Goal: Task Accomplishment & Management: Use online tool/utility

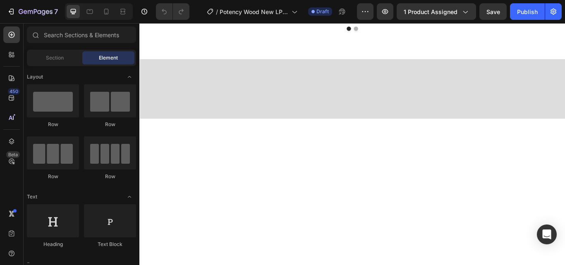
scroll to position [249, 0]
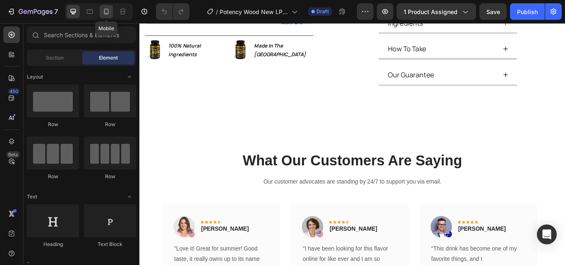
click at [112, 11] on div at bounding box center [106, 11] width 13 height 13
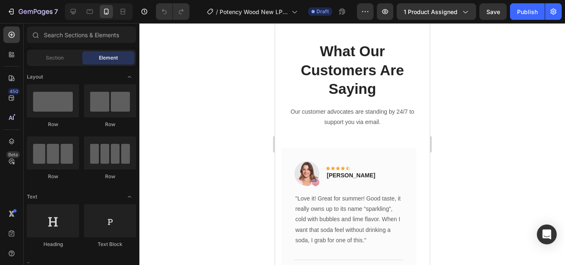
scroll to position [371, 0]
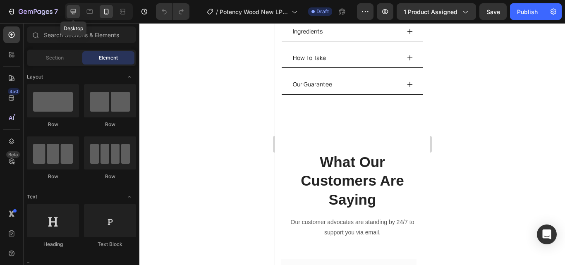
click at [75, 14] on icon at bounding box center [73, 11] width 8 height 8
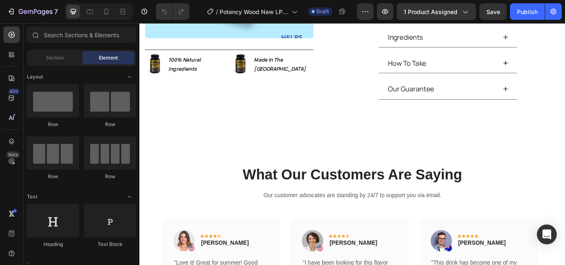
scroll to position [311, 0]
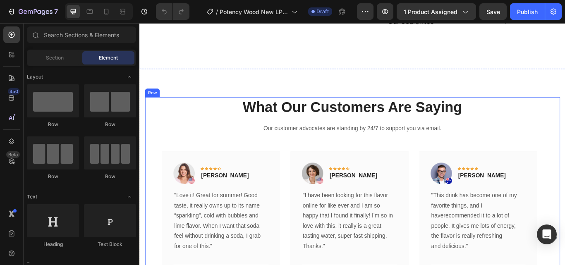
click at [561, 137] on div "What Our Customers Are Saying Heading Our customer advocates are standing by 24…" at bounding box center [388, 248] width 484 height 277
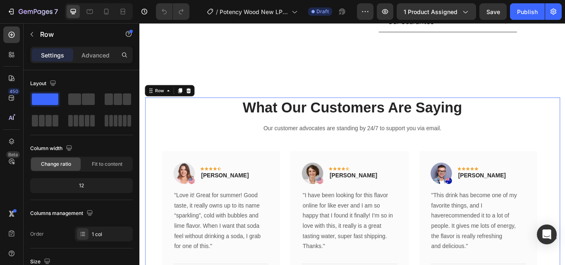
click at [225, 155] on div "What Our Customers Are Saying Heading Our customer advocates are standing by 24…" at bounding box center [388, 248] width 484 height 277
click at [202, 103] on div "Row" at bounding box center [175, 101] width 58 height 13
click at [196, 102] on icon at bounding box center [196, 102] width 7 height 7
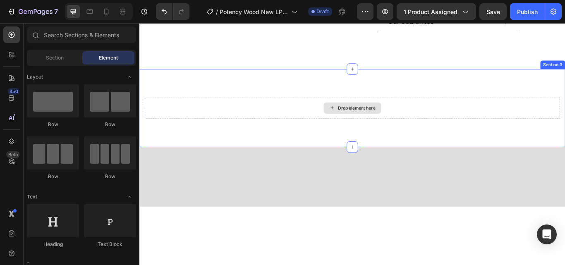
click at [454, 121] on div "Drop element here" at bounding box center [388, 122] width 484 height 25
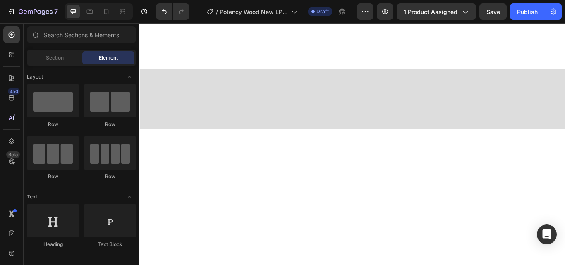
click at [502, 122] on div at bounding box center [387, 111] width 496 height 69
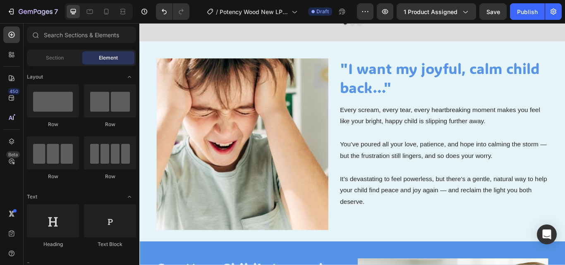
scroll to position [236, 0]
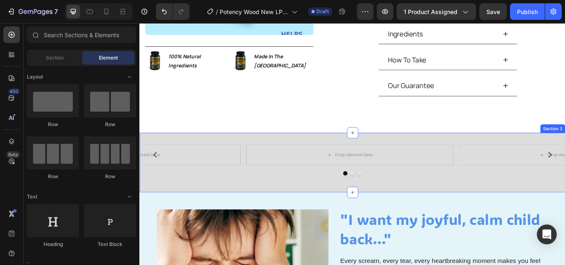
click at [520, 215] on div "Drop element here Drop element here Drop element here Carousel Section 3" at bounding box center [387, 185] width 496 height 69
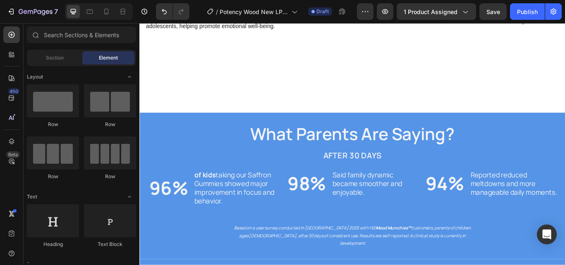
scroll to position [927, 0]
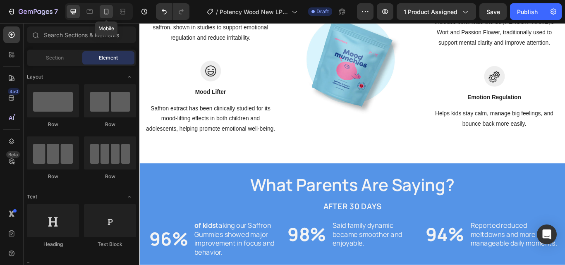
click at [110, 13] on icon at bounding box center [106, 11] width 8 height 8
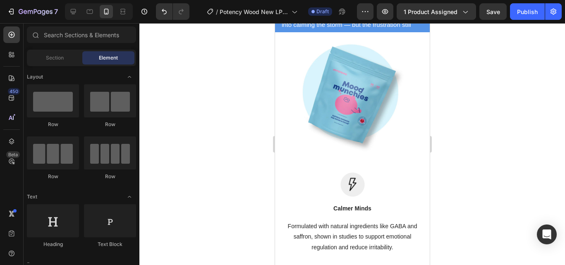
scroll to position [786, 0]
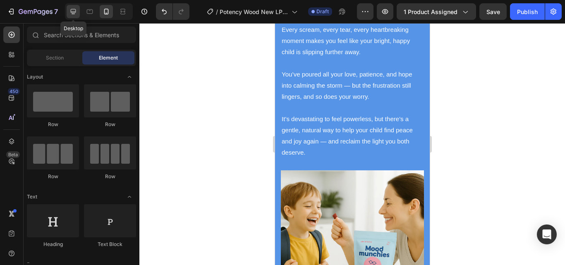
click at [73, 11] on icon at bounding box center [73, 11] width 8 height 8
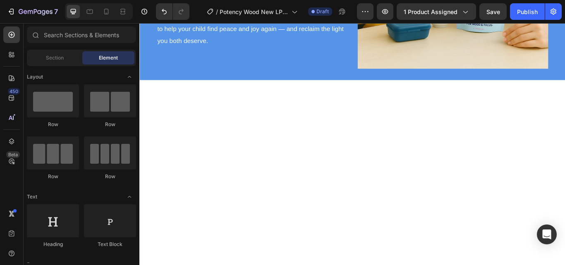
scroll to position [776, 0]
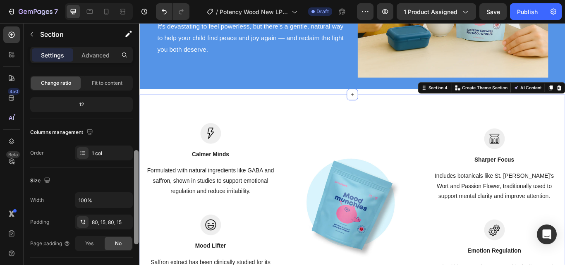
scroll to position [48, 0]
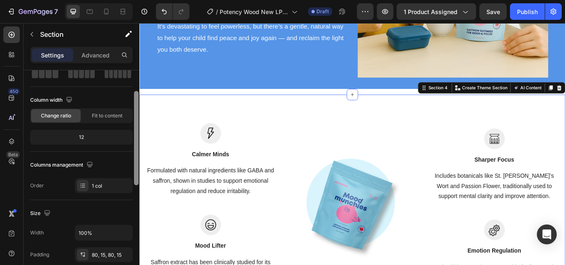
drag, startPoint x: 275, startPoint y: 132, endPoint x: 141, endPoint y: 134, distance: 134.4
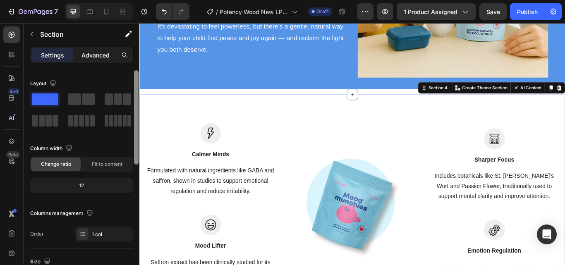
click at [101, 59] on p "Advanced" at bounding box center [95, 55] width 28 height 9
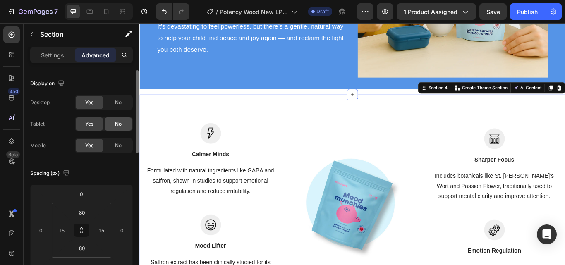
click at [115, 129] on div "No" at bounding box center [118, 123] width 27 height 13
click at [117, 148] on span "No" at bounding box center [118, 145] width 7 height 7
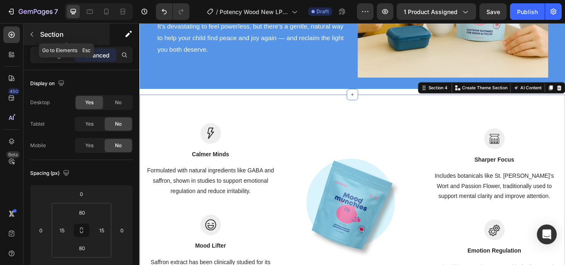
click at [34, 37] on icon "button" at bounding box center [32, 34] width 7 height 7
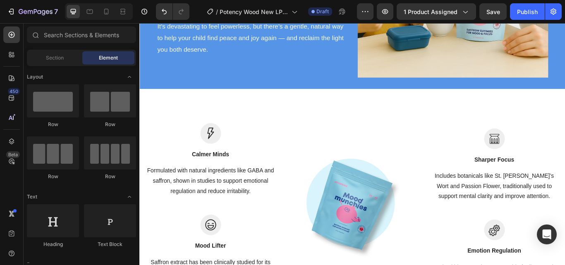
click at [99, 11] on div at bounding box center [99, 11] width 68 height 17
click at [102, 11] on div at bounding box center [106, 11] width 13 height 13
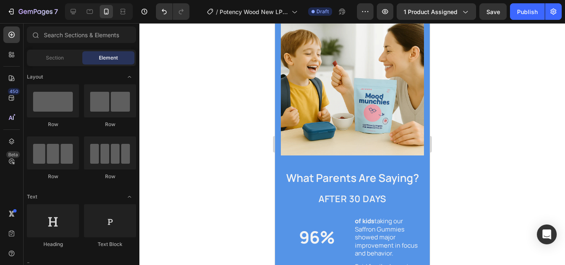
scroll to position [935, 0]
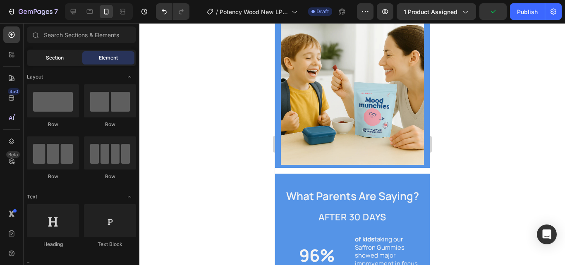
click at [55, 59] on span "Section" at bounding box center [55, 57] width 18 height 7
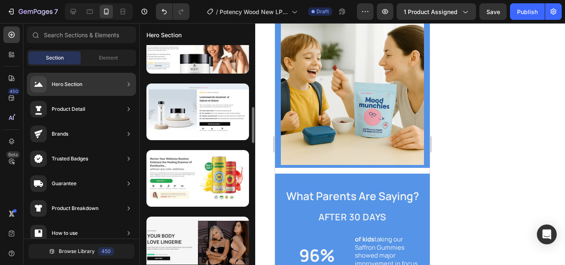
scroll to position [502, 0]
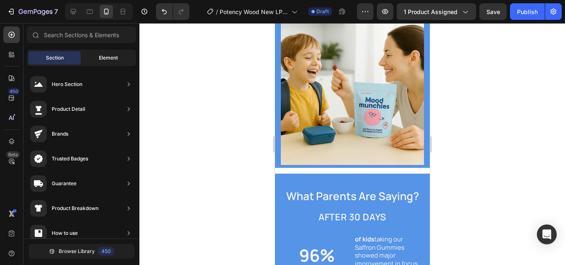
click at [98, 56] on div "Element" at bounding box center [108, 57] width 52 height 13
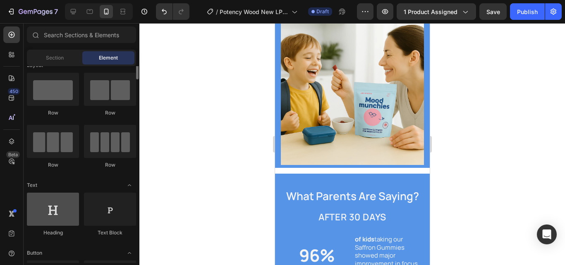
scroll to position [9, 0]
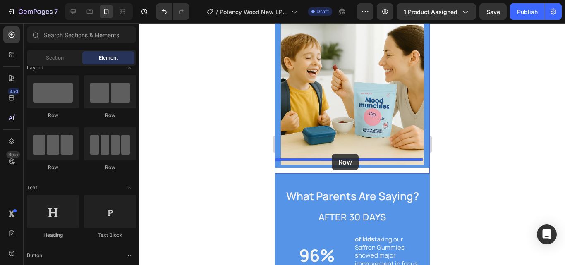
drag, startPoint x: 326, startPoint y: 122, endPoint x: 331, endPoint y: 154, distance: 31.9
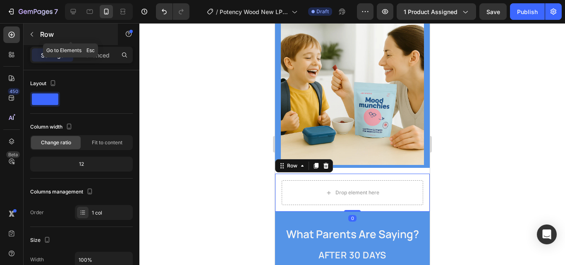
click at [34, 30] on button "button" at bounding box center [31, 34] width 13 height 13
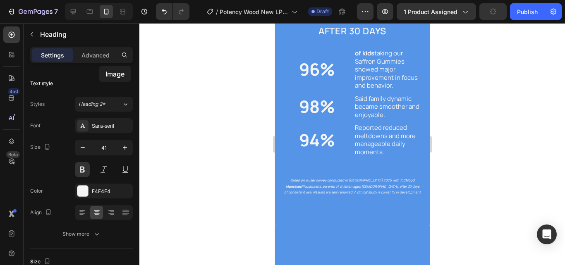
scroll to position [1036, 0]
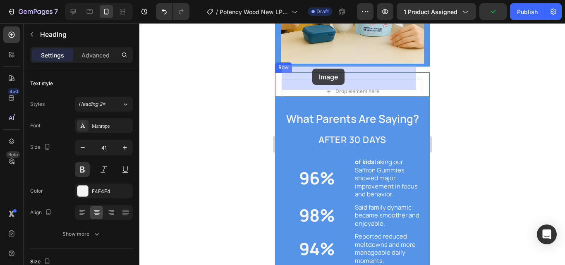
drag, startPoint x: 329, startPoint y: 263, endPoint x: 312, endPoint y: 69, distance: 195.1
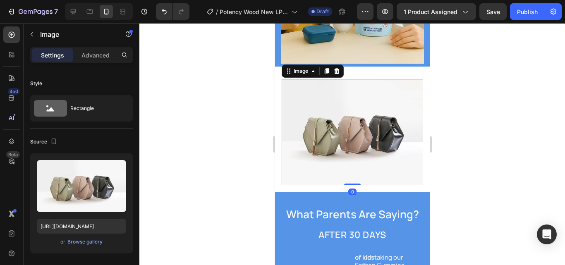
click at [327, 110] on img at bounding box center [351, 132] width 141 height 106
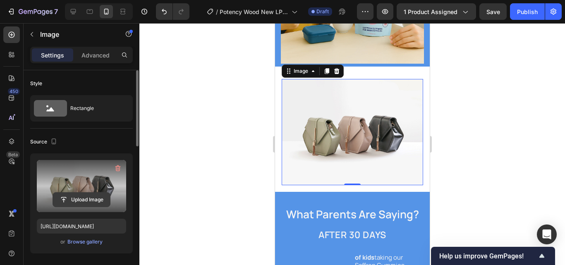
click at [80, 200] on input "file" at bounding box center [81, 200] width 57 height 14
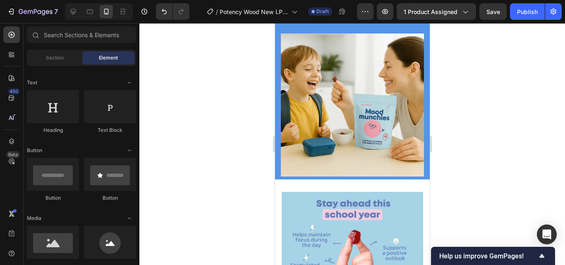
scroll to position [931, 0]
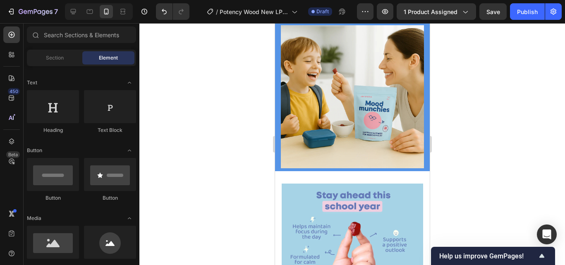
click at [445, 167] on div at bounding box center [351, 144] width 425 height 242
click at [449, 141] on div at bounding box center [351, 144] width 425 height 242
click at [401, 177] on div "Image Row" at bounding box center [351, 254] width 155 height 155
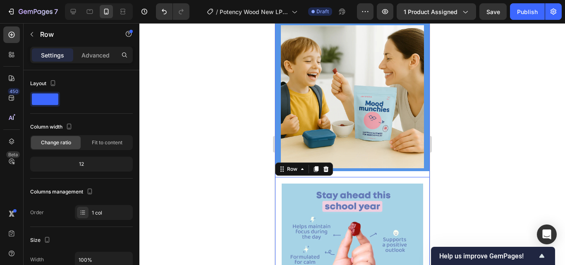
click at [360, 177] on div "Image Row" at bounding box center [351, 254] width 155 height 155
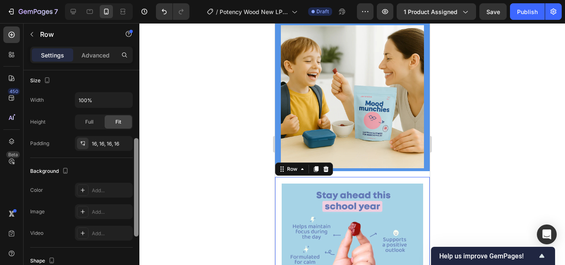
scroll to position [155, 0]
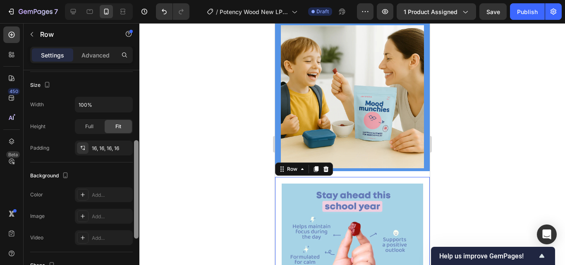
drag, startPoint x: 136, startPoint y: 98, endPoint x: 139, endPoint y: 169, distance: 70.4
click at [139, 0] on div "7 / Potency Wood New LP | WIP Draft Preview 1 product assigned Save Publish 450…" at bounding box center [282, 0] width 565 height 0
click at [112, 197] on div "Add..." at bounding box center [111, 194] width 39 height 7
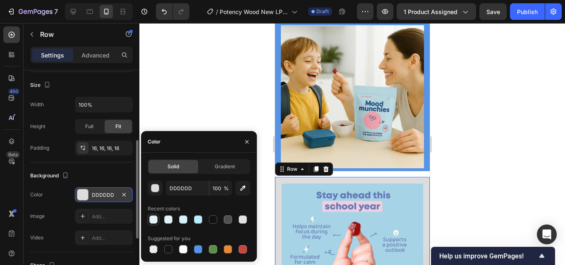
click at [156, 222] on div at bounding box center [153, 219] width 8 height 8
type input "E5F4F9"
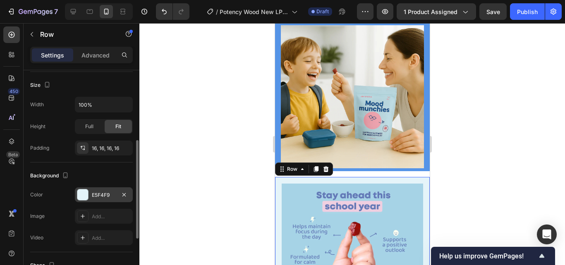
click at [475, 184] on div at bounding box center [351, 144] width 425 height 242
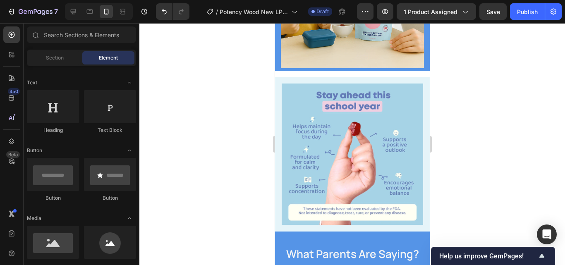
scroll to position [1036, 0]
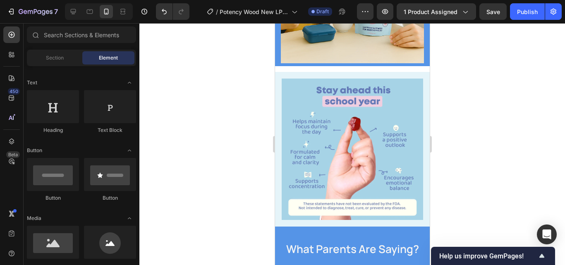
click at [209, 114] on div at bounding box center [351, 144] width 425 height 242
click at [213, 124] on div at bounding box center [351, 144] width 425 height 242
click at [452, 134] on div at bounding box center [351, 144] width 425 height 242
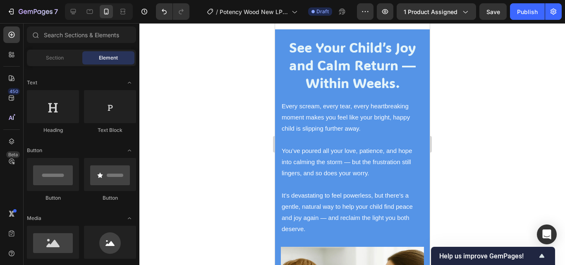
scroll to position [714, 0]
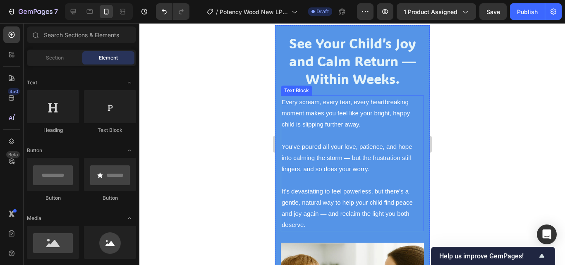
click at [367, 158] on p "You’ve poured all your love, patience, and hope into calming the storm — but th…" at bounding box center [351, 157] width 141 height 33
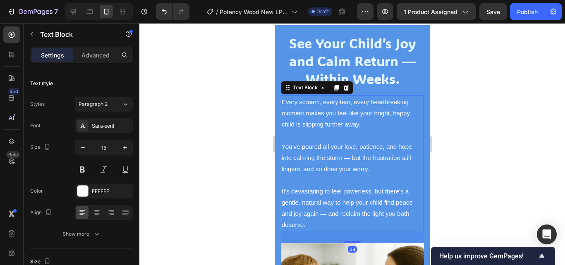
click at [368, 161] on p "You’ve poured all your love, patience, and hope into calming the storm — but th…" at bounding box center [351, 157] width 141 height 33
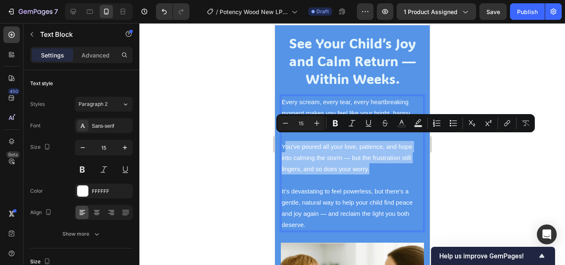
drag, startPoint x: 368, startPoint y: 164, endPoint x: 284, endPoint y: 141, distance: 86.9
click at [284, 141] on p "You’ve poured all your love, patience, and hope into calming the storm — but th…" at bounding box center [351, 157] width 141 height 33
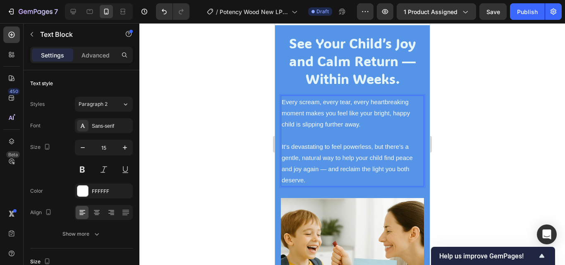
click at [481, 143] on div at bounding box center [351, 144] width 425 height 242
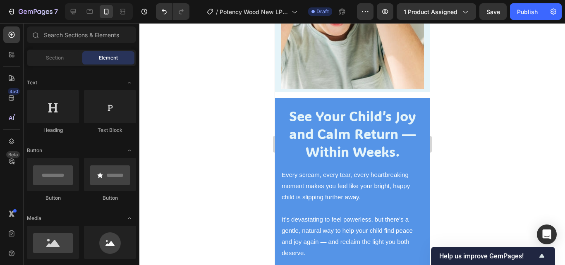
scroll to position [772, 0]
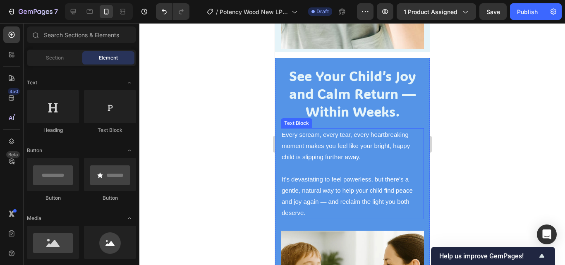
click at [323, 210] on p "It’s devastating to feel powerless, but there’s a gentle, natural way to help y…" at bounding box center [351, 196] width 141 height 45
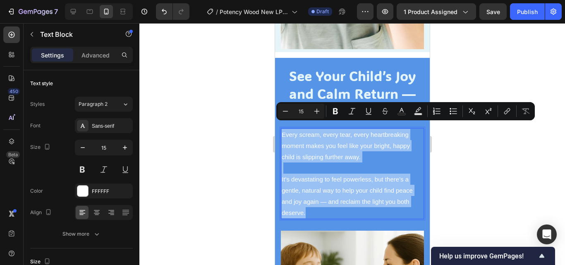
drag, startPoint x: 320, startPoint y: 205, endPoint x: 282, endPoint y: 126, distance: 87.3
click at [282, 128] on div "Every scream, every tear, every heartbreaking moment makes you feel like your b…" at bounding box center [351, 173] width 143 height 91
copy div "Every scream, every tear, every heartbreaking moment makes you feel like your b…"
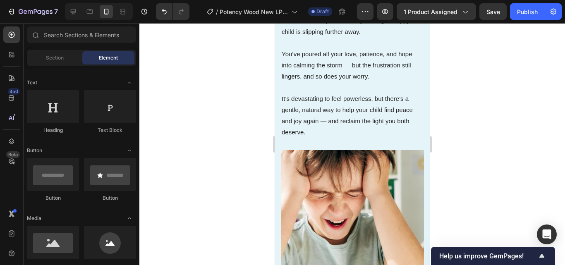
scroll to position [515, 0]
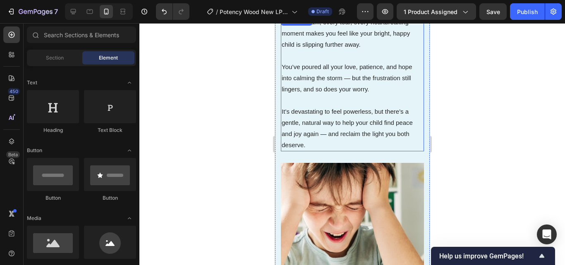
click at [349, 135] on p "It’s devastating to feel powerless, but there’s a gentle, natural way to help y…" at bounding box center [351, 128] width 141 height 45
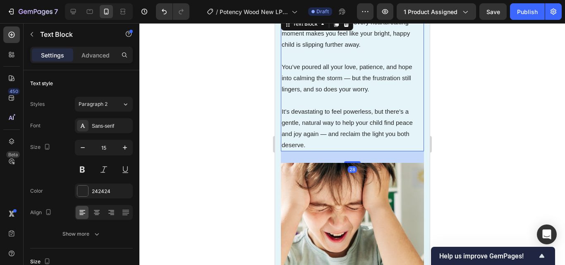
click at [321, 148] on p "It’s devastating to feel powerless, but there’s a gentle, natural way to help y…" at bounding box center [351, 128] width 141 height 45
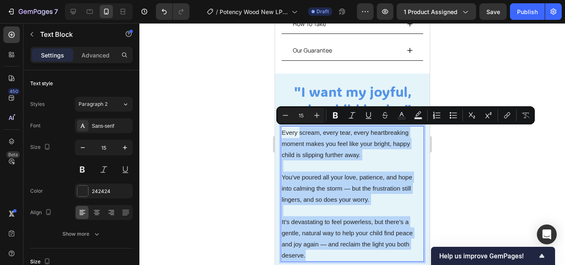
scroll to position [406, 0]
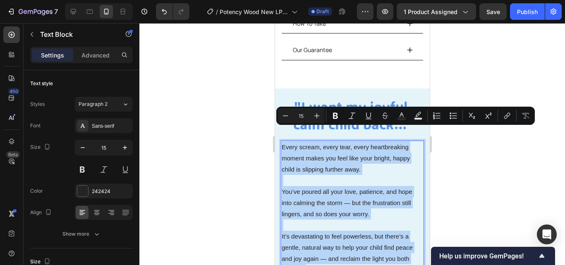
drag, startPoint x: 316, startPoint y: 147, endPoint x: 282, endPoint y: 130, distance: 38.3
click at [282, 141] on div "Every scream, every tear, every heartbreaking moment makes you feel like your b…" at bounding box center [351, 209] width 143 height 136
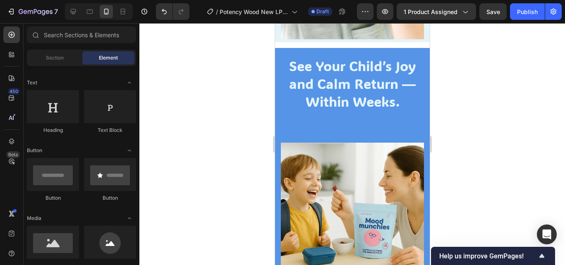
scroll to position [729, 0]
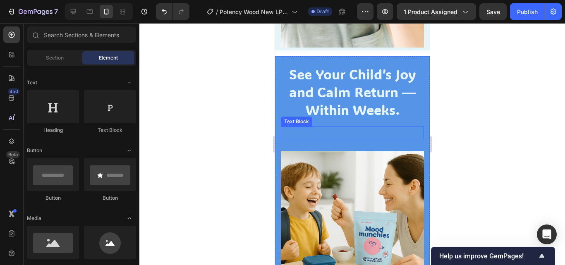
click at [332, 127] on p "Rich Text Editor. Editing area: main" at bounding box center [351, 132] width 141 height 11
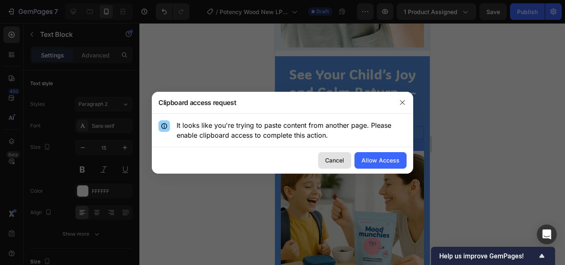
click at [343, 156] on div "Cancel" at bounding box center [334, 160] width 19 height 9
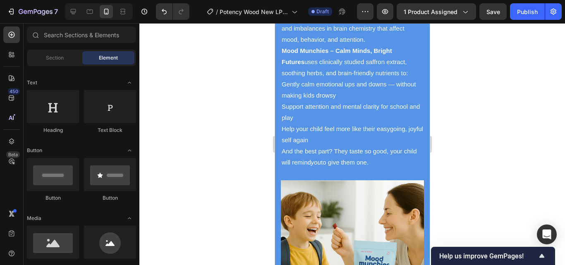
scroll to position [931, 0]
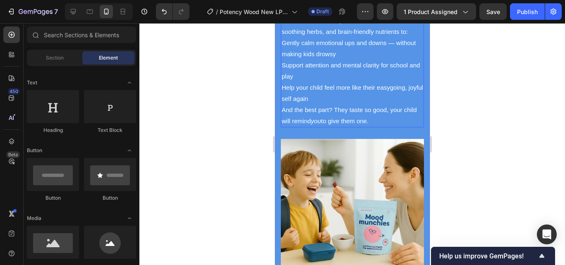
click at [375, 115] on p "And the best part? They taste so good, your child will remind you to give them …" at bounding box center [351, 115] width 141 height 22
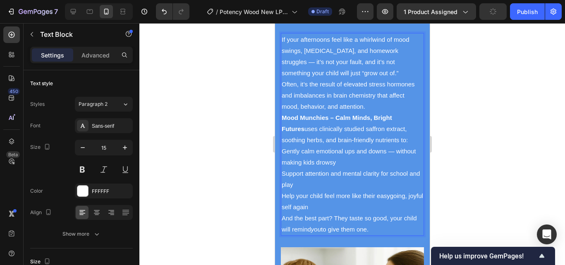
scroll to position [793, 0]
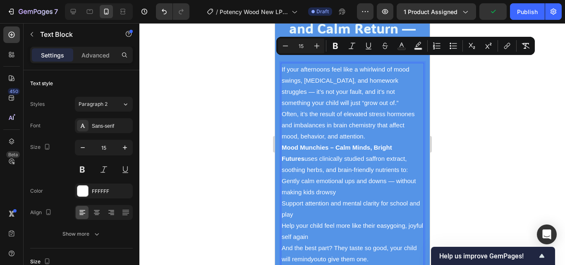
drag, startPoint x: 390, startPoint y: 116, endPoint x: 280, endPoint y: 66, distance: 121.0
click at [280, 66] on div "If your afternoons feel like a whirlwind of mood swings, restlessness, and home…" at bounding box center [351, 164] width 143 height 203
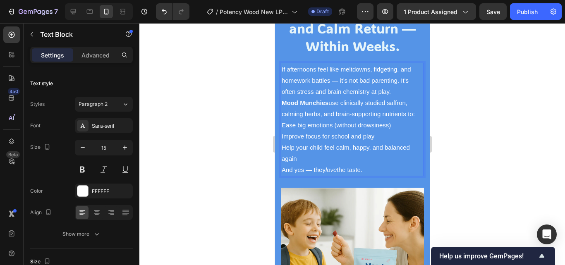
drag, startPoint x: 345, startPoint y: 75, endPoint x: 341, endPoint y: 73, distance: 5.0
click at [344, 74] on p "If afternoons feel like meltdowns, fidgeting, and homework battles — it’s not b…" at bounding box center [351, 80] width 141 height 33
click at [369, 103] on p "Mood Munchies use clinically studied saffron, calming herbs, and brain-supporti…" at bounding box center [351, 108] width 141 height 22
click at [399, 74] on p "If afternoons feel like meltdowns, fidgeting, and homework battles — it’s not b…" at bounding box center [351, 80] width 141 height 33
click at [398, 87] on p "If afternoons feel like meltdowns, fidgeting, and homework battles — it’s not b…" at bounding box center [351, 80] width 141 height 33
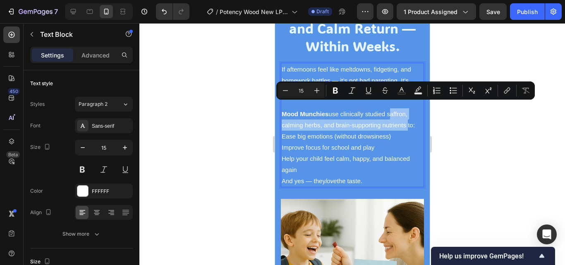
drag, startPoint x: 388, startPoint y: 107, endPoint x: 404, endPoint y: 119, distance: 20.9
click at [404, 119] on p "Mood Munchies use clinically studied saffron, calming herbs, and brain-supporti…" at bounding box center [351, 119] width 141 height 22
click at [330, 92] on button "Bold" at bounding box center [335, 90] width 15 height 15
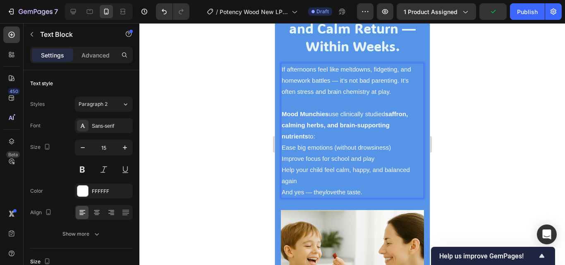
click at [392, 175] on p "Help your child feel calm, happy, and balanced again" at bounding box center [351, 175] width 141 height 22
click at [385, 186] on p "And yes — they love the taste." at bounding box center [351, 191] width 141 height 11
click at [377, 186] on p "And yes — they love the taste." at bounding box center [351, 191] width 141 height 11
drag, startPoint x: 377, startPoint y: 184, endPoint x: 281, endPoint y: 62, distance: 155.2
click at [281, 63] on div "If afternoons feel like meltdowns, fidgeting, and homework battles — it’s not b…" at bounding box center [351, 131] width 143 height 136
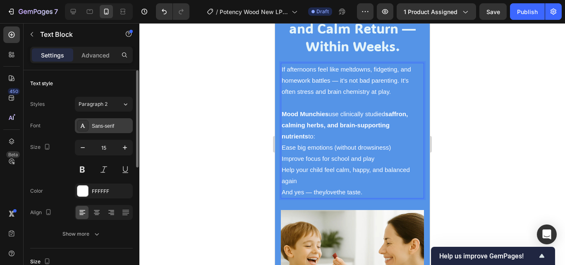
click at [111, 131] on div "Sans-serif" at bounding box center [104, 125] width 58 height 15
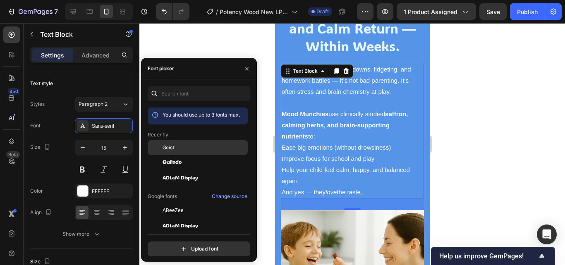
click at [185, 153] on div "Geist" at bounding box center [198, 147] width 100 height 15
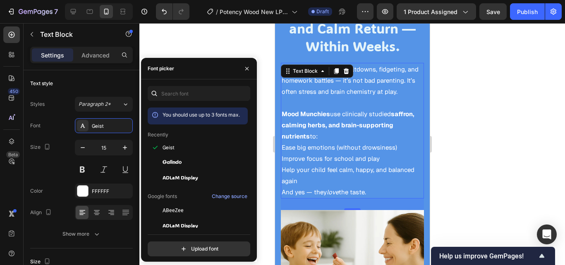
click at [491, 122] on div at bounding box center [351, 144] width 425 height 242
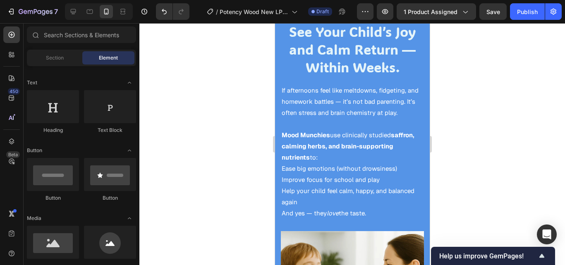
scroll to position [759, 0]
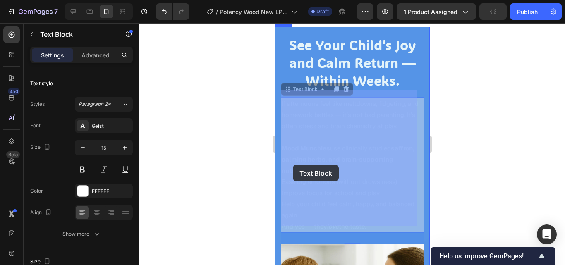
drag, startPoint x: 307, startPoint y: 165, endPoint x: 300, endPoint y: 165, distance: 7.5
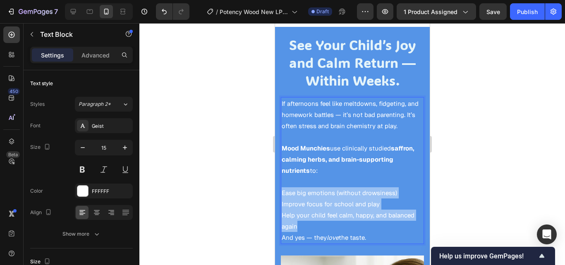
drag, startPoint x: 310, startPoint y: 219, endPoint x: 281, endPoint y: 187, distance: 43.3
click at [281, 187] on div "If afternoons feel like meltdowns, fidgeting, and homework battles — it’s not b…" at bounding box center [351, 170] width 143 height 147
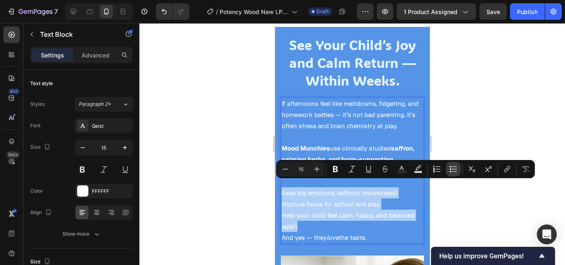
click at [453, 171] on icon "Editor contextual toolbar" at bounding box center [453, 169] width 8 height 8
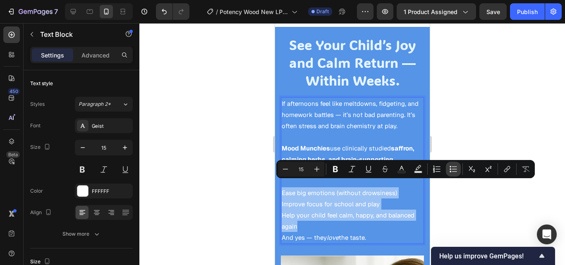
type input "15"
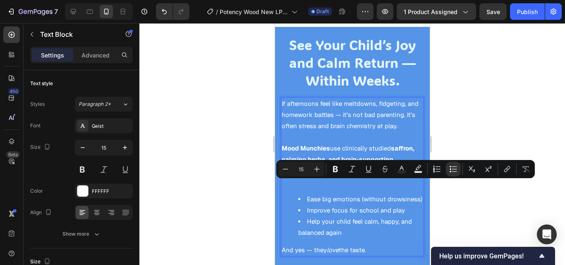
click at [358, 238] on li "Help your child feel calm, happy, and balanced again" at bounding box center [360, 227] width 125 height 22
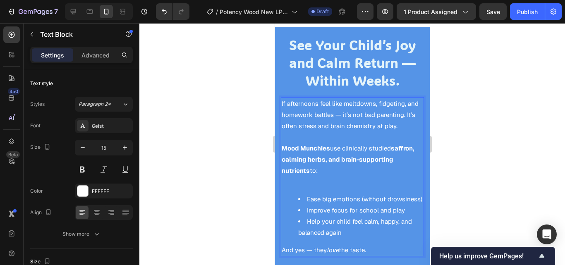
click at [352, 234] on li "Help your child feel calm, happy, and balanced again" at bounding box center [360, 227] width 125 height 22
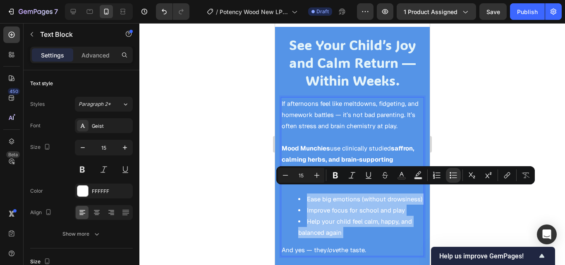
drag, startPoint x: 352, startPoint y: 234, endPoint x: 287, endPoint y: 188, distance: 79.5
click at [287, 193] on ul "Ease big emotions (without drowsiness) Improve focus for school and play Help y…" at bounding box center [351, 215] width 141 height 45
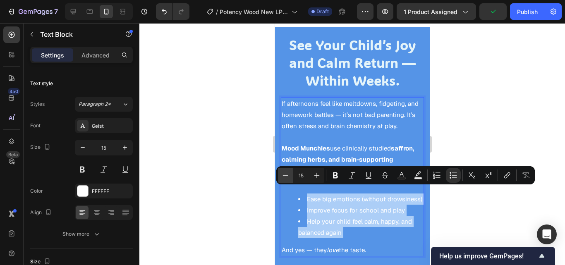
click at [285, 177] on icon "Editor contextual toolbar" at bounding box center [285, 175] width 8 height 8
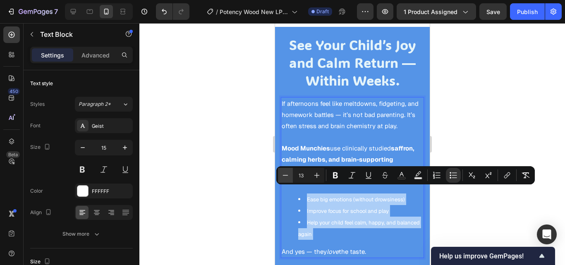
click at [285, 177] on icon "Editor contextual toolbar" at bounding box center [285, 175] width 8 height 8
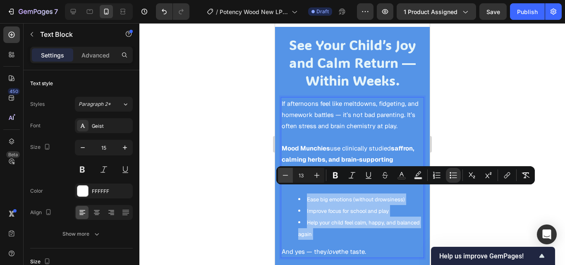
type input "12"
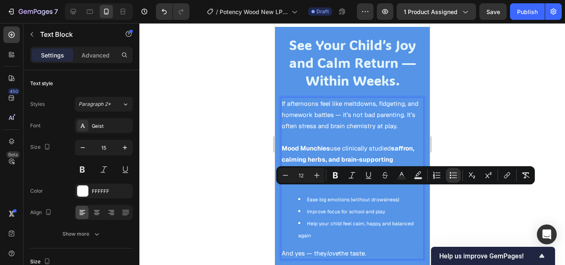
click at [467, 210] on div at bounding box center [351, 144] width 425 height 242
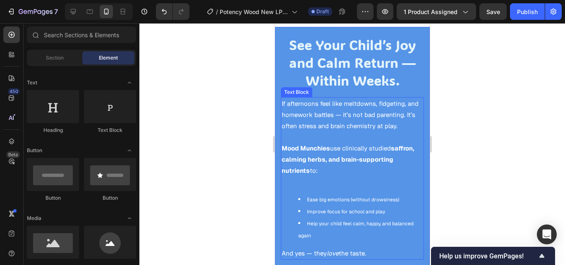
click at [299, 217] on li "Help your child feel calm, happy, and balanced again" at bounding box center [360, 229] width 125 height 24
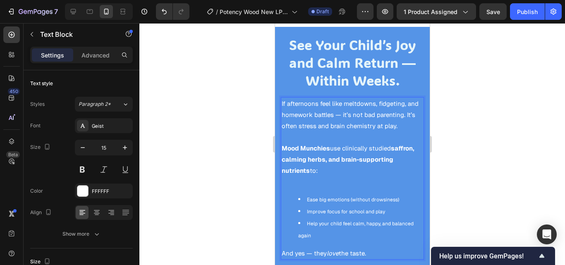
click at [332, 225] on li "Help your child feel calm, happy, and balanced again" at bounding box center [360, 229] width 125 height 24
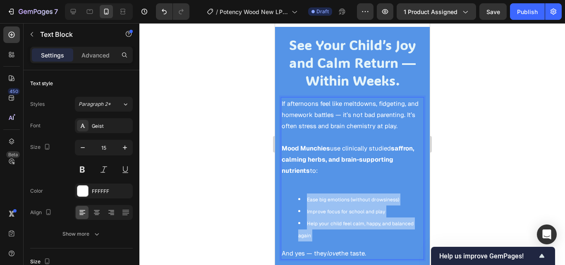
drag, startPoint x: 332, startPoint y: 225, endPoint x: 289, endPoint y: 191, distance: 55.0
click at [289, 193] on ul "Ease big emotions (without drowsiness) Improve focus for school and play Help y…" at bounding box center [351, 217] width 141 height 48
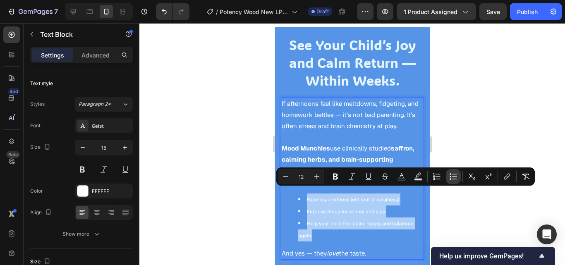
click at [454, 178] on icon "Editor contextual toolbar" at bounding box center [453, 176] width 8 height 8
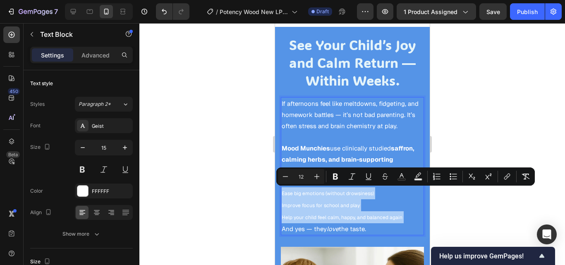
click at [471, 217] on div at bounding box center [351, 144] width 425 height 242
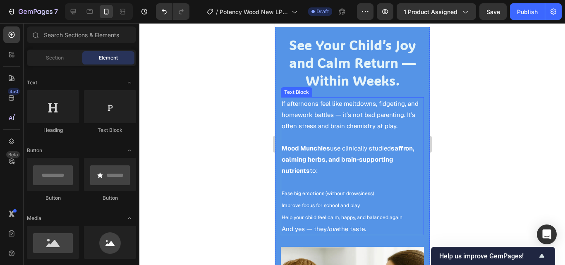
click at [293, 178] on p "Rich Text Editor. Editing area: main" at bounding box center [351, 181] width 141 height 11
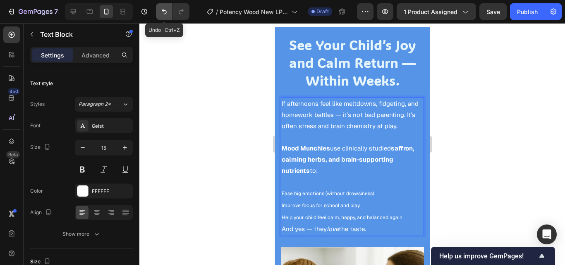
click at [163, 8] on icon "Undo/Redo" at bounding box center [164, 11] width 8 height 8
click at [163, 14] on icon "Undo/Redo" at bounding box center [164, 11] width 8 height 8
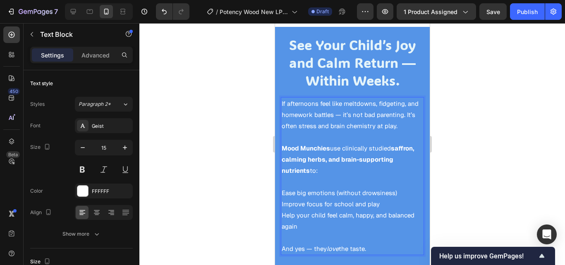
click at [480, 160] on div at bounding box center [351, 144] width 425 height 242
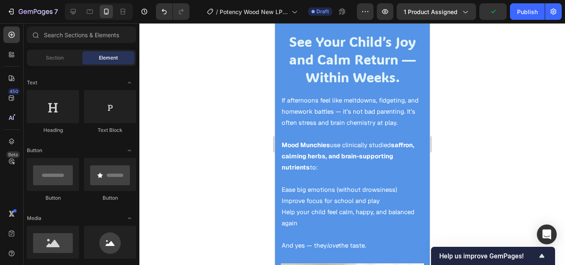
scroll to position [757, 0]
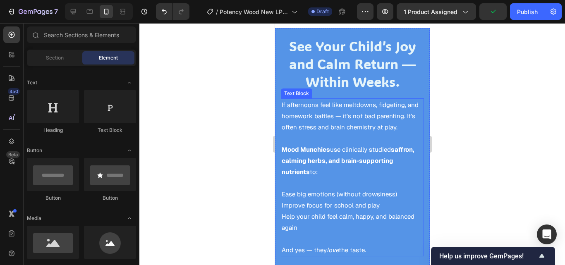
click at [341, 133] on p "Rich Text Editor. Editing area: main" at bounding box center [351, 138] width 141 height 11
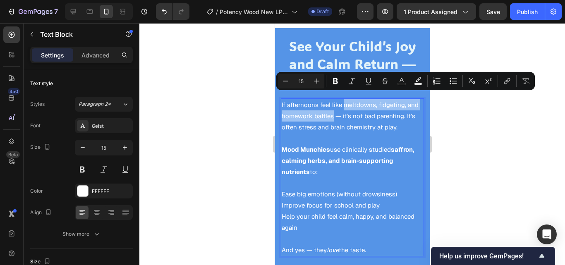
drag, startPoint x: 344, startPoint y: 99, endPoint x: 331, endPoint y: 111, distance: 17.5
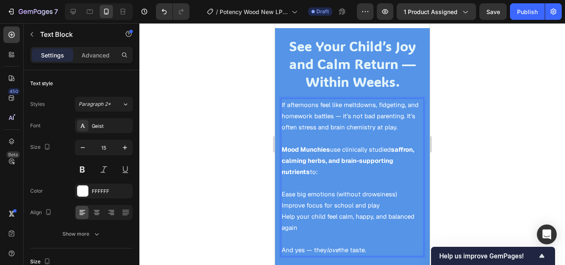
click at [355, 112] on p "If afternoons feel like meltdowns, fidgeting, and homework battles — it’s not b…" at bounding box center [351, 115] width 141 height 33
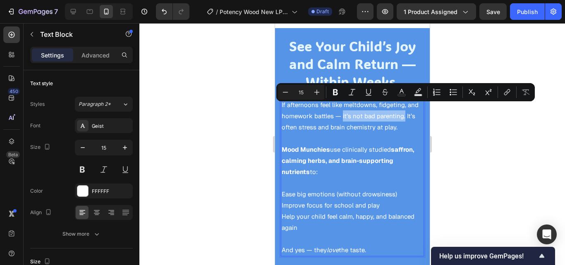
drag, startPoint x: 341, startPoint y: 112, endPoint x: 401, endPoint y: 112, distance: 60.8
click at [401, 112] on p "If afternoons feel like meltdowns, fidgeting, and homework battles — it’s not b…" at bounding box center [351, 115] width 141 height 33
click at [340, 91] on button "Bold" at bounding box center [335, 92] width 15 height 15
click at [465, 141] on div at bounding box center [351, 144] width 425 height 242
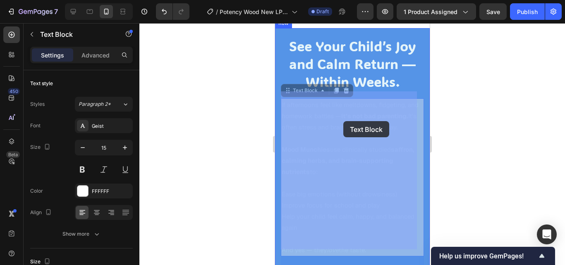
drag, startPoint x: 307, startPoint y: 122, endPoint x: 336, endPoint y: 121, distance: 29.4
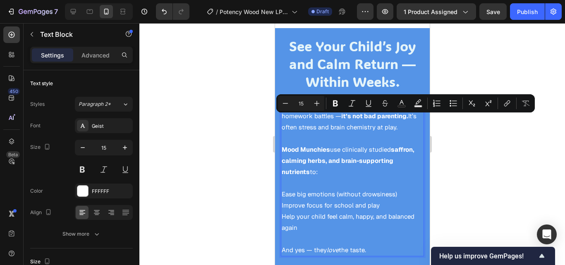
drag, startPoint x: 308, startPoint y: 120, endPoint x: 409, endPoint y: 122, distance: 101.7
click at [409, 122] on p "If afternoons feel like meltdowns, fidgeting, and homework battles — it’s not b…" at bounding box center [351, 115] width 141 height 33
drag, startPoint x: 336, startPoint y: 102, endPoint x: 107, endPoint y: 90, distance: 228.9
click at [336, 102] on icon "Editor contextual toolbar" at bounding box center [335, 103] width 5 height 6
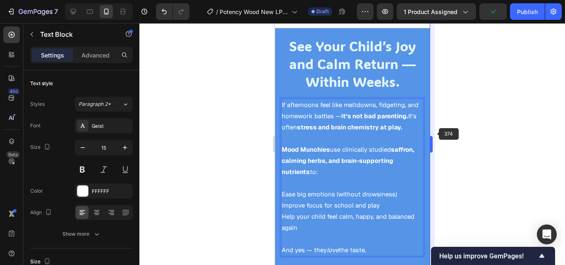
scroll to position [758, 0]
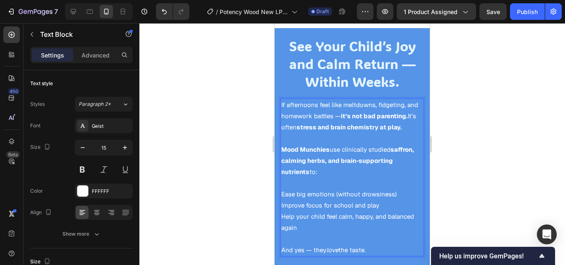
click at [450, 124] on div at bounding box center [351, 144] width 425 height 242
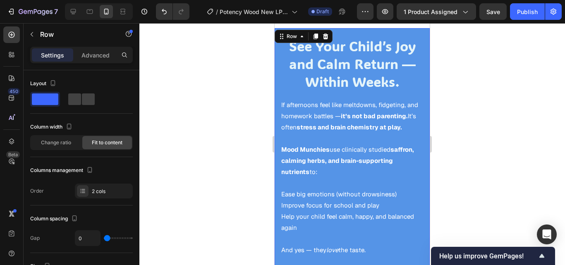
click at [444, 117] on div at bounding box center [351, 144] width 425 height 242
click at [452, 118] on div at bounding box center [351, 144] width 425 height 242
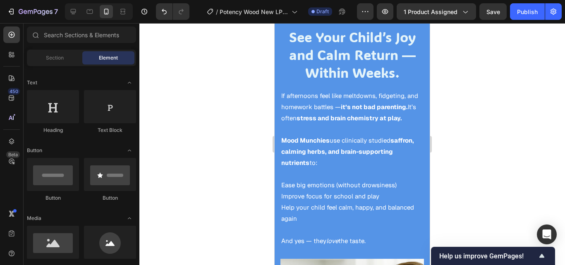
scroll to position [771, 0]
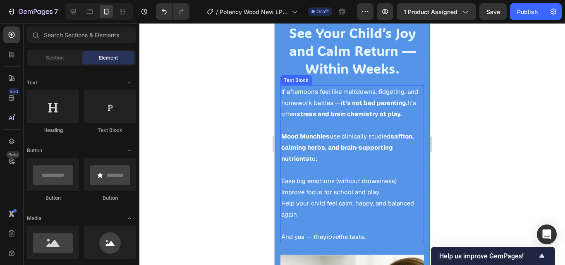
click at [402, 110] on strong "stress and brain chemistry at play." at bounding box center [348, 114] width 105 height 8
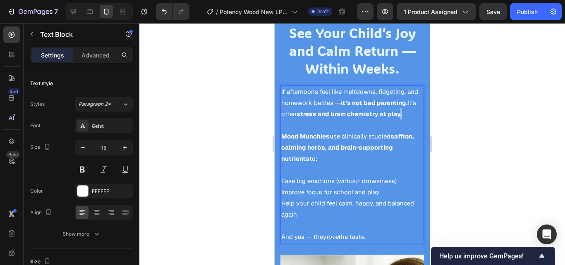
click at [402, 110] on strong "stress and brain chemistry at play." at bounding box center [348, 114] width 105 height 8
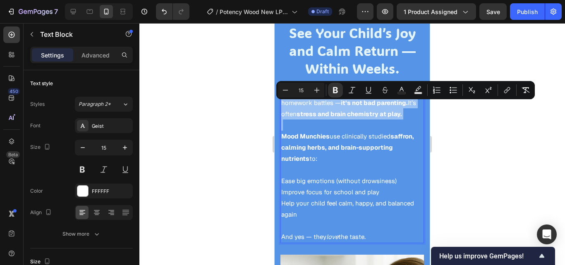
click at [402, 110] on strong "stress and brain chemistry at play." at bounding box center [348, 114] width 105 height 8
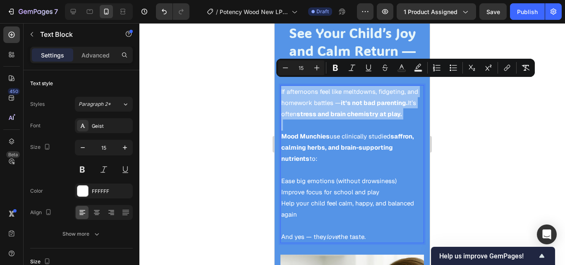
click at [402, 110] on strong "stress and brain chemistry at play." at bounding box center [348, 114] width 105 height 8
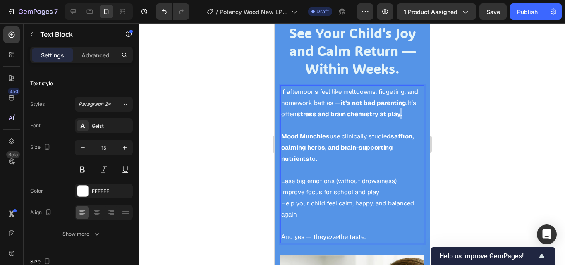
click at [402, 110] on strong "stress and brain chemistry at play." at bounding box center [348, 114] width 105 height 8
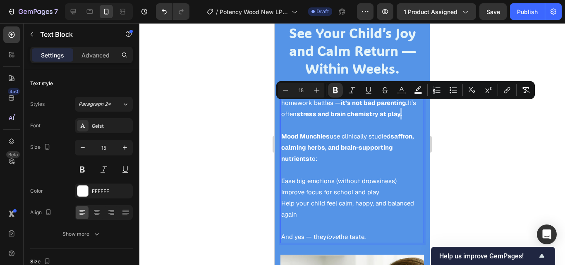
click at [402, 110] on strong "stress and brain chemistry at play." at bounding box center [348, 114] width 105 height 8
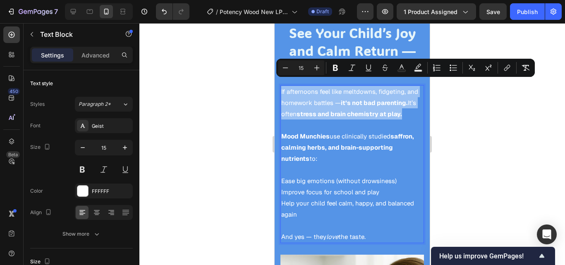
drag, startPoint x: 410, startPoint y: 108, endPoint x: 282, endPoint y: 85, distance: 130.6
click at [282, 86] on p "If afternoons feel like meltdowns, fidgeting, and homework battles — it’s not b…" at bounding box center [352, 102] width 142 height 33
copy p "If afternoons feel like meltdowns, fidgeting, and homework battles — it’s not b…"
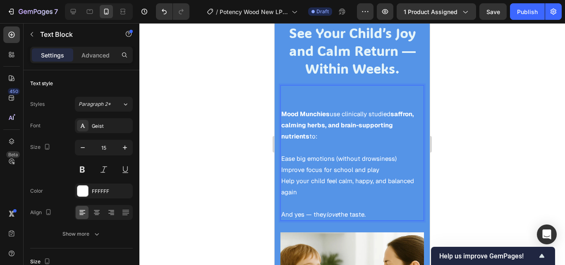
click at [281, 105] on div "Mood Munchies use clinically studied saffron, calming herbs, and brain-supporti…" at bounding box center [351, 153] width 143 height 136
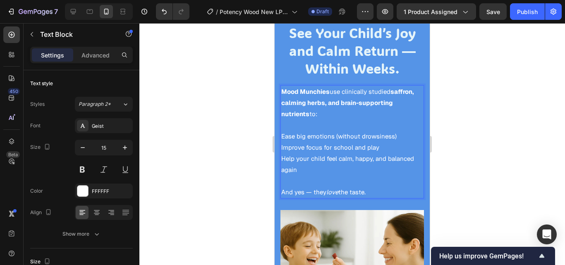
click at [282, 131] on p "Ease big emotions (without drowsiness)" at bounding box center [352, 136] width 142 height 11
click at [333, 106] on p "Mood Munchies use clinically studied saffron, calming herbs, and brain-supporti…" at bounding box center [352, 102] width 142 height 33
click at [282, 131] on p "Ease big emotions (without drowsiness)" at bounding box center [352, 136] width 142 height 11
click at [465, 134] on div at bounding box center [351, 144] width 425 height 242
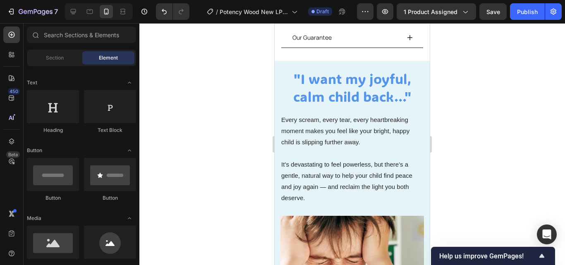
scroll to position [422, 0]
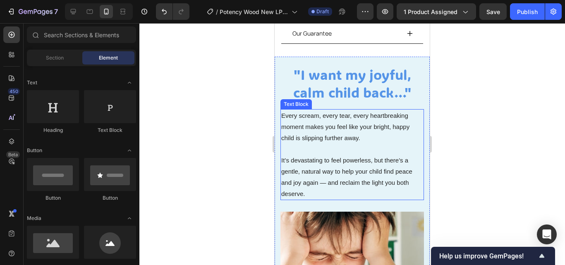
click at [373, 134] on p "Every scream, every tear, every heartbreaking moment makes you feel like your b…" at bounding box center [352, 126] width 142 height 33
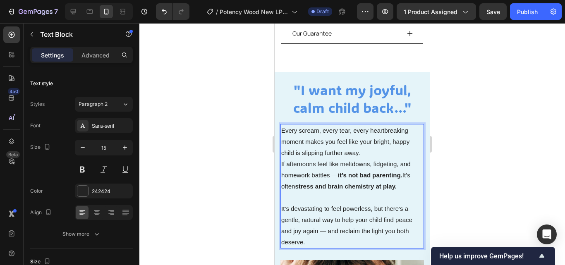
click at [359, 141] on p "Every scream, every tear, every heartbreaking moment makes you feel like your b…" at bounding box center [352, 141] width 142 height 33
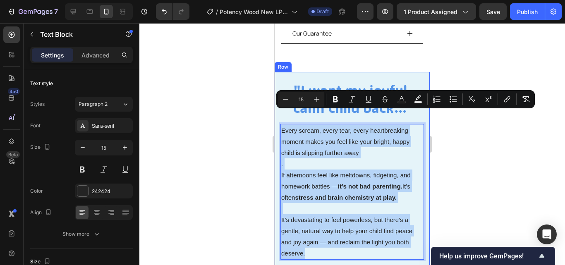
drag, startPoint x: 320, startPoint y: 239, endPoint x: 279, endPoint y: 119, distance: 126.7
click at [279, 119] on div ""I want my joyful, calm child back…" Heading Every scream, every tear, every he…" at bounding box center [351, 245] width 155 height 346
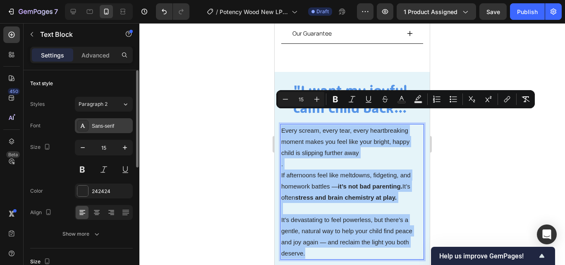
click at [122, 131] on div "Sans-serif" at bounding box center [104, 125] width 58 height 15
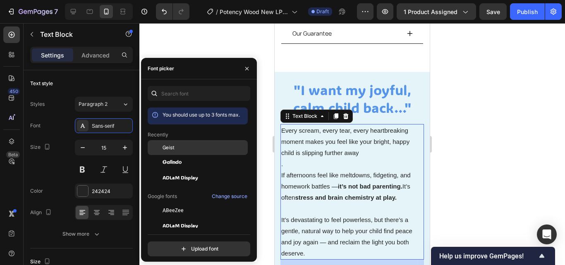
click at [193, 147] on div "Geist" at bounding box center [204, 147] width 84 height 7
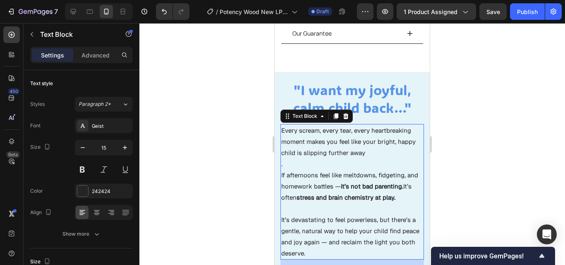
drag, startPoint x: 470, startPoint y: 155, endPoint x: 153, endPoint y: 80, distance: 324.9
click at [470, 155] on div at bounding box center [351, 144] width 425 height 242
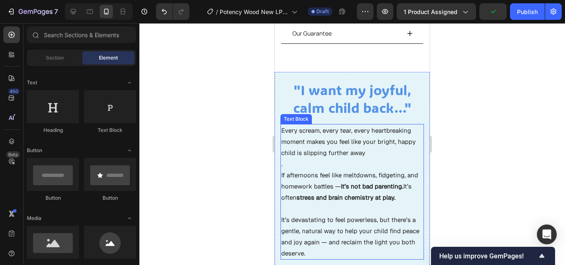
click at [297, 158] on p "." at bounding box center [352, 163] width 142 height 11
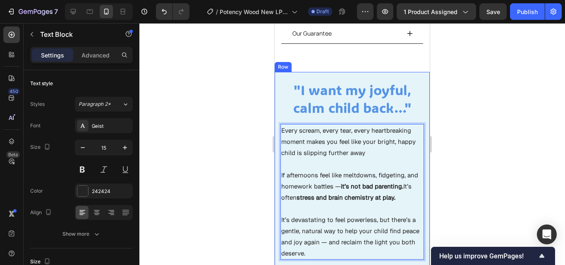
click at [456, 65] on div at bounding box center [351, 144] width 425 height 242
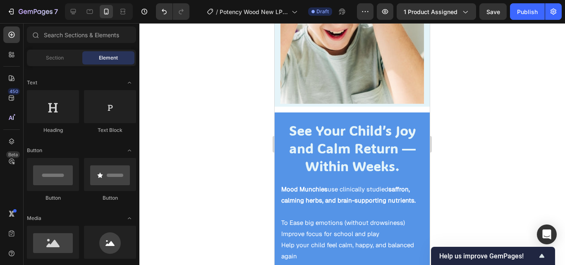
scroll to position [723, 0]
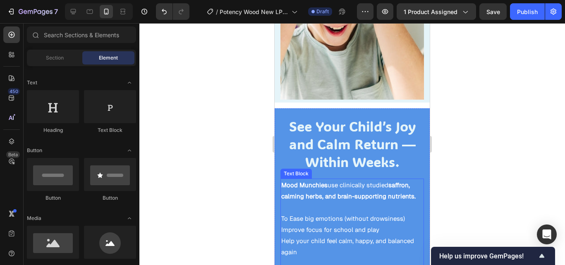
click at [403, 202] on p "To Ease big emotions (without drowsiness)" at bounding box center [352, 213] width 142 height 22
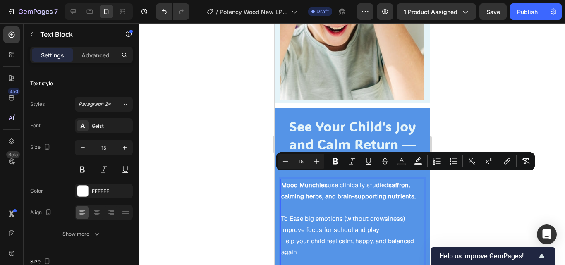
drag, startPoint x: 412, startPoint y: 191, endPoint x: 386, endPoint y: 177, distance: 29.6
click at [386, 179] on p "Mood Munchies use clinically studied saffron, calming herbs, and brain-supporti…" at bounding box center [352, 190] width 142 height 22
drag, startPoint x: 334, startPoint y: 159, endPoint x: 136, endPoint y: 159, distance: 198.0
click at [334, 159] on icon "Editor contextual toolbar" at bounding box center [335, 161] width 5 height 6
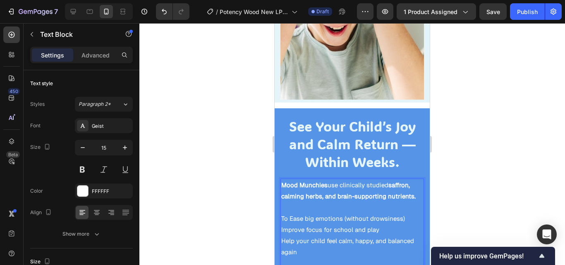
click at [406, 187] on strong "saffron, calming herbs, and brain-supporting nutrients." at bounding box center [348, 190] width 134 height 19
drag, startPoint x: 413, startPoint y: 188, endPoint x: 389, endPoint y: 179, distance: 26.0
click at [389, 179] on p "Mood Munchies use clinically studied saffron, calming herbs, and brain-supporti…" at bounding box center [352, 190] width 142 height 22
click at [367, 191] on strong "saffron, calming herbs, and brain-supporting nutrients." at bounding box center [348, 190] width 134 height 19
click at [410, 190] on strong "saffron, calming herbs, and brain-supporting nutrients." at bounding box center [348, 190] width 134 height 19
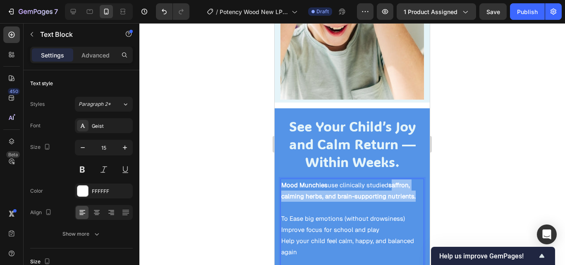
drag, startPoint x: 410, startPoint y: 190, endPoint x: 389, endPoint y: 180, distance: 23.1
click at [389, 181] on strong "saffron, calming herbs, and brain-supporting nutrients." at bounding box center [348, 190] width 134 height 19
drag, startPoint x: 389, startPoint y: 180, endPoint x: 397, endPoint y: 186, distance: 9.7
click at [397, 186] on strong "saffron, calming herbs, and brain-supporting nutrients." at bounding box center [348, 190] width 134 height 19
drag, startPoint x: 412, startPoint y: 190, endPoint x: 388, endPoint y: 180, distance: 25.6
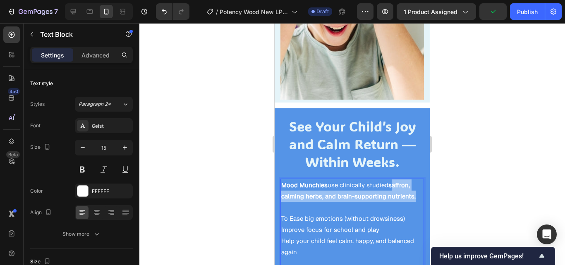
click at [388, 181] on strong "saffron, calming herbs, and brain-supporting nutrients." at bounding box center [348, 190] width 134 height 19
click at [460, 175] on div at bounding box center [351, 144] width 425 height 242
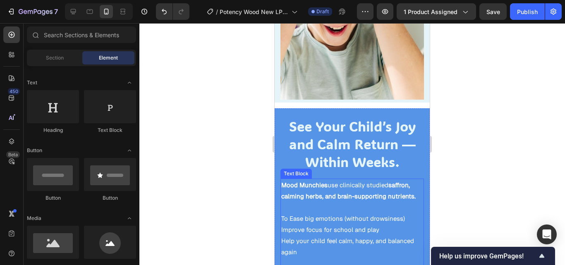
click at [413, 188] on p "Mood Munchies use clinically studied saffron, calming herbs, and brain-supporti…" at bounding box center [352, 190] width 142 height 22
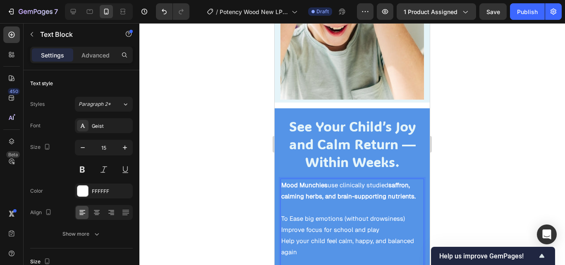
drag, startPoint x: 413, startPoint y: 188, endPoint x: 388, endPoint y: 181, distance: 25.6
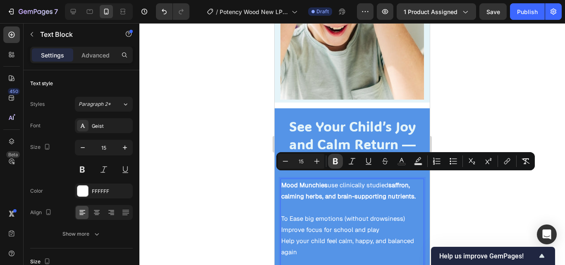
click at [337, 163] on icon "Editor contextual toolbar" at bounding box center [335, 161] width 5 height 6
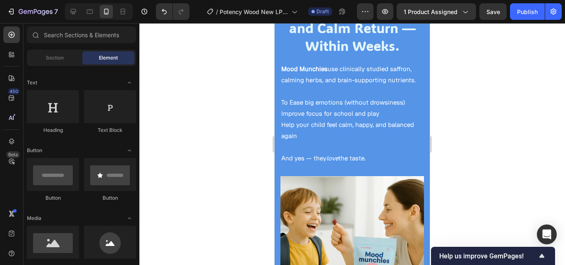
scroll to position [803, 0]
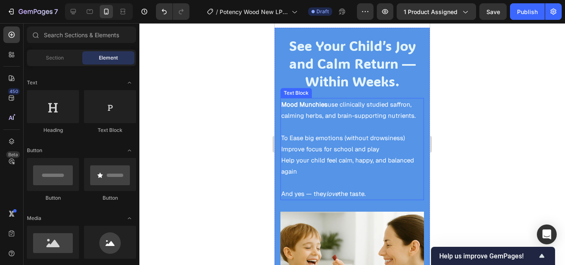
click at [390, 143] on p "Improve focus for school and play" at bounding box center [352, 148] width 142 height 11
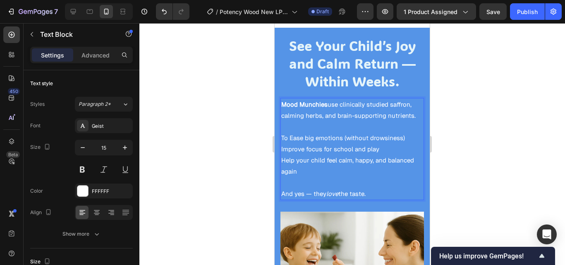
click at [401, 133] on p "To Ease big emotions (without drowsiness)" at bounding box center [352, 132] width 142 height 22
click at [293, 130] on p "To Ease big emotions (without drowsiness)," at bounding box center [352, 132] width 142 height 22
click at [372, 188] on p "And yes — they love the taste." at bounding box center [352, 193] width 142 height 11
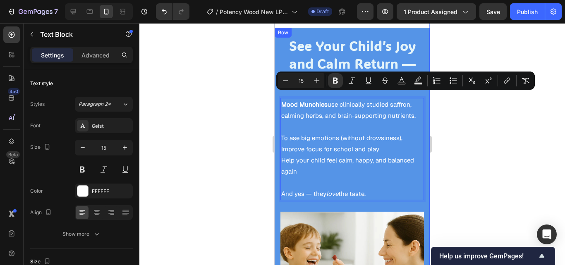
drag, startPoint x: 372, startPoint y: 185, endPoint x: 278, endPoint y: 99, distance: 127.0
click at [278, 99] on div "See Your Child’s Joy and Calm Return — Within Weeks. Heading Mood Munchies use …" at bounding box center [351, 193] width 155 height 330
copy div "Mood Munchies use clinically studied saffron, calming herbs, and brain-supporti…"
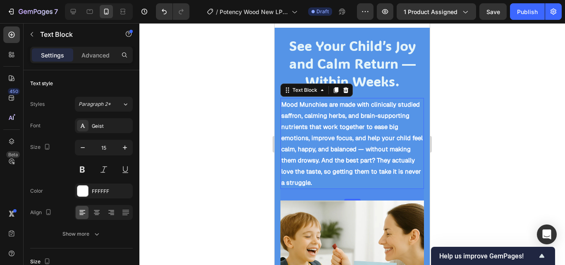
click at [473, 123] on div at bounding box center [351, 144] width 425 height 242
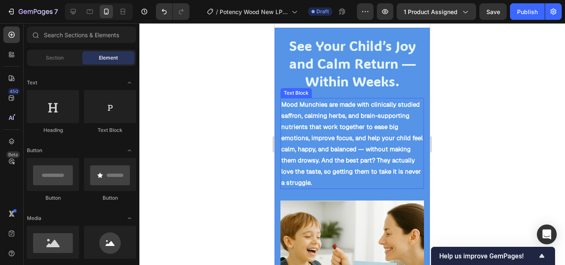
click at [386, 118] on strong "Mood Munchies are made with clinically studied saffron, calming herbs, and brai…" at bounding box center [351, 143] width 141 height 86
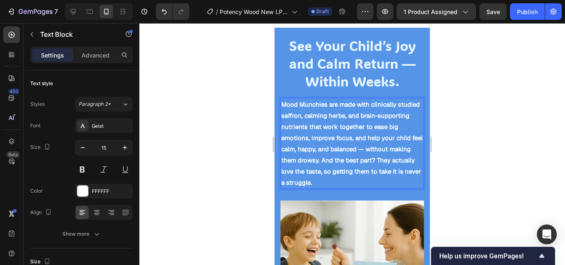
click at [378, 172] on p "Mood Munchies are made with clinically studied saffron, calming herbs, and brai…" at bounding box center [352, 143] width 142 height 89
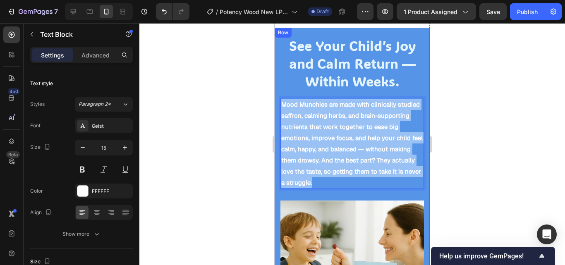
drag, startPoint x: 379, startPoint y: 174, endPoint x: 279, endPoint y: 98, distance: 125.4
click at [279, 98] on div "See Your Child’s Joy and Calm Return — Within Weeks. Heading Mood Munchies are …" at bounding box center [351, 187] width 155 height 319
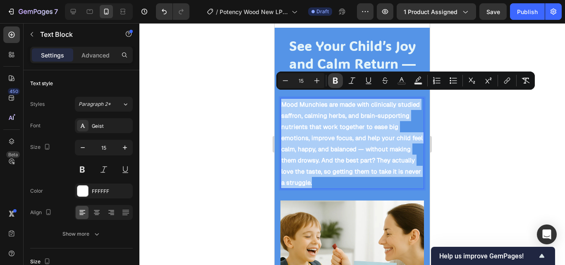
click at [334, 81] on icon "Editor contextual toolbar" at bounding box center [335, 81] width 5 height 6
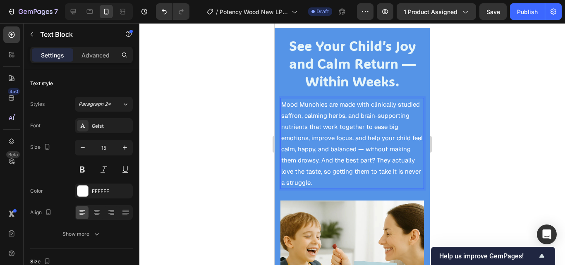
click at [471, 145] on div at bounding box center [351, 144] width 425 height 242
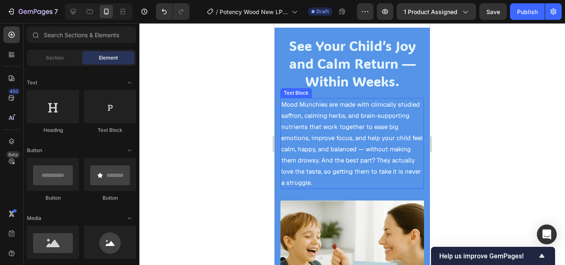
click at [319, 119] on p "Mood Munchies are made with clinically studied saffron, calming herbs, and brai…" at bounding box center [352, 143] width 142 height 89
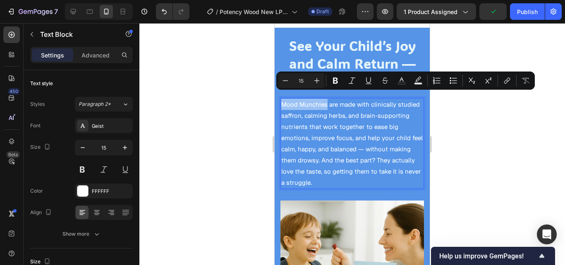
drag, startPoint x: 326, startPoint y: 99, endPoint x: 282, endPoint y: 98, distance: 43.4
click at [282, 99] on p "Mood Munchies are made with clinically studied saffron, calming herbs, and brai…" at bounding box center [352, 143] width 142 height 89
click at [334, 80] on icon "Editor contextual toolbar" at bounding box center [335, 81] width 5 height 6
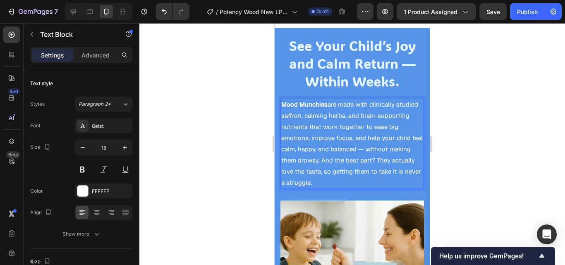
click at [470, 138] on div at bounding box center [351, 144] width 425 height 242
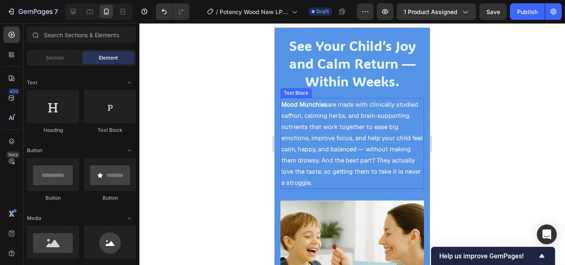
click at [377, 154] on p "Mood Munchies are made with clinically studied saffron, calming herbs, and brai…" at bounding box center [352, 143] width 142 height 89
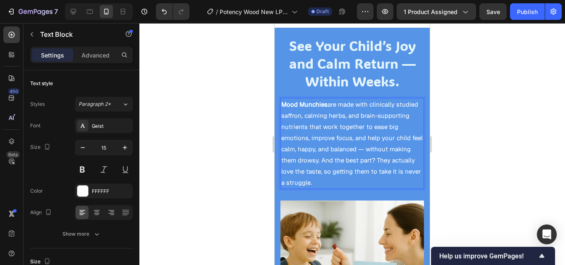
click at [376, 153] on p "Mood Munchies are made with clinically studied saffron, calming herbs, and brai…" at bounding box center [352, 143] width 142 height 89
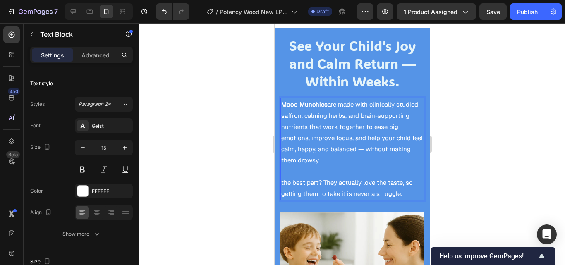
click at [444, 150] on div at bounding box center [351, 144] width 425 height 242
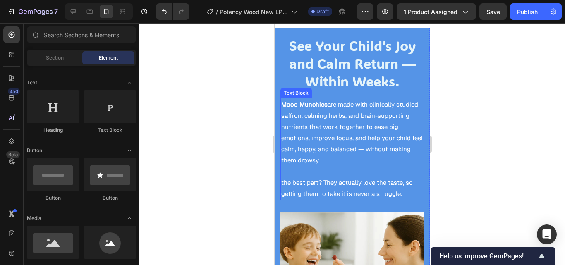
click at [289, 177] on p "the best part? They actually love the taste, so getting them to take it is neve…" at bounding box center [352, 188] width 142 height 22
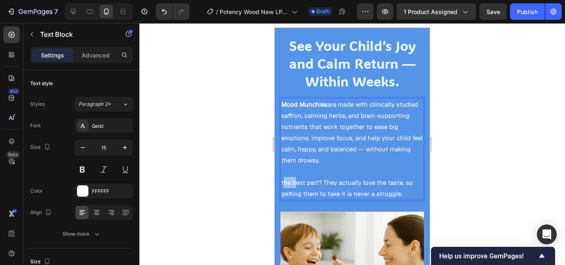
click at [286, 177] on p "the best part? They actually love the taste, so getting them to take it is neve…" at bounding box center [352, 188] width 142 height 22
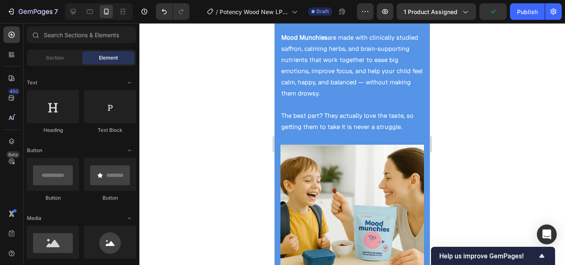
scroll to position [826, 0]
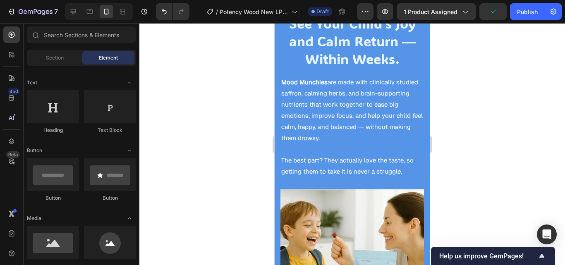
click at [453, 129] on div at bounding box center [351, 144] width 425 height 242
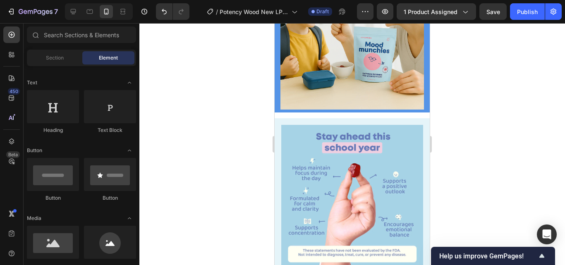
scroll to position [1053, 0]
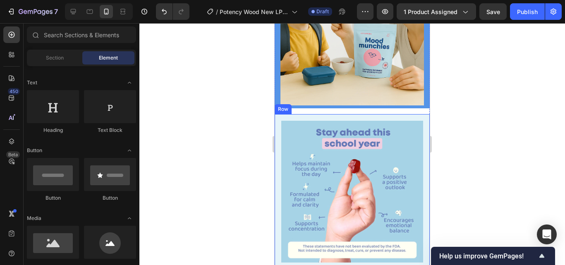
click at [418, 135] on div "Image Row" at bounding box center [351, 191] width 155 height 155
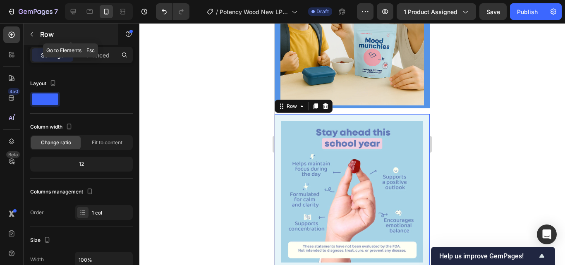
click at [30, 41] on div "Row" at bounding box center [71, 34] width 94 height 21
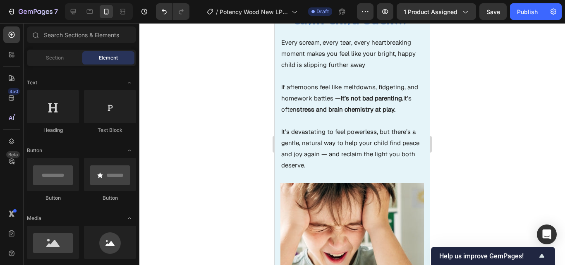
scroll to position [0, 0]
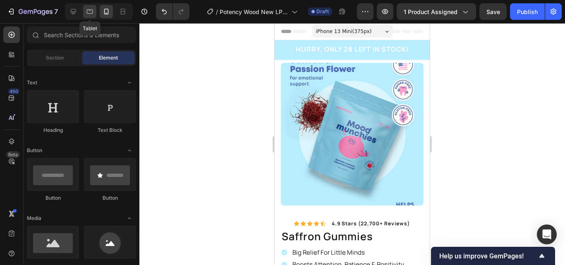
click at [90, 18] on div at bounding box center [89, 11] width 13 height 13
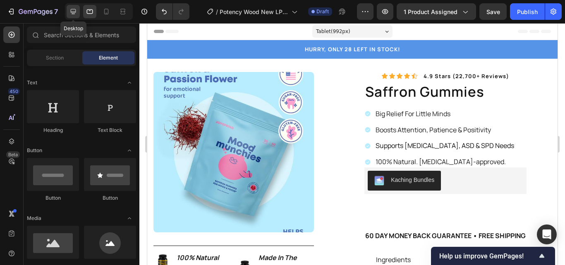
click at [74, 14] on icon at bounding box center [73, 11] width 5 height 5
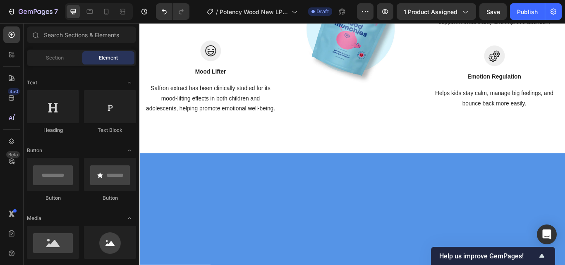
scroll to position [1191, 0]
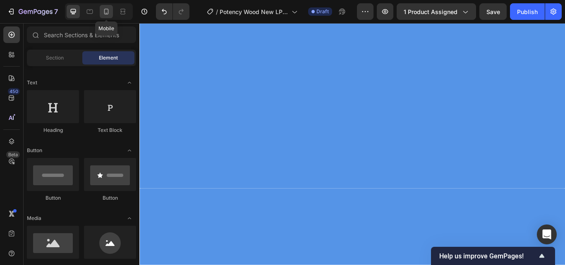
click at [112, 8] on div at bounding box center [106, 11] width 13 height 13
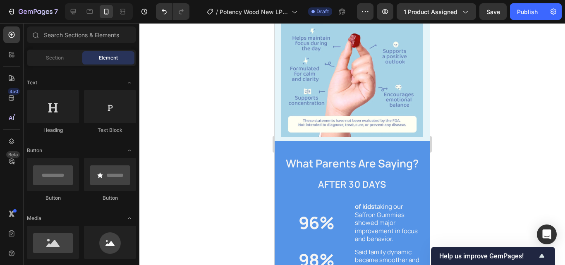
scroll to position [996, 0]
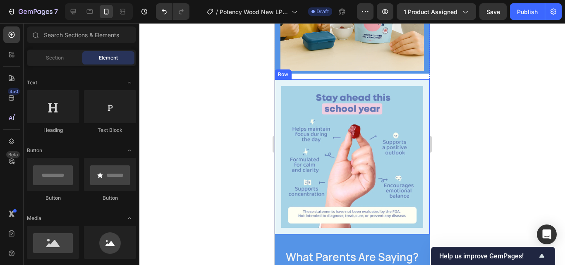
click at [408, 79] on div "Image Row" at bounding box center [351, 156] width 155 height 155
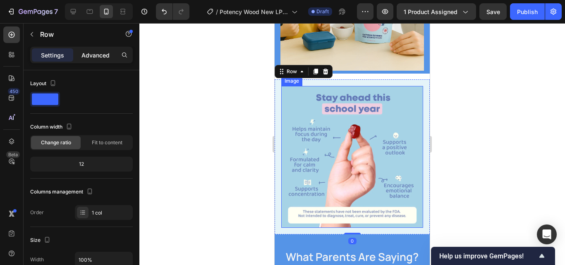
click at [98, 56] on p "Advanced" at bounding box center [95, 55] width 28 height 9
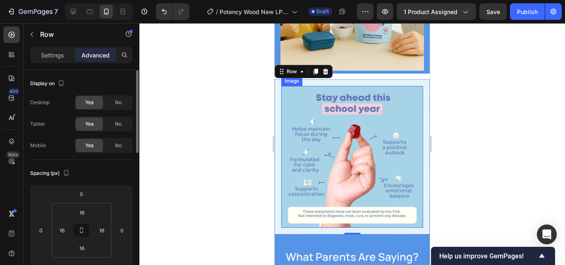
click at [113, 107] on div "No" at bounding box center [118, 102] width 27 height 13
drag, startPoint x: 79, startPoint y: 14, endPoint x: 74, endPoint y: 40, distance: 26.0
click at [79, 14] on div at bounding box center [73, 11] width 13 height 13
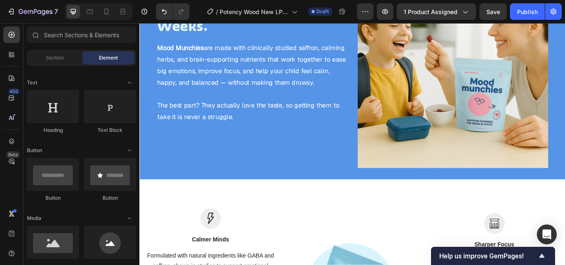
scroll to position [660, 0]
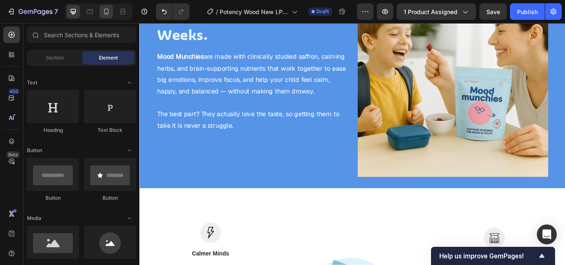
click at [108, 14] on icon at bounding box center [106, 12] width 5 height 6
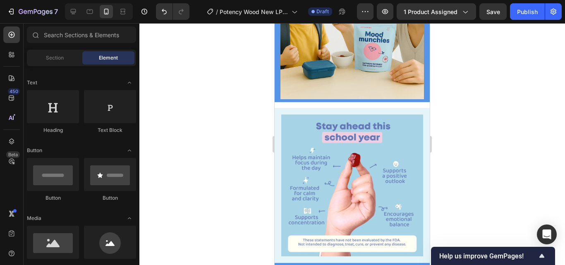
scroll to position [1011, 0]
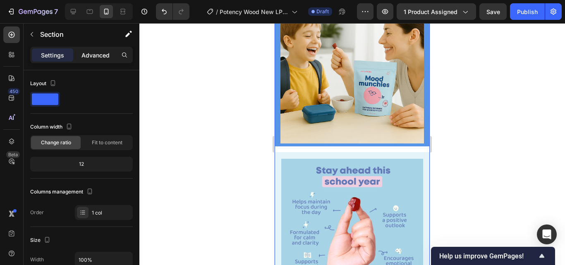
click at [106, 56] on p "Advanced" at bounding box center [95, 55] width 28 height 9
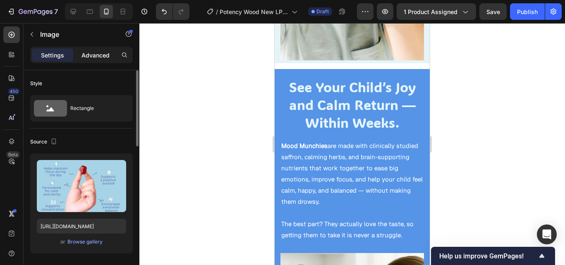
scroll to position [754, 0]
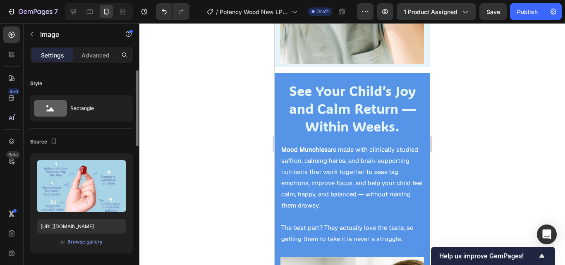
click at [282, 117] on h2 "See Your Child’s Joy and Calm Return — Within Weeks." at bounding box center [351, 108] width 143 height 55
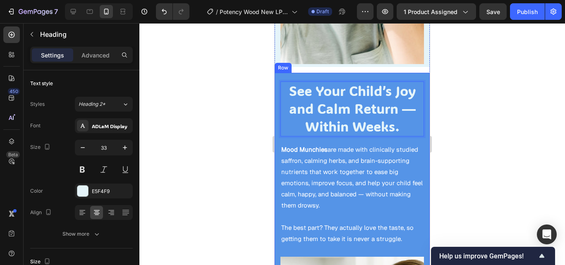
click at [278, 95] on div "See Your Child’s Joy and Calm Return — Within Weeks. Heading 16 Mood Munchies a…" at bounding box center [351, 238] width 155 height 330
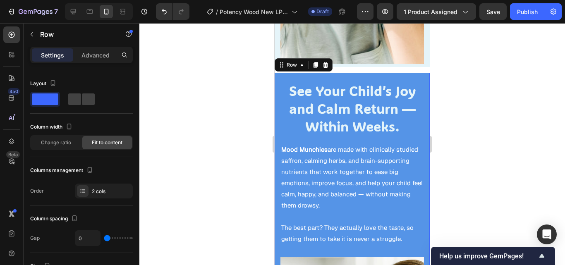
click at [113, 62] on div "Settings Advanced" at bounding box center [81, 55] width 103 height 17
click at [103, 57] on p "Advanced" at bounding box center [95, 55] width 28 height 9
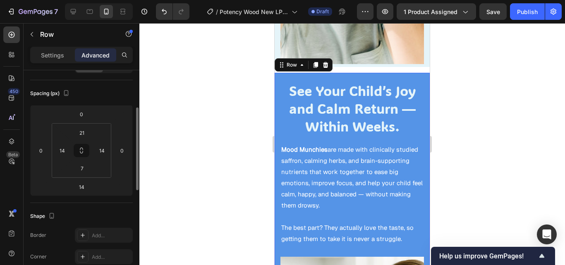
scroll to position [91, 0]
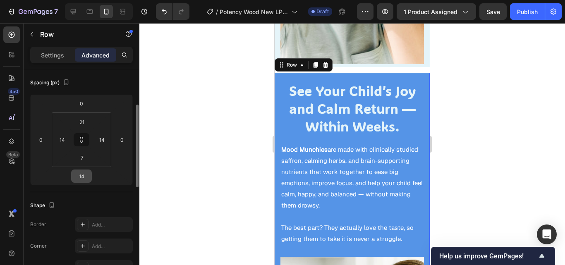
click at [80, 172] on input "14" at bounding box center [81, 176] width 17 height 12
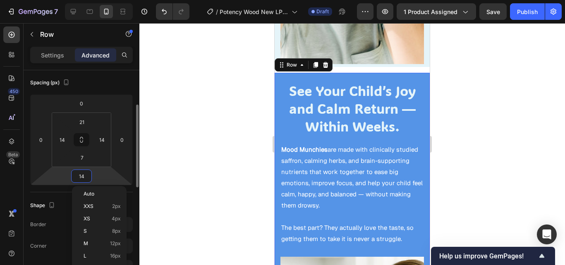
type input "0"
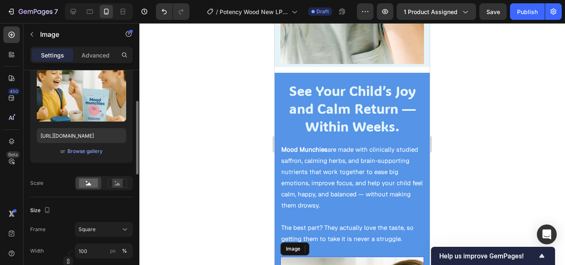
scroll to position [0, 0]
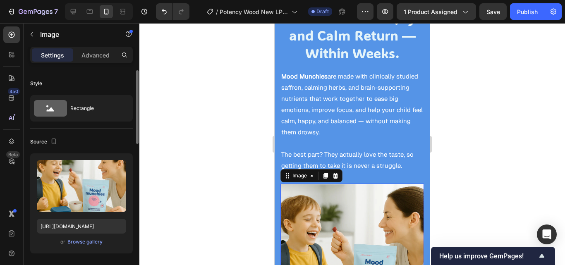
click at [294, 80] on strong "Mood Munchies" at bounding box center [304, 76] width 46 height 8
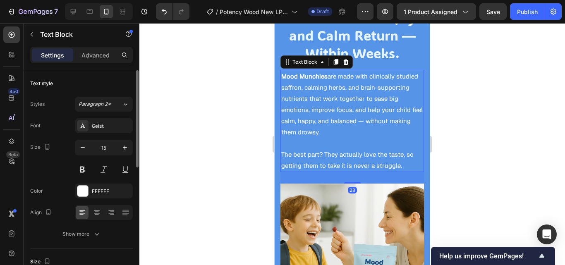
scroll to position [707, 0]
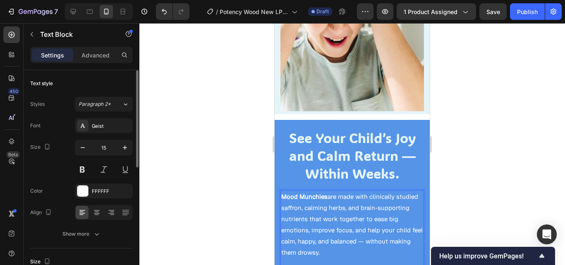
click at [285, 101] on img at bounding box center [351, 39] width 143 height 143
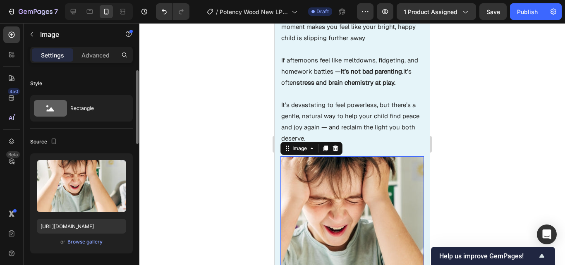
scroll to position [517, 0]
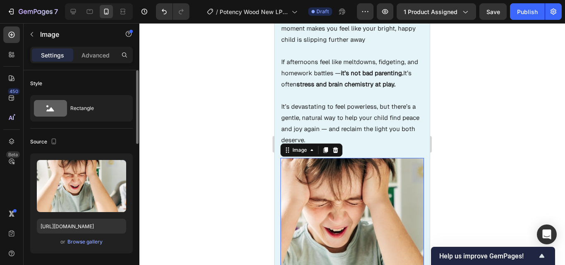
click at [282, 98] on p at bounding box center [352, 95] width 142 height 11
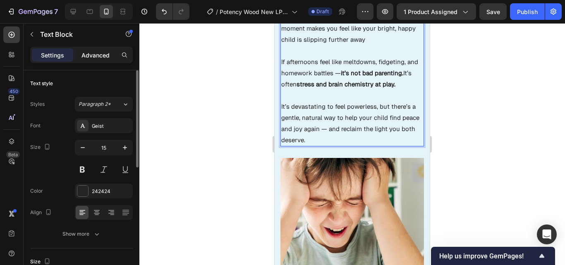
click at [102, 52] on p "Advanced" at bounding box center [95, 55] width 28 height 9
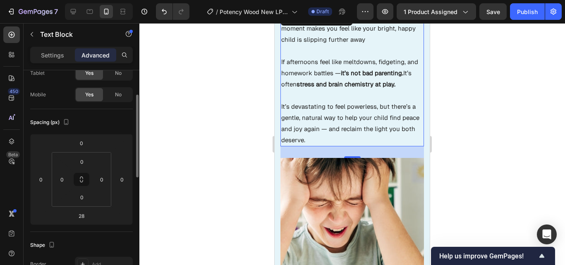
scroll to position [56, 0]
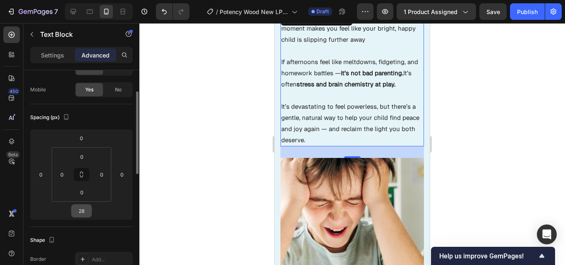
click at [79, 208] on input "28" at bounding box center [81, 211] width 17 height 12
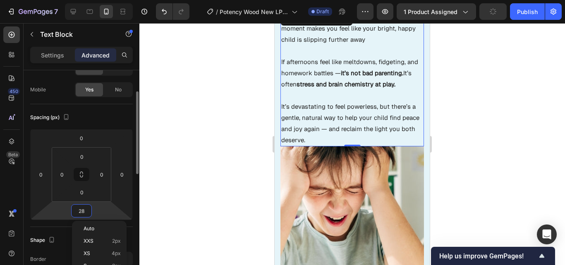
type input "0"
click at [195, 186] on div at bounding box center [351, 144] width 425 height 242
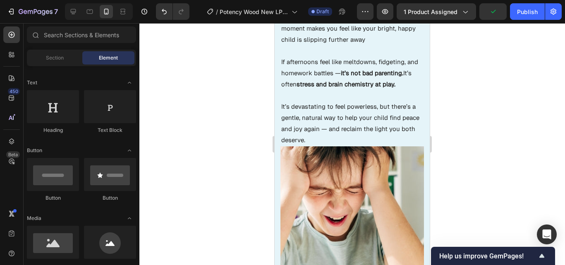
click at [227, 145] on div at bounding box center [351, 144] width 425 height 242
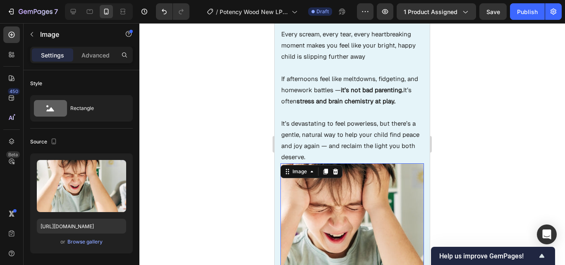
scroll to position [493, 0]
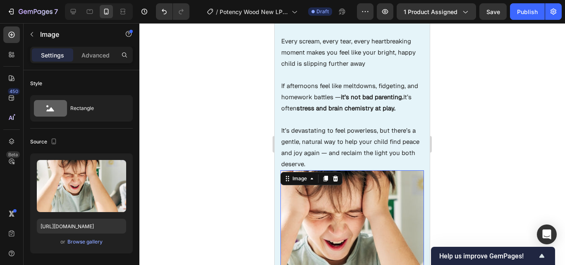
click at [279, 74] on div ""I want my joyful, calm child back…" Heading Every scream, every tear, every he…" at bounding box center [351, 149] width 155 height 334
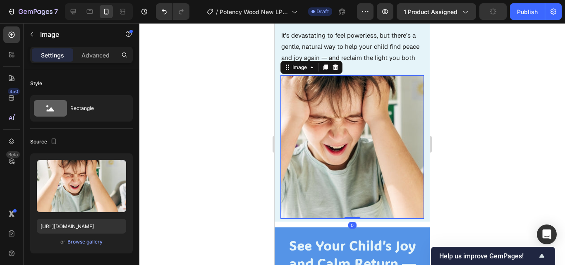
scroll to position [625, 0]
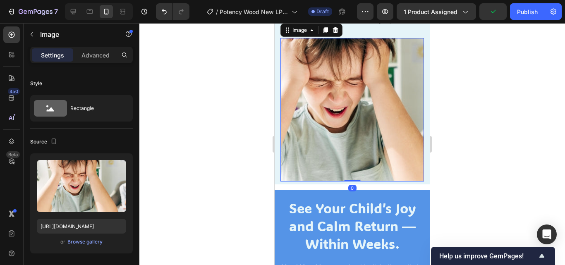
click at [278, 180] on div ""I want my joyful, calm child back…" Heading Every scream, every tear, every he…" at bounding box center [351, 263] width 155 height 826
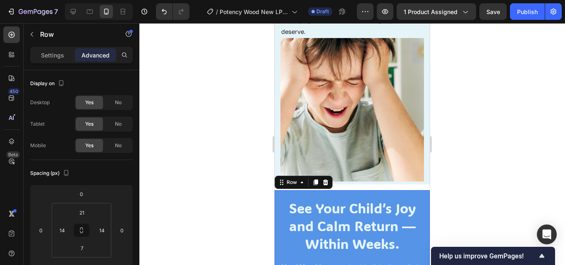
click at [289, 143] on img at bounding box center [351, 109] width 143 height 143
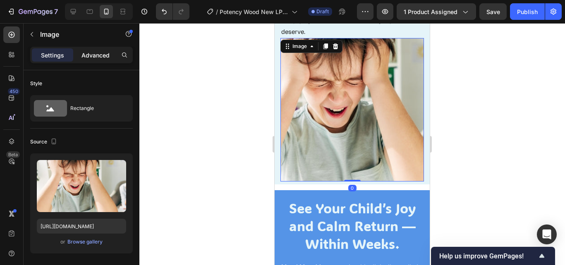
click at [92, 56] on p "Advanced" at bounding box center [95, 55] width 28 height 9
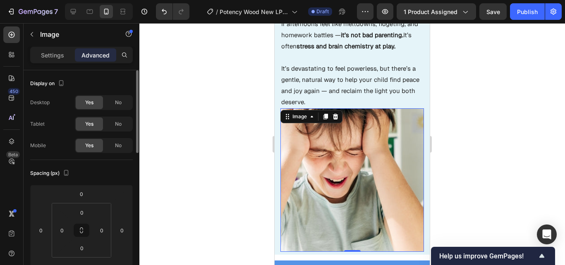
scroll to position [538, 0]
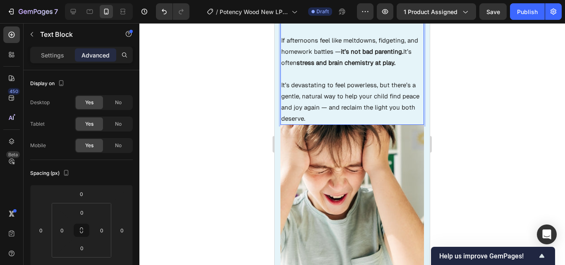
click at [283, 84] on p "It’s devastating to feel powerless, but there’s a gentle, natural way to help y…" at bounding box center [352, 101] width 142 height 45
click at [279, 143] on div ""I want my joyful, calm child back…" Heading Every scream, every tear, every he…" at bounding box center [351, 104] width 155 height 334
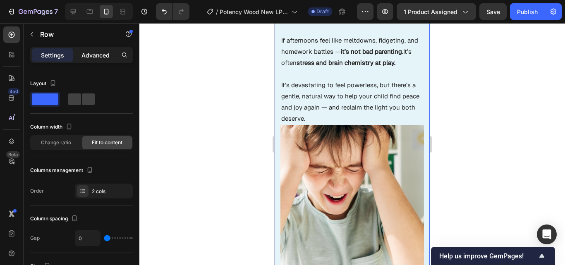
click at [89, 53] on p "Advanced" at bounding box center [95, 55] width 28 height 9
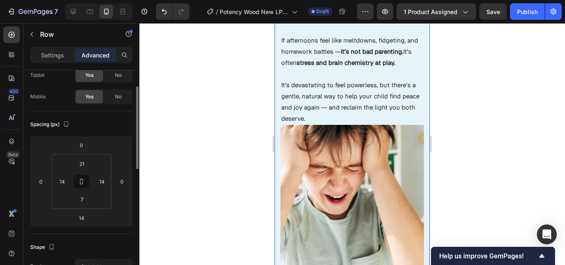
scroll to position [53, 0]
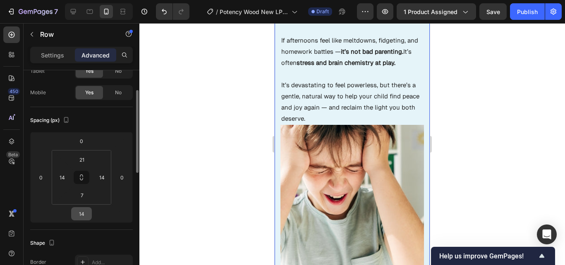
click at [80, 213] on input "14" at bounding box center [81, 214] width 17 height 12
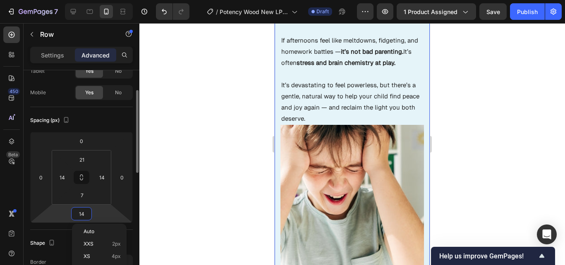
type input "0"
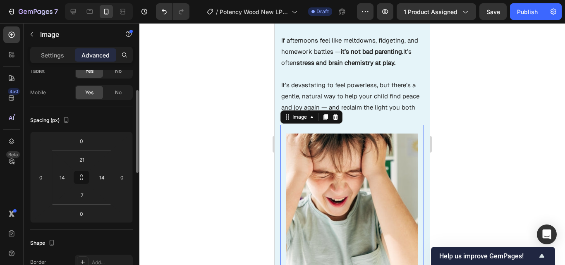
scroll to position [0, 0]
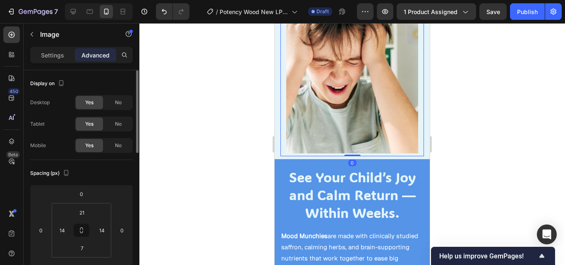
click at [234, 146] on div at bounding box center [351, 144] width 425 height 242
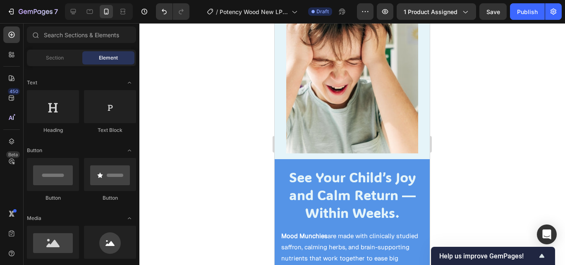
click at [231, 165] on div at bounding box center [351, 144] width 425 height 242
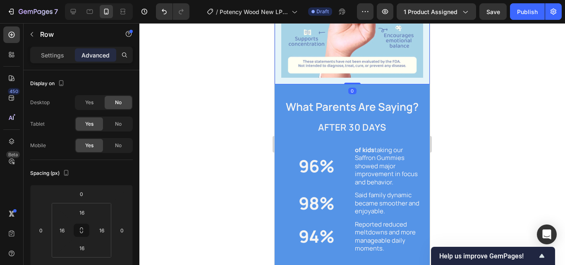
scroll to position [1215, 0]
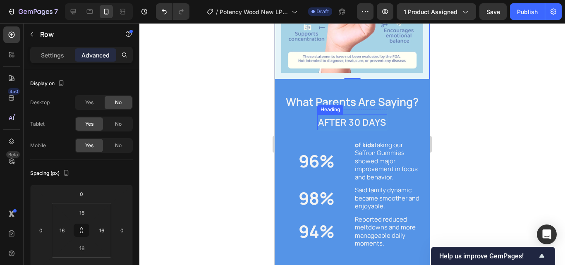
click at [327, 120] on span "AFTER 30 DAYS" at bounding box center [352, 122] width 68 height 12
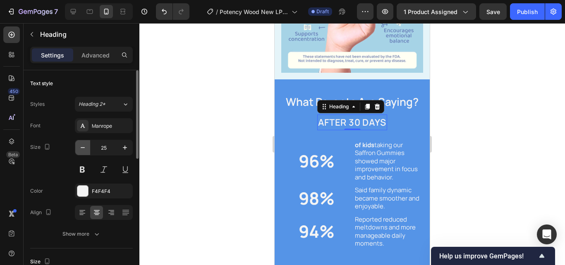
drag, startPoint x: 76, startPoint y: 146, endPoint x: 81, endPoint y: 146, distance: 4.5
click at [81, 146] on button "button" at bounding box center [82, 147] width 15 height 15
click at [81, 146] on icon "button" at bounding box center [83, 147] width 8 height 8
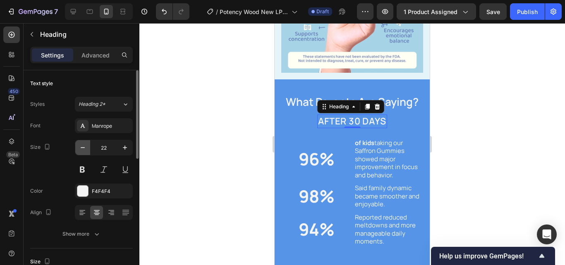
click at [81, 146] on icon "button" at bounding box center [83, 147] width 8 height 8
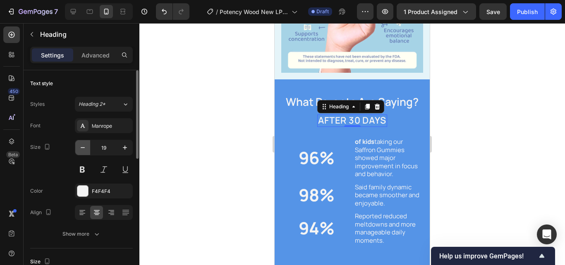
type input "18"
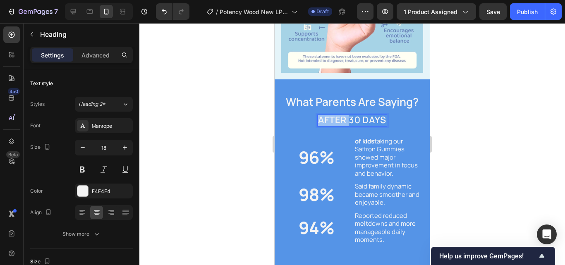
click at [318, 115] on span "AFTER 30 DAYS" at bounding box center [352, 120] width 68 height 12
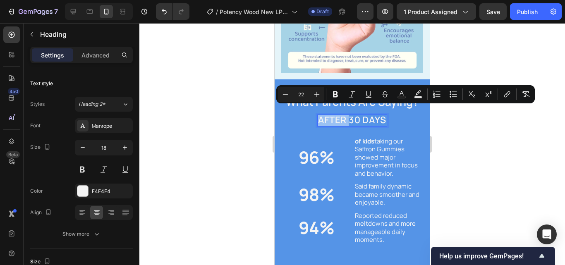
click at [318, 115] on span "AFTER 30 DAYS" at bounding box center [352, 120] width 68 height 12
drag, startPoint x: 316, startPoint y: 115, endPoint x: 383, endPoint y: 119, distance: 67.0
click at [383, 119] on span "AFTER 30 DAYS" at bounding box center [352, 120] width 68 height 12
click at [286, 93] on icon "Editor contextual toolbar" at bounding box center [285, 94] width 8 height 8
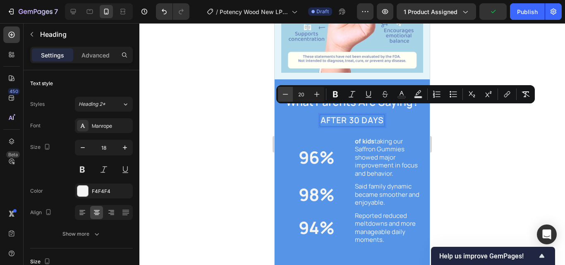
click at [286, 93] on icon "Editor contextual toolbar" at bounding box center [285, 94] width 8 height 8
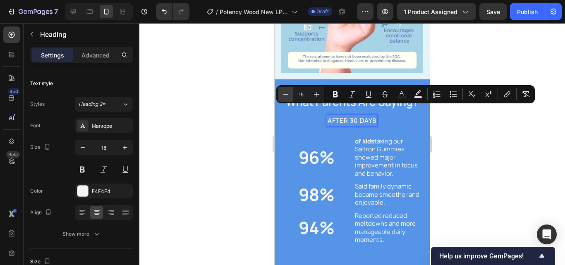
click at [286, 93] on icon "Editor contextual toolbar" at bounding box center [285, 94] width 8 height 8
type input "14"
click at [224, 135] on div at bounding box center [351, 144] width 425 height 242
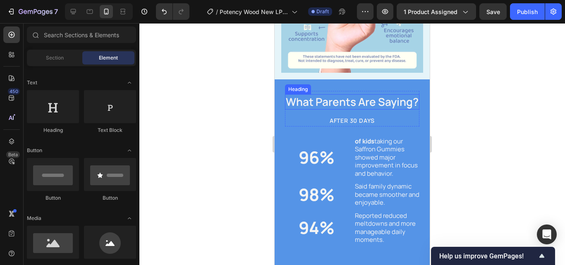
click at [340, 94] on h2 "What Parents Are Saying?" at bounding box center [352, 102] width 134 height 16
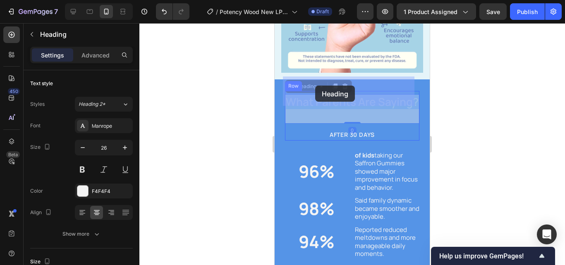
drag, startPoint x: 368, startPoint y: 96, endPoint x: 315, endPoint y: 86, distance: 53.9
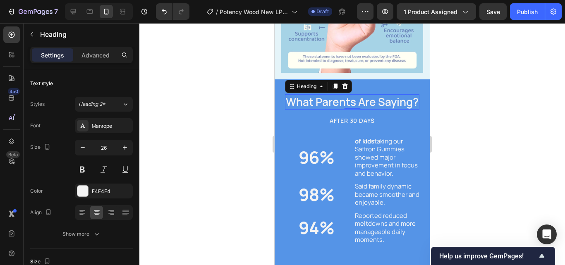
click at [456, 105] on div at bounding box center [351, 144] width 425 height 242
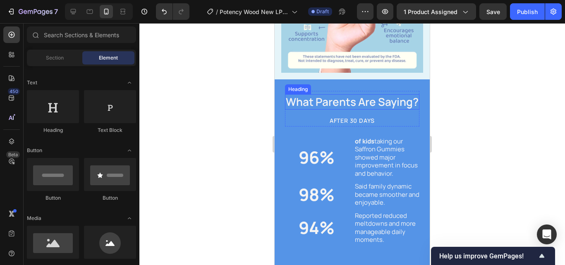
click at [369, 99] on p "What Parents Are Saying?" at bounding box center [352, 102] width 133 height 14
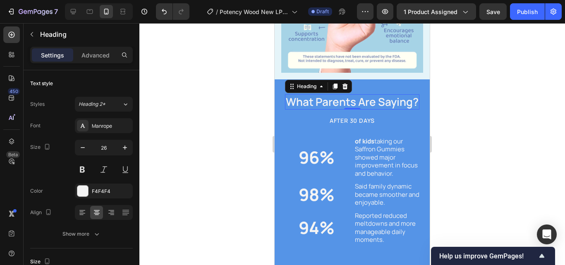
click at [372, 95] on p "What Parents Are Saying?" at bounding box center [352, 102] width 133 height 14
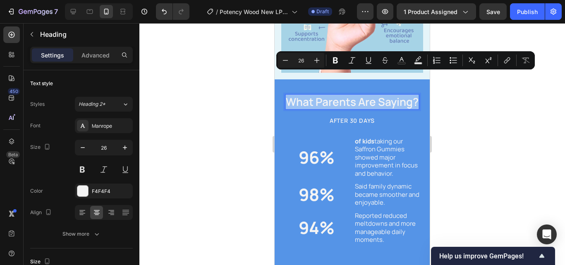
drag, startPoint x: 372, startPoint y: 94, endPoint x: 291, endPoint y: 80, distance: 82.2
click at [291, 95] on p "What Parents Are Saying?" at bounding box center [352, 102] width 133 height 14
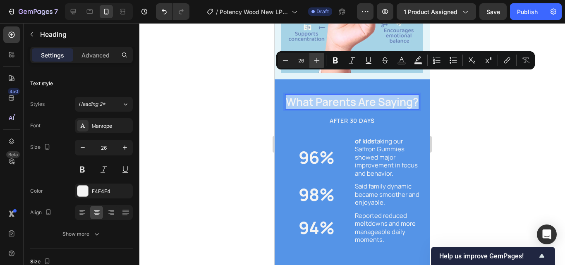
click at [320, 59] on icon "Editor contextual toolbar" at bounding box center [317, 60] width 8 height 8
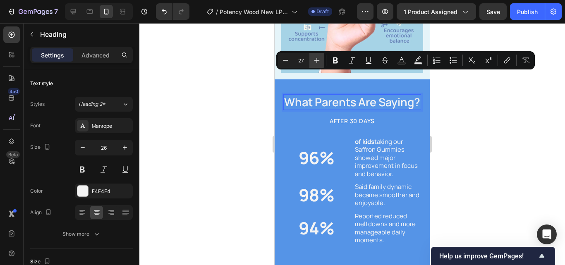
click at [320, 59] on icon "Editor contextual toolbar" at bounding box center [317, 60] width 8 height 8
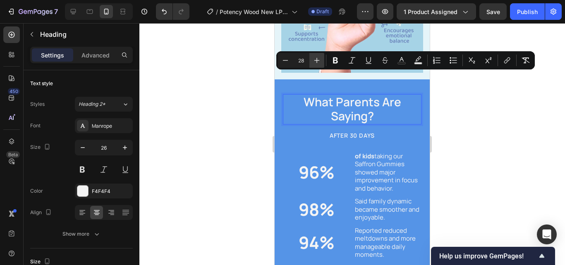
click at [320, 59] on icon "Editor contextual toolbar" at bounding box center [317, 60] width 8 height 8
type input "30"
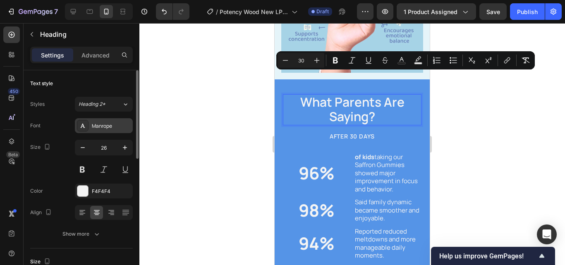
click at [117, 127] on div "Manrope" at bounding box center [111, 125] width 39 height 7
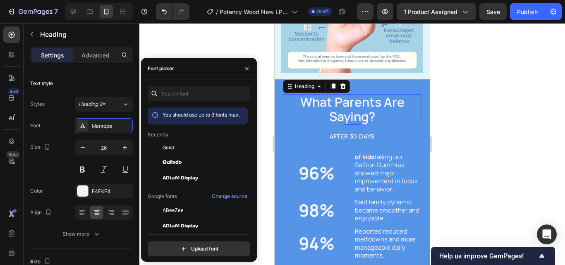
click at [208, 51] on div at bounding box center [351, 144] width 425 height 242
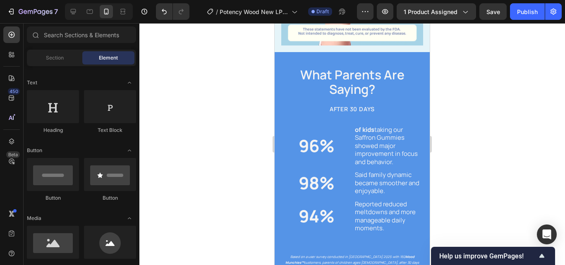
scroll to position [1247, 0]
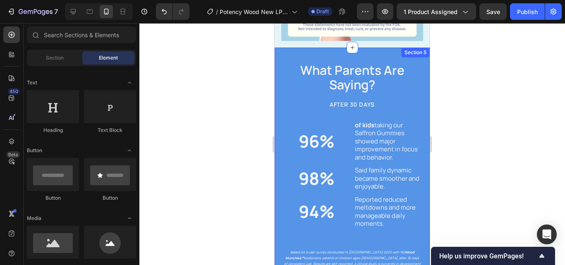
click at [462, 121] on div at bounding box center [351, 144] width 425 height 242
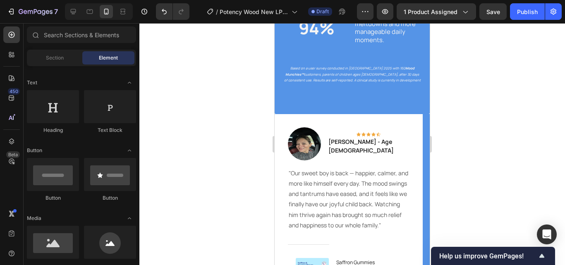
scroll to position [1362, 0]
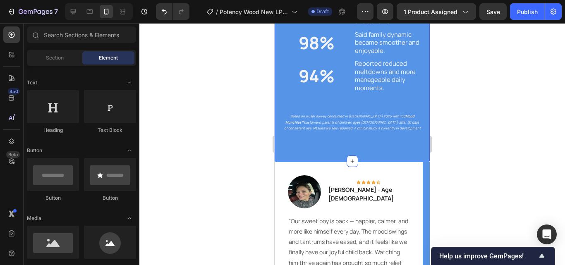
click at [371, 149] on div "⁠⁠⁠⁠⁠⁠⁠ What Parents Are Saying? Heading ⁠⁠⁠⁠⁠⁠⁠ AFTER 30 DAYS Heading Row Row …" at bounding box center [351, 36] width 155 height 249
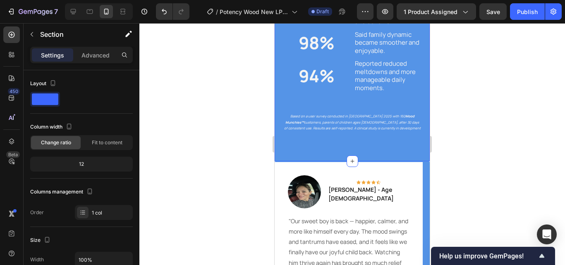
click at [286, 153] on div "⁠⁠⁠⁠⁠⁠⁠ What Parents Are Saying? Heading ⁠⁠⁠⁠⁠⁠⁠ AFTER 30 DAYS Heading Row Row …" at bounding box center [351, 36] width 155 height 249
click at [101, 53] on p "Advanced" at bounding box center [95, 55] width 28 height 9
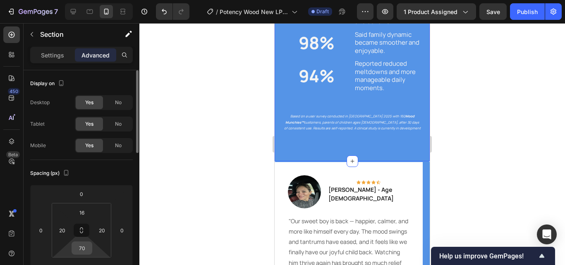
click at [87, 247] on input "70" at bounding box center [82, 248] width 17 height 12
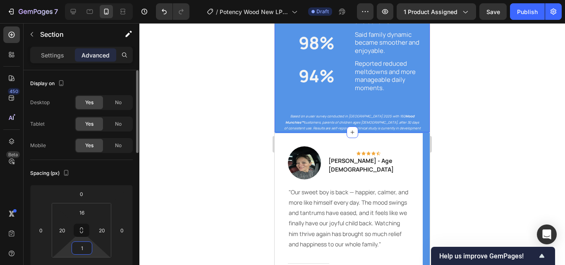
type input "10"
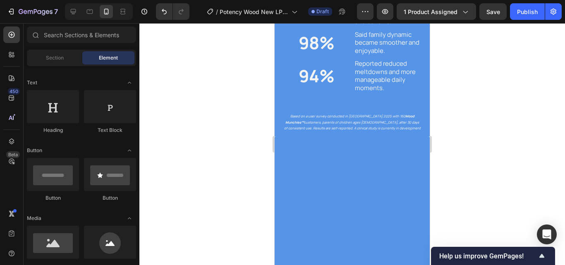
scroll to position [1166, 0]
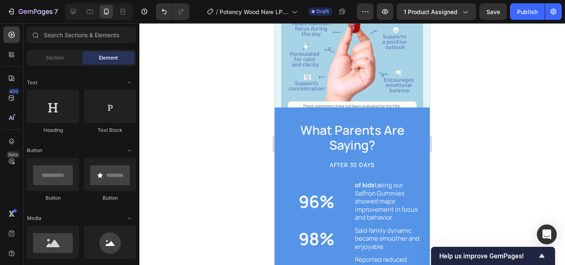
click at [476, 127] on div at bounding box center [351, 144] width 425 height 242
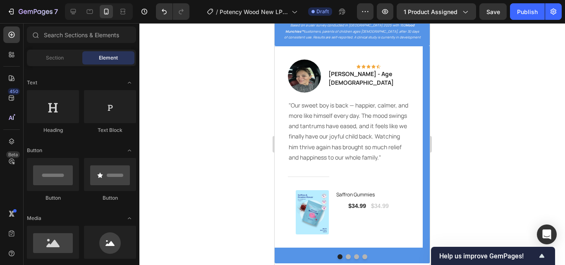
scroll to position [1448, 0]
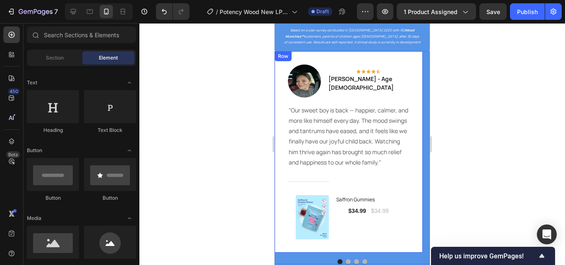
click at [414, 172] on div "Image Icon Icon Icon Icon Icon Row [PERSON_NAME] - Age [DEMOGRAPHIC_DATA] Text …" at bounding box center [348, 151] width 148 height 201
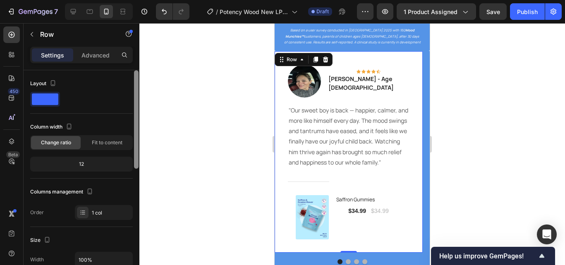
scroll to position [218, 0]
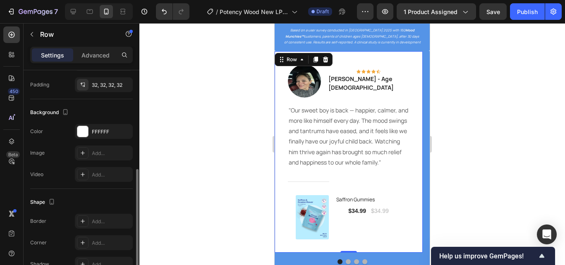
drag, startPoint x: 138, startPoint y: 117, endPoint x: 141, endPoint y: 174, distance: 57.1
click at [141, 0] on div "7 / Potency Wood New LP | WIP Draft Preview 1 product assigned Save Publish 450…" at bounding box center [282, 0] width 565 height 0
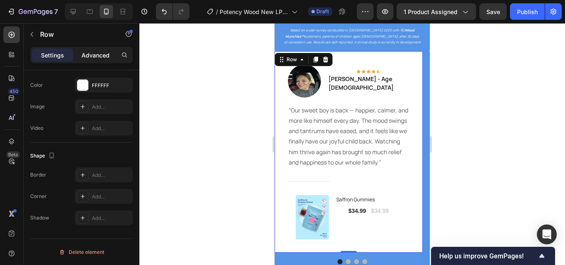
click at [99, 57] on p "Advanced" at bounding box center [95, 55] width 28 height 9
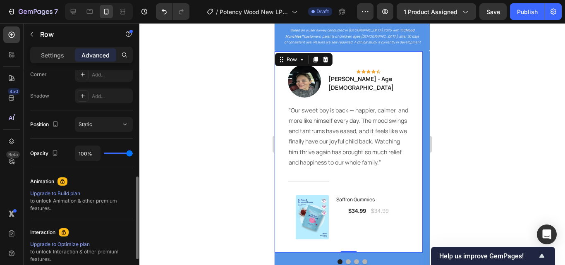
scroll to position [268, 0]
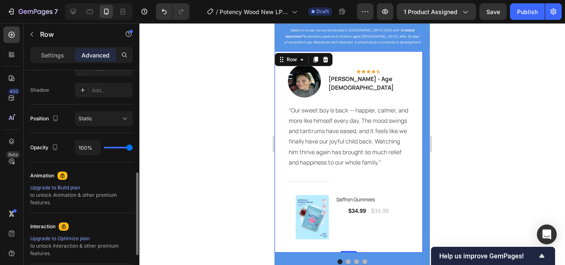
click at [318, 141] on p ""Our sweet boy is back — happier, calmer, and more like himself every day. The …" at bounding box center [349, 136] width 120 height 62
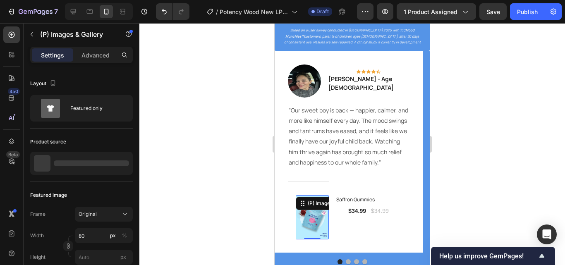
scroll to position [1475, 0]
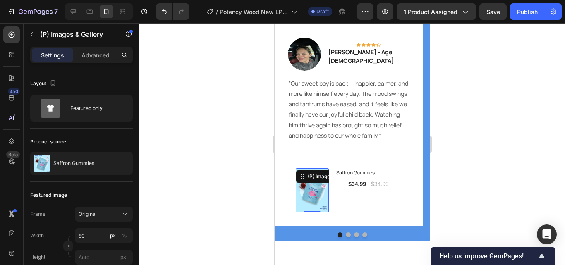
click at [350, 146] on div "Title Line" at bounding box center [349, 154] width 122 height 27
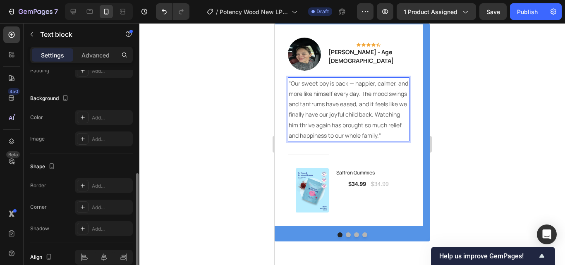
scroll to position [232, 0]
click at [89, 52] on p "Advanced" at bounding box center [95, 55] width 28 height 9
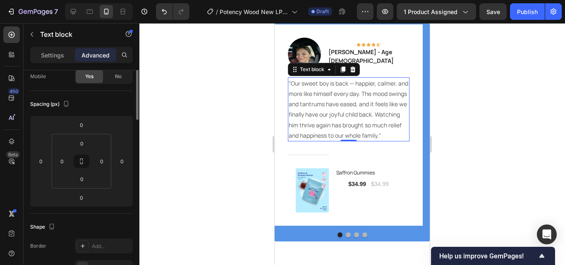
scroll to position [22, 0]
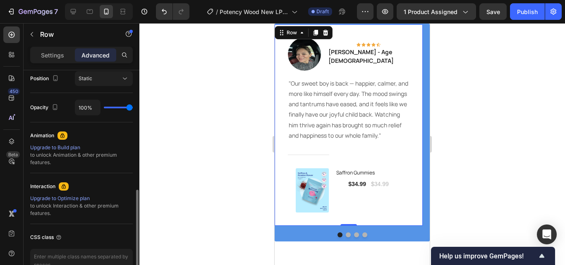
scroll to position [310, 0]
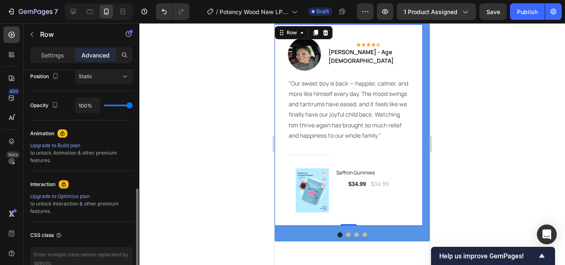
click at [285, 234] on div at bounding box center [351, 234] width 155 height 5
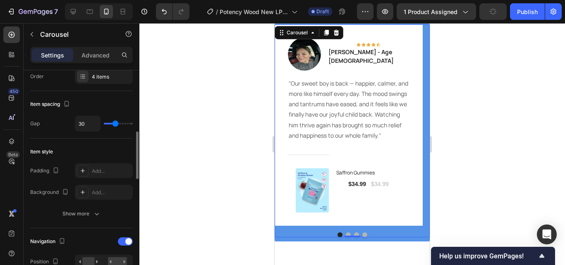
scroll to position [202, 0]
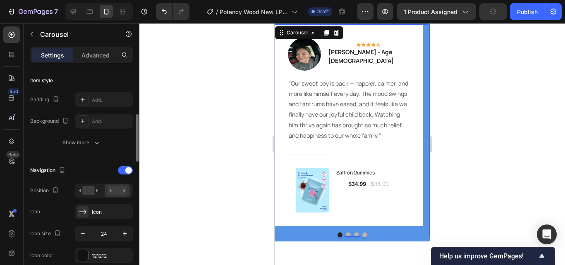
click at [110, 191] on icon at bounding box center [111, 190] width 2 height 3
click at [411, 127] on icon "Carousel Next Arrow" at bounding box center [416, 125] width 10 height 10
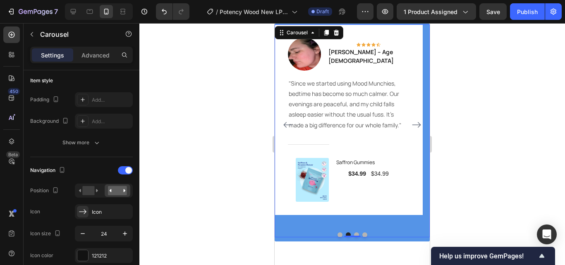
click at [285, 125] on icon "Carousel Back Arrow" at bounding box center [287, 125] width 9 height 6
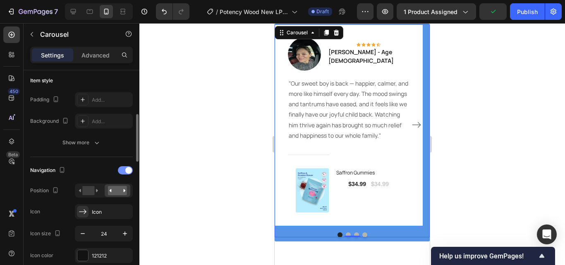
click at [129, 169] on span at bounding box center [128, 170] width 7 height 7
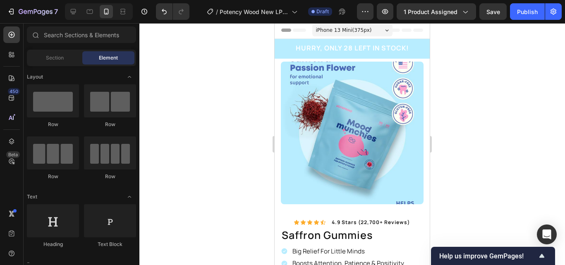
scroll to position [0, 0]
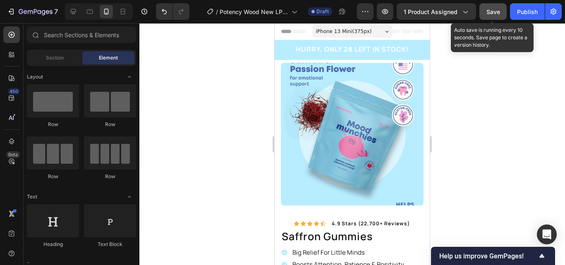
click at [496, 14] on span "Save" at bounding box center [493, 11] width 14 height 7
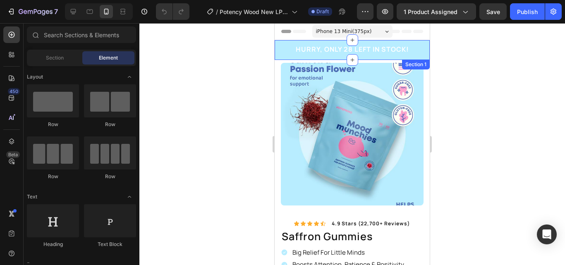
click at [418, 50] on div "HURRY, ONLY 28 LEFT IN STOCK! Heading Row Section 1" at bounding box center [351, 50] width 155 height 20
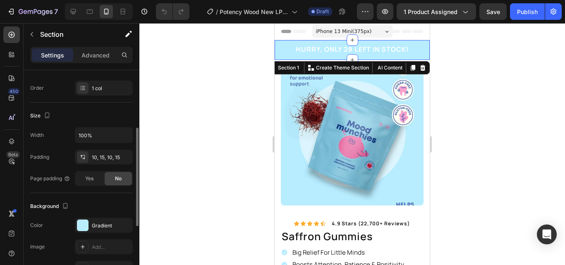
scroll to position [126, 0]
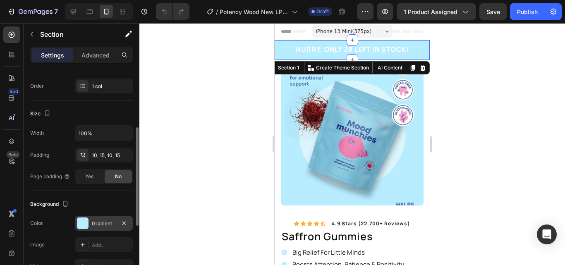
click at [98, 223] on div "Gradient" at bounding box center [104, 223] width 24 height 7
click at [91, 223] on div "Gradient" at bounding box center [104, 223] width 58 height 15
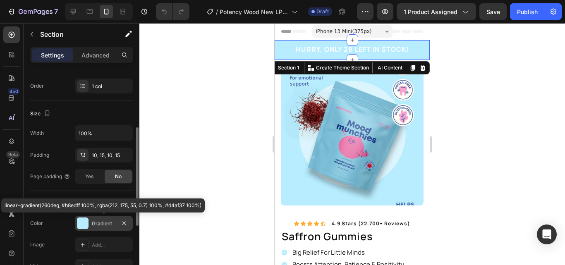
click at [98, 222] on div "Gradient" at bounding box center [104, 223] width 24 height 7
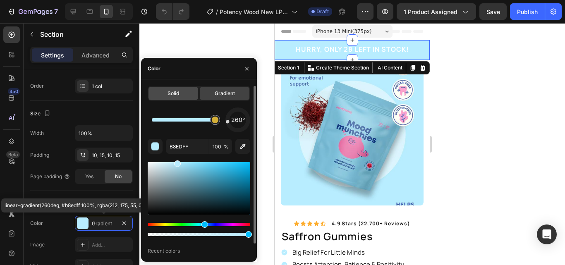
click at [162, 88] on div "Solid" at bounding box center [173, 93] width 50 height 13
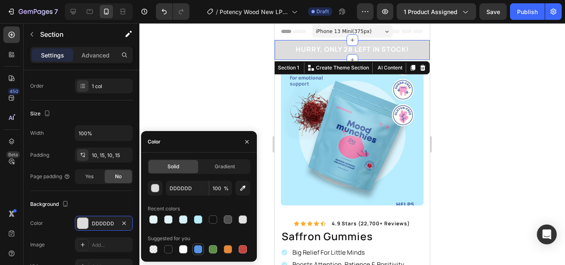
click at [197, 251] on div at bounding box center [198, 249] width 8 height 8
type input "5594E7"
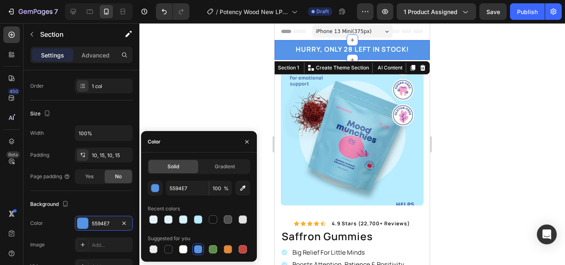
click at [173, 103] on div at bounding box center [351, 144] width 425 height 242
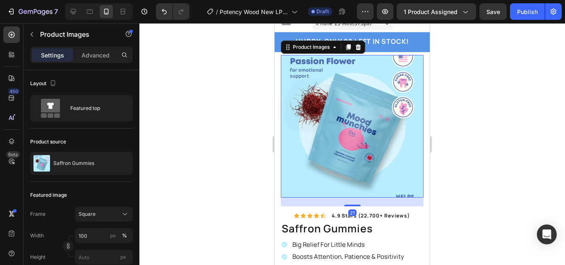
scroll to position [7, 0]
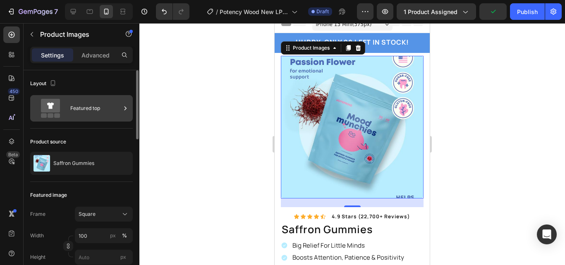
click at [103, 113] on div "Featured top" at bounding box center [95, 108] width 50 height 19
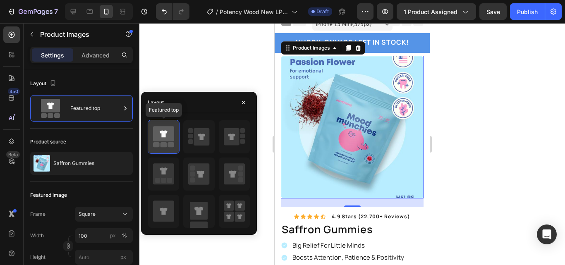
click at [169, 136] on icon at bounding box center [163, 133] width 21 height 15
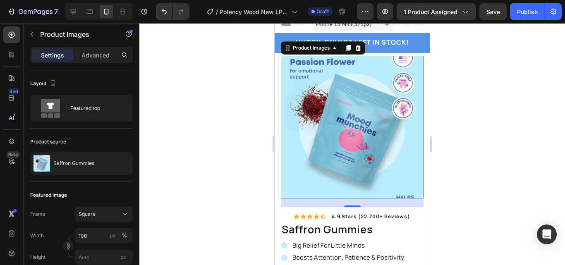
click at [201, 72] on div at bounding box center [351, 144] width 425 height 242
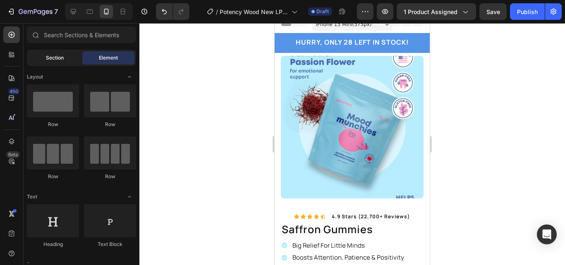
click at [64, 59] on div "Section" at bounding box center [55, 57] width 52 height 13
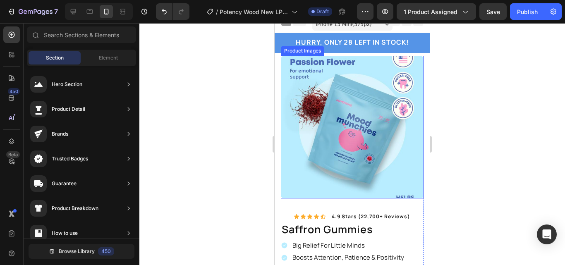
click at [282, 96] on img at bounding box center [352, 127] width 143 height 143
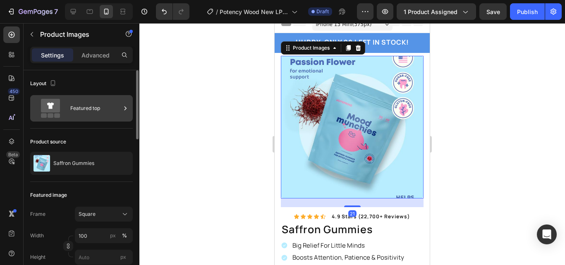
click at [97, 114] on div "Featured top" at bounding box center [95, 108] width 50 height 19
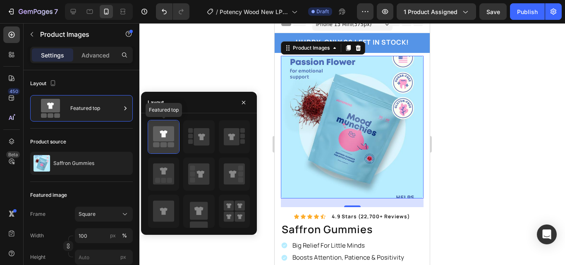
click at [174, 142] on icon at bounding box center [163, 136] width 21 height 23
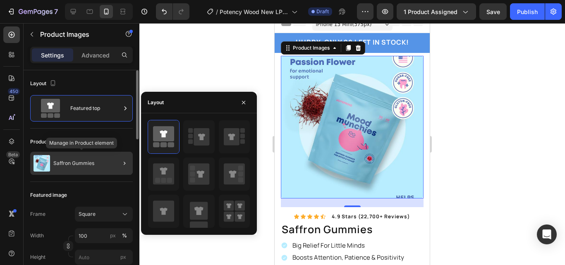
click at [67, 159] on div "Saffron Gummies" at bounding box center [81, 163] width 103 height 23
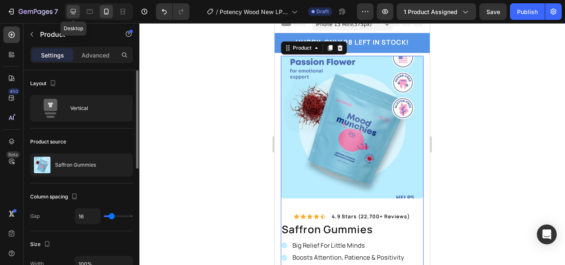
click at [74, 12] on icon at bounding box center [73, 11] width 5 height 5
type input "30"
type input "1200"
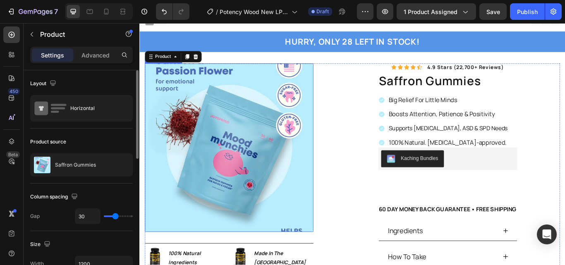
scroll to position [25, 0]
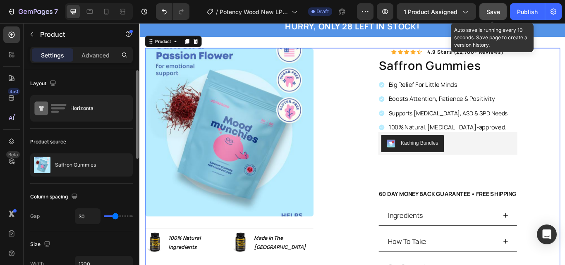
click at [486, 16] on button "Save" at bounding box center [492, 11] width 27 height 17
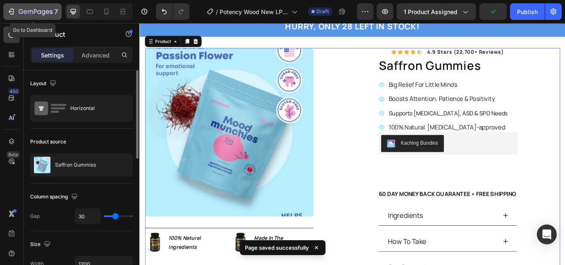
click at [37, 10] on icon "button" at bounding box center [36, 12] width 34 height 7
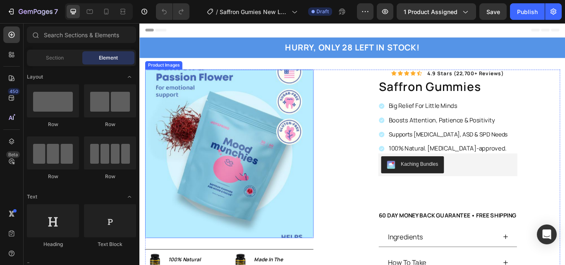
click at [276, 143] on img at bounding box center [244, 175] width 196 height 196
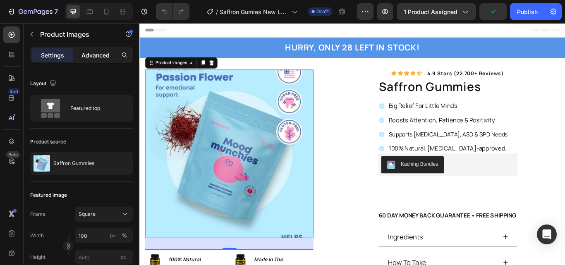
click at [106, 55] on p "Advanced" at bounding box center [95, 55] width 28 height 9
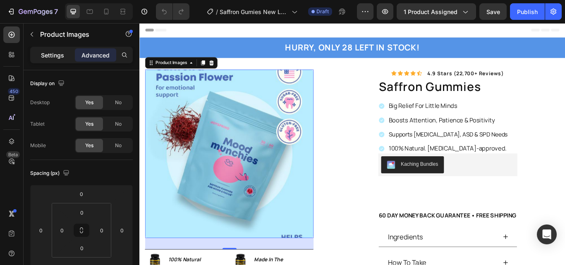
click at [52, 54] on p "Settings" at bounding box center [52, 55] width 23 height 9
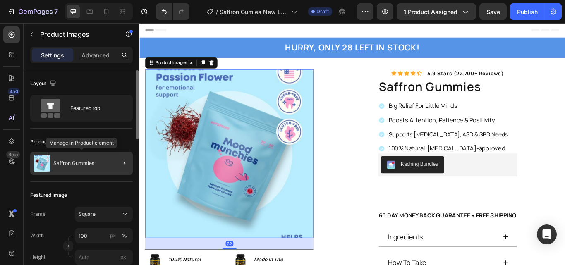
click at [108, 167] on div "Saffron Gummies" at bounding box center [81, 163] width 103 height 23
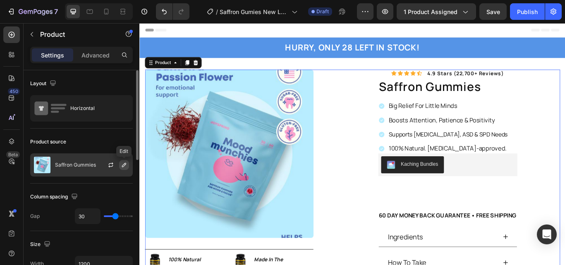
click at [119, 164] on button "button" at bounding box center [124, 165] width 10 height 10
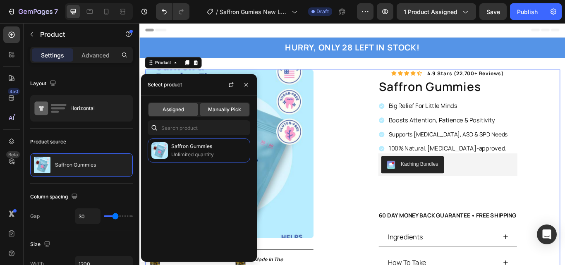
click at [177, 115] on div "Assigned" at bounding box center [173, 109] width 50 height 13
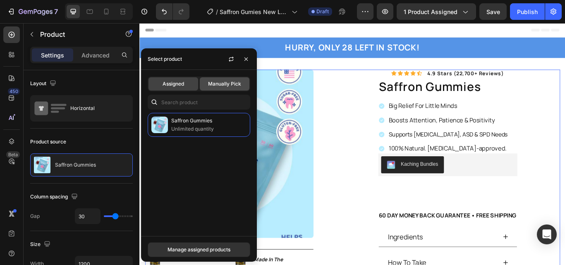
click at [231, 89] on div "Manually Pick" at bounding box center [225, 83] width 50 height 13
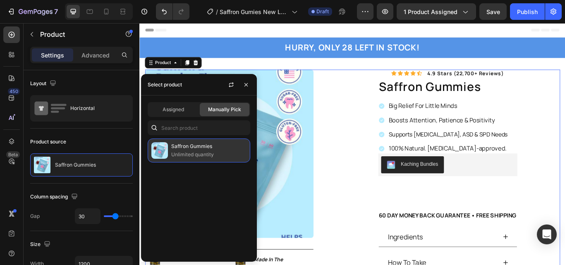
click at [214, 148] on p "Saffron Gummies" at bounding box center [208, 146] width 75 height 8
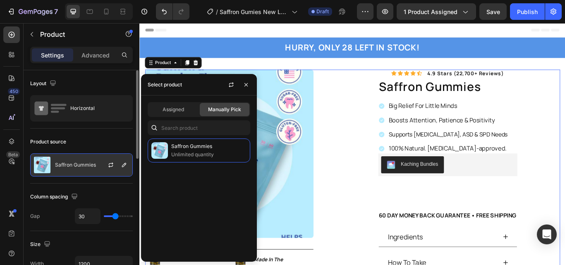
click at [100, 160] on div at bounding box center [114, 165] width 36 height 22
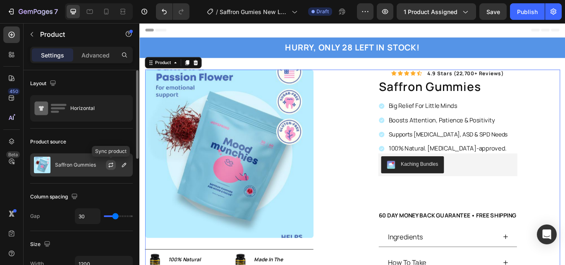
click at [110, 164] on icon "button" at bounding box center [111, 163] width 5 height 2
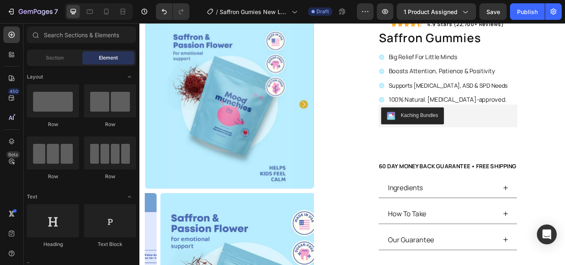
scroll to position [34, 0]
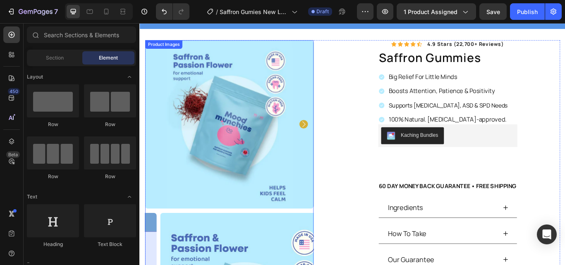
click at [243, 152] on img at bounding box center [244, 141] width 196 height 196
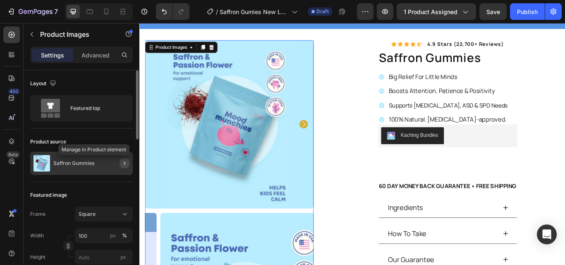
click at [120, 161] on button "button" at bounding box center [124, 163] width 10 height 10
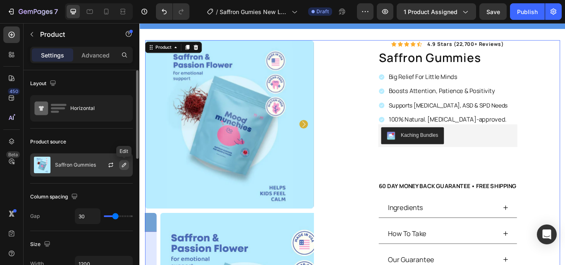
click at [122, 165] on icon "button" at bounding box center [124, 165] width 7 height 7
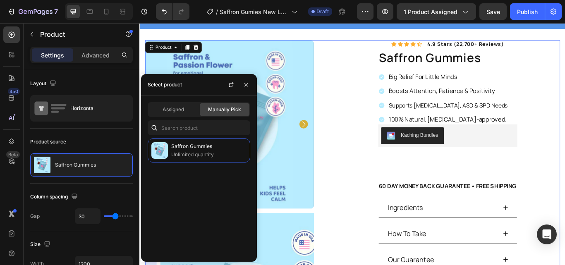
click at [176, 117] on div "Assigned Manually Pick Saffron Gummies Unlimited quantity" at bounding box center [199, 178] width 116 height 166
click at [179, 111] on span "Assigned" at bounding box center [172, 109] width 21 height 7
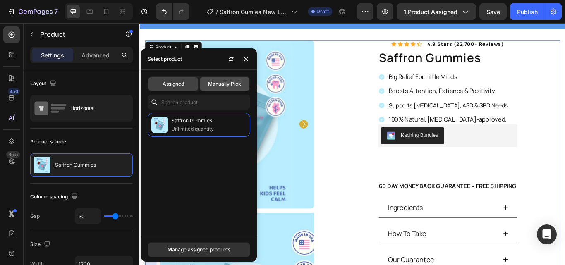
click at [222, 81] on span "Manually Pick" at bounding box center [224, 83] width 33 height 7
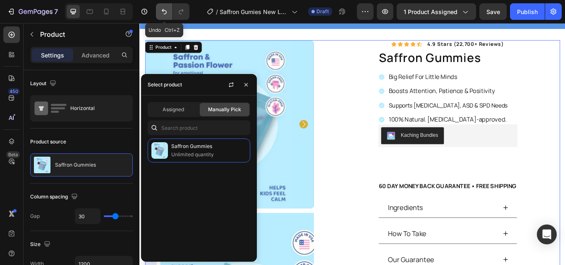
click at [165, 14] on icon "Undo/Redo" at bounding box center [164, 11] width 5 height 5
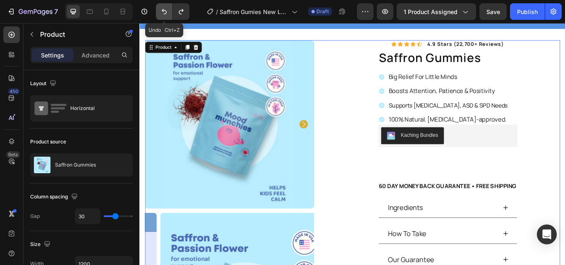
click at [165, 14] on icon "Undo/Redo" at bounding box center [164, 11] width 5 height 5
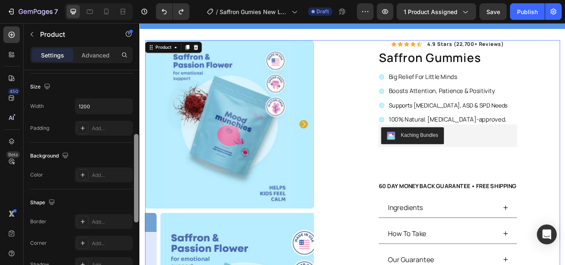
drag, startPoint x: 136, startPoint y: 92, endPoint x: 136, endPoint y: 125, distance: 32.7
click at [136, 134] on div at bounding box center [136, 178] width 5 height 88
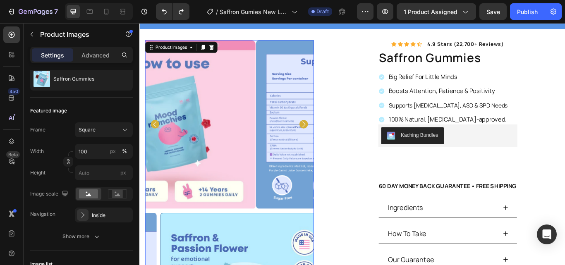
scroll to position [0, 0]
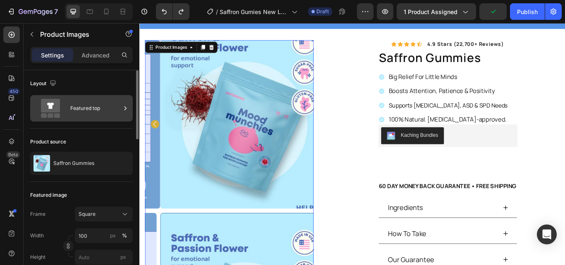
click at [111, 111] on div "Featured top" at bounding box center [95, 108] width 50 height 19
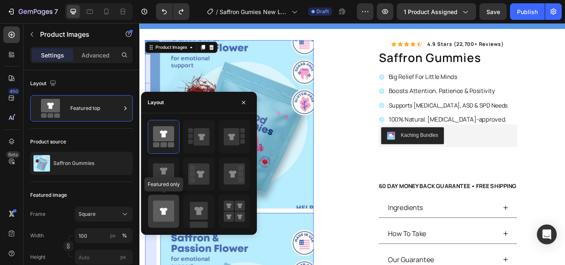
click at [173, 205] on icon at bounding box center [163, 210] width 21 height 21
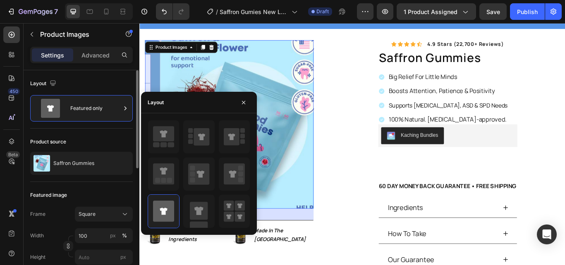
click at [123, 76] on div "Layout Featured only" at bounding box center [81, 99] width 103 height 58
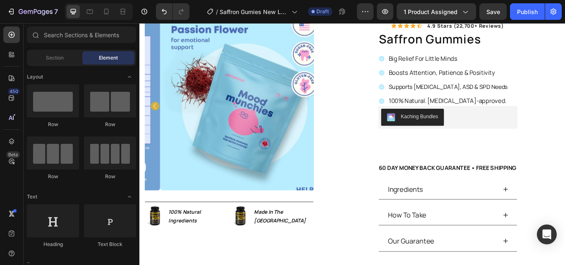
scroll to position [48, 0]
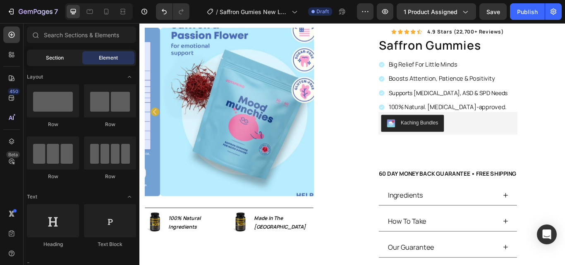
click at [42, 61] on div "Section" at bounding box center [55, 57] width 52 height 13
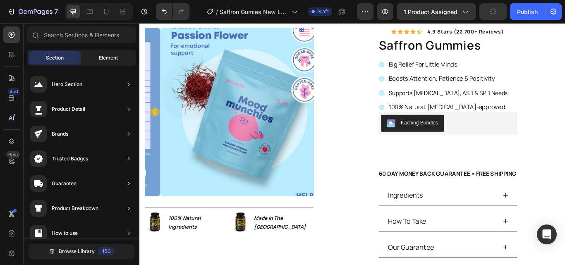
click at [118, 58] on div "Element" at bounding box center [108, 57] width 52 height 13
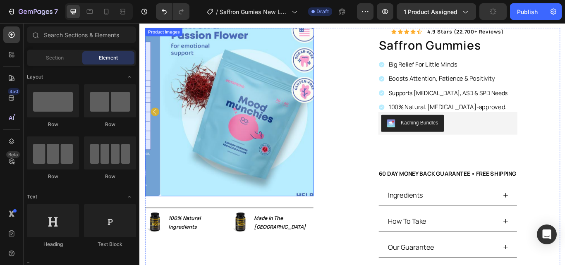
click at [239, 115] on img at bounding box center [261, 127] width 196 height 196
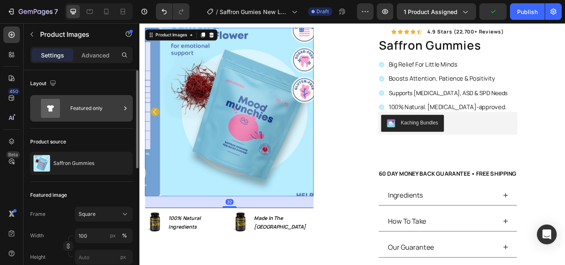
click at [98, 110] on div "Featured only" at bounding box center [95, 108] width 50 height 19
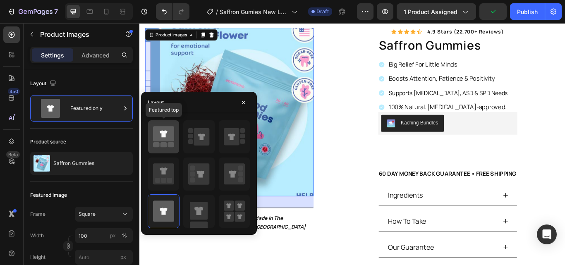
click at [165, 130] on icon at bounding box center [163, 133] width 21 height 15
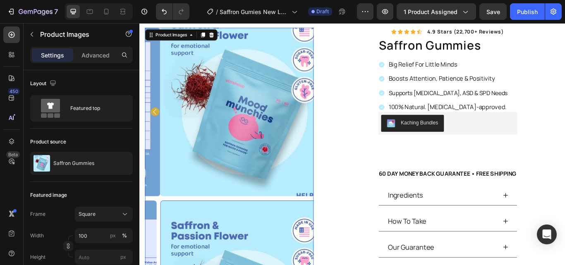
click at [309, 165] on img at bounding box center [261, 127] width 196 height 196
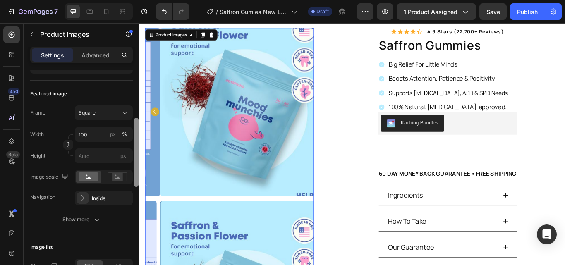
scroll to position [126, 0]
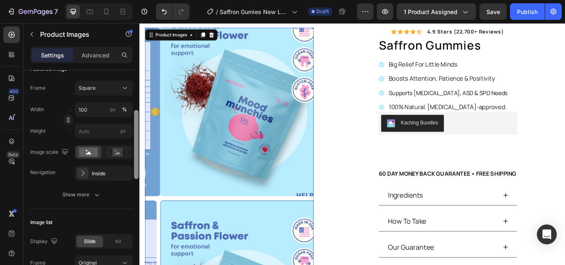
drag, startPoint x: 135, startPoint y: 119, endPoint x: 136, endPoint y: 160, distance: 40.1
click at [136, 160] on div at bounding box center [136, 144] width 5 height 69
click at [125, 150] on icon at bounding box center [117, 152] width 19 height 9
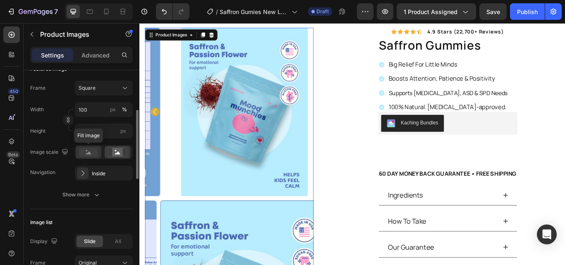
click at [90, 156] on rect at bounding box center [88, 152] width 19 height 9
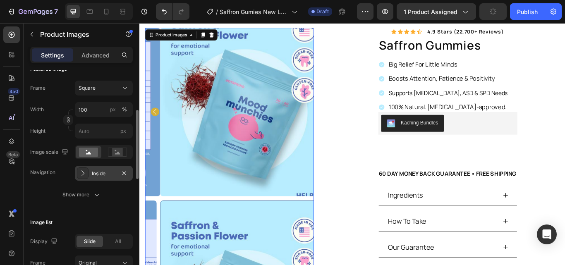
click at [96, 173] on div "Inside" at bounding box center [104, 173] width 24 height 7
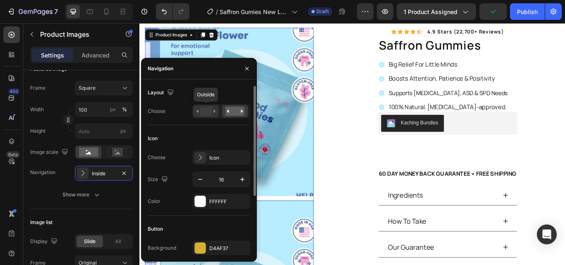
click at [208, 107] on rect at bounding box center [206, 111] width 12 height 9
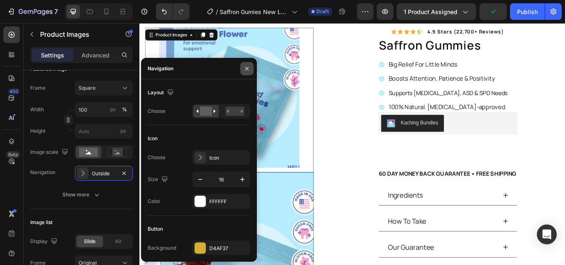
click at [247, 70] on icon "button" at bounding box center [246, 68] width 7 height 7
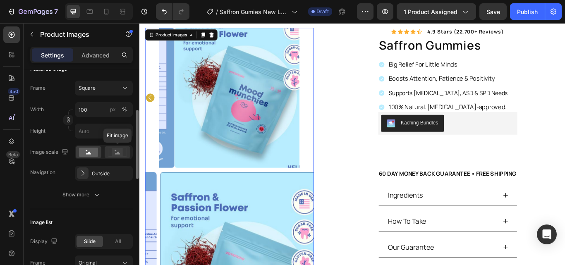
click at [107, 153] on div at bounding box center [118, 152] width 26 height 12
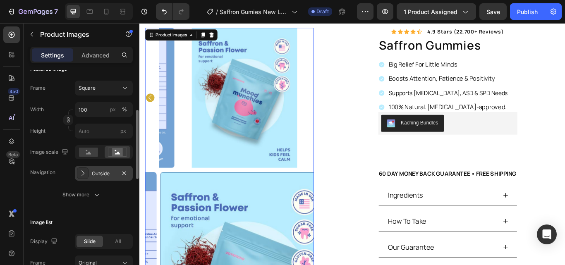
click at [90, 174] on div "Outside" at bounding box center [104, 173] width 58 height 15
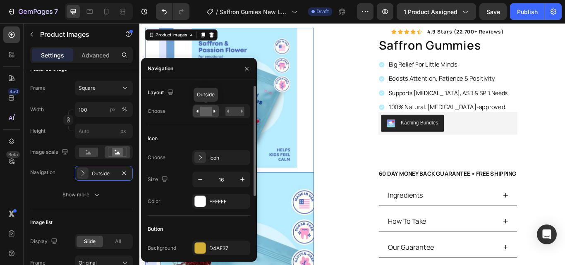
click at [205, 111] on rect at bounding box center [206, 111] width 12 height 9
click at [226, 110] on rect at bounding box center [234, 111] width 19 height 9
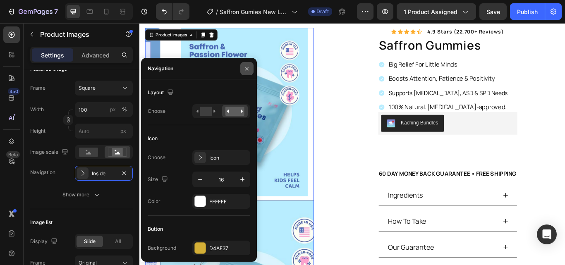
click at [247, 68] on icon "button" at bounding box center [246, 68] width 7 height 7
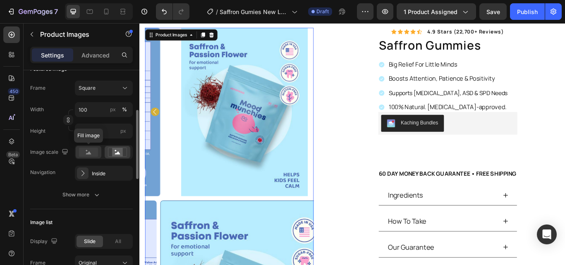
click at [87, 153] on icon at bounding box center [88, 152] width 19 height 9
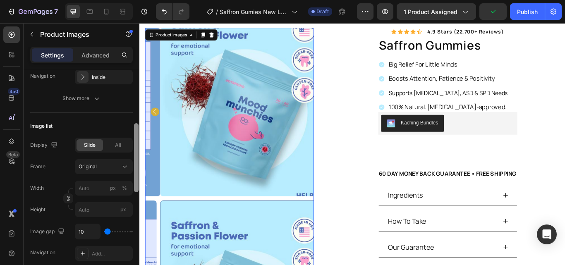
drag, startPoint x: 136, startPoint y: 135, endPoint x: 135, endPoint y: 166, distance: 31.0
click at [135, 166] on div at bounding box center [136, 157] width 5 height 69
click at [122, 146] on div "All" at bounding box center [118, 144] width 26 height 12
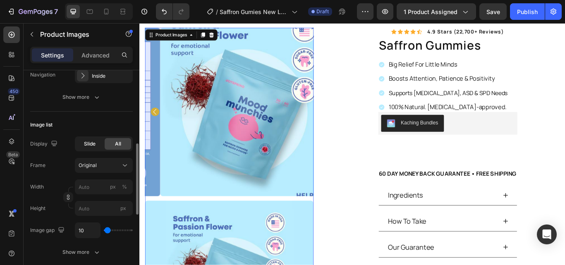
click at [91, 146] on span "Slide" at bounding box center [90, 143] width 12 height 7
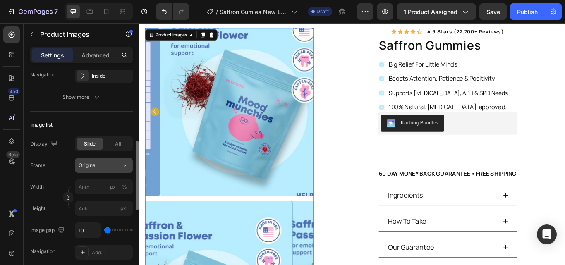
click at [114, 167] on div "Original" at bounding box center [99, 165] width 41 height 7
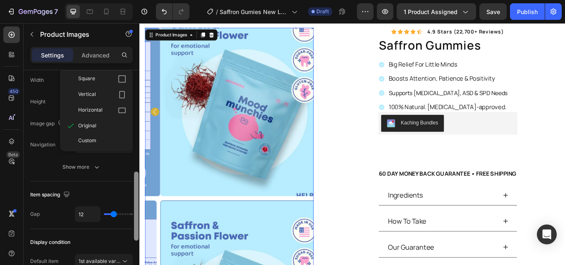
scroll to position [333, 0]
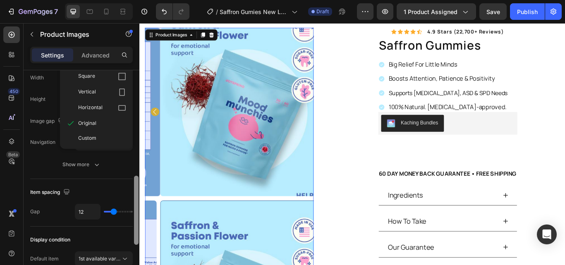
drag, startPoint x: 134, startPoint y: 162, endPoint x: 133, endPoint y: 197, distance: 34.3
click at [133, 197] on div at bounding box center [136, 179] width 6 height 218
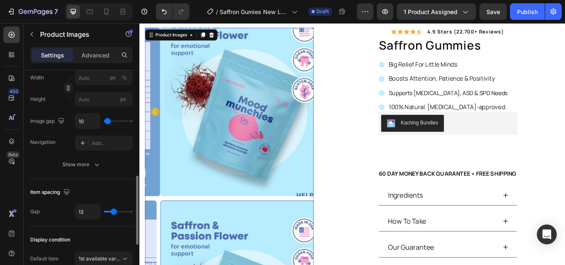
click at [121, 187] on div "Item spacing" at bounding box center [81, 192] width 103 height 13
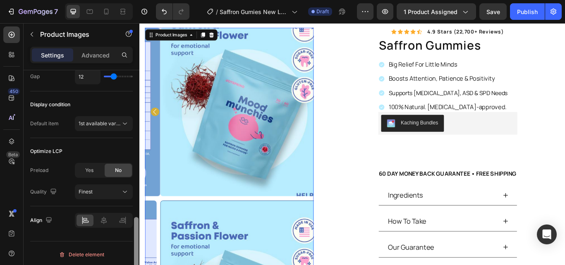
scroll to position [470, 0]
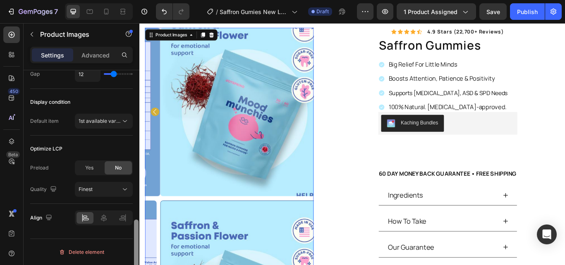
drag, startPoint x: 135, startPoint y: 186, endPoint x: 131, endPoint y: 229, distance: 43.2
click at [131, 229] on div "Layout Featured top Product source Saffron Gummies Featured image Frame Square …" at bounding box center [82, 179] width 116 height 218
click at [115, 189] on div "Finest" at bounding box center [100, 189] width 42 height 7
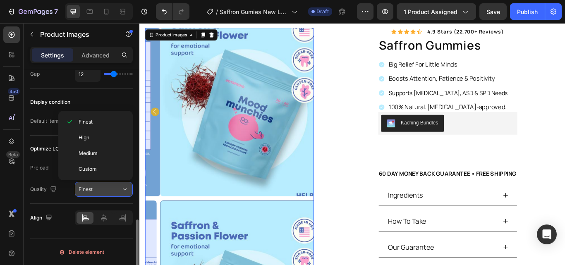
click at [116, 189] on div "Finest" at bounding box center [100, 189] width 42 height 7
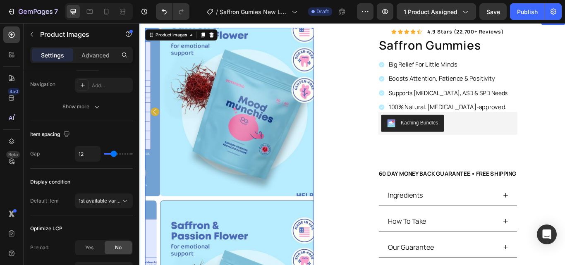
scroll to position [185, 0]
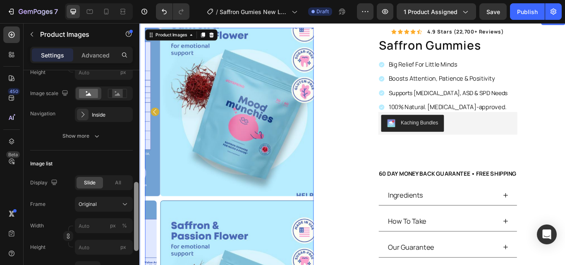
drag, startPoint x: 138, startPoint y: 234, endPoint x: 138, endPoint y: 145, distance: 88.9
click at [138, 145] on div at bounding box center [136, 220] width 6 height 218
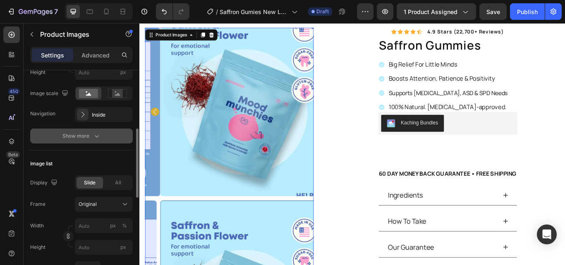
click at [88, 137] on div "Show more" at bounding box center [81, 136] width 38 height 8
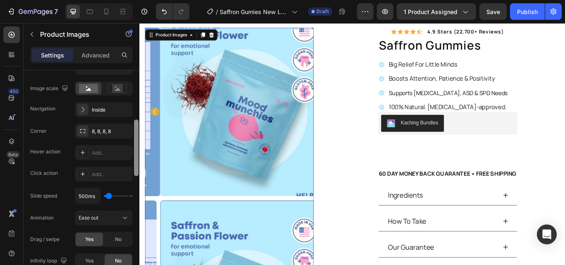
scroll to position [200, 0]
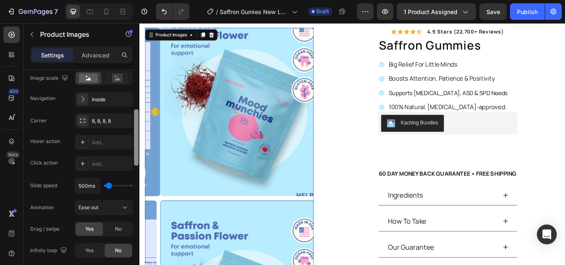
drag, startPoint x: 138, startPoint y: 152, endPoint x: 138, endPoint y: 157, distance: 5.0
click at [138, 157] on div at bounding box center [136, 137] width 5 height 57
click at [123, 203] on button "Ease out" at bounding box center [104, 207] width 58 height 15
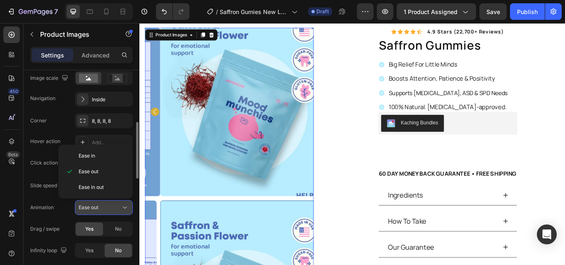
click at [123, 204] on icon at bounding box center [125, 207] width 8 height 8
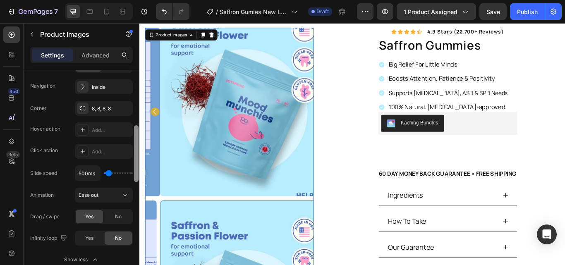
scroll to position [127, 0]
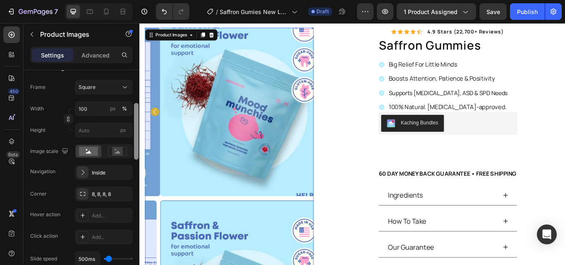
drag, startPoint x: 275, startPoint y: 190, endPoint x: 146, endPoint y: 115, distance: 149.5
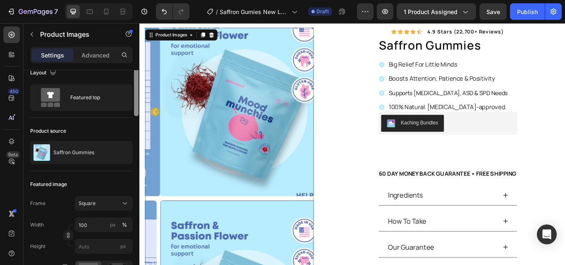
scroll to position [0, 0]
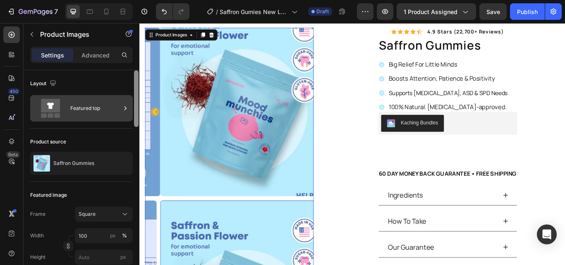
click at [73, 105] on div "Featured top" at bounding box center [95, 108] width 50 height 19
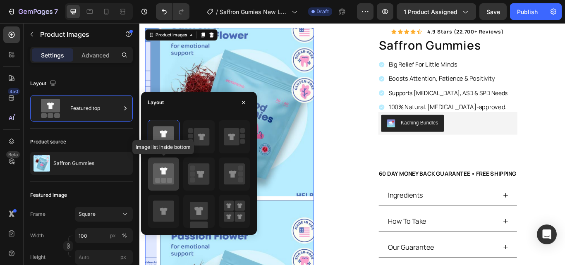
click at [168, 162] on div at bounding box center [163, 173] width 31 height 33
type input "20"
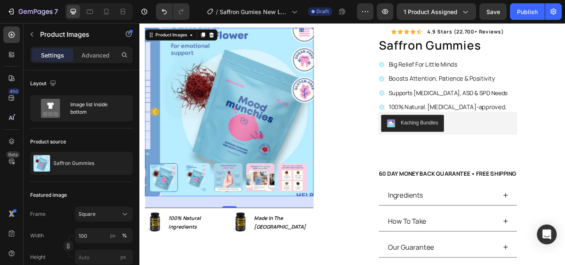
click at [119, 67] on div "Settings Advanced" at bounding box center [82, 59] width 116 height 24
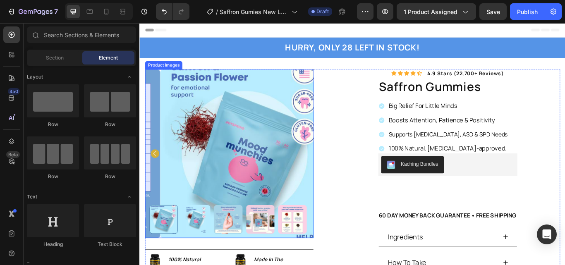
click at [207, 132] on img at bounding box center [261, 175] width 196 height 196
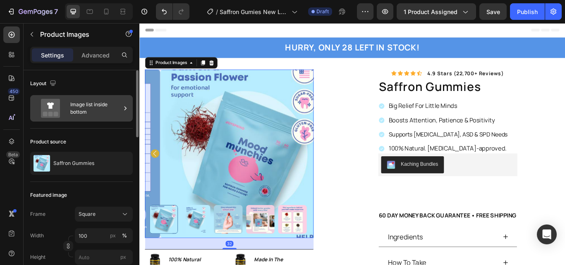
click at [117, 111] on div "Image list inside bottom" at bounding box center [95, 108] width 50 height 19
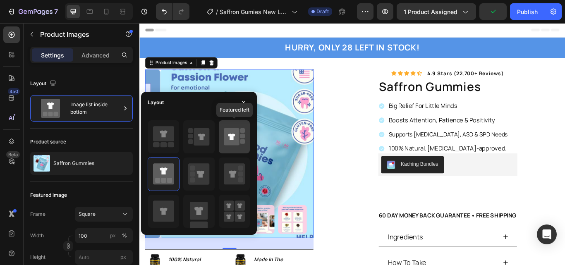
click at [226, 138] on icon at bounding box center [232, 136] width 16 height 17
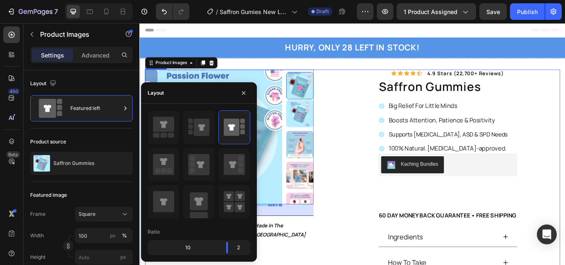
click at [564, 135] on div "Icon Icon Icon Icon Icon Icon List 4.9 stars (22,700+ reviews) Text Block Row s…" at bounding box center [491, 219] width 275 height 284
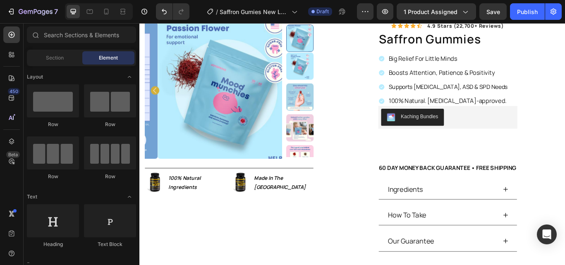
scroll to position [4, 0]
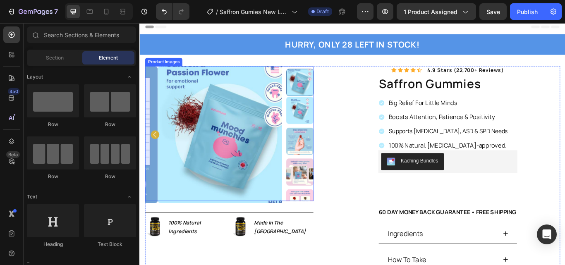
click at [328, 118] on img at bounding box center [326, 125] width 32 height 32
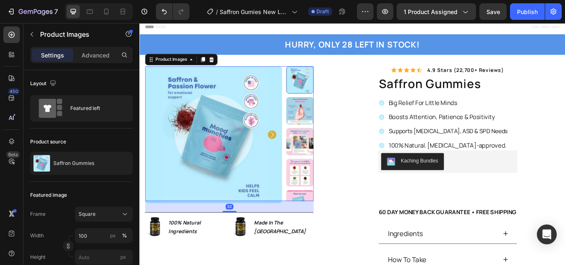
click at [324, 129] on img at bounding box center [326, 126] width 32 height 32
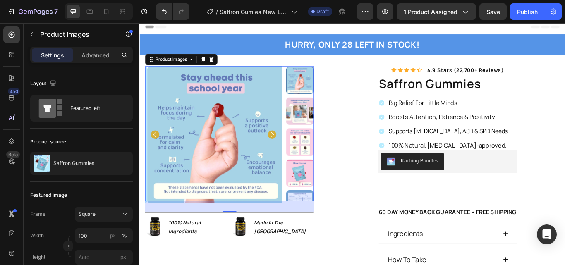
click at [324, 152] on img at bounding box center [326, 162] width 32 height 32
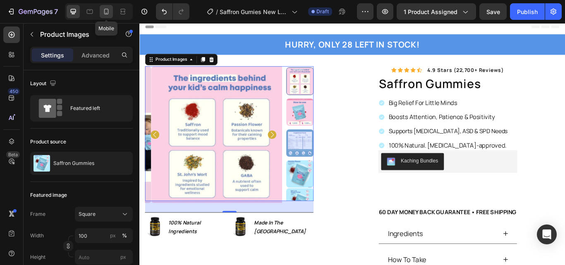
click at [105, 10] on icon at bounding box center [106, 11] width 8 height 8
type input "10"
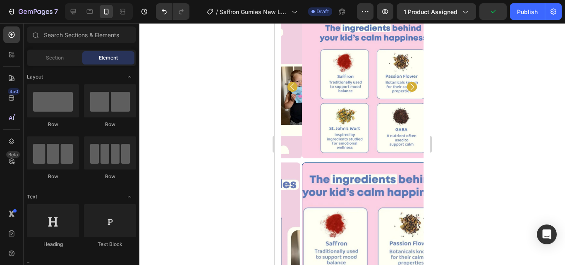
scroll to position [43, 0]
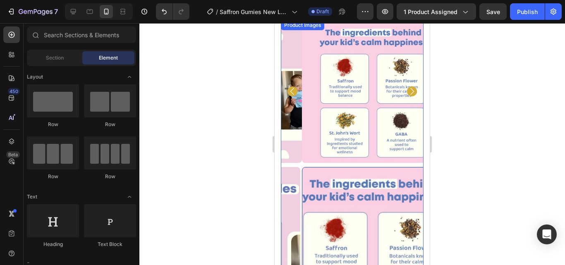
click at [341, 108] on img at bounding box center [373, 91] width 143 height 143
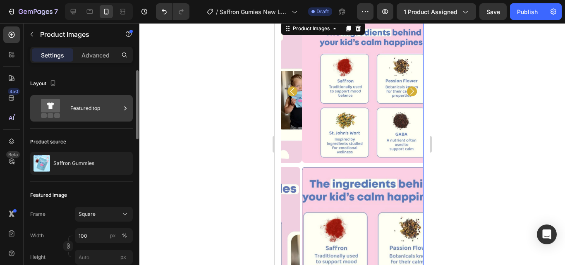
click at [90, 108] on div "Featured top" at bounding box center [95, 108] width 50 height 19
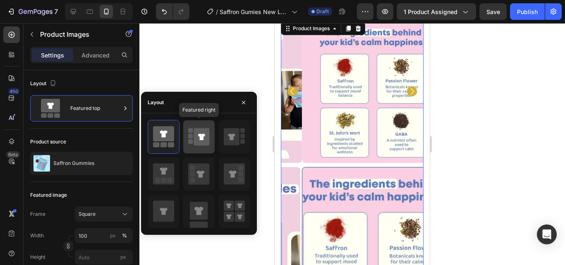
click at [200, 138] on icon at bounding box center [201, 137] width 7 height 7
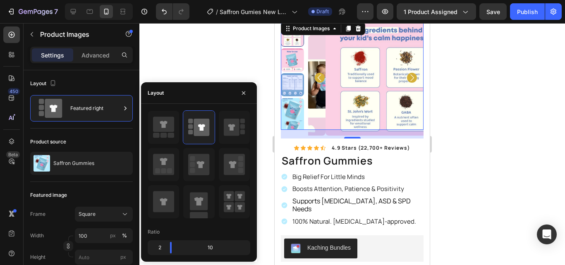
scroll to position [29, 0]
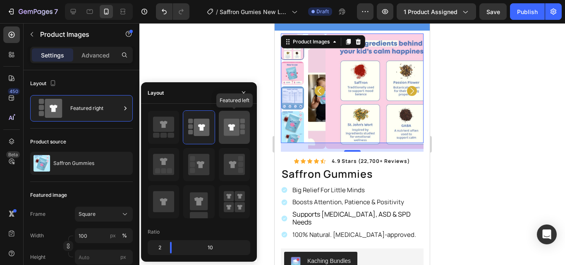
click at [234, 130] on icon at bounding box center [232, 127] width 16 height 17
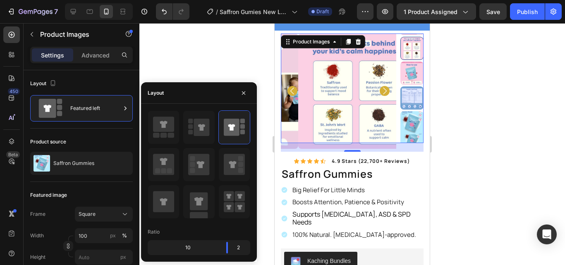
click at [379, 88] on icon "Carousel Next Arrow" at bounding box center [384, 91] width 10 height 10
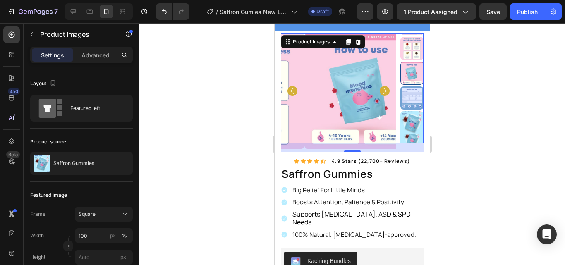
click at [379, 88] on icon "Carousel Next Arrow" at bounding box center [384, 91] width 10 height 10
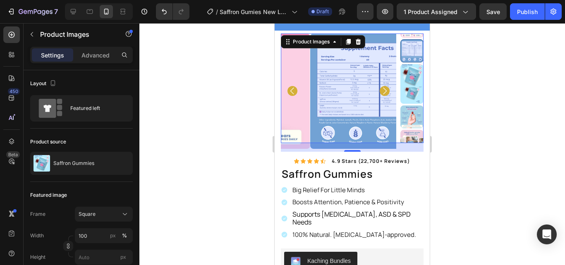
click at [379, 88] on icon "Carousel Next Arrow" at bounding box center [384, 91] width 10 height 10
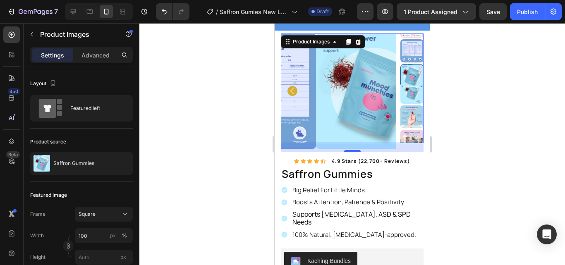
click at [378, 88] on img at bounding box center [373, 90] width 115 height 115
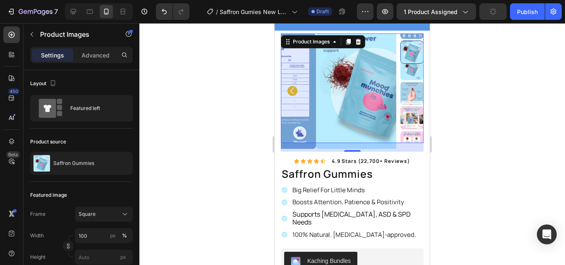
click at [378, 88] on img at bounding box center [373, 90] width 115 height 115
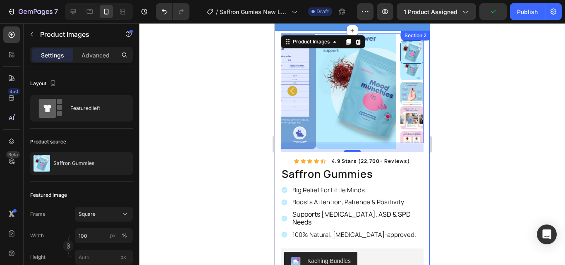
click at [239, 131] on div at bounding box center [351, 144] width 425 height 242
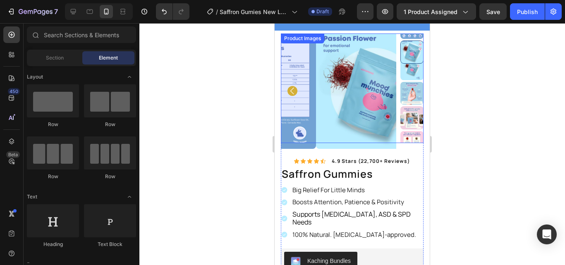
click at [407, 73] on img at bounding box center [411, 68] width 23 height 23
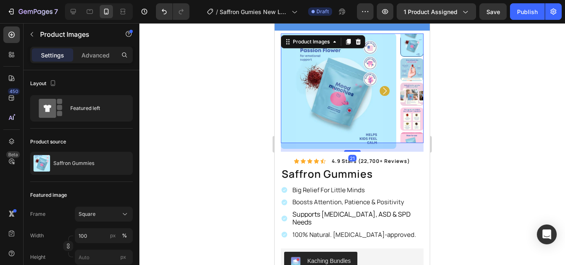
click at [235, 103] on div at bounding box center [351, 144] width 425 height 242
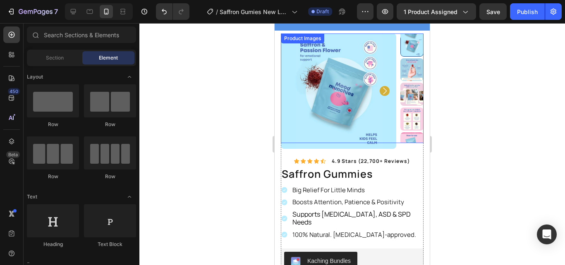
click at [410, 96] on img at bounding box center [411, 94] width 23 height 23
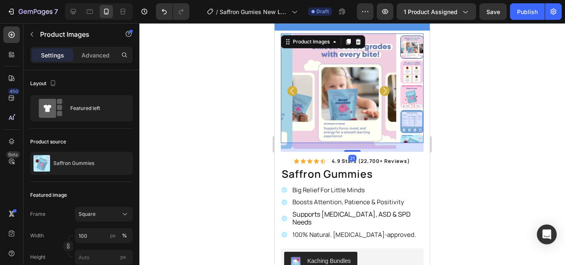
click at [410, 79] on img at bounding box center [411, 71] width 23 height 23
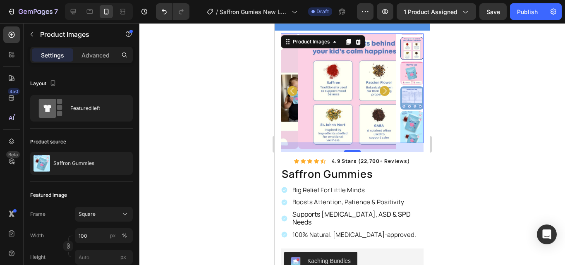
click at [409, 86] on img at bounding box center [411, 97] width 23 height 23
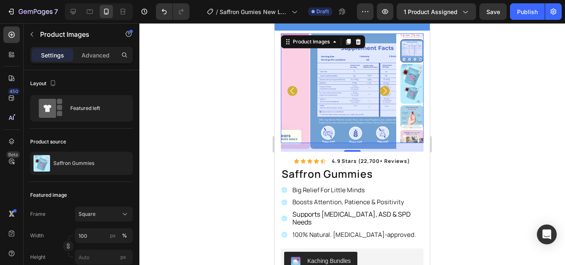
click at [406, 93] on img at bounding box center [411, 92] width 23 height 23
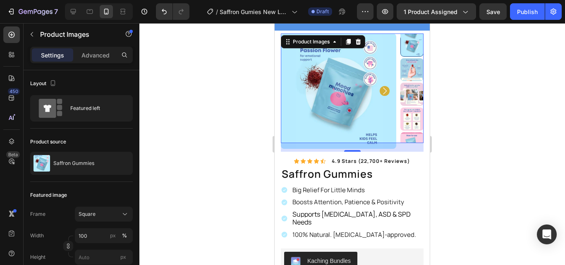
click at [409, 107] on img at bounding box center [411, 118] width 23 height 23
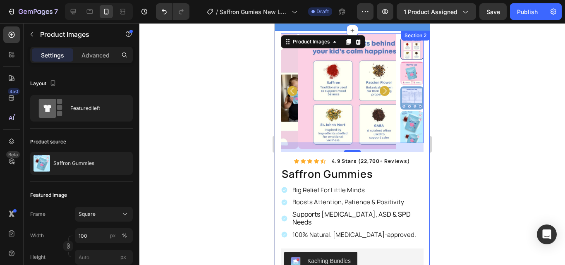
click at [458, 107] on div at bounding box center [351, 144] width 425 height 242
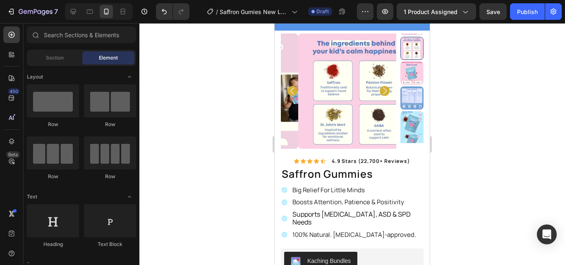
scroll to position [0, 0]
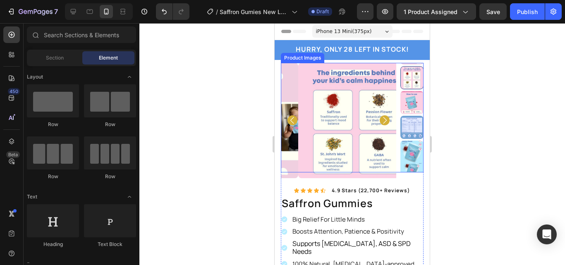
click at [408, 78] on div at bounding box center [411, 77] width 23 height 23
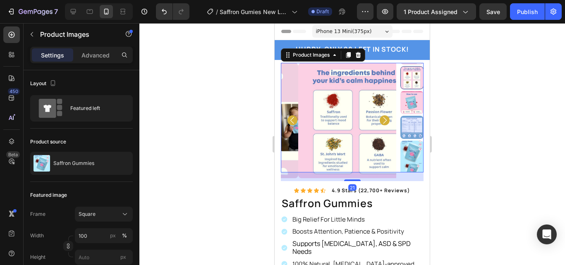
click at [406, 103] on img at bounding box center [411, 102] width 23 height 23
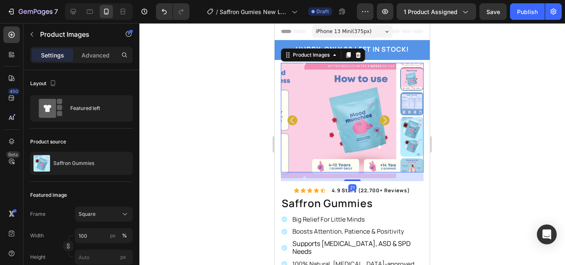
click at [406, 117] on img at bounding box center [411, 128] width 23 height 23
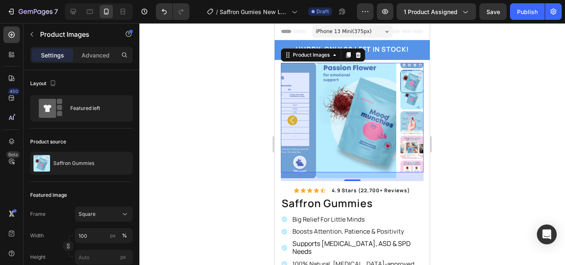
click at [407, 96] on img at bounding box center [411, 97] width 23 height 23
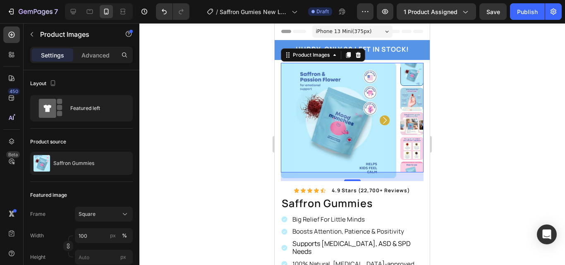
click at [205, 102] on div at bounding box center [351, 144] width 425 height 242
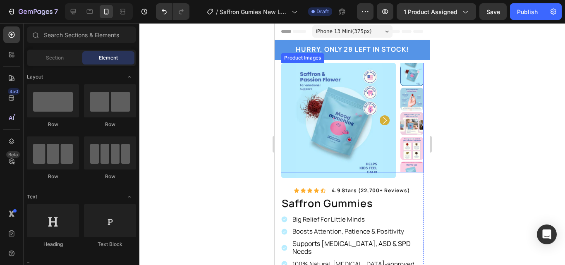
click at [328, 113] on img at bounding box center [338, 120] width 115 height 115
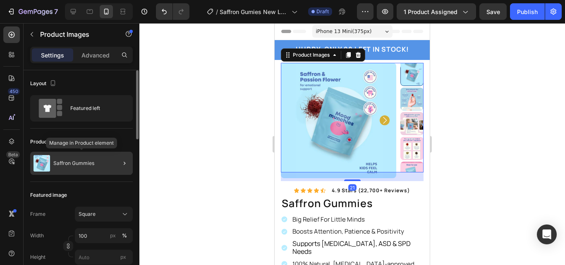
click at [94, 161] on div "Saffron Gummies" at bounding box center [81, 163] width 103 height 23
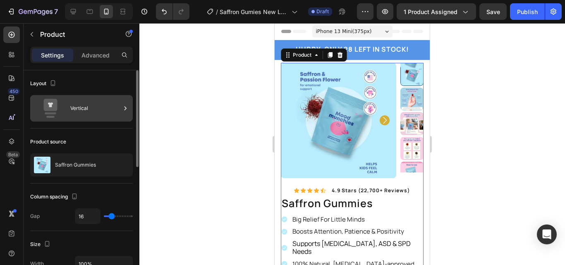
click at [99, 108] on div "Vertical" at bounding box center [95, 108] width 50 height 19
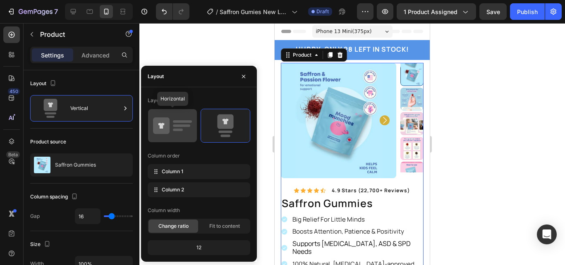
click at [166, 131] on icon at bounding box center [161, 125] width 17 height 17
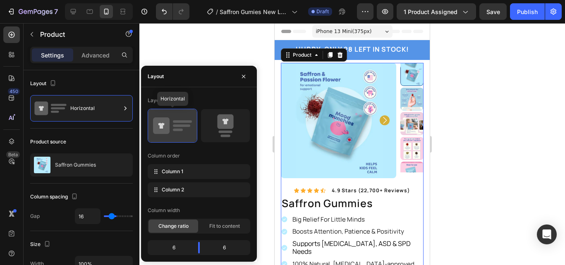
type input "30"
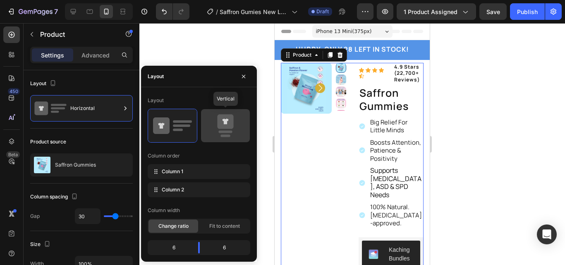
click at [210, 131] on icon at bounding box center [225, 125] width 39 height 23
type input "16"
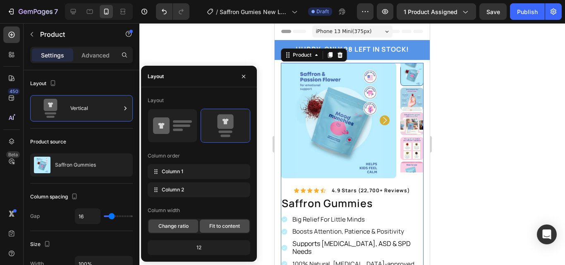
click at [211, 222] on div "Fit to content" at bounding box center [225, 226] width 50 height 13
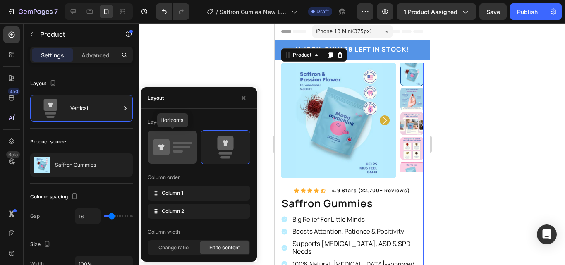
click at [170, 142] on icon at bounding box center [172, 147] width 39 height 23
type input "30"
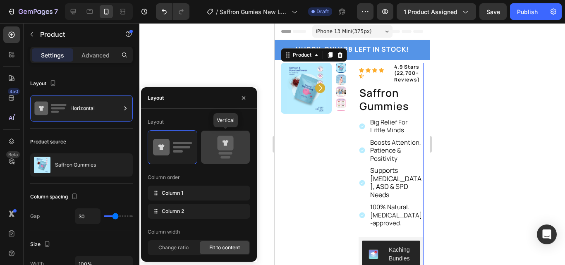
click at [219, 148] on icon at bounding box center [225, 143] width 16 height 14
type input "16"
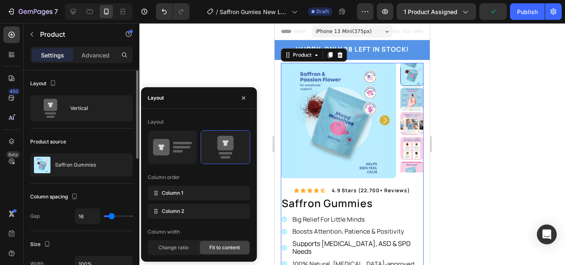
click at [114, 84] on div "Layout" at bounding box center [81, 83] width 103 height 13
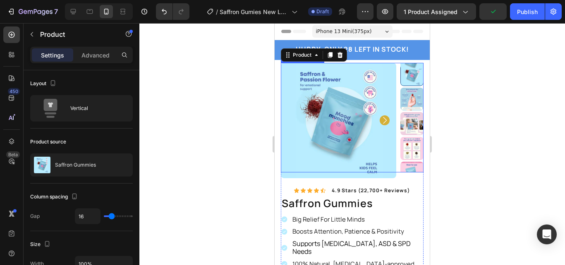
click at [293, 75] on img at bounding box center [338, 120] width 115 height 115
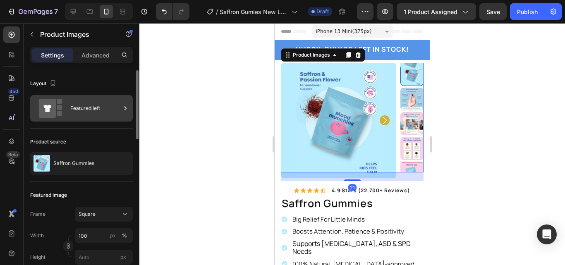
click at [82, 112] on div "Featured left" at bounding box center [95, 108] width 50 height 19
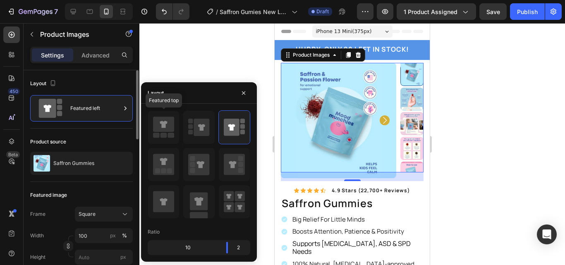
drag, startPoint x: 156, startPoint y: 136, endPoint x: 106, endPoint y: 138, distance: 49.6
click at [156, 136] on rect at bounding box center [156, 135] width 7 height 5
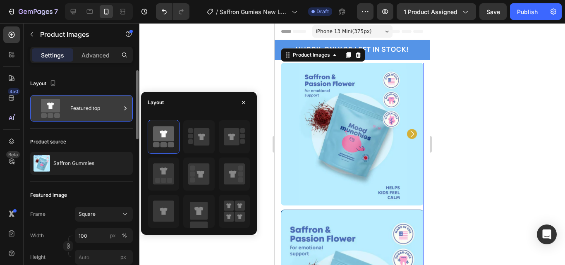
click at [116, 110] on div "Featured top" at bounding box center [95, 108] width 50 height 19
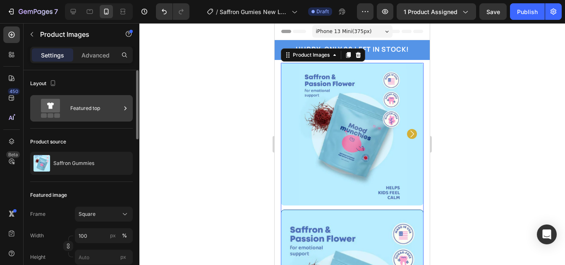
click at [121, 110] on div "Featured top" at bounding box center [81, 108] width 103 height 26
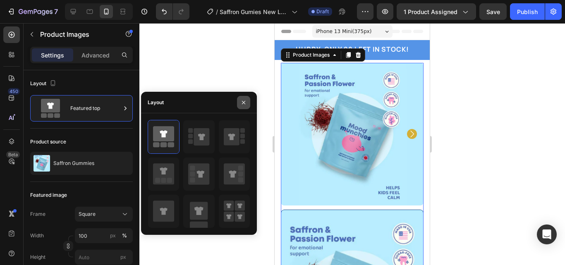
click at [245, 104] on icon "button" at bounding box center [243, 102] width 7 height 7
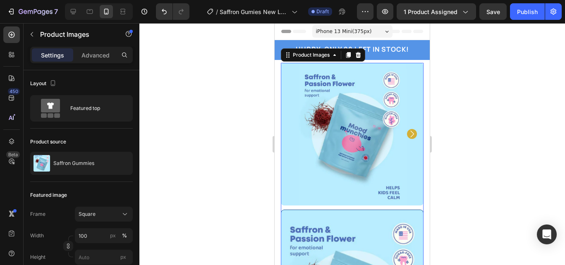
click at [186, 100] on div at bounding box center [351, 144] width 425 height 242
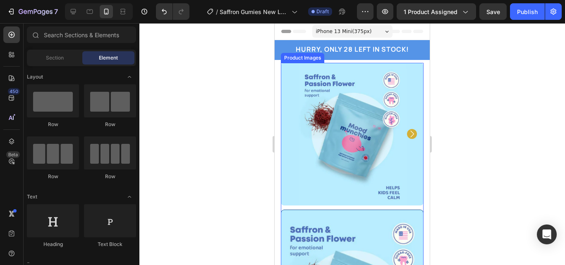
click at [358, 108] on img at bounding box center [352, 134] width 143 height 143
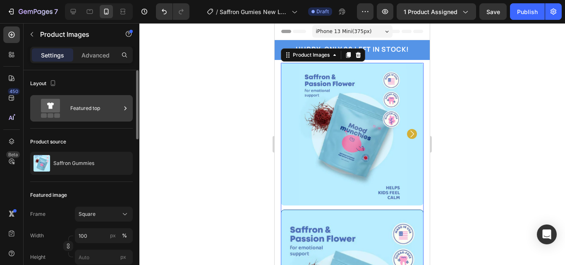
click at [123, 112] on icon at bounding box center [125, 108] width 8 height 8
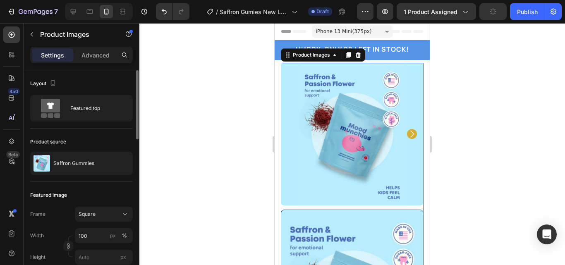
click at [89, 136] on div "Product source" at bounding box center [81, 141] width 103 height 13
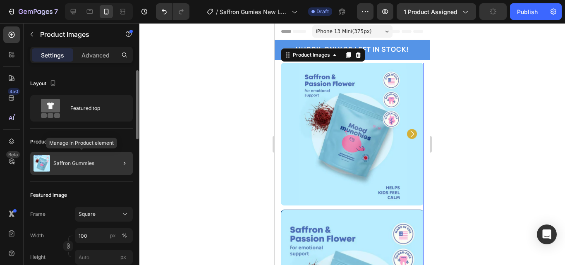
click at [97, 169] on div "Saffron Gummies" at bounding box center [81, 163] width 103 height 23
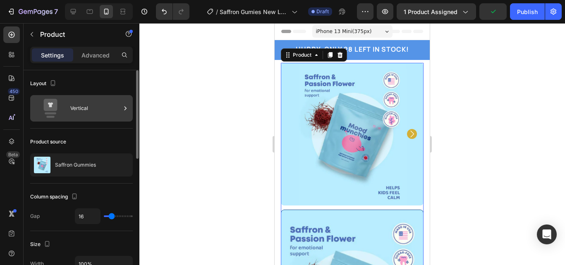
click at [94, 105] on div "Vertical" at bounding box center [95, 108] width 50 height 19
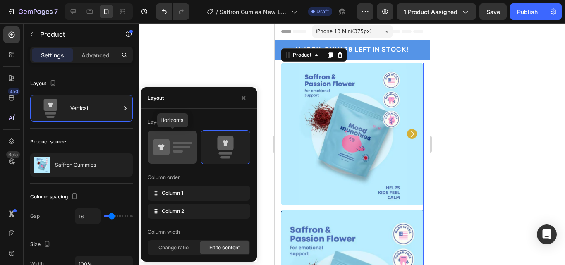
click at [177, 155] on icon at bounding box center [172, 147] width 39 height 23
type input "30"
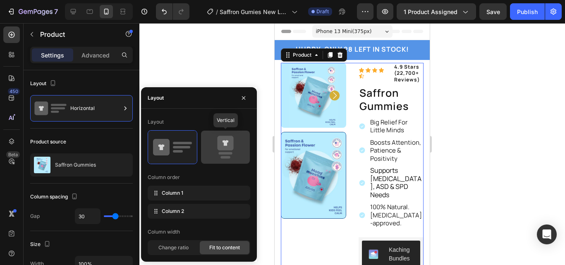
click at [218, 152] on icon at bounding box center [225, 147] width 39 height 23
type input "16"
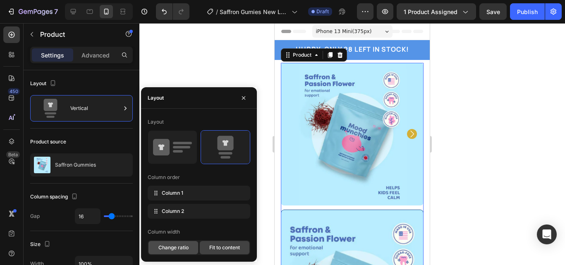
click at [169, 253] on div "Change ratio" at bounding box center [173, 247] width 50 height 13
click at [172, 247] on span "Change ratio" at bounding box center [173, 247] width 30 height 7
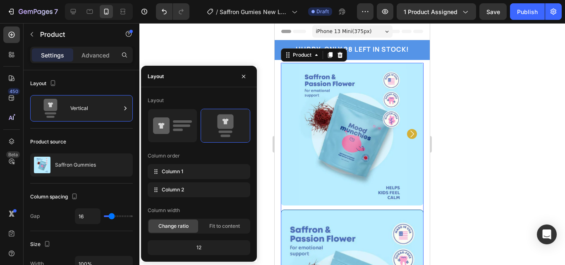
drag, startPoint x: 220, startPoint y: 190, endPoint x: 216, endPoint y: 215, distance: 25.6
click at [216, 215] on div "Layout Column order Column 1 Column 2 Column width Change ratio Fit to content …" at bounding box center [199, 174] width 103 height 161
click at [210, 246] on div "12" at bounding box center [198, 248] width 99 height 12
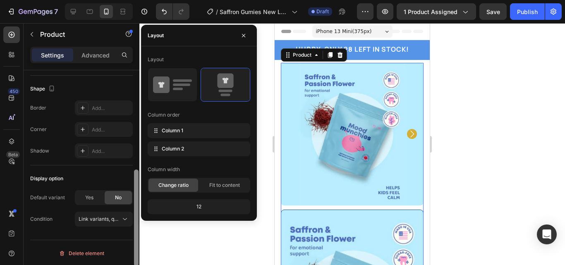
scroll to position [272, 0]
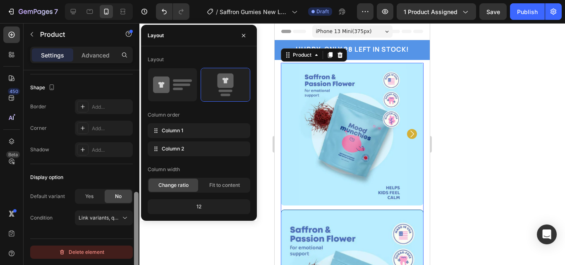
drag, startPoint x: 136, startPoint y: 112, endPoint x: 127, endPoint y: 250, distance: 137.9
click at [127, 250] on div "Layout Vertical Product source Saffron Gummies Column spacing Gap 16 Size Width…" at bounding box center [82, 179] width 116 height 218
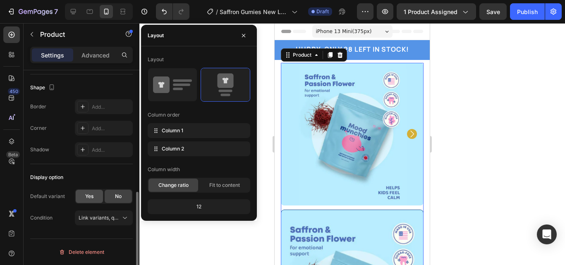
click at [88, 190] on div "Yes" at bounding box center [89, 196] width 27 height 13
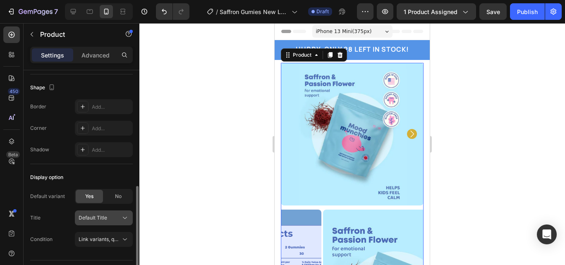
click at [122, 213] on button "Default Title" at bounding box center [104, 217] width 58 height 15
click at [184, 198] on div at bounding box center [351, 144] width 425 height 242
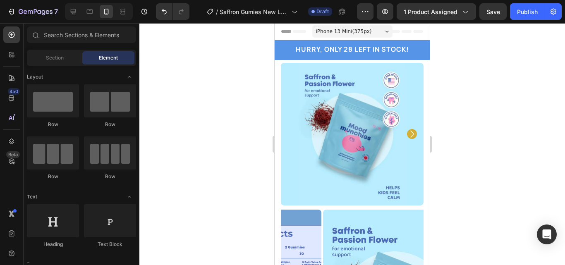
click at [322, 179] on img at bounding box center [352, 134] width 143 height 143
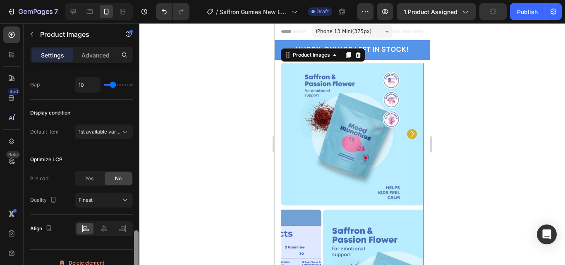
scroll to position [470, 0]
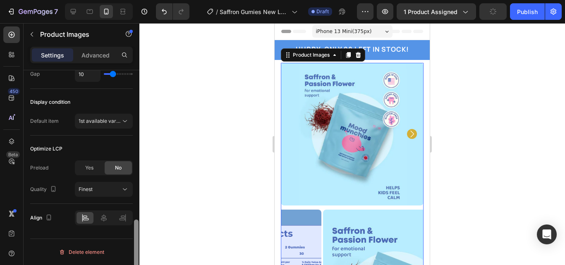
drag, startPoint x: 137, startPoint y: 127, endPoint x: 131, endPoint y: 281, distance: 154.3
click at [131, 0] on html "7 / Saffron Gumies New LP | WIP Draft Preview 1 product assigned Publish 450 Be…" at bounding box center [282, 0] width 565 height 0
click at [125, 123] on icon at bounding box center [125, 121] width 8 height 8
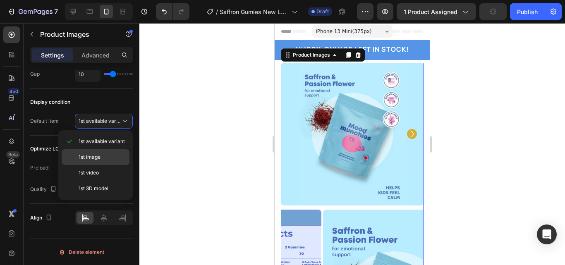
click at [118, 154] on p "1st image" at bounding box center [102, 156] width 47 height 7
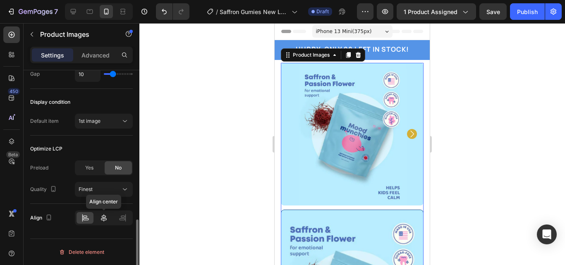
click at [103, 220] on icon at bounding box center [104, 218] width 8 height 8
click at [116, 217] on div at bounding box center [122, 218] width 17 height 12
click at [84, 218] on icon at bounding box center [85, 218] width 8 height 8
click at [302, 149] on img at bounding box center [352, 134] width 143 height 143
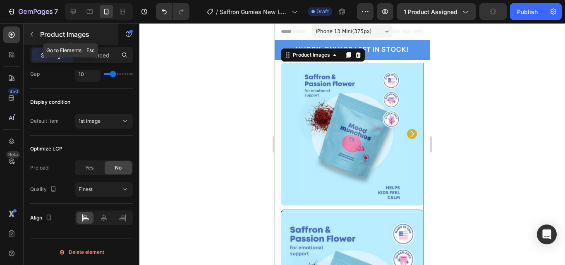
click at [33, 33] on icon "button" at bounding box center [32, 34] width 7 height 7
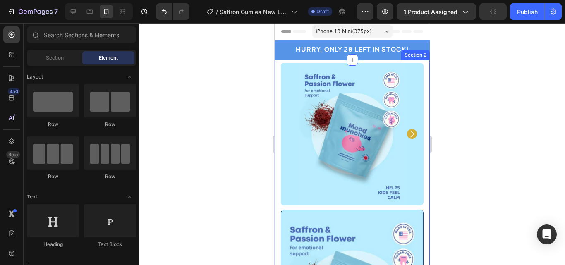
click at [286, 93] on img at bounding box center [352, 134] width 143 height 143
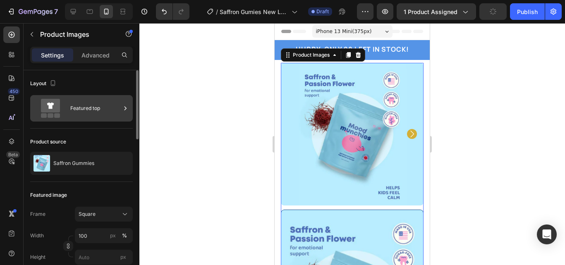
click at [80, 110] on div "Featured top" at bounding box center [95, 108] width 50 height 19
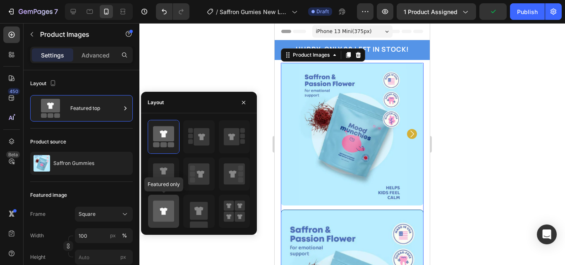
click at [165, 202] on icon at bounding box center [163, 210] width 21 height 21
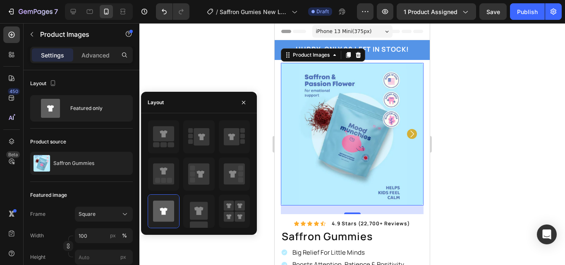
click at [510, 95] on div at bounding box center [351, 144] width 425 height 242
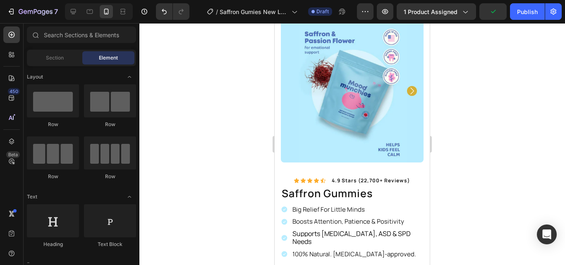
scroll to position [0, 0]
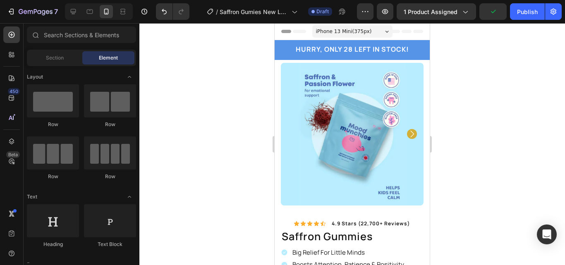
click at [451, 75] on div at bounding box center [351, 144] width 425 height 242
click at [413, 51] on div "HURRY, ONLY 28 LEFT IN STOCK! Heading Row" at bounding box center [352, 50] width 143 height 12
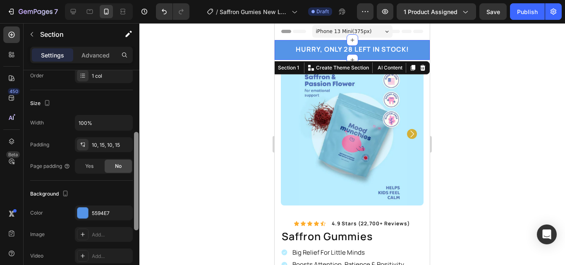
drag, startPoint x: 137, startPoint y: 100, endPoint x: 132, endPoint y: 167, distance: 68.0
click at [133, 164] on div "Layout Column width Change ratio Fit to content 12 Columns management Order 1 c…" at bounding box center [82, 179] width 116 height 218
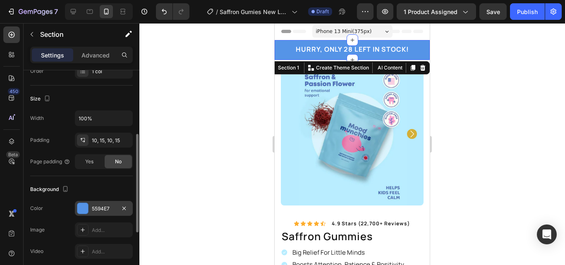
click at [112, 212] on div "5594E7" at bounding box center [104, 208] width 24 height 7
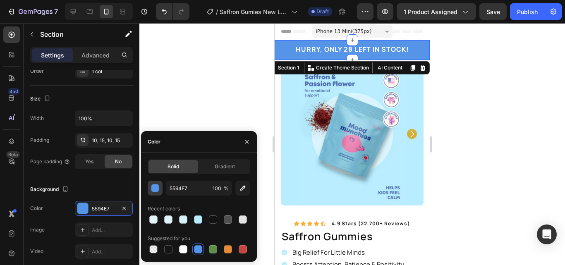
click at [158, 185] on div "button" at bounding box center [155, 188] width 8 height 8
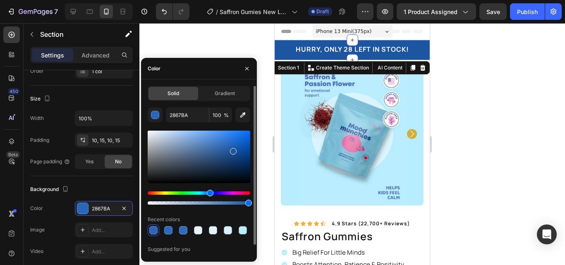
drag, startPoint x: 214, startPoint y: 139, endPoint x: 232, endPoint y: 150, distance: 21.5
click at [232, 150] on div at bounding box center [233, 151] width 7 height 7
type input "1C56A0"
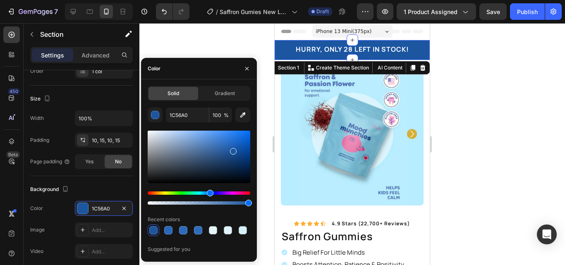
click at [232, 39] on div at bounding box center [351, 144] width 425 height 242
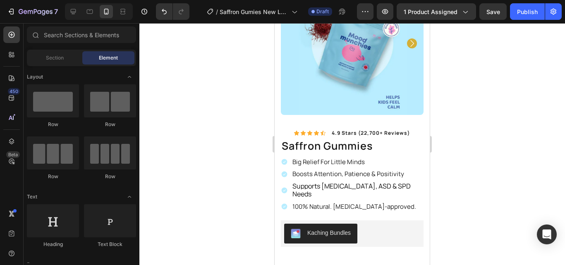
scroll to position [0, 0]
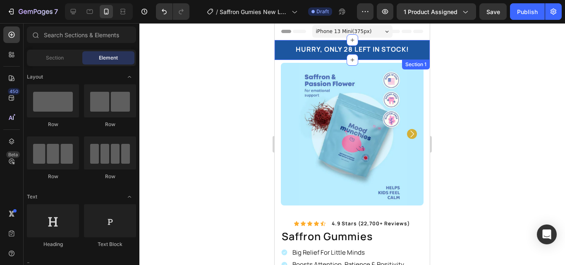
click at [415, 46] on div "HURRY, ONLY 28 LEFT IN STOCK! Heading Row" at bounding box center [352, 50] width 143 height 12
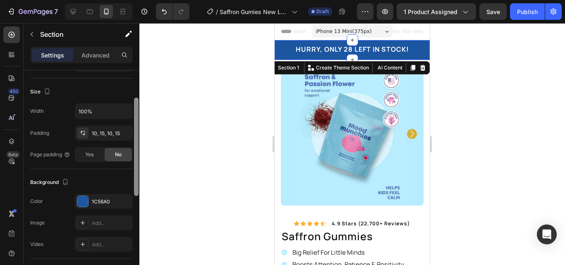
drag, startPoint x: 136, startPoint y: 91, endPoint x: 133, endPoint y: 164, distance: 73.2
click at [133, 164] on div at bounding box center [136, 152] width 6 height 218
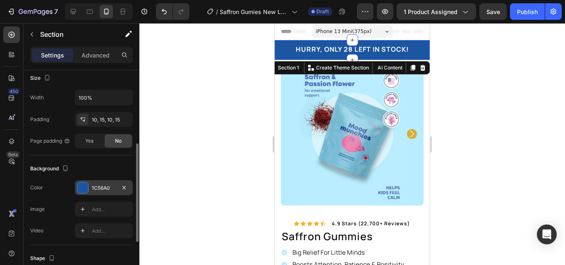
click at [118, 186] on div "1C56A0" at bounding box center [104, 187] width 58 height 15
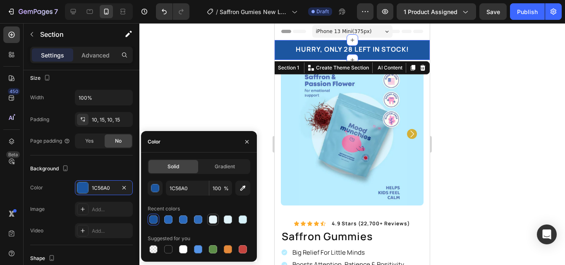
click at [214, 222] on div at bounding box center [213, 219] width 8 height 8
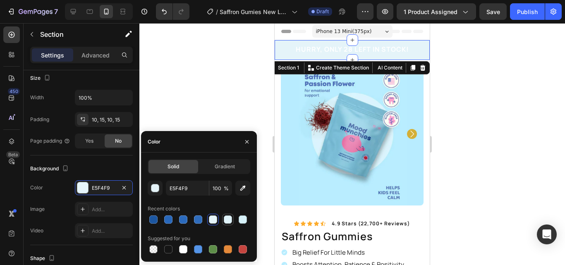
click at [228, 222] on div at bounding box center [228, 219] width 8 height 8
click at [242, 188] on icon "button" at bounding box center [243, 188] width 8 height 8
type input "B8ECFF"
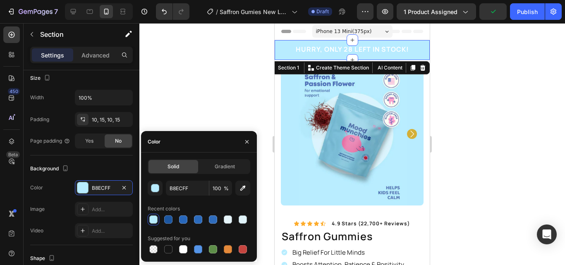
click at [226, 123] on div at bounding box center [351, 144] width 425 height 242
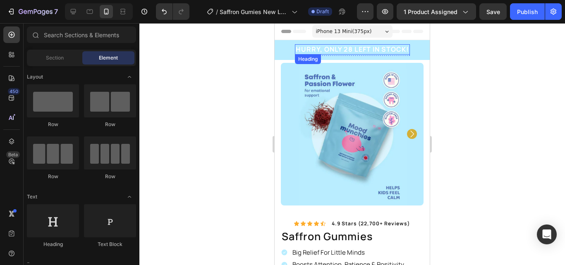
click at [393, 53] on h2 "HURRY, ONLY 28 LEFT IN STOCK!" at bounding box center [352, 49] width 115 height 10
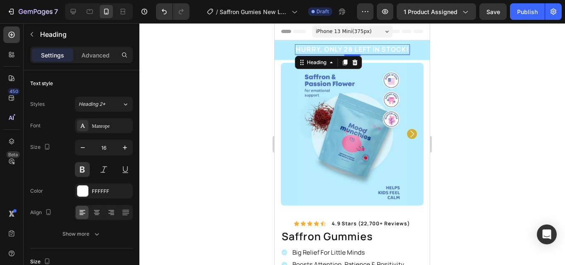
click at [398, 52] on h2 "HURRY, ONLY 28 LEFT IN STOCK!" at bounding box center [352, 49] width 115 height 10
click at [403, 51] on p "HURRY, ONLY 28 LEFT IN STOCK!" at bounding box center [352, 49] width 113 height 9
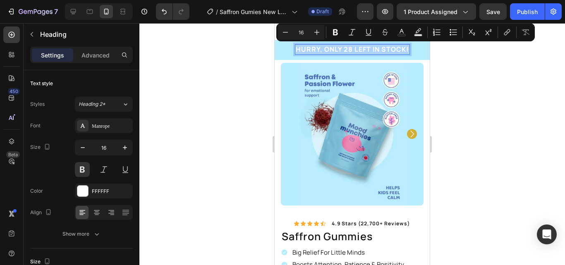
drag, startPoint x: 403, startPoint y: 51, endPoint x: 293, endPoint y: 50, distance: 110.8
click at [296, 50] on p "HURRY, ONLY 28 LEFT IN STOCK!" at bounding box center [352, 49] width 113 height 9
click at [107, 182] on div "Font Manrope Size 16 Color FFFFFF Align Show more" at bounding box center [81, 179] width 103 height 123
click at [107, 190] on div "FFFFFF" at bounding box center [104, 191] width 24 height 7
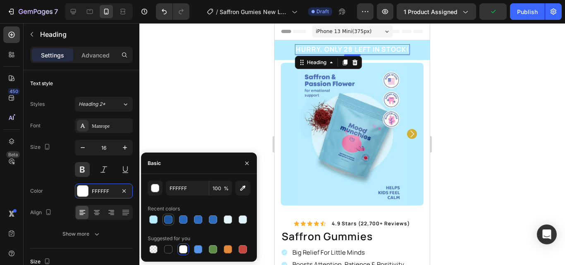
click at [170, 222] on div at bounding box center [168, 219] width 8 height 8
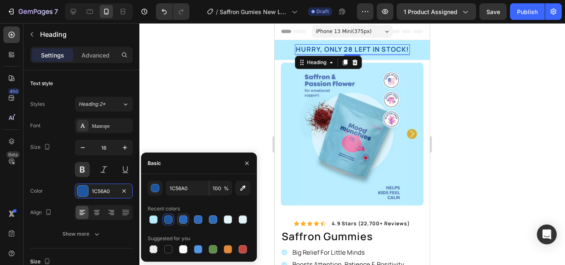
click at [181, 220] on div at bounding box center [183, 219] width 8 height 8
click at [195, 220] on div at bounding box center [198, 219] width 8 height 8
click at [249, 188] on button "button" at bounding box center [242, 188] width 15 height 15
type input "4C72B0"
click at [209, 126] on div at bounding box center [351, 144] width 425 height 242
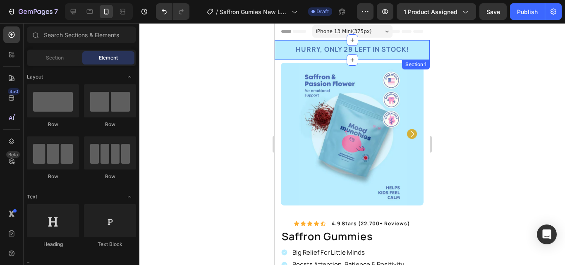
click at [404, 45] on p "HURRY, ONLY 28 LEFT IN STOCK!" at bounding box center [352, 49] width 113 height 9
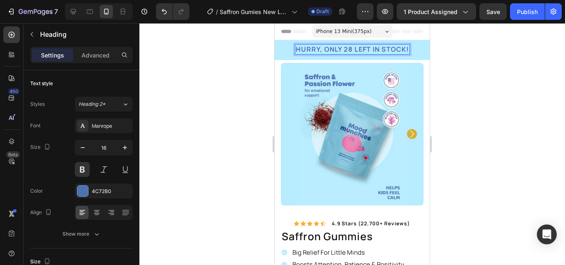
click at [402, 52] on p "HURRY, ONLY 28 LEFT IN STOCK!" at bounding box center [352, 49] width 113 height 9
click at [403, 51] on p "HURRY, ONLY 28 LEFT IN STOCK!" at bounding box center [352, 49] width 113 height 9
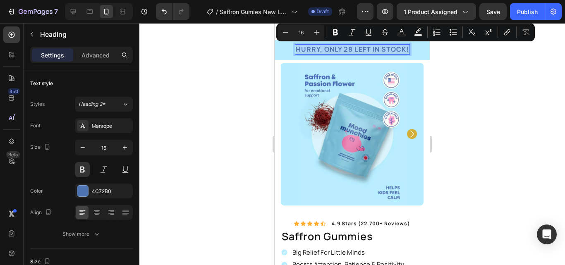
click at [403, 51] on p "HURRY, ONLY 28 LEFT IN STOCK!" at bounding box center [352, 49] width 113 height 9
click at [115, 126] on div "Manrope" at bounding box center [111, 125] width 39 height 7
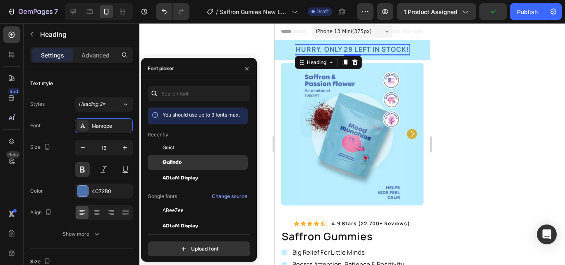
click at [197, 163] on div "Galindo" at bounding box center [204, 162] width 84 height 7
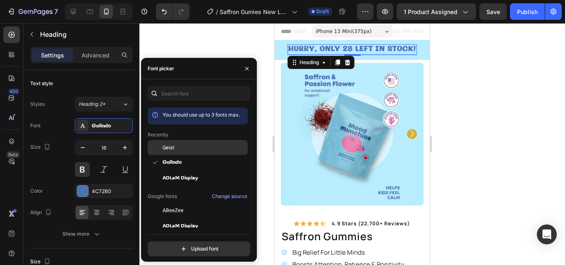
click at [197, 151] on div "Geist" at bounding box center [198, 147] width 100 height 15
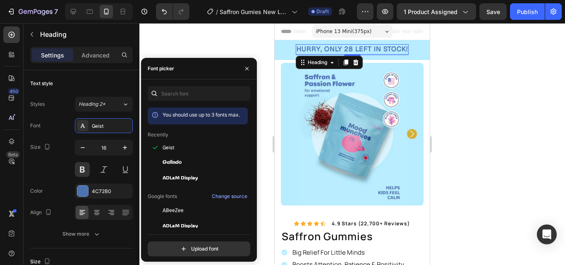
drag, startPoint x: 248, startPoint y: 110, endPoint x: 248, endPoint y: 121, distance: 10.7
click at [248, 121] on div "You should use up to 3 fonts max. Recently Geist Galindo ADLaM Display Google f…" at bounding box center [199, 167] width 103 height 120
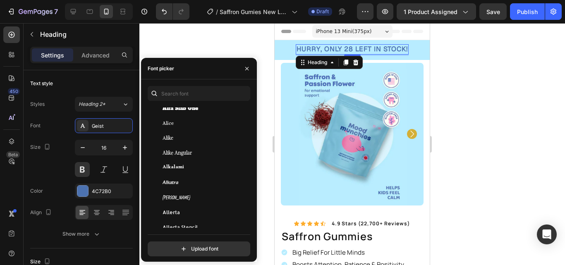
scroll to position [631, 0]
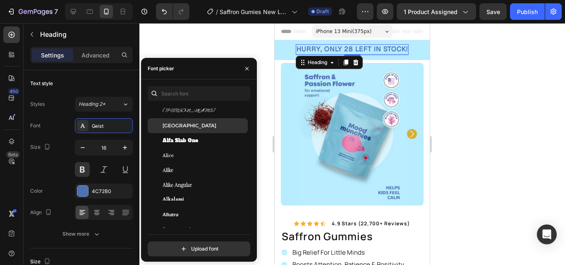
click at [187, 126] on span "Alexandria" at bounding box center [189, 125] width 54 height 7
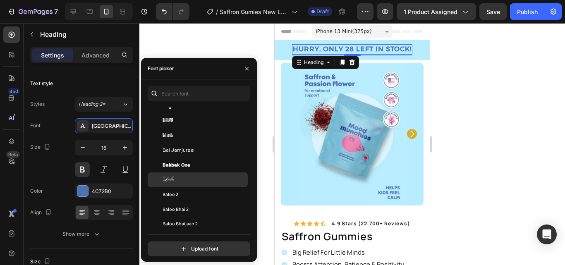
scroll to position [2314, 0]
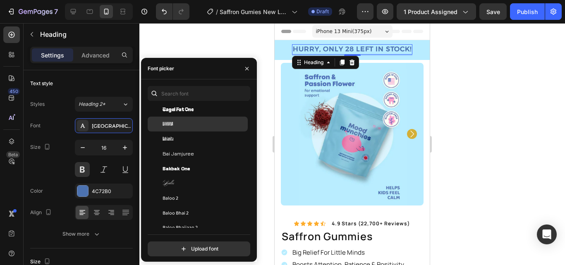
click at [198, 125] on div "Bahiana" at bounding box center [204, 123] width 84 height 7
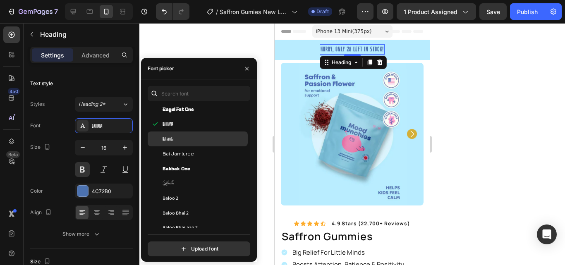
click at [195, 134] on div "Bahianita" at bounding box center [198, 138] width 100 height 15
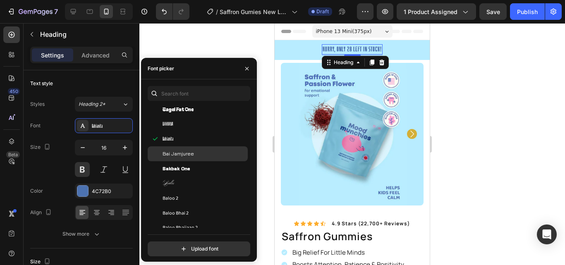
click at [195, 147] on div "Bai Jamjuree" at bounding box center [198, 153] width 100 height 15
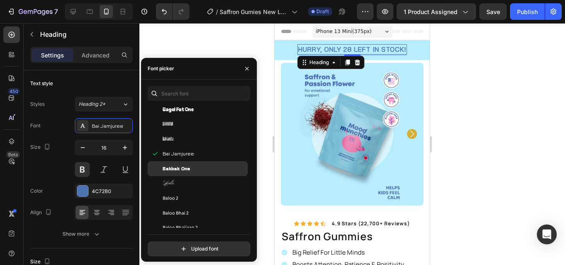
click at [195, 169] on div "Bakbak One" at bounding box center [204, 168] width 84 height 7
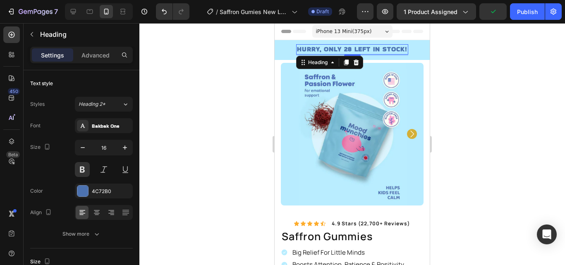
click at [481, 90] on div at bounding box center [351, 144] width 425 height 242
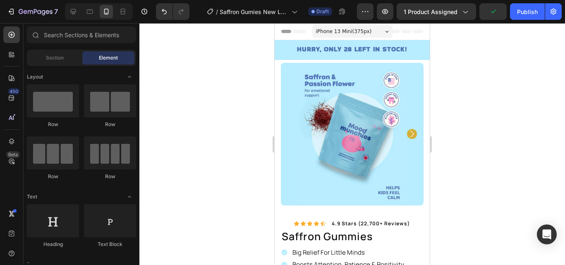
click at [481, 90] on div at bounding box center [351, 144] width 425 height 242
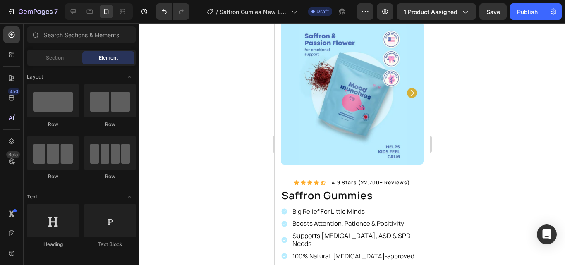
scroll to position [0, 0]
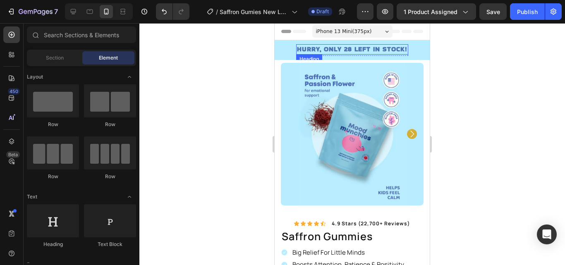
click at [398, 50] on h2 "HURRY, ONLY 28 LEFT IN STOCK!" at bounding box center [352, 49] width 112 height 10
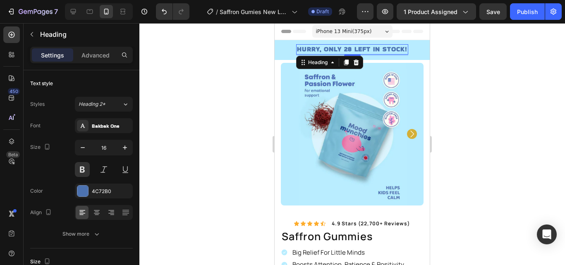
click at [401, 50] on h2 "HURRY, ONLY 28 LEFT IN STOCK!" at bounding box center [352, 49] width 112 height 10
click at [403, 50] on p "HURRY, ONLY 28 LEFT IN STOCK!" at bounding box center [352, 49] width 110 height 9
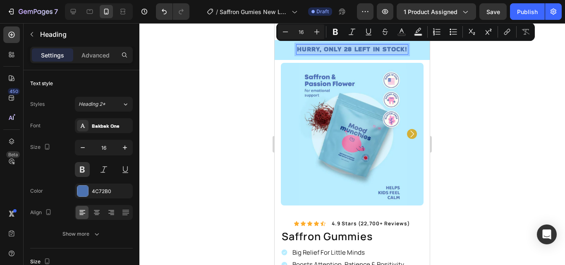
drag, startPoint x: 403, startPoint y: 50, endPoint x: 294, endPoint y: 49, distance: 109.1
click at [297, 49] on p "HURRY, ONLY 28 LEFT IN STOCK!" at bounding box center [352, 49] width 110 height 9
click at [116, 189] on div "4C72B0" at bounding box center [104, 191] width 58 height 15
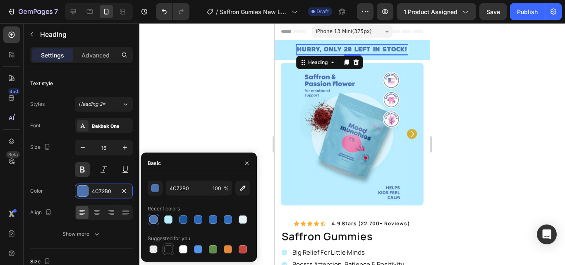
click at [169, 251] on div at bounding box center [168, 249] width 8 height 8
type input "151515"
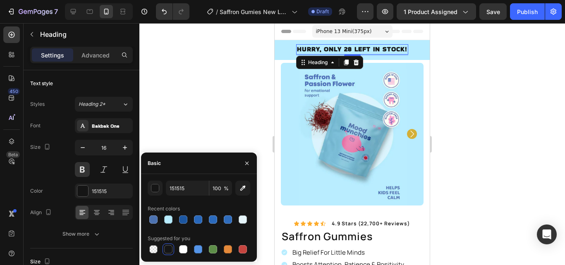
click at [193, 131] on div at bounding box center [351, 144] width 425 height 242
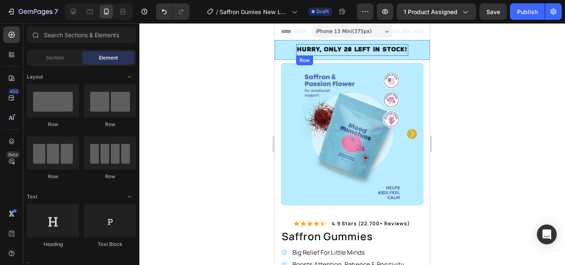
click at [353, 48] on p "HURRY, ONLY 28 LEFT IN STOCK!" at bounding box center [352, 49] width 110 height 9
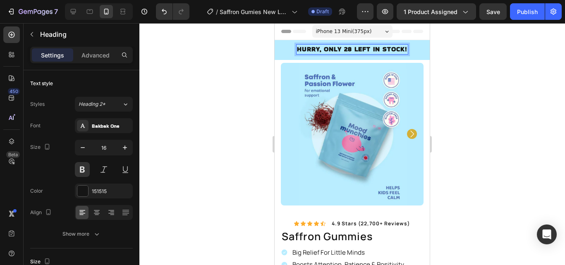
click at [401, 50] on p "HURRY, ONLY 28 LEFT IN STOCK!" at bounding box center [352, 49] width 110 height 9
click at [402, 50] on p "HURRY, ONLY 28 LEFT IN STOCK!" at bounding box center [352, 49] width 110 height 9
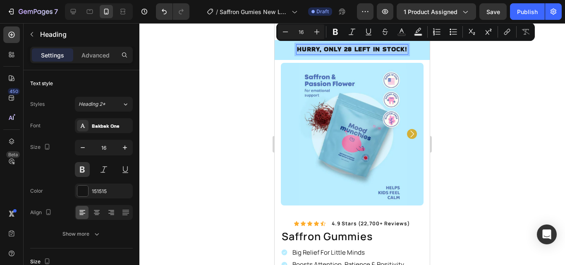
drag, startPoint x: 401, startPoint y: 50, endPoint x: 348, endPoint y: 49, distance: 53.3
click at [348, 49] on p "HURRY, ONLY 28 LEFT IN STOCK!" at bounding box center [352, 49] width 110 height 9
click at [112, 126] on div "Bakbak One" at bounding box center [111, 125] width 39 height 7
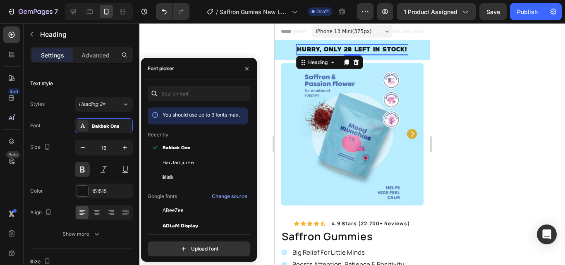
click at [209, 41] on div at bounding box center [351, 144] width 425 height 242
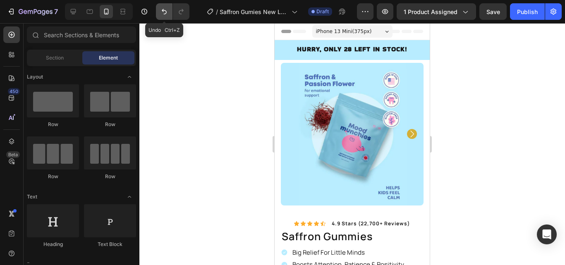
click at [165, 17] on button "Undo/Redo" at bounding box center [164, 11] width 17 height 17
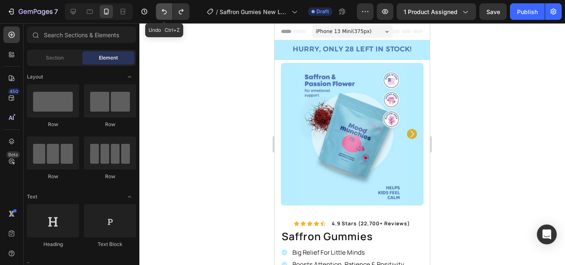
click at [165, 17] on button "Undo/Redo" at bounding box center [164, 11] width 17 height 17
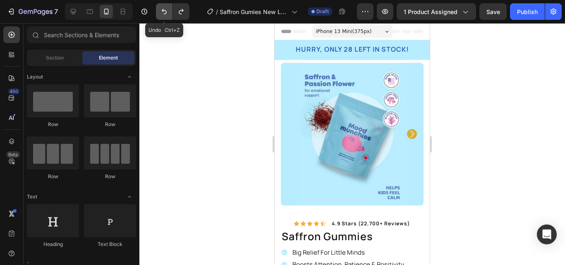
click at [165, 17] on button "Undo/Redo" at bounding box center [164, 11] width 17 height 17
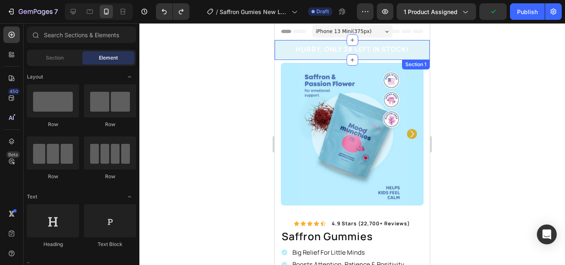
click at [282, 50] on div "HURRY, ONLY 28 LEFT IN STOCK! Heading Row" at bounding box center [352, 50] width 143 height 12
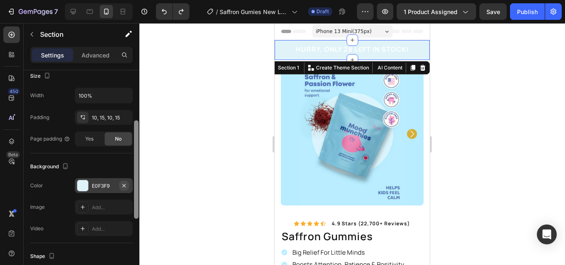
drag, startPoint x: 135, startPoint y: 104, endPoint x: 128, endPoint y: 181, distance: 77.2
click at [128, 181] on div "Layout Column width Change ratio Fit to content 12 Columns management Order 1 c…" at bounding box center [82, 179] width 116 height 218
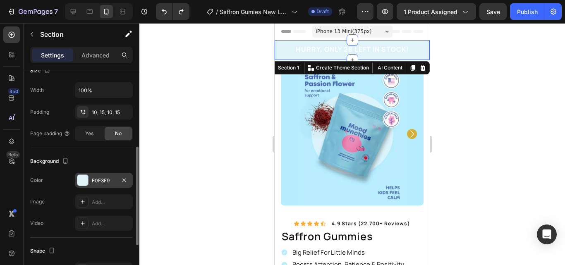
click at [103, 184] on div "E0F3F9" at bounding box center [104, 180] width 58 height 15
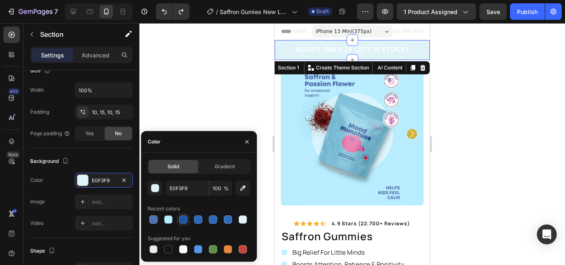
click at [181, 218] on div at bounding box center [183, 219] width 8 height 8
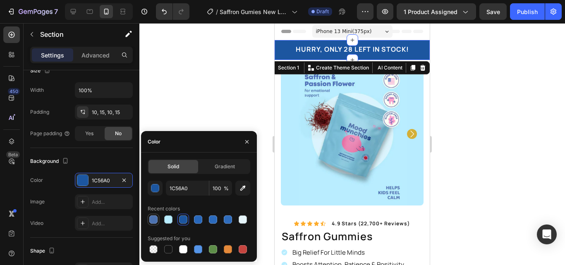
click at [149, 219] on div at bounding box center [153, 219] width 8 height 8
type input "4C72B0"
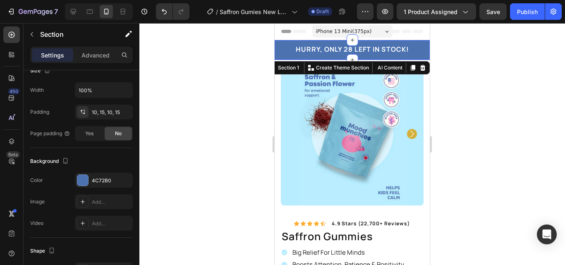
click at [193, 115] on div at bounding box center [351, 144] width 425 height 242
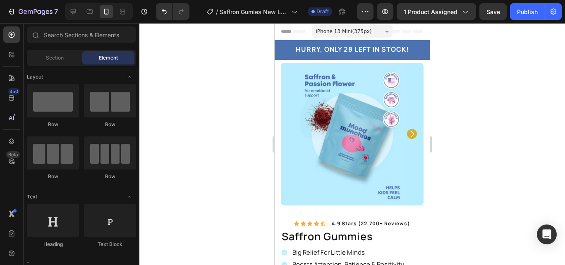
click at [193, 115] on div at bounding box center [351, 144] width 425 height 242
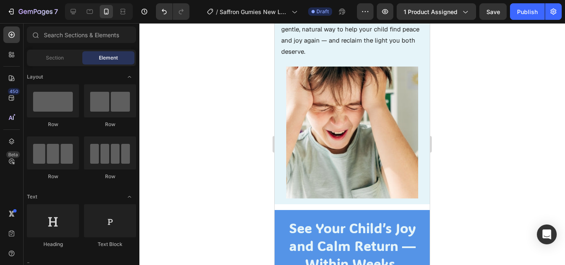
scroll to position [610, 0]
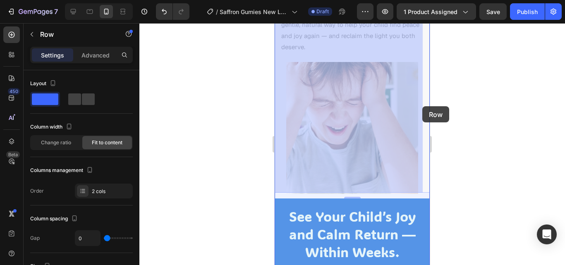
drag, startPoint x: 422, startPoint y: 98, endPoint x: 426, endPoint y: 103, distance: 6.1
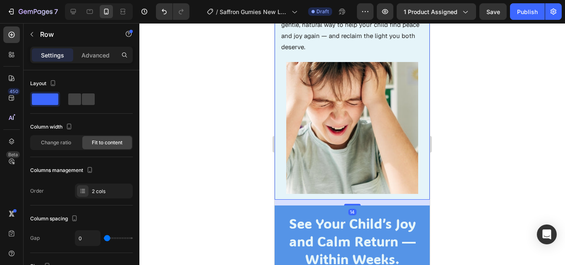
click at [468, 107] on div at bounding box center [351, 144] width 425 height 242
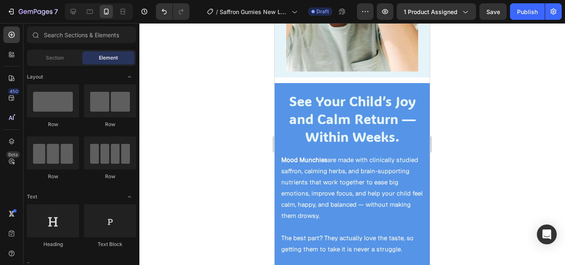
scroll to position [754, 0]
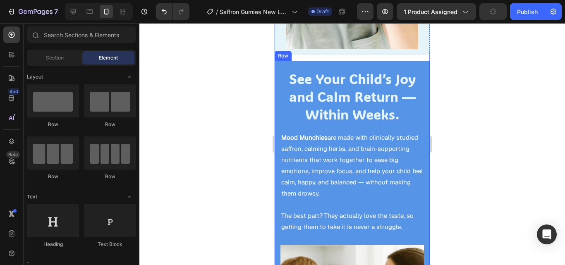
click at [417, 121] on div "See Your Child’s Joy and Calm Return — Within Weeks. Heading Mood Munchies are …" at bounding box center [351, 226] width 155 height 330
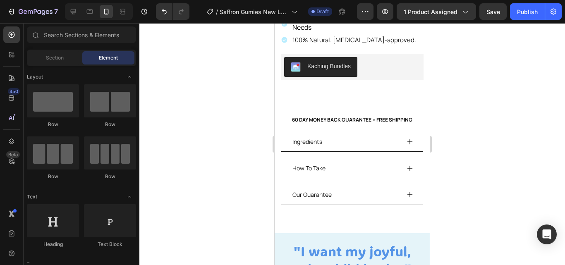
scroll to position [258, 0]
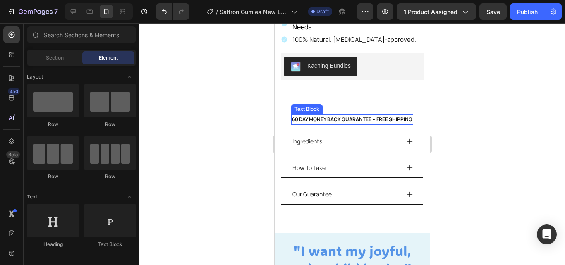
click at [360, 115] on p "60 DAY MONEY BACK GUARANTEE • FREE SHIPPING" at bounding box center [352, 119] width 120 height 9
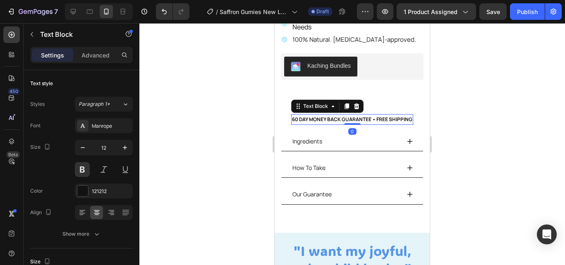
click at [391, 115] on p "60 DAY MONEY BACK GUARANTEE • FREE SHIPPING" at bounding box center [352, 119] width 120 height 9
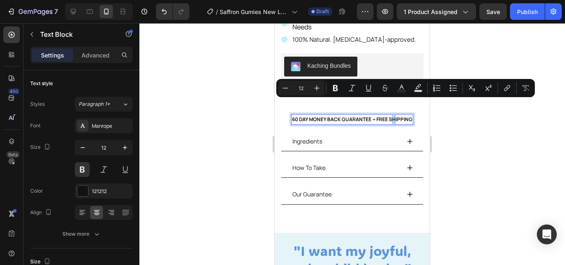
click at [447, 106] on div at bounding box center [351, 144] width 425 height 242
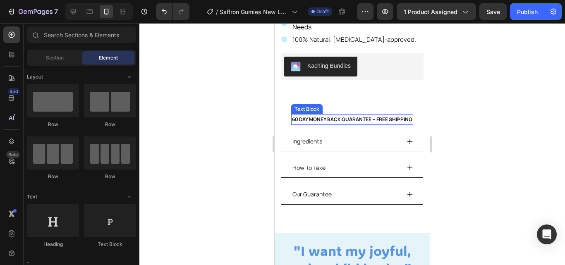
click at [399, 115] on p "60 DAY MONEY BACK GUARANTEE • FREE SHIPPING" at bounding box center [352, 119] width 120 height 9
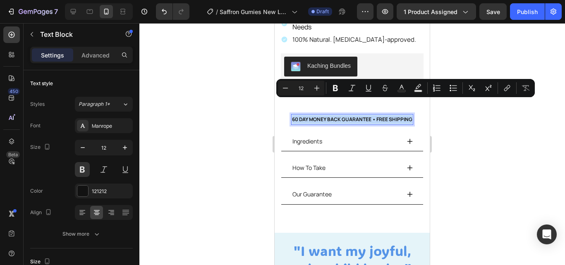
drag, startPoint x: 289, startPoint y: 105, endPoint x: 407, endPoint y: 107, distance: 117.4
click at [407, 115] on p "60 DAY MONEY BACK GUARANTEE • FREE SHIPPING" at bounding box center [352, 119] width 120 height 9
click at [110, 186] on div "121212" at bounding box center [104, 191] width 58 height 15
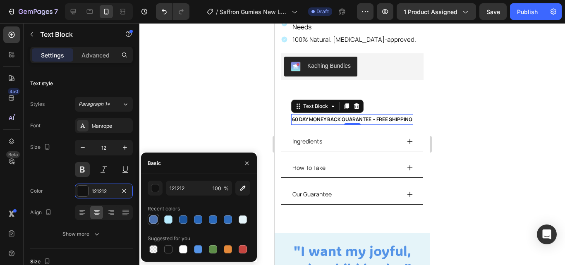
click at [151, 219] on div at bounding box center [153, 219] width 8 height 8
type input "4C72B0"
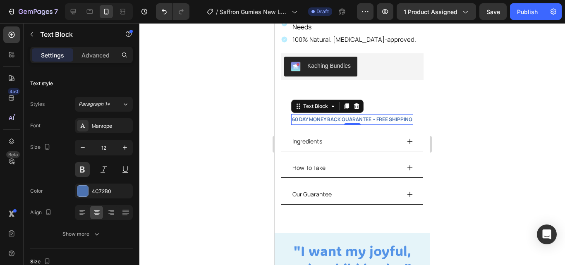
click at [167, 119] on div at bounding box center [351, 144] width 425 height 242
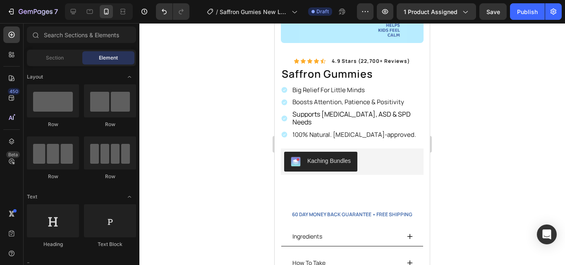
scroll to position [222, 0]
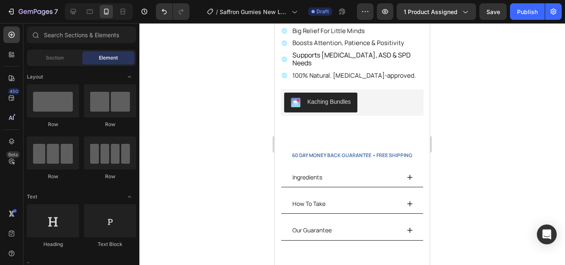
drag, startPoint x: 424, startPoint y: 73, endPoint x: 707, endPoint y: 95, distance: 284.0
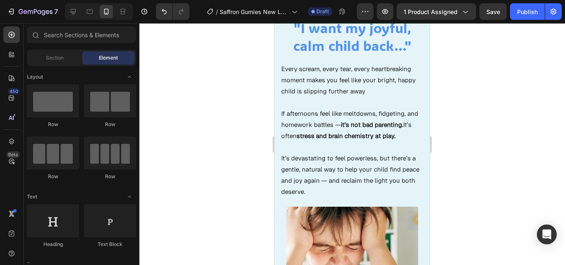
scroll to position [429, 0]
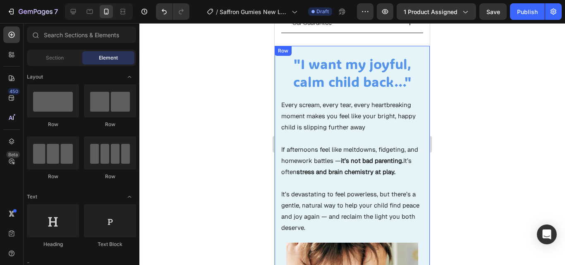
click at [412, 92] on div ""I want my joyful, calm child back…" Heading Every scream, every tear, every he…" at bounding box center [351, 144] width 143 height 179
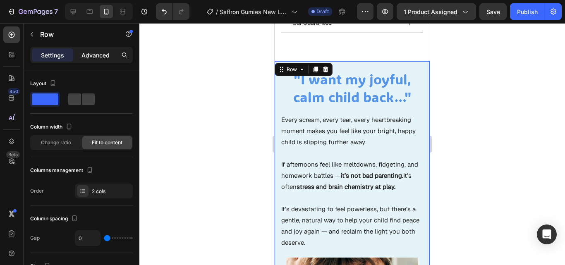
click at [97, 58] on p "Advanced" at bounding box center [95, 55] width 28 height 9
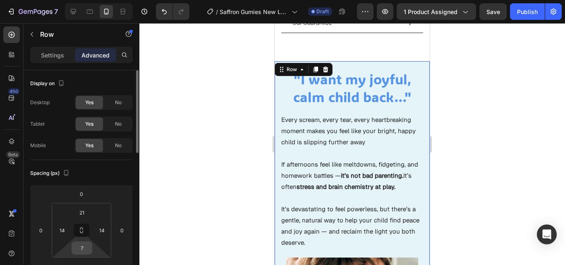
click at [85, 246] on input "7" at bounding box center [82, 248] width 17 height 12
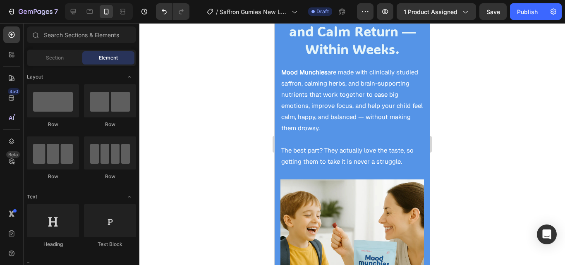
scroll to position [758, 0]
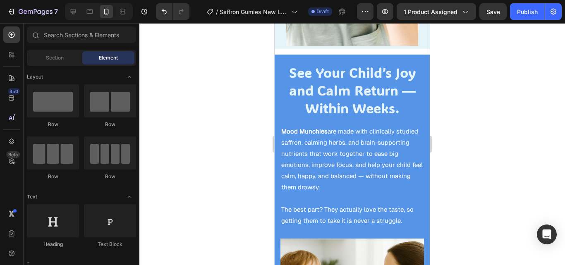
click at [461, 122] on div at bounding box center [351, 144] width 425 height 242
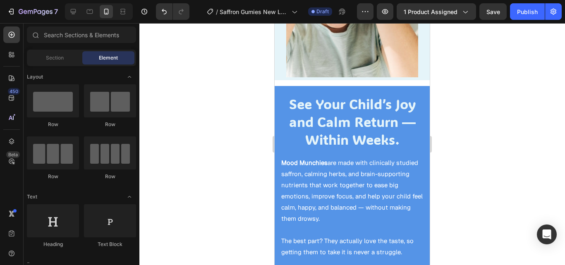
scroll to position [695, 0]
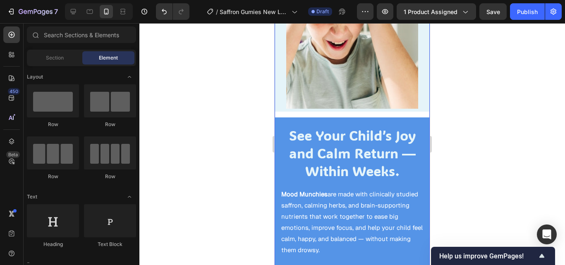
click at [411, 108] on div ""I want my joyful, calm child back…" Heading Every scream, every tear, every he…" at bounding box center [351, 194] width 155 height 828
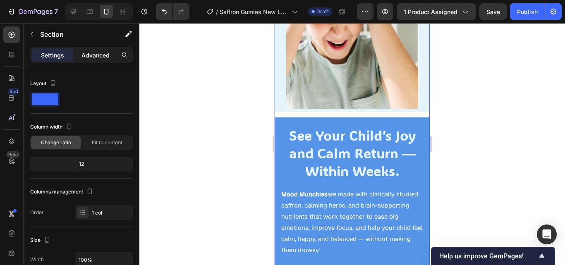
click at [83, 59] on p "Advanced" at bounding box center [95, 55] width 28 height 9
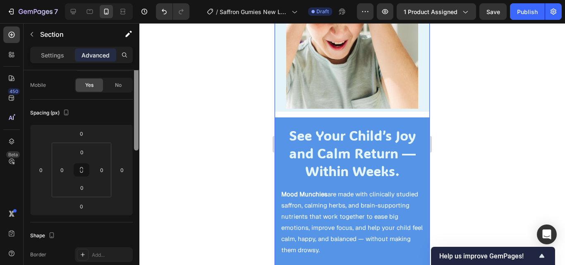
drag, startPoint x: 136, startPoint y: 148, endPoint x: 137, endPoint y: 157, distance: 8.7
click at [137, 150] on div at bounding box center [136, 109] width 5 height 83
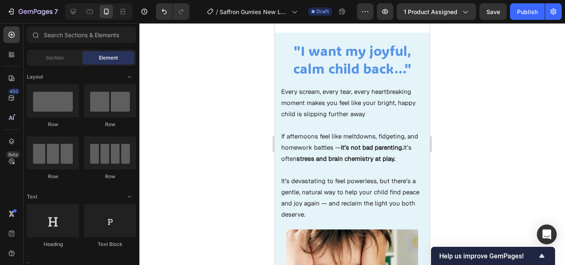
scroll to position [410, 0]
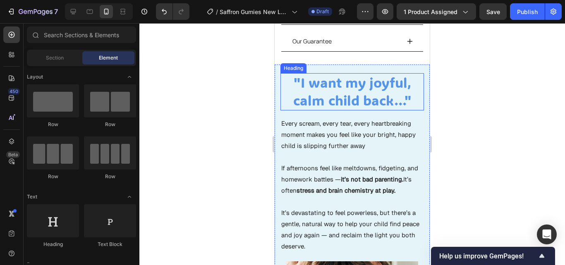
click at [415, 73] on h2 ""I want my joyful, calm child back…"" at bounding box center [351, 91] width 143 height 37
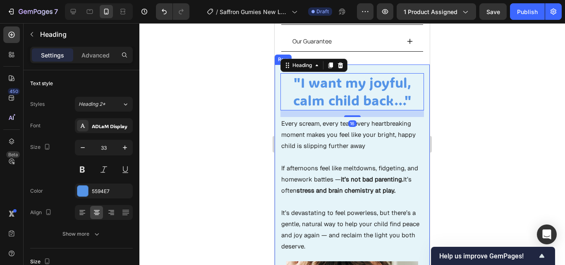
click at [416, 70] on div ""I want my joyful, calm child back…" Heading 16 Every scream, every tear, every…" at bounding box center [351, 230] width 155 height 332
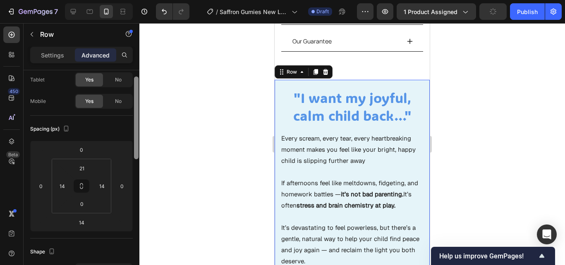
drag, startPoint x: 135, startPoint y: 144, endPoint x: 133, endPoint y: 163, distance: 18.7
click at [133, 162] on div at bounding box center [136, 172] width 6 height 218
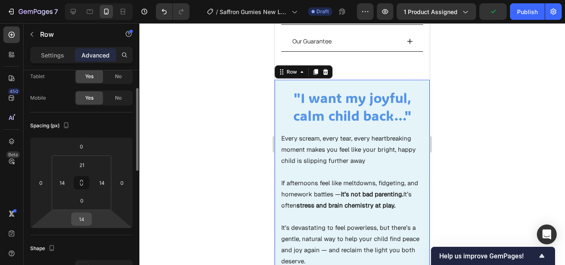
click at [90, 220] on div "14" at bounding box center [81, 218] width 21 height 13
click at [85, 220] on input "14" at bounding box center [81, 219] width 17 height 12
click at [196, 200] on div at bounding box center [351, 144] width 425 height 242
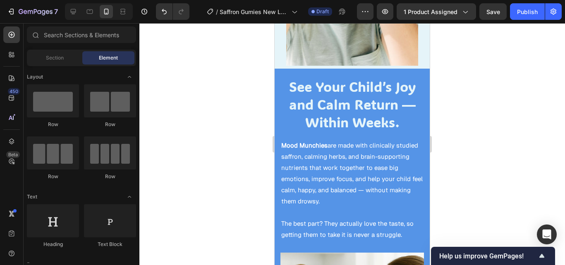
scroll to position [720, 0]
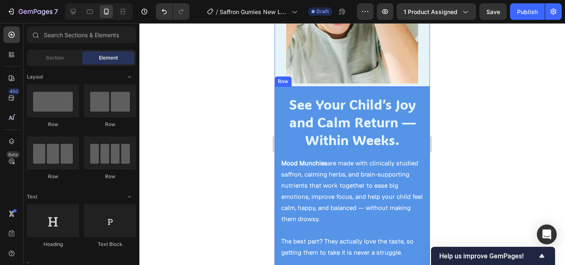
click at [415, 86] on div "See Your Child’s Joy and Calm Return — Within Weeks. Heading Mood Munchies are …" at bounding box center [351, 251] width 155 height 330
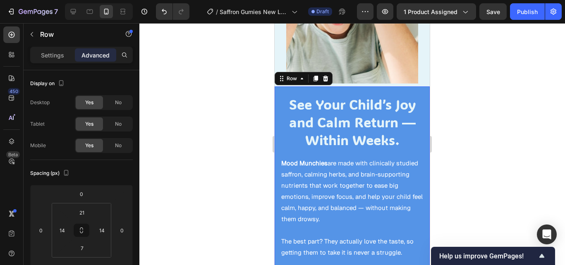
click at [417, 88] on div "See Your Child’s Joy and Calm Return — Within Weeks. Heading Mood Munchies are …" at bounding box center [351, 251] width 155 height 330
click at [387, 95] on h2 "See Your Child’s Joy and Calm Return — Within Weeks." at bounding box center [351, 122] width 143 height 55
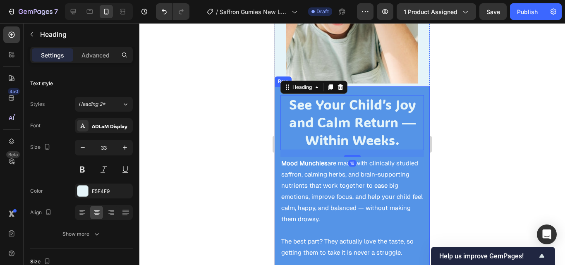
click at [391, 86] on div "See Your Child’s Joy and Calm Return — Within Weeks. Heading 16 Mood Munchies a…" at bounding box center [351, 251] width 155 height 330
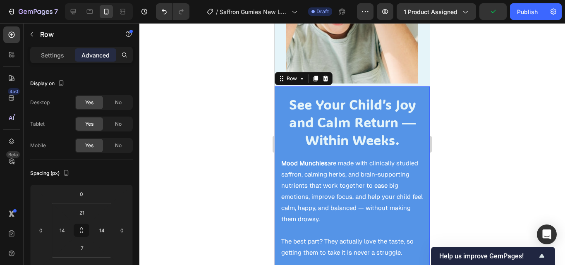
click at [418, 154] on div "See Your Child’s Joy and Calm Return — Within Weeks. Heading Mood Munchies are …" at bounding box center [351, 251] width 155 height 330
click at [87, 247] on input "7" at bounding box center [82, 248] width 17 height 12
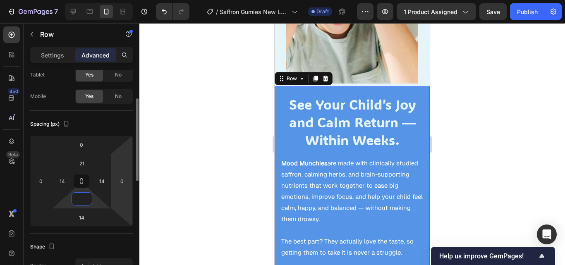
scroll to position [57, 0]
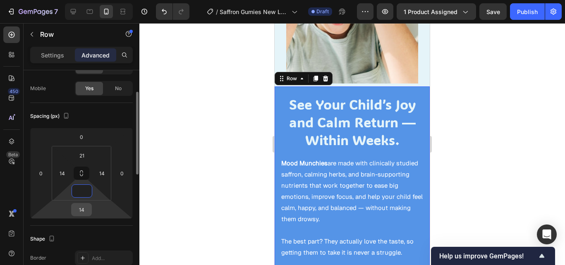
type input "0"
click at [87, 205] on input "14" at bounding box center [81, 209] width 17 height 12
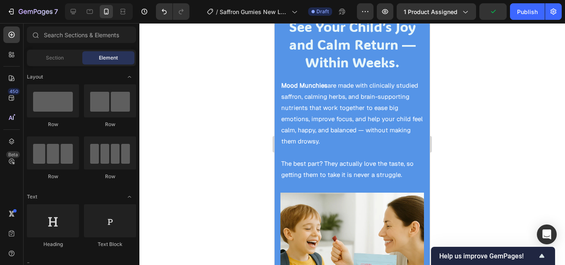
scroll to position [789, 0]
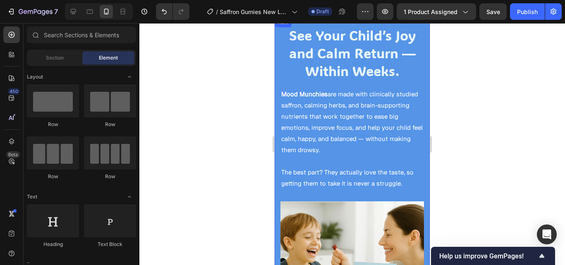
click at [417, 63] on div "See Your Child’s Joy and Calm Return — Within Weeks. Heading Mood Munchies are …" at bounding box center [351, 180] width 155 height 327
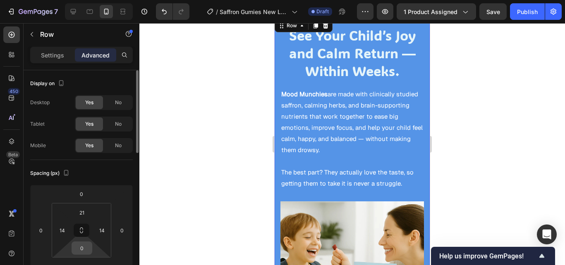
click at [87, 250] on input "0" at bounding box center [82, 248] width 17 height 12
type input "7"
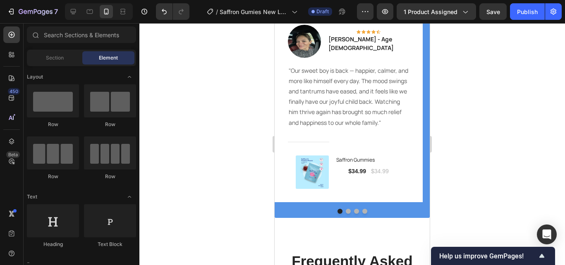
scroll to position [1489, 0]
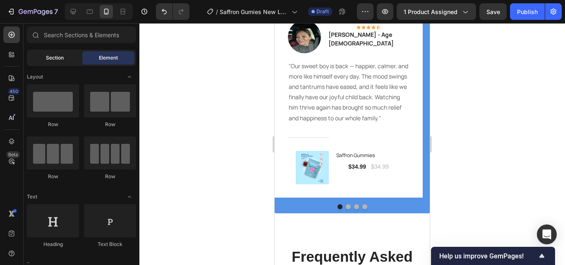
click at [52, 60] on span "Section" at bounding box center [55, 57] width 18 height 7
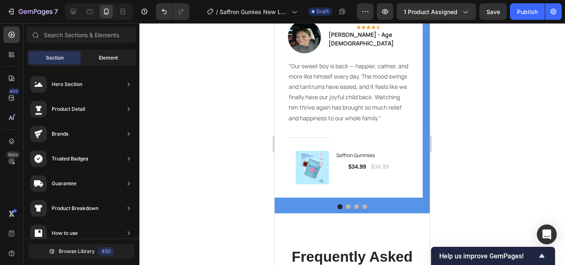
click at [99, 53] on div "Element" at bounding box center [108, 57] width 52 height 13
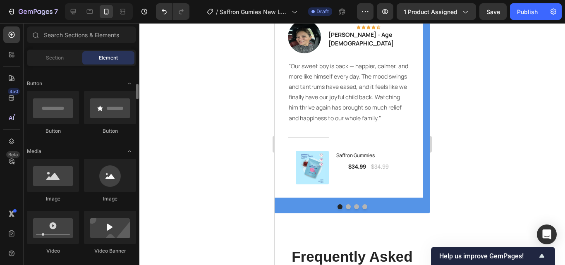
scroll to position [195, 0]
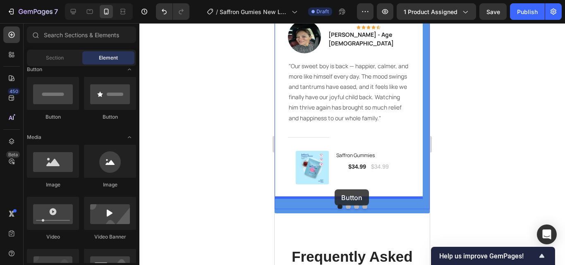
drag, startPoint x: 328, startPoint y: 118, endPoint x: 334, endPoint y: 189, distance: 71.4
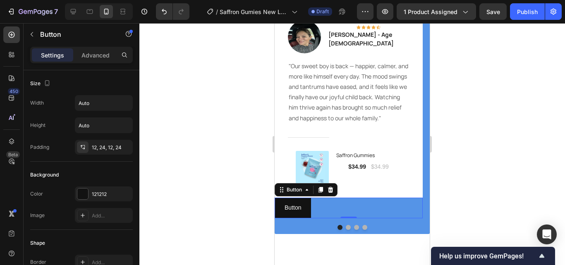
click at [482, 209] on div at bounding box center [351, 144] width 425 height 242
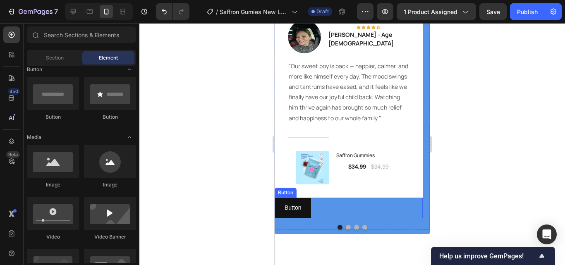
click at [378, 209] on div "Button Button" at bounding box center [348, 208] width 148 height 20
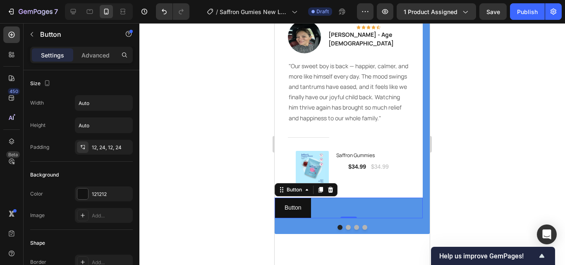
click at [356, 208] on div "Button Button 0" at bounding box center [348, 208] width 148 height 20
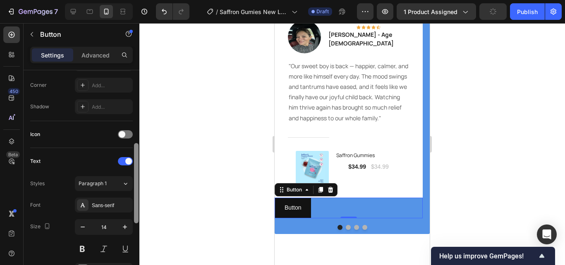
scroll to position [197, 0]
drag, startPoint x: 136, startPoint y: 93, endPoint x: 136, endPoint y: 166, distance: 72.8
click at [136, 166] on div at bounding box center [136, 184] width 5 height 80
click at [337, 209] on div "Button Button 0" at bounding box center [348, 208] width 148 height 20
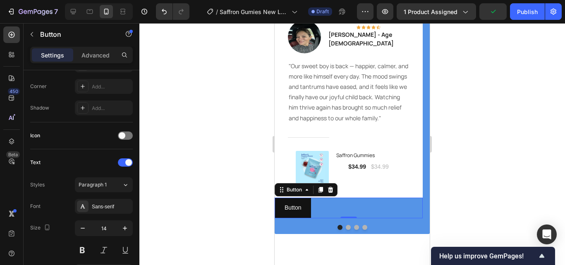
click at [170, 128] on div at bounding box center [351, 144] width 425 height 242
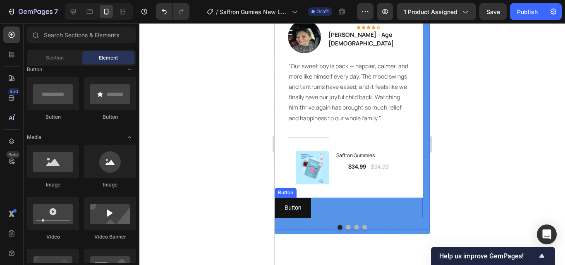
click at [366, 206] on div "Button Button" at bounding box center [348, 208] width 148 height 20
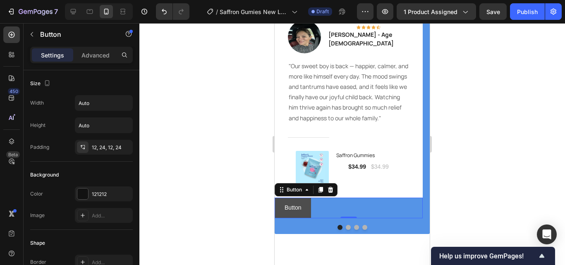
click at [303, 208] on button "Button" at bounding box center [292, 208] width 36 height 20
click at [296, 212] on p "Button" at bounding box center [292, 208] width 17 height 10
click at [299, 211] on p "Button" at bounding box center [292, 208] width 17 height 10
click at [301, 210] on button "Button" at bounding box center [292, 208] width 36 height 20
click at [300, 210] on p "Button" at bounding box center [292, 208] width 17 height 10
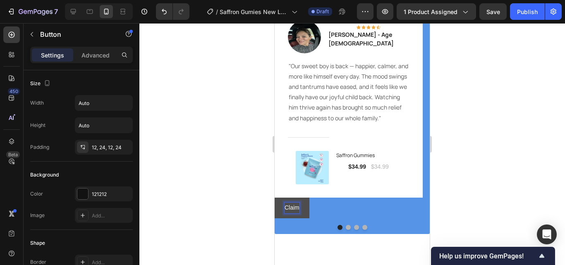
click at [274, 198] on button "Claim" at bounding box center [291, 208] width 35 height 20
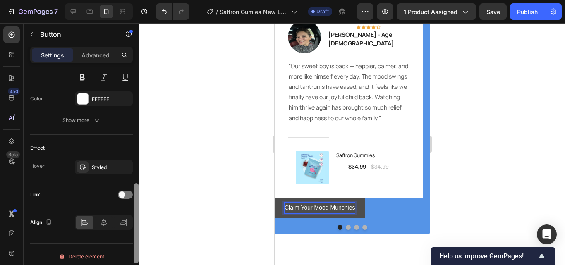
scroll to position [375, 0]
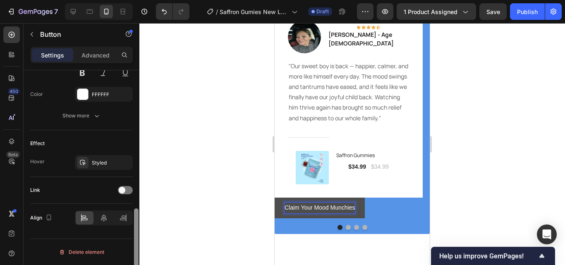
drag, startPoint x: 136, startPoint y: 142, endPoint x: 141, endPoint y: 263, distance: 121.2
click at [141, 0] on div "7 / Saffron Gumies New LP | WIP Draft Preview 1 product assigned Save Publish 4…" at bounding box center [282, 0] width 565 height 0
click at [102, 222] on div at bounding box center [104, 217] width 18 height 13
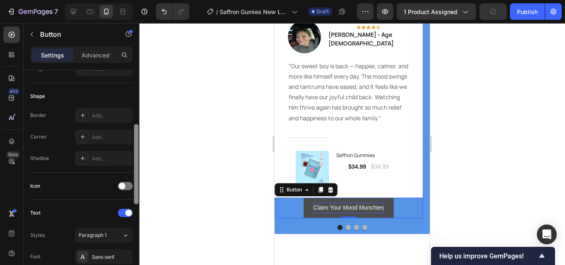
scroll to position [146, 0]
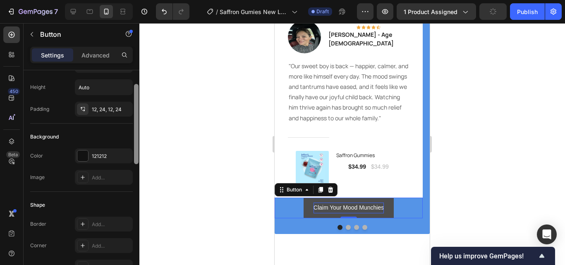
drag, startPoint x: 134, startPoint y: 215, endPoint x: 141, endPoint y: 92, distance: 123.8
click at [141, 0] on div "7 / Saffron Gumies New LP | WIP Draft Preview 1 product assigned Publish 450 Be…" at bounding box center [282, 0] width 565 height 0
click at [114, 160] on div "121212" at bounding box center [104, 155] width 58 height 15
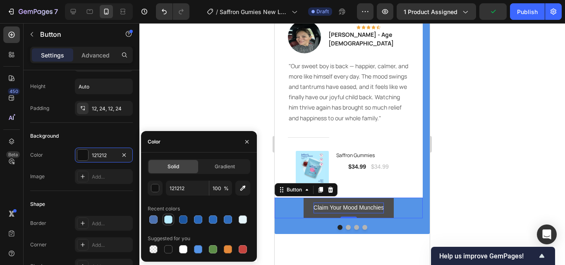
click at [169, 218] on div at bounding box center [168, 219] width 8 height 8
click at [168, 251] on div at bounding box center [168, 249] width 8 height 8
click at [229, 222] on div at bounding box center [228, 219] width 8 height 8
click at [241, 220] on div at bounding box center [243, 219] width 8 height 8
click at [159, 220] on div at bounding box center [199, 220] width 103 height 12
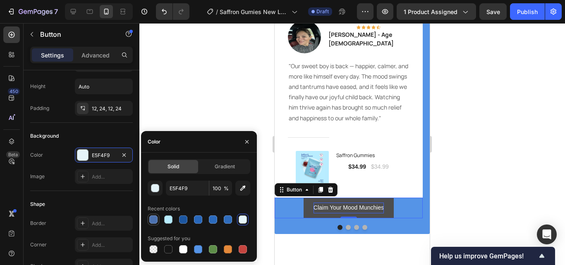
click at [156, 220] on div at bounding box center [153, 219] width 8 height 8
type input "4C72B0"
click at [291, 206] on div "Claim Your Mood Munchies Button 0" at bounding box center [348, 208] width 148 height 20
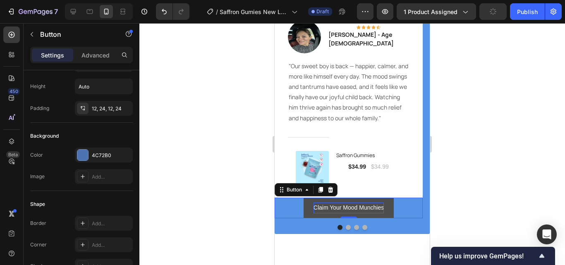
click at [283, 210] on div "Claim Your Mood Munchies Button 0" at bounding box center [348, 208] width 148 height 20
click at [283, 228] on div at bounding box center [351, 227] width 155 height 5
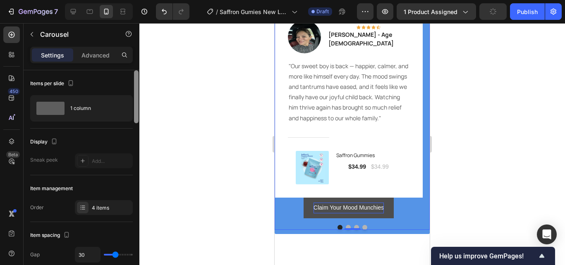
scroll to position [218, 0]
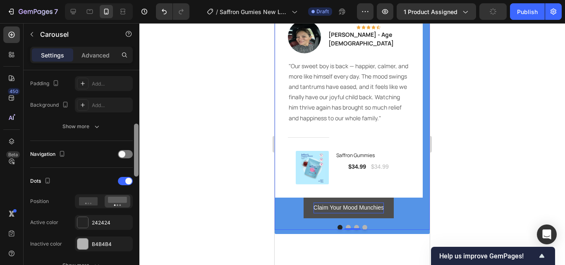
drag, startPoint x: 134, startPoint y: 105, endPoint x: 137, endPoint y: 146, distance: 41.5
click at [137, 146] on div at bounding box center [136, 179] width 6 height 218
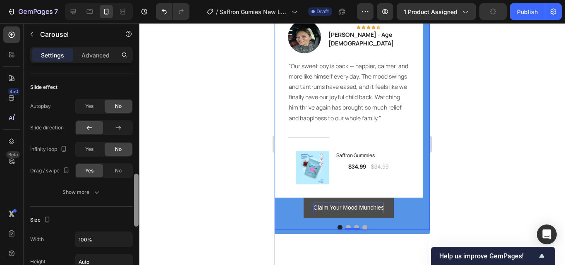
scroll to position [426, 0]
drag, startPoint x: 137, startPoint y: 146, endPoint x: 136, endPoint y: 197, distance: 50.9
click at [136, 197] on div at bounding box center [136, 198] width 5 height 53
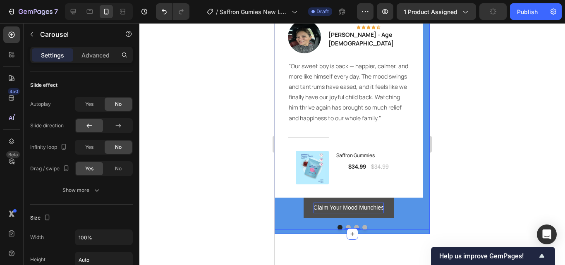
click at [394, 232] on div "Image Icon Icon Icon Icon Icon Row Emily M. - Age 44 Text block Row "Our sweet …" at bounding box center [351, 120] width 155 height 228
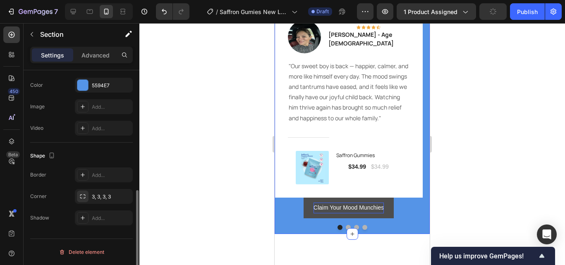
scroll to position [0, 0]
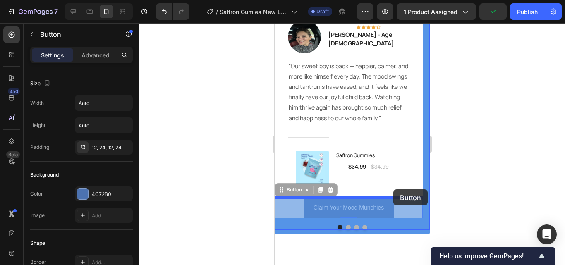
drag, startPoint x: 396, startPoint y: 205, endPoint x: 393, endPoint y: 189, distance: 15.9
drag, startPoint x: 399, startPoint y: 203, endPoint x: 393, endPoint y: 189, distance: 15.5
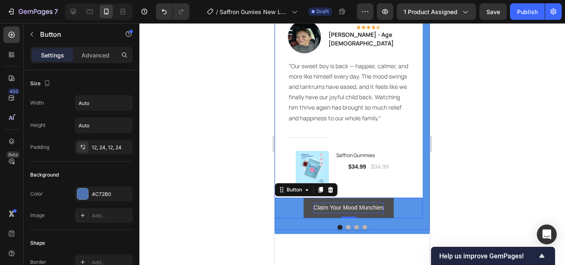
click at [398, 225] on div at bounding box center [351, 227] width 155 height 5
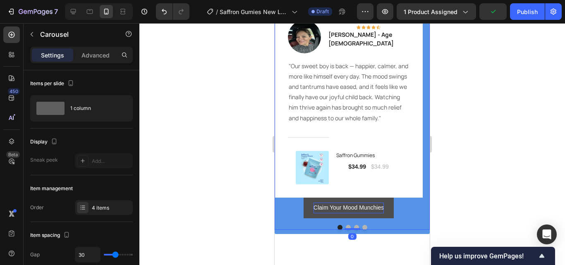
drag, startPoint x: 351, startPoint y: 228, endPoint x: 351, endPoint y: 217, distance: 11.2
click at [351, 217] on div "Image Icon Icon Icon Icon Icon Row Emily M. - Age 44 Text block Row "Our sweet …" at bounding box center [351, 118] width 155 height 223
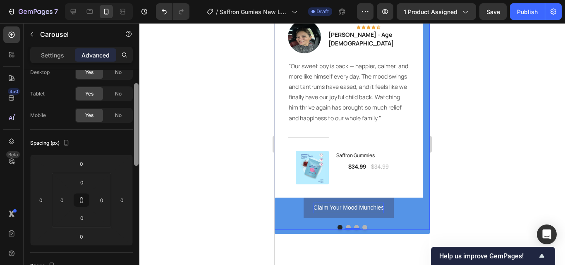
scroll to position [26, 0]
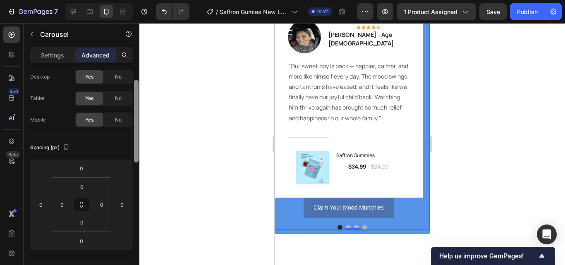
drag, startPoint x: 136, startPoint y: 142, endPoint x: 137, endPoint y: 152, distance: 9.9
click at [137, 152] on div at bounding box center [136, 121] width 5 height 83
click at [292, 204] on div "Claim Your Mood Munchies Button" at bounding box center [348, 208] width 148 height 20
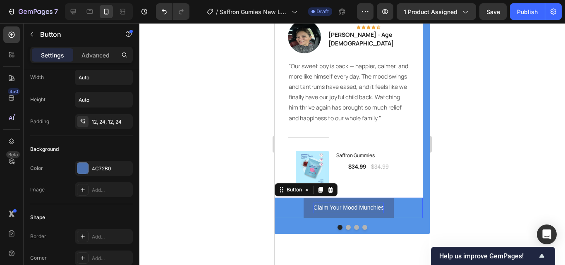
scroll to position [0, 0]
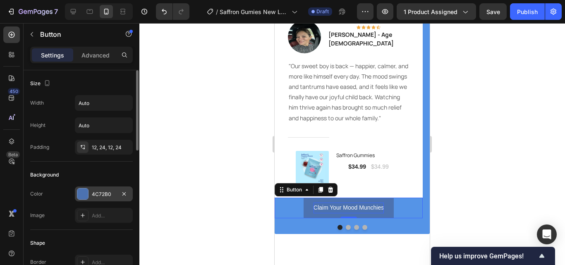
click at [115, 191] on div "4C72B0" at bounding box center [104, 194] width 24 height 7
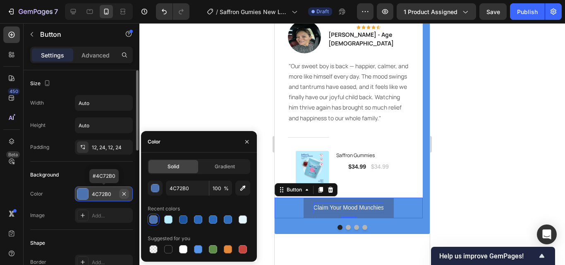
click at [123, 193] on icon "button" at bounding box center [124, 194] width 7 height 7
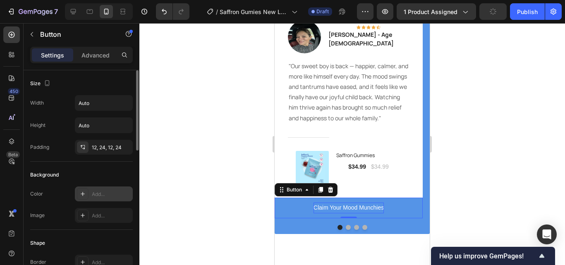
click at [231, 196] on div at bounding box center [351, 144] width 425 height 242
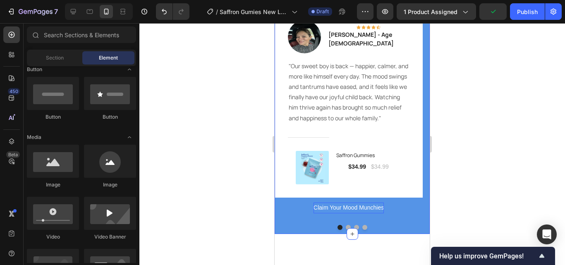
click at [414, 230] on div "Image Icon Icon Icon Icon Icon Row Emily M. - Age 44 Text block Row "Our sweet …" at bounding box center [351, 120] width 155 height 228
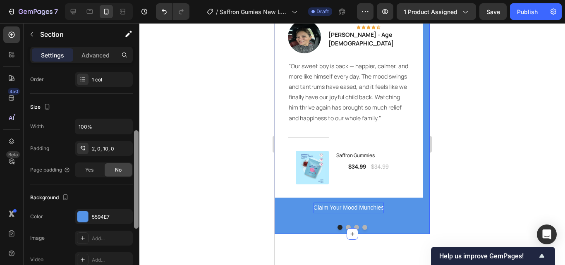
scroll to position [136, 0]
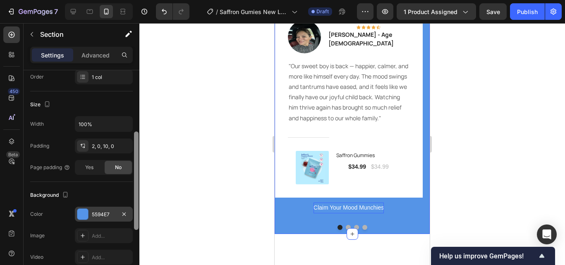
drag, startPoint x: 137, startPoint y: 157, endPoint x: 126, endPoint y: 219, distance: 62.5
click at [139, 0] on div "7 / Saffron Gumies New LP | WIP Draft Preview 1 product assigned Save Publish 4…" at bounding box center [282, 0] width 565 height 0
click at [110, 217] on div "5594E7" at bounding box center [104, 214] width 24 height 7
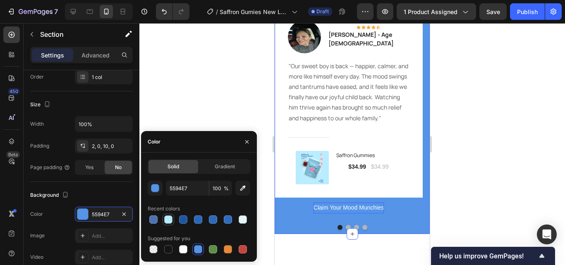
click at [168, 222] on div at bounding box center [168, 219] width 8 height 8
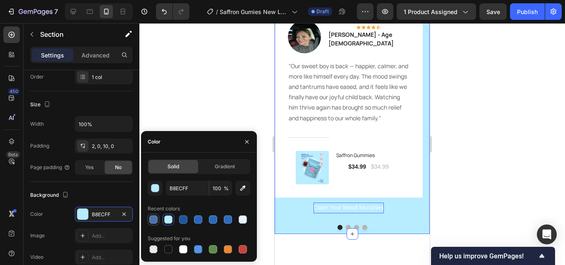
click at [152, 218] on div at bounding box center [153, 219] width 8 height 8
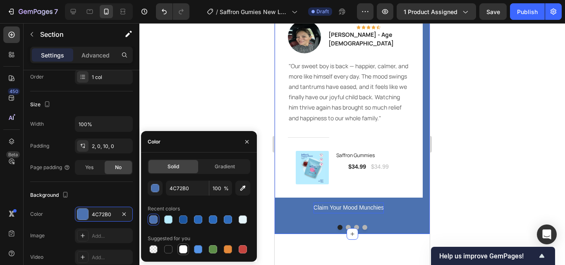
click at [184, 251] on div at bounding box center [183, 249] width 8 height 8
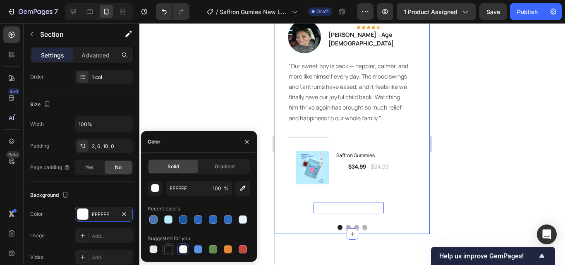
click at [169, 247] on div at bounding box center [168, 249] width 8 height 8
type input "151515"
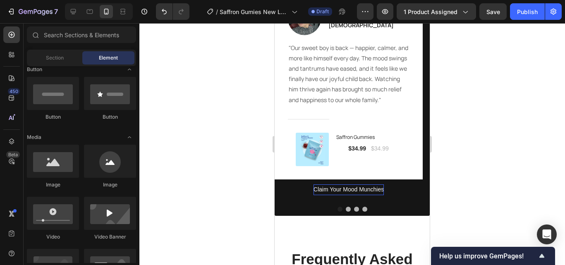
scroll to position [1516, 0]
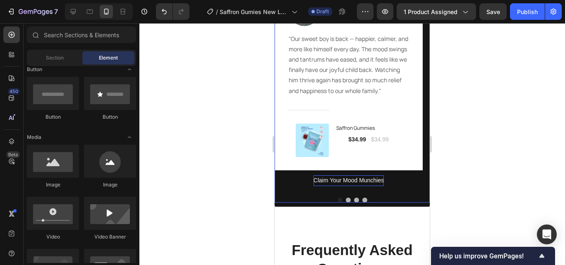
click at [413, 203] on div "Image Icon Icon Icon Icon Icon Row Emily M. - Age 44 Text block Row "Our sweet …" at bounding box center [351, 93] width 155 height 228
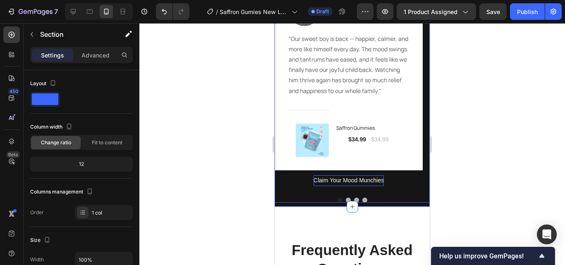
click at [284, 202] on div at bounding box center [351, 200] width 155 height 5
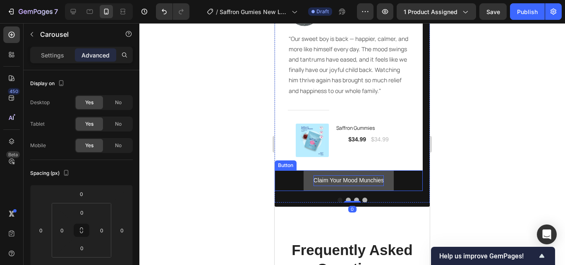
click at [309, 177] on button "Claim Your Mood Munchies" at bounding box center [348, 180] width 90 height 20
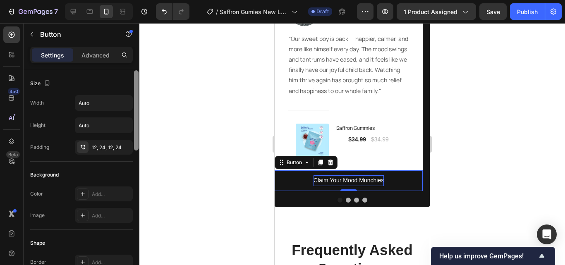
drag, startPoint x: 139, startPoint y: 125, endPoint x: 137, endPoint y: 150, distance: 24.9
click at [138, 0] on div "7 / Saffron Gumies New LP | WIP Draft Preview 1 product assigned Save Publish 4…" at bounding box center [282, 0] width 565 height 0
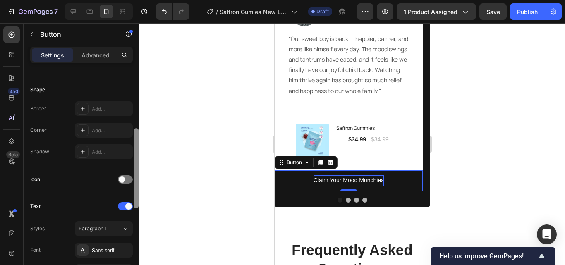
drag, startPoint x: 136, startPoint y: 148, endPoint x: 138, endPoint y: 205, distance: 57.1
click at [138, 205] on div at bounding box center [136, 168] width 5 height 80
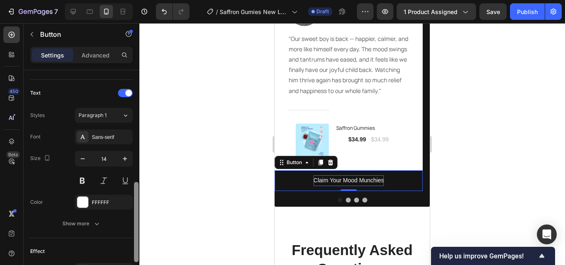
drag, startPoint x: 138, startPoint y: 186, endPoint x: 137, endPoint y: 231, distance: 45.1
click at [137, 231] on div at bounding box center [136, 222] width 5 height 80
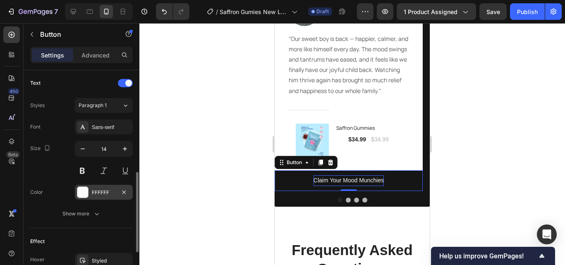
click at [105, 193] on div "FFFFFF" at bounding box center [104, 192] width 24 height 7
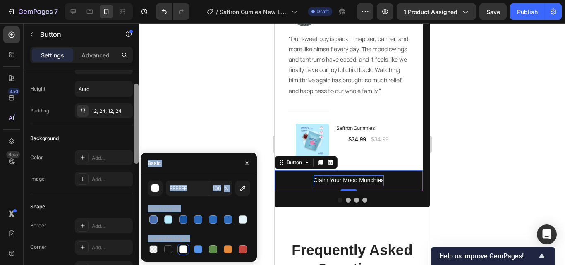
scroll to position [0, 0]
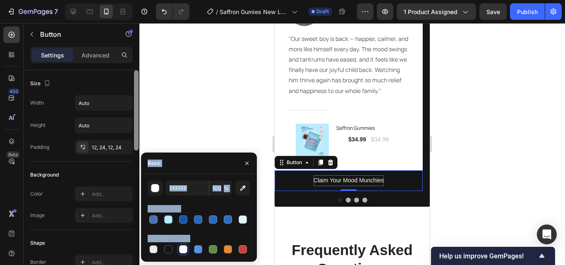
drag, startPoint x: 136, startPoint y: 204, endPoint x: 143, endPoint y: 88, distance: 116.0
click at [143, 0] on div "7 / Saffron Gumies New LP | WIP Draft Preview 1 product assigned Save Publish 4…" at bounding box center [282, 0] width 565 height 0
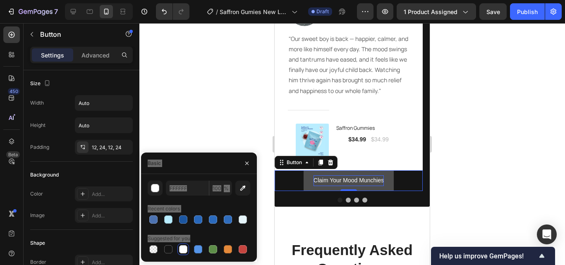
click at [386, 186] on button "Claim Your Mood Munchies" at bounding box center [348, 180] width 90 height 20
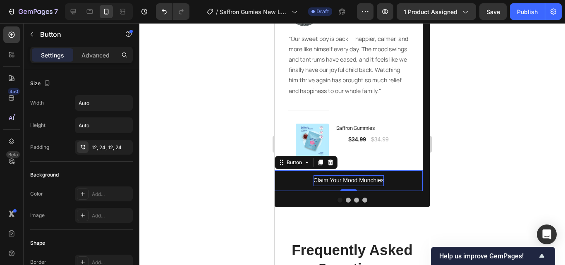
scroll to position [218, 0]
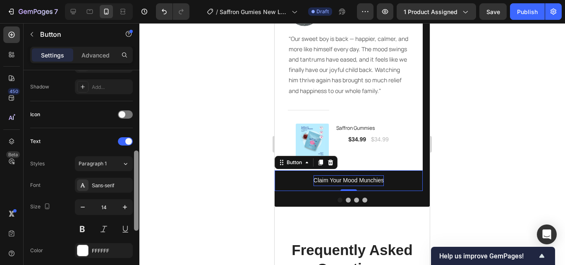
drag, startPoint x: 134, startPoint y: 105, endPoint x: 138, endPoint y: 140, distance: 35.4
click at [138, 140] on div at bounding box center [136, 179] width 6 height 218
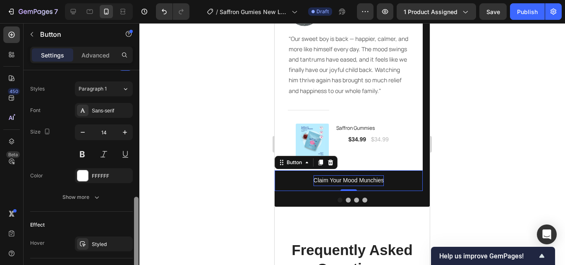
scroll to position [310, 0]
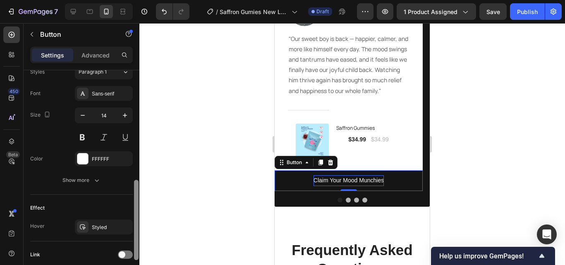
drag, startPoint x: 138, startPoint y: 167, endPoint x: 137, endPoint y: 200, distance: 33.9
click at [137, 200] on div at bounding box center [136, 220] width 5 height 80
click at [107, 159] on div "FFFFFF" at bounding box center [104, 158] width 24 height 7
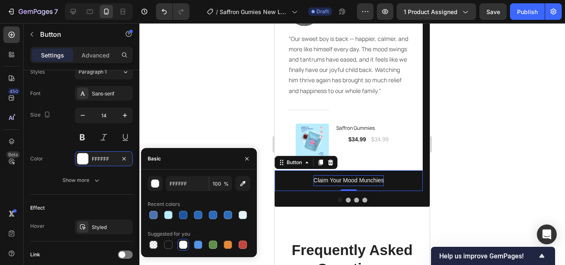
click at [197, 100] on div at bounding box center [351, 144] width 425 height 242
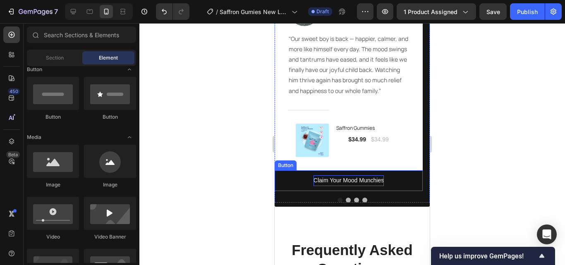
click at [401, 181] on div "Claim Your Mood Munchies Button" at bounding box center [348, 180] width 148 height 20
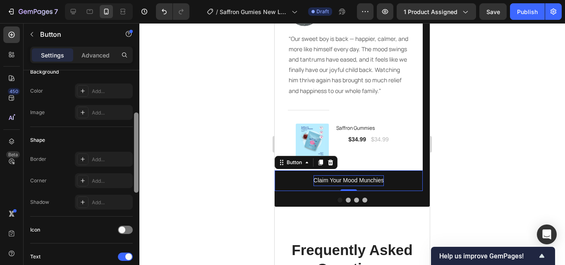
scroll to position [77, 0]
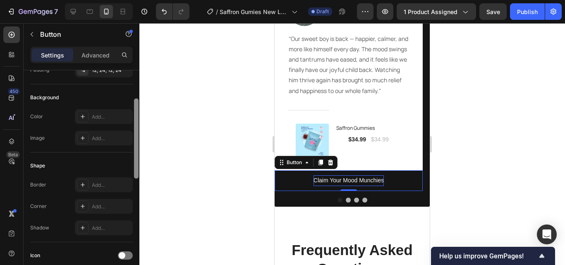
drag, startPoint x: 137, startPoint y: 143, endPoint x: 132, endPoint y: 171, distance: 29.0
click at [132, 171] on div "Size Width Auto Height Auto Padding 12, 24, 12, 24 Background Color Add... Imag…" at bounding box center [82, 179] width 116 height 218
click at [105, 121] on div "Add..." at bounding box center [104, 116] width 58 height 15
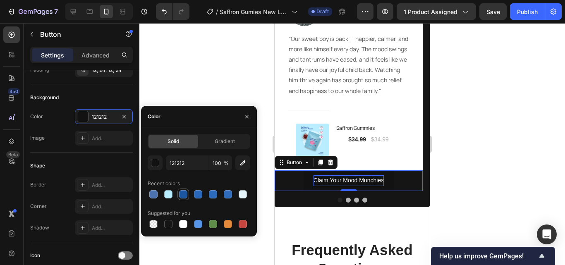
click at [185, 197] on div at bounding box center [183, 194] width 8 height 8
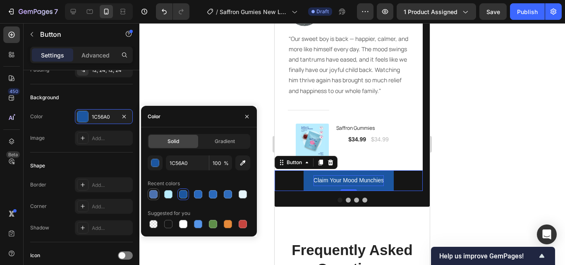
click at [156, 193] on div at bounding box center [153, 194] width 8 height 8
type input "4C72B0"
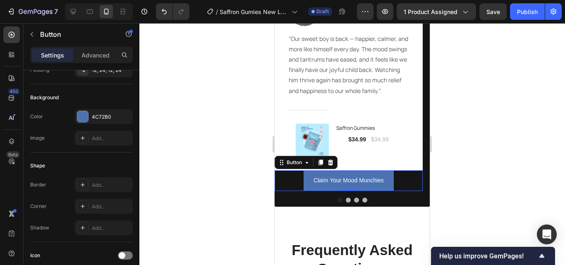
click at [212, 85] on div at bounding box center [351, 144] width 425 height 242
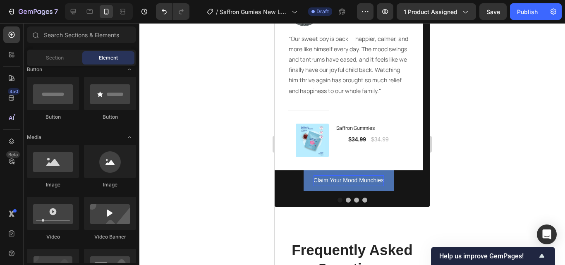
click at [212, 85] on div at bounding box center [351, 144] width 425 height 242
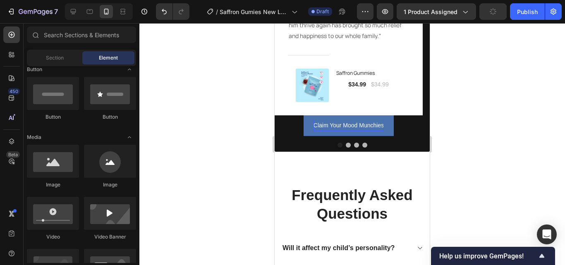
scroll to position [1572, 0]
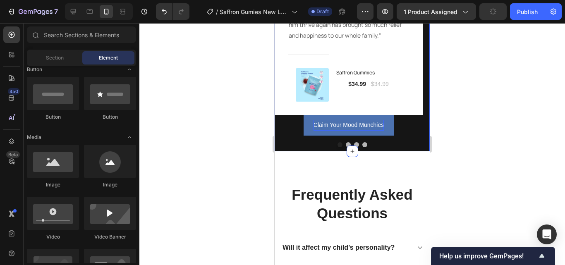
click at [414, 147] on div "Image Icon Icon Icon Icon Icon Row Emily M. - Age 44 Text block Row "Our sweet …" at bounding box center [351, 38] width 155 height 228
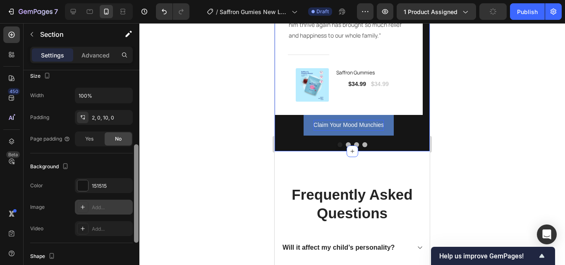
drag, startPoint x: 137, startPoint y: 120, endPoint x: 131, endPoint y: 197, distance: 77.1
click at [132, 197] on div "Layout Column width Change ratio Fit to content 12 Columns management Order 1 c…" at bounding box center [82, 179] width 116 height 218
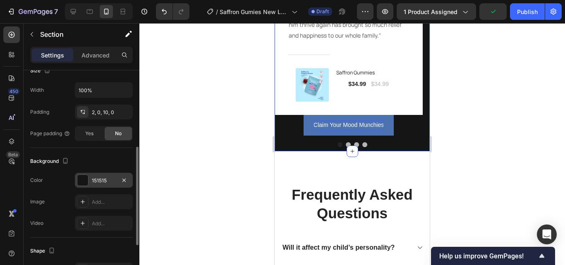
click at [115, 186] on div "151515" at bounding box center [104, 180] width 58 height 15
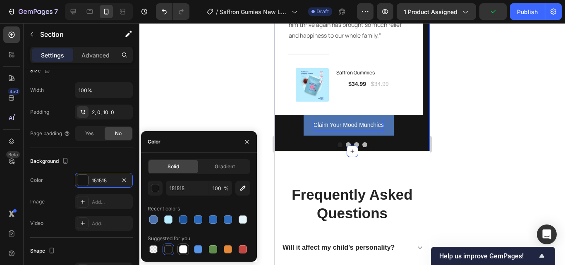
click at [187, 248] on div at bounding box center [183, 249] width 10 height 10
type input "FFFFFF"
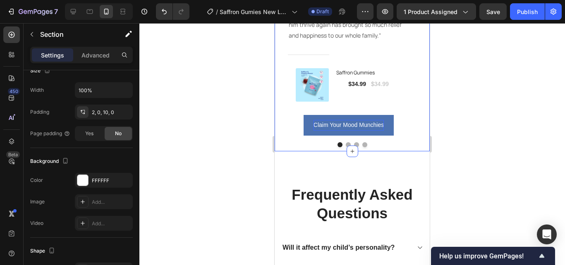
click at [439, 177] on div at bounding box center [351, 144] width 425 height 242
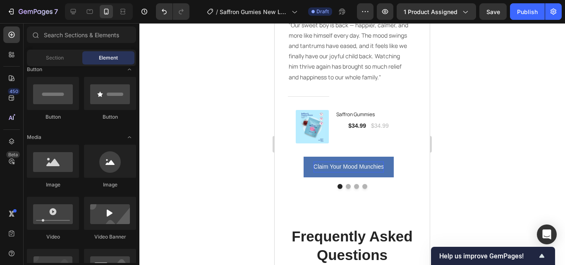
scroll to position [1548, 0]
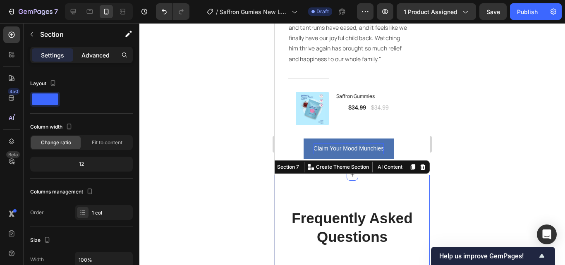
click at [105, 57] on p "Advanced" at bounding box center [95, 55] width 28 height 9
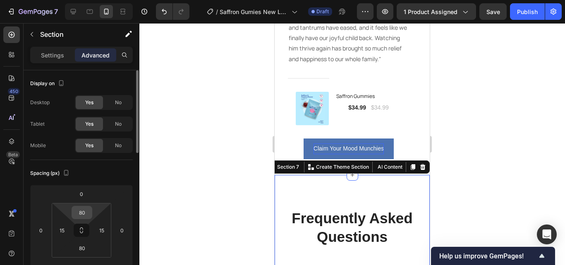
click at [88, 212] on input "80" at bounding box center [82, 212] width 17 height 12
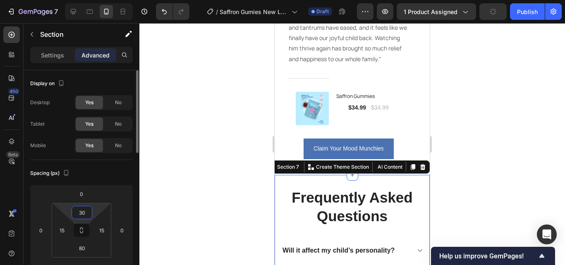
type input "3"
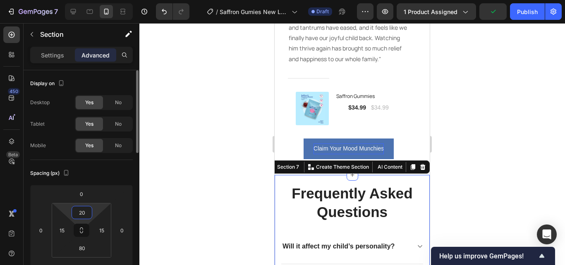
type input "2"
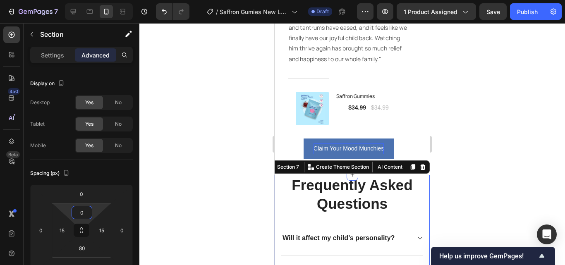
click at [208, 177] on div at bounding box center [351, 144] width 425 height 242
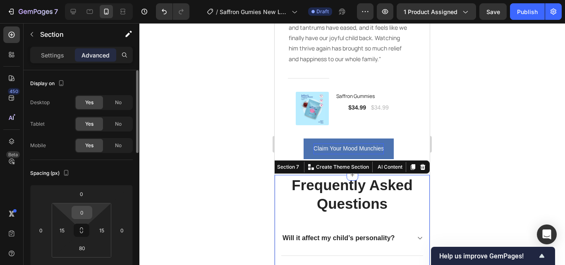
click at [84, 216] on input "0" at bounding box center [82, 212] width 17 height 12
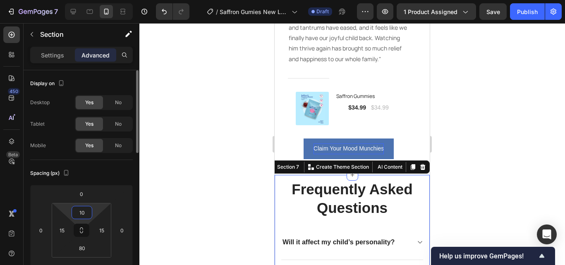
type input "1"
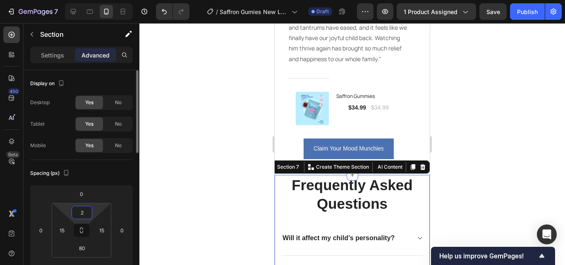
type input "20"
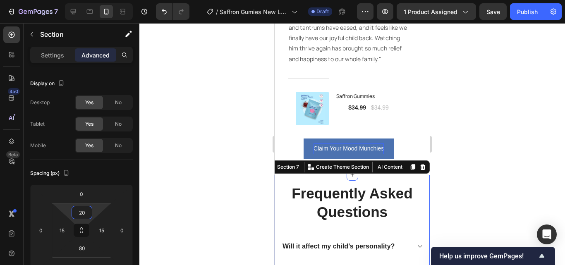
click at [177, 198] on div at bounding box center [351, 144] width 425 height 242
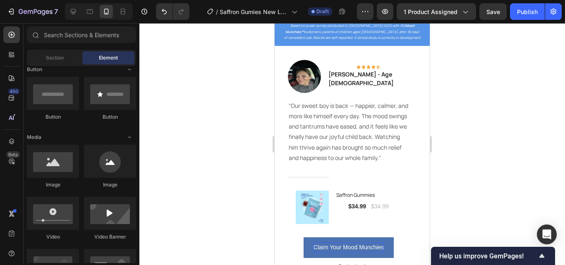
scroll to position [1450, 0]
click at [78, 14] on div at bounding box center [73, 11] width 13 height 13
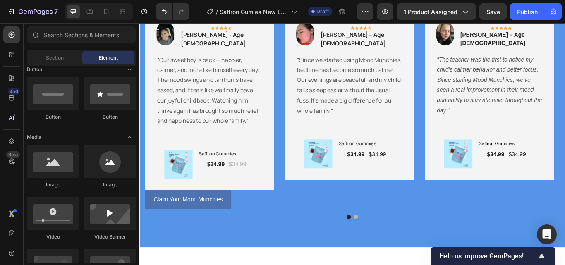
scroll to position [1725, 0]
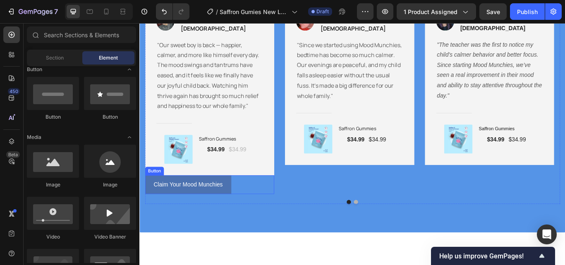
click at [250, 210] on div "Claim Your Mood Munchies Button" at bounding box center [221, 212] width 150 height 22
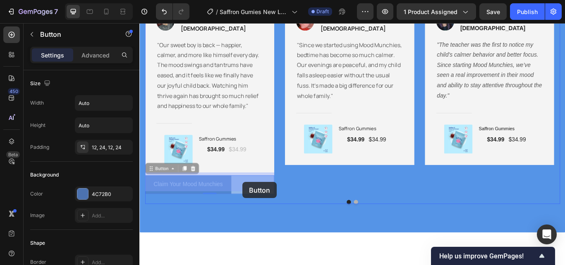
drag, startPoint x: 248, startPoint y: 210, endPoint x: 253, endPoint y: 208, distance: 5.0
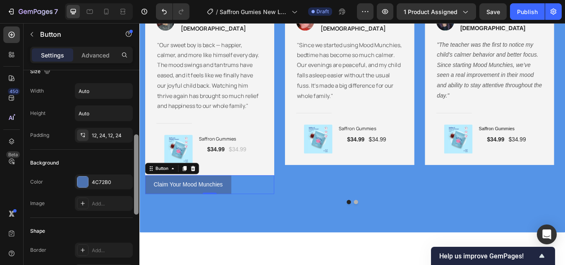
scroll to position [72, 0]
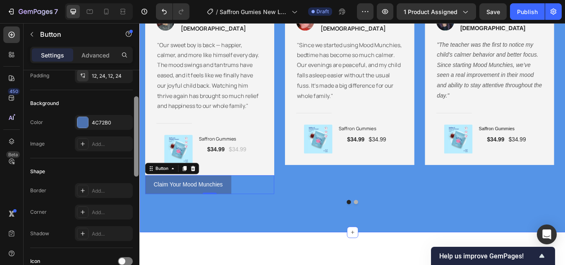
drag, startPoint x: 276, startPoint y: 167, endPoint x: 142, endPoint y: 259, distance: 162.4
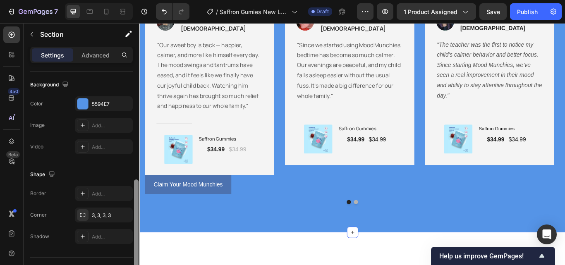
scroll to position [286, 0]
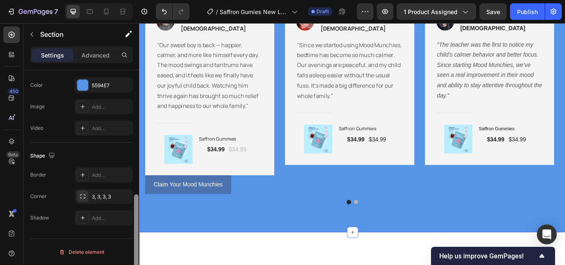
drag, startPoint x: 136, startPoint y: 238, endPoint x: 136, endPoint y: 262, distance: 24.8
click at [136, 262] on div at bounding box center [136, 241] width 5 height 94
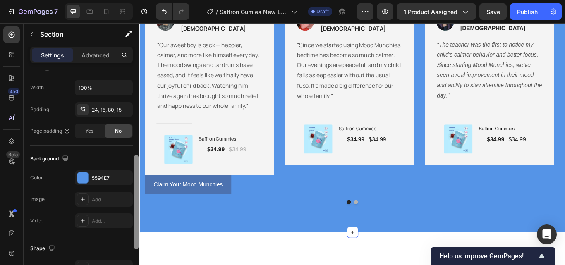
scroll to position [191, 0]
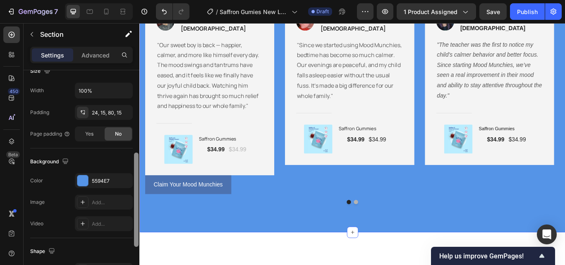
drag, startPoint x: 137, startPoint y: 228, endPoint x: 136, endPoint y: 187, distance: 41.3
click at [136, 187] on div at bounding box center [136, 200] width 5 height 94
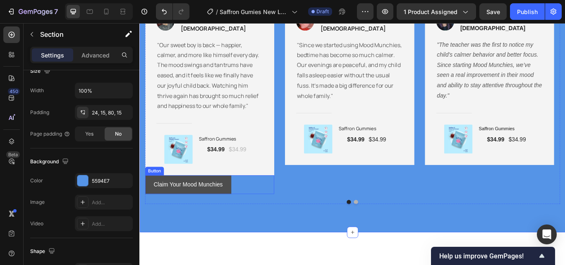
click at [210, 217] on button "Claim Your Mood Munchies" at bounding box center [196, 212] width 100 height 22
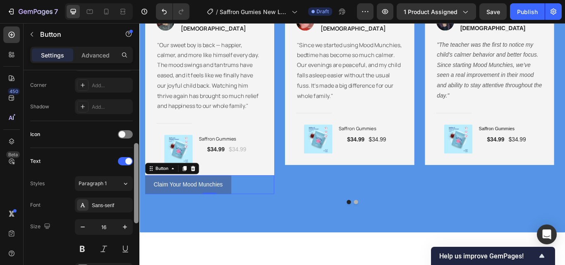
scroll to position [359, 0]
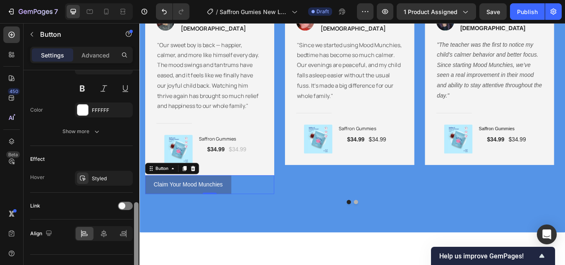
drag, startPoint x: 136, startPoint y: 135, endPoint x: 140, endPoint y: 267, distance: 132.4
click at [140, 0] on html "7 / Saffron Gumies New LP | WIP Draft Preview 1 product assigned Save Publish 4…" at bounding box center [282, 0] width 565 height 0
click at [107, 238] on div at bounding box center [104, 233] width 18 height 13
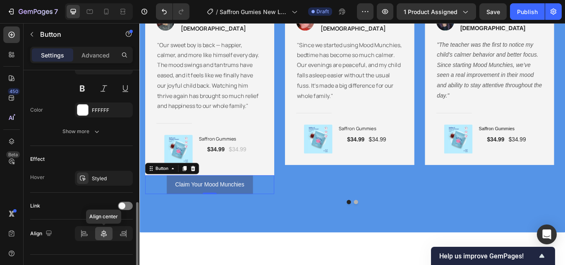
click at [107, 238] on div at bounding box center [104, 233] width 18 height 13
click at [120, 236] on icon at bounding box center [123, 233] width 8 height 8
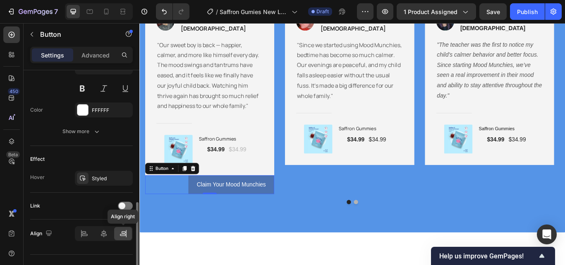
click at [120, 236] on icon at bounding box center [123, 233] width 8 height 8
click at [105, 236] on icon at bounding box center [104, 233] width 6 height 7
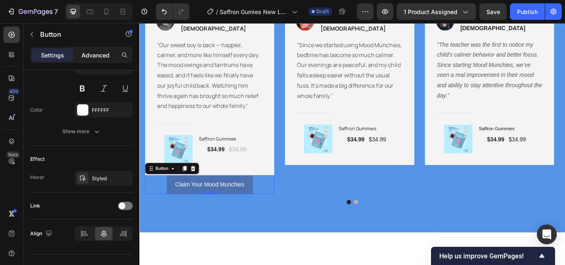
click at [102, 57] on p "Advanced" at bounding box center [95, 55] width 28 height 9
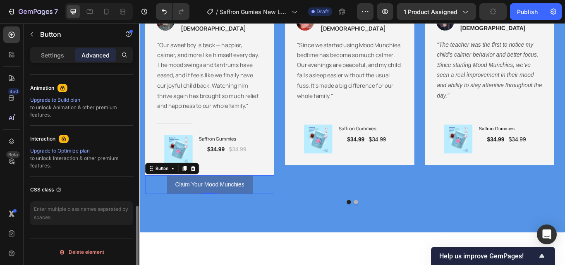
scroll to position [356, 0]
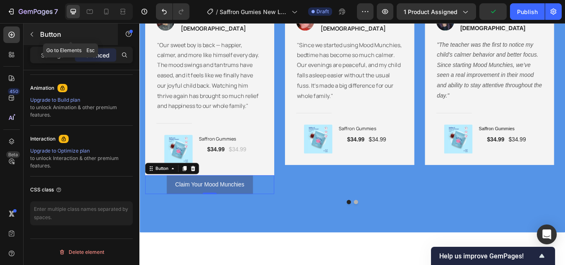
click at [33, 32] on icon "button" at bounding box center [32, 34] width 2 height 5
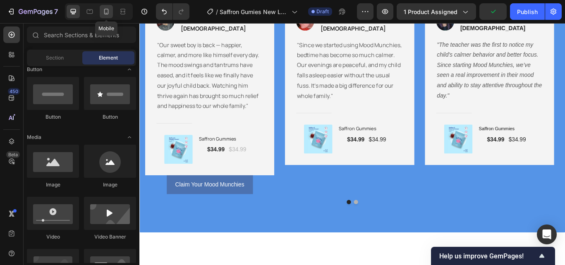
click at [105, 14] on icon at bounding box center [106, 12] width 5 height 6
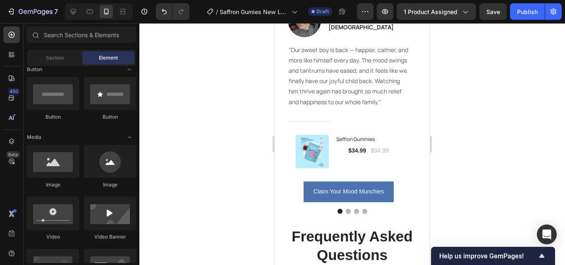
scroll to position [1510, 0]
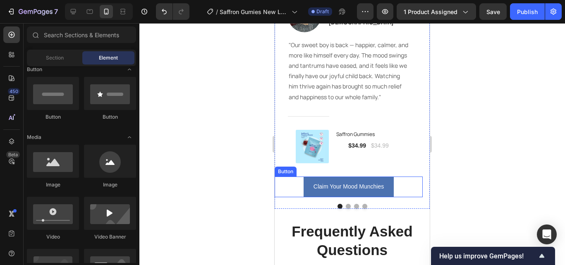
click at [406, 188] on div "Claim Your Mood Munchies Button" at bounding box center [348, 187] width 148 height 20
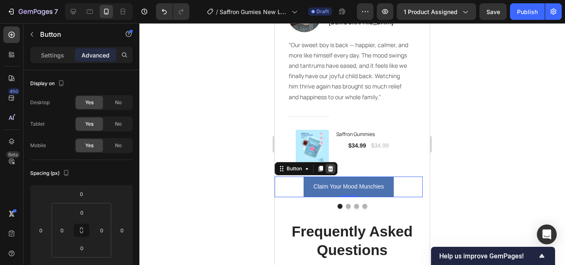
click at [333, 167] on icon at bounding box center [330, 168] width 7 height 7
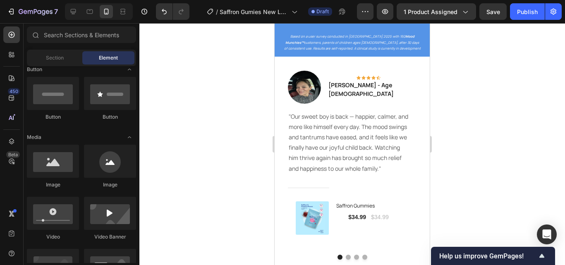
scroll to position [1448, 0]
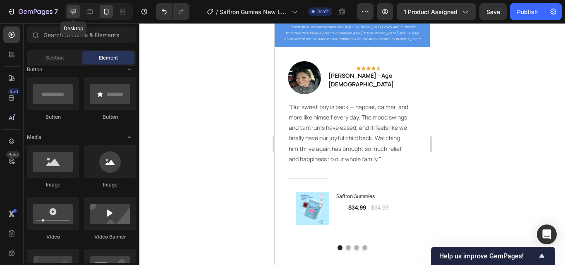
click at [74, 10] on icon at bounding box center [73, 11] width 8 height 8
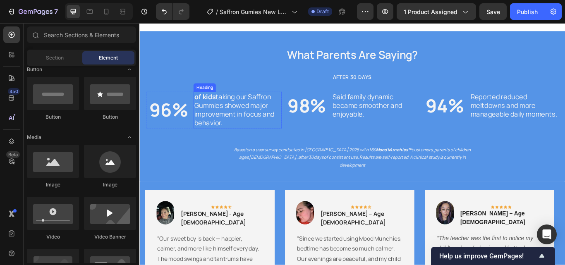
scroll to position [1474, 0]
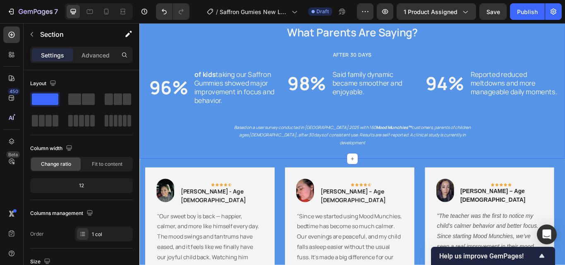
drag, startPoint x: 625, startPoint y: 167, endPoint x: 635, endPoint y: 169, distance: 9.5
click at [564, 169] on html "Header Image Calmer Minds Text block Formulated with natural ingredients like G…" at bounding box center [387, 7] width 496 height 2916
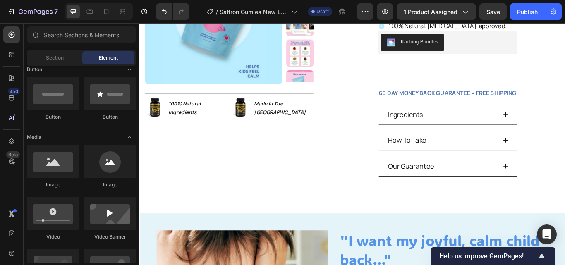
scroll to position [0, 0]
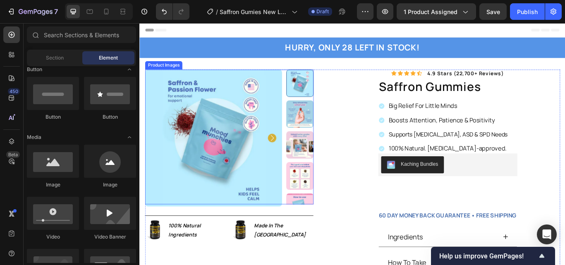
click at [241, 82] on img at bounding box center [226, 157] width 160 height 160
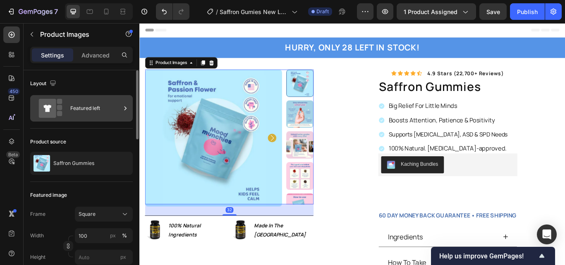
click at [80, 111] on div "Featured left" at bounding box center [95, 108] width 50 height 19
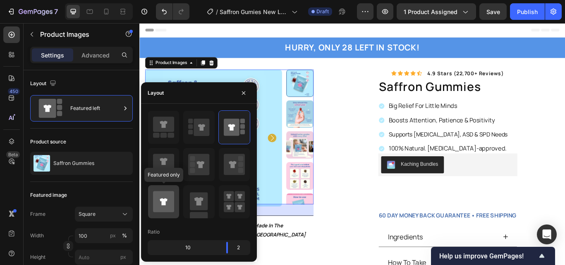
click at [172, 188] on div at bounding box center [163, 201] width 31 height 33
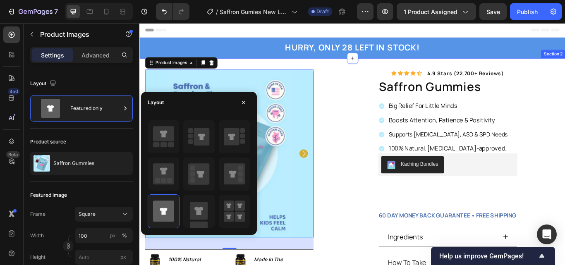
click at [271, 71] on div "Product Images 32 Image 100% Natural Ingredients Text Block Row Image Made In T…" at bounding box center [387, 226] width 496 height 324
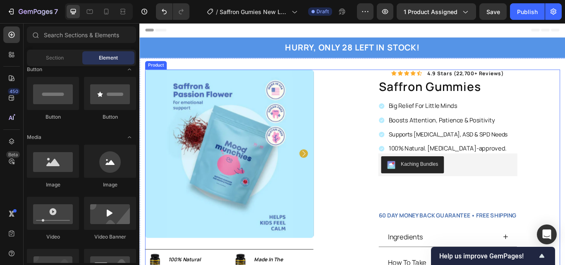
click at [382, 171] on div "Icon Icon Icon Icon Icon Icon List 4.9 stars (22,700+ reviews) Text Block Row s…" at bounding box center [491, 219] width 275 height 284
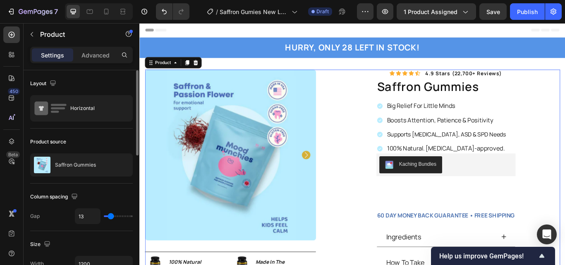
type input "3"
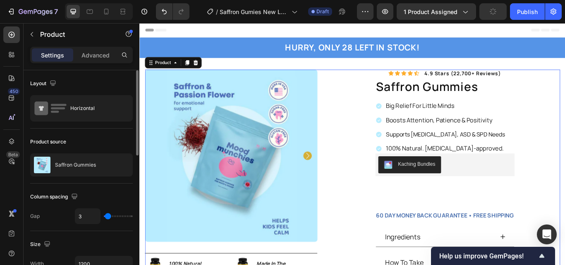
type input "6"
type input "10"
type input "27"
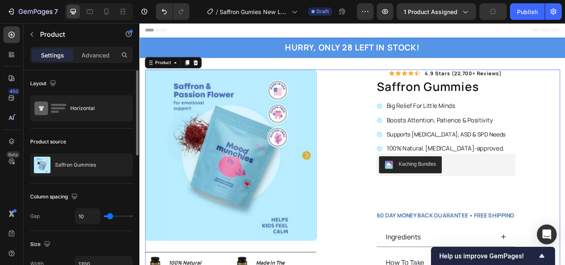
type input "27"
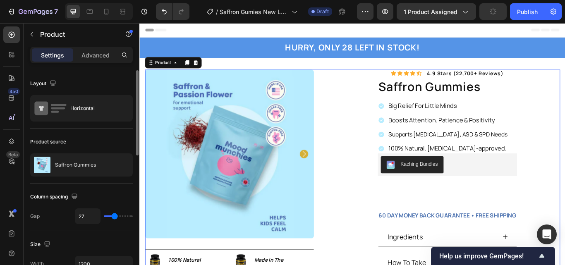
type input "13"
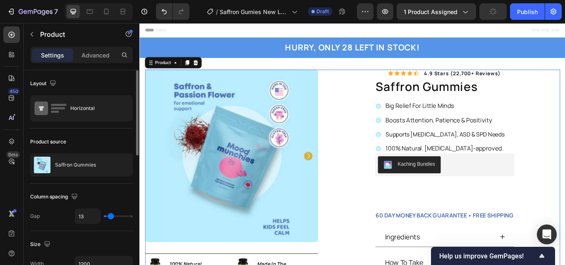
type input "0"
click at [104, 217] on input "range" at bounding box center [118, 216] width 29 height 2
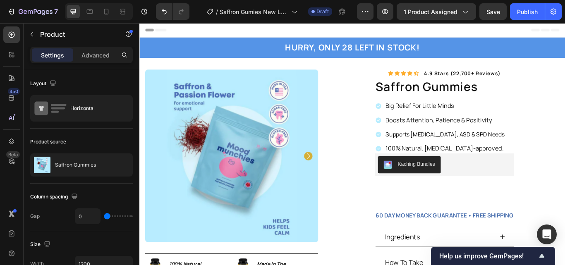
click at [277, 32] on div "Header" at bounding box center [387, 31] width 483 height 17
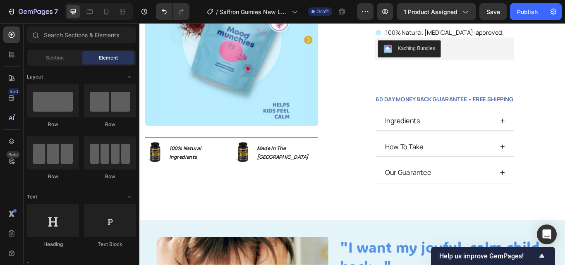
scroll to position [139, 0]
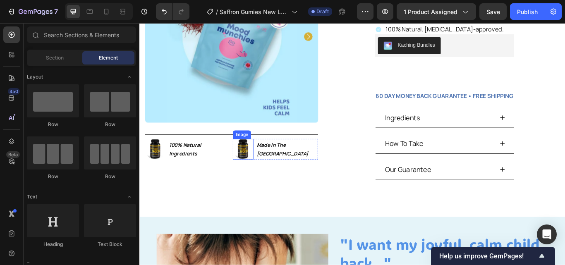
click at [255, 172] on img at bounding box center [260, 170] width 24 height 24
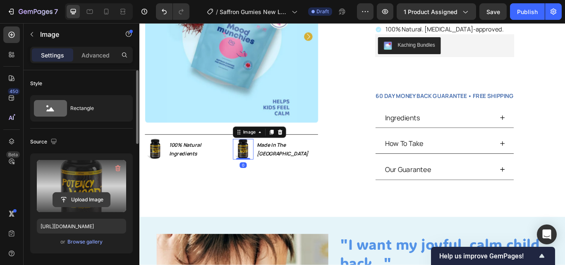
click at [85, 199] on input "file" at bounding box center [81, 200] width 57 height 14
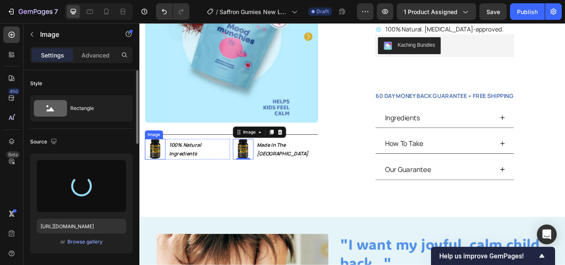
click at [156, 169] on img at bounding box center [158, 170] width 24 height 24
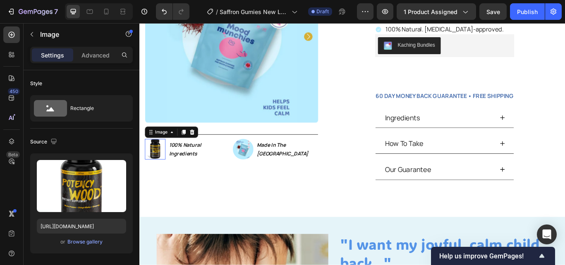
scroll to position [356, 0]
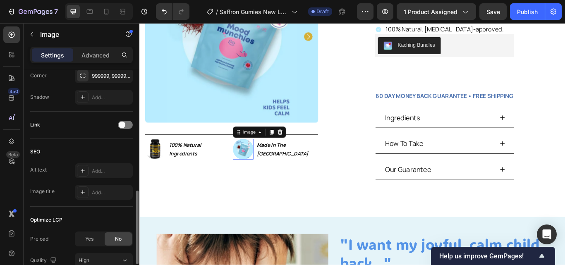
click at [257, 172] on img at bounding box center [260, 170] width 24 height 24
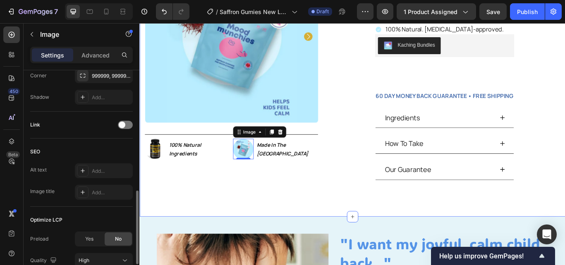
click at [262, 231] on div "Product Images Image 100% Natural Ingredients Text Block Row Image 0 Made In Th…" at bounding box center [387, 87] width 496 height 324
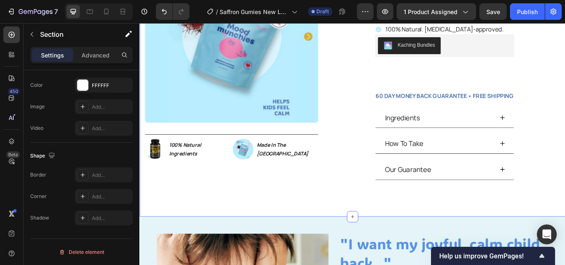
scroll to position [0, 0]
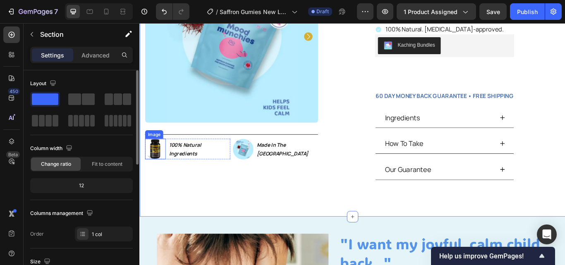
click at [155, 170] on img at bounding box center [158, 170] width 24 height 24
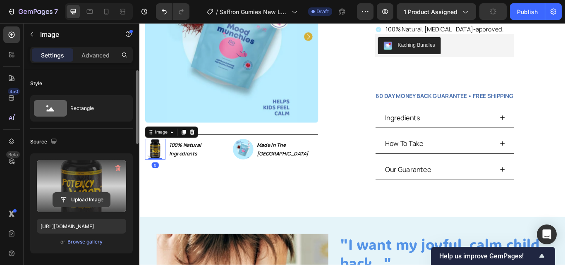
click at [86, 195] on input "file" at bounding box center [81, 200] width 57 height 14
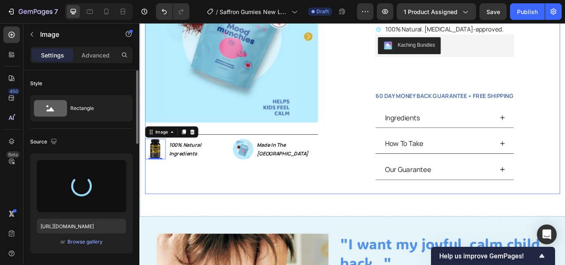
type input "https://cdn.shopify.com/s/files/1/0967/5446/7108/files/gempages_586040185100174…"
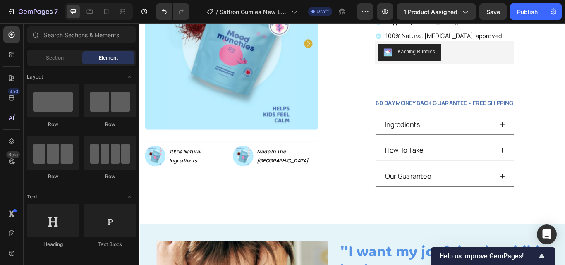
scroll to position [119, 0]
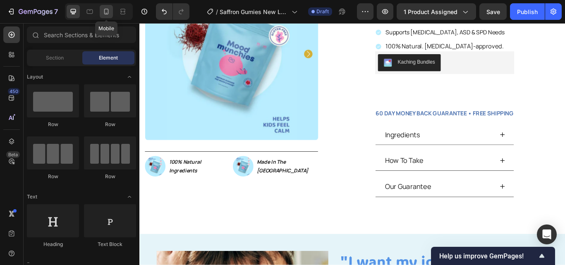
click at [109, 11] on icon at bounding box center [106, 11] width 8 height 8
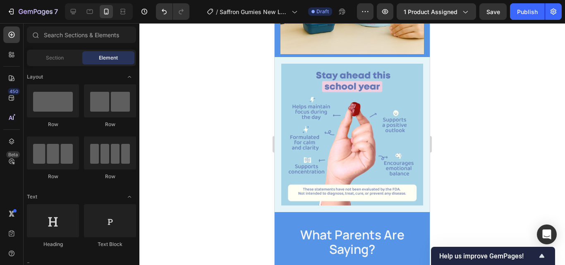
scroll to position [1148, 0]
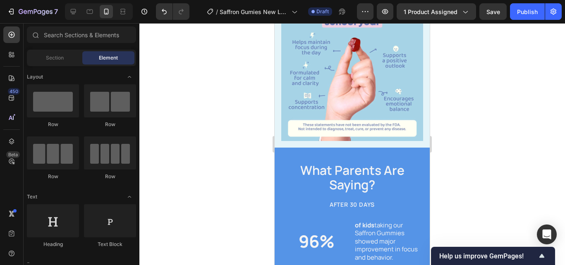
drag, startPoint x: 424, startPoint y: 56, endPoint x: 704, endPoint y: 178, distance: 305.6
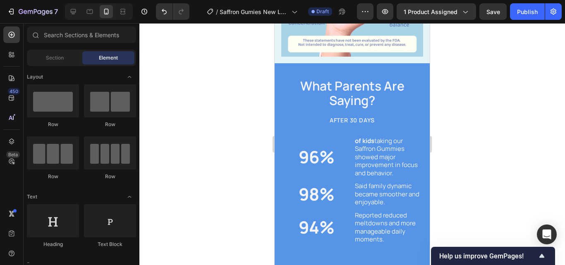
scroll to position [1248, 0]
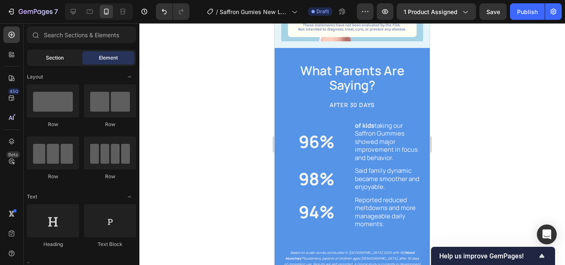
click at [67, 60] on div "Section" at bounding box center [55, 57] width 52 height 13
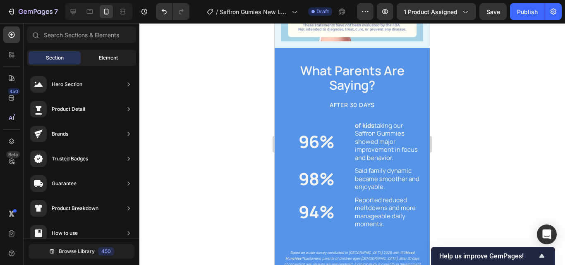
click at [114, 52] on div "Element" at bounding box center [108, 57] width 52 height 13
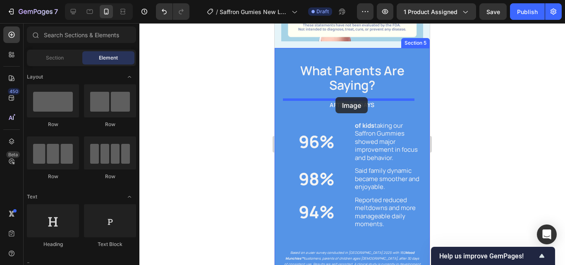
drag, startPoint x: 336, startPoint y: 193, endPoint x: 335, endPoint y: 97, distance: 95.9
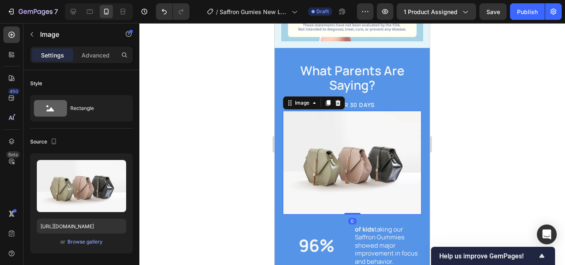
click at [337, 123] on img at bounding box center [352, 163] width 138 height 104
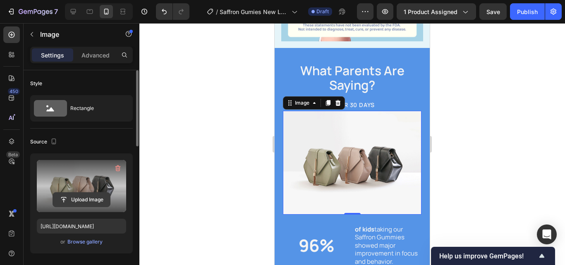
click at [88, 193] on input "file" at bounding box center [81, 200] width 57 height 14
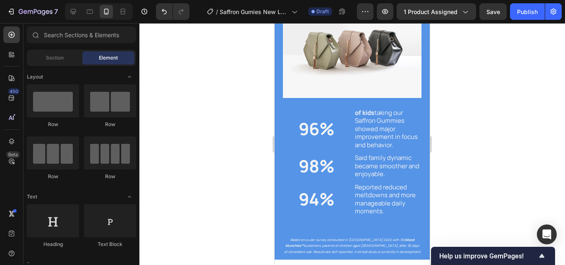
scroll to position [1262, 0]
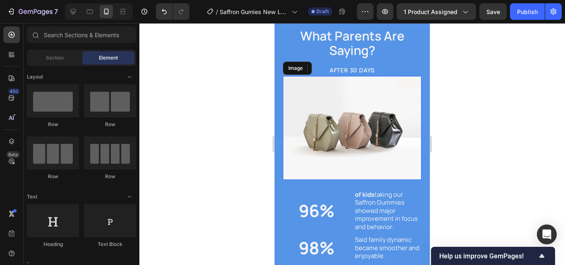
click at [348, 126] on img at bounding box center [352, 128] width 138 height 104
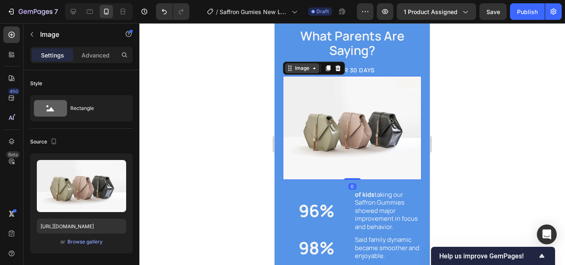
click at [305, 67] on div "Image" at bounding box center [302, 67] width 18 height 7
click at [304, 72] on div "Image" at bounding box center [302, 68] width 34 height 10
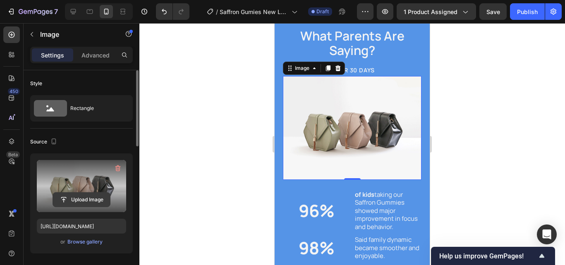
click at [94, 194] on input "file" at bounding box center [81, 200] width 57 height 14
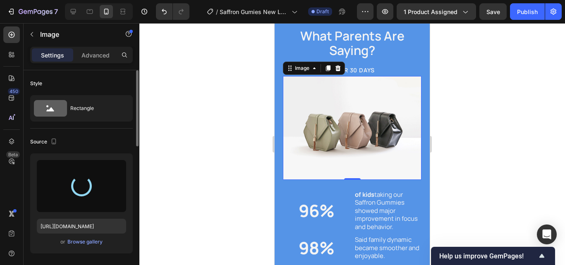
type input "[URL][DOMAIN_NAME]"
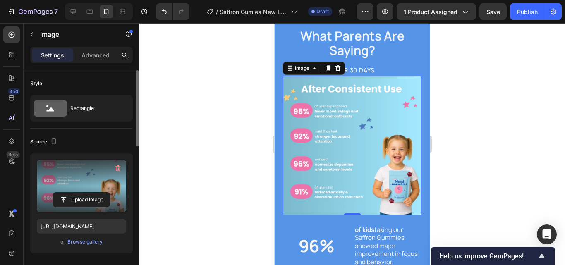
click at [448, 136] on div at bounding box center [351, 144] width 425 height 242
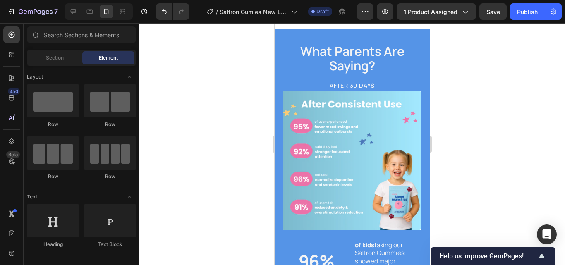
scroll to position [1241, 0]
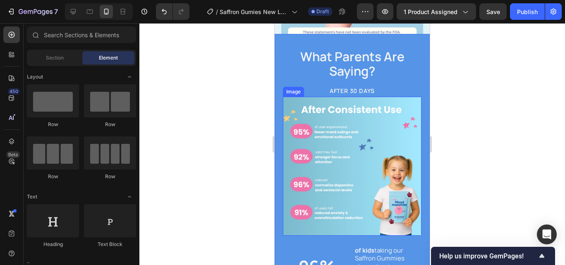
click at [362, 143] on img at bounding box center [352, 166] width 138 height 139
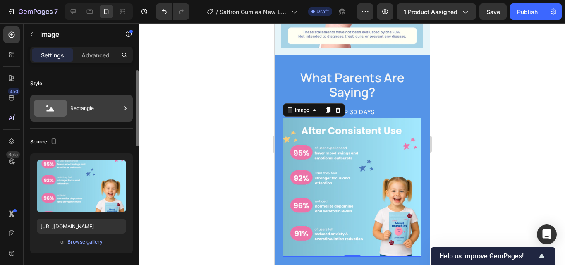
click at [99, 109] on div "Rectangle" at bounding box center [95, 108] width 50 height 19
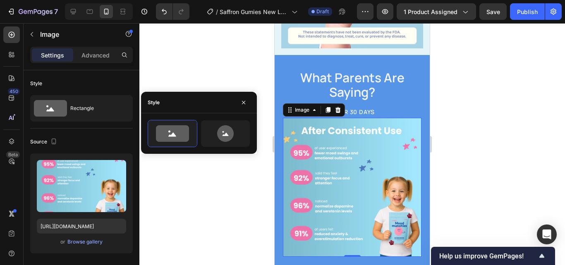
click at [160, 57] on div at bounding box center [351, 144] width 425 height 242
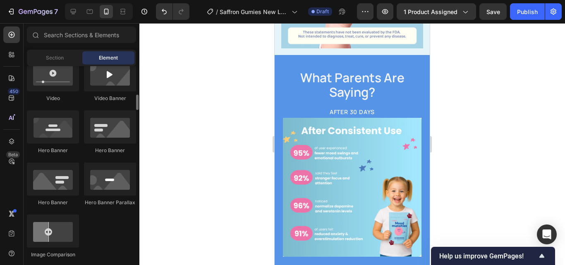
scroll to position [337, 0]
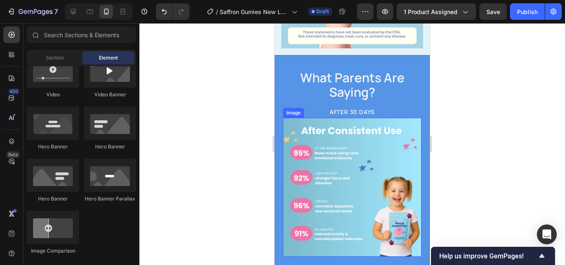
click at [339, 194] on img at bounding box center [352, 187] width 138 height 139
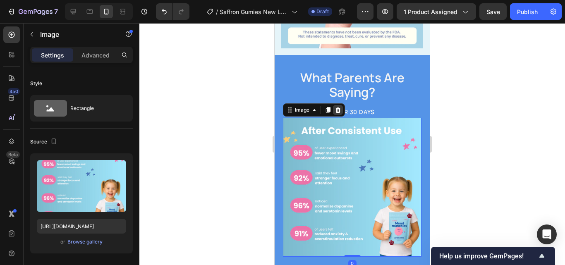
click at [337, 107] on icon at bounding box center [337, 110] width 7 height 7
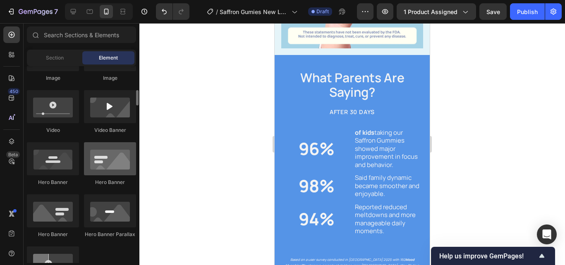
scroll to position [302, 0]
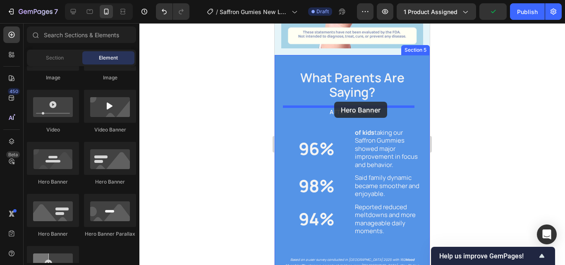
drag, startPoint x: 339, startPoint y: 233, endPoint x: 334, endPoint y: 102, distance: 131.1
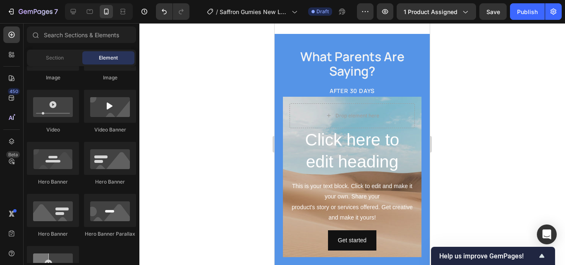
scroll to position [1278, 0]
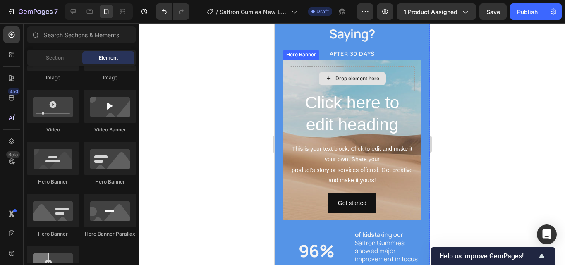
click at [388, 82] on div "Drop element here" at bounding box center [351, 78] width 125 height 25
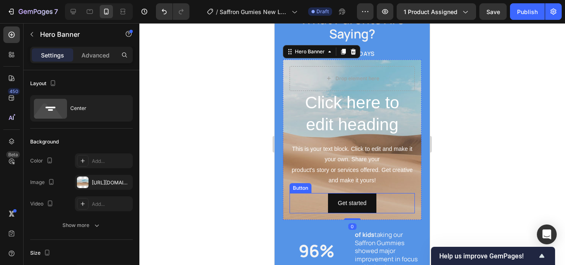
click at [401, 209] on div "Get started Button" at bounding box center [351, 203] width 125 height 20
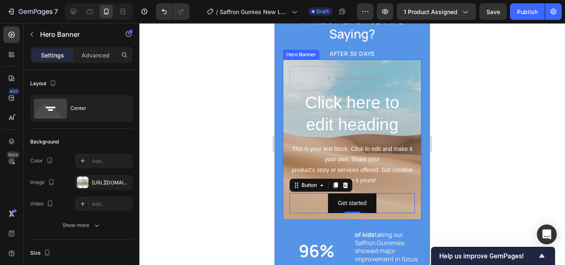
click at [410, 210] on div "Click here to edit heading Heading This is your text block. Click to edit and m…" at bounding box center [352, 140] width 138 height 161
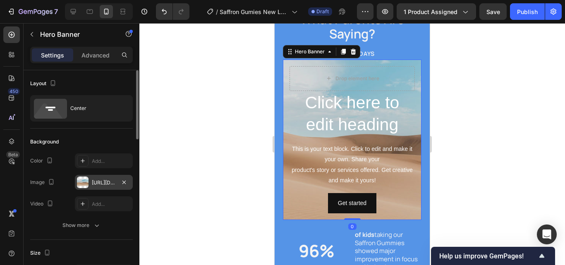
click at [107, 181] on div "[URL][DOMAIN_NAME]" at bounding box center [104, 182] width 24 height 7
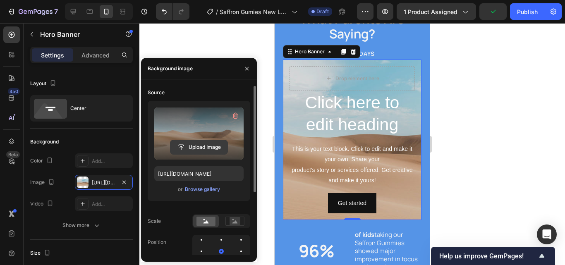
click at [215, 143] on input "file" at bounding box center [198, 147] width 57 height 14
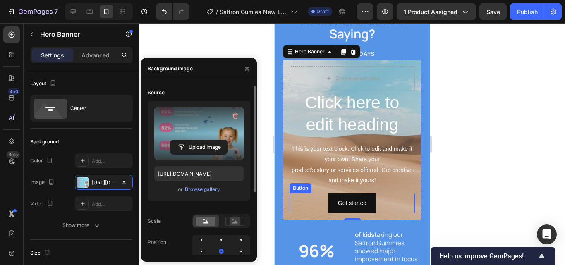
type input "[URL][DOMAIN_NAME]"
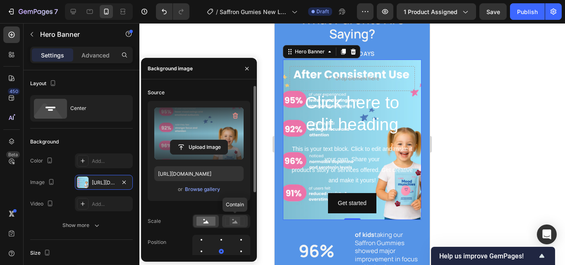
click at [227, 221] on icon at bounding box center [234, 221] width 19 height 9
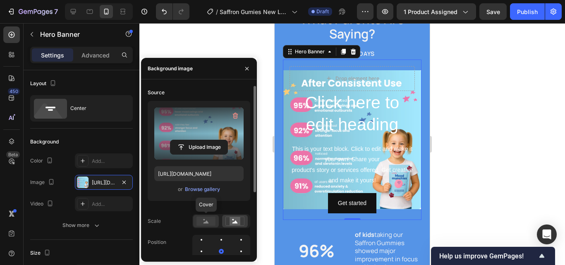
click at [212, 217] on rect at bounding box center [205, 221] width 19 height 9
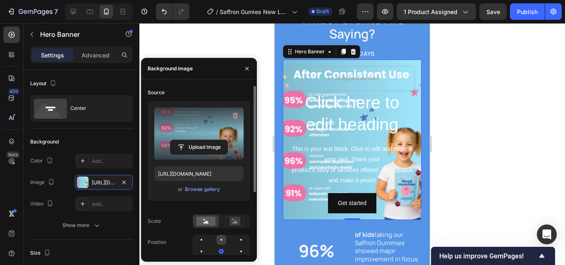
click at [222, 240] on div at bounding box center [221, 240] width 2 height 2
click at [200, 242] on div at bounding box center [201, 240] width 10 height 10
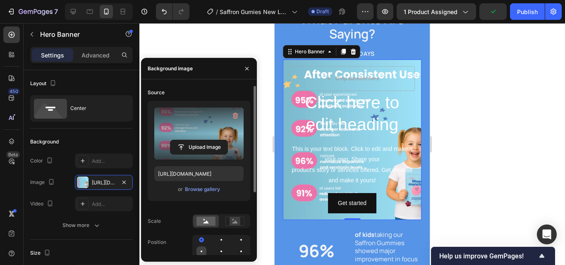
click at [203, 251] on div at bounding box center [201, 251] width 10 height 10
click at [220, 248] on div at bounding box center [221, 251] width 10 height 10
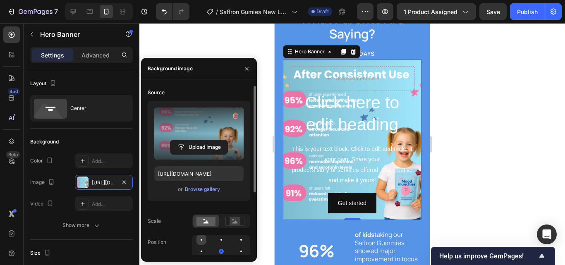
click at [203, 237] on div at bounding box center [201, 240] width 10 height 10
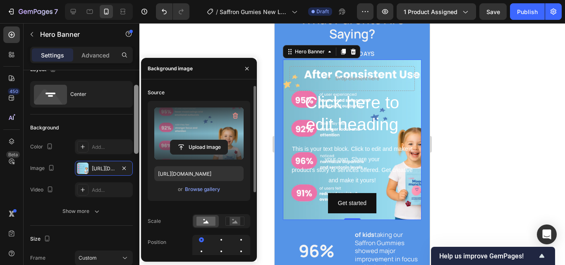
scroll to position [0, 0]
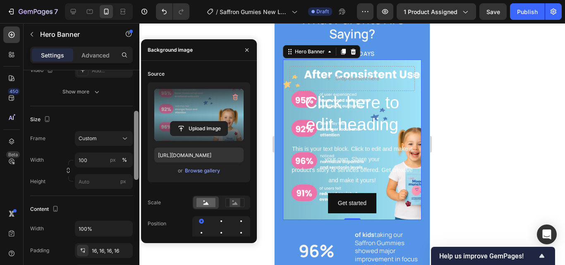
drag, startPoint x: 136, startPoint y: 105, endPoint x: 138, endPoint y: 147, distance: 41.9
click at [138, 147] on div at bounding box center [136, 178] width 6 height 218
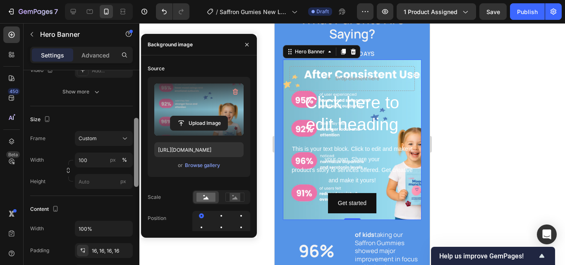
scroll to position [138, 0]
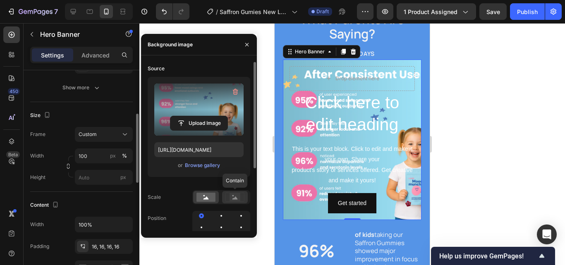
click at [229, 194] on icon at bounding box center [234, 197] width 19 height 9
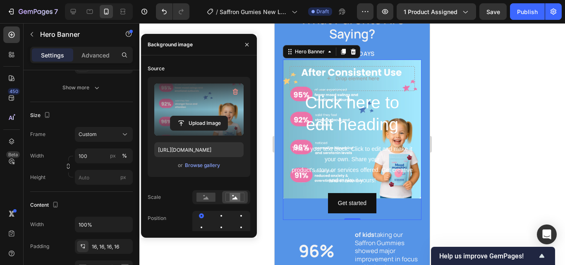
click at [452, 190] on div at bounding box center [351, 144] width 425 height 242
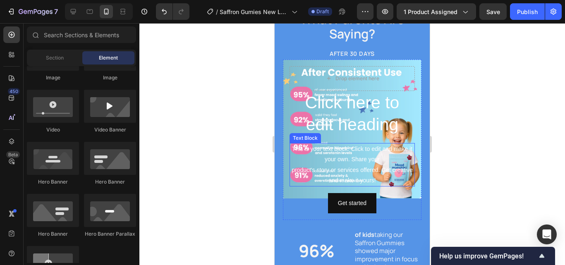
click at [371, 167] on div "This is your text block. Click to edit and make it your own. Share your product…" at bounding box center [351, 164] width 125 height 43
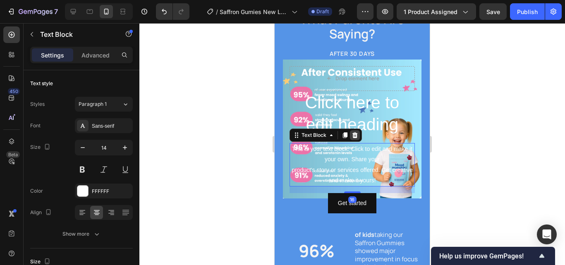
click at [353, 134] on icon at bounding box center [354, 135] width 5 height 6
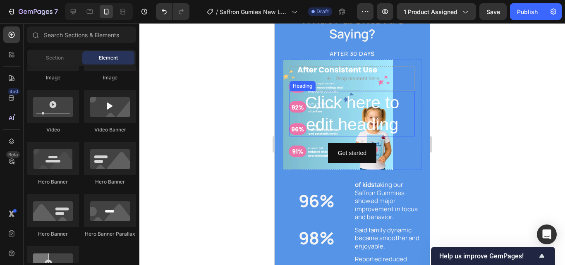
click at [345, 129] on h2 "Click here to edit heading" at bounding box center [351, 114] width 125 height 46
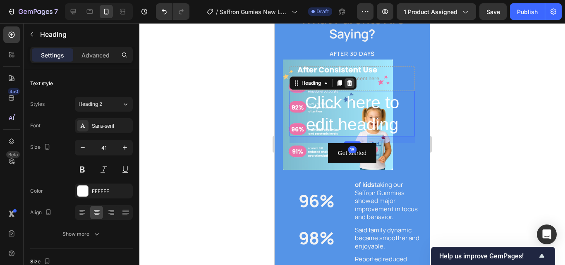
click at [350, 83] on icon at bounding box center [349, 83] width 5 height 6
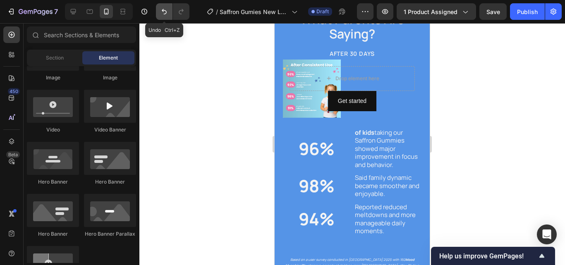
click at [166, 14] on icon "Undo/Redo" at bounding box center [164, 11] width 8 height 8
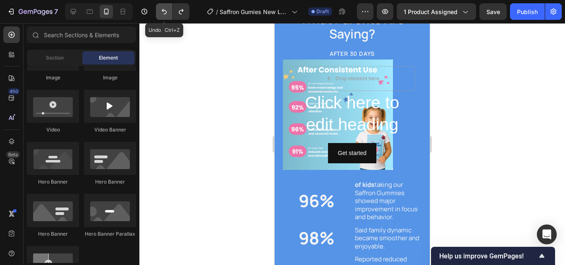
click at [166, 11] on icon "Undo/Redo" at bounding box center [164, 11] width 5 height 5
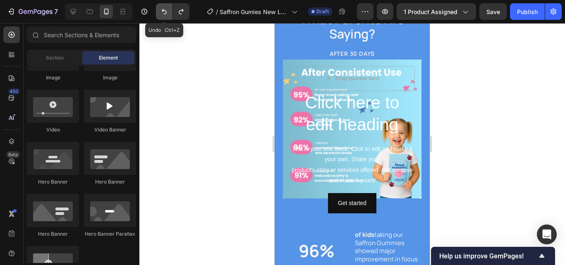
click at [166, 11] on icon "Undo/Redo" at bounding box center [164, 11] width 5 height 5
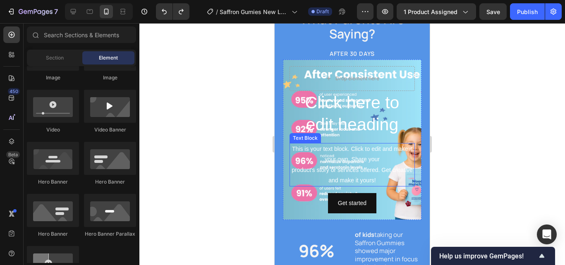
click at [297, 179] on div "This is your text block. Click to edit and make it your own. Share your product…" at bounding box center [351, 164] width 125 height 43
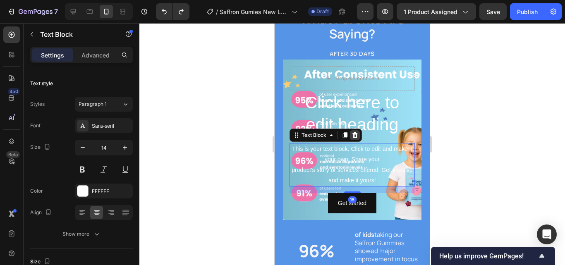
click at [353, 132] on icon at bounding box center [354, 135] width 7 height 7
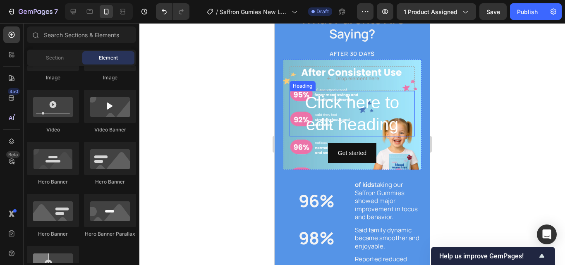
click at [341, 115] on h2 "Click here to edit heading" at bounding box center [351, 114] width 125 height 46
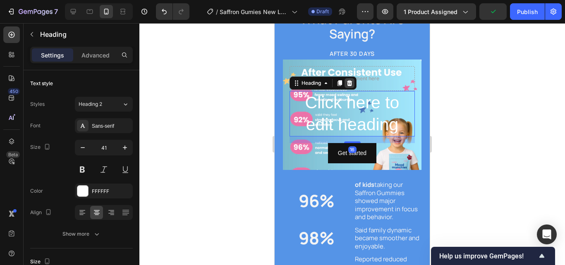
click at [352, 86] on icon at bounding box center [349, 83] width 7 height 7
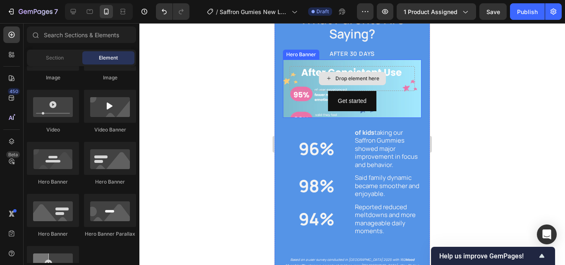
click at [379, 71] on div "Drop element here" at bounding box center [351, 78] width 125 height 25
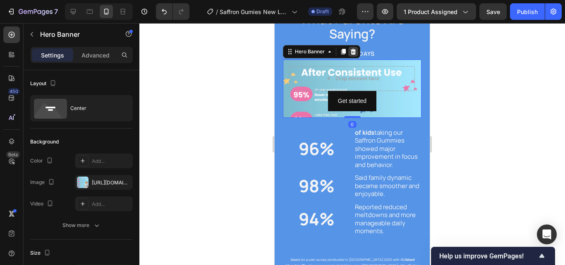
click at [352, 52] on icon at bounding box center [353, 51] width 7 height 7
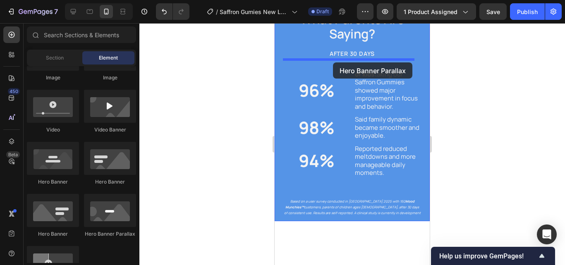
drag, startPoint x: 391, startPoint y: 238, endPoint x: 333, endPoint y: 62, distance: 185.2
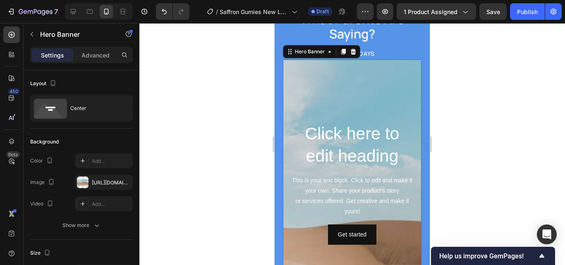
click at [389, 84] on div "Background Image" at bounding box center [352, 233] width 138 height 372
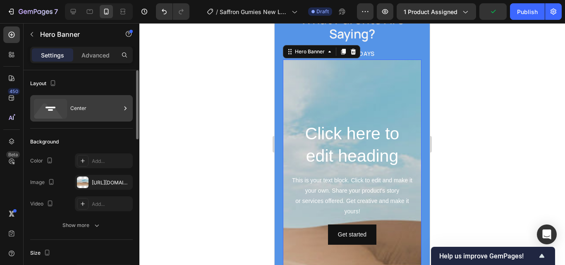
click at [103, 115] on div "Center" at bounding box center [95, 108] width 50 height 19
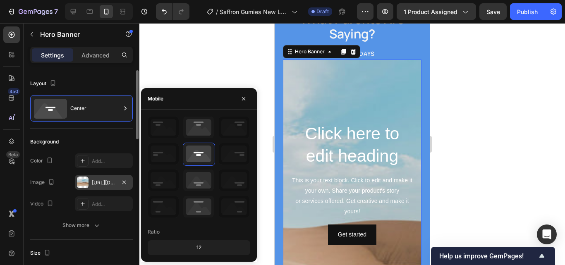
click at [104, 186] on div "[URL][DOMAIN_NAME]" at bounding box center [104, 182] width 58 height 15
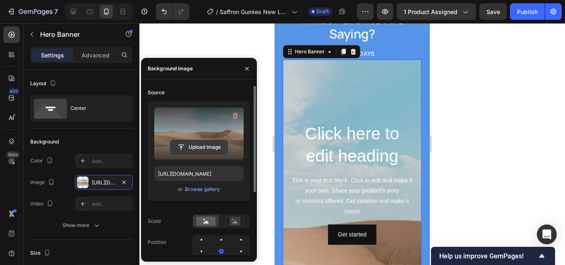
click at [202, 149] on input "file" at bounding box center [198, 147] width 57 height 14
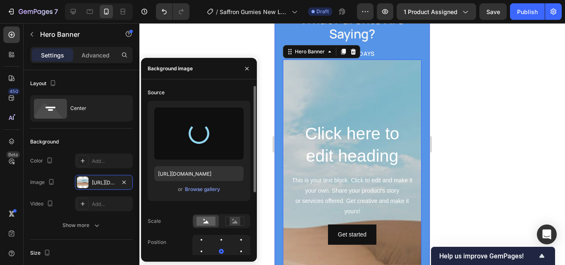
type input "[URL][DOMAIN_NAME]"
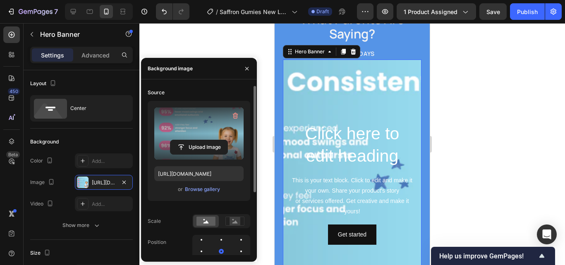
click at [231, 228] on div at bounding box center [221, 221] width 58 height 14
click at [231, 221] on rect at bounding box center [234, 221] width 11 height 8
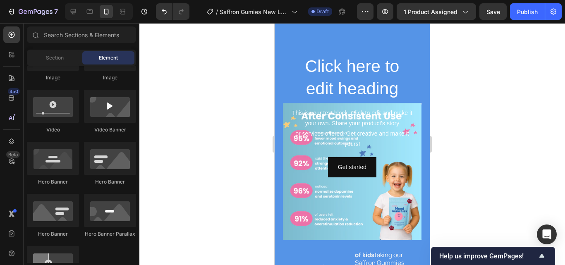
scroll to position [1307, 0]
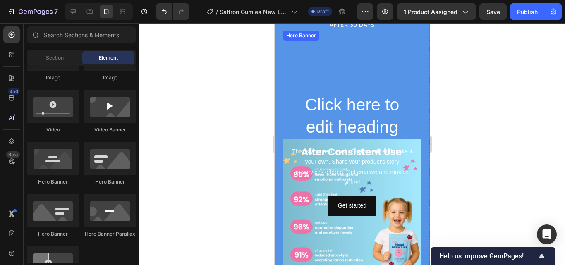
click at [331, 71] on div "Background Image" at bounding box center [352, 208] width 138 height 372
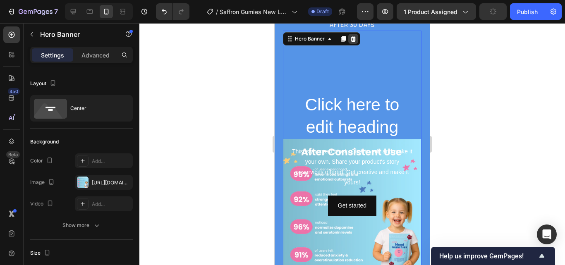
click at [354, 41] on icon at bounding box center [353, 39] width 5 height 6
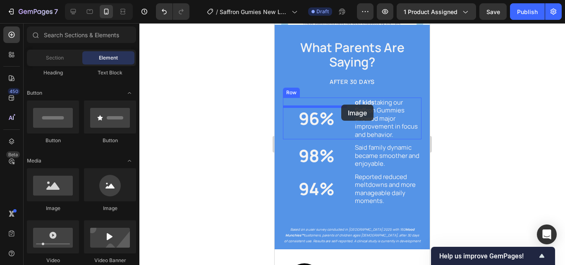
scroll to position [1244, 0]
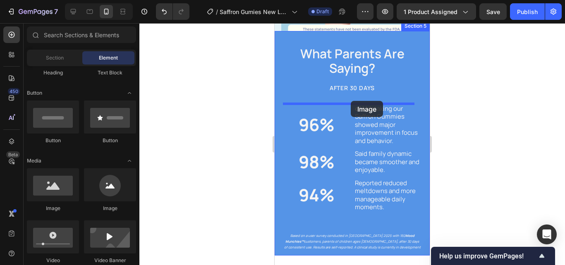
drag, startPoint x: 335, startPoint y: 214, endPoint x: 351, endPoint y: 101, distance: 113.9
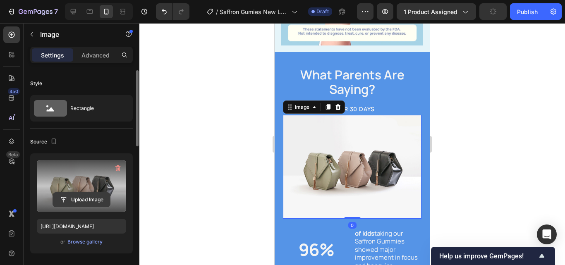
click at [79, 195] on input "file" at bounding box center [81, 200] width 57 height 14
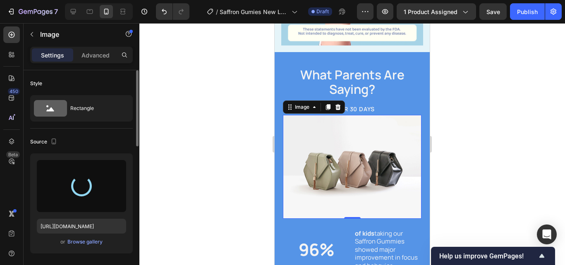
type input "[URL][DOMAIN_NAME]"
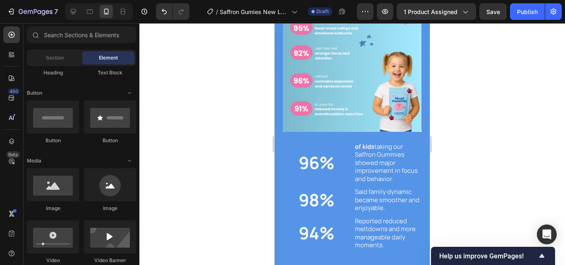
scroll to position [1423, 0]
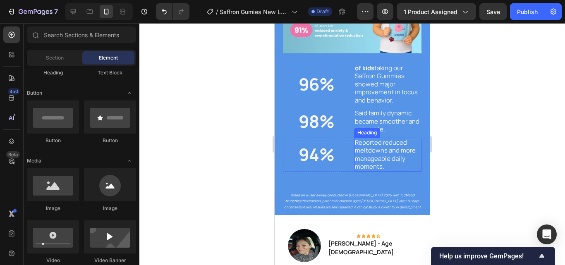
click at [389, 160] on h2 "Reported reduced meltdowns and more manageable daily moments." at bounding box center [388, 155] width 68 height 34
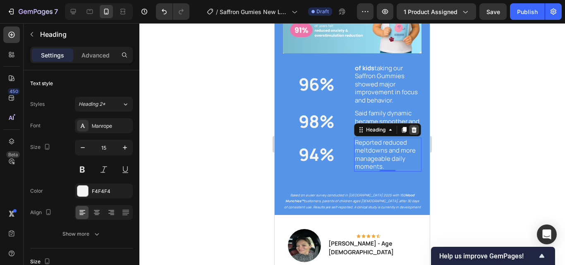
click at [413, 126] on div at bounding box center [414, 130] width 10 height 10
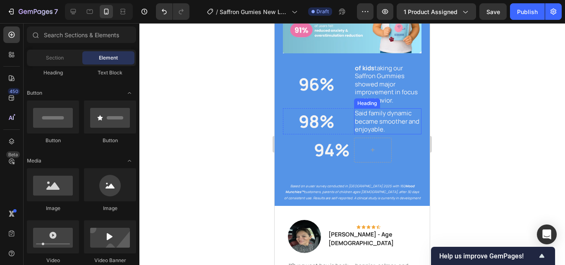
click at [403, 114] on h2 "Said family dynamic became smoother and enjoyable." at bounding box center [388, 121] width 68 height 26
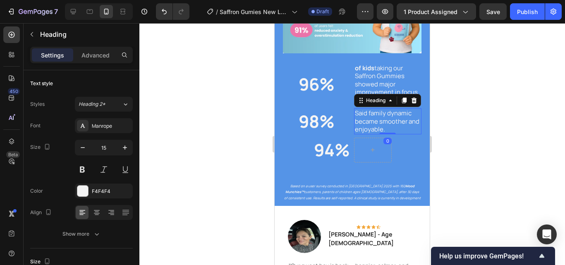
click at [410, 97] on div at bounding box center [414, 100] width 10 height 10
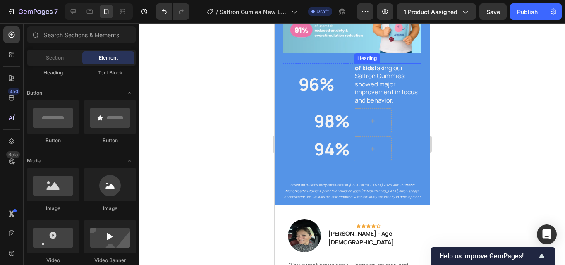
click at [406, 94] on h2 "of kids taking our Saffron Gummies showed major improvement in focus and behavi…" at bounding box center [388, 84] width 68 height 42
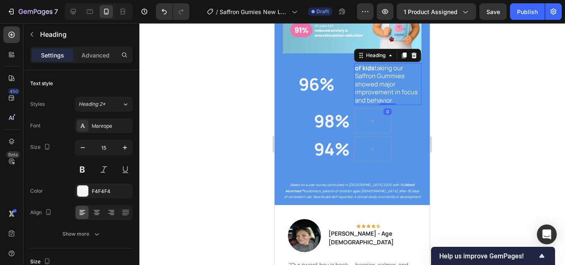
click at [412, 52] on icon at bounding box center [413, 55] width 5 height 6
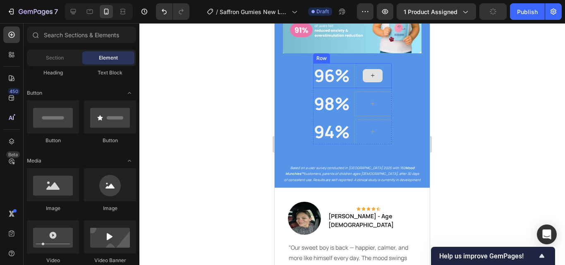
click at [354, 78] on div at bounding box center [373, 75] width 38 height 25
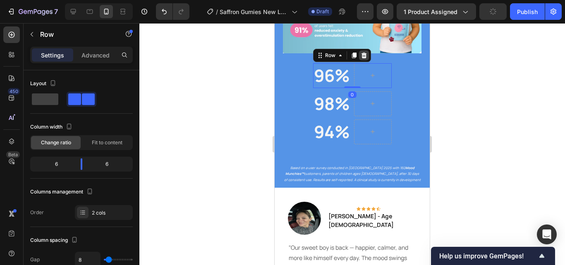
click at [361, 52] on icon at bounding box center [363, 55] width 5 height 6
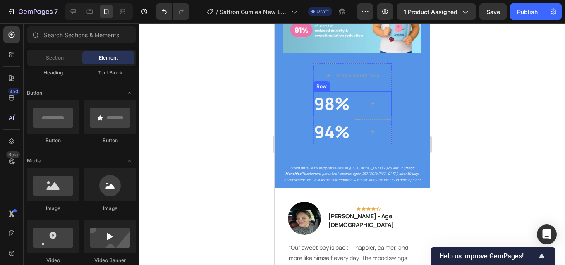
click at [358, 103] on div at bounding box center [373, 103] width 38 height 25
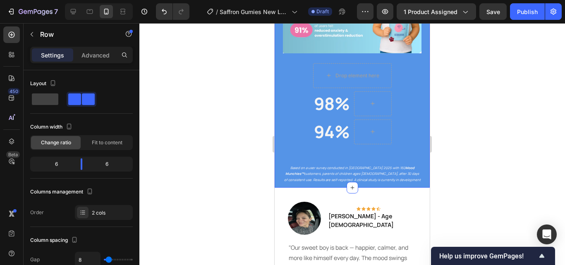
click at [401, 62] on div "What Parents Are Saying? Heading AFTER 30 DAYS Heading Row Row Image Drop eleme…" at bounding box center [352, 21] width 138 height 326
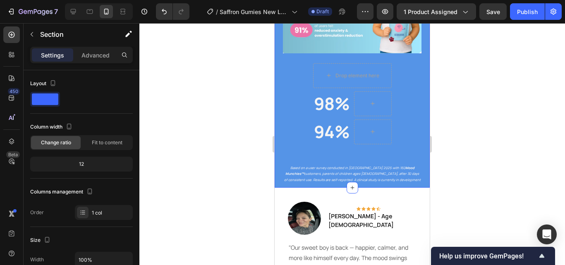
click at [392, 72] on div "What Parents Are Saying? Heading AFTER 30 DAYS Heading Row Row Image Drop eleme…" at bounding box center [352, 21] width 138 height 326
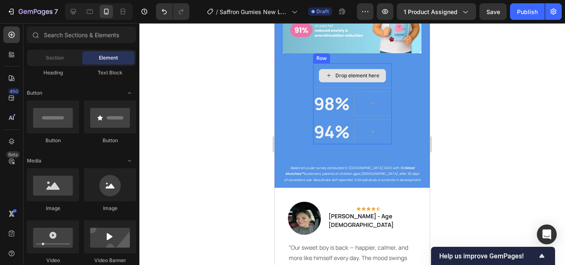
click at [373, 72] on div "Drop element here" at bounding box center [357, 75] width 44 height 7
click at [379, 76] on div "Drop element here" at bounding box center [352, 75] width 79 height 25
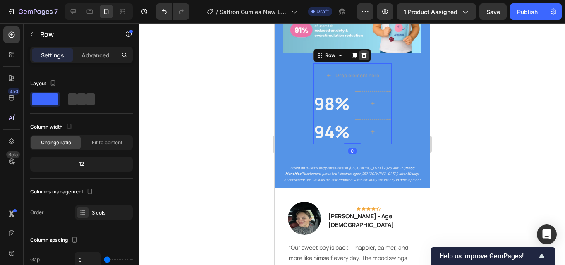
click at [361, 52] on icon at bounding box center [363, 55] width 5 height 6
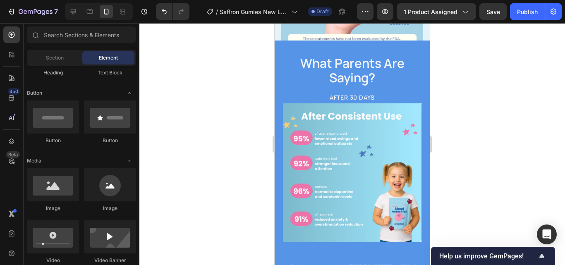
scroll to position [1260, 0]
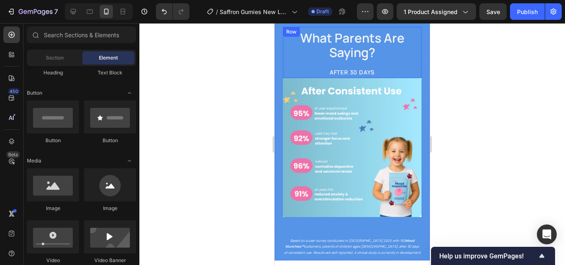
click at [383, 72] on div "What Parents Are Saying? Heading AFTER 30 DAYS Heading Row" at bounding box center [352, 52] width 138 height 51
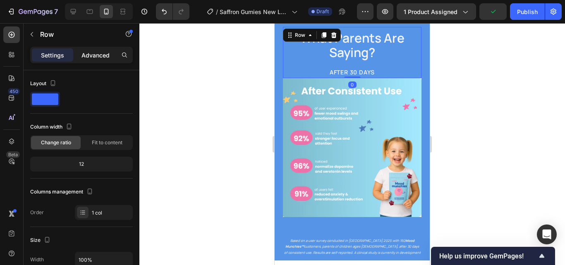
click at [99, 51] on p "Advanced" at bounding box center [95, 55] width 28 height 9
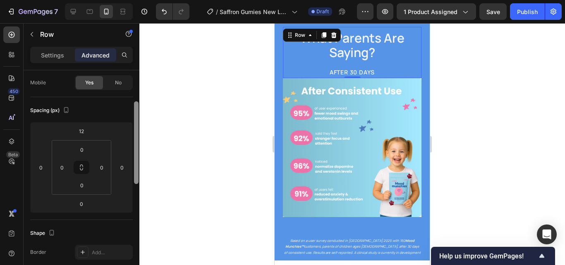
scroll to position [72, 0]
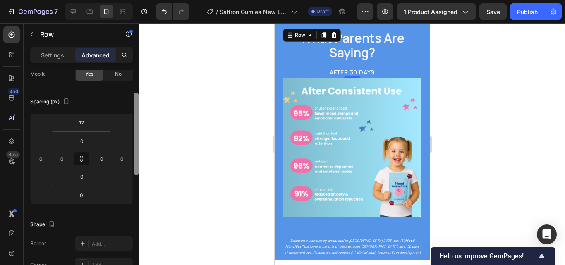
drag, startPoint x: 134, startPoint y: 145, endPoint x: 133, endPoint y: 172, distance: 27.3
click at [133, 172] on div "Display on Desktop Yes No Tablet Yes No Mobile Yes No Spacing (px) 12 0 0 0 0 0…" at bounding box center [82, 179] width 116 height 218
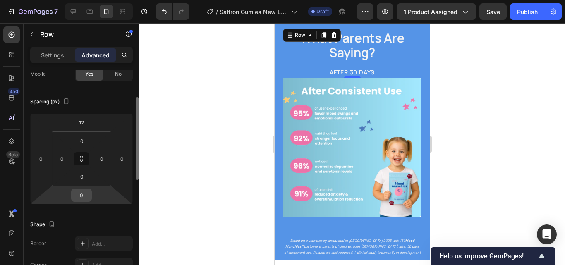
click at [86, 196] on input "0" at bounding box center [81, 195] width 17 height 12
type input "12"
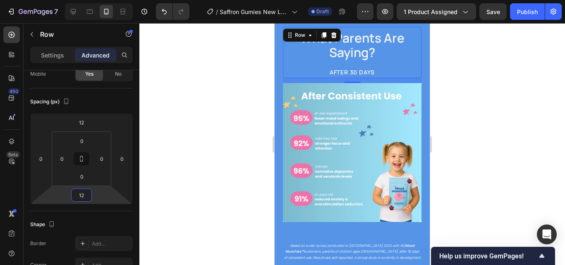
click at [315, 225] on div "What Parents Are Saying? Heading AFTER 30 DAYS Heading Row Row 12 Image Based o…" at bounding box center [352, 142] width 138 height 240
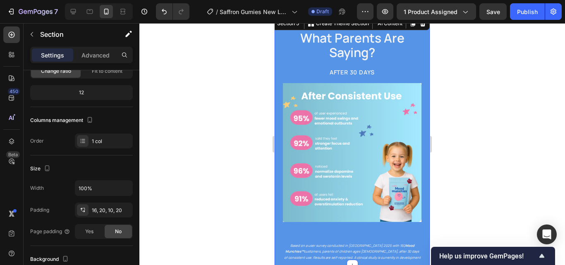
scroll to position [0, 0]
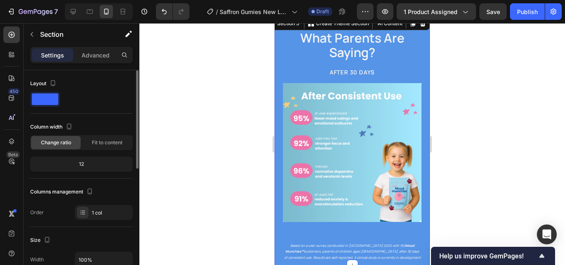
click at [296, 225] on div "What Parents Are Saying? Heading AFTER 30 DAYS Heading Row Row Image Based on a…" at bounding box center [352, 142] width 138 height 240
click at [280, 153] on div "What Parents Are Saying? Heading AFTER 30 DAYS Heading Row Row Image Based on a…" at bounding box center [351, 140] width 155 height 251
click at [87, 60] on div "Advanced" at bounding box center [95, 54] width 41 height 13
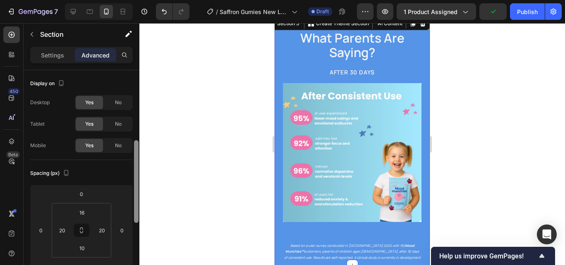
drag, startPoint x: 135, startPoint y: 148, endPoint x: 134, endPoint y: 171, distance: 22.8
click at [134, 171] on div at bounding box center [136, 181] width 5 height 83
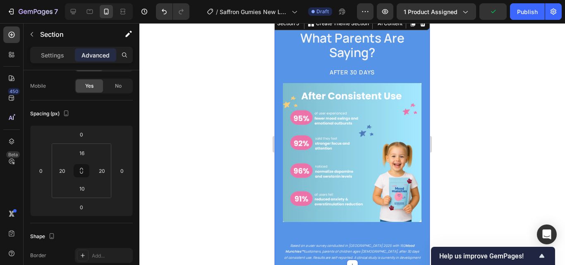
click at [321, 223] on div "What Parents Are Saying? Heading AFTER 30 DAYS Heading Row Row Image Based on a…" at bounding box center [352, 142] width 138 height 240
click at [324, 207] on img at bounding box center [352, 152] width 138 height 139
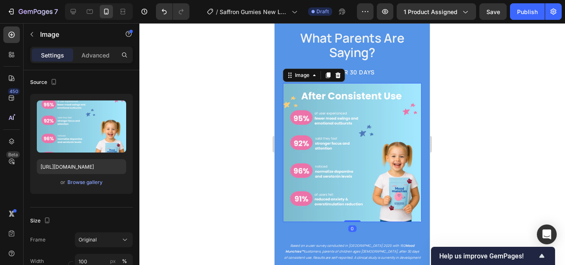
scroll to position [0, 0]
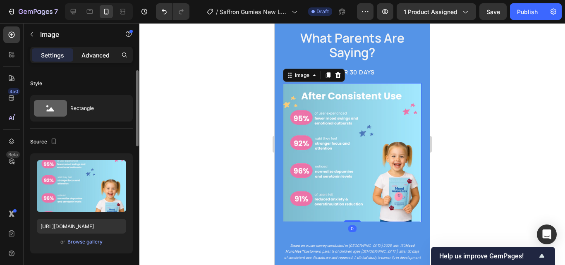
click at [103, 56] on p "Advanced" at bounding box center [95, 55] width 28 height 9
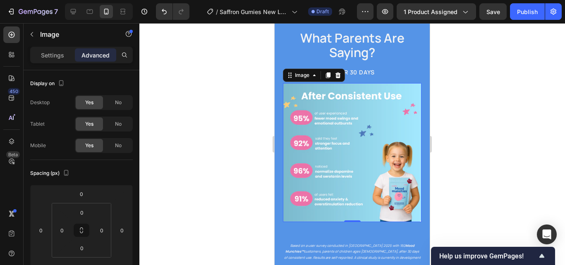
scroll to position [218, 0]
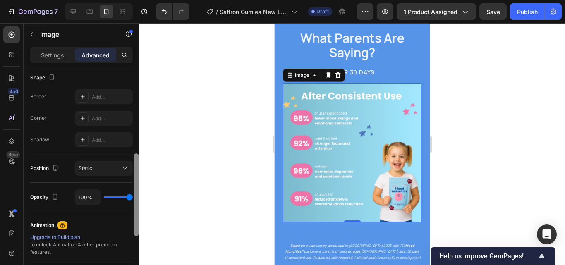
drag, startPoint x: 133, startPoint y: 126, endPoint x: 138, endPoint y: 158, distance: 32.3
click at [138, 158] on div at bounding box center [136, 179] width 6 height 218
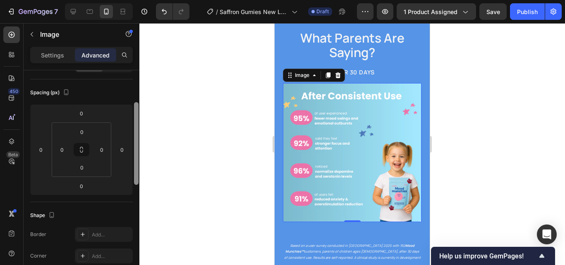
scroll to position [83, 0]
drag, startPoint x: 140, startPoint y: 150, endPoint x: 141, endPoint y: 142, distance: 8.7
click at [141, 0] on div "7 / Saffron Gumies New LP | WIP Draft Preview 1 product assigned Save Publish 4…" at bounding box center [282, 0] width 565 height 0
click at [355, 243] on p "Based on a user survey conducted in Q2 2025 with 160 Mood Munchies™ customers, …" at bounding box center [352, 252] width 137 height 18
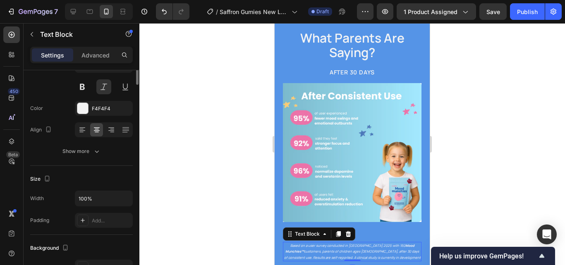
scroll to position [0, 0]
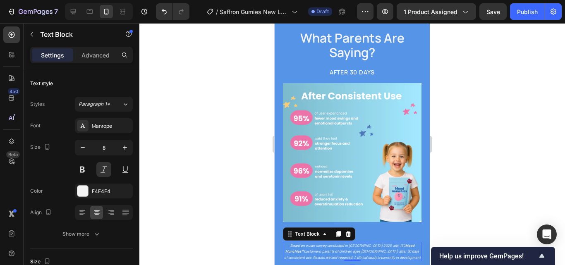
click at [103, 62] on div "Settings Advanced" at bounding box center [81, 55] width 103 height 17
click at [103, 57] on p "Advanced" at bounding box center [95, 55] width 28 height 9
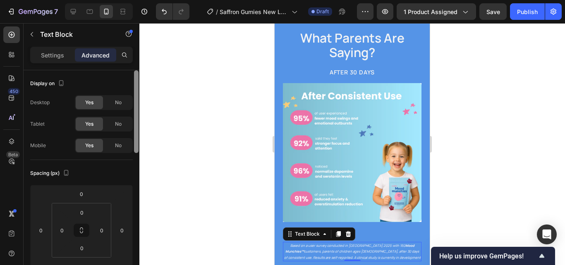
scroll to position [218, 0]
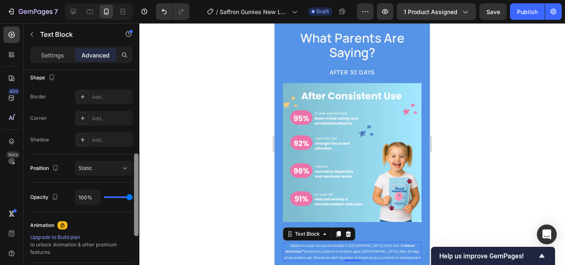
drag, startPoint x: 138, startPoint y: 138, endPoint x: 138, endPoint y: 168, distance: 29.3
click at [138, 168] on div at bounding box center [136, 179] width 6 height 218
click at [279, 228] on div "What Parents Are Saying? Heading AFTER 30 DAYS Heading Row Row Image Based on a…" at bounding box center [351, 140] width 155 height 251
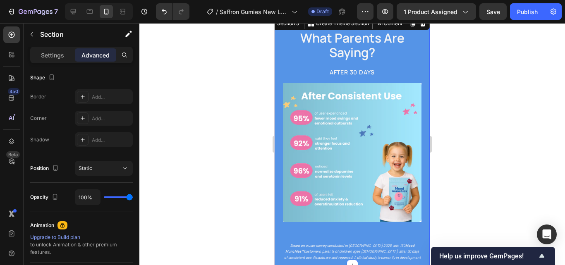
scroll to position [0, 0]
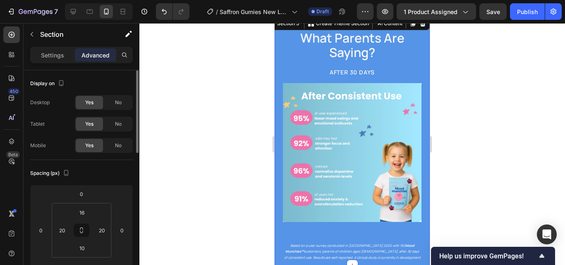
click at [303, 227] on div "What Parents Are Saying? Heading AFTER 30 DAYS Heading Row Row Image Based on a…" at bounding box center [352, 142] width 138 height 240
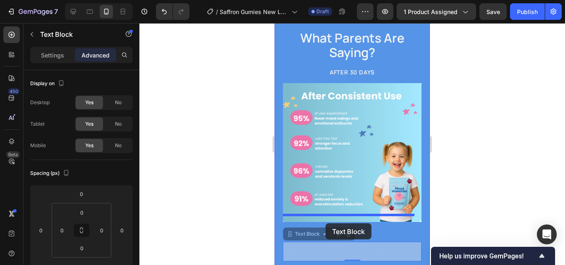
drag, startPoint x: 326, startPoint y: 242, endPoint x: 325, endPoint y: 223, distance: 19.0
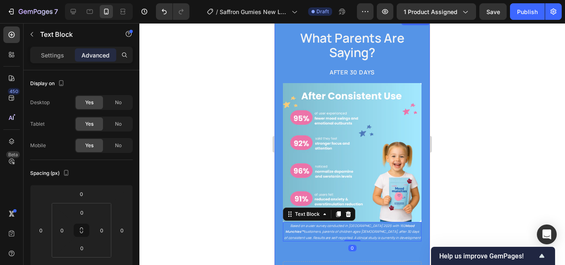
click at [321, 243] on div "What Parents Are Saying? Heading AFTER 30 DAYS Heading Row Row Image Based on a…" at bounding box center [352, 154] width 138 height 265
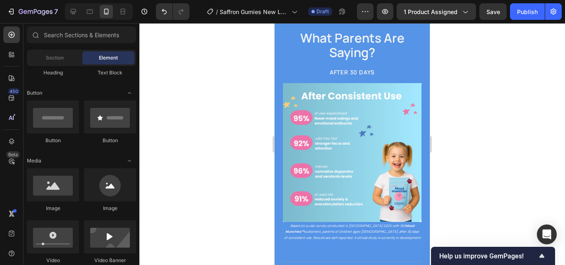
scroll to position [1322, 0]
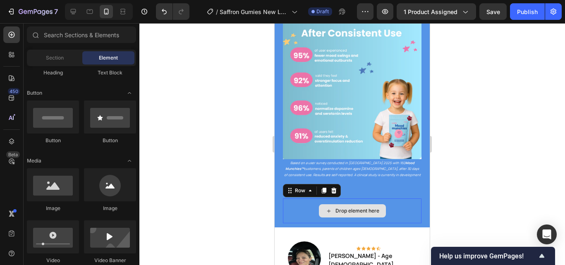
click at [348, 198] on div "Drop element here" at bounding box center [352, 210] width 138 height 25
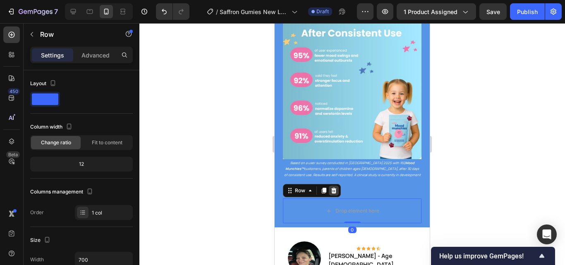
click at [333, 188] on icon at bounding box center [333, 191] width 5 height 6
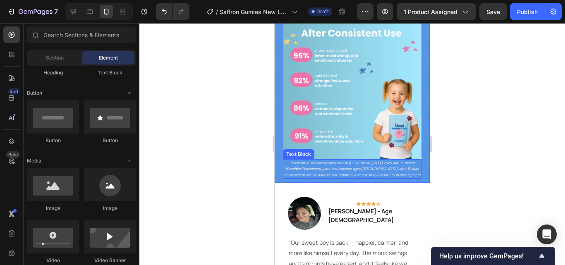
click at [289, 162] on p "Based on a user survey conducted in Q2 2025 with 160 Mood Munchies™ customers, …" at bounding box center [352, 169] width 137 height 18
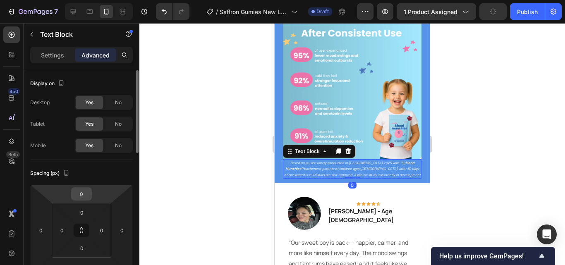
click at [86, 196] on input "0" at bounding box center [81, 194] width 17 height 12
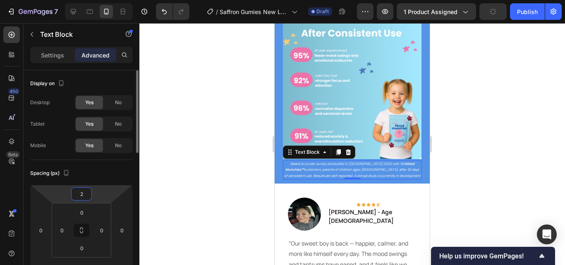
type input "20"
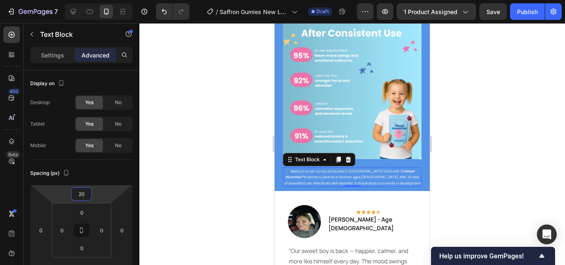
click at [488, 181] on div at bounding box center [351, 144] width 425 height 242
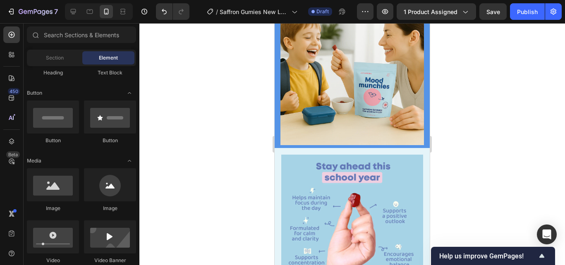
scroll to position [978, 0]
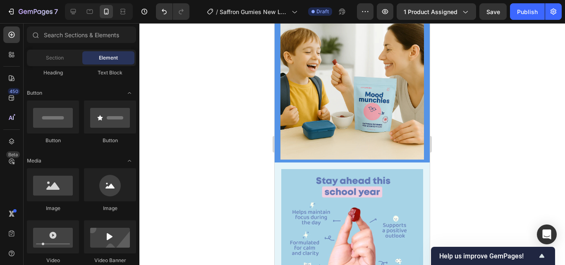
click at [469, 119] on div at bounding box center [351, 144] width 425 height 242
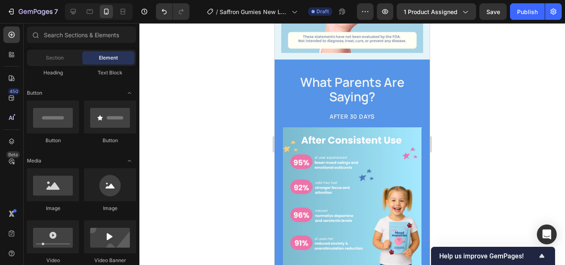
scroll to position [1241, 0]
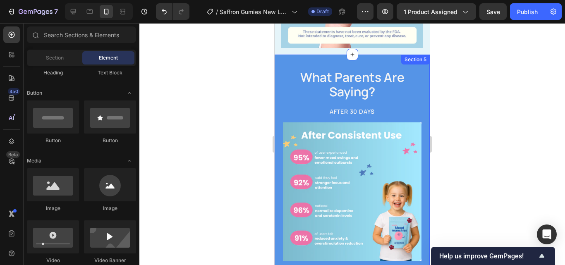
click at [418, 95] on div "What Parents Are Saying? Heading AFTER 30 DAYS Heading Row Row Image Based on a…" at bounding box center [351, 174] width 155 height 239
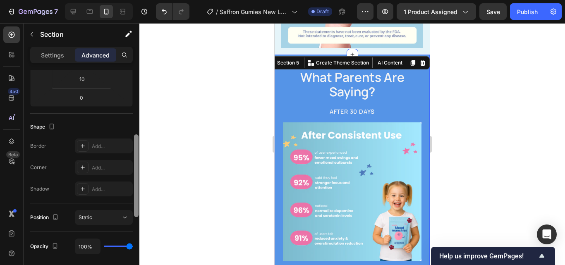
drag, startPoint x: 137, startPoint y: 93, endPoint x: 128, endPoint y: 131, distance: 39.0
click at [128, 131] on div "Display on Desktop Yes No Tablet Yes No Mobile Yes No Spacing (px) 0 0 0 0 16 2…" at bounding box center [82, 179] width 116 height 218
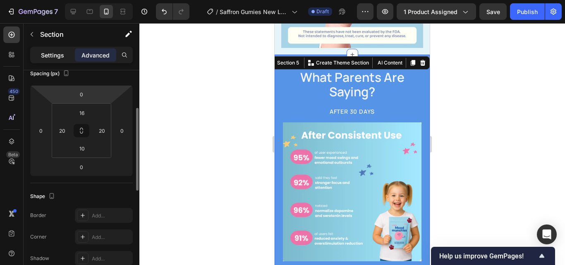
click at [45, 55] on p "Settings" at bounding box center [52, 55] width 23 height 9
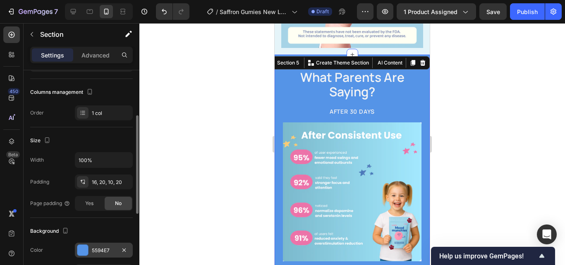
click at [112, 246] on div "5594E7" at bounding box center [104, 250] width 58 height 15
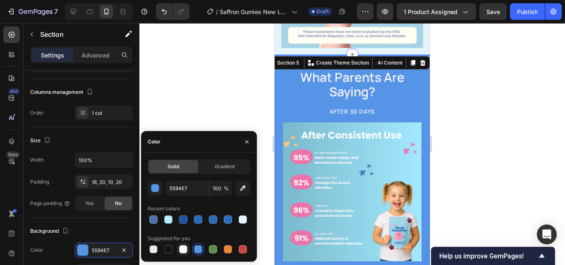
click at [181, 244] on div at bounding box center [183, 249] width 10 height 10
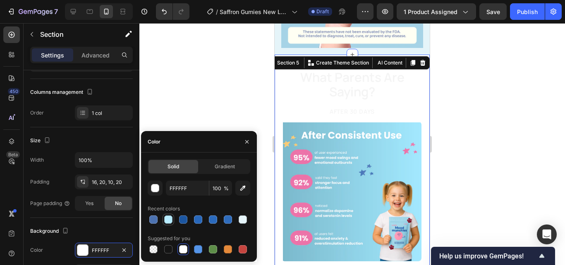
click at [168, 214] on div at bounding box center [168, 220] width 12 height 12
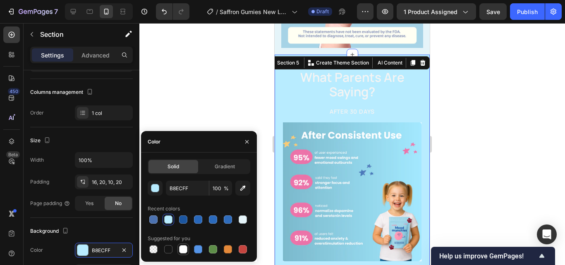
click at [183, 249] on div at bounding box center [183, 249] width 8 height 8
type input "FFFFFF"
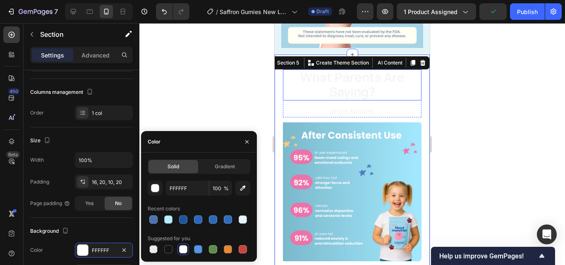
click at [371, 75] on span "What Parents Are Saying?" at bounding box center [352, 85] width 104 height 32
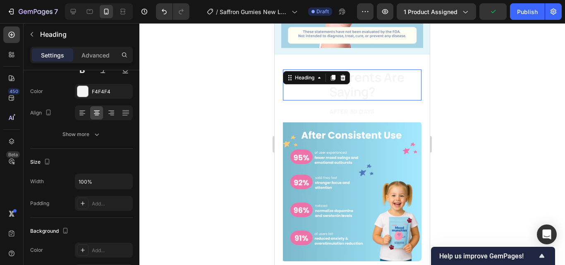
scroll to position [0, 0]
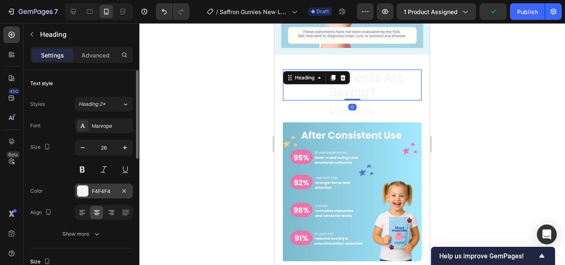
click at [100, 188] on div "F4F4F4" at bounding box center [104, 191] width 24 height 7
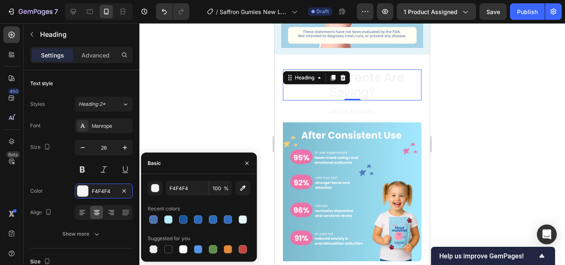
click at [162, 253] on div at bounding box center [199, 249] width 103 height 12
click at [171, 251] on div at bounding box center [168, 249] width 8 height 8
type input "151515"
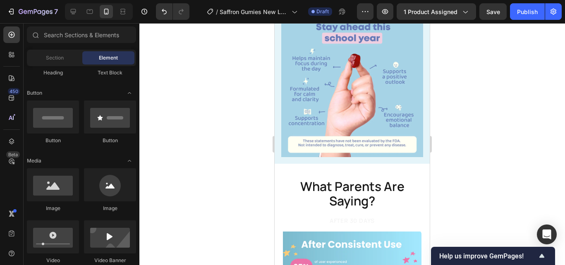
scroll to position [1172, 0]
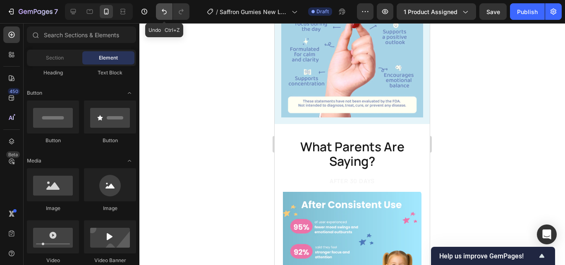
click at [161, 14] on icon "Undo/Redo" at bounding box center [164, 11] width 8 height 8
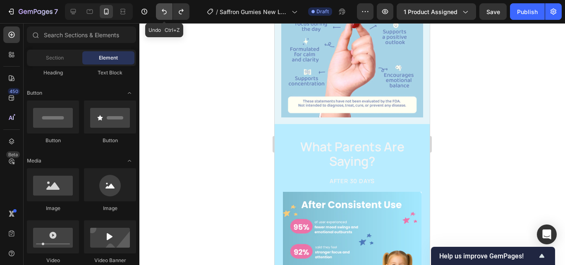
click at [161, 14] on icon "Undo/Redo" at bounding box center [164, 11] width 8 height 8
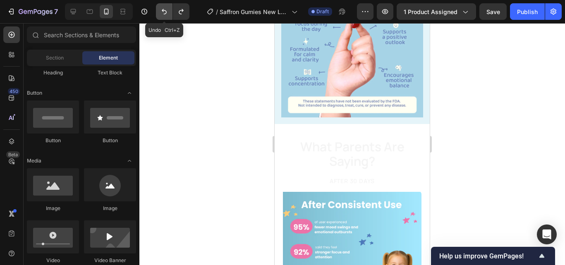
click at [161, 14] on icon "Undo/Redo" at bounding box center [164, 11] width 8 height 8
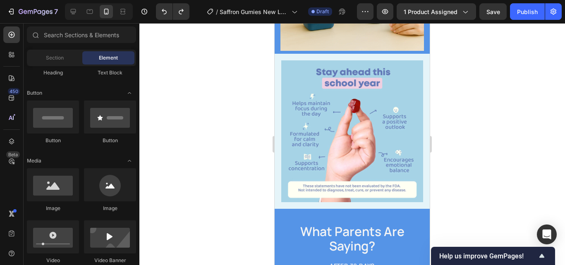
scroll to position [1192, 0]
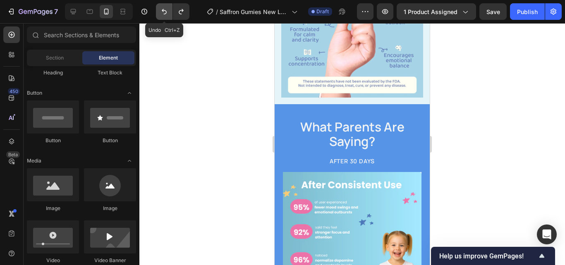
click at [159, 12] on button "Undo/Redo" at bounding box center [164, 11] width 17 height 17
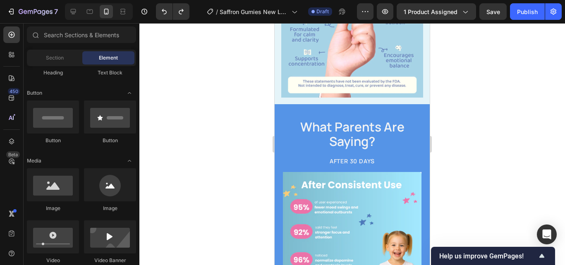
scroll to position [1297, 0]
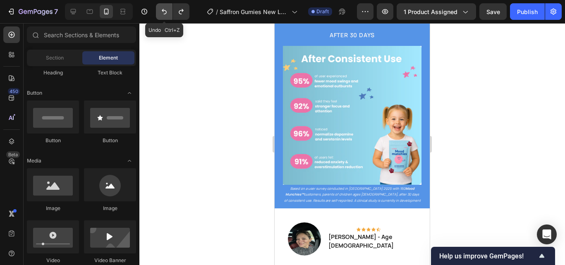
click at [169, 14] on button "Undo/Redo" at bounding box center [164, 11] width 17 height 17
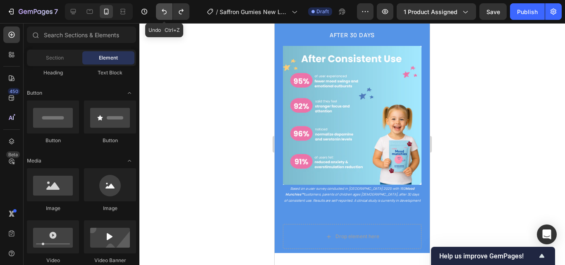
click at [169, 14] on button "Undo/Redo" at bounding box center [164, 11] width 17 height 17
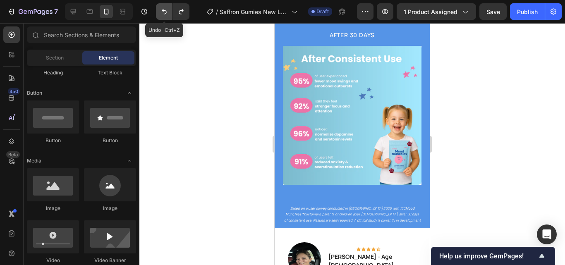
click at [169, 14] on button "Undo/Redo" at bounding box center [164, 11] width 17 height 17
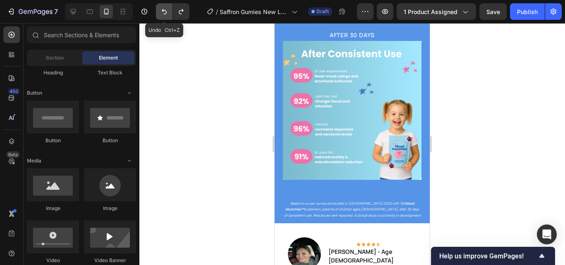
click at [169, 14] on button "Undo/Redo" at bounding box center [164, 11] width 17 height 17
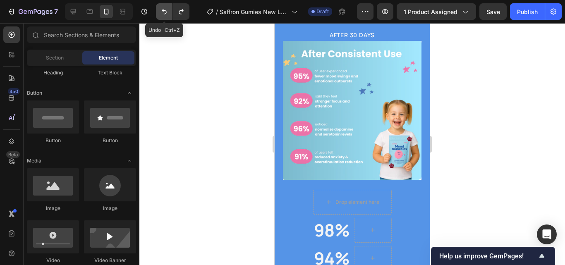
click at [169, 14] on button "Undo/Redo" at bounding box center [164, 11] width 17 height 17
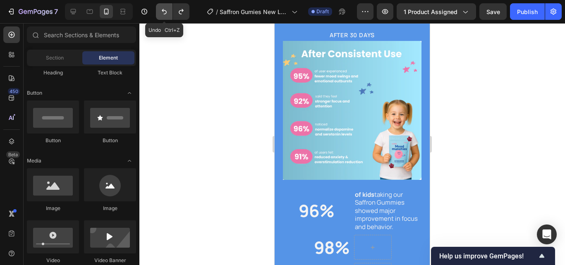
click at [169, 14] on button "Undo/Redo" at bounding box center [164, 11] width 17 height 17
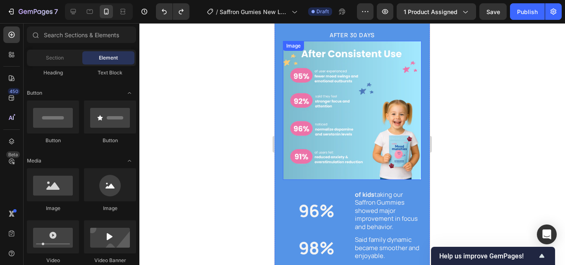
click at [341, 70] on img at bounding box center [352, 110] width 138 height 139
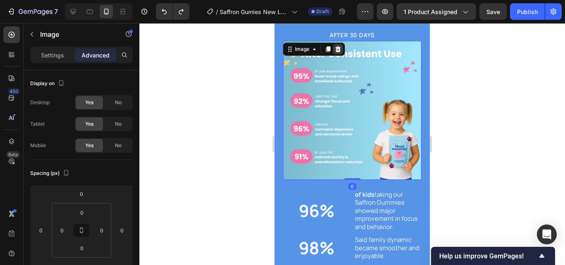
click at [336, 45] on div at bounding box center [338, 49] width 10 height 10
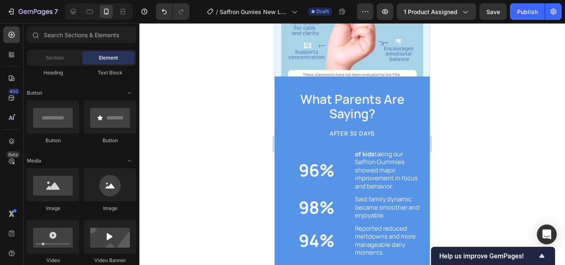
scroll to position [1208, 0]
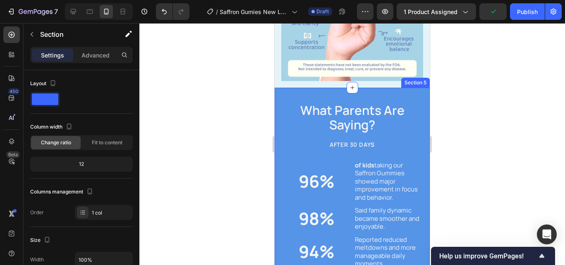
click at [378, 134] on div "What Parents Are Saying? Heading AFTER 30 DAYS Heading Row Row 96% Heading of k…" at bounding box center [352, 201] width 138 height 214
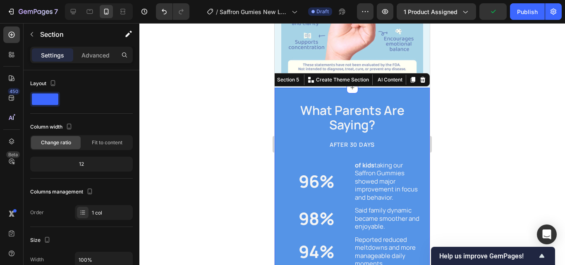
click at [508, 155] on div at bounding box center [351, 144] width 425 height 242
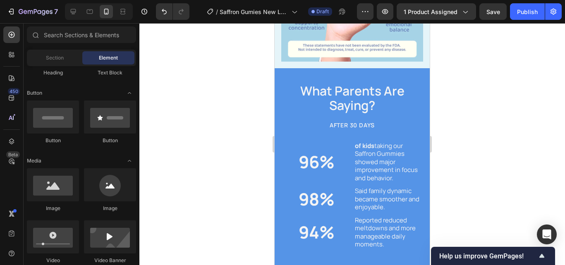
scroll to position [1312, 0]
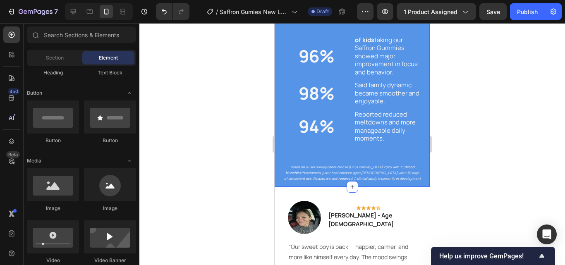
click at [351, 153] on div "What Parents Are Saying? Heading AFTER 30 DAYS Heading Row Row 96% Heading of k…" at bounding box center [352, 76] width 138 height 214
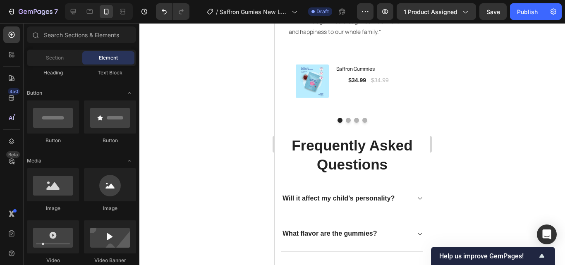
scroll to position [1555, 0]
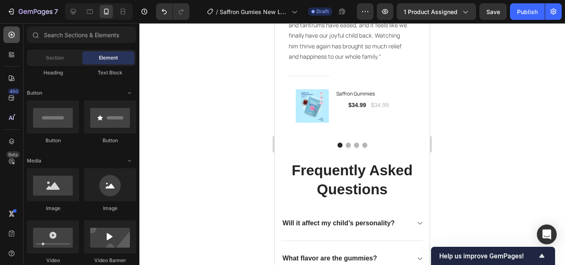
click at [11, 40] on div at bounding box center [11, 34] width 17 height 17
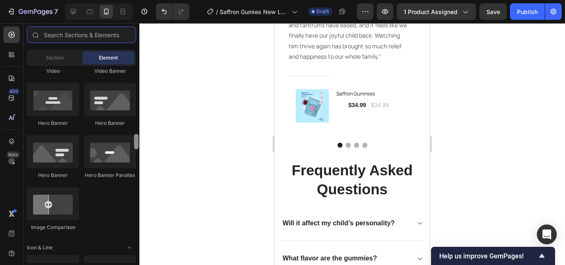
scroll to position [340, 0]
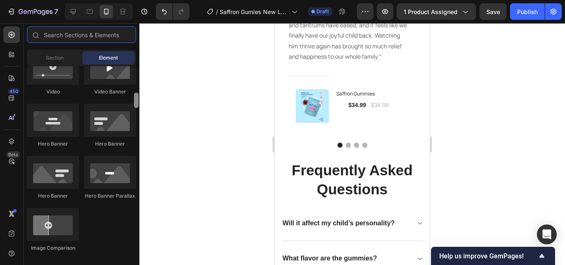
drag, startPoint x: 135, startPoint y: 95, endPoint x: 136, endPoint y: 100, distance: 5.9
click at [136, 100] on div at bounding box center [136, 100] width 5 height 15
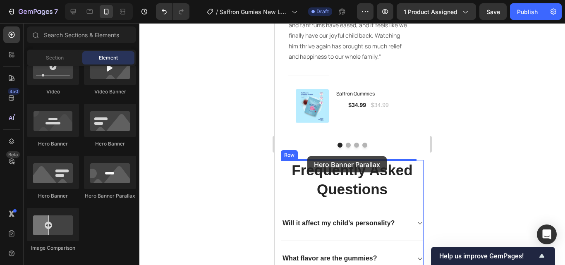
drag, startPoint x: 398, startPoint y: 191, endPoint x: 307, endPoint y: 156, distance: 97.6
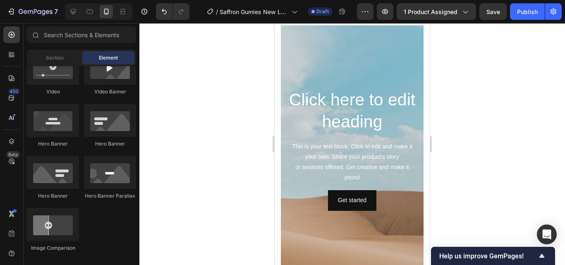
scroll to position [1652, 0]
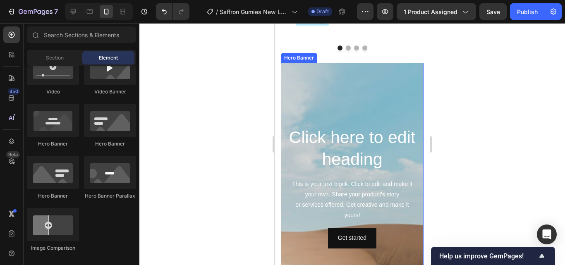
click at [373, 100] on div "Background Image" at bounding box center [352, 237] width 143 height 372
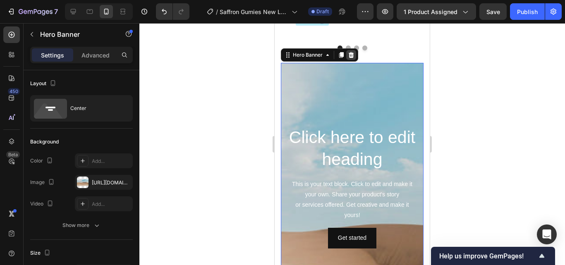
click at [353, 56] on icon at bounding box center [351, 55] width 7 height 7
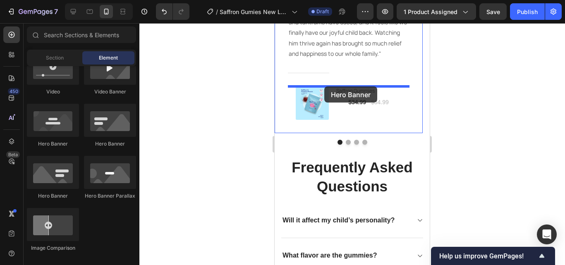
scroll to position [1550, 0]
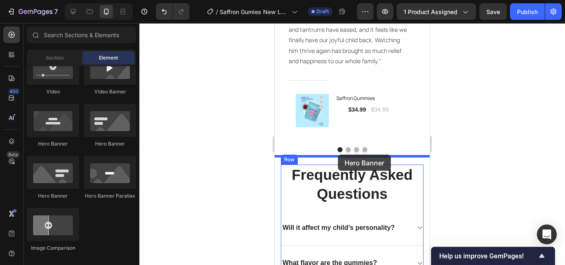
drag, startPoint x: 317, startPoint y: 198, endPoint x: 338, endPoint y: 155, distance: 48.4
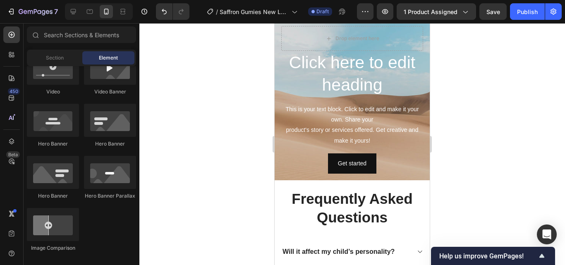
scroll to position [1635, 0]
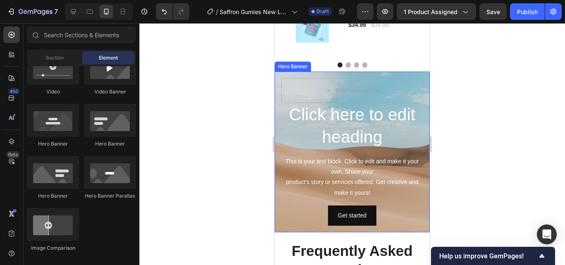
click at [277, 77] on div "Click here to edit heading Heading This is your text block. Click to edit and m…" at bounding box center [351, 152] width 155 height 161
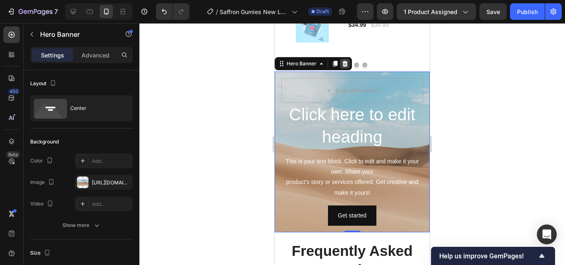
click at [346, 64] on icon at bounding box center [344, 64] width 5 height 6
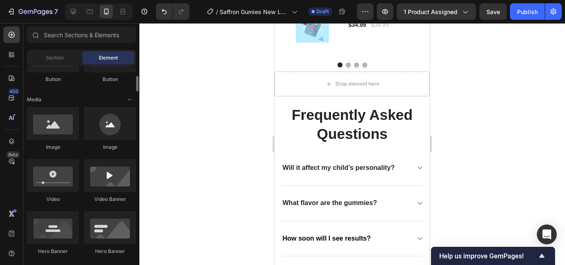
scroll to position [193, 0]
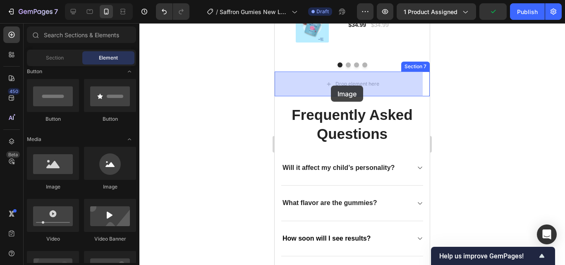
drag, startPoint x: 450, startPoint y: 191, endPoint x: 334, endPoint y: 94, distance: 150.8
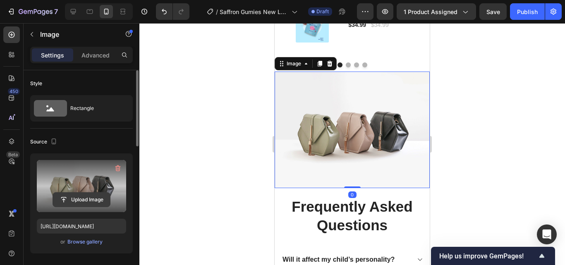
click at [84, 197] on input "file" at bounding box center [81, 200] width 57 height 14
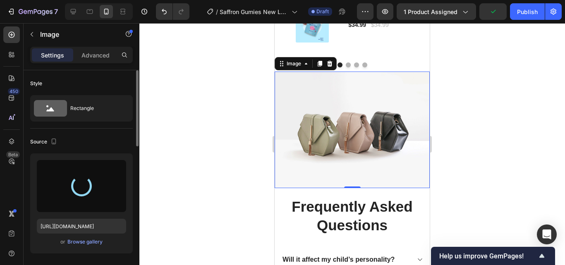
type input "[URL][DOMAIN_NAME]"
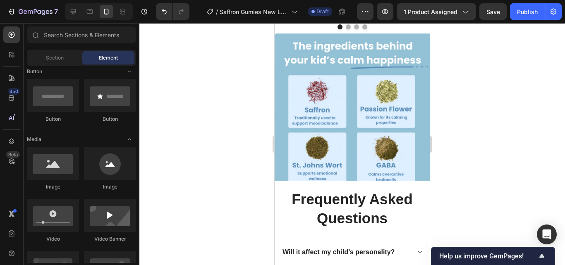
scroll to position [1679, 0]
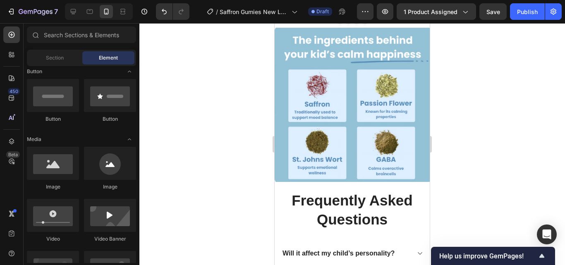
click at [456, 149] on div at bounding box center [351, 144] width 425 height 242
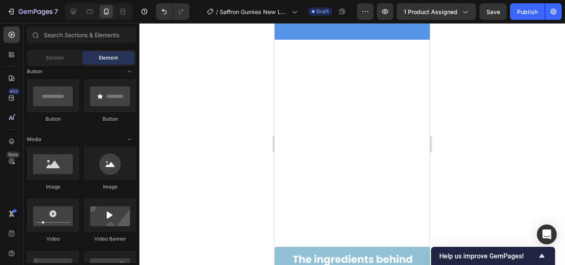
scroll to position [1705, 0]
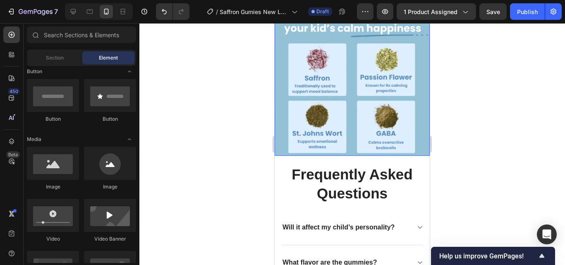
click at [396, 131] on img at bounding box center [351, 79] width 155 height 154
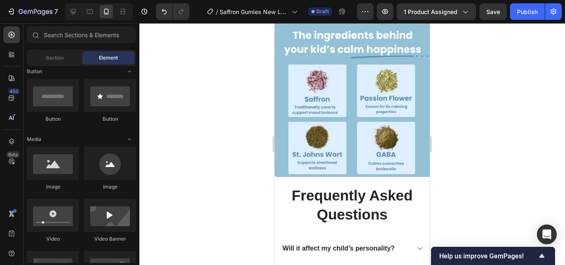
scroll to position [1600, 0]
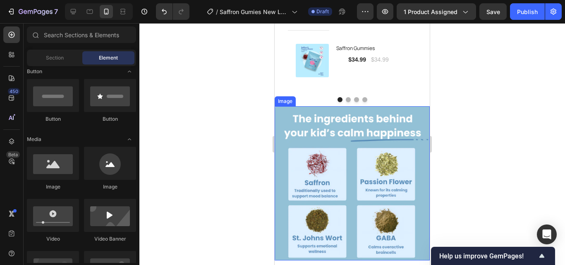
click at [405, 146] on img at bounding box center [351, 183] width 155 height 154
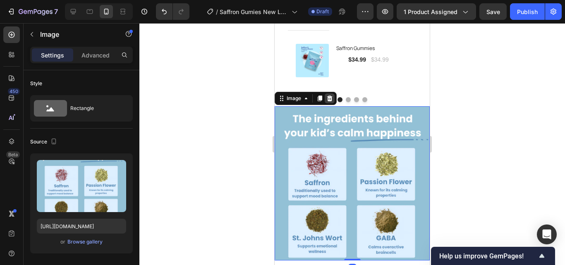
click at [329, 100] on icon at bounding box center [329, 98] width 5 height 6
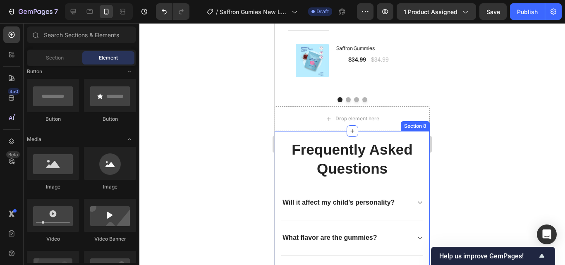
click at [401, 122] on div "Section 8" at bounding box center [415, 126] width 29 height 10
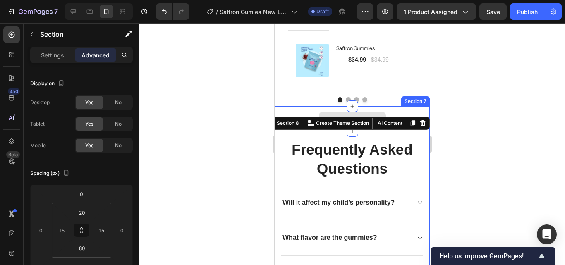
click at [391, 110] on div "Drop element here" at bounding box center [351, 118] width 155 height 25
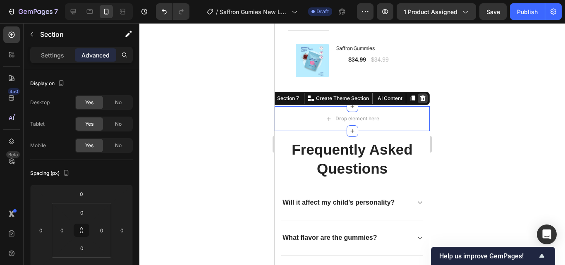
click at [418, 94] on div at bounding box center [423, 98] width 10 height 10
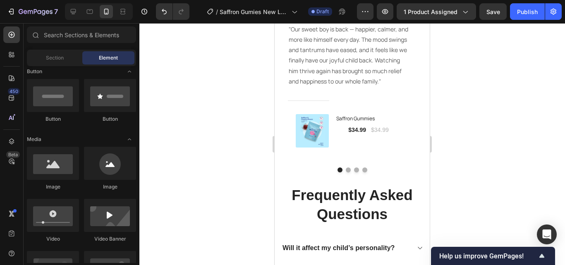
scroll to position [1535, 0]
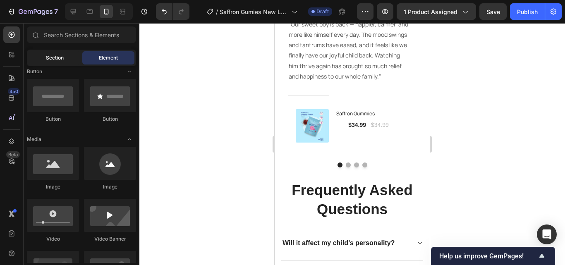
click at [48, 55] on span "Section" at bounding box center [55, 57] width 18 height 7
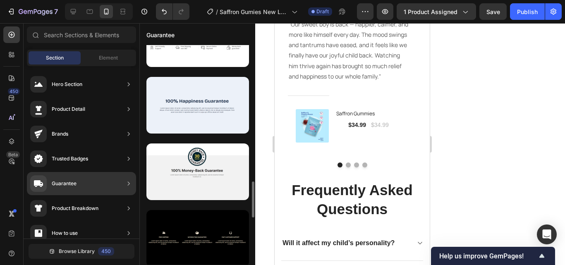
scroll to position [836, 0]
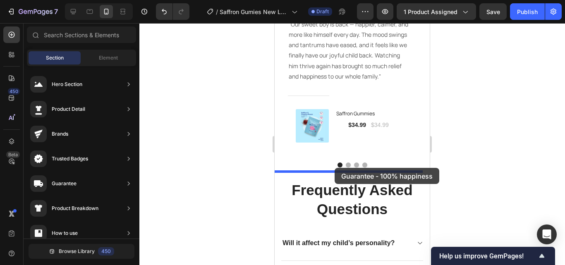
drag, startPoint x: 465, startPoint y: 132, endPoint x: 334, endPoint y: 168, distance: 135.4
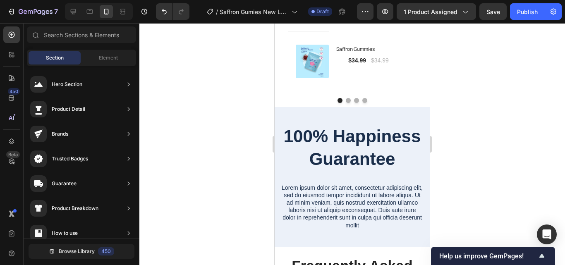
scroll to position [1662, 0]
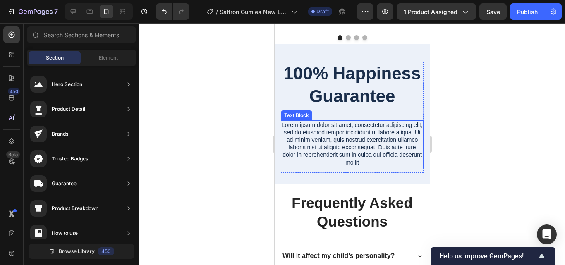
click at [390, 166] on p "Lorem ipsum dolor sit amet, consectetur adipiscing elit, sed do eiusmod tempor …" at bounding box center [352, 143] width 141 height 45
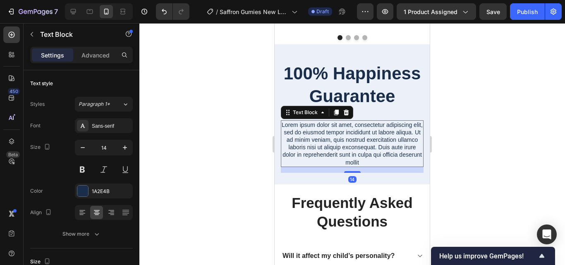
click at [404, 166] on p "Lorem ipsum dolor sit amet, consectetur adipiscing elit, sed do eiusmod tempor …" at bounding box center [352, 143] width 141 height 45
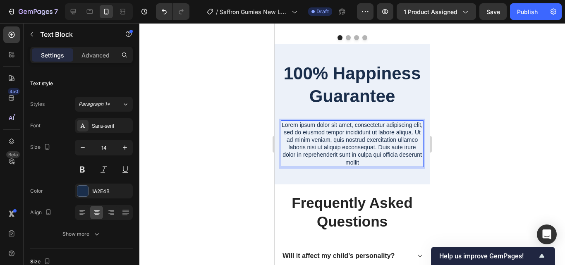
click at [407, 166] on p "Lorem ipsum dolor sit amet, consectetur adipiscing elit, sed do eiusmod tempor …" at bounding box center [352, 143] width 141 height 45
click at [406, 166] on p "Lorem ipsum dolor sit amet, consectetur adipiscing elit, sed do eiusmod tempor …" at bounding box center [352, 143] width 141 height 45
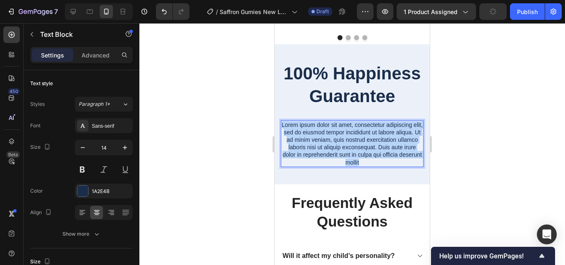
drag, startPoint x: 402, startPoint y: 184, endPoint x: 281, endPoint y: 148, distance: 126.6
click at [281, 148] on div "Lorem ipsum dolor sit amet, consectetur adipiscing elit, sed do eiusmod tempor …" at bounding box center [352, 143] width 143 height 47
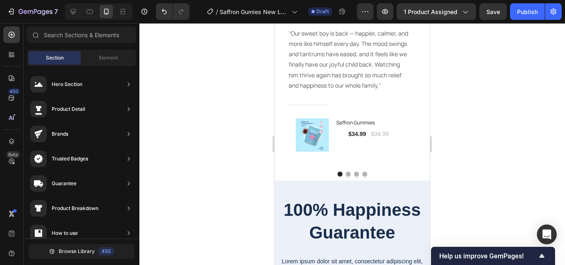
scroll to position [1589, 0]
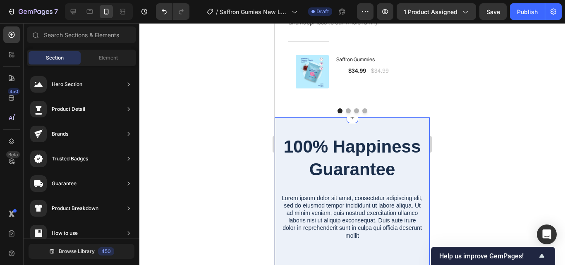
click at [409, 141] on h2 "100% Happiness Guarantee" at bounding box center [352, 158] width 143 height 47
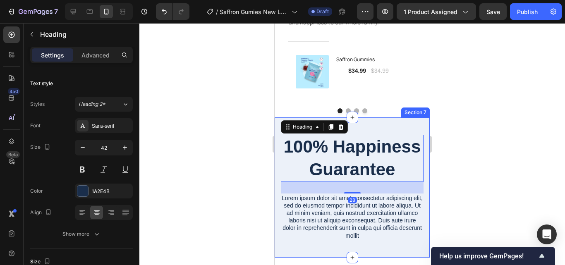
click at [409, 126] on div "100% Happiness Guarantee Heading 28 Lorem ipsum dolor sit amet, consectetur adi…" at bounding box center [351, 187] width 155 height 140
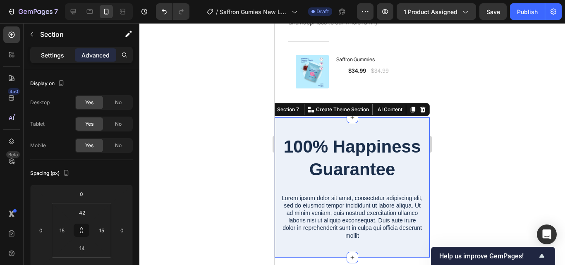
click at [57, 53] on p "Settings" at bounding box center [52, 55] width 23 height 9
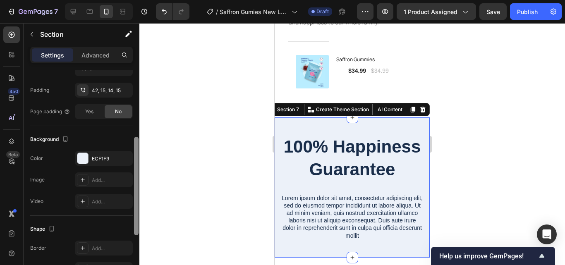
scroll to position [202, 0]
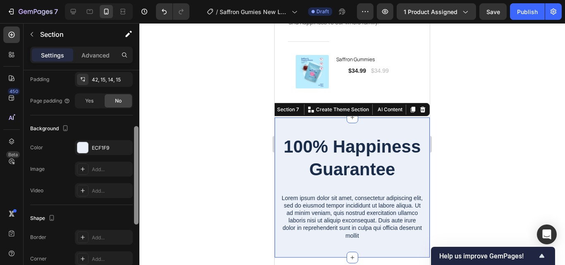
drag, startPoint x: 136, startPoint y: 95, endPoint x: 129, endPoint y: 182, distance: 87.9
click at [134, 184] on div at bounding box center [136, 175] width 5 height 98
click at [111, 151] on div "ECF1F9" at bounding box center [104, 147] width 24 height 7
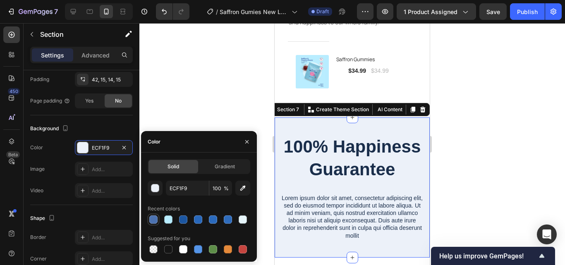
click at [156, 220] on div at bounding box center [153, 219] width 8 height 8
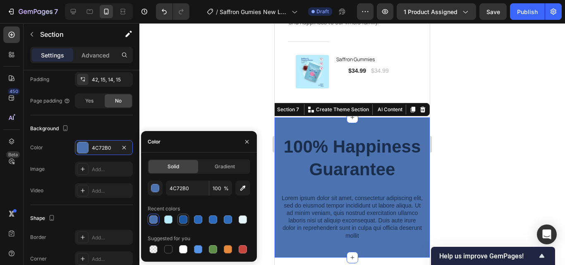
click at [186, 219] on div at bounding box center [183, 219] width 8 height 8
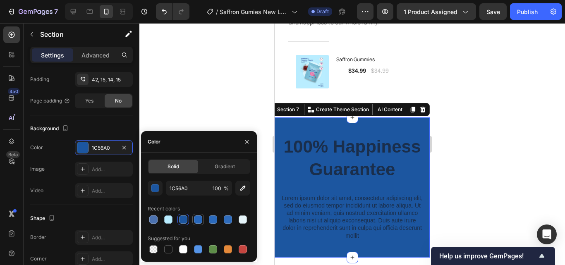
click at [201, 218] on div at bounding box center [198, 219] width 8 height 8
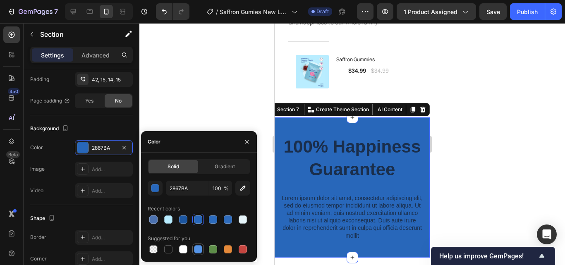
click at [199, 249] on div at bounding box center [198, 249] width 8 height 8
type input "5594E7"
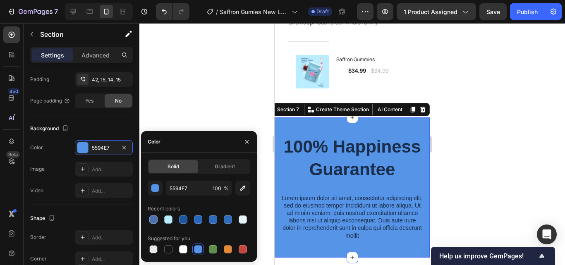
click at [219, 132] on div "Color" at bounding box center [199, 141] width 116 height 21
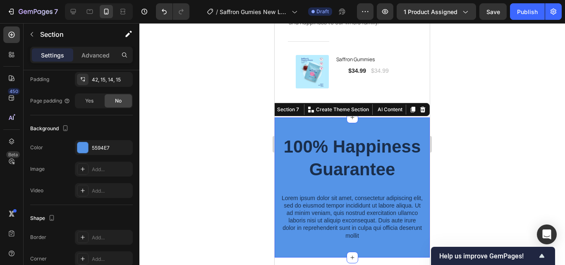
click at [234, 122] on div at bounding box center [351, 144] width 425 height 242
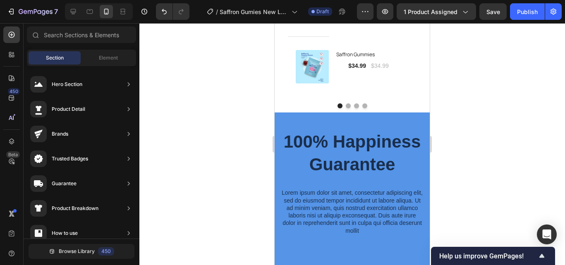
scroll to position [1610, 0]
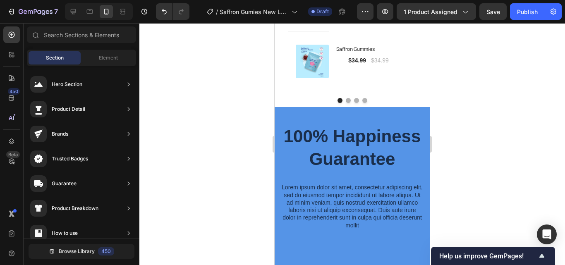
drag, startPoint x: 425, startPoint y: 165, endPoint x: 705, endPoint y: 190, distance: 281.4
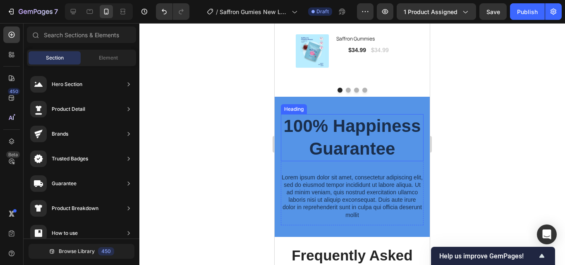
click at [388, 161] on h2 "100% Happiness Guarantee" at bounding box center [352, 137] width 143 height 47
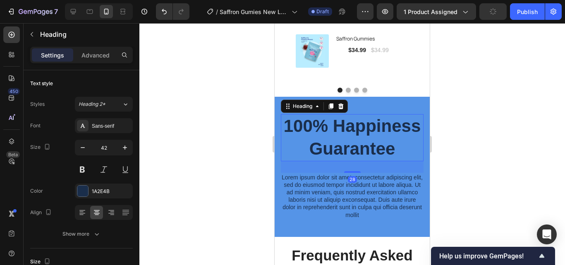
click at [396, 161] on h2 "100% Happiness Guarantee" at bounding box center [352, 137] width 143 height 47
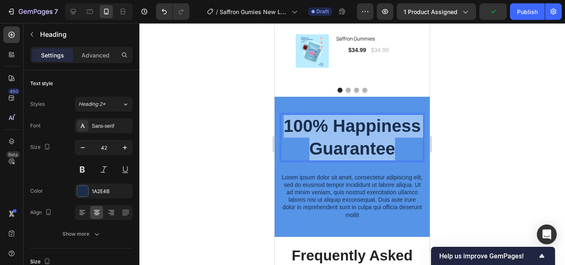
drag, startPoint x: 396, startPoint y: 173, endPoint x: 329, endPoint y: 129, distance: 80.0
click at [329, 129] on p "100% Happiness Guarantee" at bounding box center [352, 137] width 141 height 45
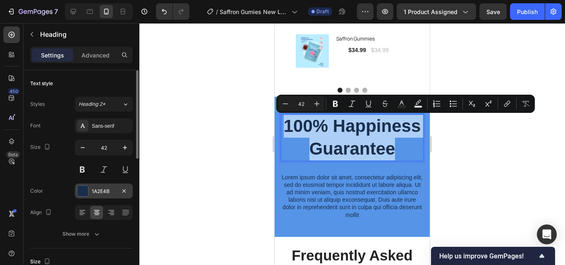
click at [99, 191] on div "1A2E4B" at bounding box center [104, 191] width 24 height 7
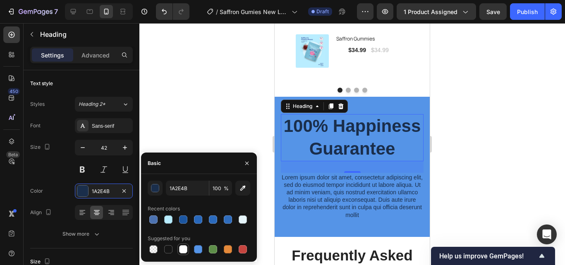
click at [186, 248] on div at bounding box center [183, 249] width 8 height 8
type input "FFFFFF"
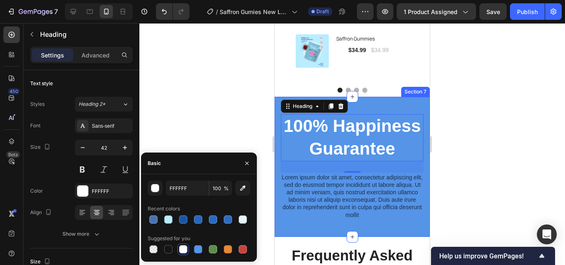
click at [459, 199] on div at bounding box center [351, 144] width 425 height 242
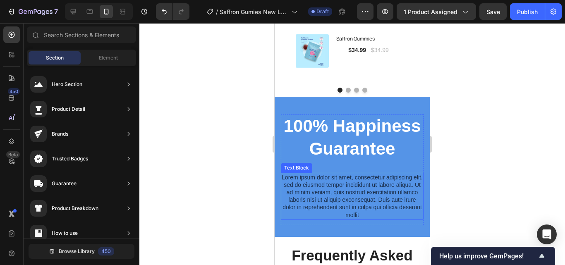
click at [383, 215] on p "Lorem ipsum dolor sit amet, consectetur adipiscing elit, sed do eiusmod tempor …" at bounding box center [352, 196] width 141 height 45
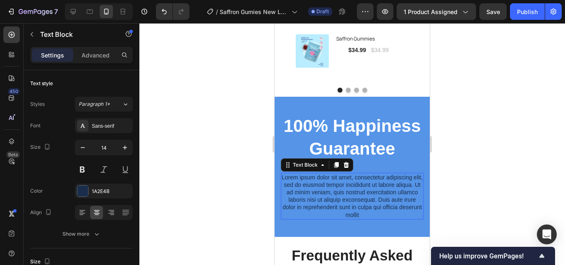
click at [398, 219] on p "Lorem ipsum dolor sit amet, consectetur adipiscing elit, sed do eiusmod tempor …" at bounding box center [352, 196] width 141 height 45
click at [401, 219] on p "Lorem ipsum dolor sit amet, consectetur adipiscing elit, sed do eiusmod tempor …" at bounding box center [352, 196] width 141 height 45
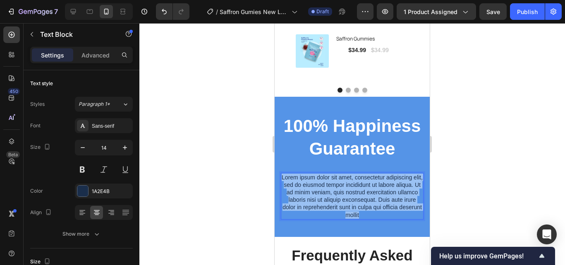
drag, startPoint x: 401, startPoint y: 236, endPoint x: 284, endPoint y: 199, distance: 122.6
click at [284, 199] on p "Lorem ipsum dolor sit amet, consectetur adipiscing elit, sed do eiusmod tempor …" at bounding box center [352, 196] width 141 height 45
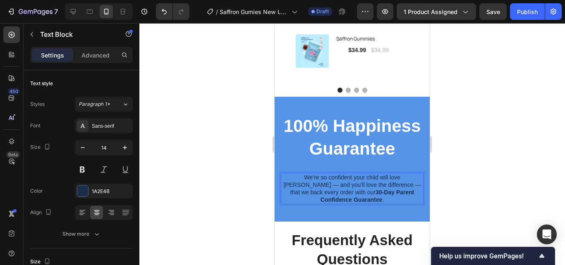
click at [386, 204] on p "We’re so confident your child will love Mood Munchies — and you’ll love the dif…" at bounding box center [352, 189] width 141 height 30
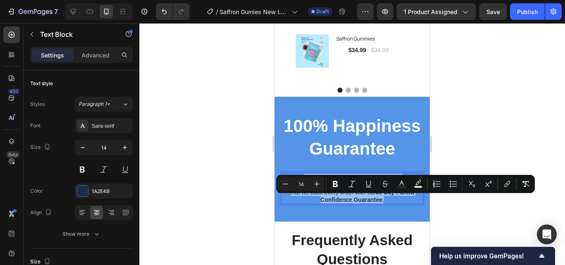
drag, startPoint x: 386, startPoint y: 220, endPoint x: 293, endPoint y: 200, distance: 95.5
click at [293, 200] on p "We’re so confident your child will love Mood Munchies — and you’ll love the dif…" at bounding box center [352, 189] width 141 height 30
click at [102, 191] on div "1A2E4B" at bounding box center [104, 191] width 24 height 7
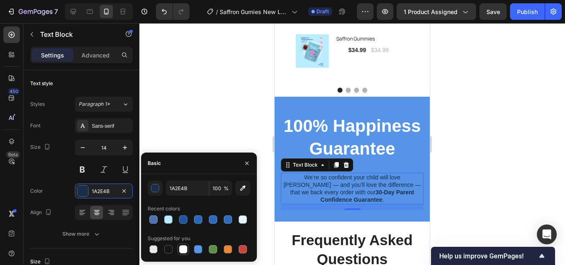
click at [184, 249] on div at bounding box center [183, 249] width 8 height 8
type input "FFFFFF"
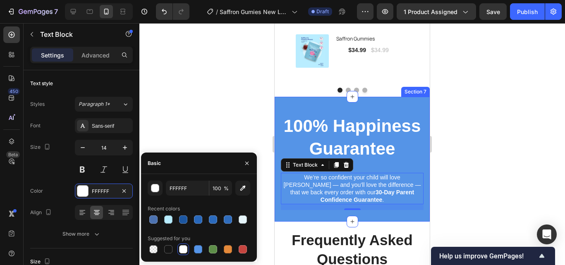
click at [474, 184] on div at bounding box center [351, 144] width 425 height 242
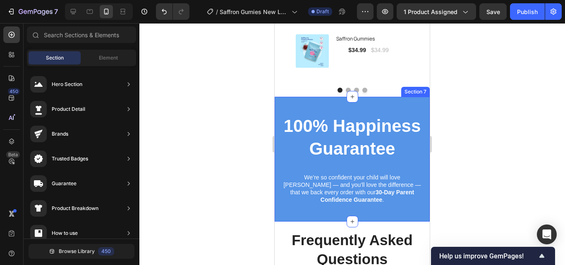
click at [443, 170] on div at bounding box center [351, 144] width 425 height 242
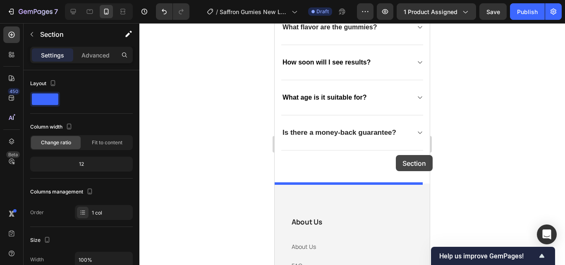
scroll to position [1950, 0]
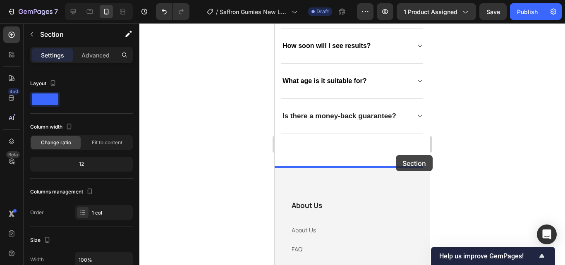
drag, startPoint x: 409, startPoint y: 188, endPoint x: 396, endPoint y: 154, distance: 36.8
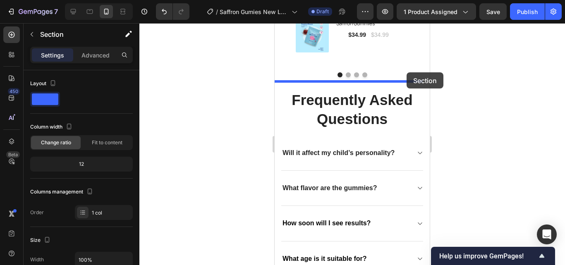
scroll to position [1617, 0]
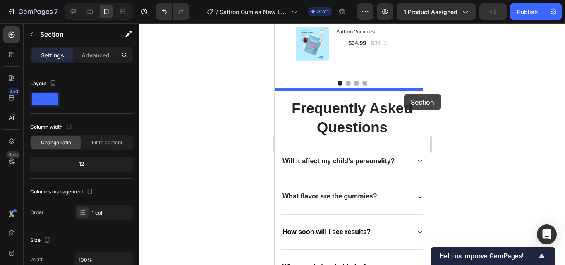
drag, startPoint x: 412, startPoint y: 99, endPoint x: 404, endPoint y: 94, distance: 9.6
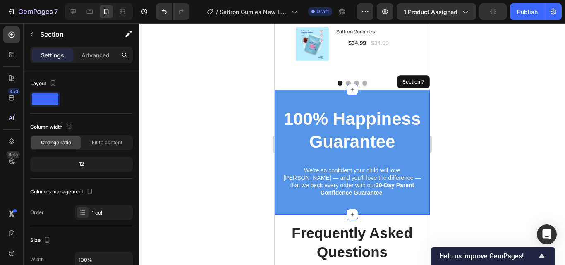
click at [475, 175] on div at bounding box center [351, 144] width 425 height 242
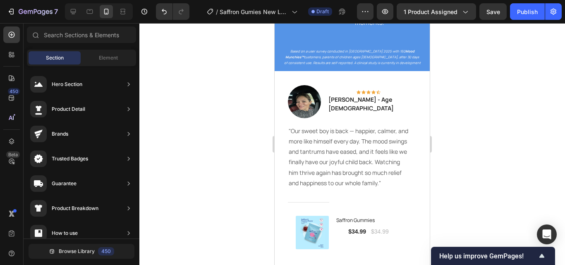
scroll to position [1418, 0]
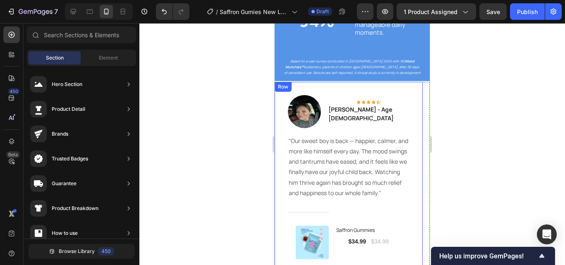
click at [418, 97] on div "Image Icon Icon Icon Icon Icon Row [PERSON_NAME] - Age [DEMOGRAPHIC_DATA] Text …" at bounding box center [348, 177] width 148 height 191
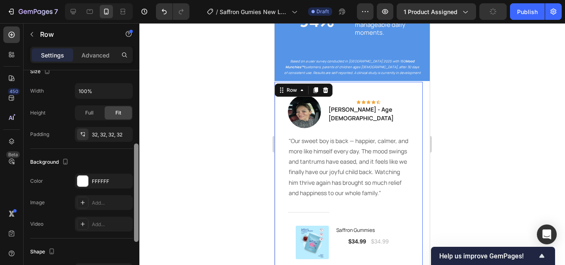
drag, startPoint x: 136, startPoint y: 117, endPoint x: 125, endPoint y: 189, distance: 73.1
click at [134, 194] on div at bounding box center [136, 192] width 5 height 98
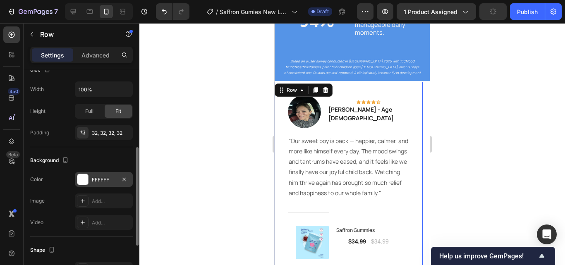
click at [106, 184] on div "FFFFFF" at bounding box center [104, 179] width 58 height 15
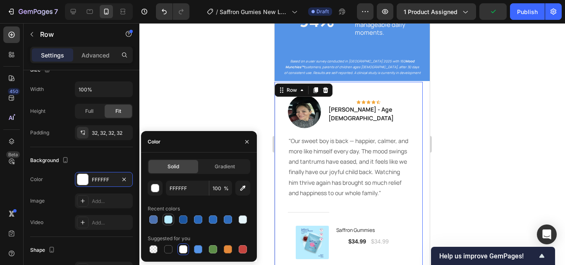
click at [168, 222] on div at bounding box center [168, 219] width 8 height 8
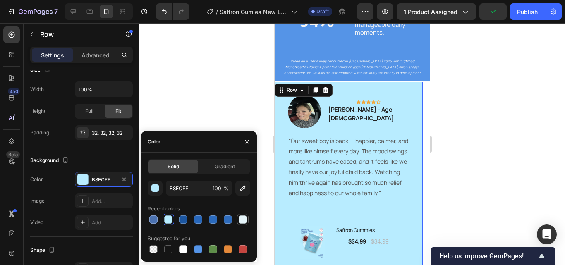
click at [241, 223] on div at bounding box center [243, 219] width 8 height 8
type input "E5F4F9"
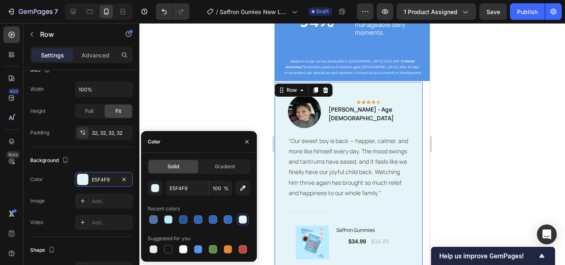
click at [223, 111] on div at bounding box center [351, 144] width 425 height 242
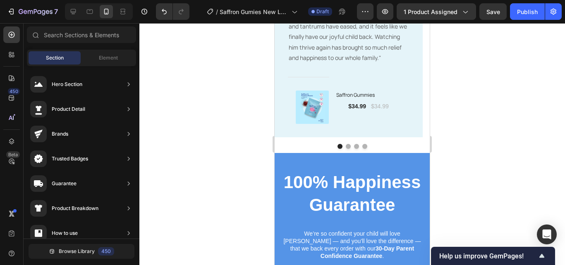
scroll to position [1517, 0]
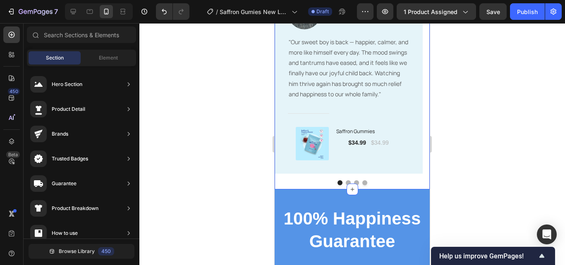
click at [411, 187] on div "Image Icon Icon Icon Icon Icon Row [PERSON_NAME] - Age [DEMOGRAPHIC_DATA] Text …" at bounding box center [351, 86] width 155 height 208
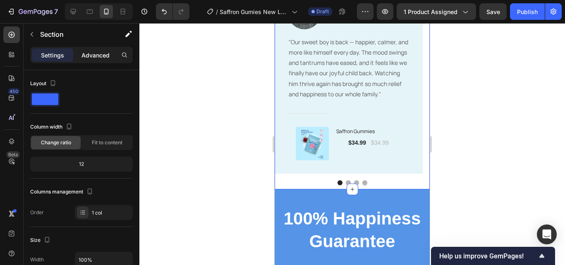
click at [105, 53] on p "Advanced" at bounding box center [95, 55] width 28 height 9
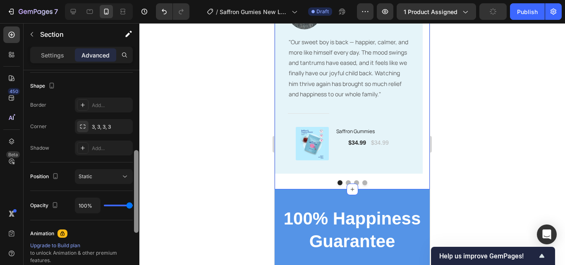
drag, startPoint x: 136, startPoint y: 171, endPoint x: 134, endPoint y: 186, distance: 15.1
click at [134, 186] on div at bounding box center [136, 179] width 6 height 218
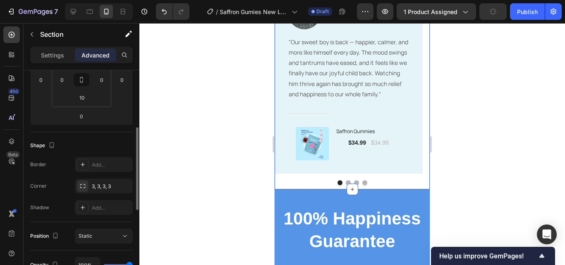
click at [50, 64] on div "Settings Advanced" at bounding box center [82, 59] width 116 height 24
click at [53, 62] on div "Settings Advanced" at bounding box center [81, 55] width 103 height 17
click at [58, 59] on p "Settings" at bounding box center [52, 55] width 23 height 9
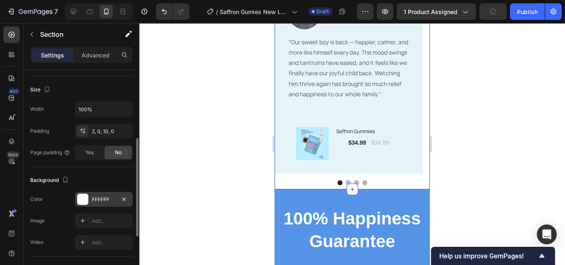
click at [103, 203] on div "FFFFFF" at bounding box center [104, 199] width 24 height 7
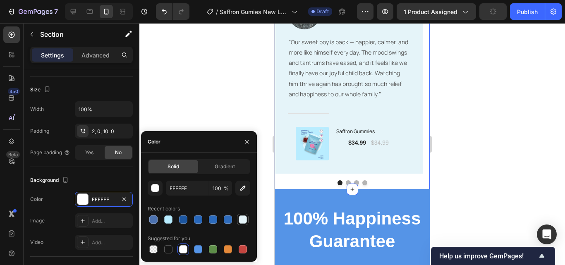
drag, startPoint x: 243, startPoint y: 223, endPoint x: 55, endPoint y: 178, distance: 194.2
click at [243, 223] on div at bounding box center [243, 219] width 8 height 8
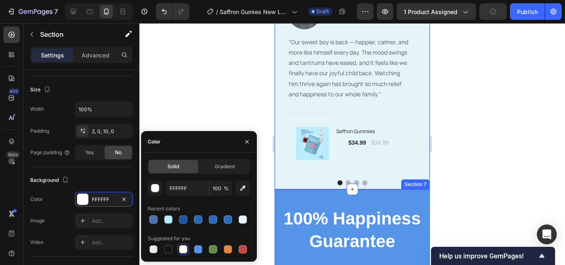
type input "E5F4F9"
click at [452, 190] on div at bounding box center [351, 144] width 425 height 242
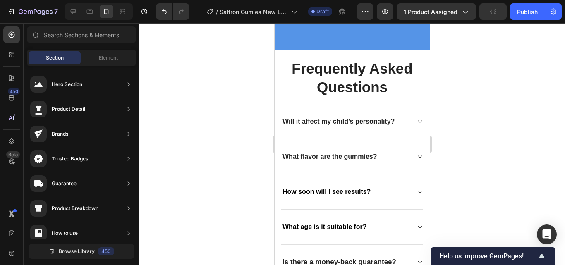
scroll to position [1872, 0]
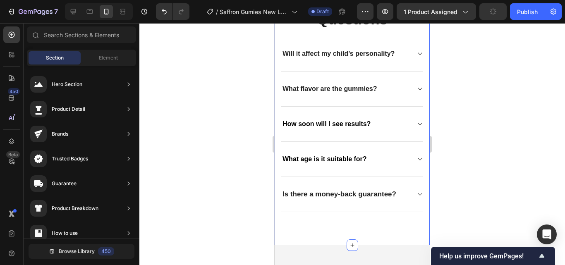
click at [410, 231] on div "Frequently Asked Questions Heading Will it affect my child’s personality? What …" at bounding box center [351, 113] width 155 height 263
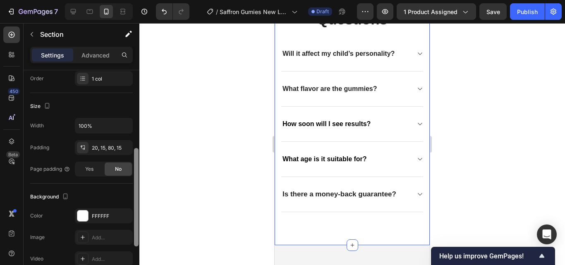
scroll to position [146, 0]
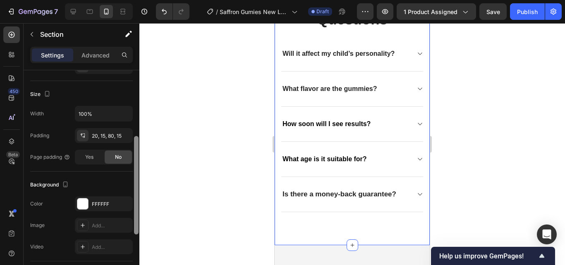
drag, startPoint x: 136, startPoint y: 111, endPoint x: 134, endPoint y: 177, distance: 65.7
click at [134, 177] on div at bounding box center [136, 185] width 5 height 98
click at [120, 215] on div "The changes might be hidden by the video. Color FFFFFF Image Add... Video Add..." at bounding box center [81, 225] width 103 height 58
click at [117, 208] on div "FFFFFF" at bounding box center [104, 203] width 58 height 15
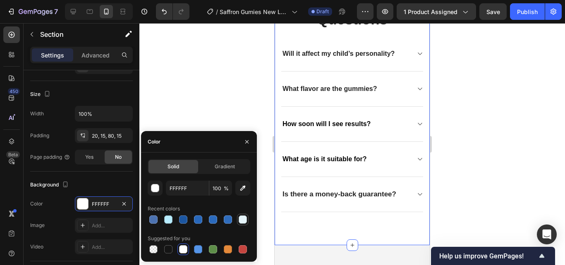
click at [245, 222] on div at bounding box center [243, 219] width 8 height 8
type input "E5F4F9"
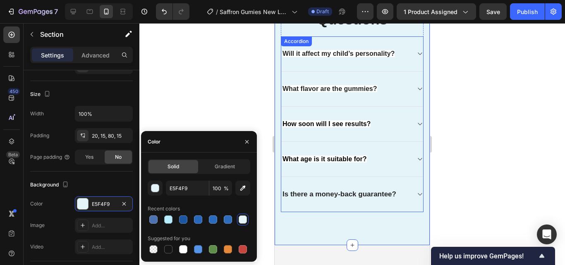
click at [356, 125] on strong "How soon will I see results?" at bounding box center [326, 123] width 88 height 7
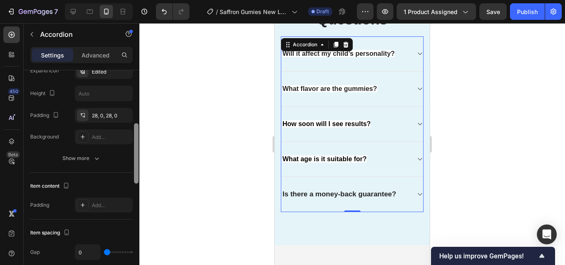
scroll to position [236, 0]
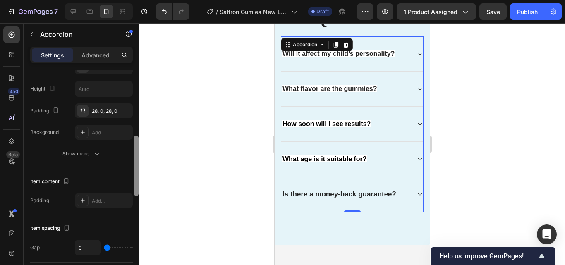
drag, startPoint x: 135, startPoint y: 104, endPoint x: 146, endPoint y: 169, distance: 66.3
click at [146, 0] on div "7 / Saffron Gumies New LP | WIP Draft Preview 1 product assigned Save Publish 4…" at bounding box center [282, 0] width 565 height 0
click at [359, 163] on p "What age is it suitable for?" at bounding box center [324, 159] width 84 height 9
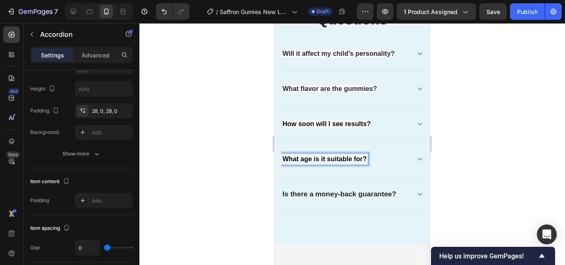
click at [365, 161] on strong "What age is it suitable for?" at bounding box center [324, 158] width 84 height 7
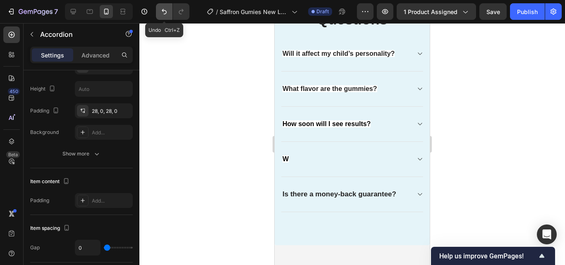
click at [163, 16] on button "Undo/Redo" at bounding box center [164, 11] width 17 height 17
click at [161, 16] on button "Undo/Redo" at bounding box center [164, 11] width 17 height 17
click at [161, 10] on icon "Undo/Redo" at bounding box center [164, 11] width 8 height 8
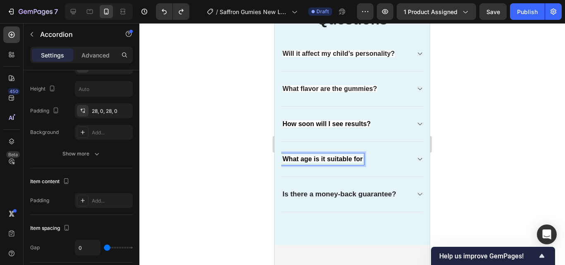
click at [361, 160] on strong "What age is it suitable for" at bounding box center [322, 158] width 80 height 7
click at [362, 160] on strong "What age is it suitable for" at bounding box center [322, 158] width 80 height 7
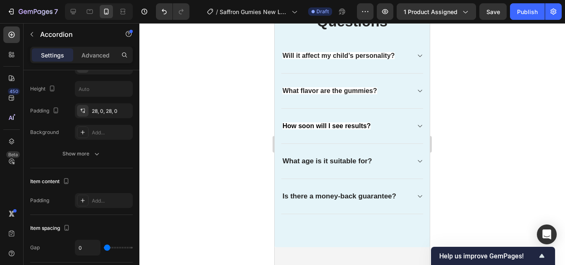
click at [370, 126] on strong "How soon will I see results?" at bounding box center [326, 125] width 88 height 7
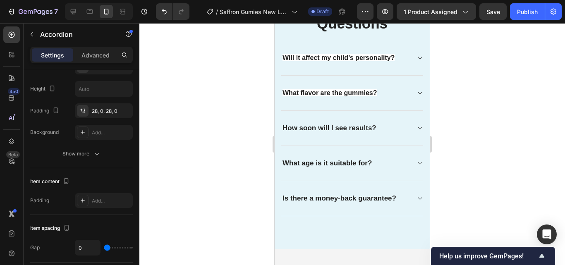
click at [376, 93] on strong "What flavor are the gummies?" at bounding box center [329, 92] width 95 height 7
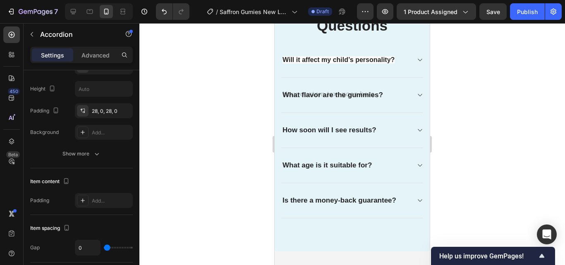
click at [391, 60] on strong "Will it affect my child’s personality?" at bounding box center [338, 59] width 112 height 7
click at [393, 60] on strong "Will it affect my child’s personality?" at bounding box center [338, 59] width 112 height 7
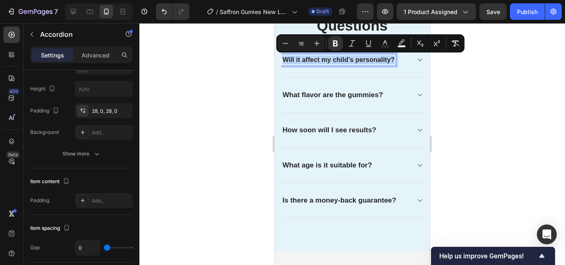
drag, startPoint x: 393, startPoint y: 60, endPoint x: 548, endPoint y: 83, distance: 156.2
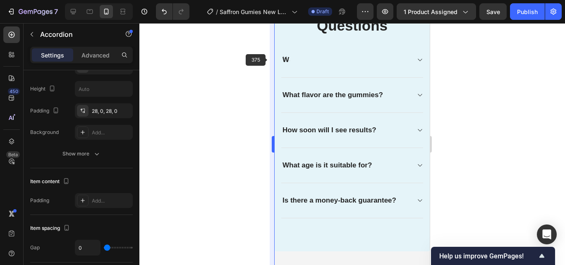
scroll to position [1863, 0]
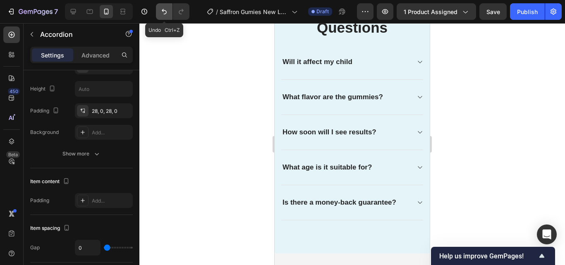
click at [166, 13] on icon "Undo/Redo" at bounding box center [164, 11] width 8 height 8
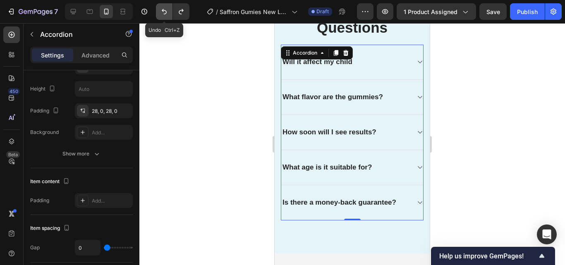
click at [166, 13] on icon "Undo/Redo" at bounding box center [164, 11] width 8 height 8
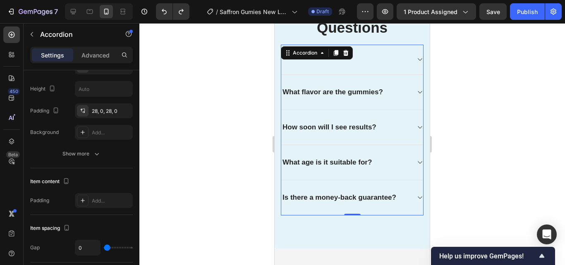
click at [472, 93] on div at bounding box center [351, 144] width 425 height 242
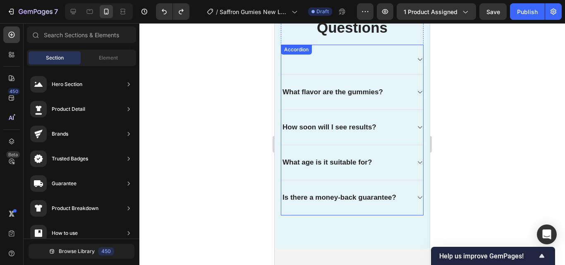
click at [366, 62] on div at bounding box center [352, 60] width 142 height 30
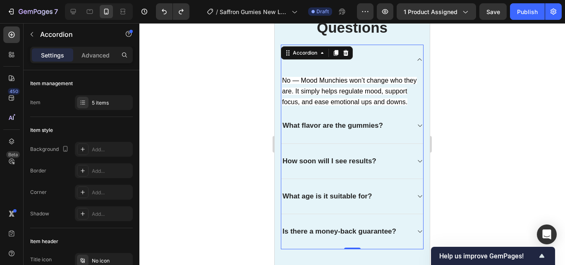
click at [320, 64] on div at bounding box center [352, 60] width 142 height 30
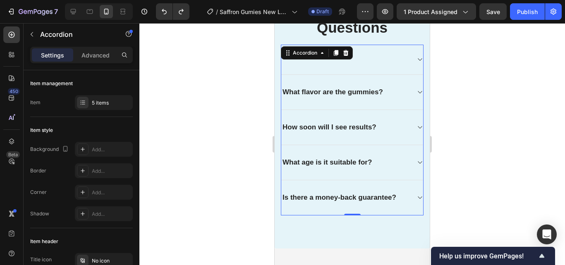
click at [331, 98] on div "What flavor are the gummies?" at bounding box center [352, 92] width 142 height 35
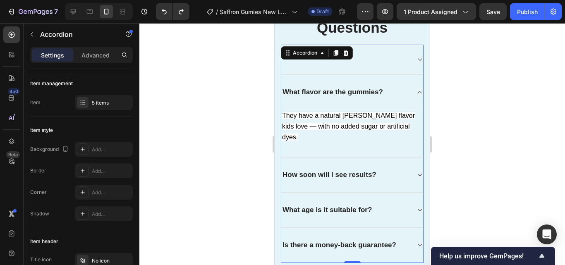
click at [472, 107] on div at bounding box center [351, 144] width 425 height 242
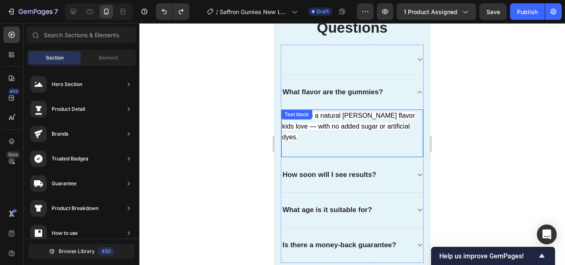
click at [389, 129] on span "They have a natural berry flavor kids love — with no added sugar or artificial …" at bounding box center [348, 126] width 133 height 29
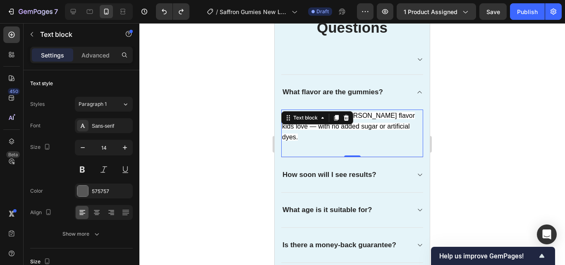
click at [389, 126] on span "They have a natural berry flavor kids love — with no added sugar or artificial …" at bounding box center [348, 126] width 133 height 29
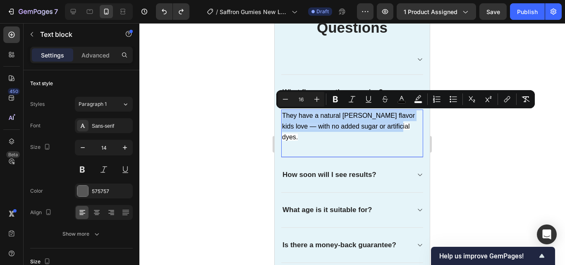
drag, startPoint x: 389, startPoint y: 126, endPoint x: 546, endPoint y: 137, distance: 157.9
copy span "They have a natural berry flavor kids love — with no added sugar or artificial …"
click at [416, 172] on div at bounding box center [419, 175] width 7 height 7
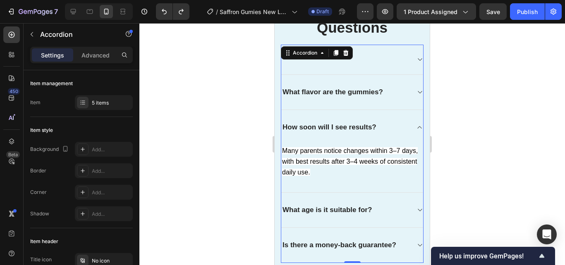
click at [389, 219] on div "What age is it suitable for?" at bounding box center [352, 210] width 142 height 35
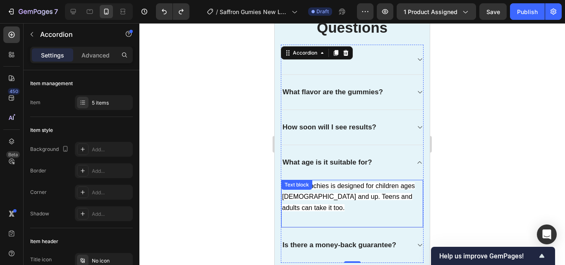
click at [406, 196] on p "Mood Munchies is designed for children ages 4 and up. Teens and adults can take…" at bounding box center [352, 197] width 140 height 33
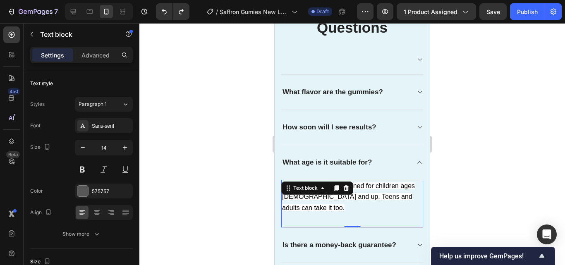
click at [406, 196] on p "Mood Munchies is designed for children ages 4 and up. Teens and adults can take…" at bounding box center [352, 197] width 140 height 33
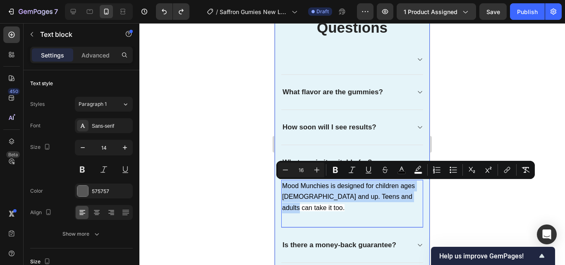
drag, startPoint x: 405, startPoint y: 196, endPoint x: 280, endPoint y: 183, distance: 125.2
click at [280, 183] on div "Frequently Asked Questions Heading What flavor are the gummies? How soon will I…" at bounding box center [351, 142] width 155 height 305
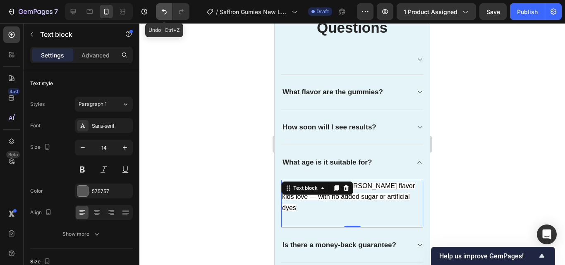
click at [164, 14] on icon "Undo/Redo" at bounding box center [164, 11] width 5 height 5
click at [167, 11] on icon "Undo/Redo" at bounding box center [164, 11] width 8 height 8
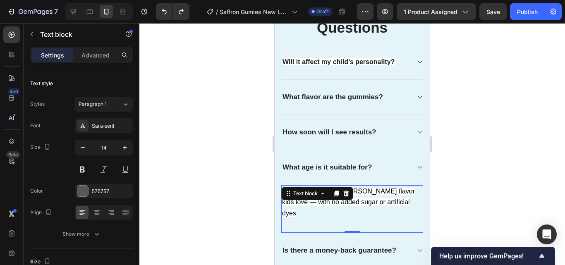
click at [468, 145] on div at bounding box center [351, 144] width 425 height 242
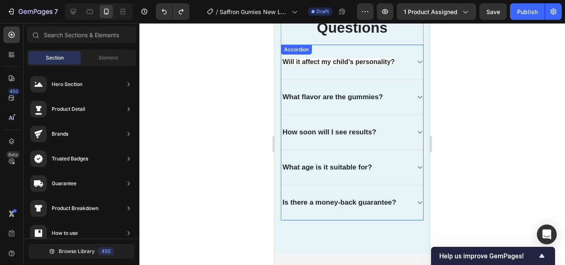
click at [408, 166] on div "What age is it suitable for?" at bounding box center [352, 167] width 142 height 35
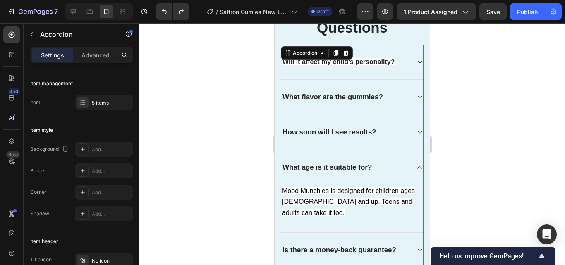
click at [386, 105] on div "What flavor are the gummies?" at bounding box center [352, 97] width 142 height 35
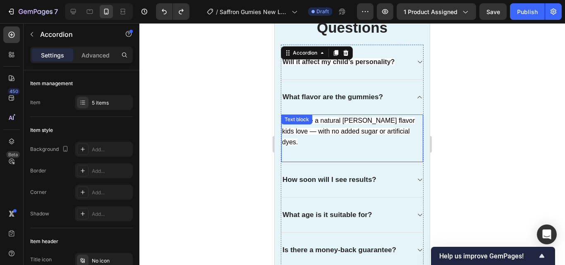
click at [391, 126] on p "They have a natural berry flavor kids love — with no added sugar or artificial …" at bounding box center [352, 131] width 140 height 33
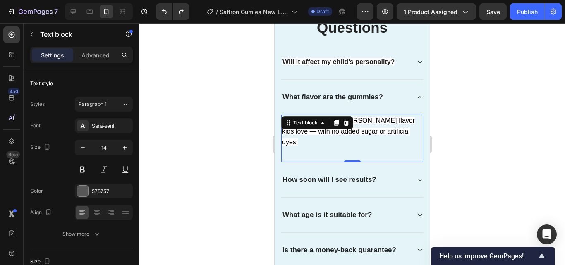
click at [390, 131] on span "They have a natural berry flavor kids love — with no added sugar or artificial …" at bounding box center [348, 131] width 133 height 29
click at [390, 132] on span "They have a natural berry flavor kids love — with no added sugar or artificial …" at bounding box center [348, 131] width 133 height 29
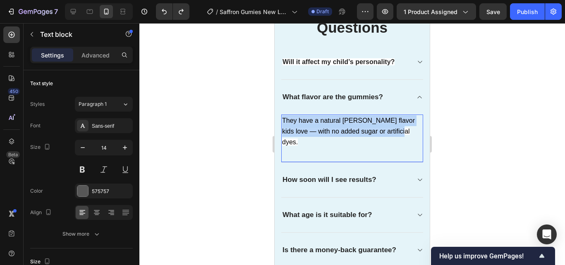
drag, startPoint x: 390, startPoint y: 132, endPoint x: 284, endPoint y: 117, distance: 106.5
click at [284, 117] on p "They have a natural berry flavor kids love — with no added sugar or artificial …" at bounding box center [352, 131] width 140 height 33
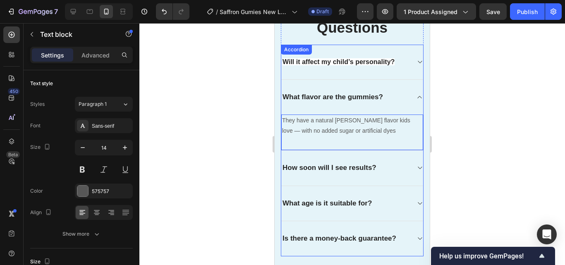
click at [386, 169] on div "How soon will I see results?" at bounding box center [345, 168] width 129 height 12
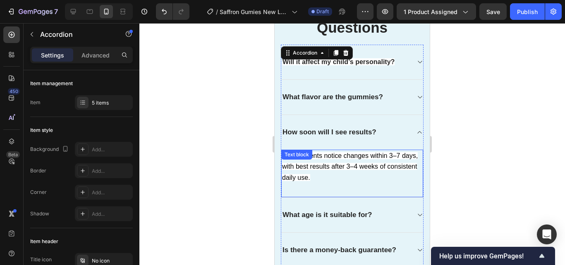
click at [347, 175] on p "Many parents notice changes within 3–7 days, with best results after 3–4 weeks …" at bounding box center [352, 166] width 140 height 33
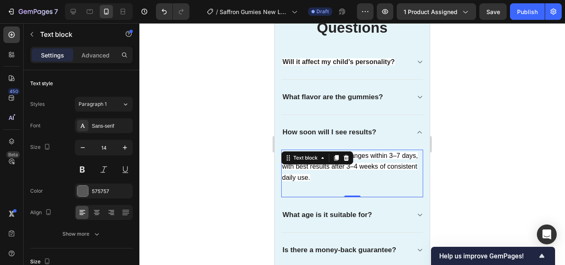
click at [344, 178] on p "Many parents notice changes within 3–7 days, with best results after 3–4 weeks …" at bounding box center [352, 166] width 140 height 33
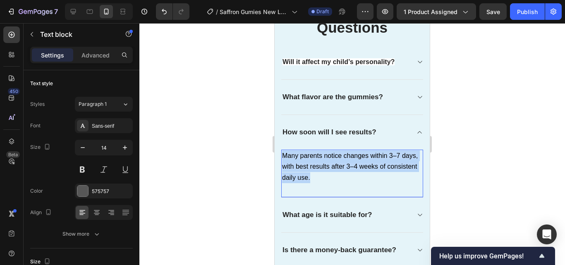
drag, startPoint x: 344, startPoint y: 178, endPoint x: 282, endPoint y: 157, distance: 65.6
click at [282, 157] on p "Many parents notice changes within 3–7 days, with best results after 3–4 weeks …" at bounding box center [352, 166] width 140 height 33
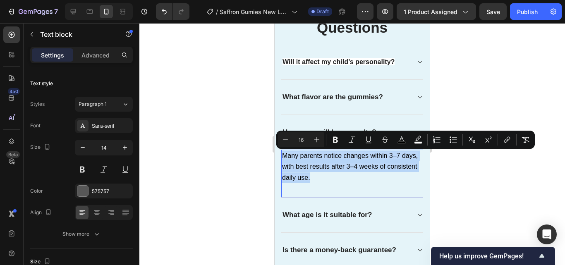
copy span "Many parents notice changes within 3–7 days, with best results after 3–4 weeks …"
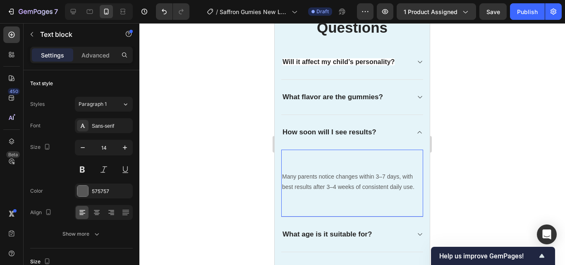
click at [283, 176] on p "Many parents notice changes within 3–7 days, with best results after 3–4 weeks …" at bounding box center [352, 182] width 140 height 21
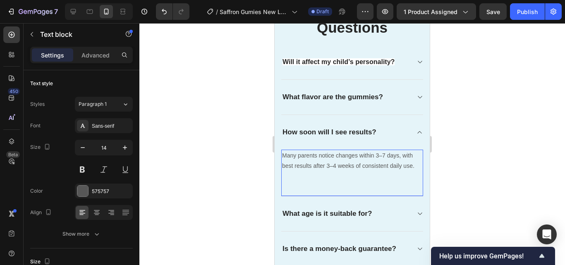
click at [284, 179] on p "Rich Text Editor. Editing area: main" at bounding box center [352, 177] width 140 height 10
click at [290, 185] on div "Many parents notice changes within 3–7 days, with best results after 3–4 weeks …" at bounding box center [352, 173] width 142 height 47
click at [291, 192] on div "Many parents notice changes within 3–7 days, with best results after 3–4 weeks …" at bounding box center [352, 173] width 142 height 47
click at [291, 186] on div "Many parents notice changes within 3–7 days, with best results after 3–4 weeks …" at bounding box center [352, 173] width 142 height 47
click at [298, 176] on p "Rich Text Editor. Editing area: main" at bounding box center [352, 177] width 140 height 10
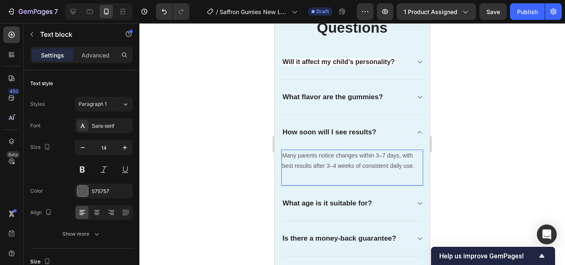
click at [291, 176] on div "Many parents notice changes within 3–7 days, with best results after 3–4 weeks …" at bounding box center [352, 168] width 142 height 36
click at [286, 172] on div "Many parents notice changes within 3–7 days, with best results after 3–4 weeks …" at bounding box center [352, 168] width 142 height 36
click at [283, 173] on div "Many parents notice changes within 3–7 days, with best results after 3–4 weeks …" at bounding box center [352, 168] width 142 height 36
click at [477, 194] on div at bounding box center [351, 144] width 425 height 242
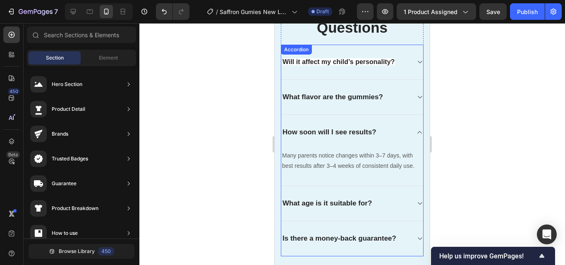
click at [416, 202] on icon at bounding box center [419, 203] width 6 height 7
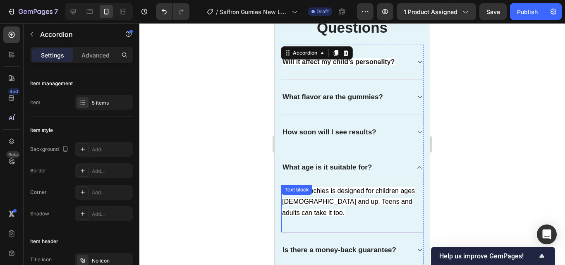
click at [410, 203] on p "Mood Munchies is designed for children ages 4 and up. Teens and adults can take…" at bounding box center [352, 202] width 140 height 33
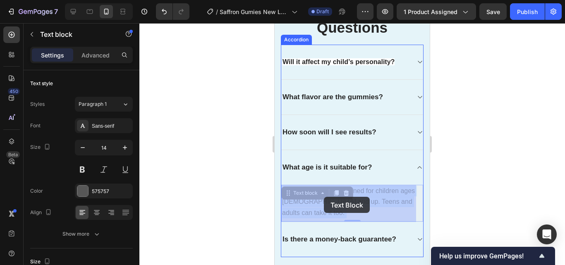
drag, startPoint x: 406, startPoint y: 202, endPoint x: 383, endPoint y: 195, distance: 24.3
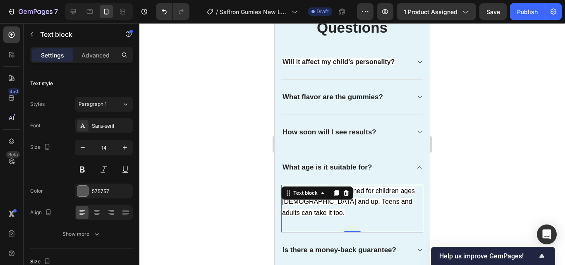
click at [496, 192] on div at bounding box center [351, 144] width 425 height 242
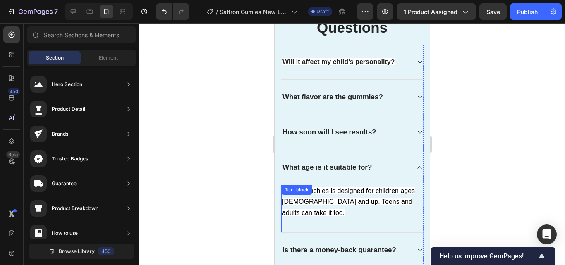
click at [405, 203] on span "Mood Munchies is designed for children ages 4 and up. Teens and adults can take…" at bounding box center [348, 201] width 133 height 29
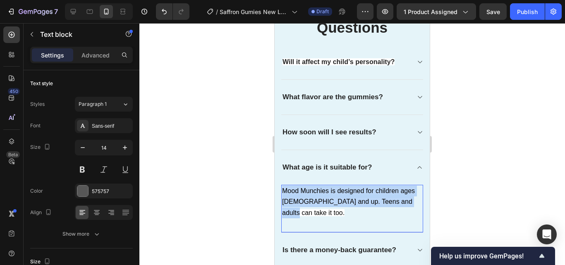
drag, startPoint x: 406, startPoint y: 203, endPoint x: 283, endPoint y: 188, distance: 123.6
click at [283, 188] on p "Mood Munchies is designed for children ages 4 and up. Teens and adults can take…" at bounding box center [352, 202] width 140 height 33
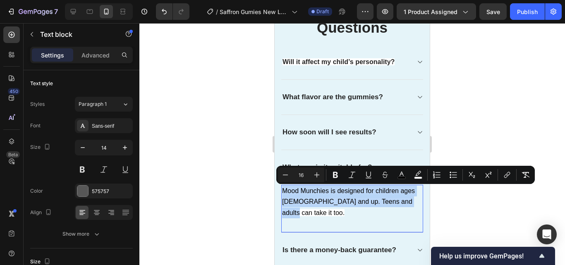
copy span "Mood Munchies is designed for children ages 4 and up. Teens and adults can take…"
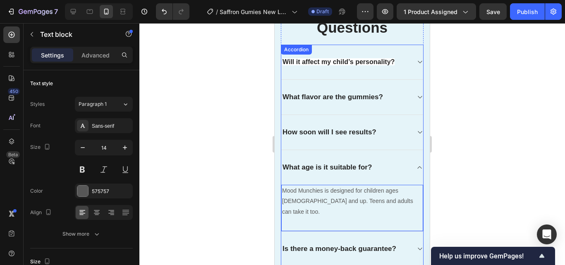
click at [401, 68] on div "Will it affect my child’s personality?" at bounding box center [352, 62] width 142 height 35
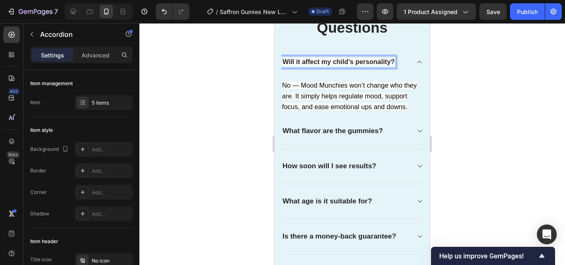
click at [394, 64] on strong "Will it affect my child’s personality?" at bounding box center [338, 61] width 112 height 7
drag, startPoint x: 394, startPoint y: 64, endPoint x: 546, endPoint y: 86, distance: 154.5
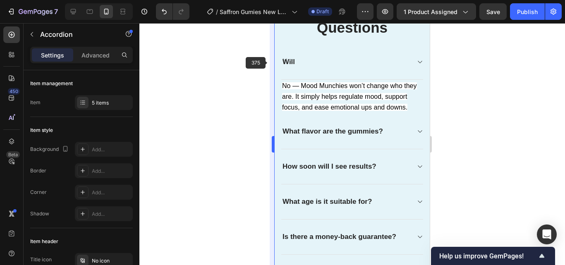
scroll to position [1861, 0]
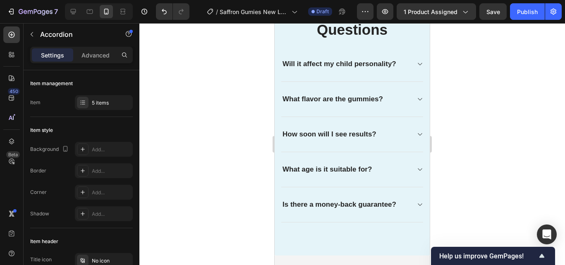
click at [416, 66] on icon at bounding box center [419, 64] width 6 height 7
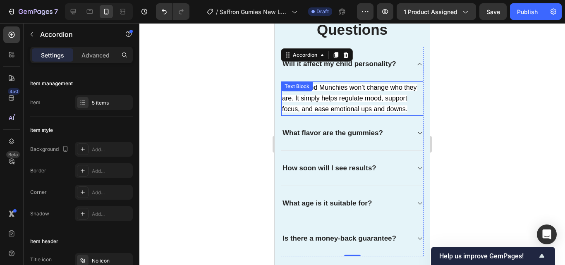
click at [303, 115] on p "No — Mood Munchies won’t change who they are. It simply helps regulate mood, su…" at bounding box center [352, 98] width 140 height 33
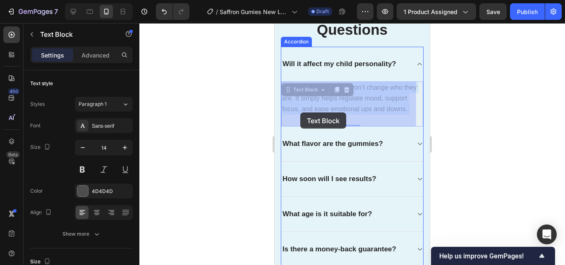
drag, startPoint x: 303, startPoint y: 119, endPoint x: 300, endPoint y: 112, distance: 6.8
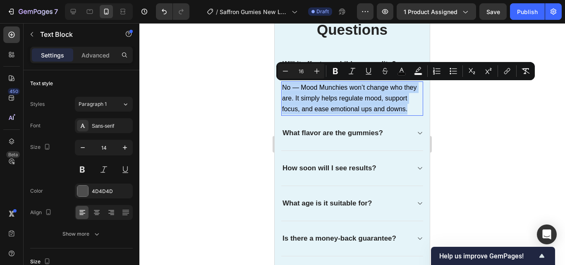
drag, startPoint x: 306, startPoint y: 121, endPoint x: 282, endPoint y: 90, distance: 38.9
click at [282, 90] on p "No — Mood Munchies won’t change who they are. It simply helps regulate mood, su…" at bounding box center [352, 98] width 140 height 33
copy span "No — Mood Munchies won’t change who they are. It simply helps regulate mood, su…"
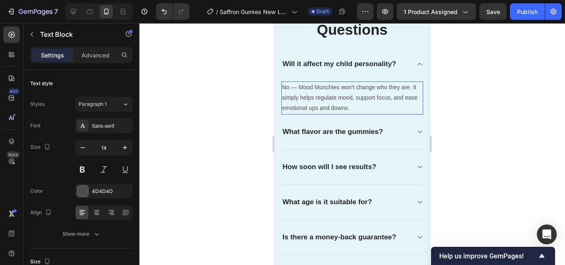
click at [202, 142] on div at bounding box center [351, 144] width 425 height 242
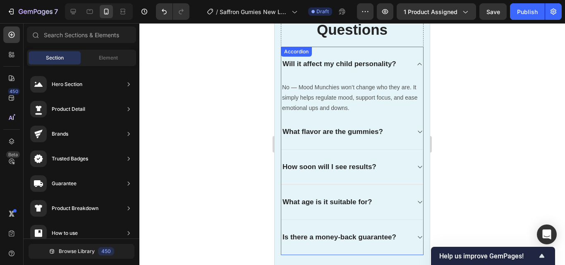
click at [387, 206] on div "What age is it suitable for?" at bounding box center [345, 202] width 129 height 12
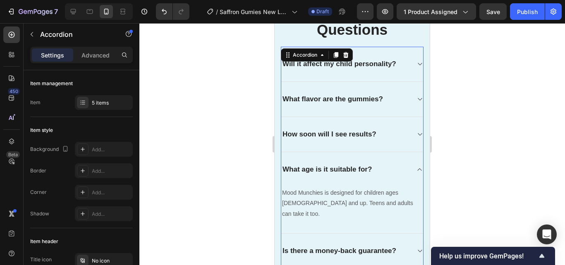
click at [391, 142] on div "How soon will I see results?" at bounding box center [352, 134] width 142 height 35
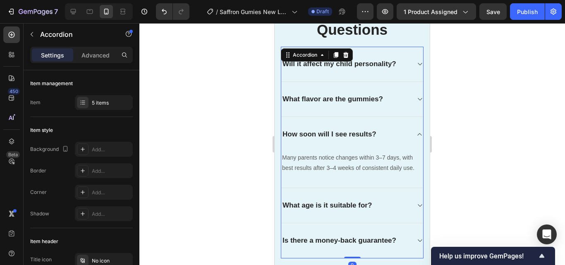
click at [402, 102] on div "What flavor are the gummies?" at bounding box center [345, 99] width 129 height 12
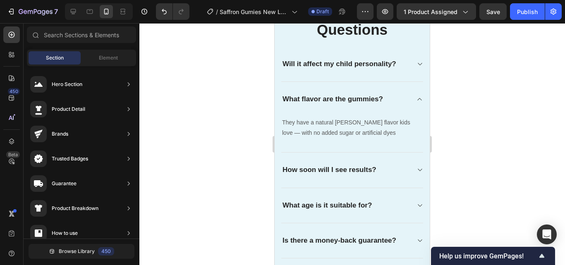
scroll to position [1966, 0]
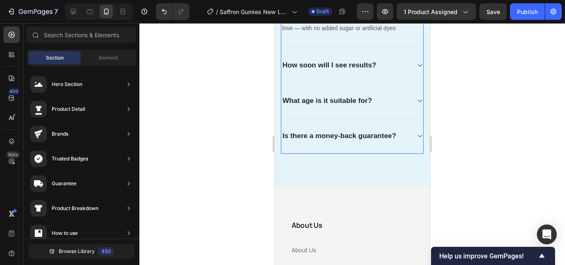
click at [416, 138] on icon at bounding box center [419, 136] width 6 height 7
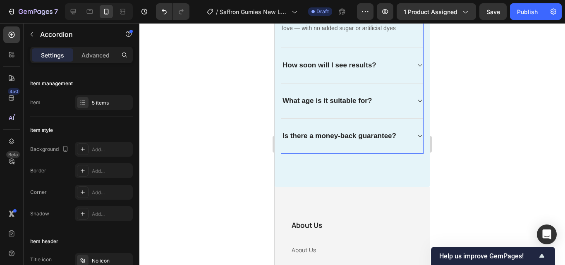
scroll to position [1966, 0]
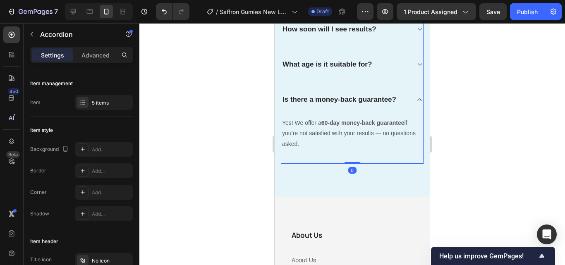
click at [411, 95] on div "Is there a money-back guarantee?" at bounding box center [352, 99] width 142 height 35
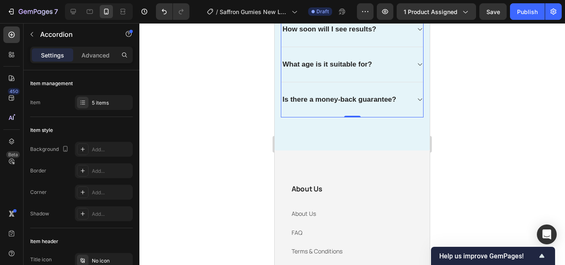
click at [411, 77] on div "What age is it suitable for?" at bounding box center [352, 64] width 142 height 35
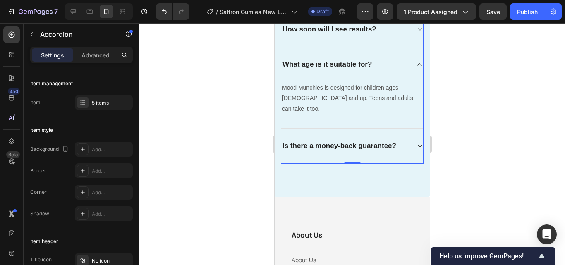
click at [416, 68] on div at bounding box center [419, 64] width 7 height 7
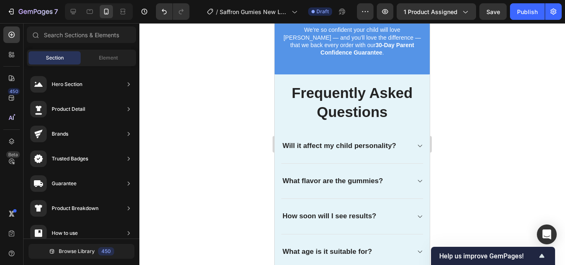
scroll to position [1846, 0]
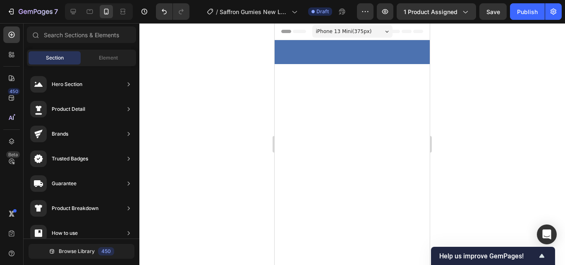
scroll to position [1986, 0]
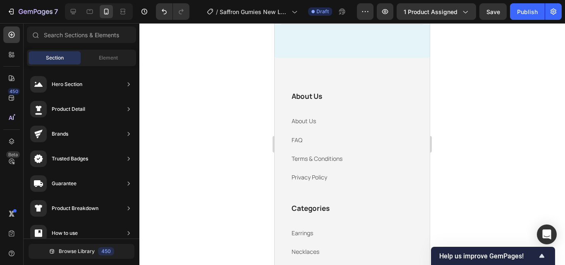
scroll to position [2090, 0]
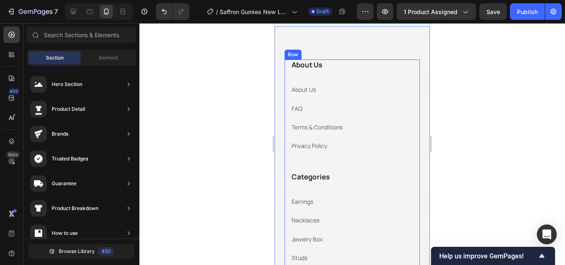
click at [402, 124] on p "Terms & Conditions" at bounding box center [351, 127] width 121 height 10
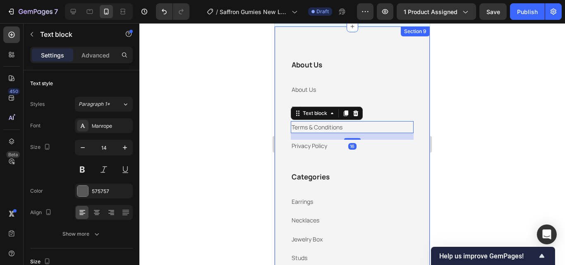
click at [404, 44] on div "About Us Heading About Us Text block FAQ Text block Terms & Conditions Text blo…" at bounding box center [351, 248] width 155 height 444
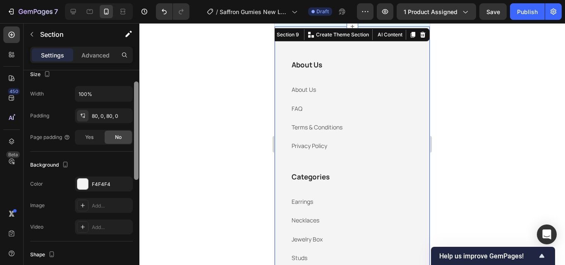
scroll to position [168, 0]
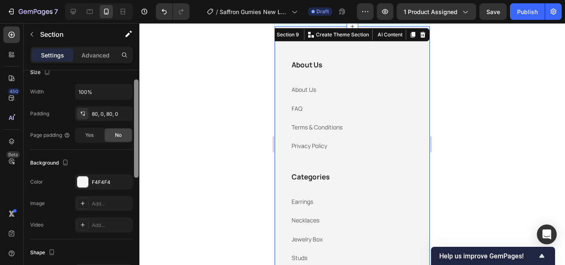
drag, startPoint x: 138, startPoint y: 121, endPoint x: 140, endPoint y: 196, distance: 74.8
click at [140, 0] on div "7 / Saffron Gumies New LP | WIP Draft Preview 1 product assigned Save Publish 4…" at bounding box center [282, 0] width 565 height 0
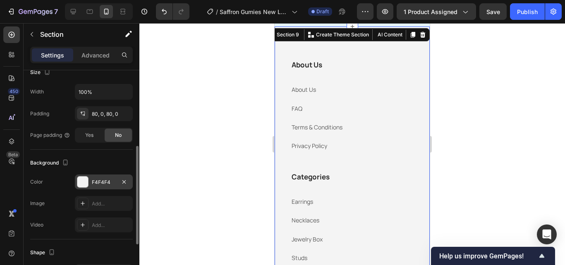
click at [117, 188] on div "F4F4F4" at bounding box center [104, 181] width 58 height 15
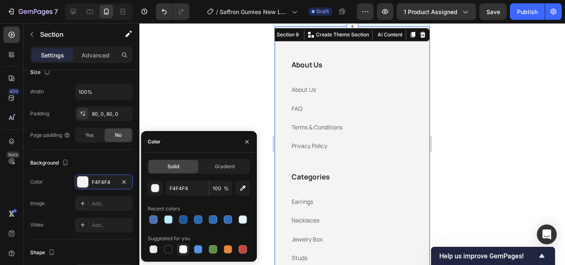
click at [180, 250] on div at bounding box center [183, 249] width 8 height 8
type input "FFFFFF"
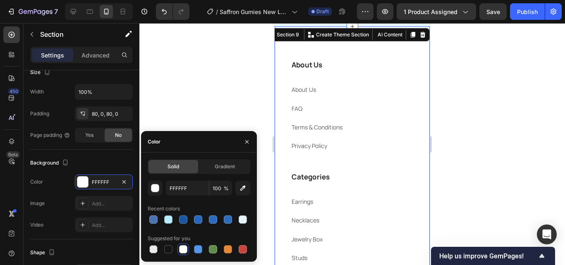
click at [191, 115] on div at bounding box center [351, 144] width 425 height 242
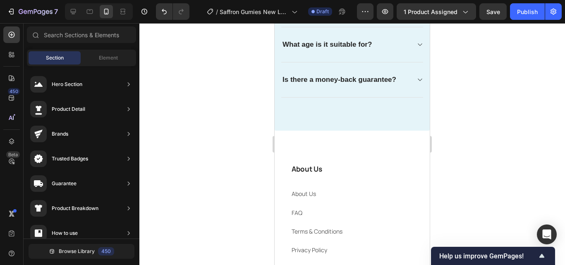
scroll to position [1971, 0]
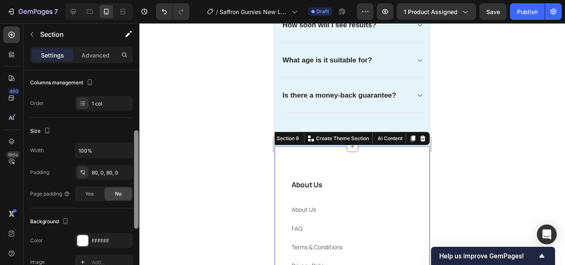
scroll to position [127, 0]
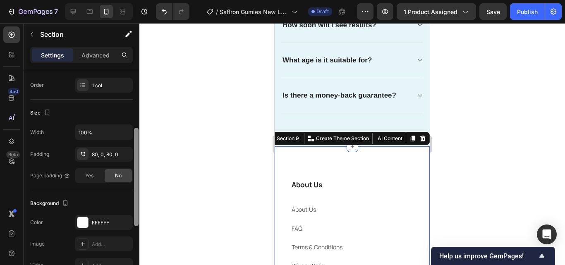
drag, startPoint x: 135, startPoint y: 115, endPoint x: 136, endPoint y: 173, distance: 57.9
click at [136, 173] on div at bounding box center [136, 177] width 5 height 98
click at [95, 229] on div "FFFFFF" at bounding box center [104, 222] width 58 height 15
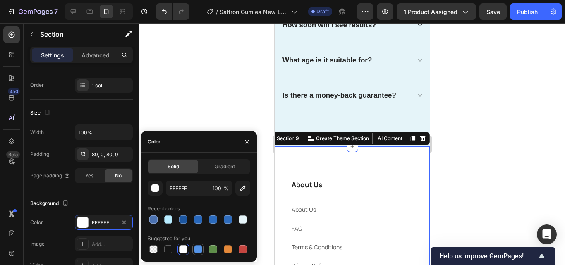
click at [196, 252] on div at bounding box center [198, 249] width 8 height 8
type input "5594E7"
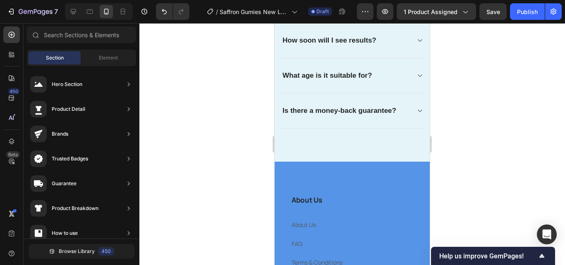
scroll to position [1960, 0]
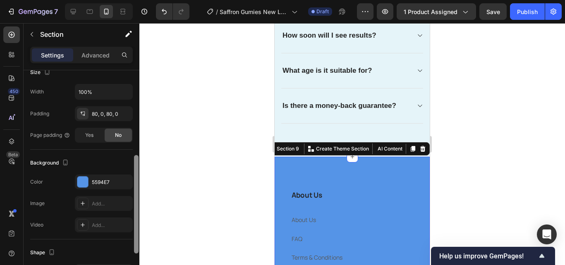
drag, startPoint x: 137, startPoint y: 124, endPoint x: 134, endPoint y: 203, distance: 79.0
click at [134, 203] on div at bounding box center [136, 204] width 5 height 98
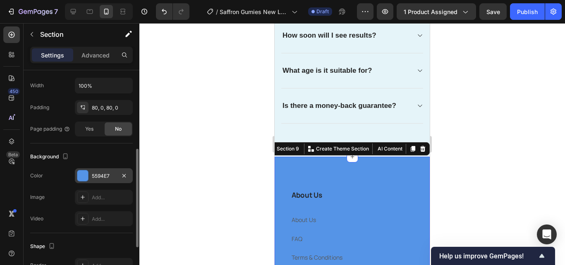
click at [109, 179] on div "5594E7" at bounding box center [104, 175] width 24 height 7
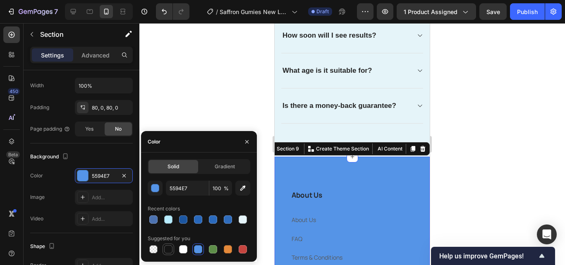
click at [169, 251] on div at bounding box center [168, 249] width 8 height 8
type input "151515"
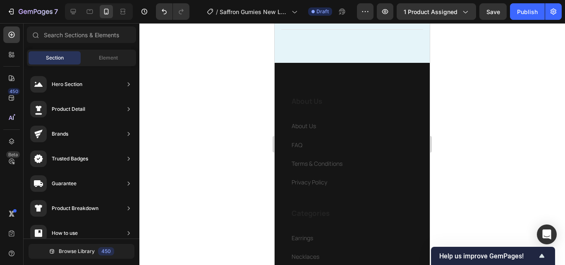
scroll to position [2018, 0]
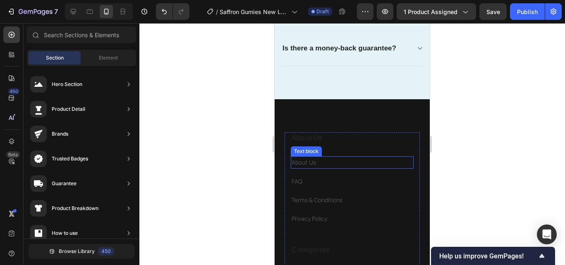
click at [397, 157] on p "About Us" at bounding box center [351, 162] width 121 height 10
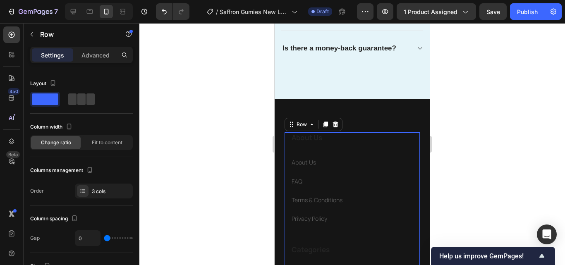
click at [403, 144] on div "About Us Heading About Us Text block FAQ Text block Terms & Conditions Text blo…" at bounding box center [352, 188] width 123 height 112
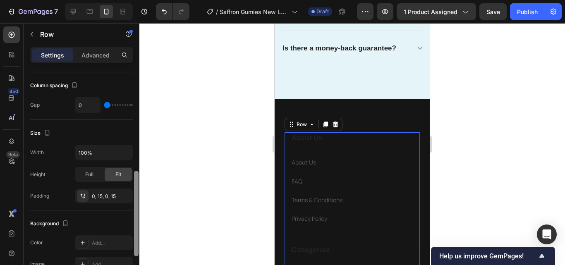
drag, startPoint x: 136, startPoint y: 100, endPoint x: 138, endPoint y: 151, distance: 51.3
click at [138, 171] on div at bounding box center [136, 214] width 5 height 86
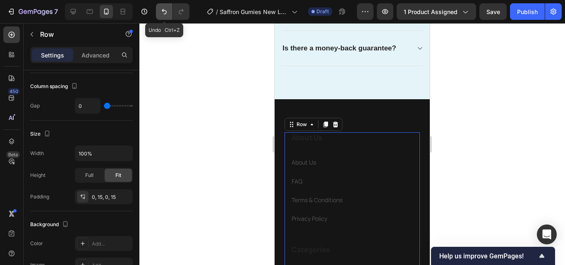
click at [166, 11] on icon "Undo/Redo" at bounding box center [164, 11] width 5 height 5
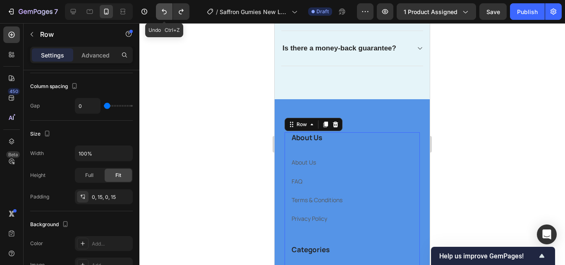
click at [166, 11] on icon "Undo/Redo" at bounding box center [164, 11] width 5 height 5
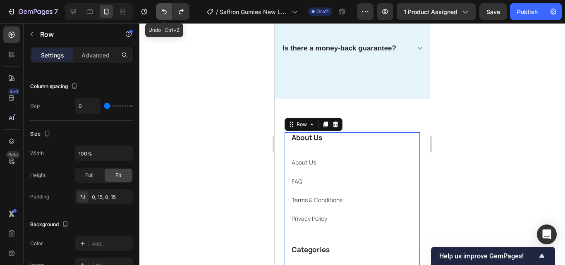
click at [166, 11] on icon "Undo/Redo" at bounding box center [164, 11] width 5 height 5
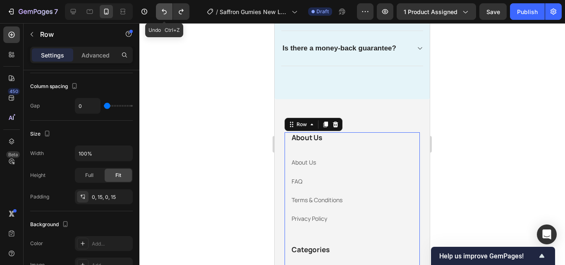
click at [166, 11] on icon "Undo/Redo" at bounding box center [164, 11] width 5 height 5
click at [450, 135] on div at bounding box center [351, 144] width 425 height 242
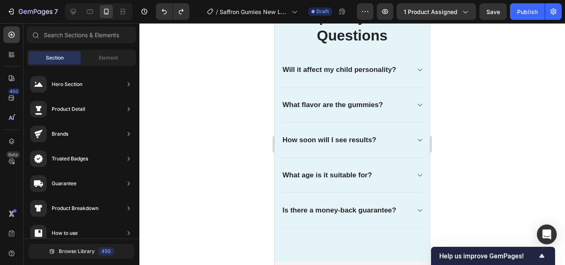
scroll to position [1945, 0]
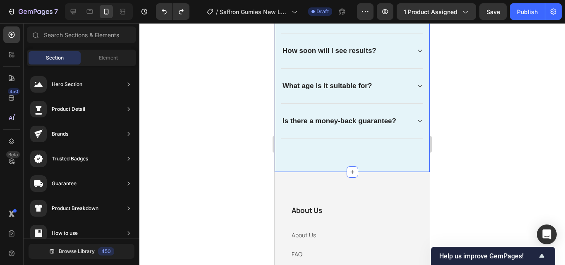
click at [414, 165] on div "Frequently Asked Questions Heading Will it affect my child personality? What fl…" at bounding box center [351, 40] width 155 height 263
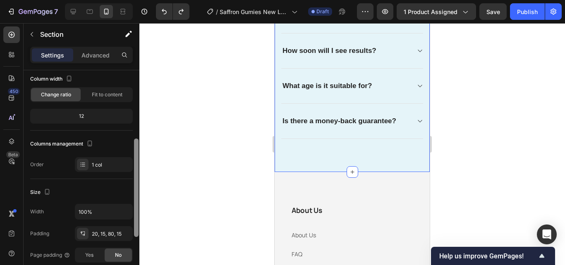
scroll to position [92, 0]
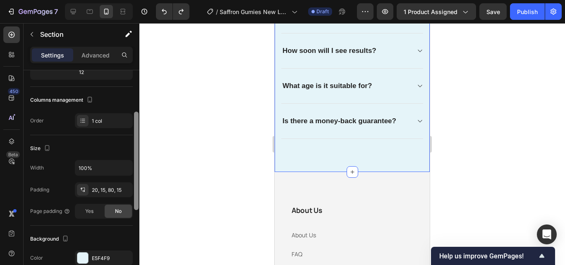
drag, startPoint x: 136, startPoint y: 112, endPoint x: 136, endPoint y: 153, distance: 40.9
click at [136, 153] on div at bounding box center [136, 161] width 5 height 98
click at [458, 195] on div at bounding box center [351, 144] width 425 height 242
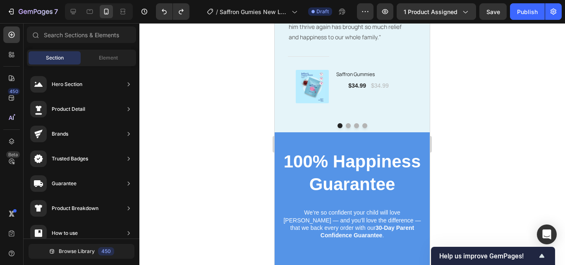
scroll to position [1611, 0]
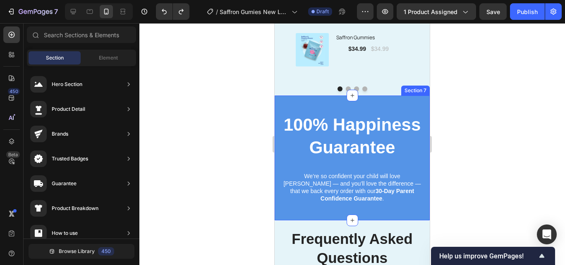
click at [415, 107] on div "100% Happiness Guarantee Heading We’re so confident your child will love [PERSO…" at bounding box center [351, 157] width 155 height 125
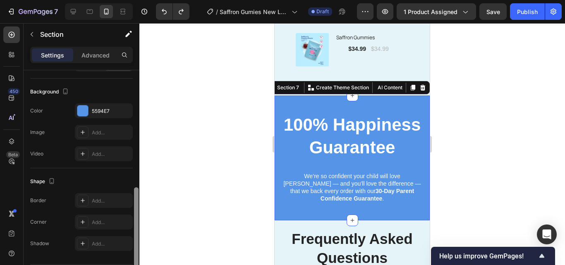
scroll to position [245, 0]
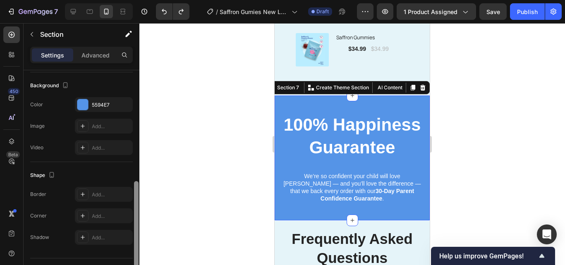
drag, startPoint x: 134, startPoint y: 93, endPoint x: 129, endPoint y: 205, distance: 111.3
click at [129, 205] on div "Layout Column width Change ratio Fit to content 12 Columns management Order 1 c…" at bounding box center [82, 179] width 116 height 218
click at [95, 123] on div "Add..." at bounding box center [111, 126] width 39 height 7
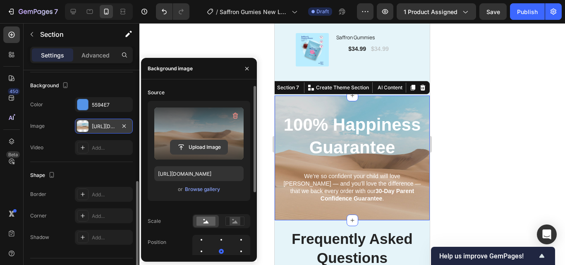
click at [203, 149] on input "file" at bounding box center [198, 147] width 57 height 14
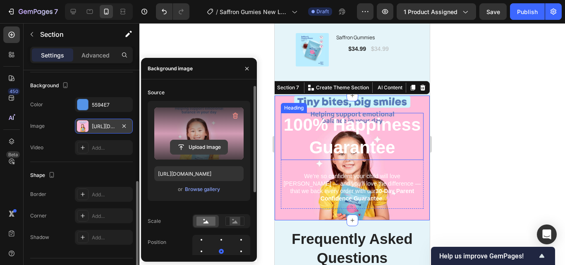
click at [204, 141] on input "file" at bounding box center [198, 147] width 57 height 14
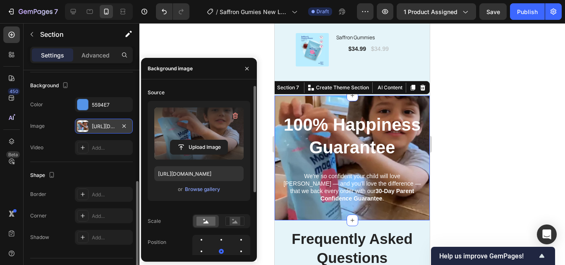
click at [97, 124] on div "[URL][DOMAIN_NAME]" at bounding box center [104, 126] width 24 height 7
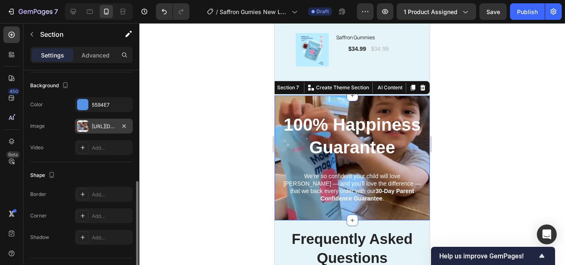
click at [99, 125] on div "[URL][DOMAIN_NAME]" at bounding box center [104, 126] width 24 height 7
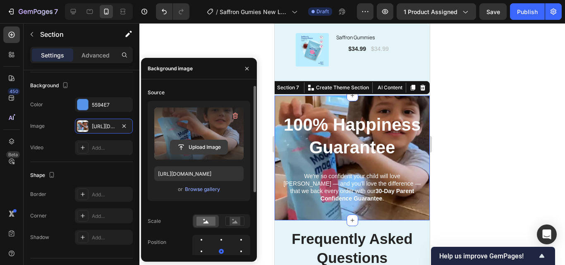
click at [215, 141] on input "file" at bounding box center [198, 147] width 57 height 14
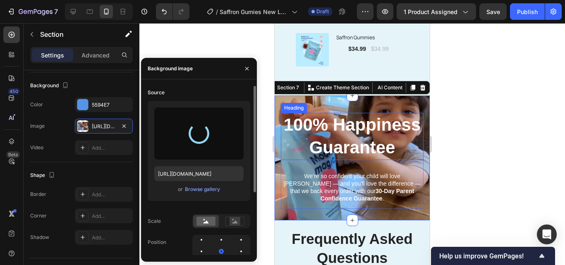
type input "https://cdn.shopify.com/s/files/1/0967/5446/7108/files/gempages_586040185100174…"
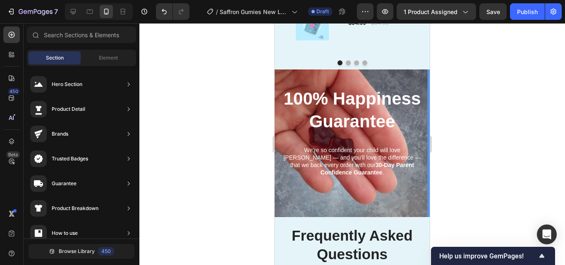
scroll to position [1653, 0]
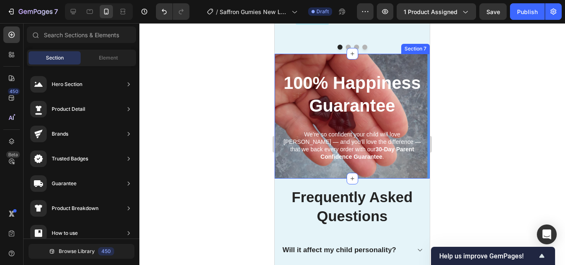
click at [409, 173] on div "100% Happiness Guarantee Heading We’re so confident your child will love Mood M…" at bounding box center [352, 122] width 143 height 102
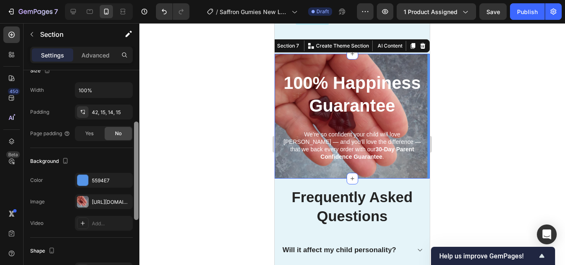
drag, startPoint x: 136, startPoint y: 131, endPoint x: 136, endPoint y: 209, distance: 78.1
click at [136, 209] on div at bounding box center [136, 171] width 5 height 98
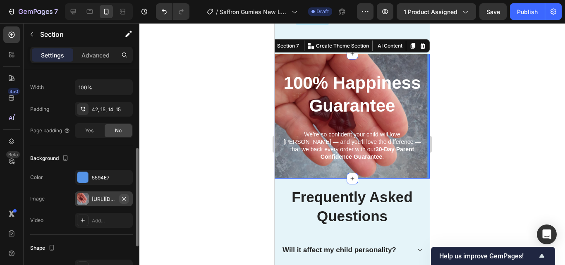
click at [125, 199] on icon "button" at bounding box center [123, 198] width 3 height 3
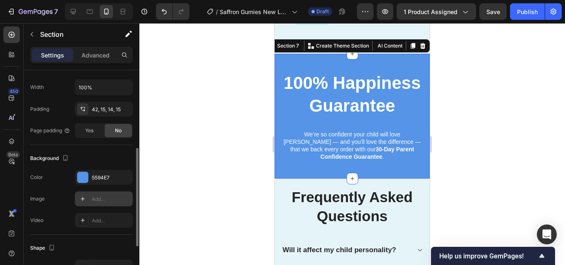
click at [458, 174] on div at bounding box center [351, 144] width 425 height 242
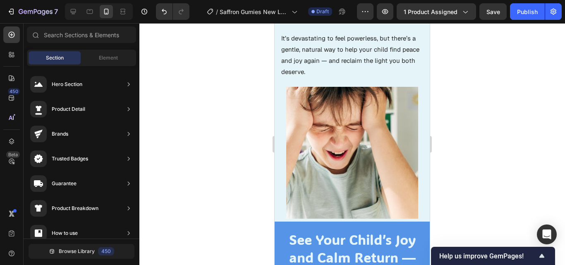
scroll to position [579, 0]
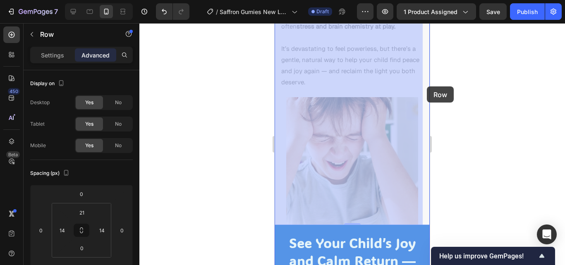
drag, startPoint x: 422, startPoint y: 87, endPoint x: 427, endPoint y: 86, distance: 4.6
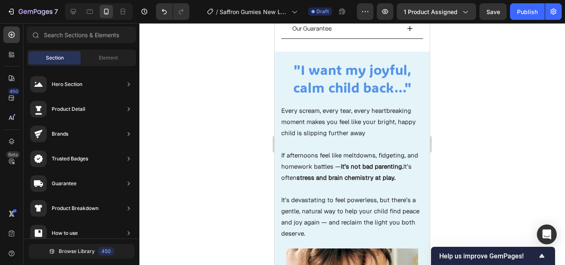
scroll to position [349, 0]
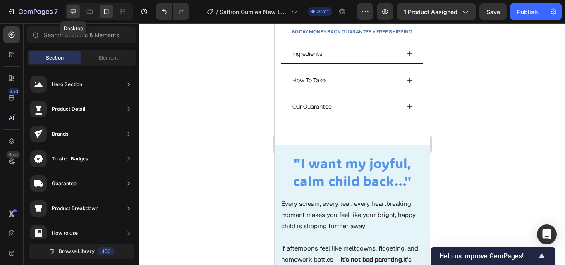
click at [72, 11] on icon at bounding box center [73, 11] width 8 height 8
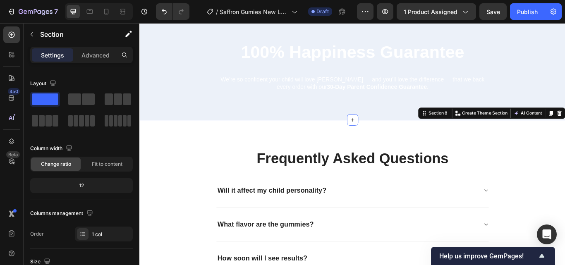
scroll to position [1486, 0]
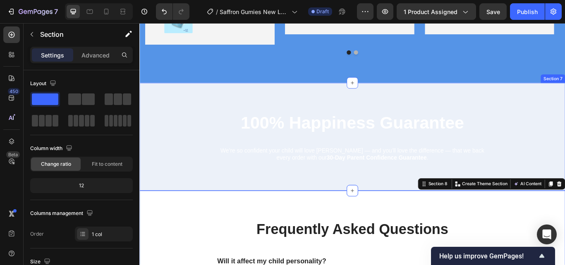
click at [186, 100] on div "100% Happiness Guarantee Heading We’re so confident your child will love Mood M…" at bounding box center [387, 156] width 496 height 126
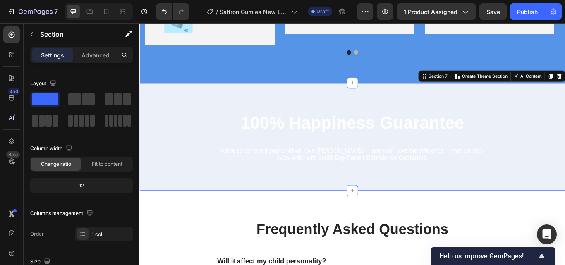
click at [177, 107] on div "100% Happiness Guarantee Heading We’re so confident your child will love Mood M…" at bounding box center [387, 156] width 496 height 126
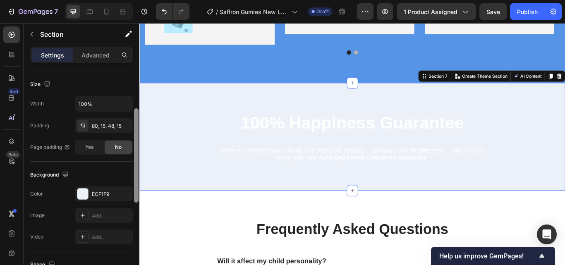
scroll to position [210, 0]
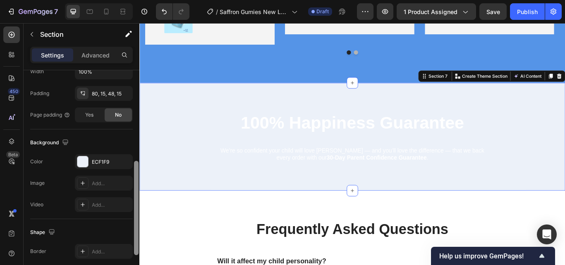
drag, startPoint x: 136, startPoint y: 108, endPoint x: 130, endPoint y: 199, distance: 91.2
click at [130, 199] on div "Layout Column width Change ratio Fit to content 12 Columns management Order 1 c…" at bounding box center [82, 179] width 116 height 218
click at [115, 167] on div "ECF1F9" at bounding box center [104, 161] width 58 height 15
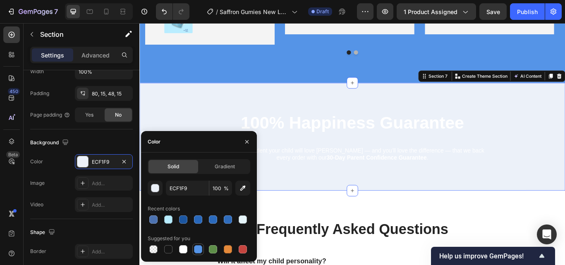
click at [200, 246] on div at bounding box center [198, 249] width 8 height 8
type input "5594E7"
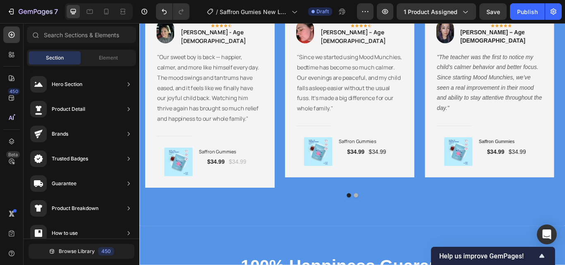
scroll to position [1329, 0]
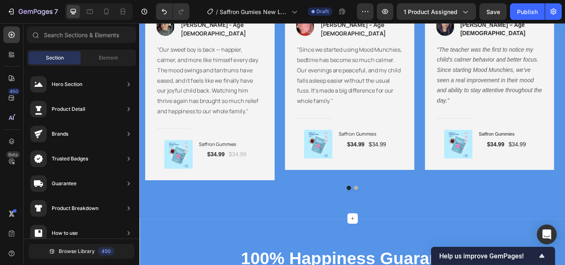
click at [564, 231] on div "Image Icon Icon Icon Icon Icon Row Emily M. - Age 44 Text block Row "Our sweet …" at bounding box center [387, 119] width 496 height 264
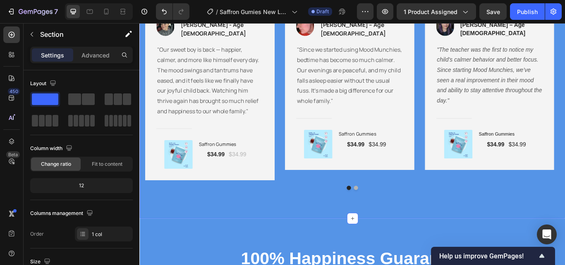
click at [272, 239] on div "Image Icon Icon Icon Icon Icon Row Emily M. - Age 44 Text block Row "Our sweet …" at bounding box center [387, 119] width 496 height 264
click at [274, 205] on div "Image Icon Icon Icon Icon Icon Row Emily M. - Age 44 Text block Row "Our sweet …" at bounding box center [388, 107] width 484 height 221
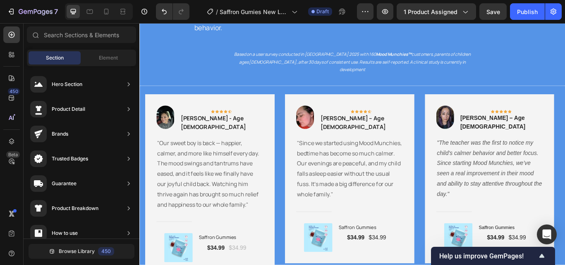
scroll to position [1237, 0]
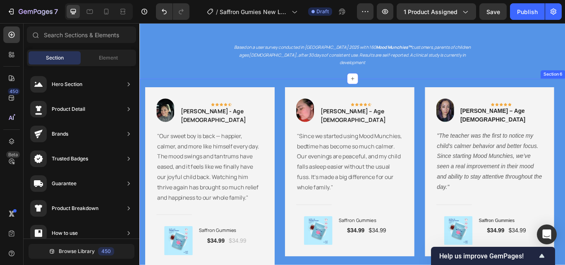
click at [300, 88] on div "Image Icon Icon Icon Icon Icon Row Emily M. - Age 44 Text block Row "Our sweet …" at bounding box center [387, 220] width 496 height 264
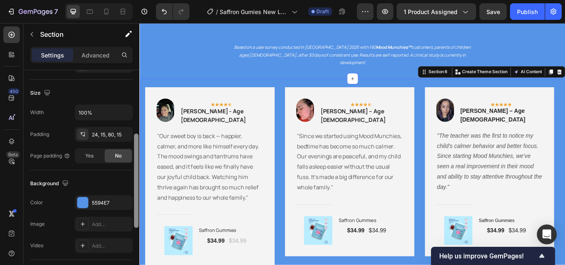
scroll to position [185, 0]
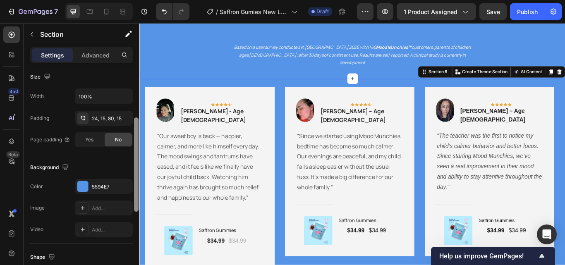
drag, startPoint x: 134, startPoint y: 102, endPoint x: 134, endPoint y: 182, distance: 80.6
click at [135, 182] on div at bounding box center [136, 164] width 5 height 94
click at [107, 182] on div "5594E7" at bounding box center [104, 186] width 58 height 15
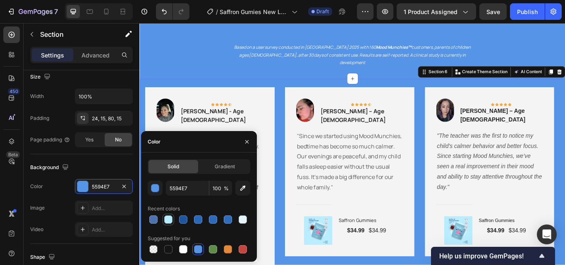
click at [169, 223] on div at bounding box center [168, 219] width 8 height 8
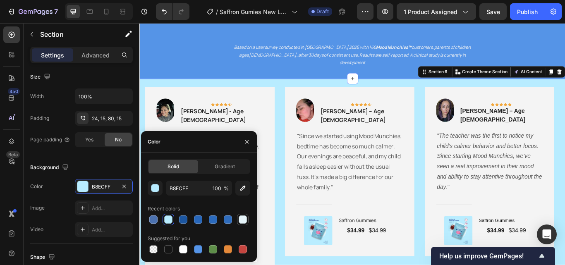
click at [239, 220] on div at bounding box center [243, 219] width 8 height 8
type input "E5F4F9"
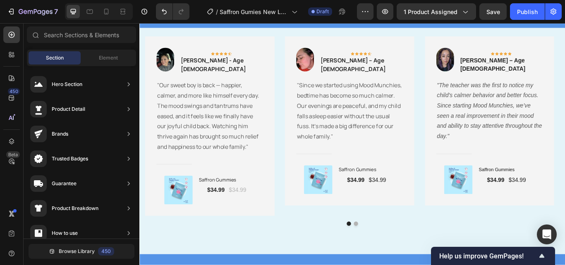
scroll to position [1237, 0]
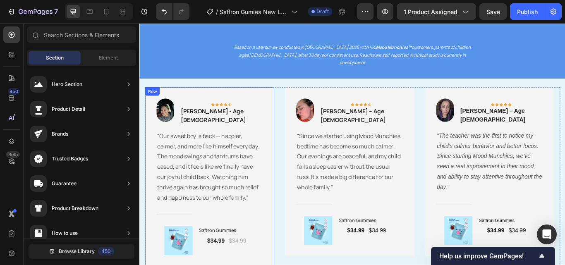
click at [282, 111] on div "Image Icon Icon Icon Icon Icon Row Emily M. - Age 44 Text block Row "Our sweet …" at bounding box center [221, 202] width 124 height 183
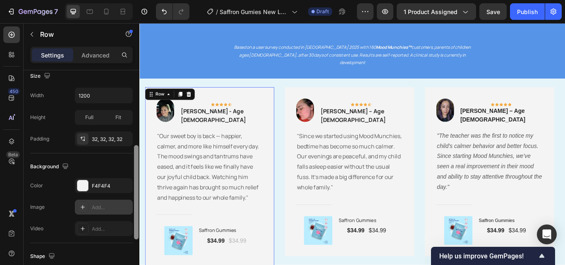
scroll to position [191, 0]
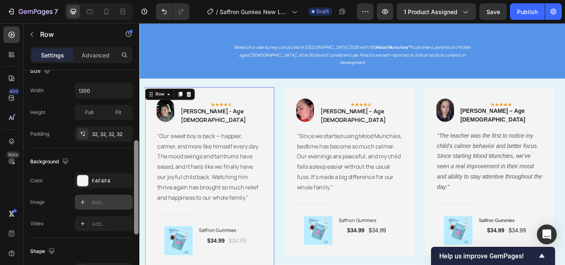
drag, startPoint x: 136, startPoint y: 118, endPoint x: 129, endPoint y: 196, distance: 77.6
click at [129, 196] on div "Layout Column width Change ratio Fit to content 12 Columns management Order 1 c…" at bounding box center [82, 179] width 116 height 218
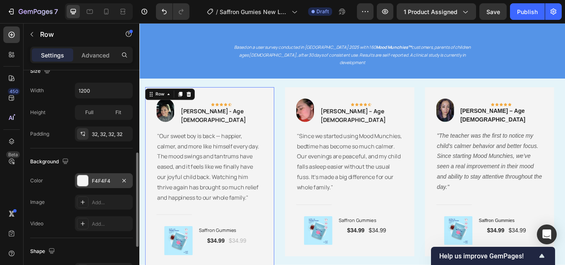
click at [109, 187] on div "F4F4F4" at bounding box center [104, 180] width 58 height 15
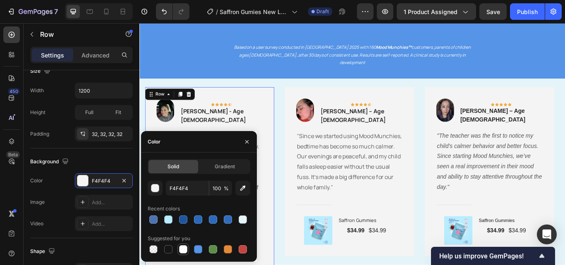
click at [186, 247] on div at bounding box center [183, 249] width 8 height 8
type input "FFFFFF"
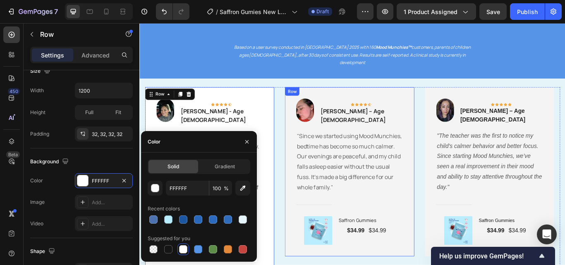
click at [438, 111] on div "Image Icon Icon Icon Icon Icon Row Sarah T. – Age 37 Text block Row "Since we s…" at bounding box center [384, 196] width 124 height 171
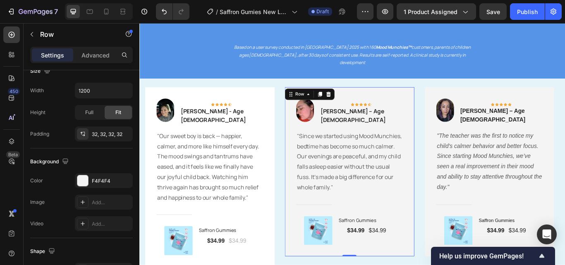
click at [454, 105] on div "Image Icon Icon Icon Icon Icon Row Sarah T. – Age 37 Text block Row "Since we s…" at bounding box center [383, 196] width 150 height 197
click at [103, 177] on div "F4F4F4" at bounding box center [104, 180] width 24 height 7
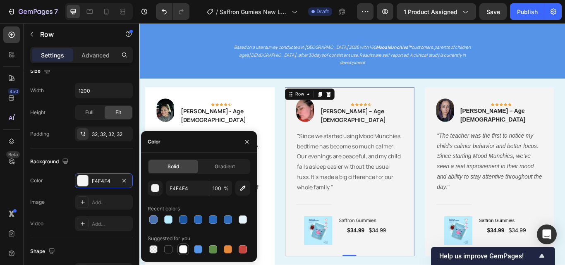
click at [182, 248] on div at bounding box center [183, 249] width 8 height 8
type input "FFFFFF"
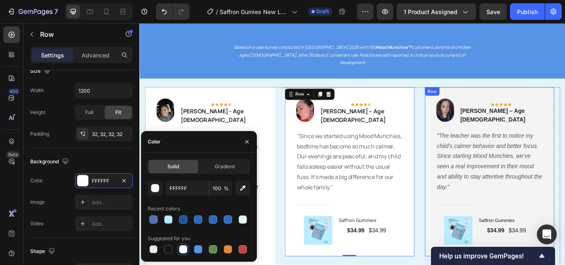
click at [564, 101] on div "Image Icon Icon Icon Icon Icon Row Maria L. – Age 32 Text block Row "The teache…" at bounding box center [547, 196] width 150 height 197
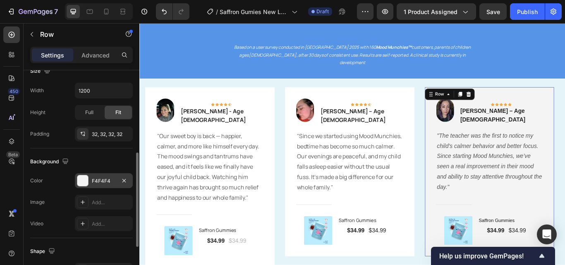
click at [105, 184] on div "F4F4F4" at bounding box center [104, 180] width 24 height 7
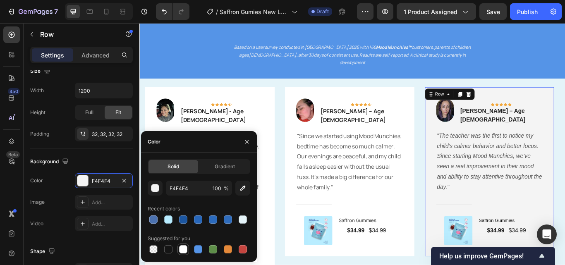
click at [184, 253] on div at bounding box center [183, 249] width 8 height 8
type input "FFFFFF"
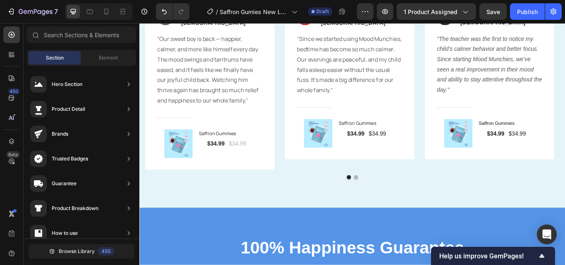
scroll to position [1320, 0]
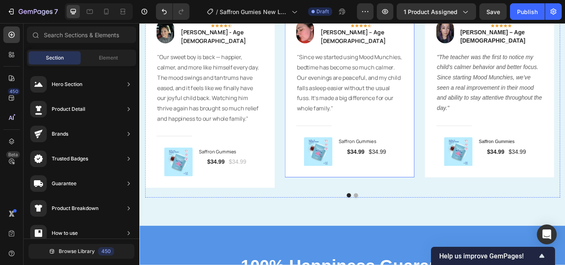
click at [427, 196] on div "Image Icon Icon Icon Icon Icon Row Sarah T. – Age 37 Text block Row "Since we s…" at bounding box center [383, 104] width 150 height 197
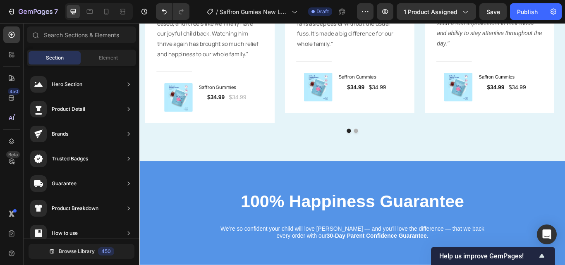
scroll to position [1341, 0]
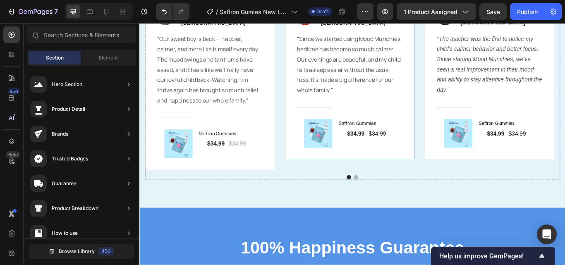
click at [437, 172] on div "Image Icon Icon Icon Icon Icon Row Sarah T. – Age 37 Text block Row "Since we s…" at bounding box center [383, 83] width 150 height 197
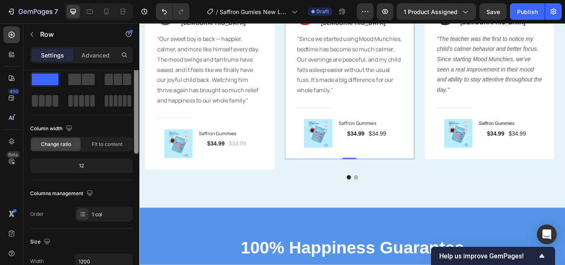
scroll to position [23, 0]
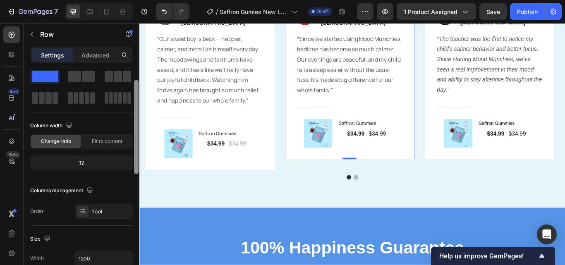
drag, startPoint x: 137, startPoint y: 129, endPoint x: 137, endPoint y: 138, distance: 9.9
click at [137, 138] on div at bounding box center [136, 127] width 5 height 94
click at [119, 139] on span "Fit to content" at bounding box center [107, 141] width 31 height 7
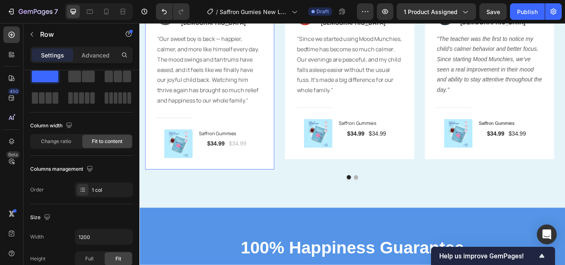
click at [285, 185] on div "Image Icon Icon Icon Icon Icon Row Emily M. - Age 44 Text block Row "Our sweet …" at bounding box center [221, 89] width 150 height 209
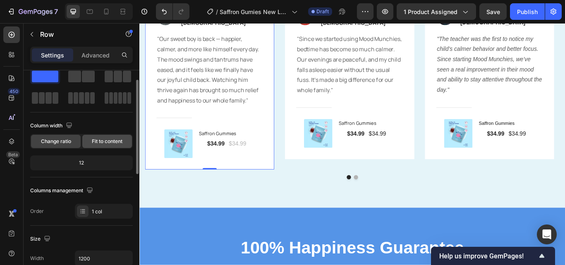
click at [117, 147] on div "Fit to content" at bounding box center [107, 141] width 50 height 13
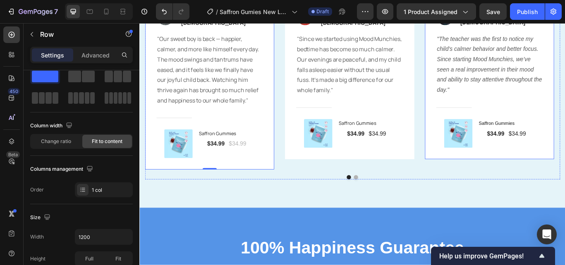
click at [518, 173] on div "Image Icon Icon Icon Icon Icon Row Maria L. – Age 32 Text block Row "The teache…" at bounding box center [547, 83] width 150 height 197
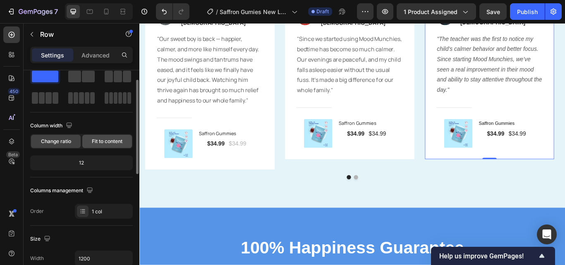
click at [114, 146] on div "Fit to content" at bounding box center [107, 141] width 50 height 13
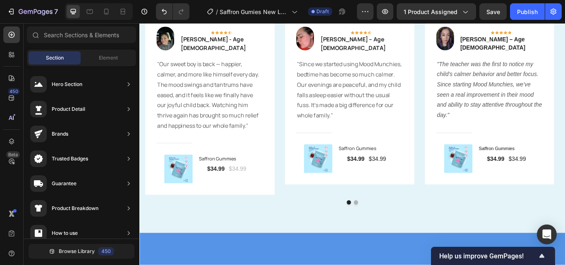
scroll to position [1320, 0]
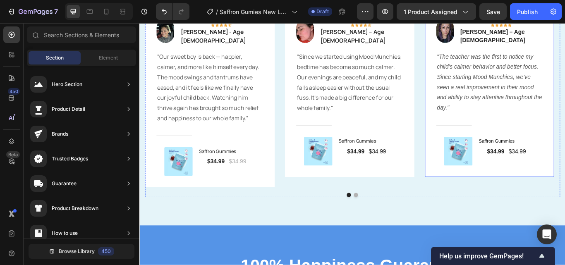
click at [552, 195] on div "Image Icon Icon Icon Icon Icon Row Maria L. – Age 32 Text block Row "The teache…" at bounding box center [547, 103] width 150 height 197
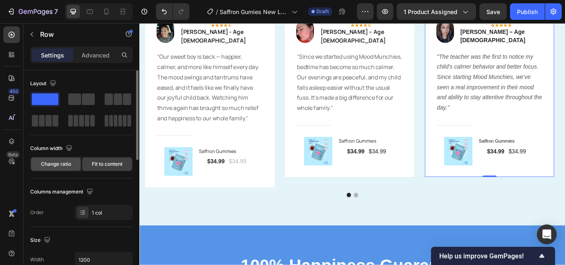
click at [70, 167] on span "Change ratio" at bounding box center [56, 163] width 30 height 7
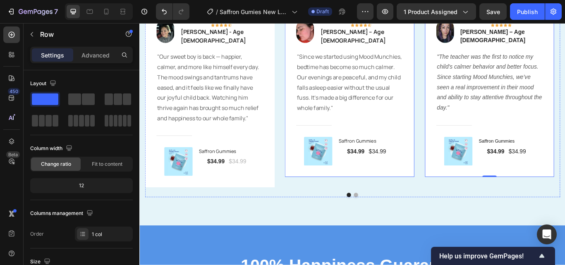
click at [390, 196] on div "Image Icon Icon Icon Icon Icon Row Sarah T. – Age 37 Text block Row "Since we s…" at bounding box center [383, 103] width 150 height 197
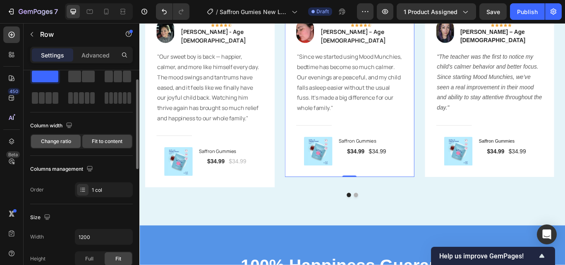
click at [67, 147] on div "Change ratio Fit to content" at bounding box center [81, 141] width 103 height 15
click at [67, 146] on div "Change ratio" at bounding box center [56, 141] width 50 height 13
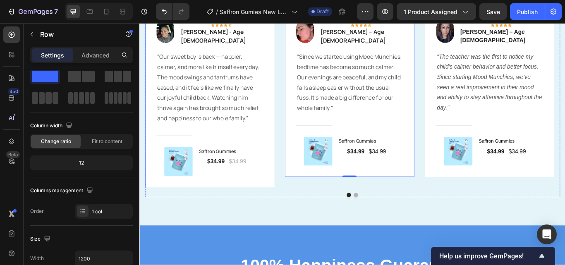
click at [242, 208] on div "Image Icon Icon Icon Icon Icon Row Emily M. - Age 44 Text block Row "Our sweet …" at bounding box center [221, 109] width 150 height 209
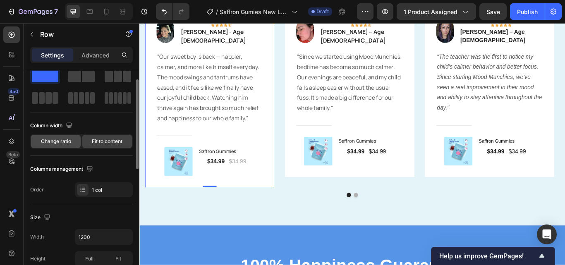
click at [70, 141] on span "Change ratio" at bounding box center [56, 141] width 30 height 7
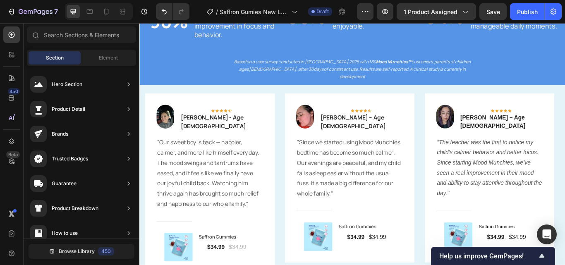
scroll to position [1249, 0]
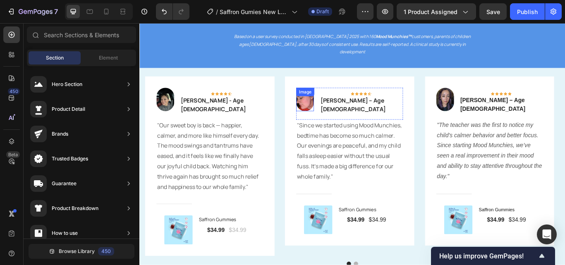
click at [342, 110] on img at bounding box center [332, 113] width 21 height 28
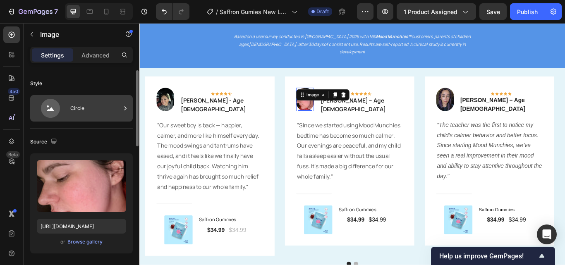
click at [102, 117] on div "Circle" at bounding box center [95, 108] width 50 height 19
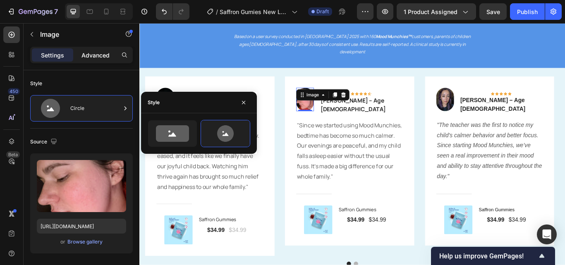
click at [93, 60] on div "Advanced" at bounding box center [95, 54] width 41 height 13
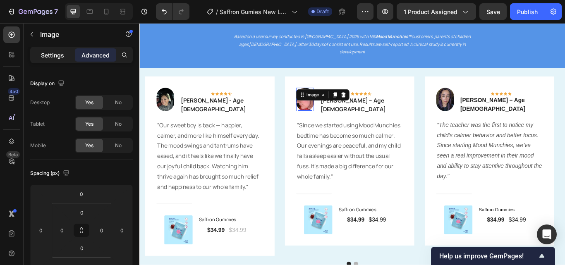
drag, startPoint x: 45, startPoint y: 90, endPoint x: 55, endPoint y: 50, distance: 41.3
click at [55, 50] on div "Settings" at bounding box center [52, 54] width 41 height 13
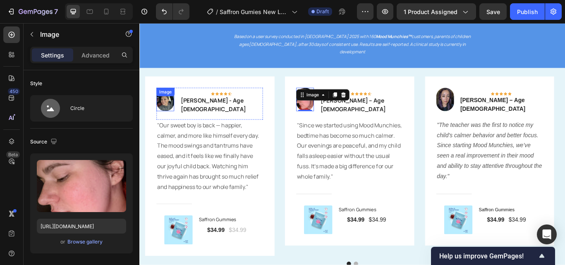
click at [179, 112] on img at bounding box center [169, 113] width 21 height 28
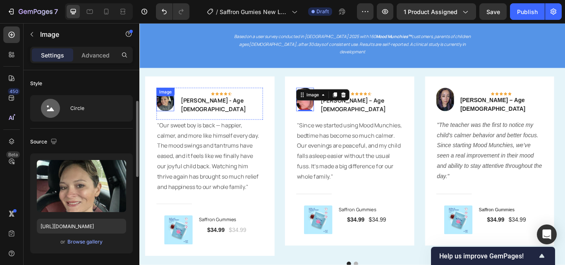
scroll to position [23, 0]
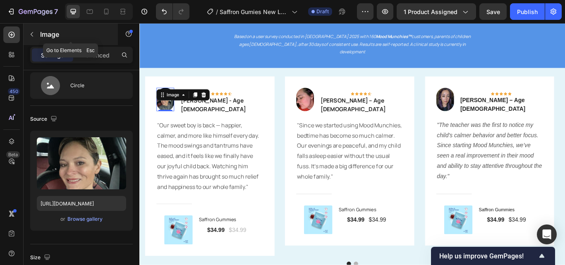
click at [33, 34] on icon "button" at bounding box center [32, 34] width 7 height 7
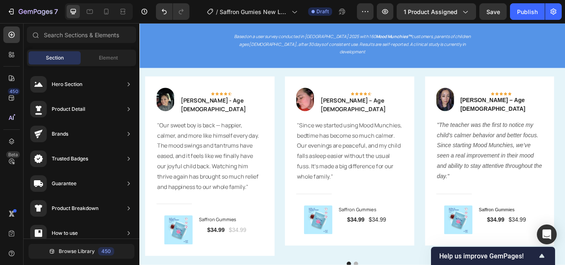
scroll to position [441, 0]
click at [317, 223] on div "Image Icon Icon Icon Icon Icon Row Sarah T. – Age 37 Text block Row "Since we s…" at bounding box center [383, 184] width 150 height 197
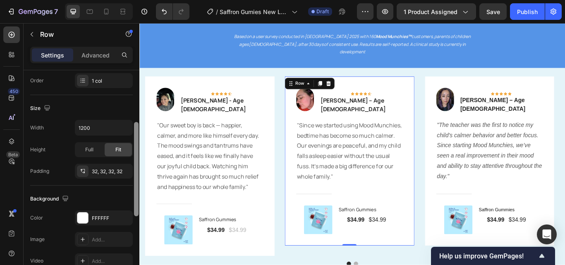
scroll to position [177, 0]
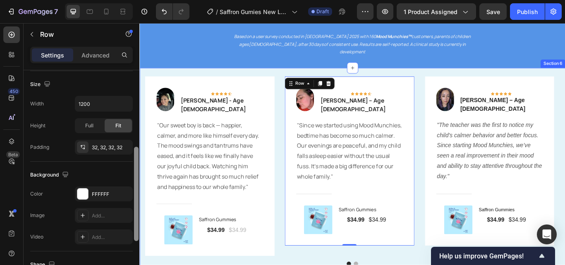
drag, startPoint x: 276, startPoint y: 160, endPoint x: 140, endPoint y: 259, distance: 168.3
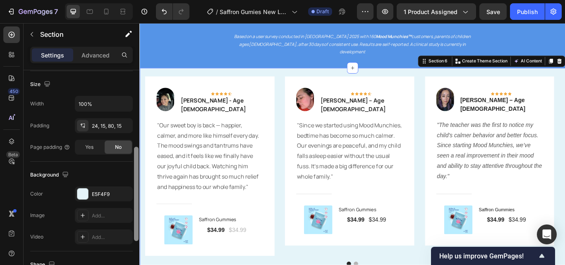
scroll to position [0, 0]
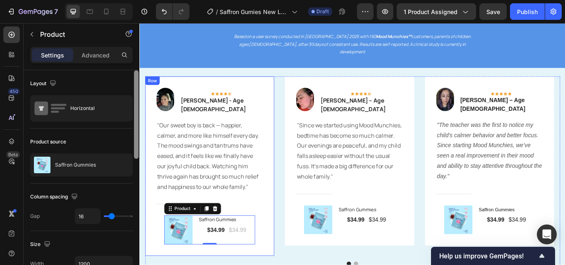
click at [281, 265] on div "Image Icon Icon Icon Icon Icon Row Emily M. - Age 44 Text block Row "Our sweet …" at bounding box center [221, 190] width 150 height 209
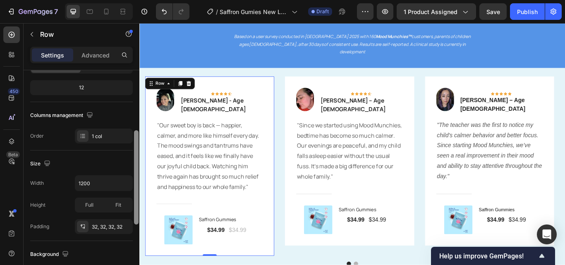
scroll to position [88, 0]
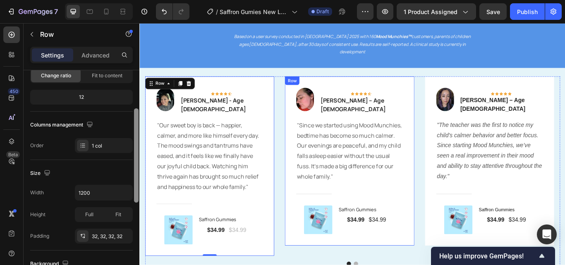
click at [313, 213] on div "Image Icon Icon Icon Icon Icon Row Sarah T. – Age 37 Text block Row "Since we s…" at bounding box center [383, 184] width 150 height 197
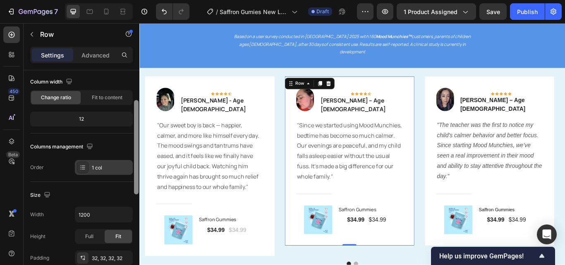
scroll to position [67, 0]
click at [113, 166] on div "1 col" at bounding box center [111, 166] width 39 height 7
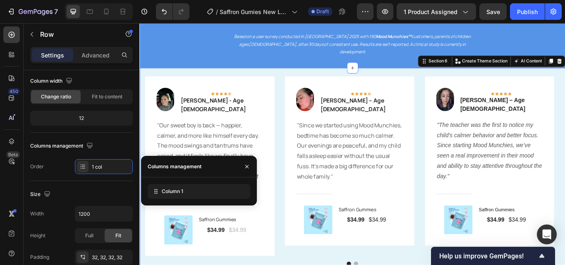
drag, startPoint x: 632, startPoint y: 165, endPoint x: 635, endPoint y: 172, distance: 6.9
click at [564, 172] on html "Header What Parents Are Saying? Heading AFTER 30 DAYS Heading Row Row 96% Headi…" at bounding box center [387, 128] width 496 height 2709
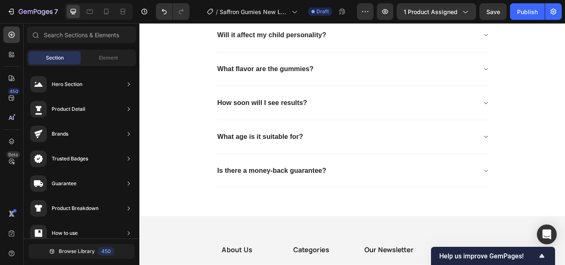
scroll to position [1751, 0]
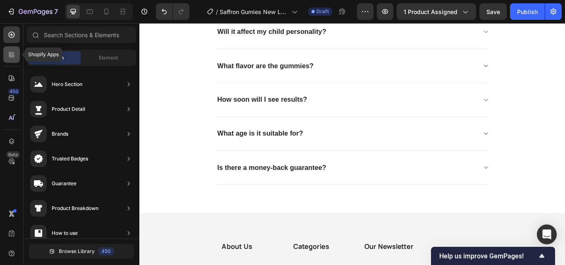
click at [12, 61] on div at bounding box center [11, 54] width 17 height 17
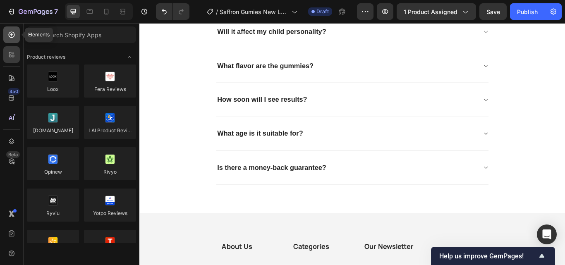
click at [11, 31] on icon at bounding box center [11, 35] width 8 height 8
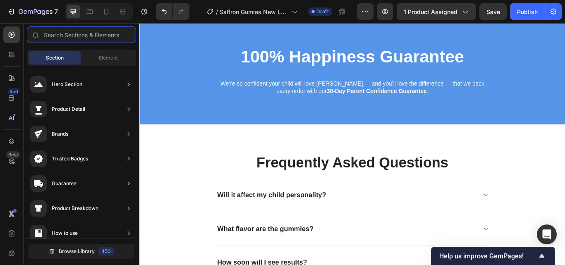
scroll to position [1606, 0]
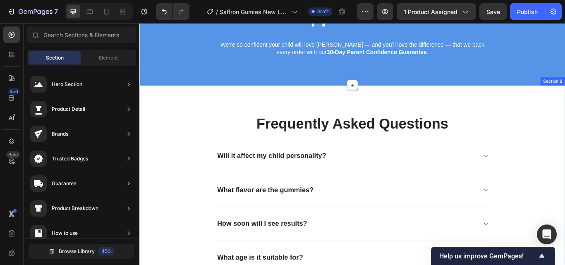
click at [564, 118] on div "Frequently Asked Questions Heading Will it affect my child personality? What fl…" at bounding box center [387, 243] width 496 height 294
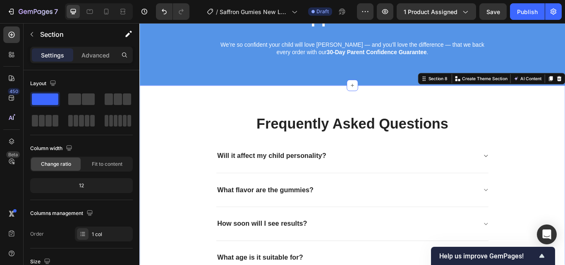
click at [162, 117] on div "Frequently Asked Questions Heading Will it affect my child personality? What fl…" at bounding box center [387, 243] width 496 height 294
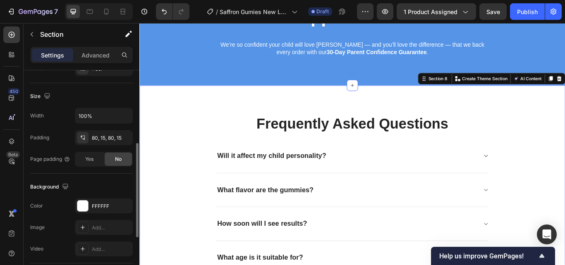
scroll to position [166, 0]
click at [113, 203] on div "FFFFFF" at bounding box center [104, 205] width 24 height 7
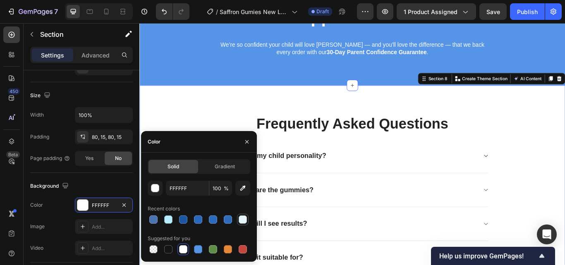
drag, startPoint x: 169, startPoint y: 220, endPoint x: 246, endPoint y: 219, distance: 77.3
click at [246, 219] on div at bounding box center [199, 220] width 103 height 12
click at [246, 219] on div at bounding box center [243, 219] width 8 height 8
type input "E5F4F9"
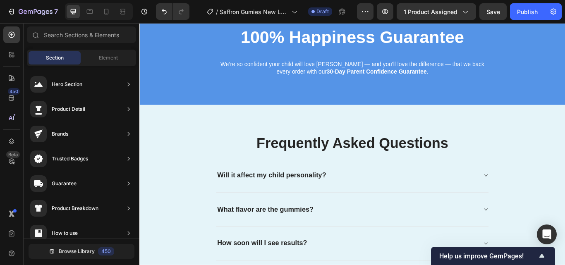
scroll to position [1538, 0]
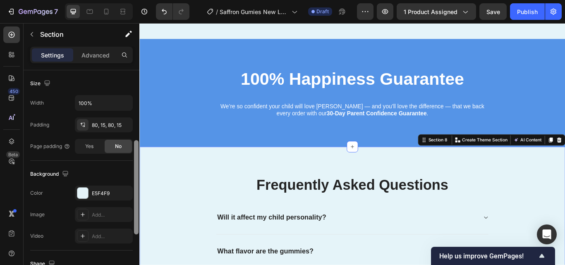
drag, startPoint x: 138, startPoint y: 119, endPoint x: 137, endPoint y: 198, distance: 79.0
click at [137, 198] on div at bounding box center [136, 187] width 5 height 94
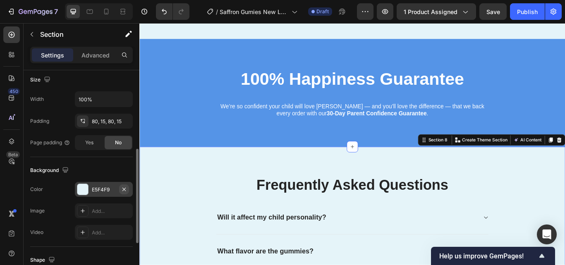
click at [121, 190] on icon "button" at bounding box center [124, 189] width 7 height 7
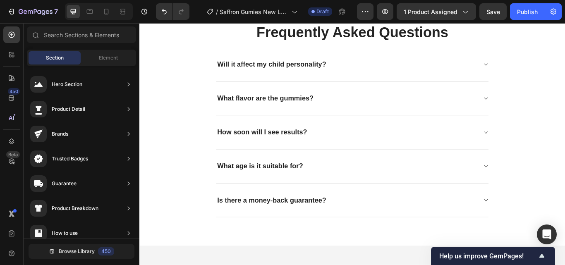
scroll to position [1717, 0]
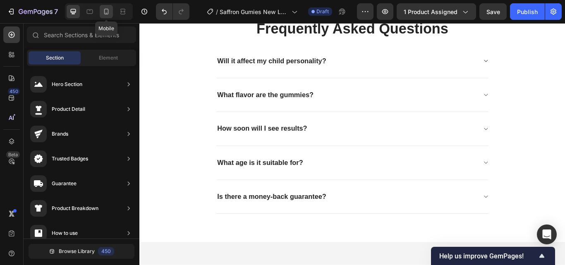
click at [103, 12] on icon at bounding box center [106, 11] width 8 height 8
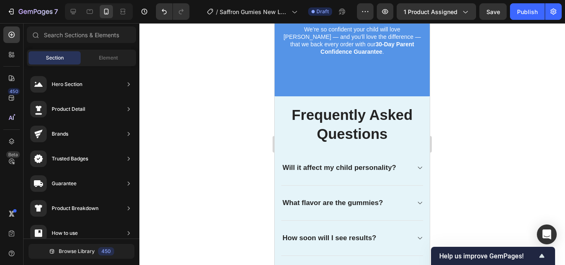
scroll to position [1681, 0]
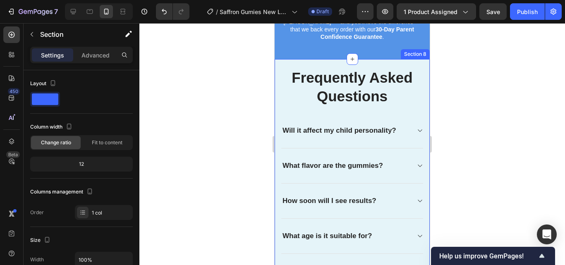
click at [418, 109] on div "Frequently Asked Questions Heading Will it affect my child personality? What fl…" at bounding box center [351, 190] width 155 height 263
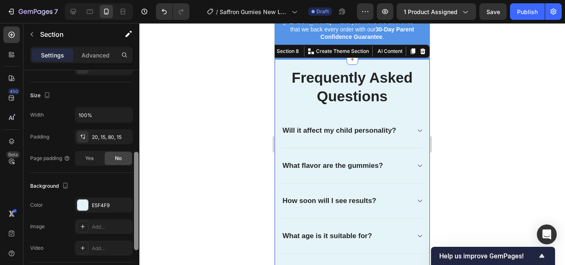
scroll to position [157, 0]
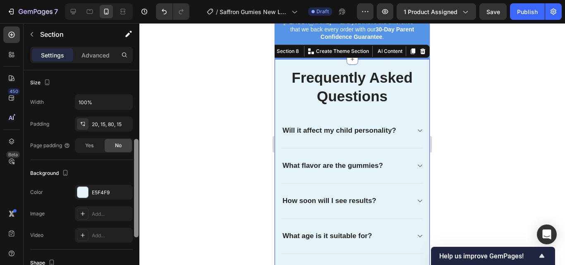
drag, startPoint x: 137, startPoint y: 116, endPoint x: 137, endPoint y: 187, distance: 71.5
click at [137, 187] on div at bounding box center [136, 188] width 5 height 98
click at [103, 193] on div "E5F4F9" at bounding box center [104, 192] width 24 height 7
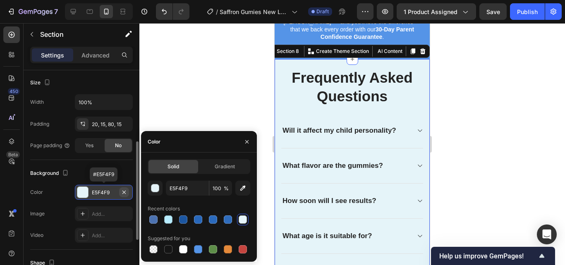
click at [122, 192] on icon "button" at bounding box center [124, 192] width 7 height 7
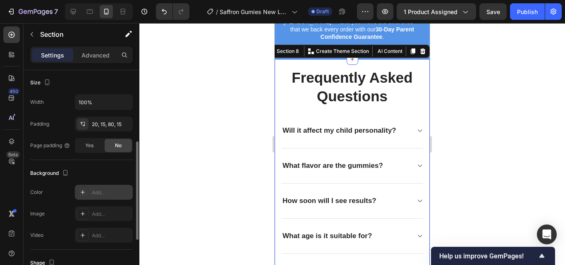
click at [473, 151] on div at bounding box center [351, 144] width 425 height 242
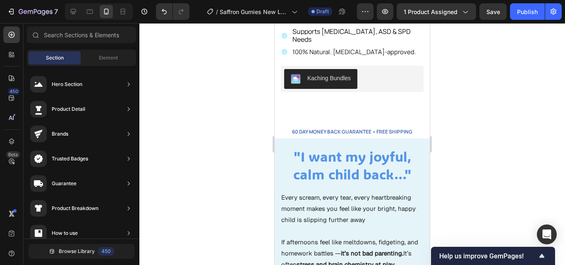
scroll to position [239, 0]
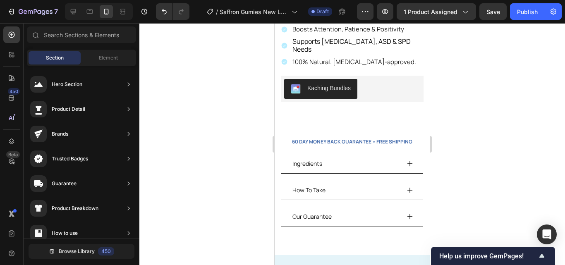
click at [461, 153] on div at bounding box center [351, 144] width 425 height 242
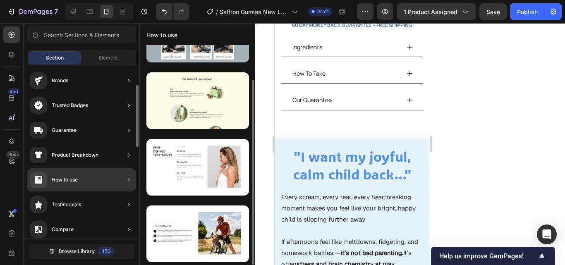
scroll to position [42, 0]
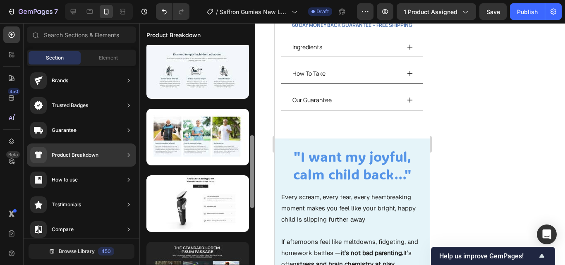
drag, startPoint x: 252, startPoint y: 122, endPoint x: 253, endPoint y: 199, distance: 76.9
click at [253, 199] on div at bounding box center [252, 171] width 5 height 73
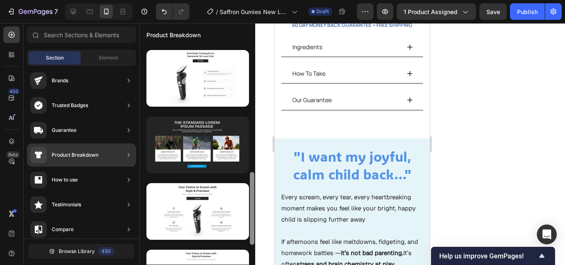
drag, startPoint x: 253, startPoint y: 192, endPoint x: 253, endPoint y: 233, distance: 41.3
click at [253, 233] on div at bounding box center [252, 208] width 5 height 73
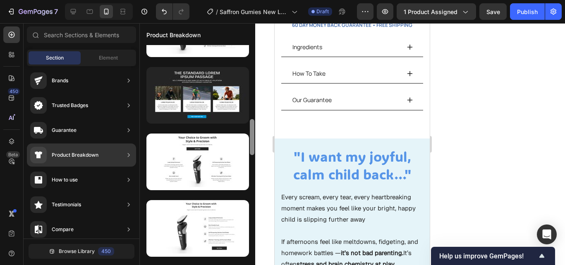
drag, startPoint x: 253, startPoint y: 233, endPoint x: 253, endPoint y: 250, distance: 17.0
click at [253, 250] on div at bounding box center [252, 155] width 6 height 220
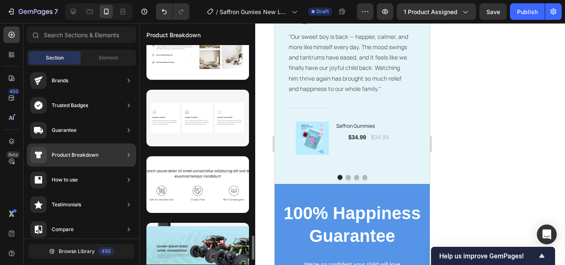
scroll to position [1590, 0]
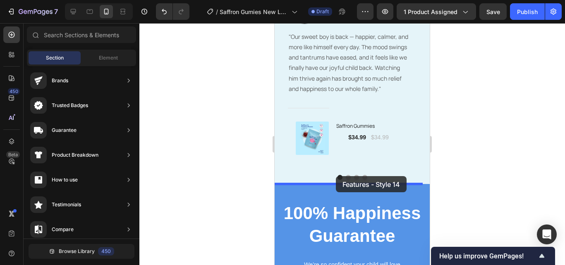
drag, startPoint x: 477, startPoint y: 107, endPoint x: 336, endPoint y: 177, distance: 157.3
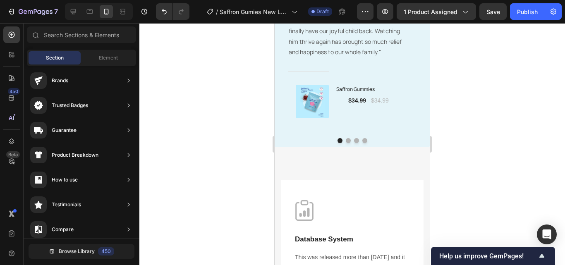
scroll to position [1589, 0]
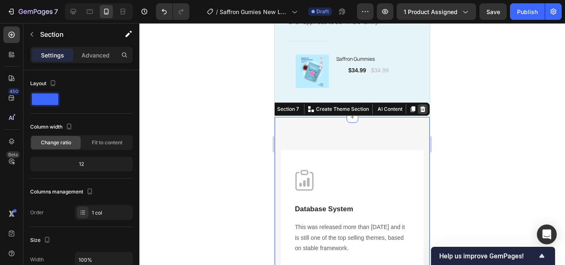
click at [418, 105] on div at bounding box center [423, 109] width 10 height 10
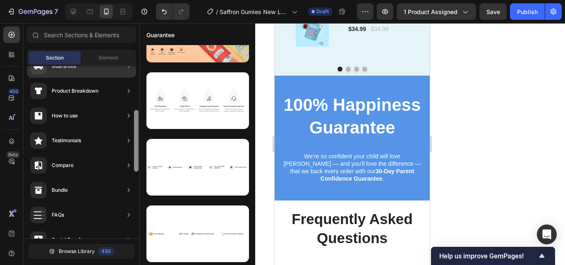
scroll to position [119, 0]
drag, startPoint x: 137, startPoint y: 126, endPoint x: 134, endPoint y: 148, distance: 22.5
click at [134, 148] on div at bounding box center [136, 140] width 5 height 62
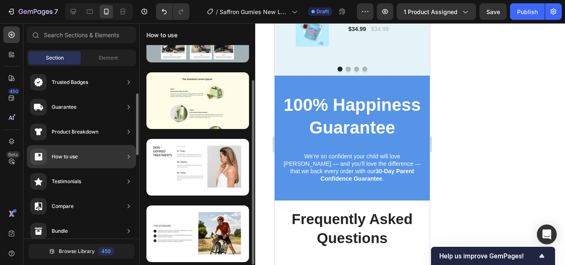
scroll to position [42, 0]
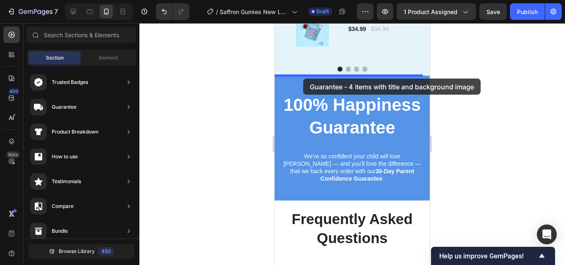
drag, startPoint x: 457, startPoint y: 179, endPoint x: 303, endPoint y: 79, distance: 183.9
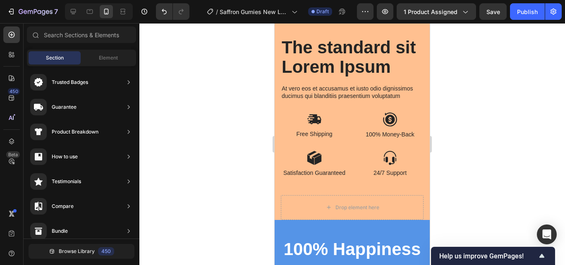
scroll to position [1680, 0]
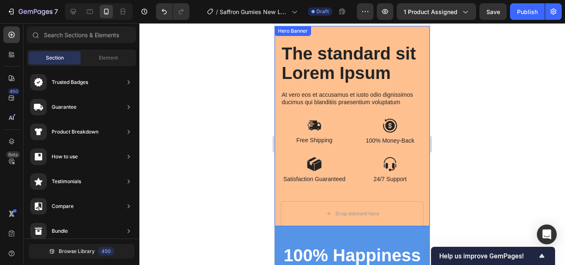
click at [418, 98] on div "The standard sit Lorem Ipsum Heading At vero eos et accusamus et iusto odio dig…" at bounding box center [351, 126] width 155 height 200
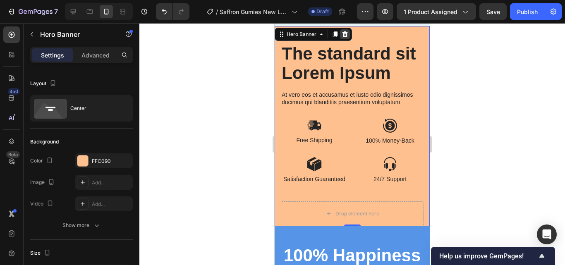
click at [347, 34] on icon at bounding box center [344, 34] width 7 height 7
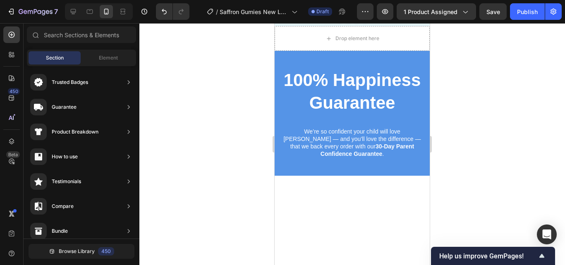
scroll to position [1591, 0]
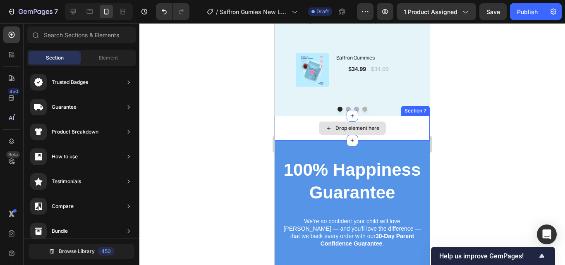
click at [373, 128] on div "Drop element here" at bounding box center [357, 128] width 44 height 7
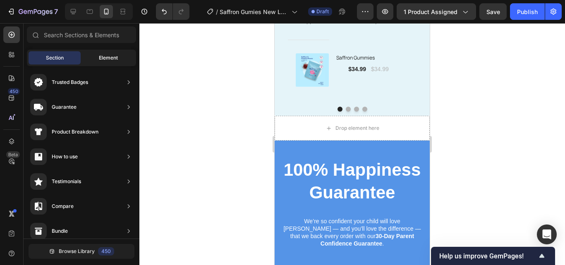
click at [88, 58] on div "Element" at bounding box center [108, 57] width 52 height 13
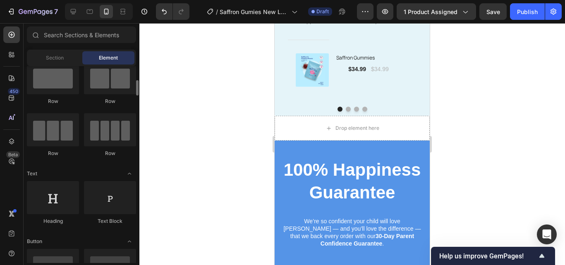
scroll to position [0, 0]
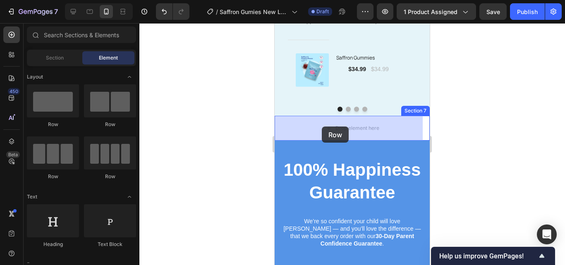
drag, startPoint x: 371, startPoint y: 171, endPoint x: 322, endPoint y: 126, distance: 66.4
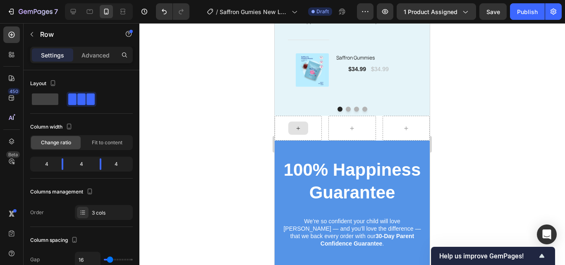
click at [296, 128] on icon at bounding box center [297, 127] width 3 height 3
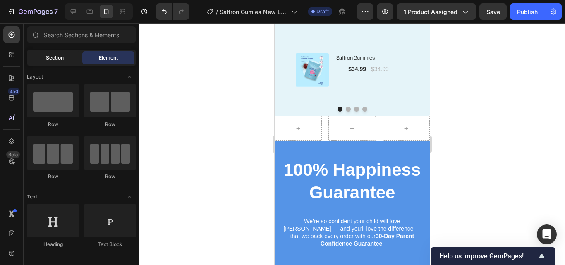
click at [71, 52] on div "Section" at bounding box center [55, 57] width 52 height 13
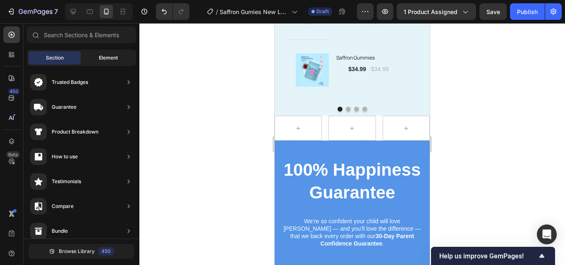
click at [106, 56] on span "Element" at bounding box center [108, 57] width 19 height 7
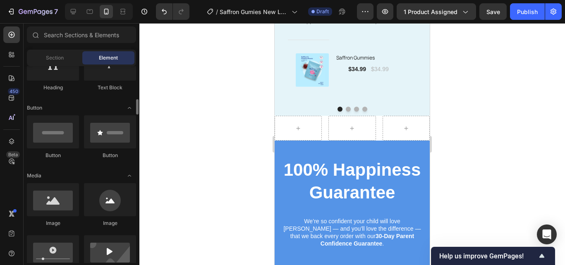
scroll to position [206, 0]
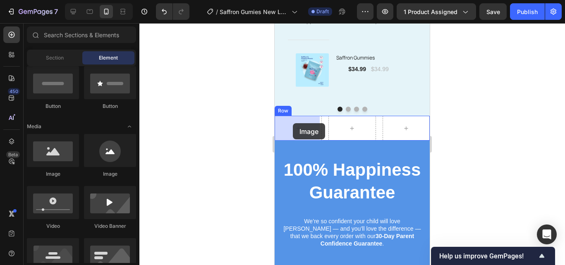
drag, startPoint x: 330, startPoint y: 174, endPoint x: 290, endPoint y: 125, distance: 63.5
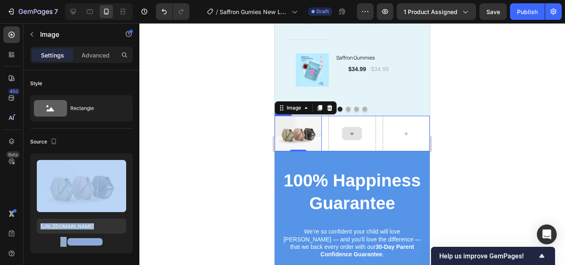
drag, startPoint x: 361, startPoint y: 204, endPoint x: 336, endPoint y: 141, distance: 67.7
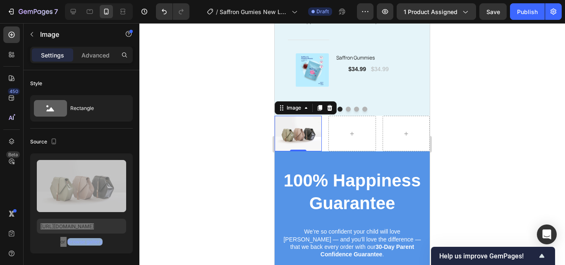
click at [299, 132] on img at bounding box center [297, 134] width 47 height 36
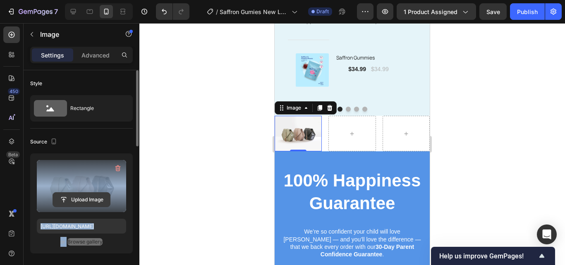
click at [82, 193] on input "file" at bounding box center [81, 200] width 57 height 14
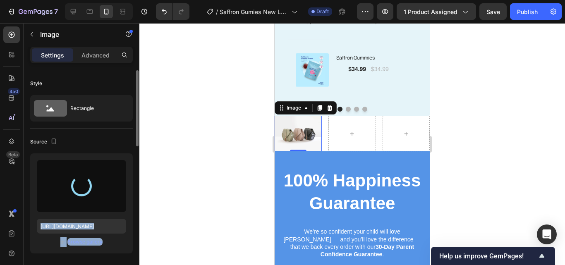
type input "https://cdn.shopify.com/s/files/1/0967/5446/7108/files/gempages_586040185100174…"
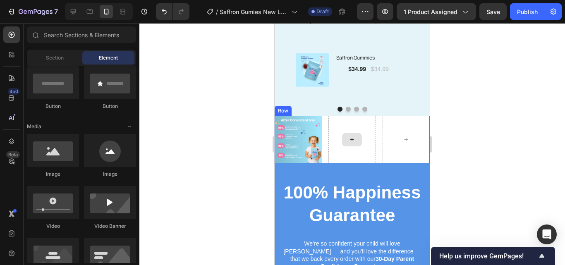
click at [342, 140] on div at bounding box center [352, 139] width 20 height 13
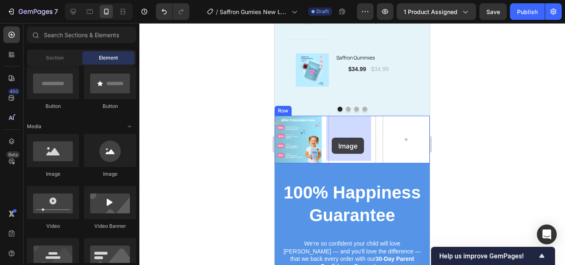
drag, startPoint x: 340, startPoint y: 174, endPoint x: 506, endPoint y: 136, distance: 170.4
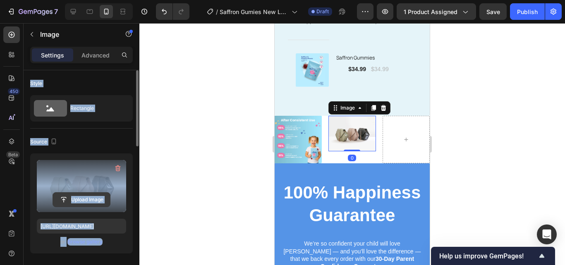
click at [81, 196] on input "file" at bounding box center [81, 200] width 57 height 14
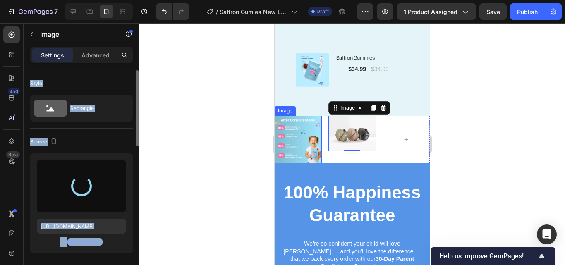
type input "https://cdn.shopify.com/s/files/1/0967/5446/7108/files/gempages_586040185100174…"
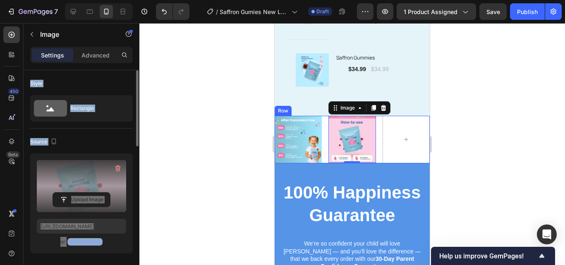
click at [323, 156] on div "Image Image 0 Row" at bounding box center [351, 140] width 155 height 48
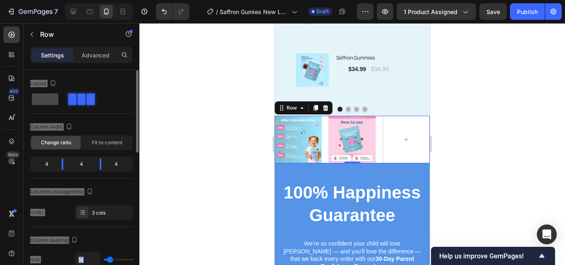
click at [57, 100] on span at bounding box center [45, 99] width 26 height 12
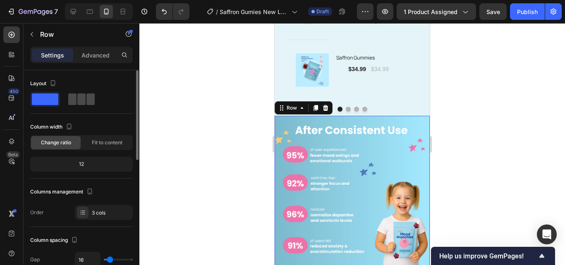
click at [72, 105] on span at bounding box center [72, 99] width 8 height 12
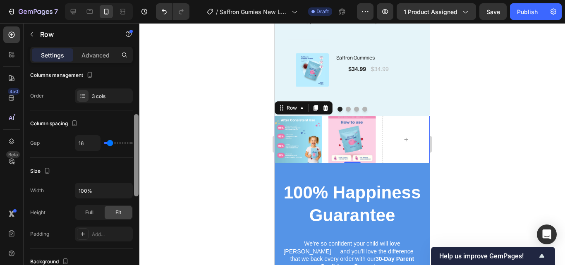
scroll to position [111, 0]
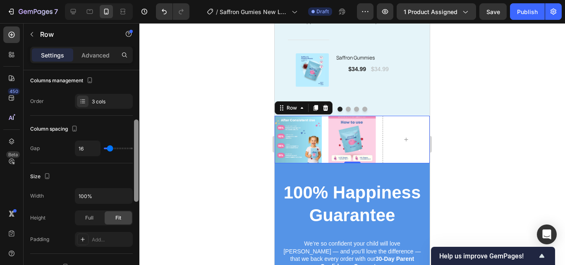
drag, startPoint x: 134, startPoint y: 120, endPoint x: 134, endPoint y: 162, distance: 42.2
click at [134, 162] on div at bounding box center [136, 185] width 6 height 218
type input "7"
type input "0"
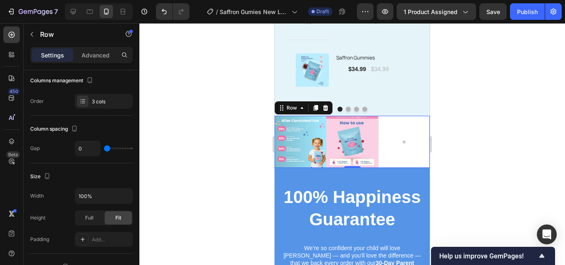
drag, startPoint x: 110, startPoint y: 148, endPoint x: 100, endPoint y: 150, distance: 9.7
type input "0"
click at [104, 149] on input "range" at bounding box center [118, 149] width 29 height 2
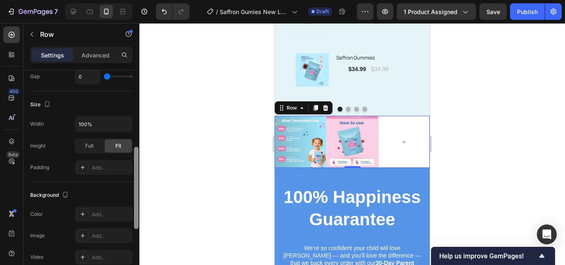
scroll to position [191, 0]
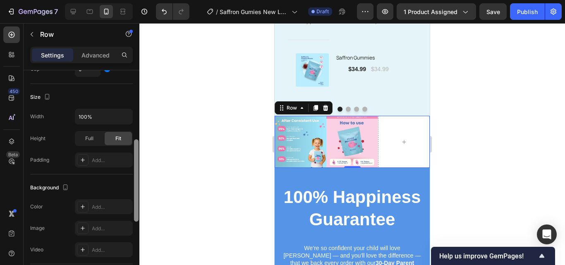
drag, startPoint x: 135, startPoint y: 141, endPoint x: 127, endPoint y: 168, distance: 27.6
click at [135, 172] on div at bounding box center [136, 180] width 5 height 82
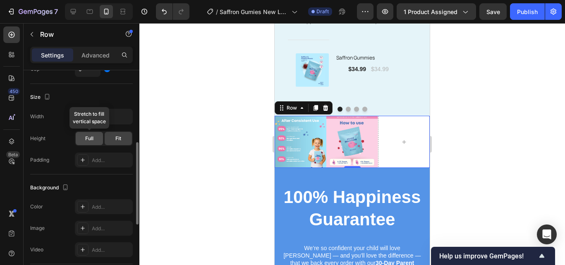
click at [95, 143] on div "Full" at bounding box center [89, 138] width 27 height 13
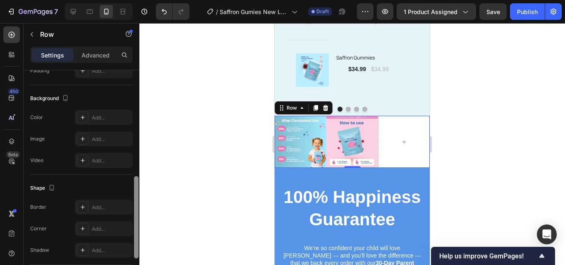
scroll to position [290, 0]
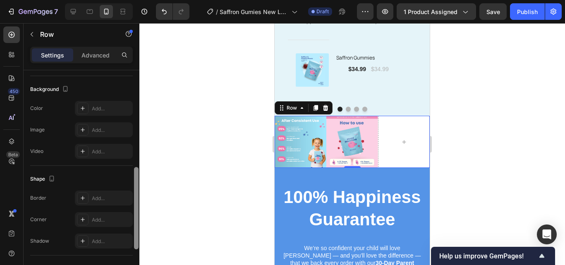
drag, startPoint x: 137, startPoint y: 159, endPoint x: 141, endPoint y: 196, distance: 37.8
click at [141, 0] on div "7 / Saffron Gumies New LP | WIP Draft Preview 1 product assigned Save Publish 4…" at bounding box center [282, 0] width 565 height 0
drag, startPoint x: 141, startPoint y: 196, endPoint x: 136, endPoint y: 201, distance: 6.7
click at [136, 0] on div "7 / Saffron Gumies New LP | WIP Draft Preview 1 product assigned Save Publish 4…" at bounding box center [282, 0] width 565 height 0
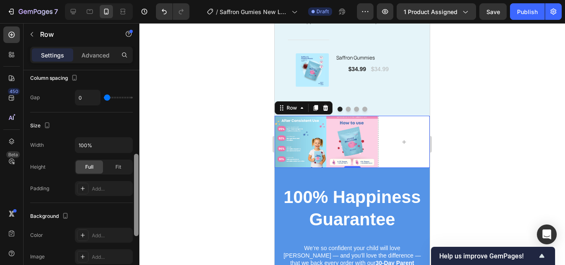
scroll to position [115, 0]
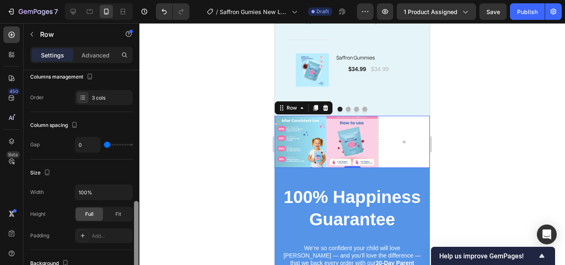
drag, startPoint x: 136, startPoint y: 201, endPoint x: 139, endPoint y: 135, distance: 66.2
click at [139, 0] on div "7 / Saffron Gumies New LP | WIP Draft Preview 1 product assigned Save Publish 4…" at bounding box center [282, 0] width 565 height 0
click at [108, 61] on div "Advanced" at bounding box center [95, 54] width 41 height 13
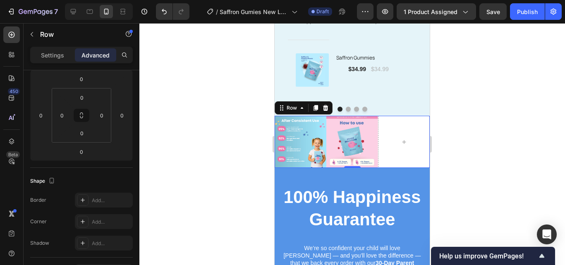
click at [64, 64] on div "Settings Advanced" at bounding box center [82, 59] width 116 height 24
click at [63, 55] on p "Settings" at bounding box center [52, 55] width 23 height 9
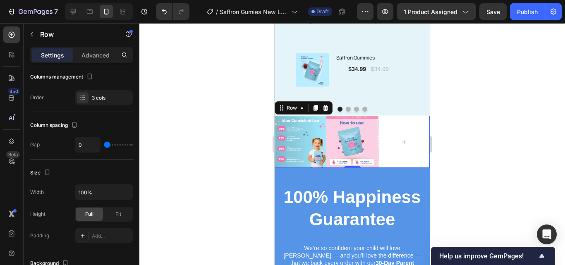
click at [502, 142] on div at bounding box center [351, 144] width 425 height 242
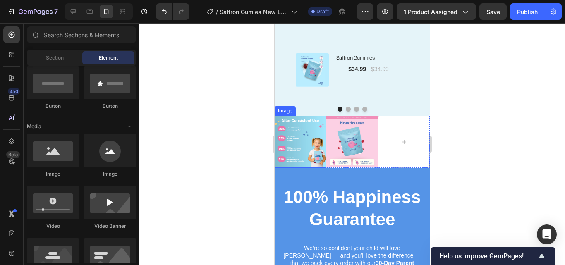
click at [308, 138] on img at bounding box center [300, 142] width 52 height 52
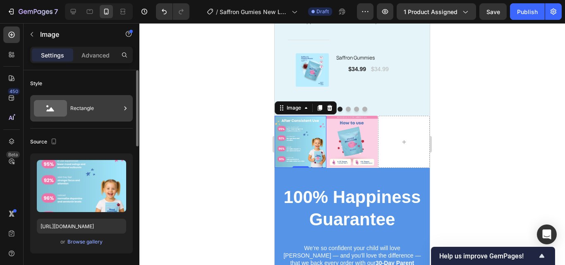
click at [104, 110] on div "Rectangle" at bounding box center [95, 108] width 50 height 19
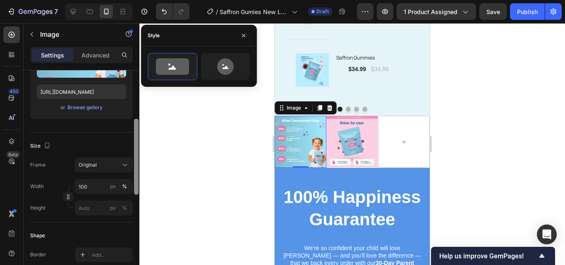
scroll to position [136, 0]
drag, startPoint x: 137, startPoint y: 135, endPoint x: 134, endPoint y: 183, distance: 47.6
click at [134, 183] on div at bounding box center [136, 155] width 5 height 76
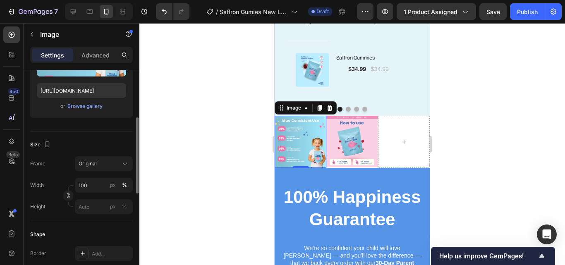
click at [123, 155] on div "Size Frame Original Width 100 px % Height px %" at bounding box center [81, 176] width 103 height 90
click at [123, 163] on icon at bounding box center [125, 164] width 4 height 2
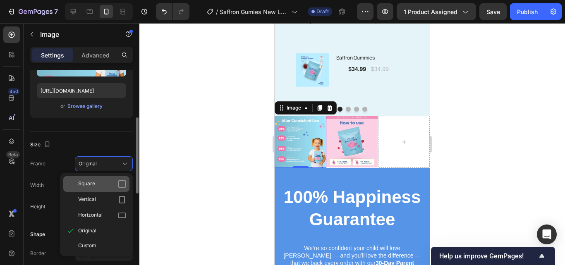
click at [102, 184] on div "Square" at bounding box center [102, 184] width 48 height 8
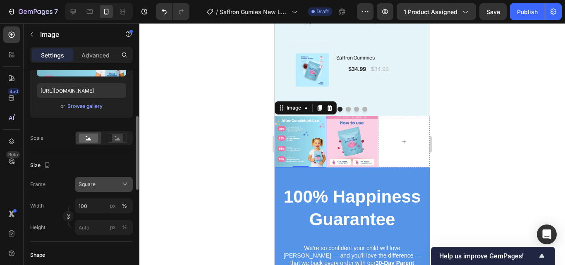
click at [110, 188] on div "Square" at bounding box center [104, 184] width 50 height 8
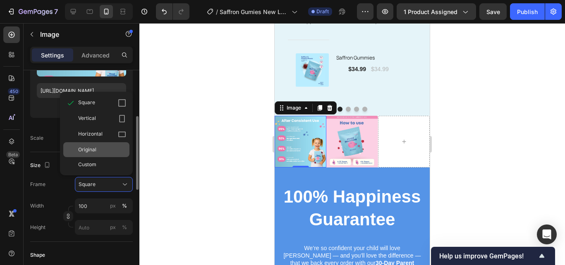
click at [107, 150] on div "Original" at bounding box center [102, 149] width 48 height 7
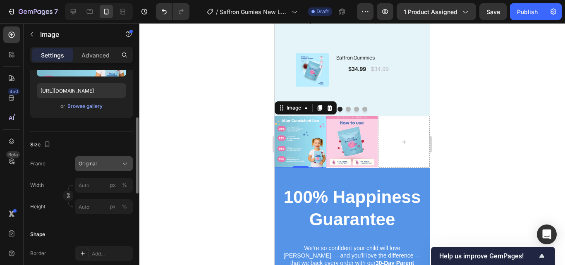
click at [115, 160] on div "Original" at bounding box center [99, 163] width 41 height 7
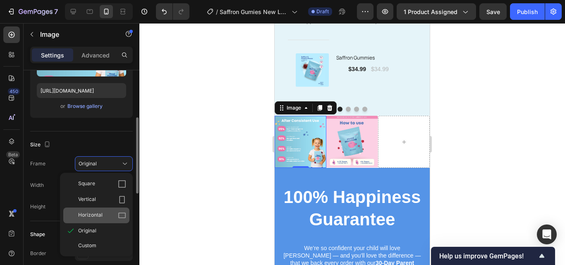
click at [94, 210] on div "Horizontal" at bounding box center [96, 216] width 66 height 16
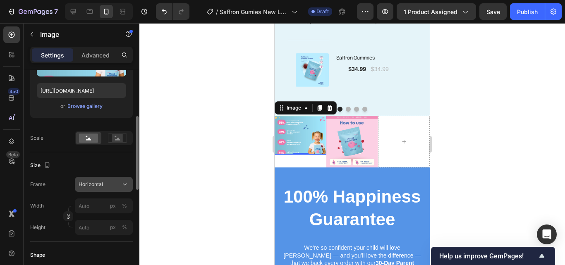
click at [115, 185] on div "Horizontal" at bounding box center [99, 184] width 41 height 7
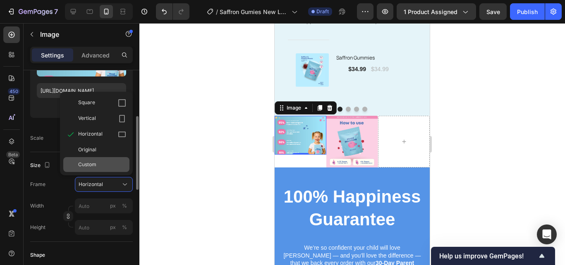
click at [107, 161] on div "Custom" at bounding box center [102, 164] width 48 height 7
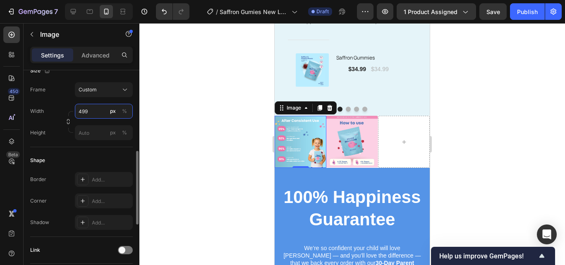
scroll to position [232, 0]
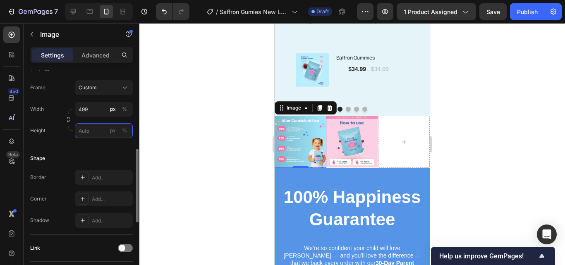
click at [102, 131] on input "px %" at bounding box center [104, 130] width 58 height 15
type input "499"
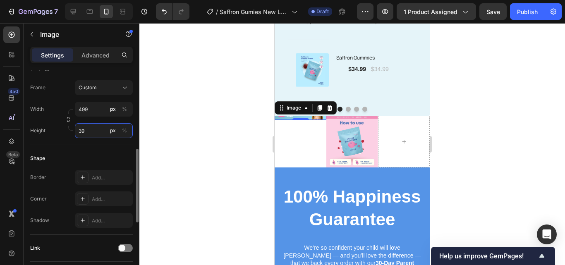
type input "3"
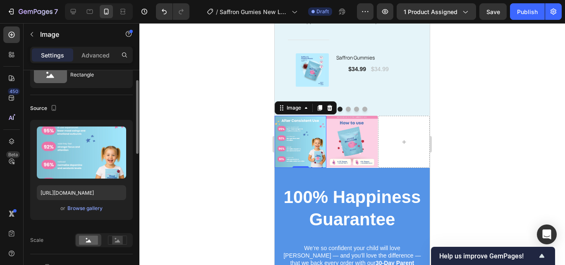
scroll to position [0, 0]
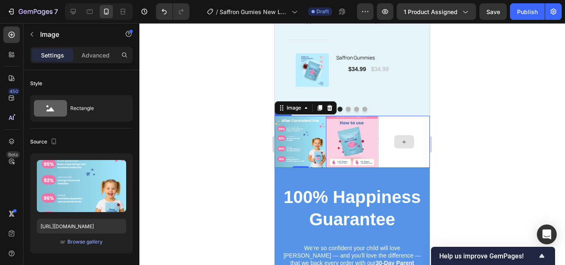
click at [403, 164] on div at bounding box center [404, 142] width 52 height 52
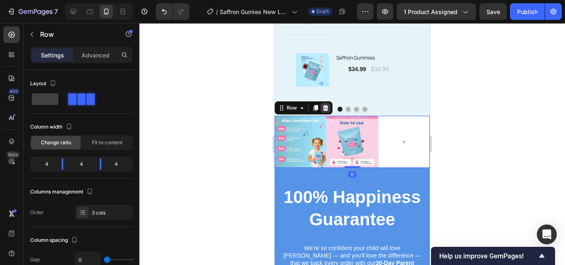
click at [327, 110] on icon at bounding box center [325, 108] width 7 height 7
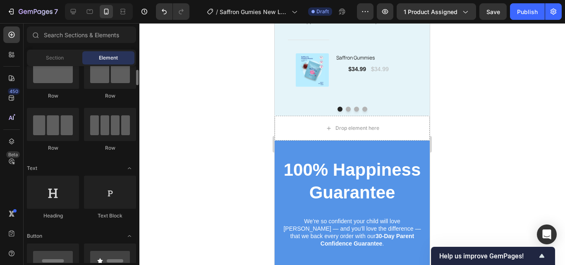
scroll to position [28, 0]
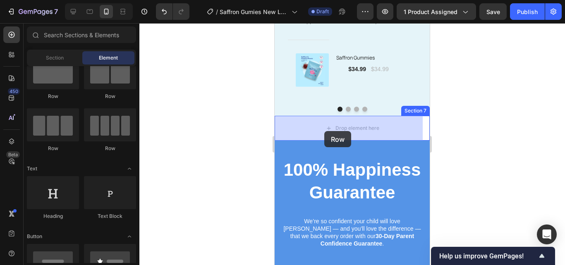
drag, startPoint x: 333, startPoint y: 100, endPoint x: 524, endPoint y: 159, distance: 200.2
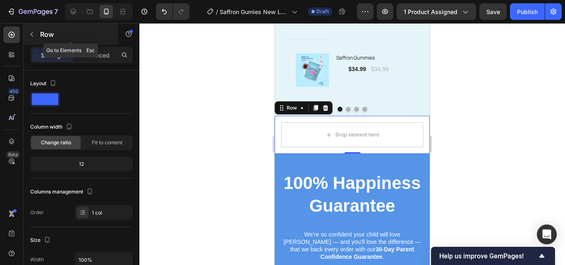
click at [31, 32] on icon "button" at bounding box center [32, 34] width 7 height 7
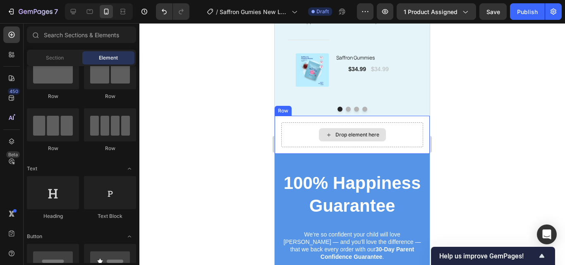
click at [408, 142] on div "Drop element here" at bounding box center [352, 134] width 142 height 25
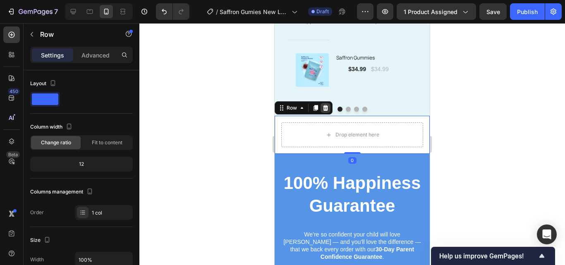
click at [325, 108] on icon at bounding box center [325, 108] width 5 height 6
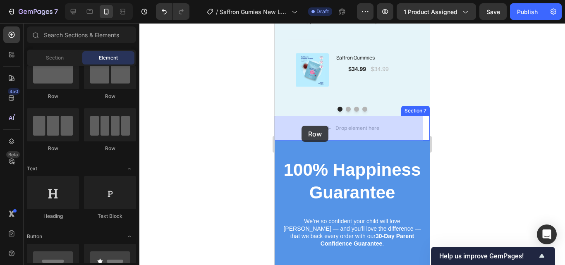
drag, startPoint x: 528, startPoint y: 142, endPoint x: 302, endPoint y: 126, distance: 227.1
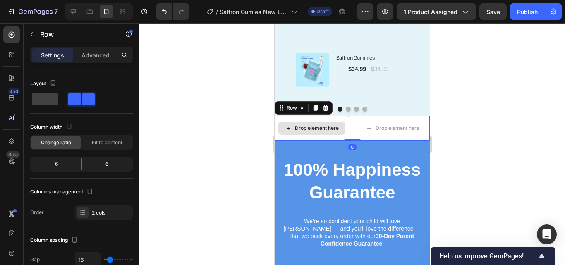
click at [307, 126] on div "Drop element here" at bounding box center [317, 128] width 44 height 7
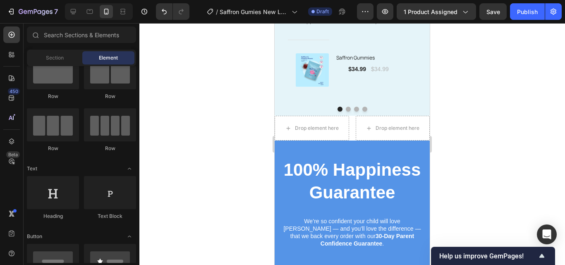
click at [57, 150] on div "Row" at bounding box center [53, 148] width 52 height 7
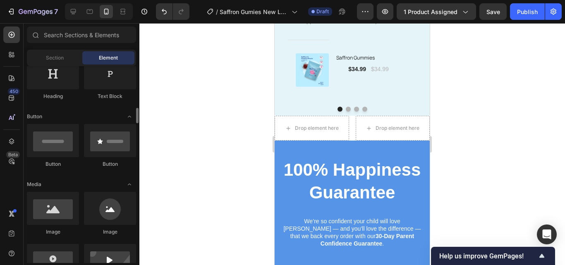
scroll to position [192, 0]
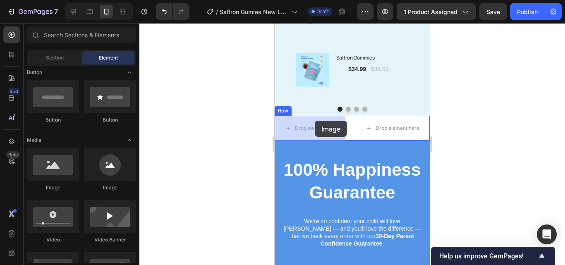
drag, startPoint x: 329, startPoint y: 191, endPoint x: 310, endPoint y: 124, distance: 70.2
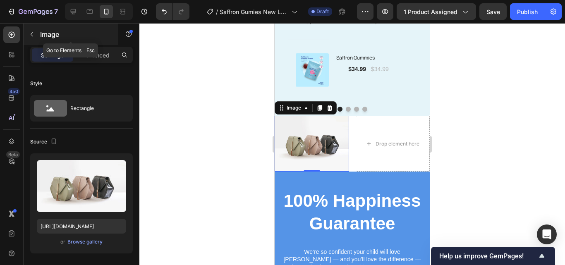
click at [34, 36] on icon "button" at bounding box center [32, 34] width 7 height 7
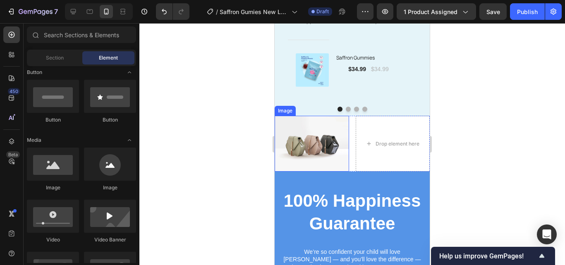
click at [342, 161] on img at bounding box center [311, 144] width 74 height 56
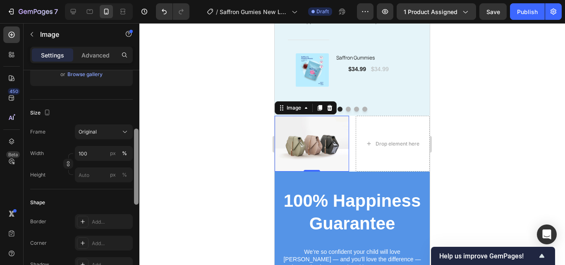
scroll to position [184, 0]
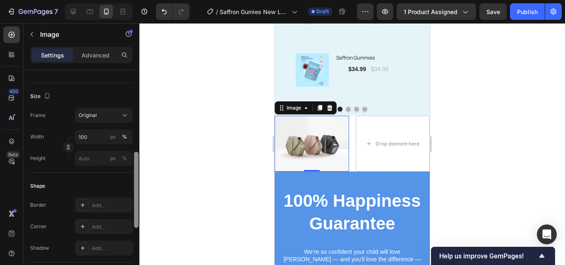
drag, startPoint x: 136, startPoint y: 122, endPoint x: 135, endPoint y: 196, distance: 73.6
click at [135, 196] on div at bounding box center [136, 190] width 5 height 76
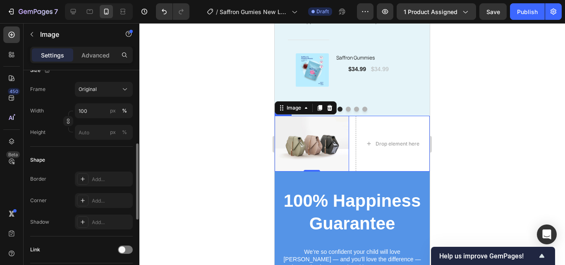
click at [349, 153] on div "Image 0 Drop element here Row" at bounding box center [351, 144] width 155 height 56
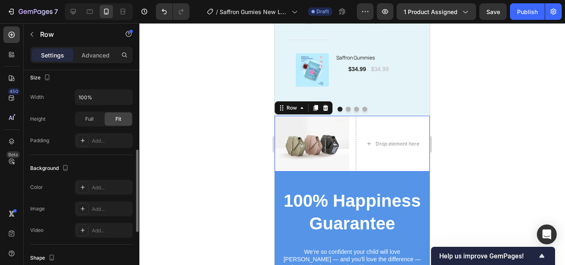
scroll to position [0, 0]
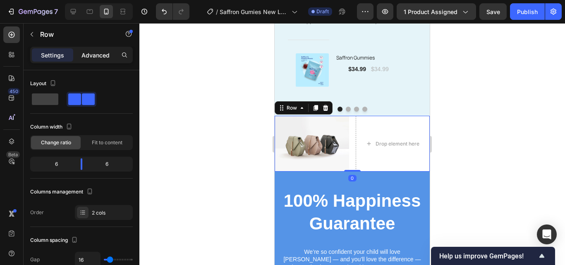
click at [91, 59] on div "Advanced" at bounding box center [95, 54] width 41 height 13
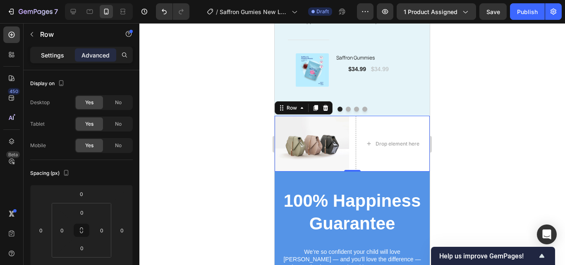
click at [63, 61] on div "Settings" at bounding box center [52, 54] width 41 height 13
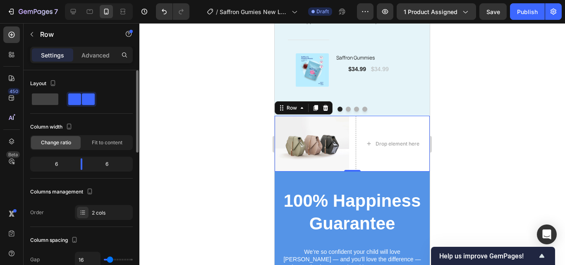
click at [117, 224] on div "Layout Column width Change ratio Fit to content 6 6 Columns management Order 2 …" at bounding box center [81, 148] width 103 height 157
click at [116, 212] on div "2 cols" at bounding box center [111, 212] width 39 height 7
click at [52, 101] on span at bounding box center [45, 99] width 26 height 12
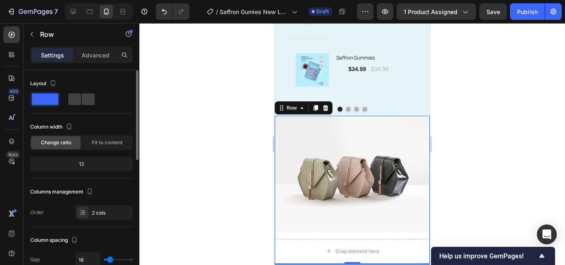
click at [45, 98] on span at bounding box center [45, 99] width 26 height 12
click at [41, 98] on span at bounding box center [45, 99] width 26 height 12
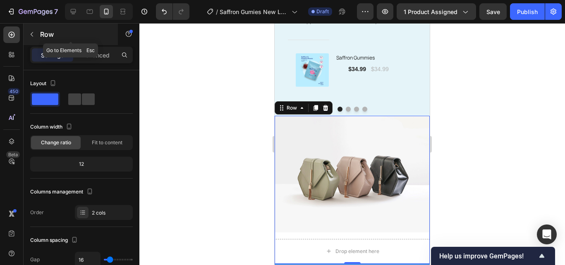
click at [29, 28] on button "button" at bounding box center [31, 34] width 13 height 13
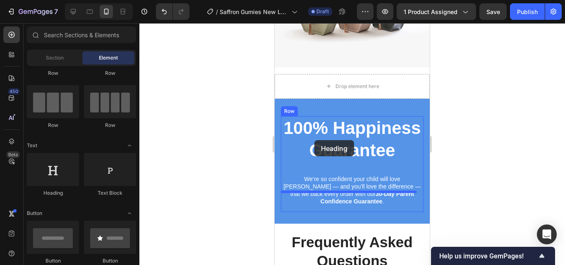
scroll to position [1773, 0]
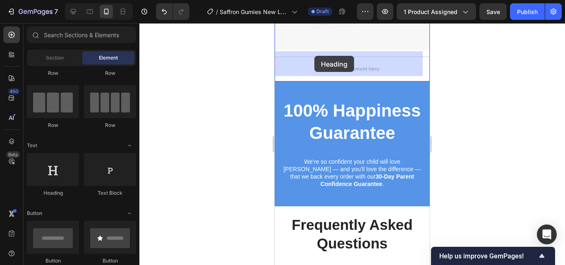
drag, startPoint x: 345, startPoint y: 195, endPoint x: 314, endPoint y: 57, distance: 141.4
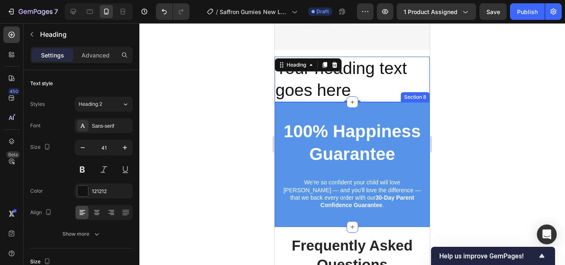
click at [422, 174] on div "100% Happiness Guarantee Heading We’re so confident your child will love Mood M…" at bounding box center [351, 164] width 155 height 125
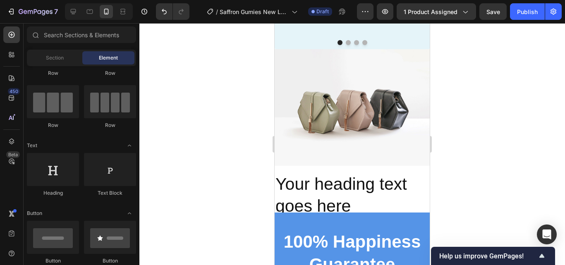
scroll to position [1668, 0]
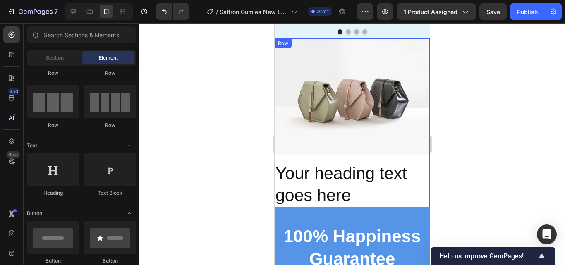
click at [413, 155] on div "Image Your heading text goes here Heading Row" at bounding box center [351, 122] width 155 height 169
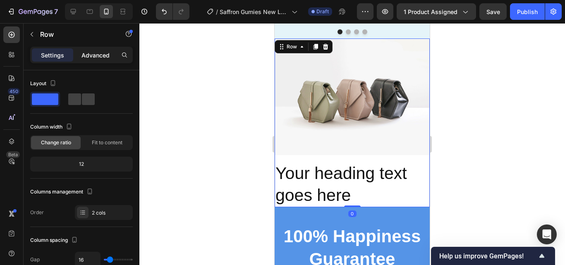
click at [97, 56] on p "Advanced" at bounding box center [95, 55] width 28 height 9
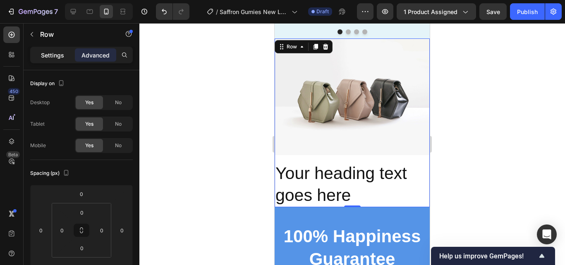
click at [57, 52] on p "Settings" at bounding box center [52, 55] width 23 height 9
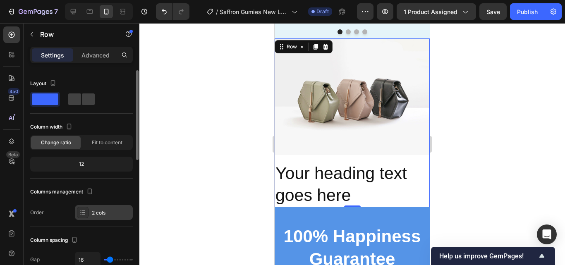
click at [110, 205] on div "2 cols" at bounding box center [104, 212] width 58 height 15
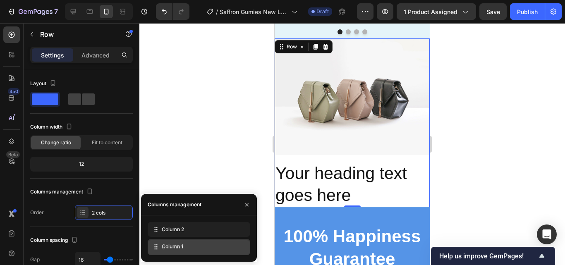
drag, startPoint x: 153, startPoint y: 230, endPoint x: 153, endPoint y: 247, distance: 16.9
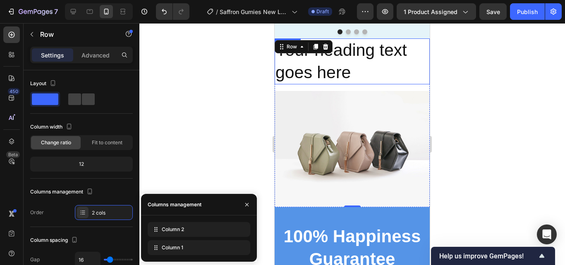
click at [347, 64] on h2 "Your heading text goes here" at bounding box center [351, 61] width 155 height 46
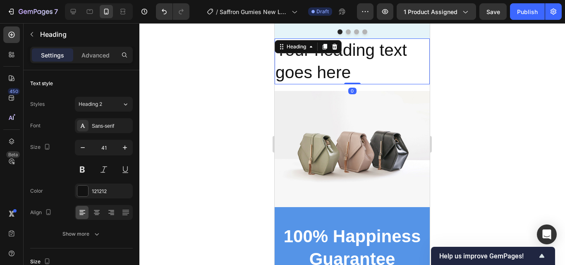
click at [358, 75] on h2 "Your heading text goes here" at bounding box center [351, 61] width 155 height 46
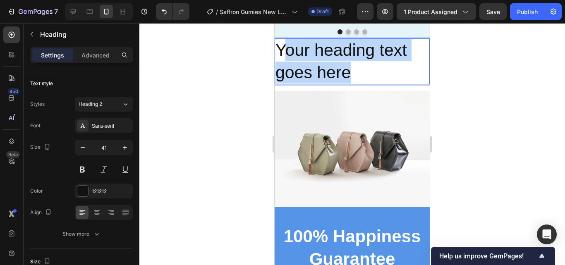
drag, startPoint x: 358, startPoint y: 75, endPoint x: 287, endPoint y: 48, distance: 76.0
click at [287, 48] on p "Your heading text goes here" at bounding box center [351, 61] width 153 height 44
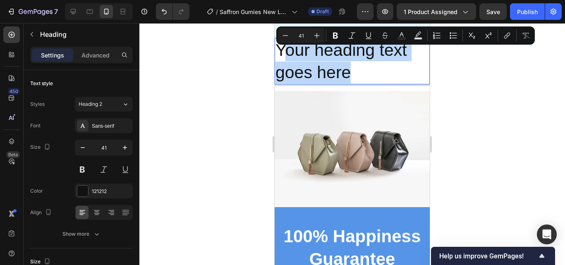
click at [320, 146] on img at bounding box center [351, 149] width 155 height 116
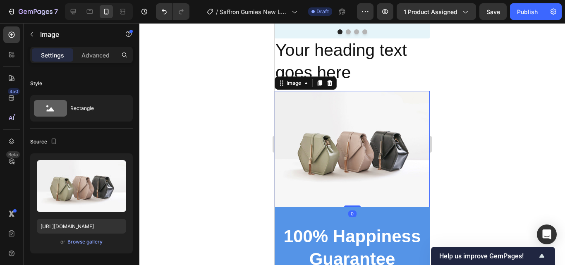
click at [342, 143] on img at bounding box center [351, 149] width 155 height 116
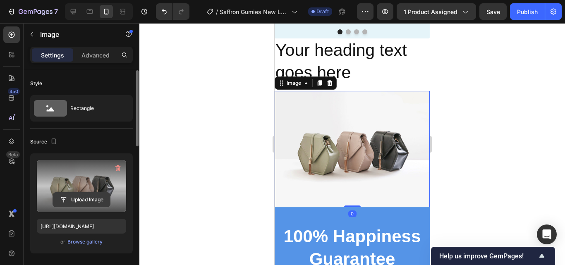
click at [84, 197] on input "file" at bounding box center [81, 200] width 57 height 14
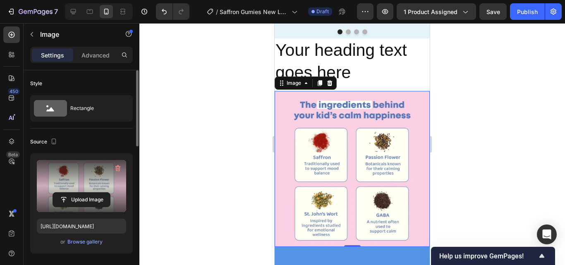
click at [88, 179] on label at bounding box center [81, 186] width 89 height 52
click at [88, 193] on input "file" at bounding box center [81, 200] width 57 height 14
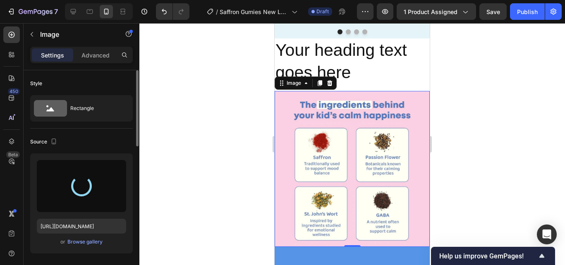
type input "https://cdn.shopify.com/s/files/1/0967/5446/7108/files/gempages_586040185100174…"
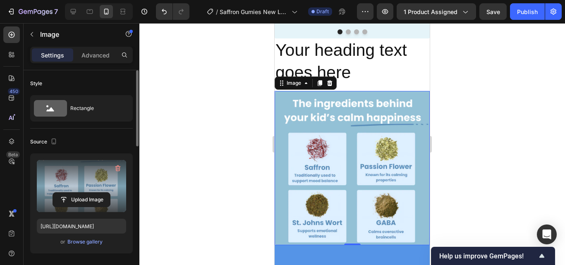
click at [458, 157] on div at bounding box center [351, 144] width 425 height 242
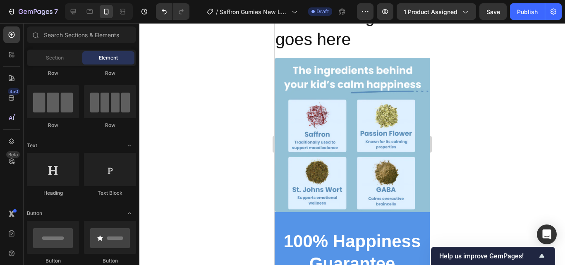
scroll to position [1630, 0]
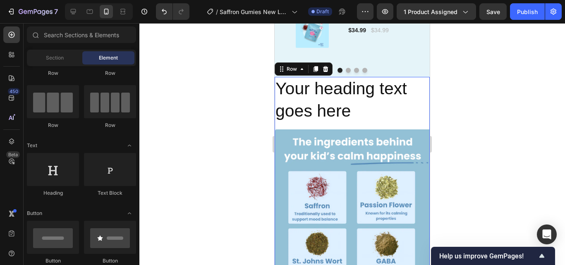
click at [371, 124] on div "Image Your heading text goes here Heading Row 0" at bounding box center [351, 180] width 155 height 206
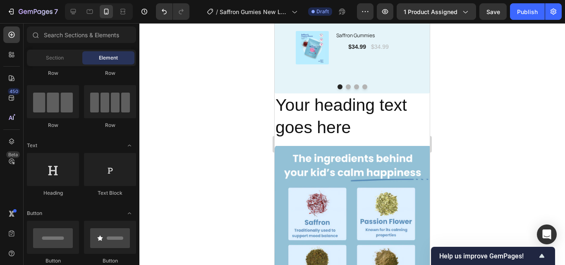
scroll to position [1618, 0]
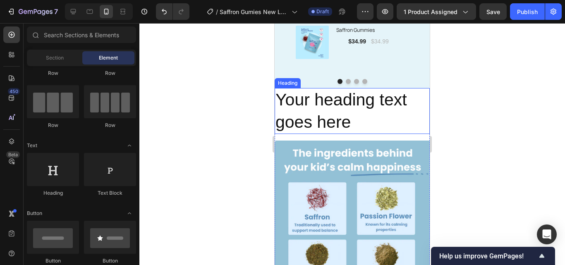
click at [362, 124] on p "Your heading text goes here" at bounding box center [351, 111] width 153 height 44
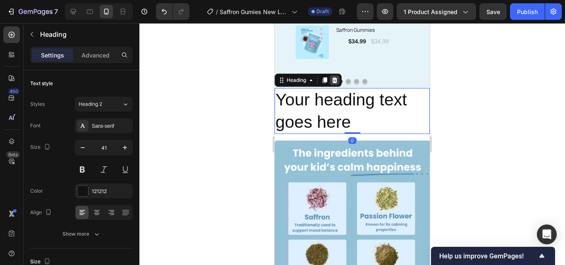
click at [337, 82] on icon at bounding box center [334, 80] width 7 height 7
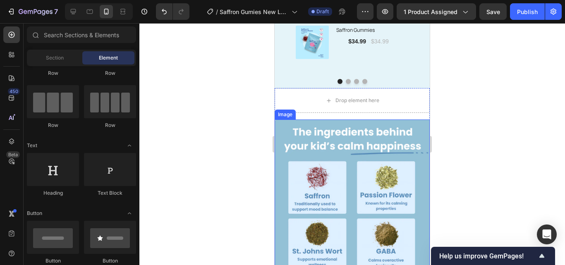
click at [382, 149] on img at bounding box center [351, 196] width 155 height 154
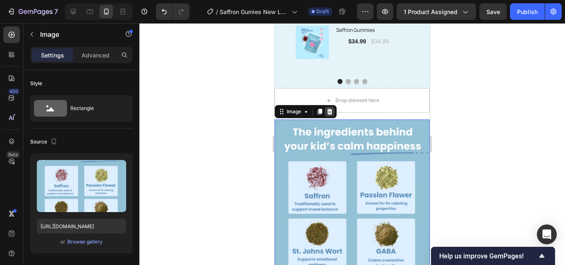
click at [329, 113] on icon at bounding box center [329, 112] width 5 height 6
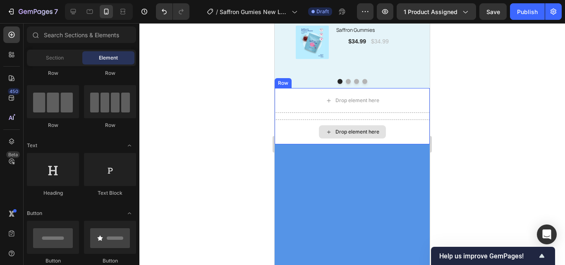
click at [392, 130] on div "Drop element here" at bounding box center [351, 131] width 155 height 25
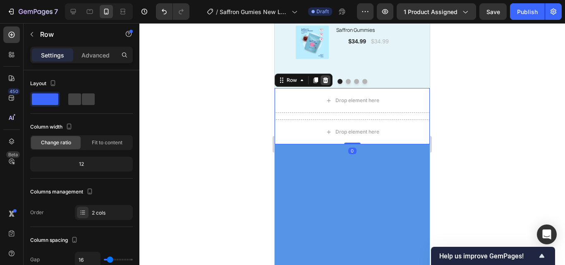
click at [325, 78] on icon at bounding box center [325, 80] width 5 height 6
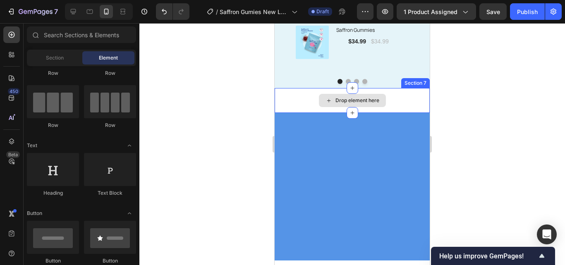
click at [393, 101] on div "Drop element here" at bounding box center [351, 100] width 155 height 25
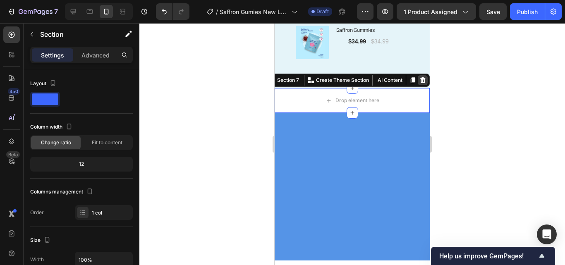
click at [419, 78] on icon at bounding box center [422, 80] width 7 height 7
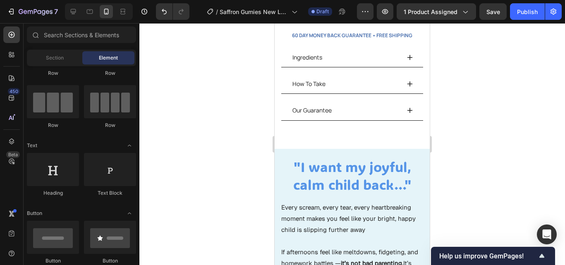
scroll to position [0, 0]
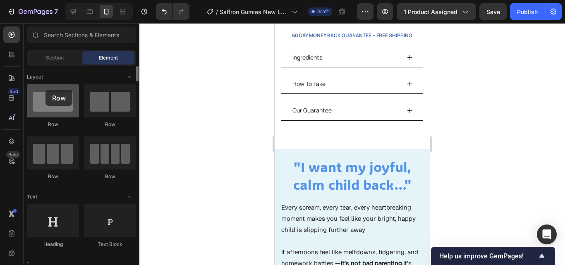
drag, startPoint x: 61, startPoint y: 97, endPoint x: 47, endPoint y: 92, distance: 14.9
click at [47, 92] on div at bounding box center [53, 100] width 52 height 33
click at [47, 56] on span "Section" at bounding box center [55, 57] width 18 height 7
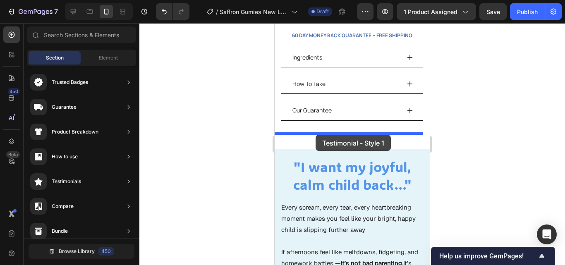
drag, startPoint x: 492, startPoint y: 126, endPoint x: 315, endPoint y: 135, distance: 176.3
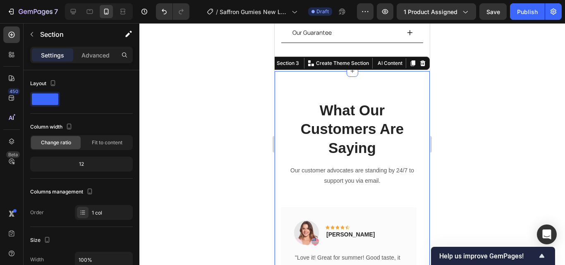
scroll to position [427, 0]
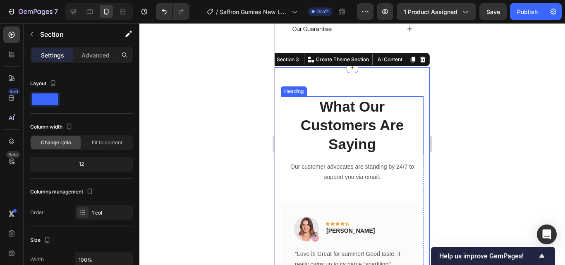
click at [367, 130] on p "What Our Customers Are Saying" at bounding box center [352, 125] width 141 height 57
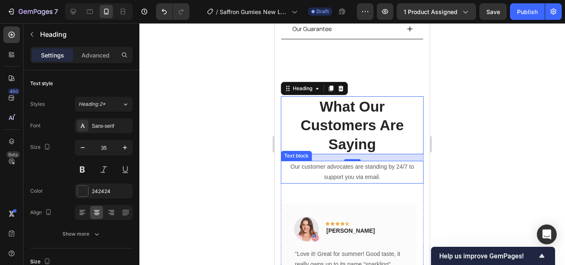
click at [393, 162] on p "Our customer advocates are standing by 24/7 to support you via email." at bounding box center [352, 172] width 141 height 21
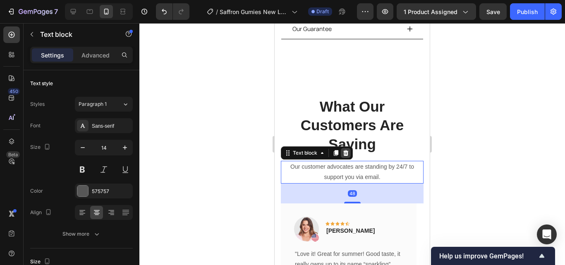
click at [345, 150] on icon at bounding box center [345, 153] width 5 height 6
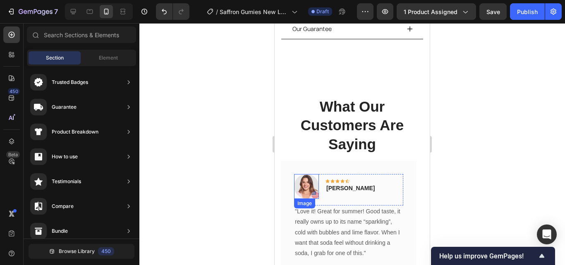
click at [313, 174] on img at bounding box center [306, 186] width 25 height 25
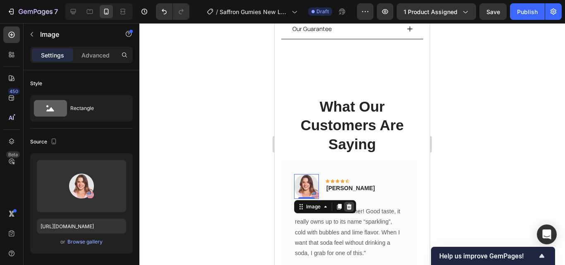
click at [348, 203] on icon at bounding box center [349, 206] width 7 height 7
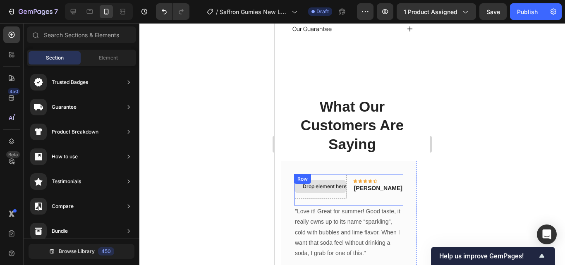
click at [339, 179] on div "Drop element here" at bounding box center [320, 186] width 52 height 25
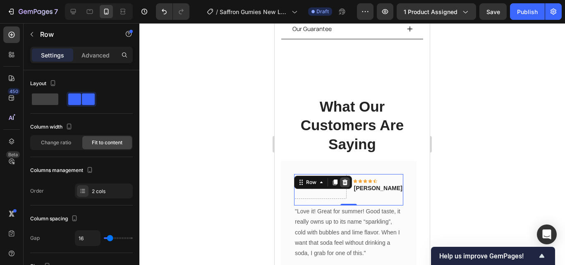
click at [343, 179] on icon at bounding box center [344, 182] width 5 height 6
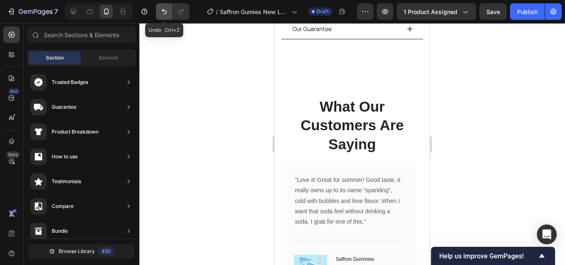
click at [157, 11] on button "Undo/Redo" at bounding box center [164, 11] width 17 height 17
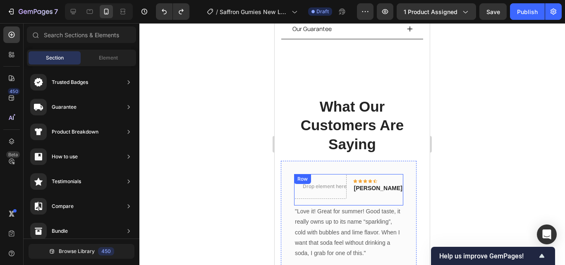
click at [367, 184] on div "Drop element here Icon Icon Icon Icon Icon Row Rita Carroll Text block Row" at bounding box center [348, 189] width 109 height 31
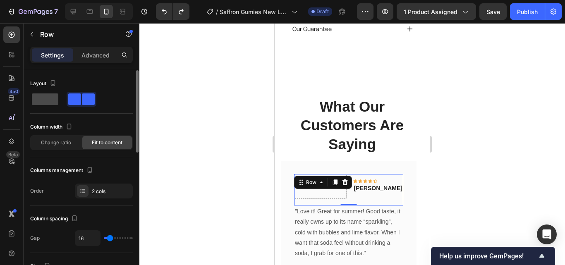
click at [48, 93] on div at bounding box center [45, 99] width 30 height 15
type input "0"
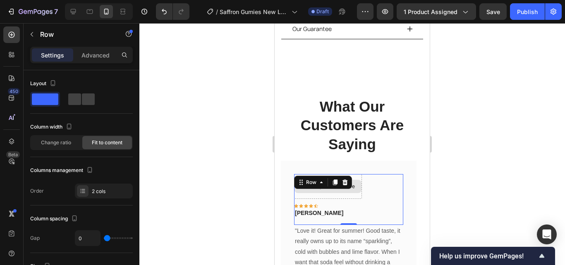
click at [336, 180] on div "Drop element here" at bounding box center [328, 186] width 68 height 25
click at [345, 179] on icon at bounding box center [344, 182] width 5 height 6
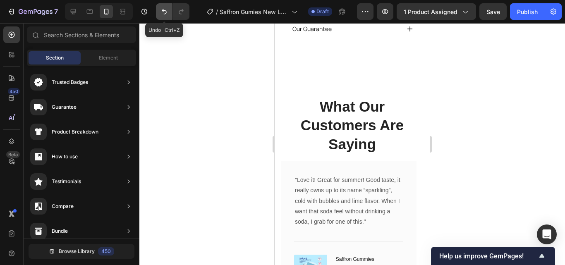
click at [162, 7] on icon "Undo/Redo" at bounding box center [164, 11] width 8 height 8
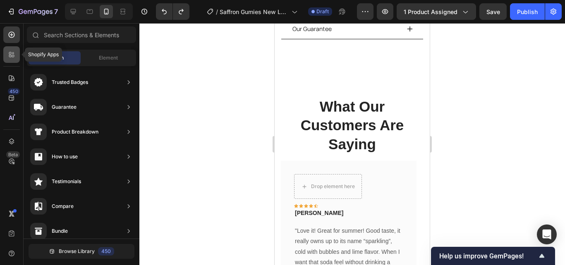
click at [12, 59] on div at bounding box center [11, 54] width 17 height 17
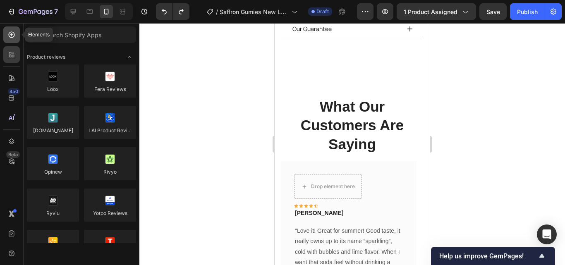
click at [14, 41] on div at bounding box center [11, 34] width 17 height 17
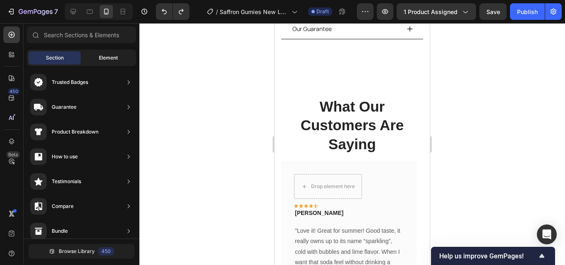
click at [96, 59] on div "Element" at bounding box center [108, 57] width 52 height 13
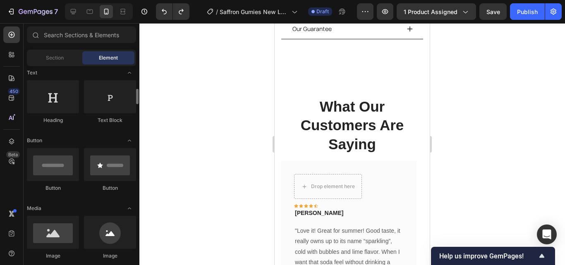
scroll to position [142, 0]
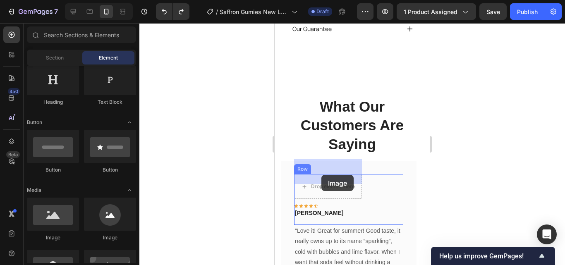
drag, startPoint x: 333, startPoint y: 239, endPoint x: 321, endPoint y: 175, distance: 65.2
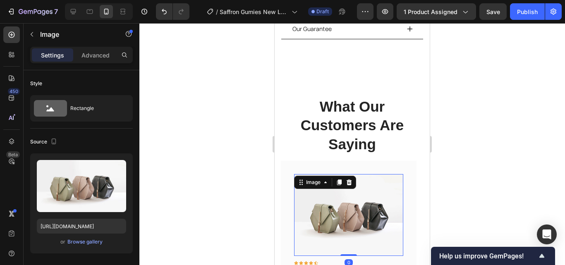
click at [332, 201] on img at bounding box center [348, 215] width 109 height 82
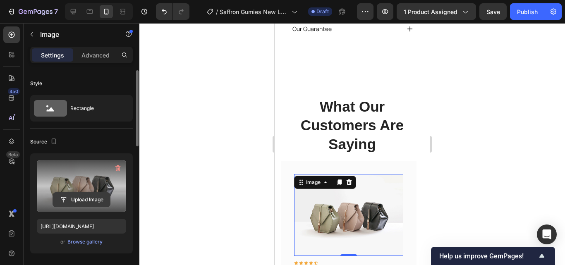
click at [83, 196] on input "file" at bounding box center [81, 200] width 57 height 14
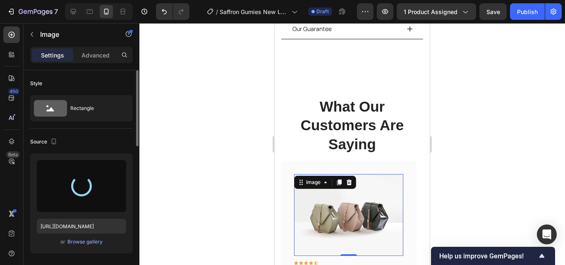
type input "https://cdn.shopify.com/s/files/1/0967/5446/7108/files/gempages_586040185100174…"
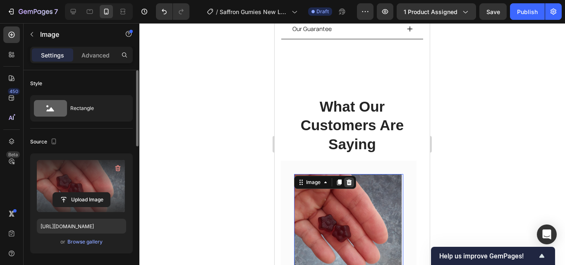
click at [352, 179] on icon at bounding box center [349, 182] width 7 height 7
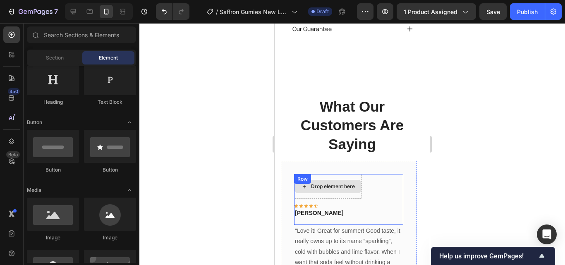
click at [335, 183] on div "Drop element here" at bounding box center [333, 186] width 44 height 7
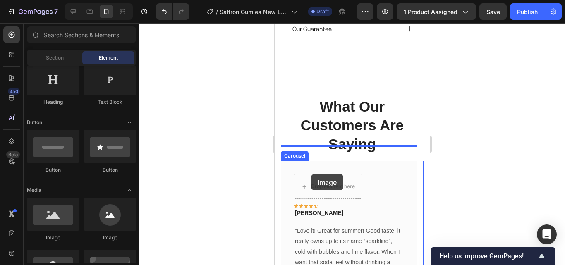
drag, startPoint x: 335, startPoint y: 236, endPoint x: 312, endPoint y: 174, distance: 66.3
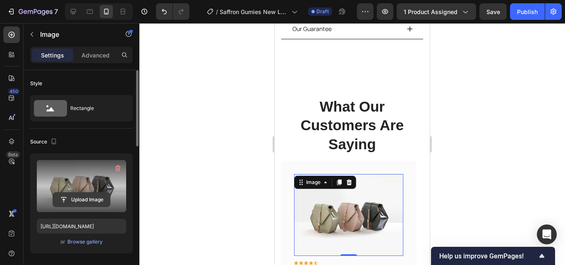
click at [86, 196] on input "file" at bounding box center [81, 200] width 57 height 14
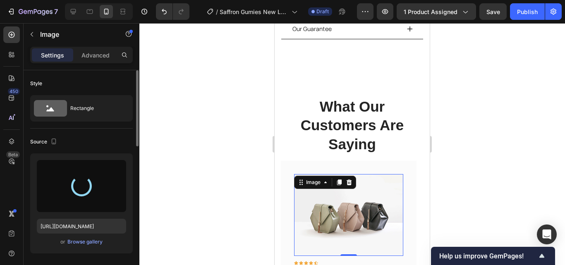
type input "[URL][DOMAIN_NAME]"
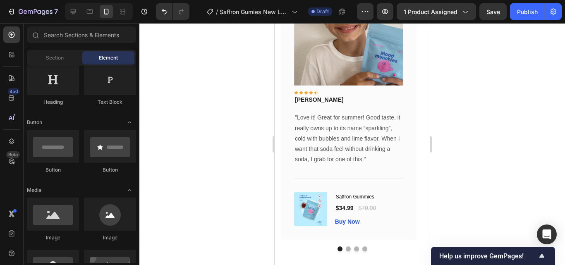
scroll to position [657, 0]
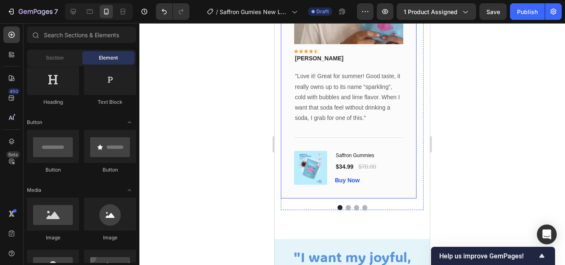
click at [386, 186] on div "Image Icon Icon Icon Icon Icon Row Rita Carroll Text block Row "Love it! Great …" at bounding box center [349, 57] width 136 height 283
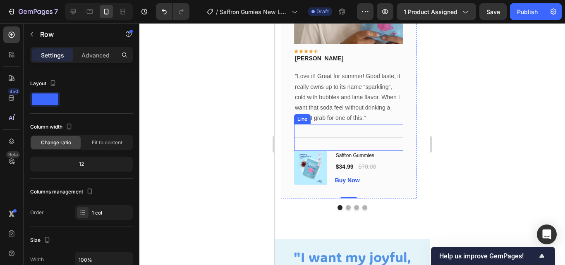
click at [391, 145] on div "Title Line" at bounding box center [348, 137] width 109 height 27
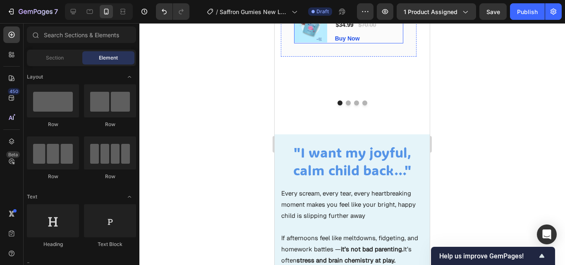
scroll to position [142, 0]
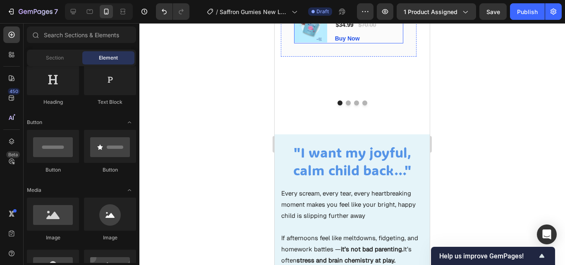
click at [332, 43] on div "(P) Images & Gallery Saffron Gummies (P) Title $34.99 (P) Price (P) Price $70.0…" at bounding box center [348, 26] width 109 height 34
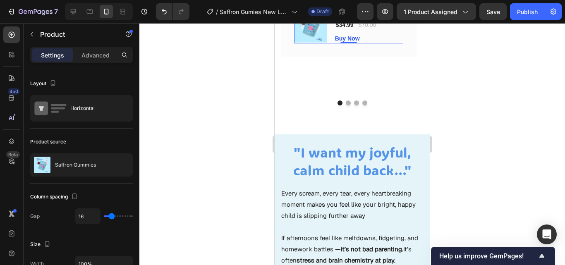
click at [349, 6] on div at bounding box center [353, 1] width 10 height 10
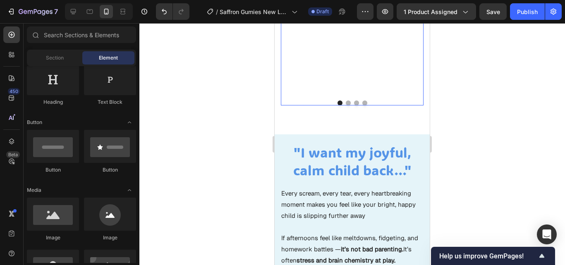
click at [346, 105] on button "Dot" at bounding box center [348, 102] width 5 height 5
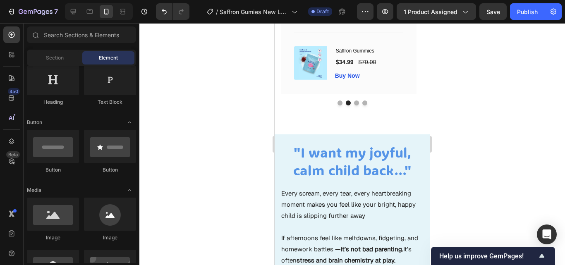
scroll to position [584, 0]
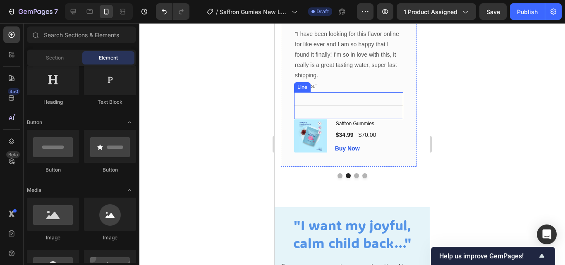
click at [393, 119] on div "Title Line" at bounding box center [348, 105] width 109 height 27
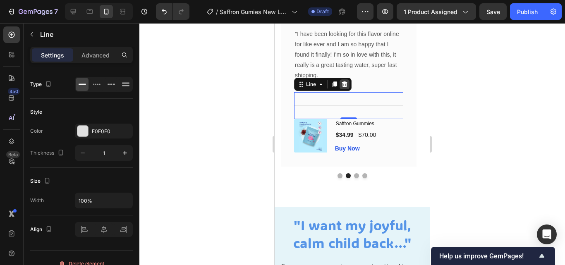
click at [346, 87] on icon at bounding box center [344, 84] width 5 height 6
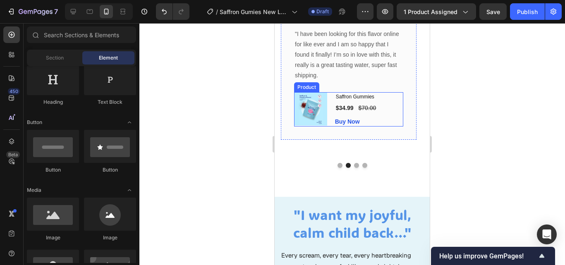
click at [331, 126] on div "(P) Images & Gallery Saffron Gummies (P) Title $34.99 (P) Price (P) Price $70.0…" at bounding box center [348, 109] width 109 height 34
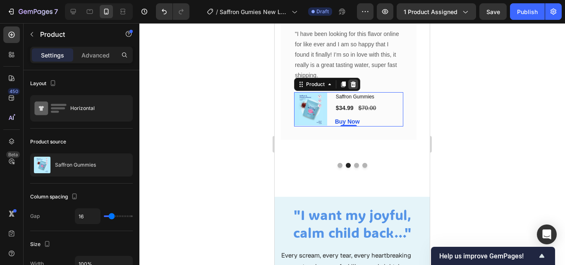
click at [356, 88] on icon at bounding box center [353, 84] width 7 height 7
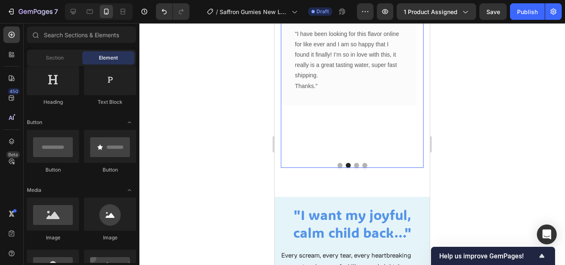
click at [354, 168] on button "Dot" at bounding box center [356, 165] width 5 height 5
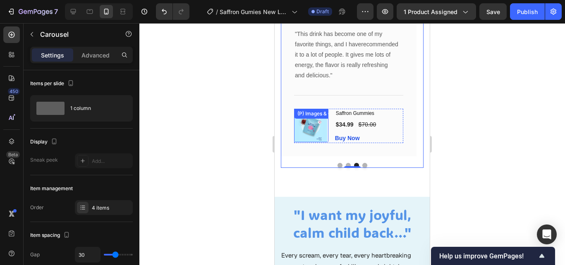
click at [322, 142] on img at bounding box center [310, 125] width 33 height 33
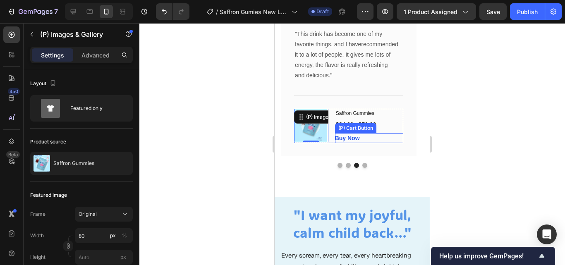
click at [383, 143] on div "Buy Now (P) Cart Button" at bounding box center [369, 138] width 68 height 10
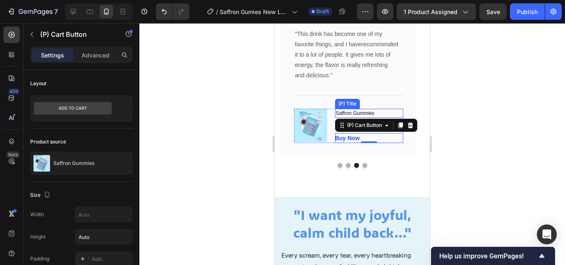
click at [389, 118] on h1 "Saffron Gummies" at bounding box center [369, 113] width 68 height 9
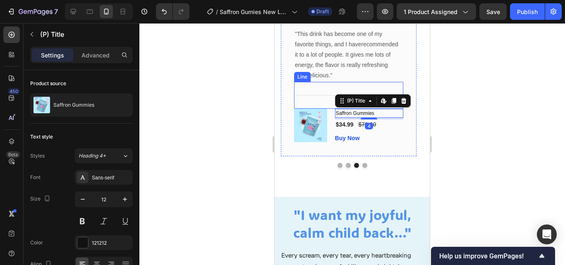
click at [322, 109] on div "Title Line" at bounding box center [348, 95] width 109 height 27
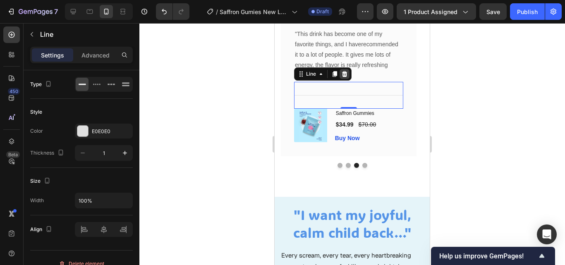
click at [341, 77] on icon at bounding box center [344, 74] width 7 height 7
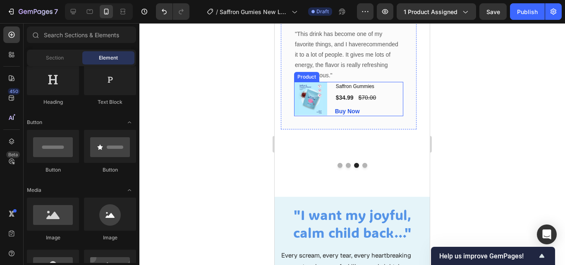
click at [333, 95] on div "(P) Images & Gallery Saffron Gummies (P) Title $34.99 (P) Price (P) Price $70.0…" at bounding box center [348, 99] width 109 height 34
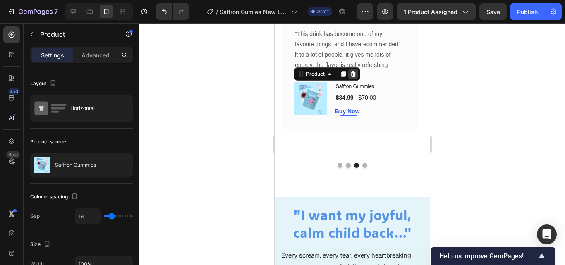
click at [351, 79] on div at bounding box center [353, 74] width 10 height 10
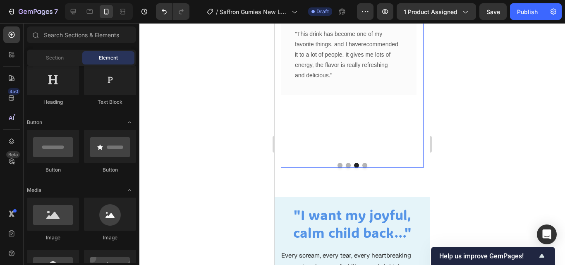
click at [334, 139] on div "Image Icon Icon Icon Icon Icon Row Timothy Joseph Text block Row "This drink ha…" at bounding box center [349, 72] width 136 height 167
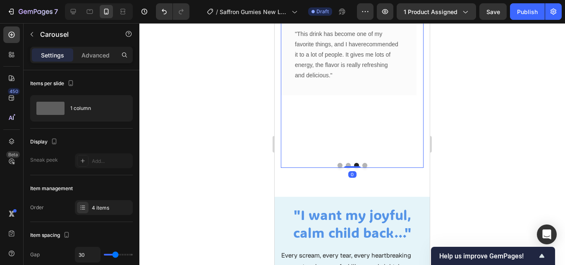
drag, startPoint x: 348, startPoint y: 221, endPoint x: 345, endPoint y: 115, distance: 106.3
click at [345, 115] on div "Image Icon Icon Icon Icon Icon Row Rita Carroll Text block Row "Love it! Great …" at bounding box center [352, 78] width 143 height 179
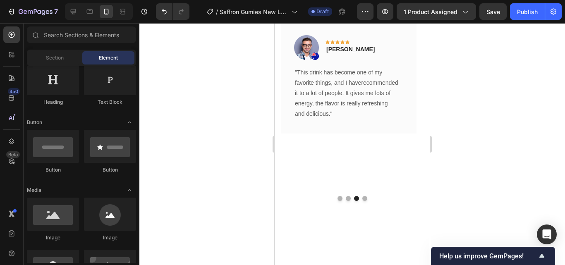
scroll to position [556, 0]
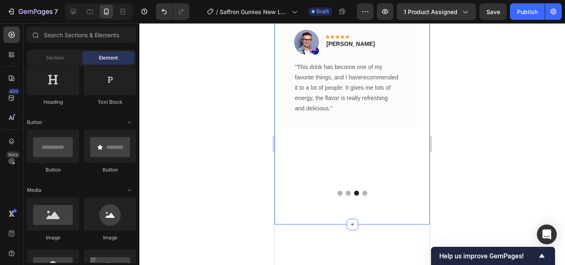
click at [337, 196] on button "Dot" at bounding box center [339, 193] width 5 height 5
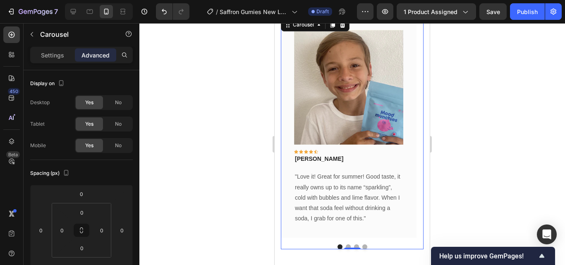
click at [346, 244] on button "Dot" at bounding box center [348, 246] width 5 height 5
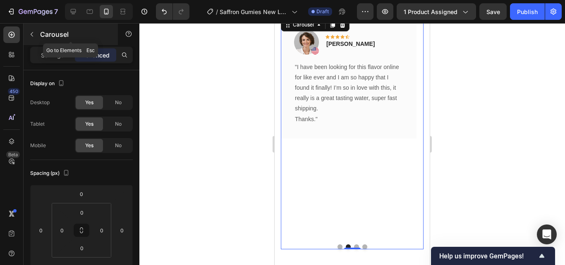
click at [34, 33] on icon "button" at bounding box center [32, 34] width 7 height 7
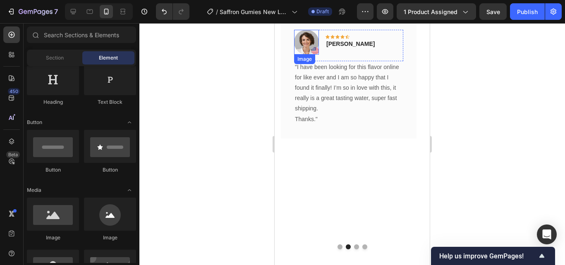
click at [316, 51] on img at bounding box center [306, 42] width 25 height 25
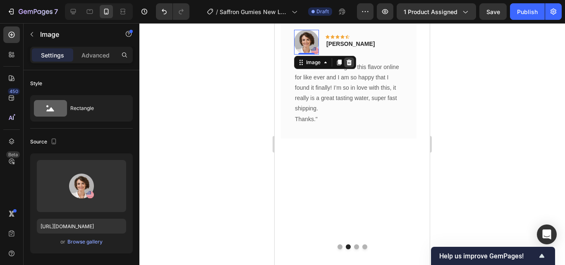
click at [350, 60] on icon at bounding box center [348, 63] width 5 height 6
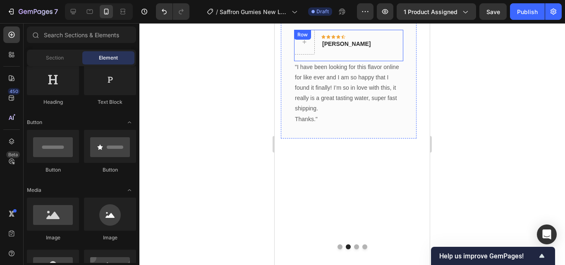
click at [366, 50] on div "Icon Icon Icon Icon Icon Row Olivia Rowse Text block Row" at bounding box center [348, 45] width 109 height 31
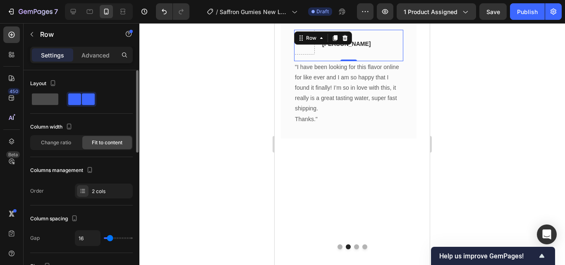
click at [57, 98] on span at bounding box center [45, 99] width 26 height 12
type input "0"
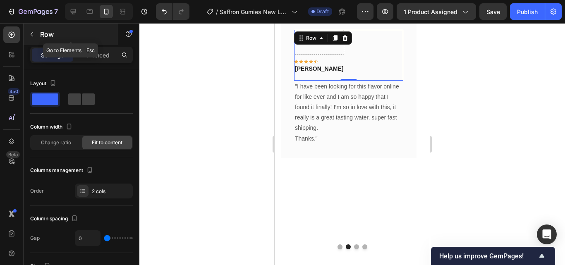
click at [32, 35] on icon "button" at bounding box center [32, 34] width 7 height 7
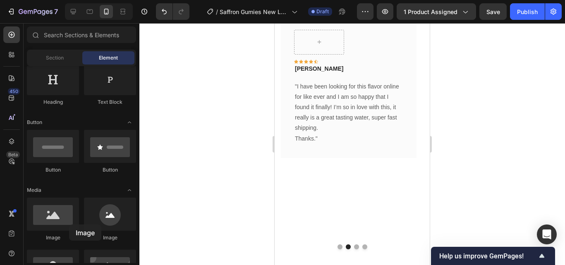
scroll to position [580, 0]
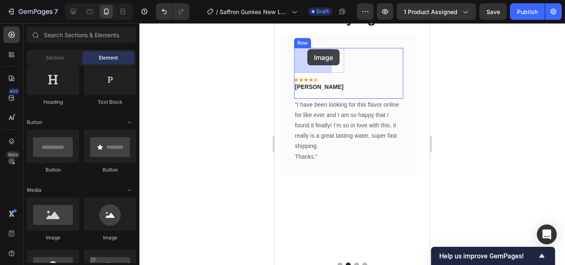
drag, startPoint x: 341, startPoint y: 256, endPoint x: 311, endPoint y: 70, distance: 188.4
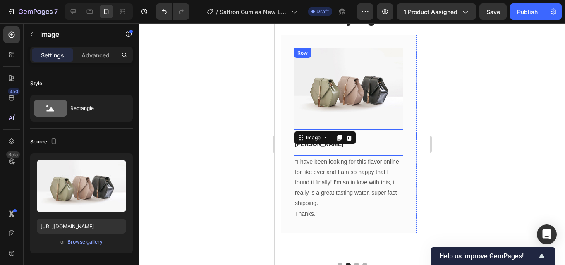
scroll to position [536, 0]
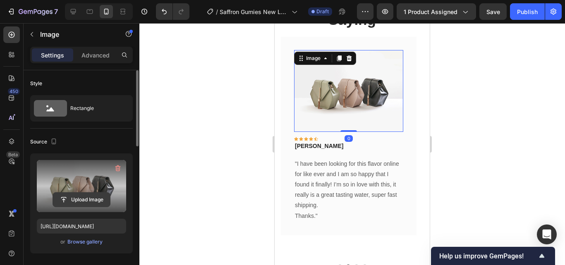
click at [90, 197] on input "file" at bounding box center [81, 200] width 57 height 14
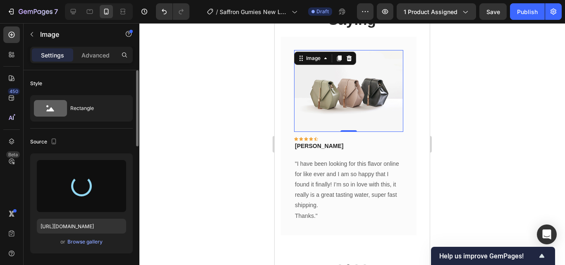
type input "[URL][DOMAIN_NAME]"
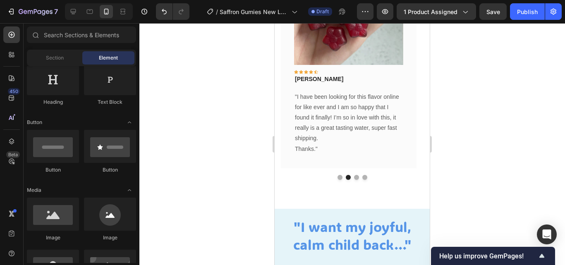
scroll to position [652, 0]
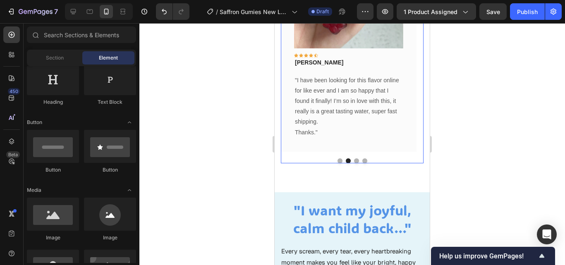
click at [354, 161] on button "Dot" at bounding box center [356, 160] width 5 height 5
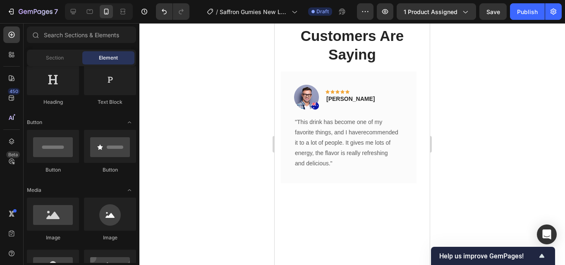
scroll to position [440, 0]
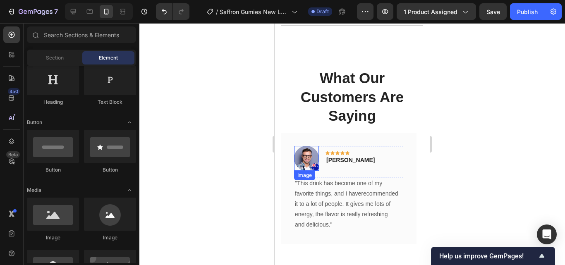
click at [317, 153] on img at bounding box center [306, 158] width 25 height 25
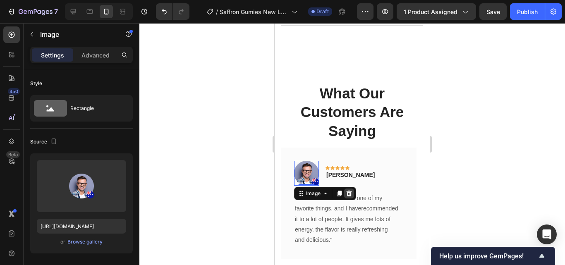
click at [350, 190] on icon at bounding box center [349, 193] width 7 height 7
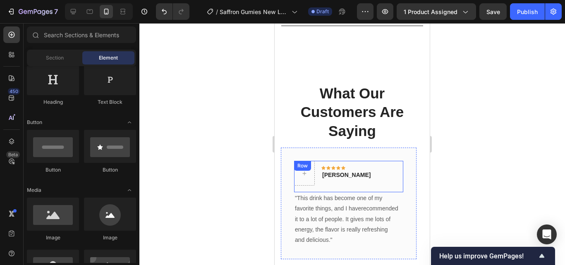
click at [327, 169] on div "Icon Icon Icon Icon Icon Row Timothy Joseph Text block" at bounding box center [346, 173] width 50 height 25
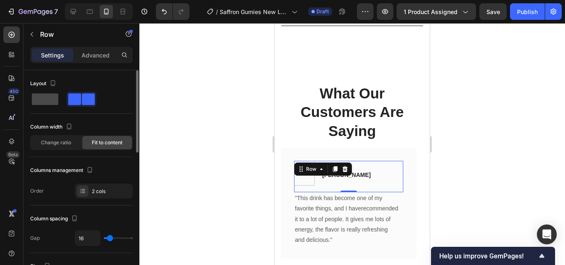
click at [45, 99] on span at bounding box center [45, 99] width 26 height 12
type input "0"
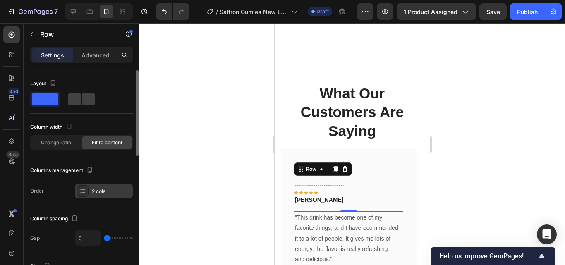
click at [109, 196] on div "2 cols" at bounding box center [104, 191] width 58 height 15
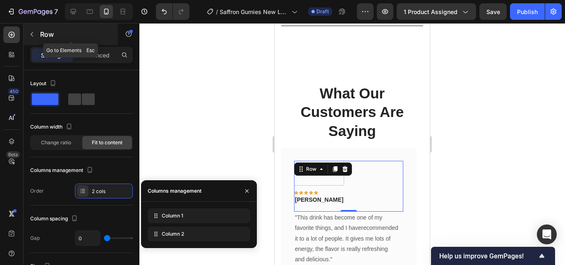
click at [33, 32] on icon "button" at bounding box center [32, 34] width 2 height 5
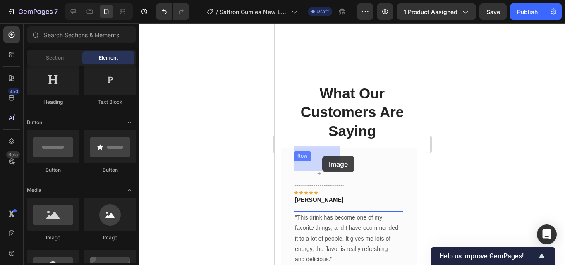
drag, startPoint x: 329, startPoint y: 252, endPoint x: 322, endPoint y: 156, distance: 96.2
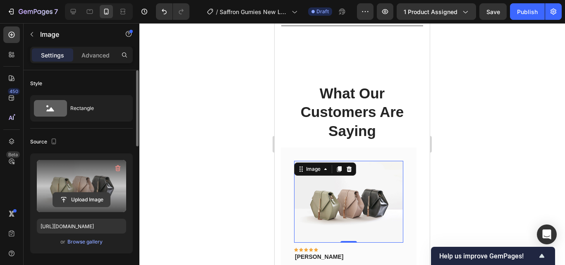
click at [77, 198] on input "file" at bounding box center [81, 200] width 57 height 14
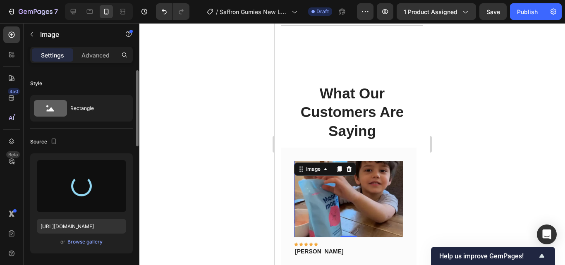
type input "[URL][DOMAIN_NAME]"
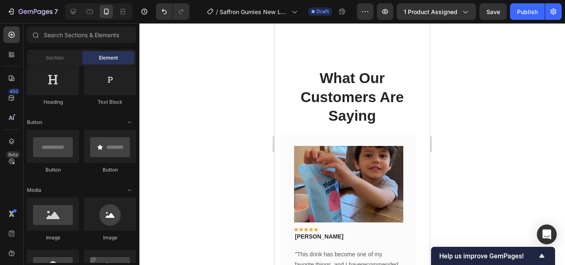
scroll to position [524, 0]
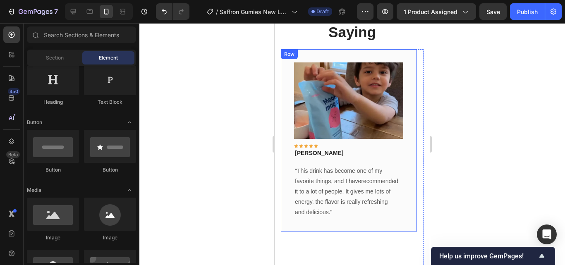
click at [410, 125] on div "Image Icon Icon Icon Icon Icon Row Timothy Joseph Text block Row "This drink ha…" at bounding box center [349, 140] width 136 height 183
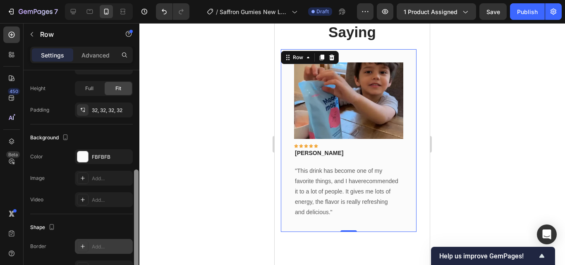
scroll to position [203, 0]
drag, startPoint x: 137, startPoint y: 150, endPoint x: 130, endPoint y: 239, distance: 88.7
click at [130, 241] on div "Layout Column width Change ratio Fit to content 12 Columns management Order 1 c…" at bounding box center [82, 179] width 116 height 218
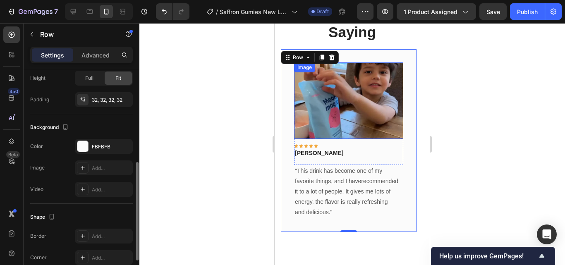
click at [323, 126] on img at bounding box center [348, 100] width 109 height 76
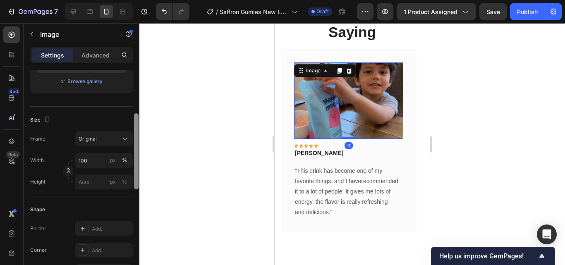
scroll to position [164, 0]
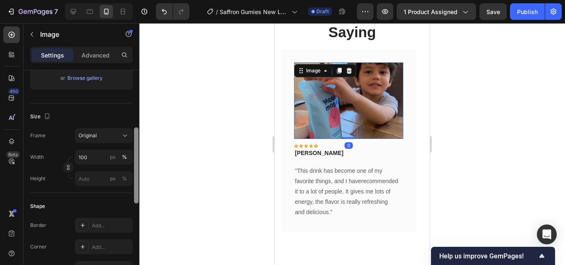
drag, startPoint x: 137, startPoint y: 135, endPoint x: 135, endPoint y: 192, distance: 57.5
click at [135, 192] on div at bounding box center [136, 165] width 5 height 76
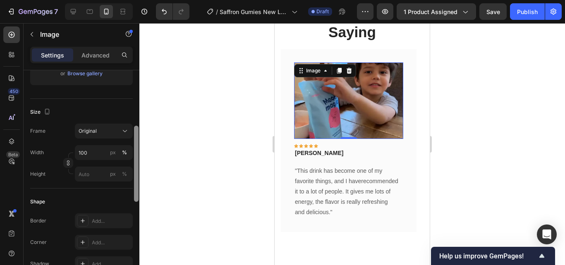
click at [135, 193] on div at bounding box center [136, 164] width 5 height 76
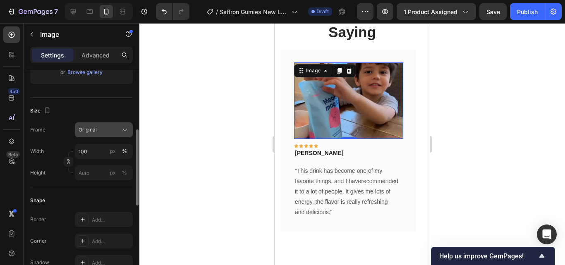
click at [127, 130] on icon at bounding box center [125, 130] width 8 height 8
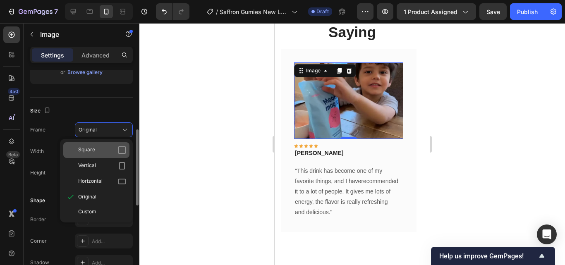
click at [110, 155] on div "Square" at bounding box center [96, 150] width 66 height 16
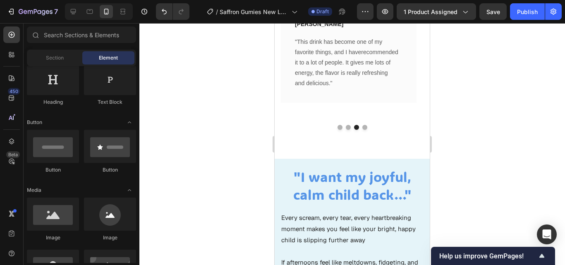
scroll to position [691, 0]
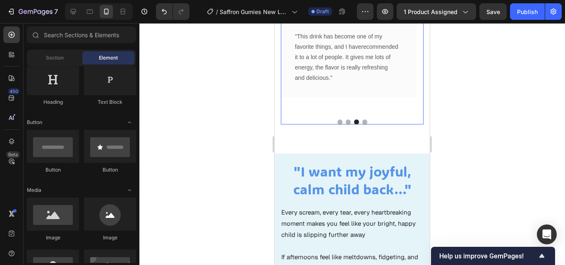
click at [346, 123] on button "Dot" at bounding box center [348, 121] width 5 height 5
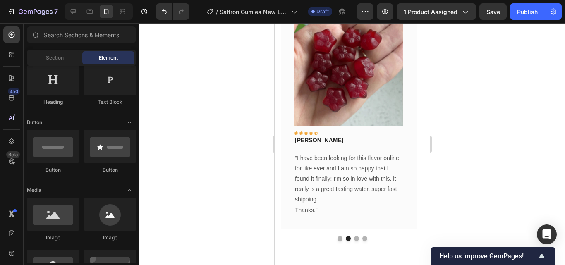
scroll to position [563, 0]
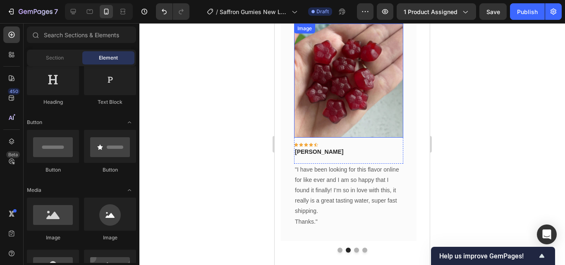
click at [390, 104] on img at bounding box center [348, 81] width 109 height 114
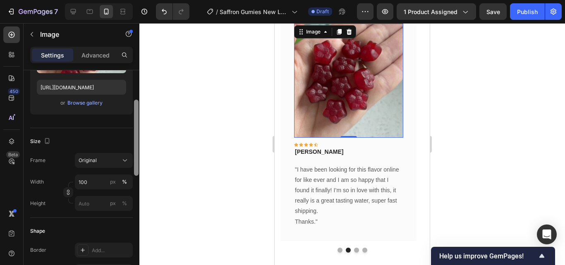
scroll to position [151, 0]
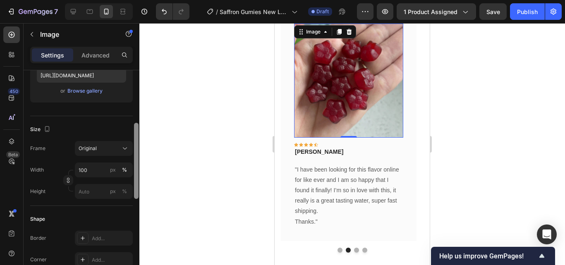
drag, startPoint x: 136, startPoint y: 95, endPoint x: 136, endPoint y: 146, distance: 51.7
click at [136, 146] on div at bounding box center [136, 161] width 5 height 76
click at [125, 146] on icon at bounding box center [125, 148] width 8 height 8
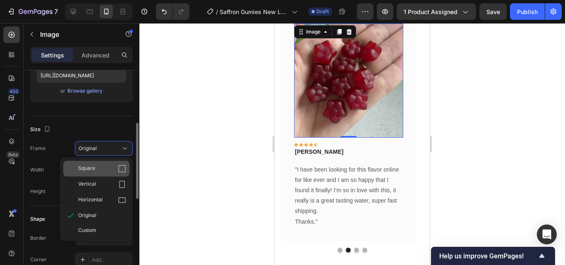
click at [106, 165] on div "Square" at bounding box center [102, 169] width 48 height 8
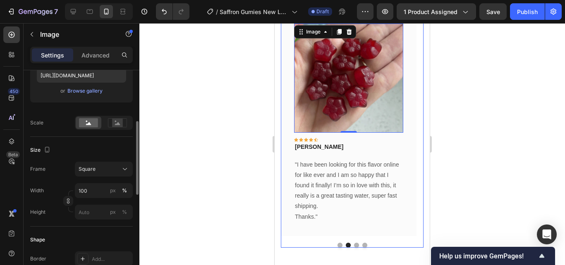
click at [337, 246] on button "Dot" at bounding box center [339, 245] width 5 height 5
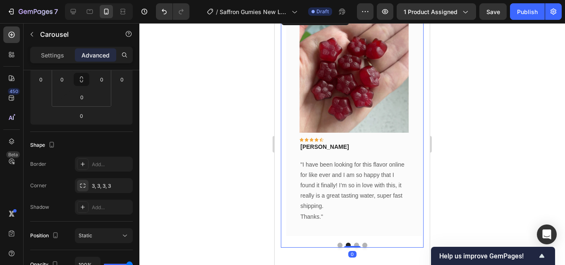
scroll to position [0, 0]
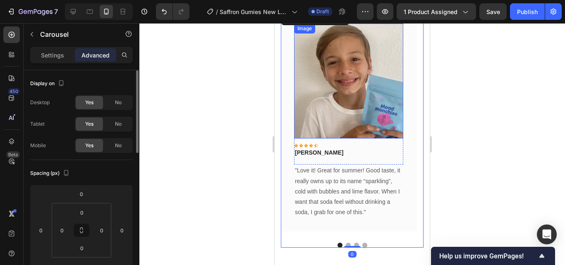
click at [354, 109] on img at bounding box center [348, 81] width 109 height 115
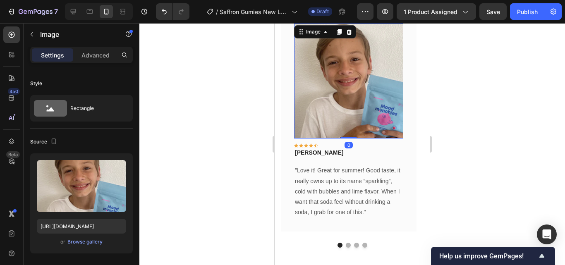
scroll to position [218, 0]
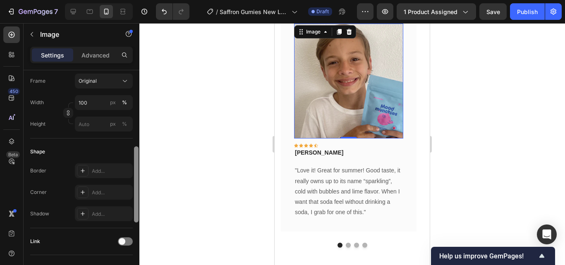
drag, startPoint x: 134, startPoint y: 134, endPoint x: 137, endPoint y: 174, distance: 40.6
click at [137, 174] on div at bounding box center [136, 179] width 6 height 218
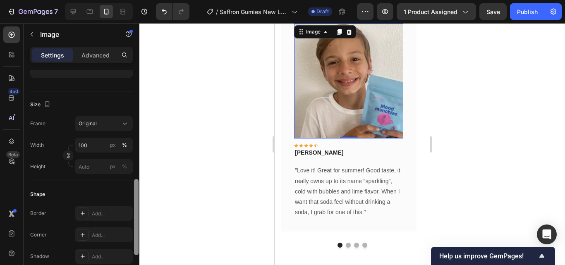
drag, startPoint x: 136, startPoint y: 163, endPoint x: 135, endPoint y: 148, distance: 15.7
click at [135, 179] on div at bounding box center [136, 217] width 5 height 76
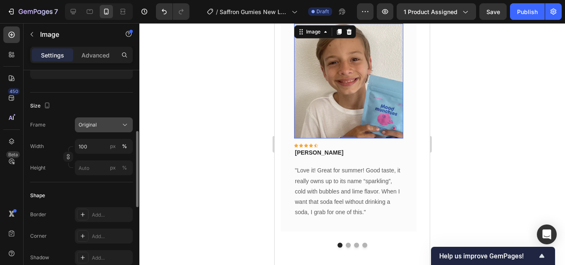
click at [123, 128] on icon at bounding box center [125, 125] width 8 height 8
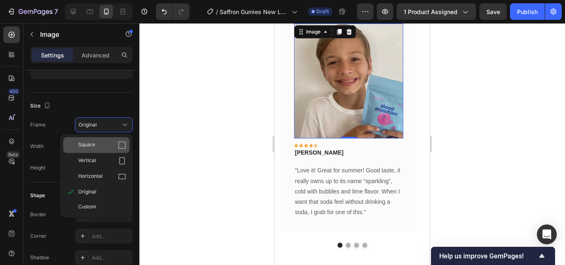
click at [117, 147] on div "Square" at bounding box center [102, 145] width 48 height 8
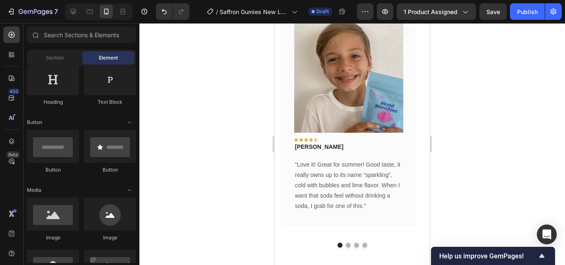
scroll to position [434, 0]
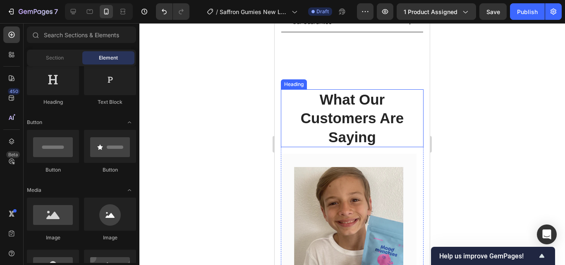
click at [405, 129] on p "What Our Customers Are Saying" at bounding box center [352, 118] width 141 height 57
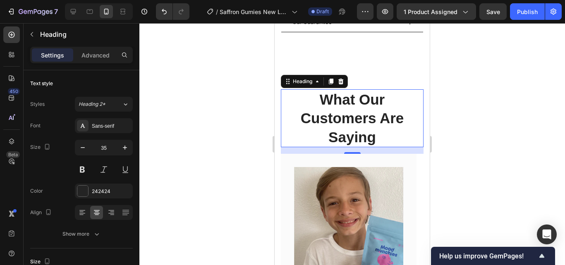
click at [350, 128] on p "What Our Customers Are Saying" at bounding box center [352, 118] width 141 height 57
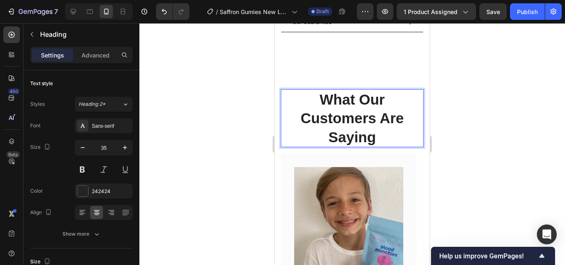
click at [377, 126] on p "What Our Customers Are Saying" at bounding box center [352, 118] width 141 height 57
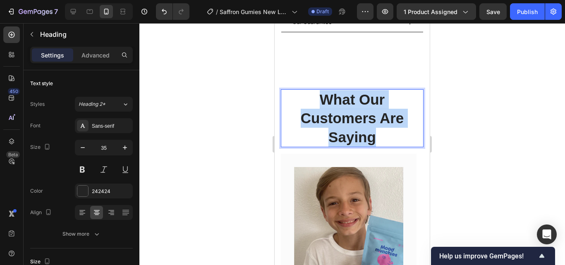
drag, startPoint x: 377, startPoint y: 125, endPoint x: 320, endPoint y: 83, distance: 71.2
click at [320, 90] on p "What Our Customers Are Saying" at bounding box center [352, 118] width 141 height 57
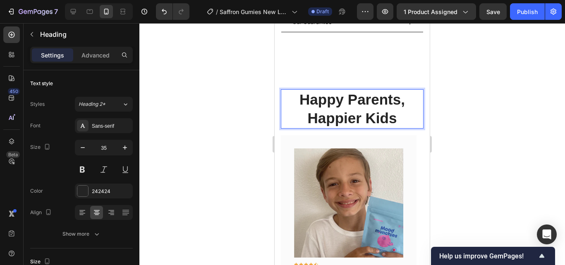
click at [391, 105] on p "Happy Parents, Happier Kids" at bounding box center [352, 109] width 141 height 38
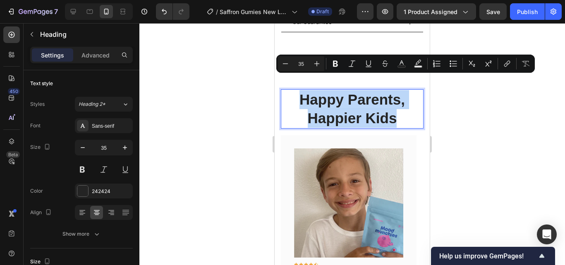
drag, startPoint x: 391, startPoint y: 105, endPoint x: 298, endPoint y: 84, distance: 95.0
click at [298, 90] on p "Happy Parents, Happier Kids" at bounding box center [352, 109] width 141 height 38
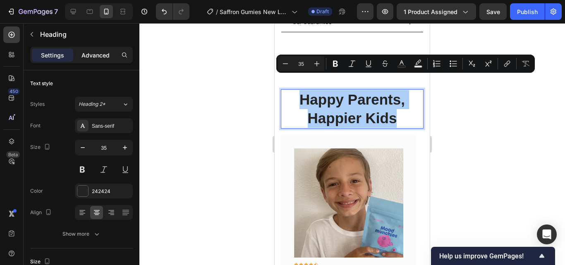
click at [97, 55] on p "Advanced" at bounding box center [95, 55] width 28 height 9
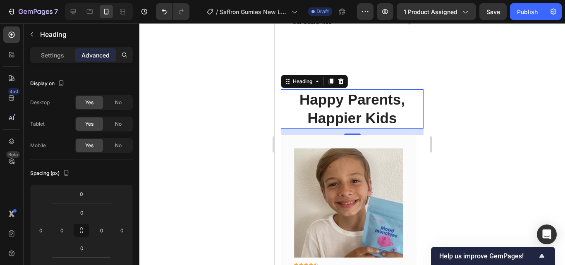
click at [58, 48] on div "Settings Advanced" at bounding box center [81, 55] width 103 height 17
click at [58, 52] on p "Settings" at bounding box center [52, 55] width 23 height 9
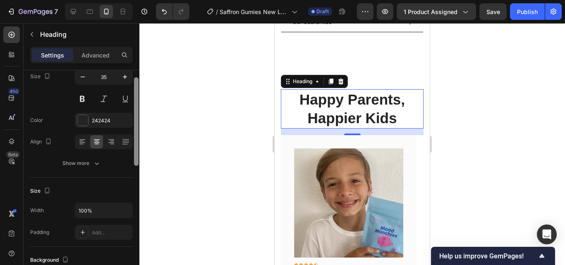
scroll to position [83, 0]
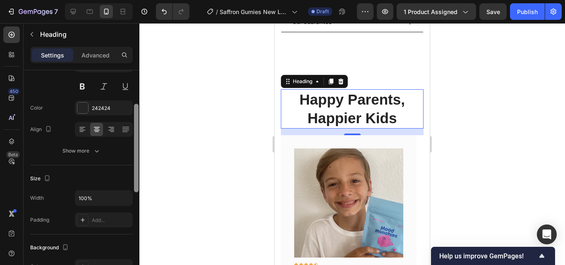
drag, startPoint x: 137, startPoint y: 107, endPoint x: 137, endPoint y: 136, distance: 28.5
click at [137, 136] on div at bounding box center [136, 148] width 5 height 88
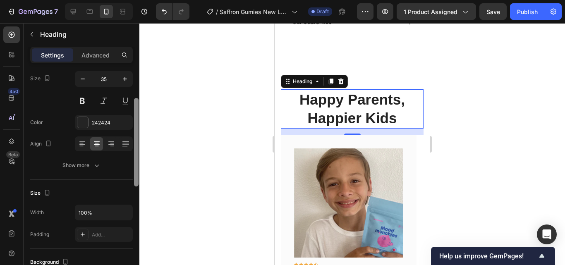
drag, startPoint x: 136, startPoint y: 128, endPoint x: 136, endPoint y: 122, distance: 6.2
click at [136, 122] on div at bounding box center [136, 142] width 5 height 88
click at [100, 124] on div "242424" at bounding box center [104, 123] width 24 height 7
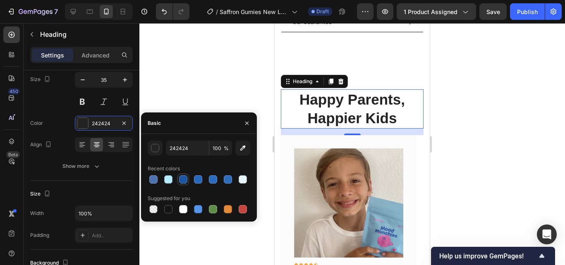
click at [188, 180] on div at bounding box center [183, 179] width 10 height 10
type input "1C56A0"
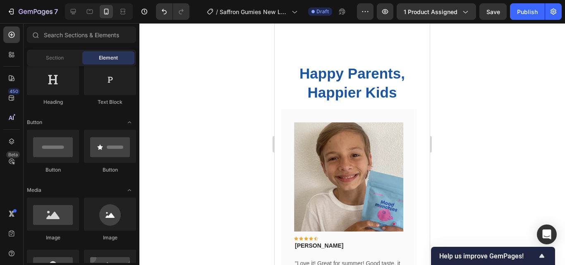
scroll to position [474, 0]
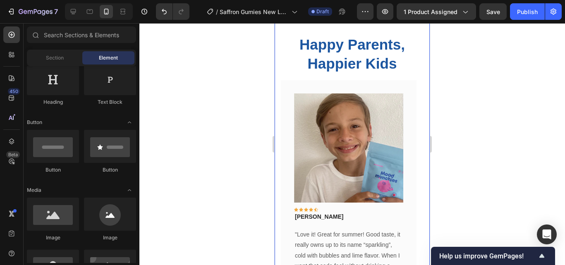
click at [417, 73] on div "Happy Parents, Happier Kids Heading Image Icon Icon Icon Icon Icon Row Rita Car…" at bounding box center [351, 175] width 155 height 341
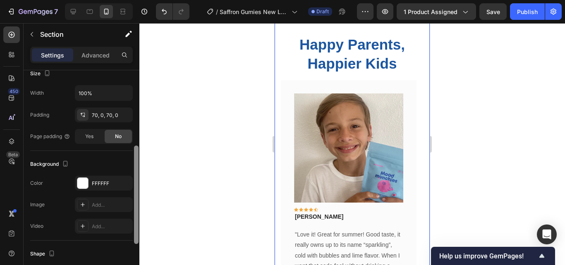
drag, startPoint x: 136, startPoint y: 122, endPoint x: 136, endPoint y: 198, distance: 76.5
click at [136, 198] on div at bounding box center [136, 195] width 5 height 98
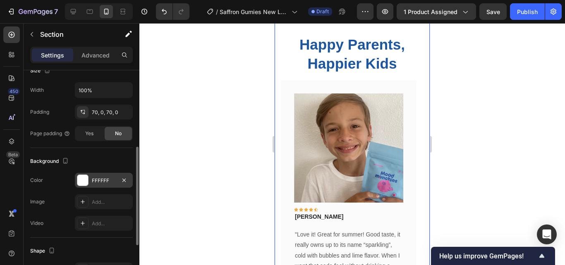
click at [105, 181] on div "FFFFFF" at bounding box center [104, 180] width 24 height 7
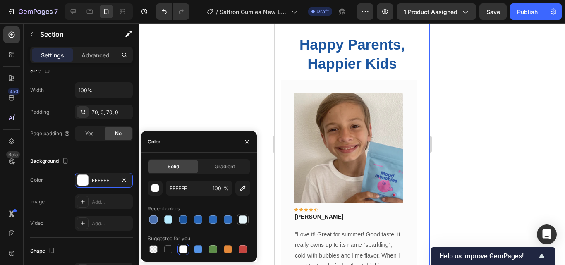
click at [244, 224] on div at bounding box center [243, 220] width 10 height 10
type input "E5F4F9"
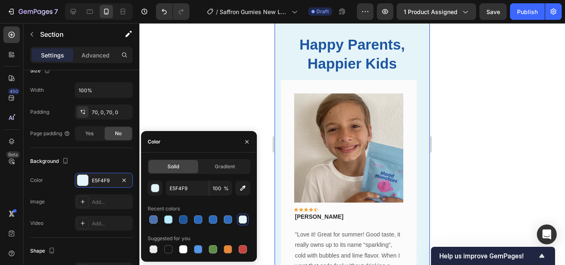
click at [471, 94] on div at bounding box center [351, 144] width 425 height 242
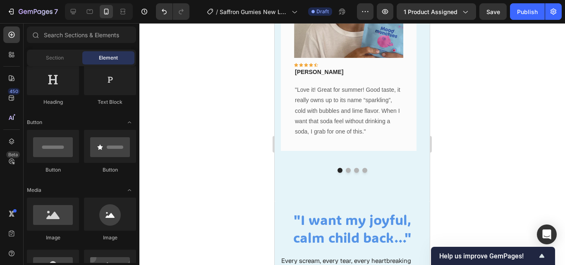
scroll to position [613, 0]
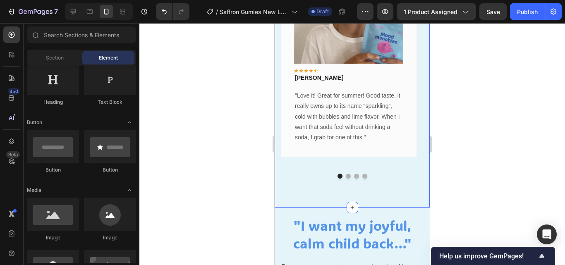
click at [419, 103] on div "Happy Parents, Happier Kids Heading Image Icon Icon Icon Icon Icon Row Rita Car…" at bounding box center [351, 36] width 155 height 341
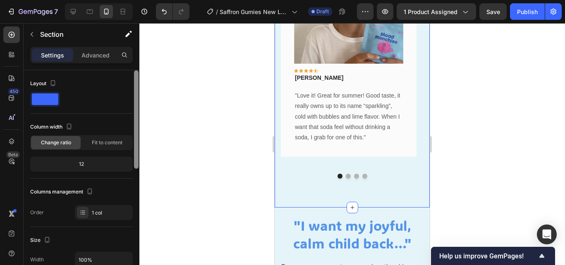
scroll to position [218, 0]
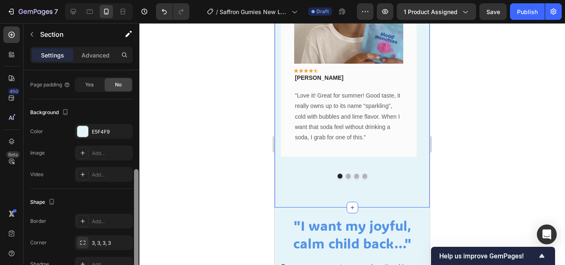
drag, startPoint x: 134, startPoint y: 126, endPoint x: 133, endPoint y: 185, distance: 59.1
click at [133, 185] on div at bounding box center [136, 179] width 6 height 218
click at [284, 177] on div at bounding box center [352, 176] width 143 height 5
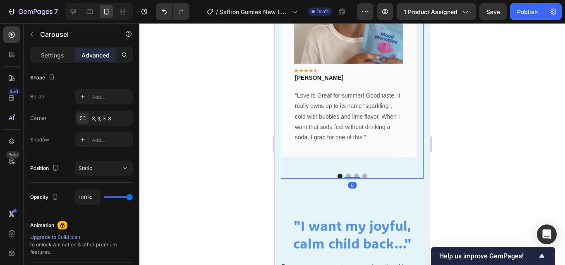
scroll to position [0, 0]
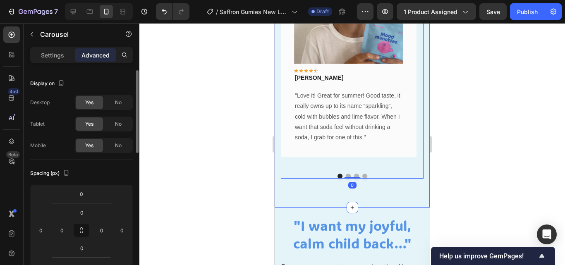
click at [285, 186] on div "Happy Parents, Happier Kids Heading Image Icon Icon Icon Icon Icon Row Rita Car…" at bounding box center [351, 36] width 155 height 341
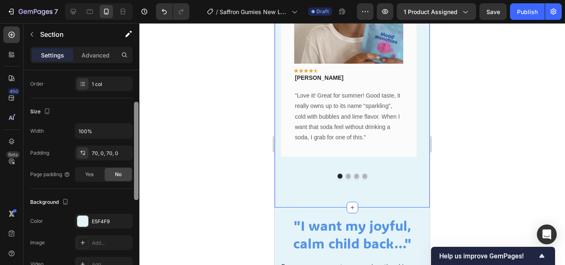
scroll to position [153, 0]
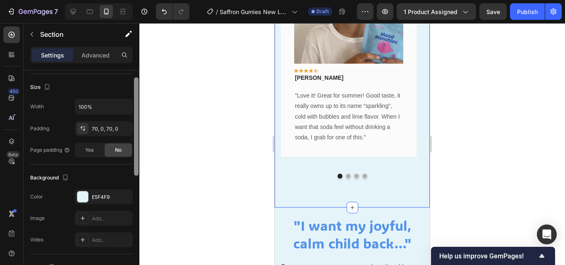
drag, startPoint x: 137, startPoint y: 101, endPoint x: 139, endPoint y: 170, distance: 69.5
click at [139, 170] on div at bounding box center [136, 137] width 6 height 218
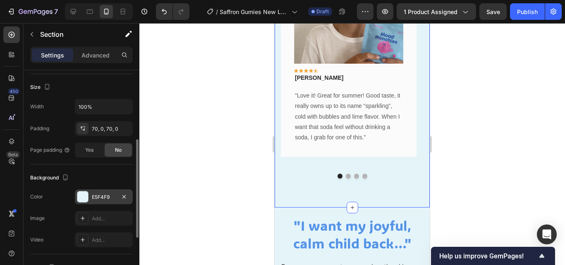
click at [111, 197] on div "E5F4F9" at bounding box center [104, 196] width 24 height 7
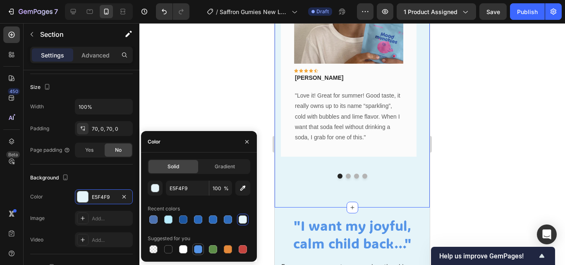
click at [201, 253] on div at bounding box center [198, 249] width 10 height 10
type input "5594E7"
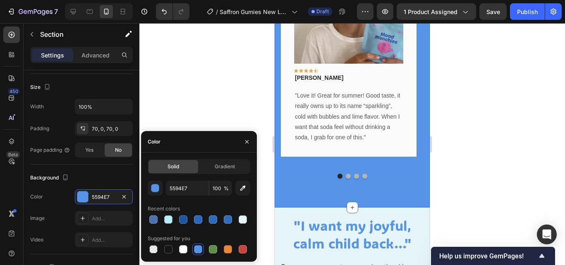
click at [466, 176] on div at bounding box center [351, 144] width 425 height 242
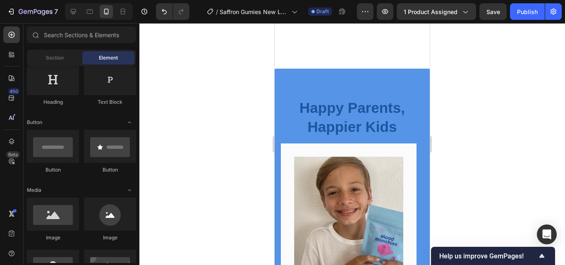
scroll to position [456, 0]
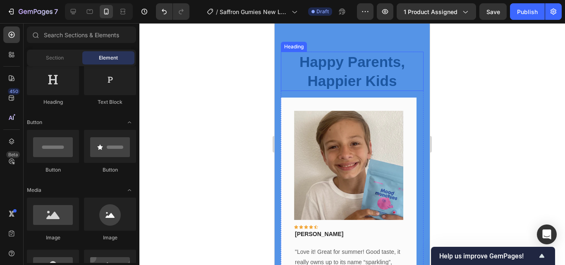
click at [392, 83] on h2 "Happy Parents, Happier Kids" at bounding box center [352, 71] width 143 height 39
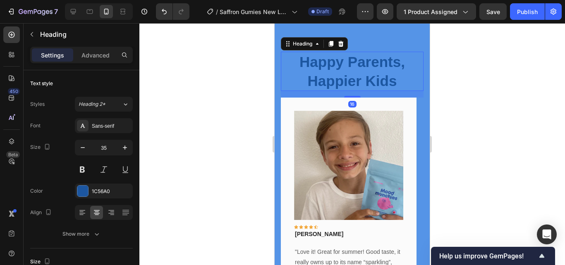
click at [396, 83] on h2 "Happy Parents, Happier Kids" at bounding box center [352, 71] width 143 height 39
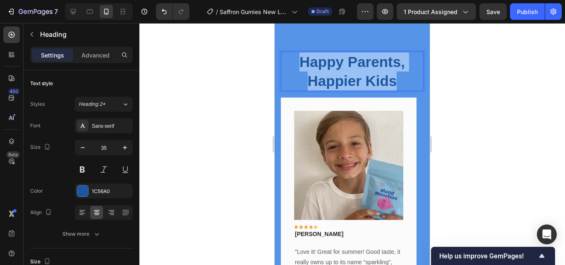
drag, startPoint x: 395, startPoint y: 83, endPoint x: 297, endPoint y: 60, distance: 100.9
click at [297, 60] on p "Happy Parents, Happier Kids" at bounding box center [352, 71] width 141 height 38
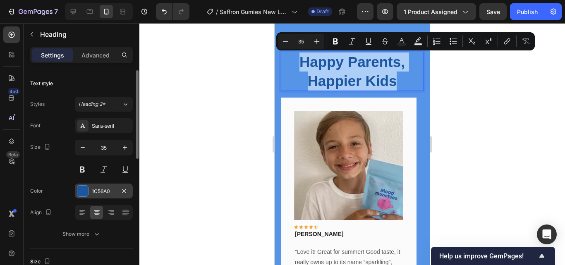
click at [107, 197] on div "1C56A0" at bounding box center [104, 191] width 58 height 15
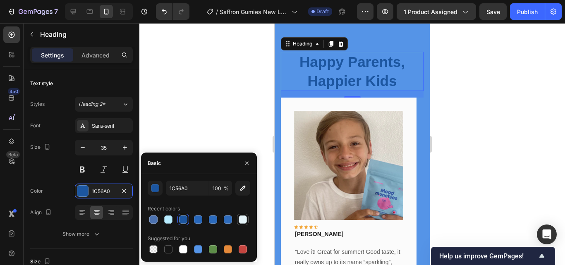
click at [238, 217] on div at bounding box center [243, 220] width 10 height 10
type input "E5F4F9"
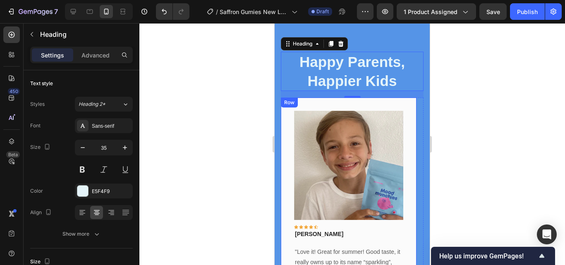
click at [468, 147] on div at bounding box center [351, 144] width 425 height 242
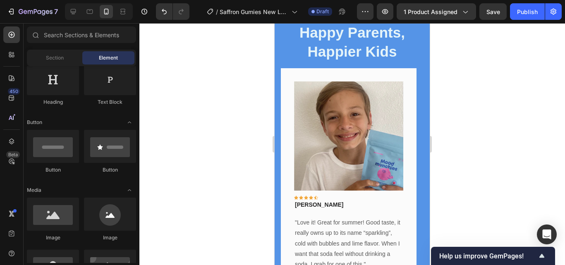
scroll to position [393, 0]
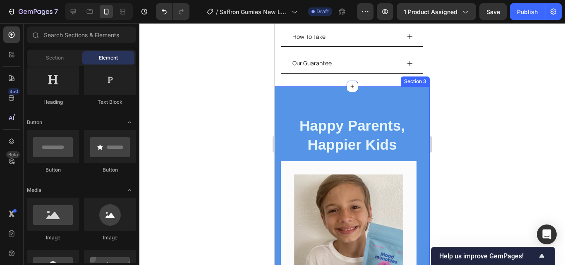
click at [408, 94] on div "Happy Parents, Happier Kids Heading Image Icon Icon Icon Icon Icon Row Rita Car…" at bounding box center [351, 256] width 155 height 341
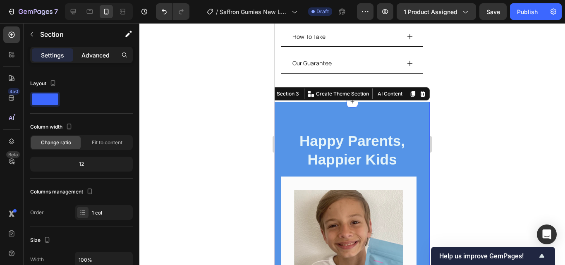
click at [96, 60] on div "Advanced" at bounding box center [95, 54] width 41 height 13
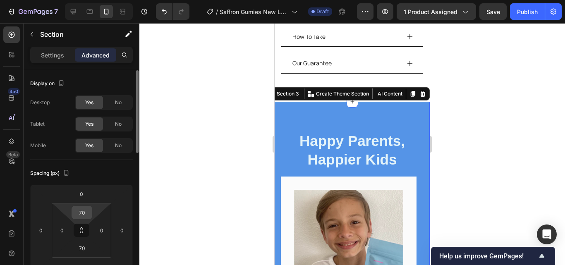
click at [86, 215] on input "70" at bounding box center [82, 212] width 17 height 12
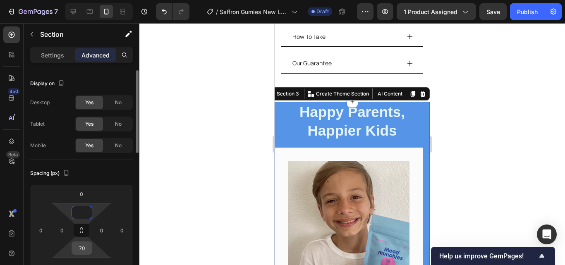
type input "0"
click at [85, 243] on input "70" at bounding box center [82, 248] width 17 height 12
type input "5"
click at [86, 211] on input "0" at bounding box center [82, 212] width 17 height 12
type input "4"
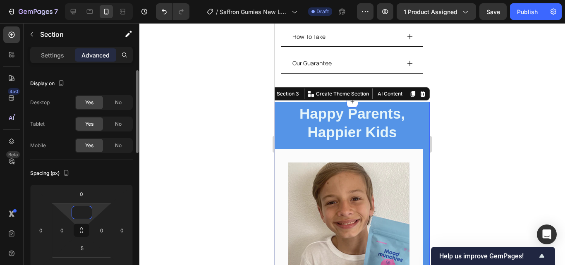
type input "5"
click at [197, 199] on div at bounding box center [351, 144] width 425 height 242
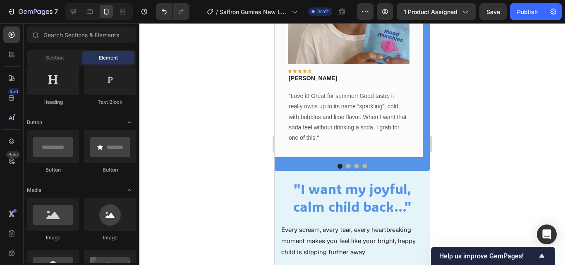
scroll to position [619, 0]
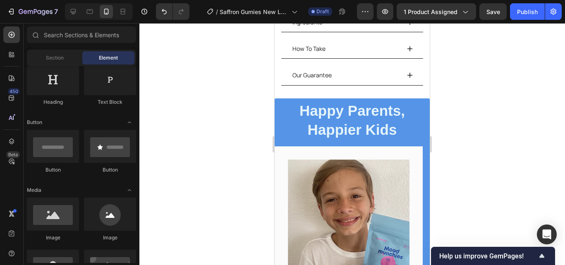
drag, startPoint x: 425, startPoint y: 85, endPoint x: 518, endPoint y: 61, distance: 96.0
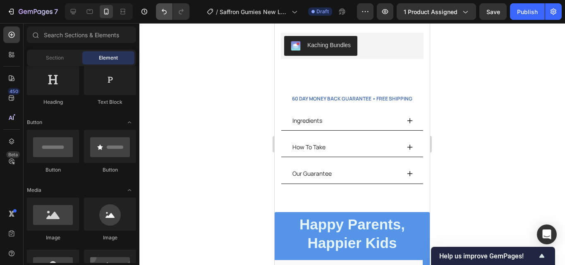
click at [157, 10] on div at bounding box center [171, 11] width 37 height 17
click at [158, 11] on button "Undo/Redo" at bounding box center [164, 11] width 17 height 17
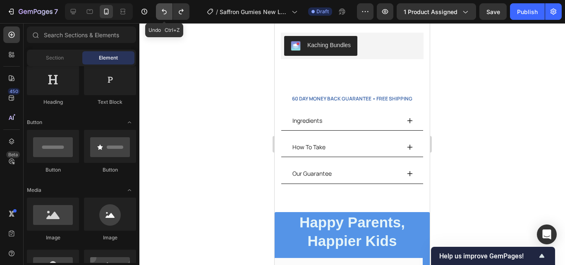
click at [158, 11] on button "Undo/Redo" at bounding box center [164, 11] width 17 height 17
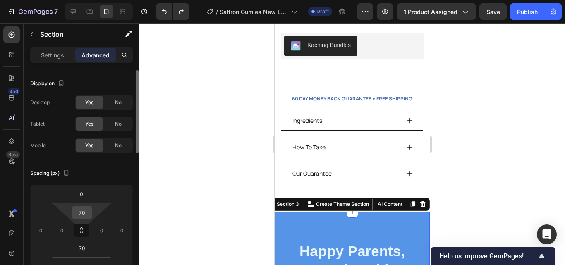
click at [88, 217] on input "70" at bounding box center [82, 212] width 17 height 12
click at [88, 216] on input "70" at bounding box center [82, 212] width 17 height 12
type input "7"
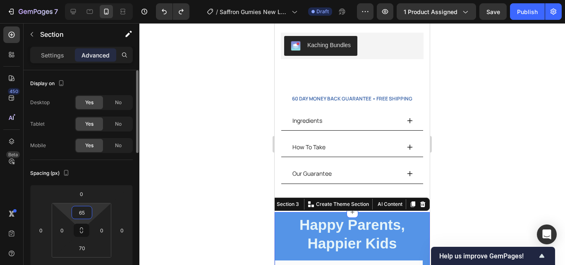
type input "6"
type input "50"
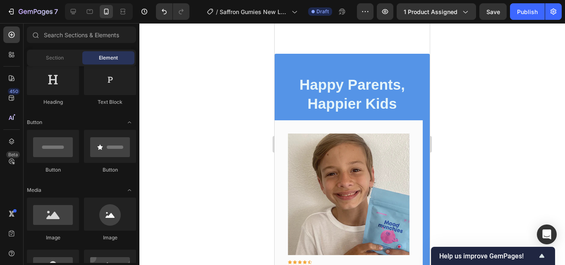
scroll to position [458, 0]
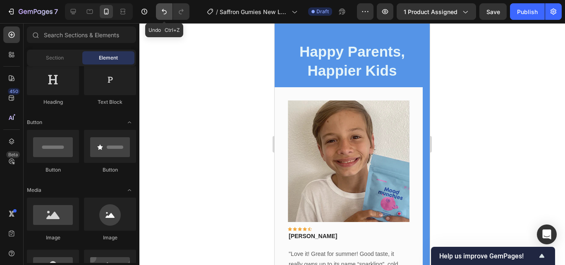
click at [162, 10] on icon "Undo/Redo" at bounding box center [164, 11] width 5 height 5
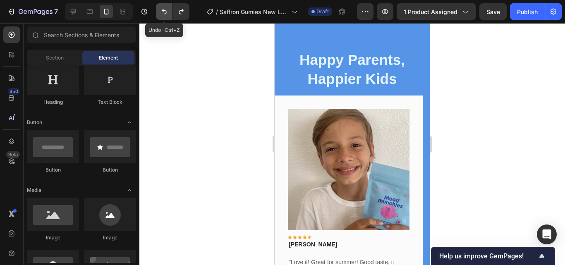
click at [162, 10] on icon "Undo/Redo" at bounding box center [164, 11] width 5 height 5
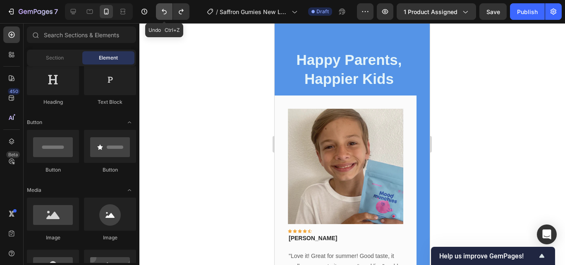
click at [162, 10] on icon "Undo/Redo" at bounding box center [164, 11] width 5 height 5
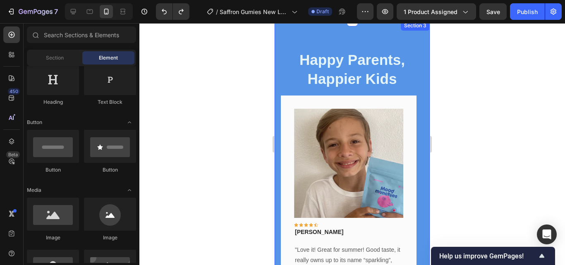
click at [391, 41] on div "Happy Parents, Happier Kids Heading Image Icon Icon Icon Icon Icon Row Rita Car…" at bounding box center [351, 191] width 155 height 341
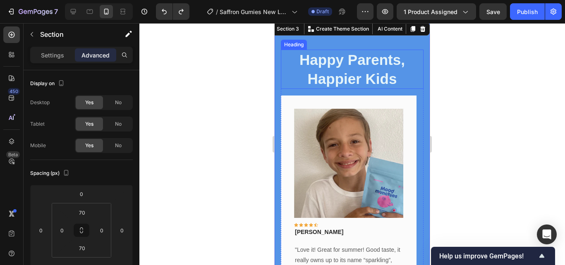
click at [398, 79] on h2 "Happy Parents, Happier Kids" at bounding box center [352, 69] width 143 height 39
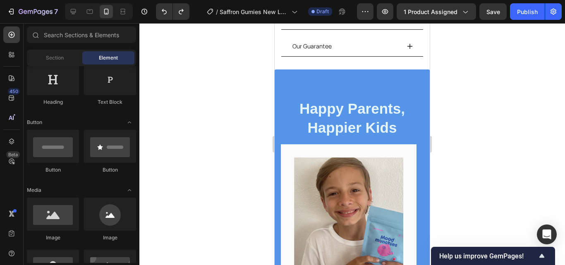
scroll to position [426, 0]
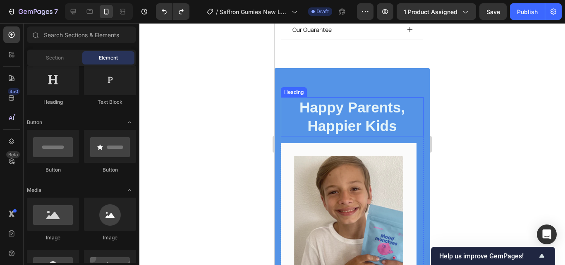
click at [395, 114] on h2 "Happy Parents, Happier Kids" at bounding box center [352, 116] width 143 height 39
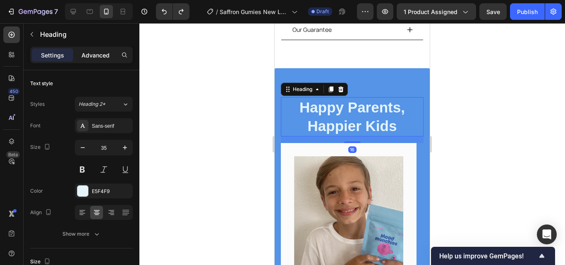
click at [98, 50] on div "Advanced" at bounding box center [95, 54] width 41 height 13
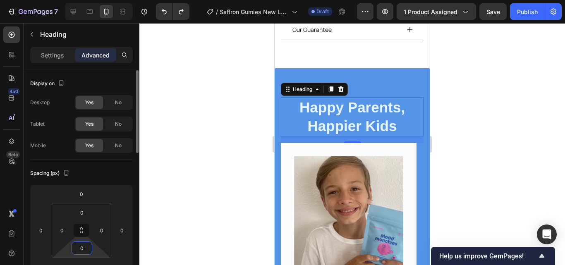
click at [81, 248] on input "0" at bounding box center [82, 248] width 17 height 12
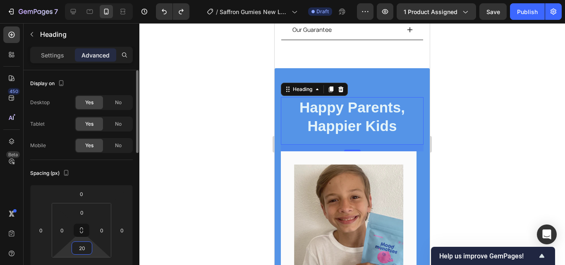
type input "2"
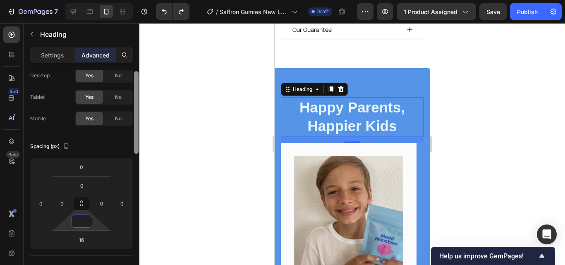
scroll to position [29, 0]
drag, startPoint x: 137, startPoint y: 143, endPoint x: 137, endPoint y: 155, distance: 11.2
click at [137, 155] on div at bounding box center [136, 122] width 5 height 83
type input "0"
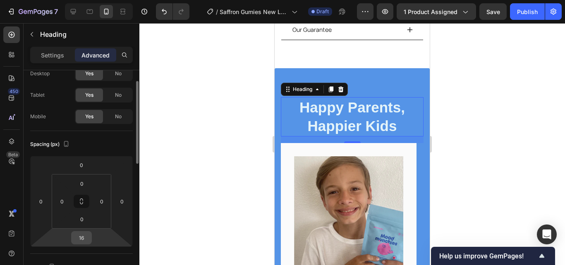
click at [84, 242] on input "16" at bounding box center [81, 237] width 17 height 12
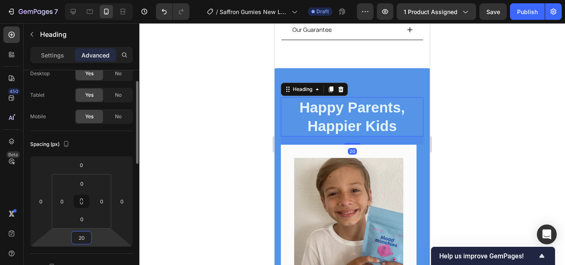
type input "2"
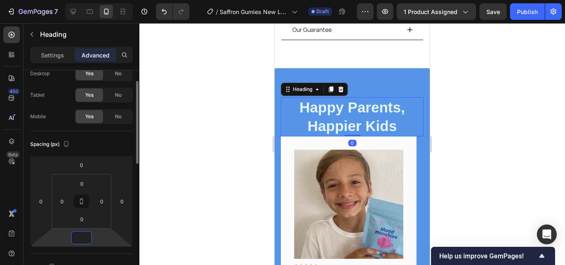
type input "0"
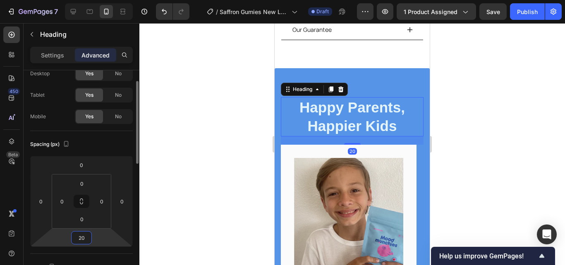
type input "2"
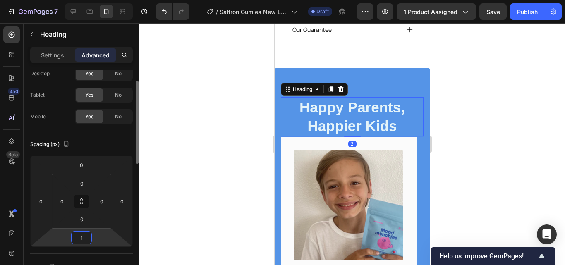
type input "10"
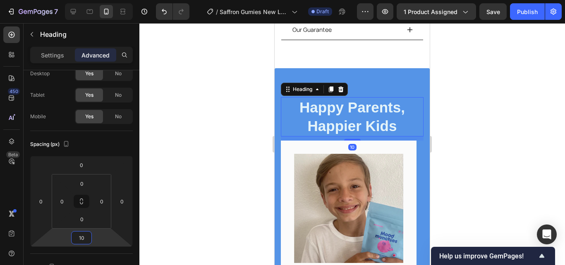
click at [489, 112] on div at bounding box center [351, 144] width 425 height 242
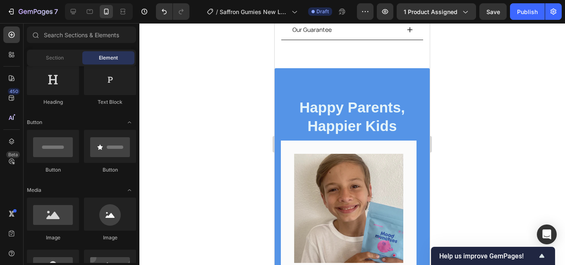
click at [396, 68] on div "Happy Parents, Happier Kids Heading Image Icon Icon Icon Icon Icon Row Rita Car…" at bounding box center [351, 237] width 155 height 339
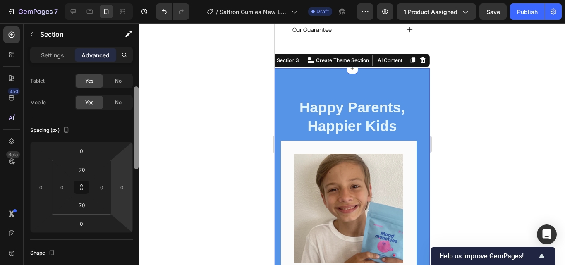
drag, startPoint x: 136, startPoint y: 148, endPoint x: 124, endPoint y: 174, distance: 28.3
click at [134, 166] on div at bounding box center [136, 127] width 5 height 83
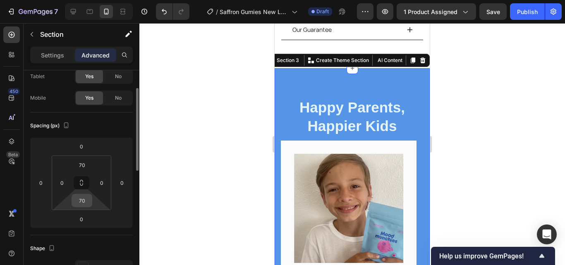
click at [83, 201] on input "70" at bounding box center [82, 200] width 17 height 12
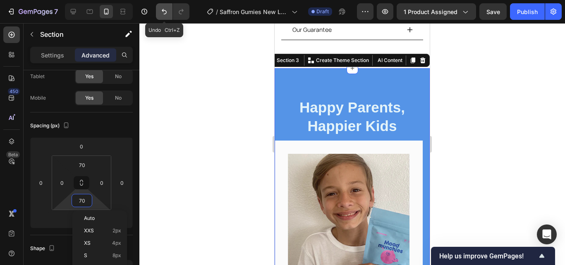
click at [163, 12] on icon "Undo/Redo" at bounding box center [164, 11] width 8 height 8
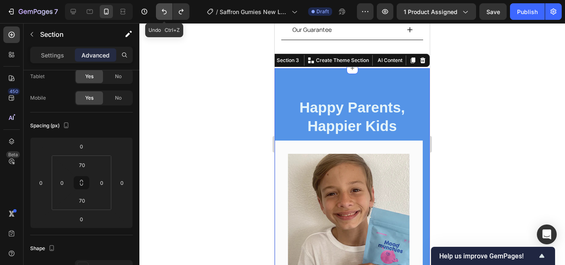
click at [165, 10] on icon "Undo/Redo" at bounding box center [164, 11] width 8 height 8
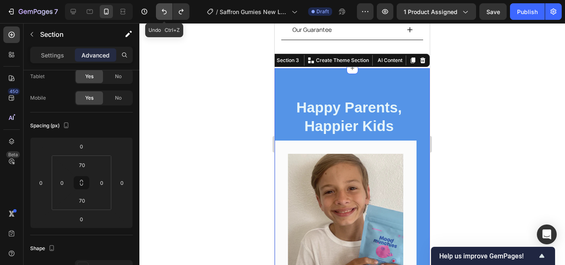
click at [158, 15] on button "Undo/Redo" at bounding box center [164, 11] width 17 height 17
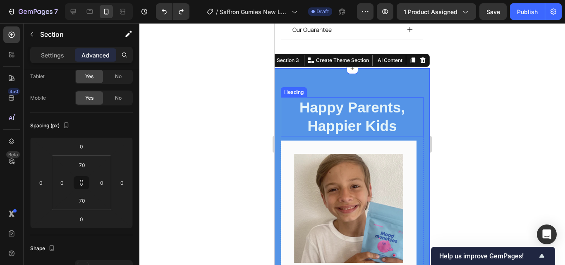
click at [212, 96] on div at bounding box center [351, 144] width 425 height 242
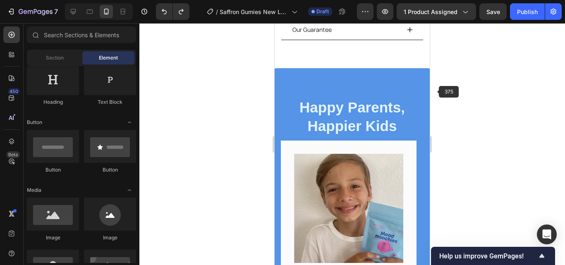
click at [435, 92] on div at bounding box center [351, 144] width 425 height 242
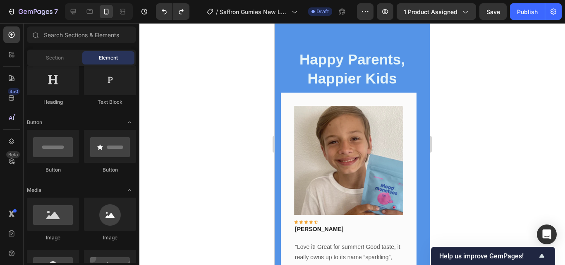
scroll to position [437, 0]
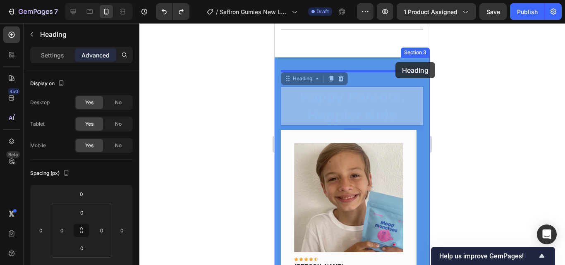
drag, startPoint x: 398, startPoint y: 91, endPoint x: 392, endPoint y: 76, distance: 16.9
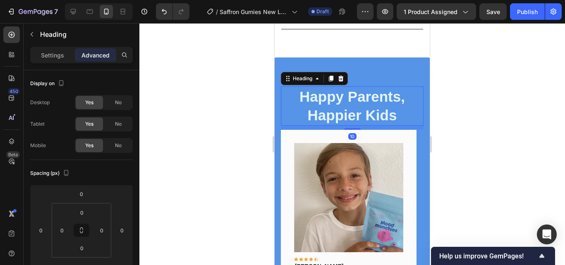
click at [477, 127] on div at bounding box center [351, 144] width 425 height 242
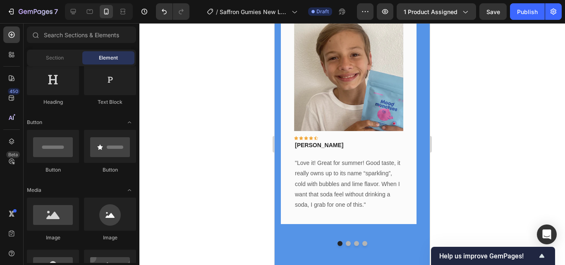
scroll to position [468, 0]
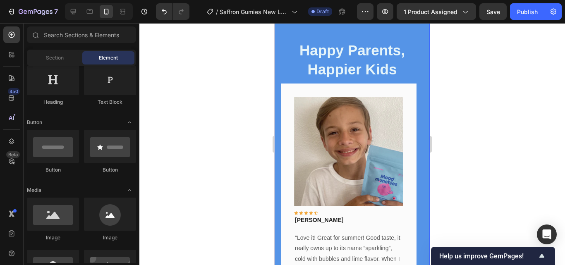
click at [404, 34] on div "Happy Parents, Happier Kids Heading Image Icon Icon Icon Icon Icon Row Rita Car…" at bounding box center [351, 180] width 155 height 339
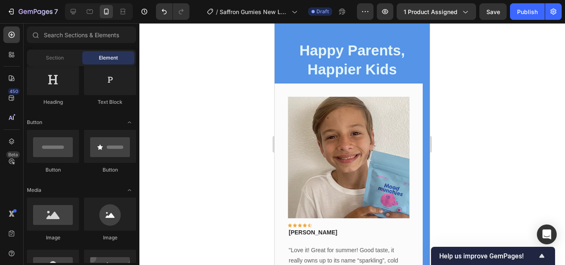
scroll to position [526, 0]
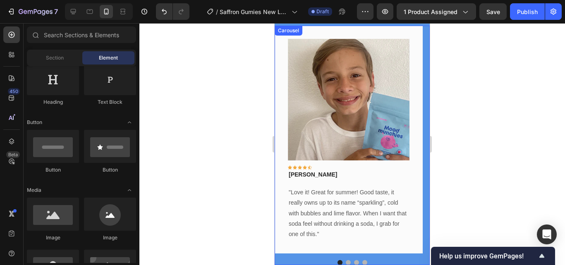
click at [346, 262] on button "Dot" at bounding box center [348, 262] width 5 height 5
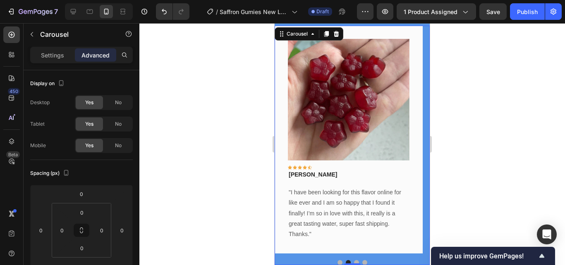
click at [354, 261] on button "Dot" at bounding box center [356, 262] width 5 height 5
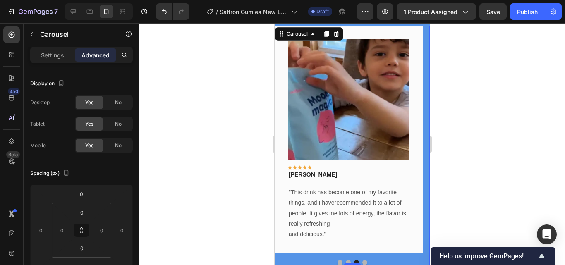
click at [362, 262] on button "Dot" at bounding box center [364, 262] width 5 height 5
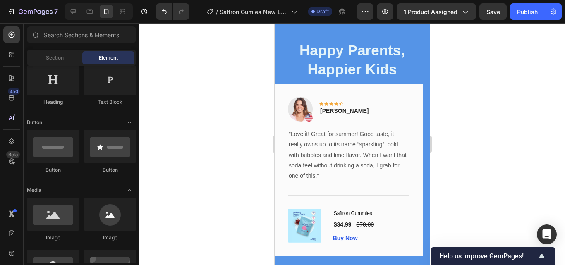
scroll to position [456, 0]
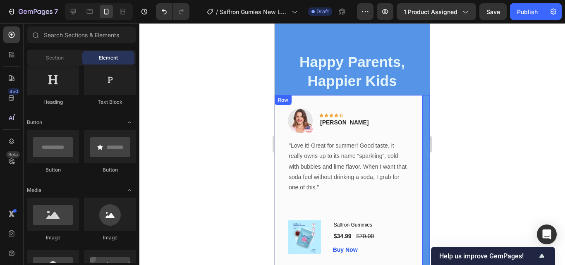
click at [406, 104] on div "Image Icon Icon Icon Icon Icon Row Rita Carroll Text block Row "Love it! Great …" at bounding box center [348, 181] width 148 height 173
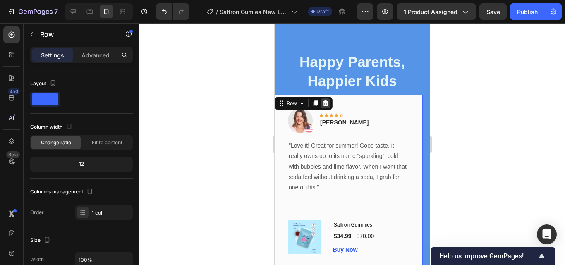
click at [326, 105] on icon at bounding box center [325, 103] width 5 height 6
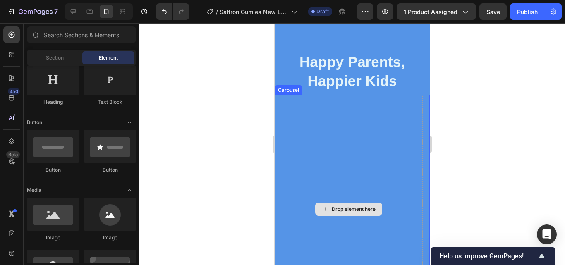
click at [389, 120] on div "Drop element here" at bounding box center [348, 209] width 148 height 228
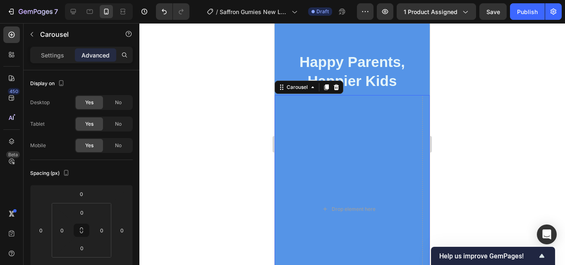
click at [335, 89] on icon at bounding box center [336, 87] width 5 height 6
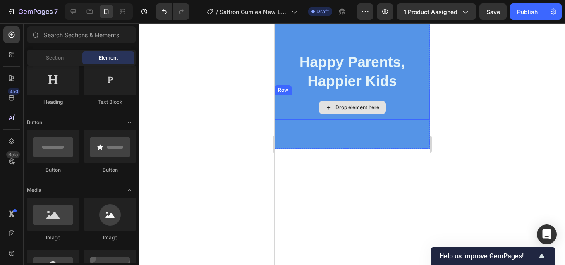
click at [396, 117] on div "Drop element here" at bounding box center [351, 107] width 155 height 25
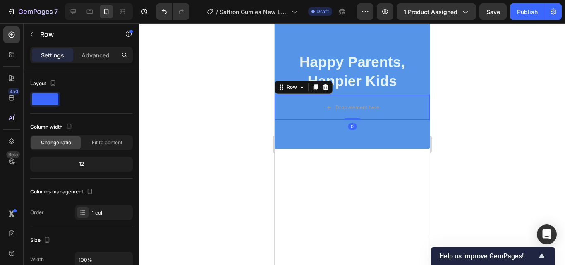
click at [324, 86] on icon at bounding box center [325, 87] width 5 height 6
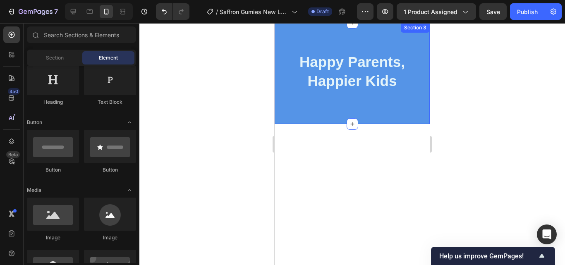
click at [367, 107] on div "Happy Parents, Happier Kids Heading Section 3" at bounding box center [351, 73] width 155 height 101
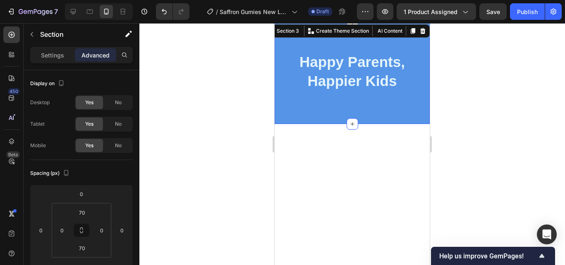
drag, startPoint x: 414, startPoint y: 30, endPoint x: 410, endPoint y: 50, distance: 20.4
click at [420, 31] on icon at bounding box center [422, 31] width 5 height 6
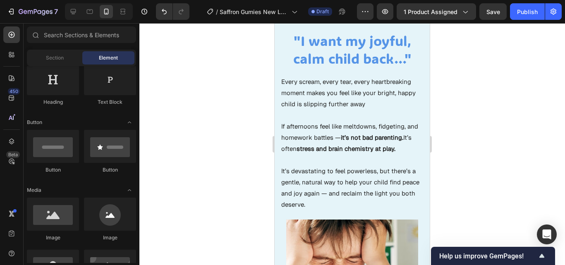
scroll to position [355, 0]
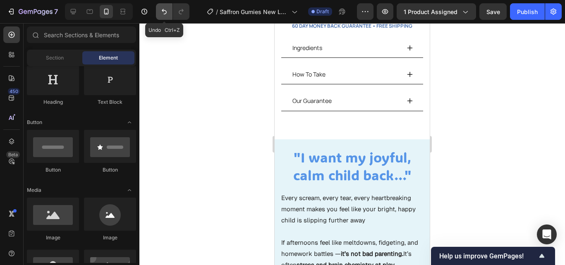
click at [158, 10] on button "Undo/Redo" at bounding box center [164, 11] width 17 height 17
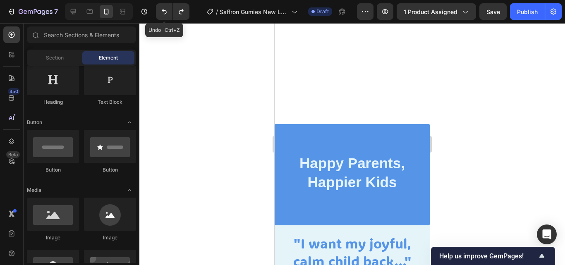
scroll to position [456, 0]
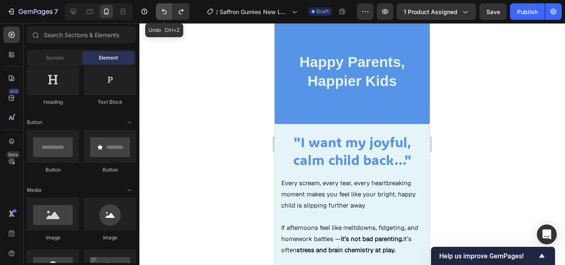
click at [163, 17] on button "Undo/Redo" at bounding box center [164, 11] width 17 height 17
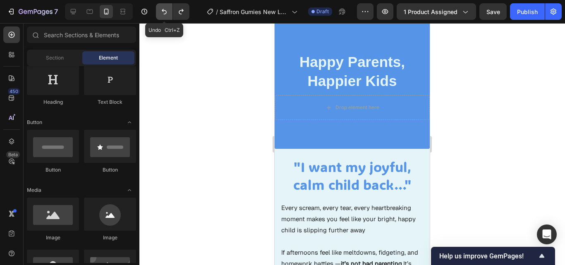
scroll to position [481, 0]
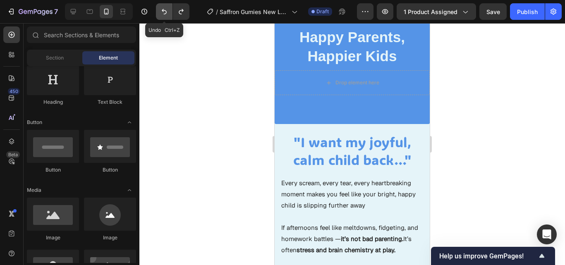
click at [164, 12] on icon "Undo/Redo" at bounding box center [164, 11] width 8 height 8
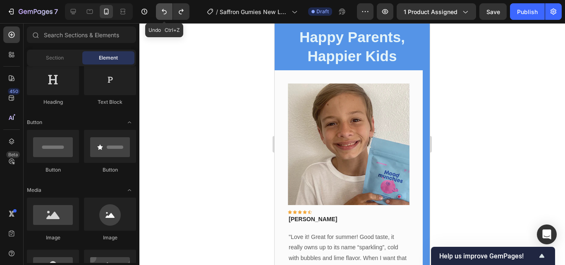
scroll to position [696, 0]
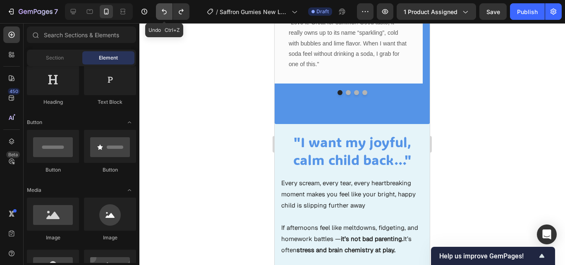
click at [164, 12] on icon "Undo/Redo" at bounding box center [164, 11] width 8 height 8
click at [362, 93] on button "Dot" at bounding box center [364, 92] width 5 height 5
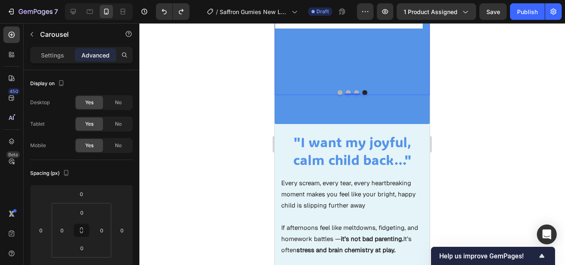
click at [60, 59] on div "Settings" at bounding box center [52, 54] width 41 height 13
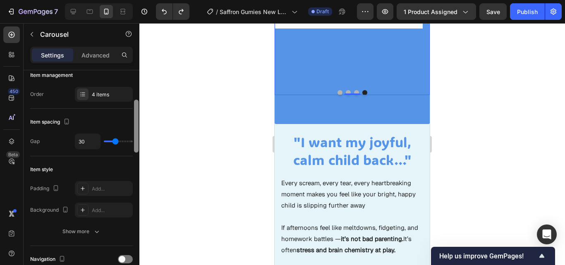
scroll to position [115, 0]
drag, startPoint x: 136, startPoint y: 95, endPoint x: 138, endPoint y: 122, distance: 27.8
click at [138, 122] on div at bounding box center [136, 124] width 5 height 53
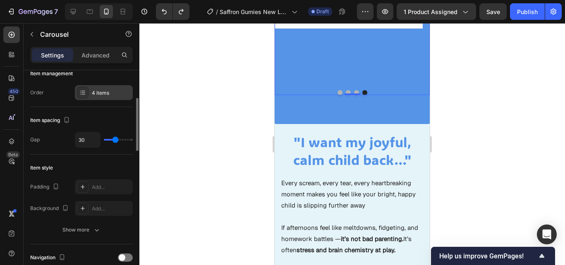
click at [115, 97] on div "4 items" at bounding box center [104, 92] width 58 height 15
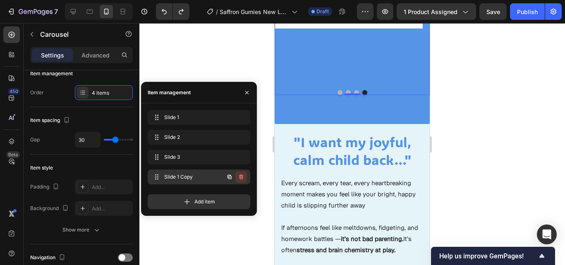
click at [241, 177] on icon "button" at bounding box center [241, 177] width 7 height 7
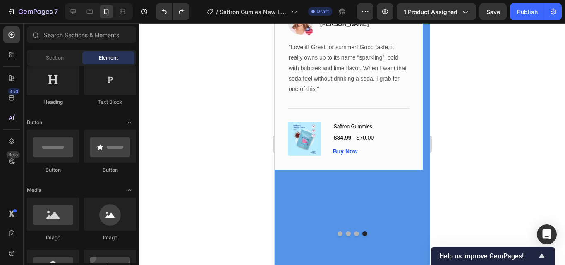
scroll to position [572, 0]
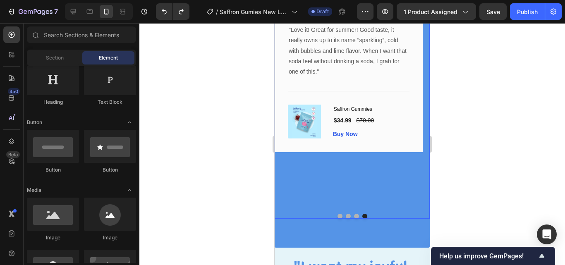
click at [354, 217] on button "Dot" at bounding box center [356, 216] width 5 height 5
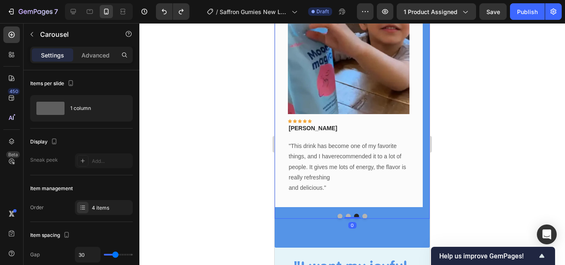
click at [362, 217] on button "Dot" at bounding box center [364, 216] width 5 height 5
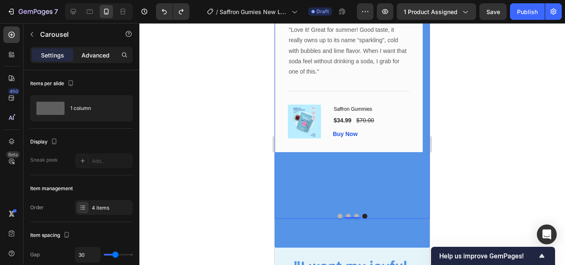
click at [100, 56] on p "Advanced" at bounding box center [95, 55] width 28 height 9
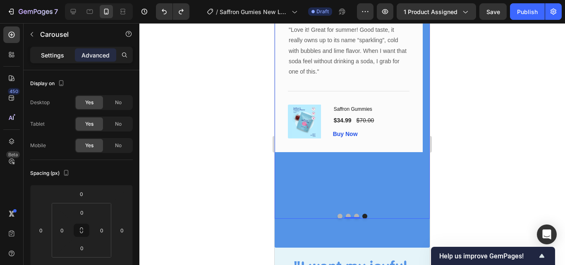
click at [60, 57] on p "Settings" at bounding box center [52, 55] width 23 height 9
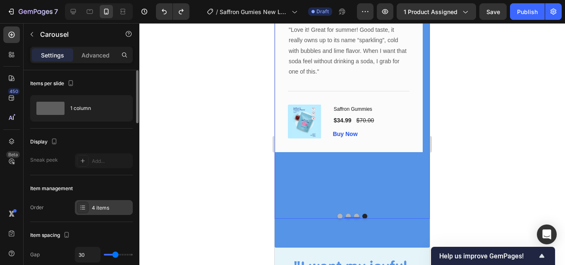
click at [114, 211] on div "4 items" at bounding box center [111, 207] width 39 height 7
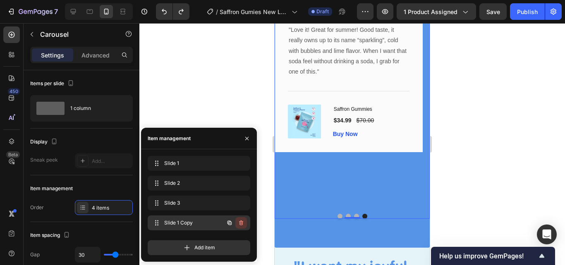
click at [241, 222] on icon "button" at bounding box center [240, 223] width 0 height 2
click at [241, 222] on div "Delete" at bounding box center [235, 222] width 15 height 7
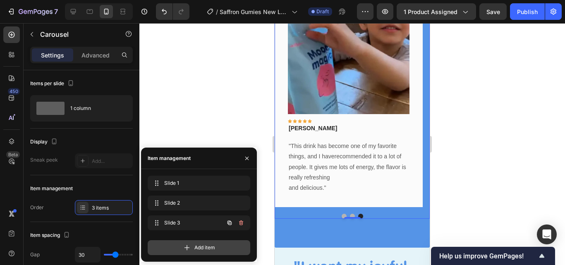
click at [233, 223] on button "button" at bounding box center [230, 223] width 12 height 12
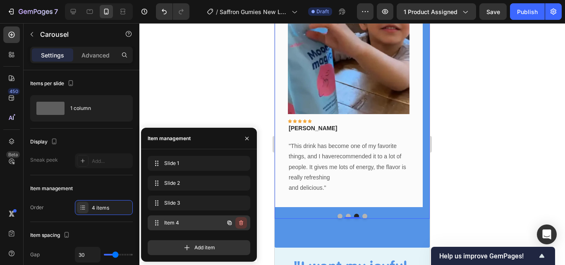
click at [239, 225] on icon "button" at bounding box center [241, 223] width 7 height 7
click at [239, 224] on div "Delete" at bounding box center [235, 222] width 15 height 7
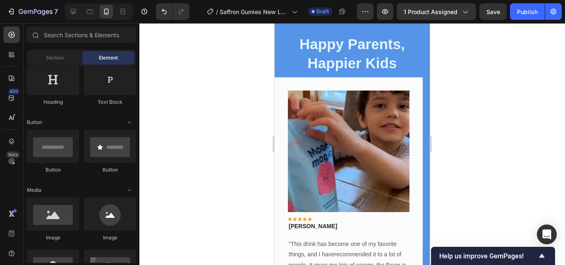
scroll to position [434, 0]
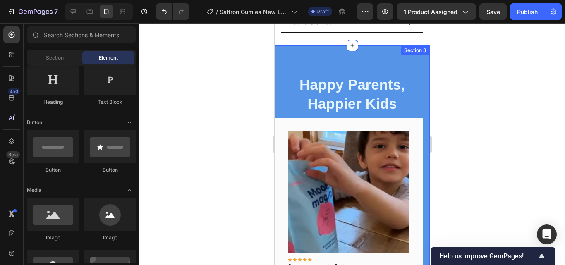
click at [391, 69] on div "Happy Parents, Happier Kids Heading Image Icon Icon Icon Icon Icon Row Rita Car…" at bounding box center [351, 215] width 155 height 341
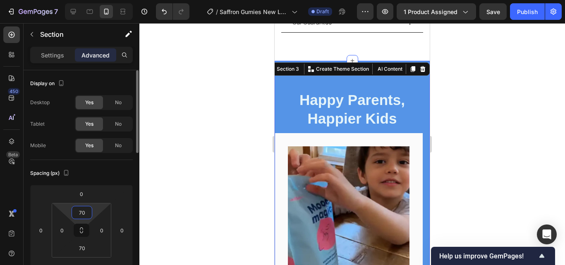
click at [86, 213] on input "70" at bounding box center [82, 212] width 17 height 12
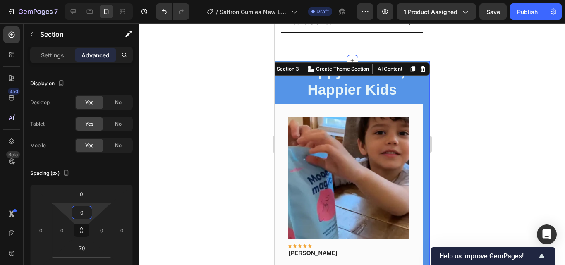
click at [477, 148] on div at bounding box center [351, 144] width 425 height 242
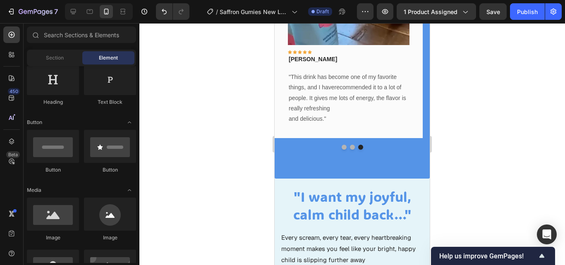
scroll to position [618, 0]
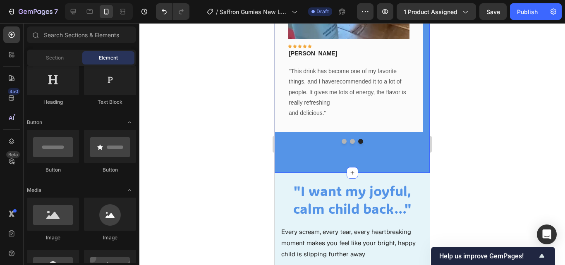
click at [389, 164] on div "Happy Parents, Happier Kids Heading Image Icon Icon Icon Icon Icon Row Rita Car…" at bounding box center [351, 17] width 155 height 312
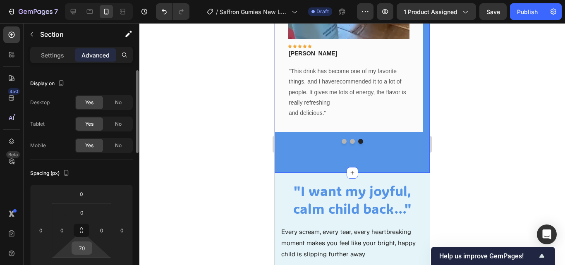
click at [83, 251] on input "70" at bounding box center [82, 248] width 17 height 12
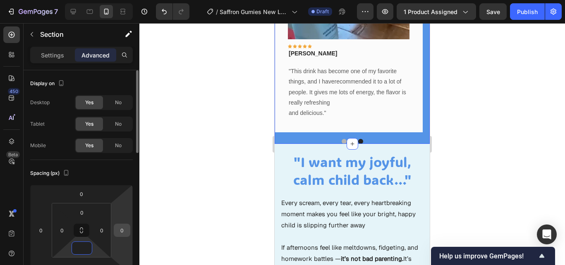
type input "5"
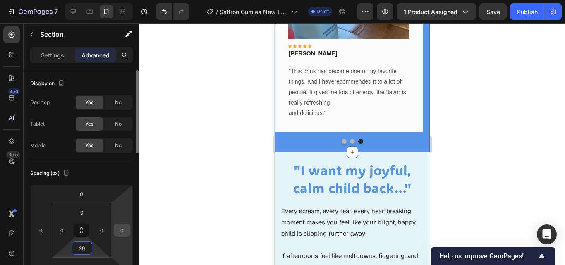
type input "2"
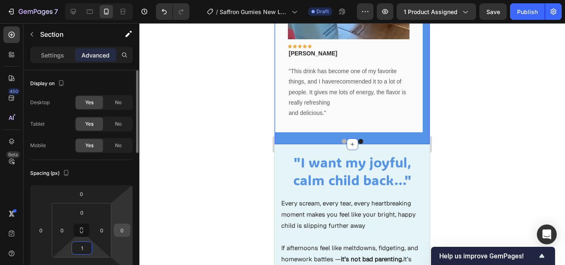
type input "10"
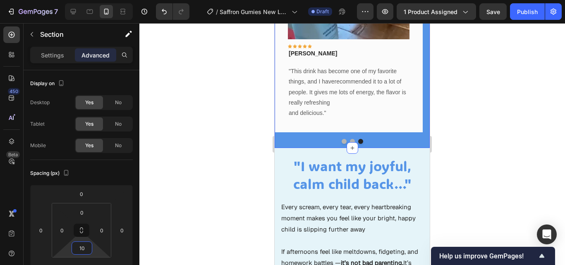
click at [217, 171] on div at bounding box center [351, 144] width 425 height 242
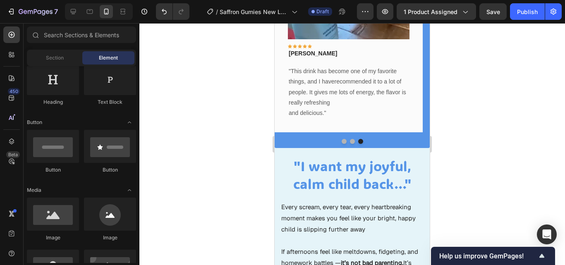
click at [487, 125] on div at bounding box center [351, 144] width 425 height 242
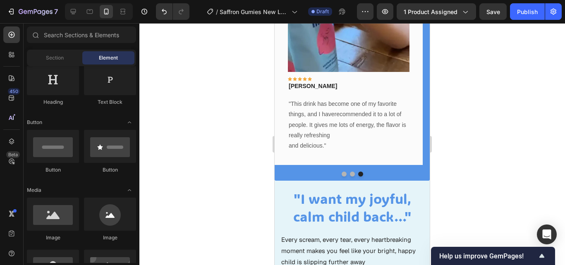
scroll to position [546, 0]
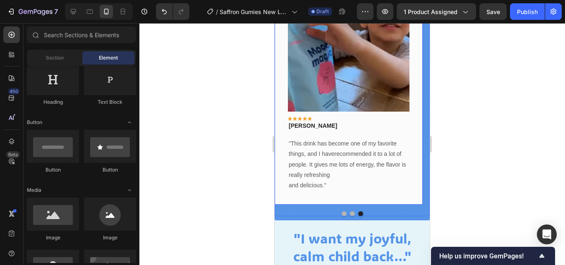
click at [411, 129] on div "Image Icon Icon Icon Icon Icon Row Timothy Joseph Text block Row "This drink ha…" at bounding box center [348, 91] width 148 height 228
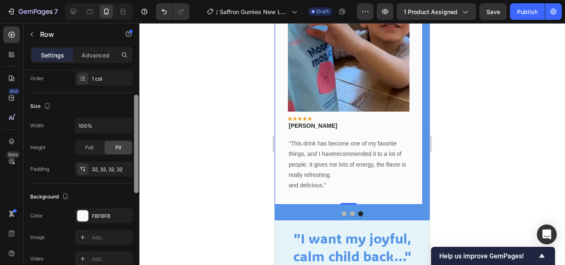
scroll to position [148, 0]
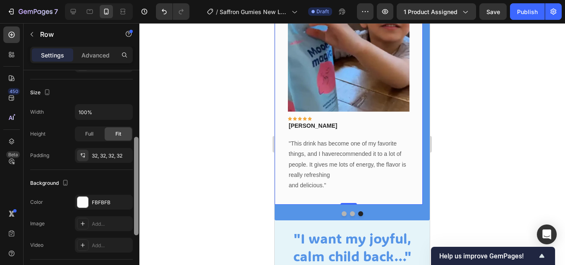
drag, startPoint x: 138, startPoint y: 142, endPoint x: 137, endPoint y: 209, distance: 66.6
click at [137, 209] on div at bounding box center [136, 186] width 5 height 98
click at [105, 201] on div "FBFBFB" at bounding box center [104, 202] width 24 height 7
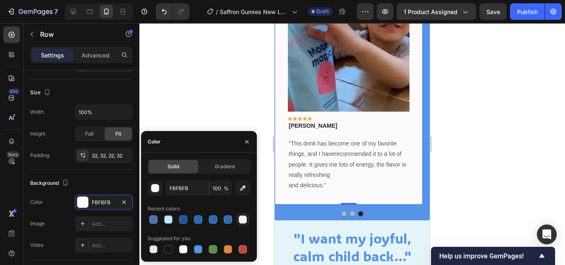
drag, startPoint x: 238, startPoint y: 220, endPoint x: 3, endPoint y: 181, distance: 238.1
click at [238, 220] on div at bounding box center [243, 220] width 10 height 10
type input "E5F4F9"
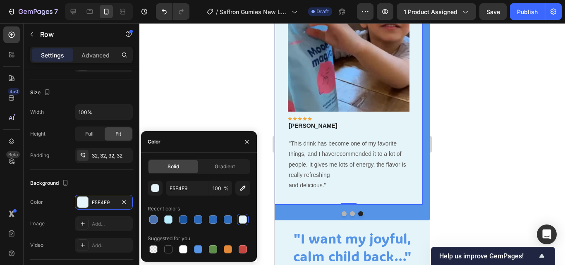
click at [458, 149] on div at bounding box center [351, 144] width 425 height 242
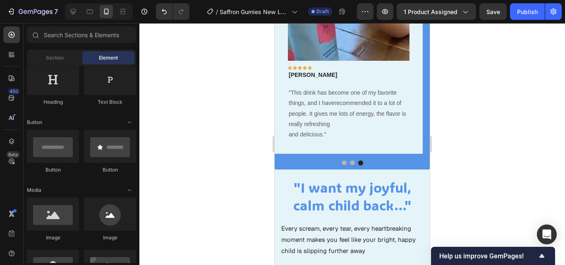
scroll to position [586, 0]
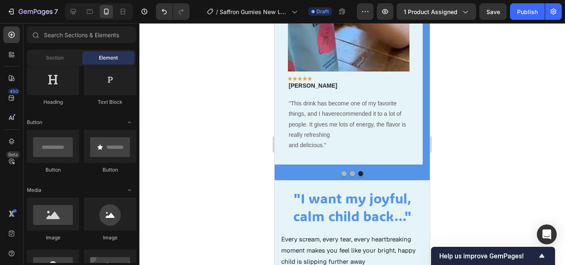
click at [448, 92] on div at bounding box center [351, 144] width 425 height 242
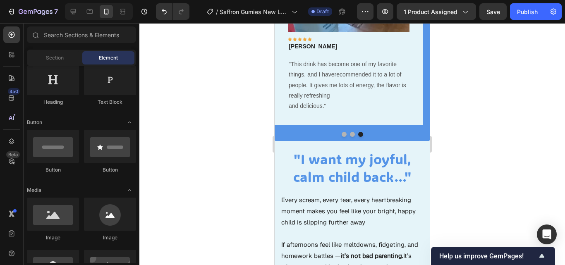
scroll to position [614, 0]
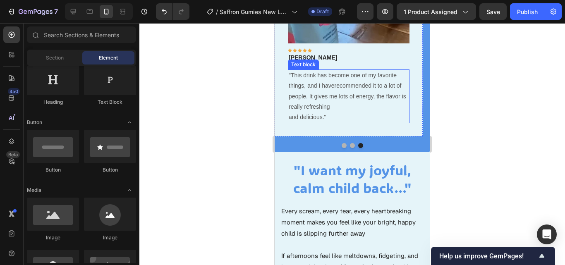
click at [403, 117] on p ""This drink has become one of my favorite things, and I haverecommended it to a…" at bounding box center [349, 96] width 120 height 52
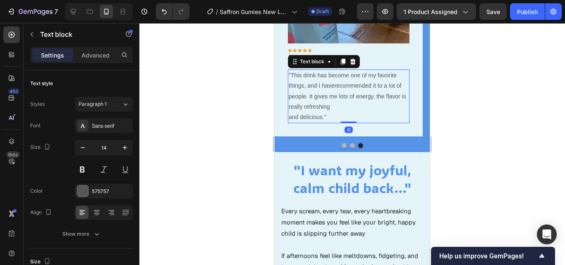
click at [413, 107] on div "Image Icon Icon Icon Icon Icon Row Timothy Joseph Text block Row "This drink ha…" at bounding box center [348, 23] width 148 height 228
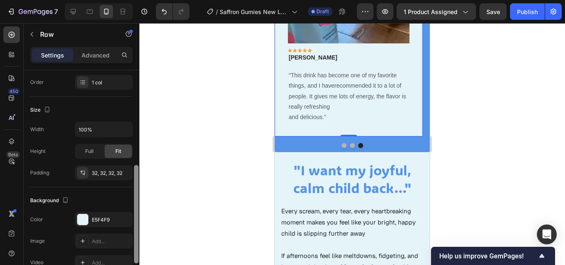
scroll to position [157, 0]
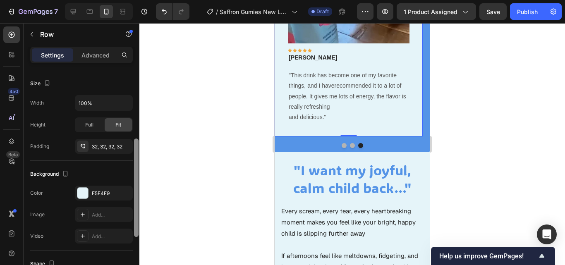
drag, startPoint x: 138, startPoint y: 105, endPoint x: 138, endPoint y: 176, distance: 70.3
click at [138, 176] on div at bounding box center [136, 178] width 6 height 218
click at [111, 190] on div "E5F4F9" at bounding box center [104, 193] width 24 height 7
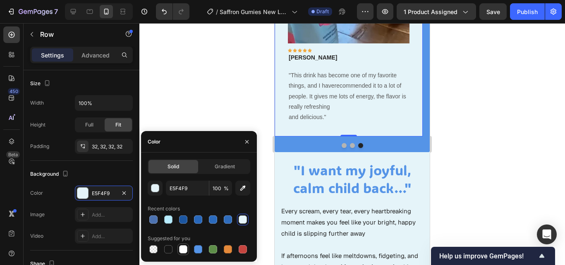
click at [181, 250] on div at bounding box center [183, 249] width 8 height 8
type input "FFFFFF"
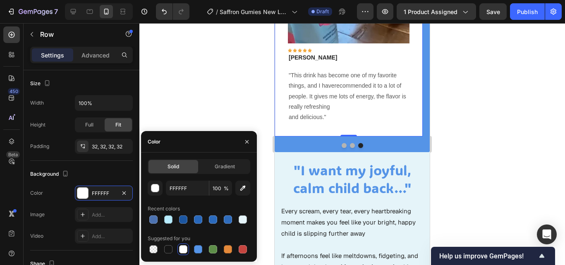
click at [205, 90] on div at bounding box center [351, 144] width 425 height 242
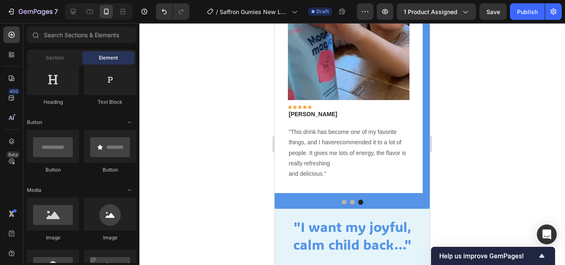
scroll to position [563, 0]
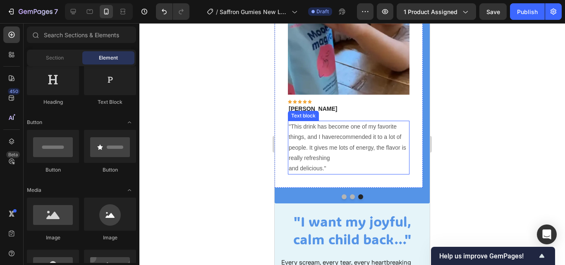
click at [340, 166] on p ""This drink has become one of my favorite things, and I haverecommended it to a…" at bounding box center [349, 148] width 120 height 52
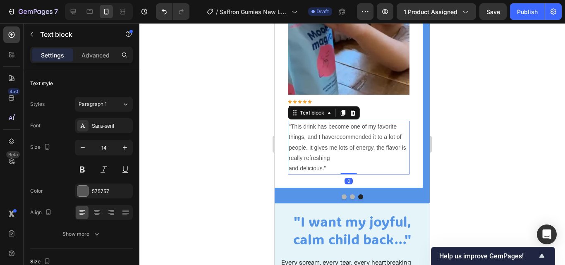
click at [333, 167] on p ""This drink has become one of my favorite things, and I haverecommended it to a…" at bounding box center [349, 148] width 120 height 52
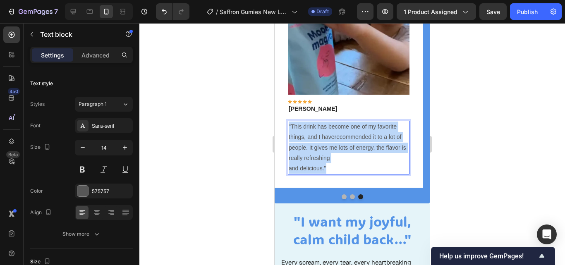
drag, startPoint x: 331, startPoint y: 167, endPoint x: 289, endPoint y: 127, distance: 57.6
click at [289, 127] on p ""This drink has become one of my favorite things, and I haverecommended it to a…" at bounding box center [349, 148] width 120 height 52
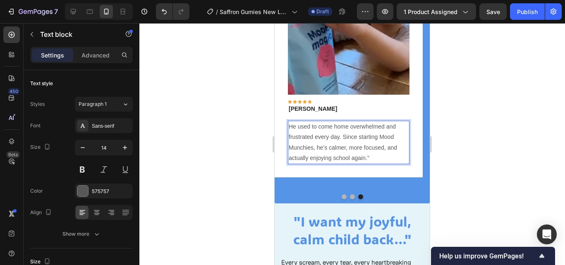
click at [289, 125] on p "He used to come home overwhelmed and frustrated every day. Since starting Mood …" at bounding box center [349, 143] width 120 height 42
click at [350, 197] on button "Dot" at bounding box center [352, 196] width 5 height 5
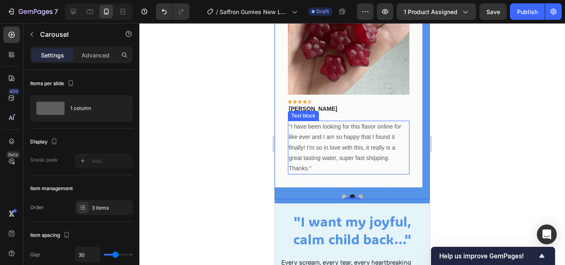
click at [351, 163] on p "Thanks."" at bounding box center [349, 168] width 120 height 10
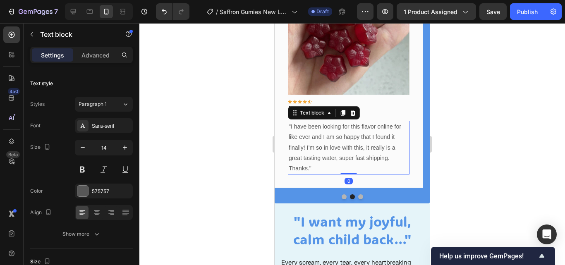
click at [327, 171] on p "Thanks."" at bounding box center [349, 168] width 120 height 10
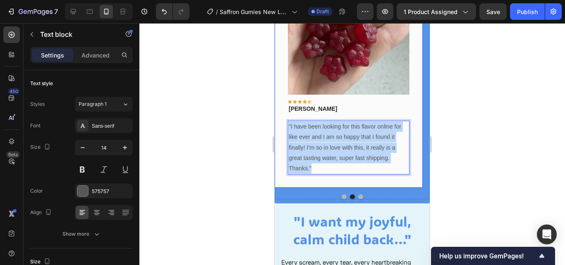
drag, startPoint x: 323, startPoint y: 169, endPoint x: 287, endPoint y: 129, distance: 54.1
click at [287, 129] on div "Image Icon Icon Icon Icon Icon Row Olivia Rowse Text block Row "I have been loo…" at bounding box center [348, 74] width 148 height 228
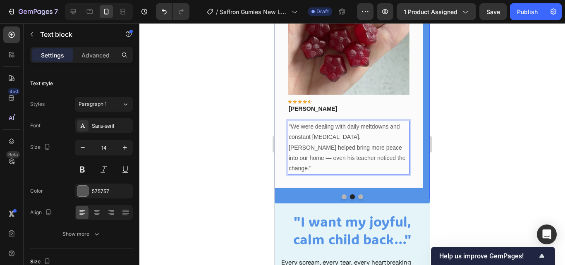
click at [341, 196] on button "Dot" at bounding box center [343, 196] width 5 height 5
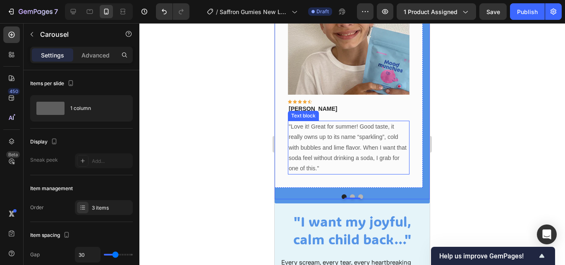
click at [336, 163] on p ""Love it! Great for summer! Good taste, it really owns up to its name “sparklin…" at bounding box center [349, 148] width 120 height 52
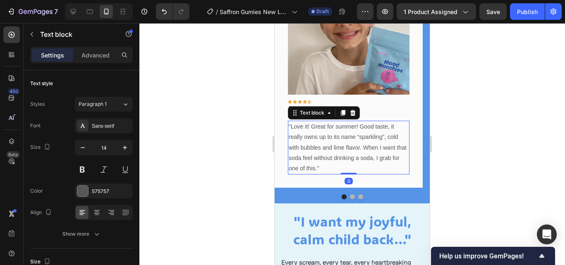
click at [327, 165] on p ""Love it! Great for summer! Good taste, it really owns up to its name “sparklin…" at bounding box center [349, 148] width 120 height 52
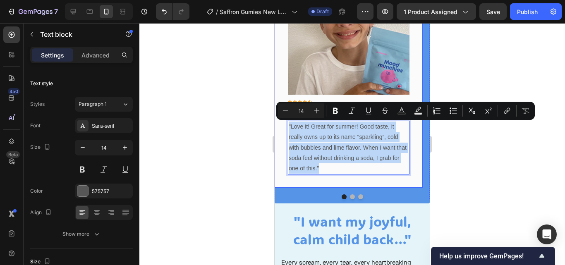
drag, startPoint x: 327, startPoint y: 165, endPoint x: 279, endPoint y: 121, distance: 66.1
click at [279, 121] on div "Image Icon Icon Icon Icon Icon Row Rita Carroll Text block Row "Love it! Great …" at bounding box center [348, 74] width 148 height 228
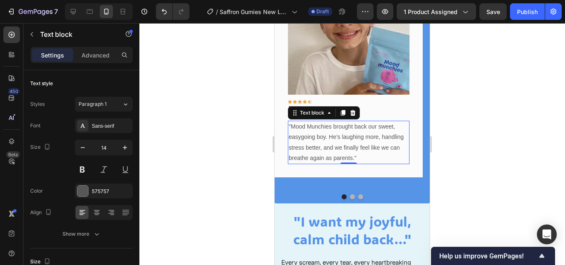
click at [258, 124] on div at bounding box center [351, 144] width 425 height 242
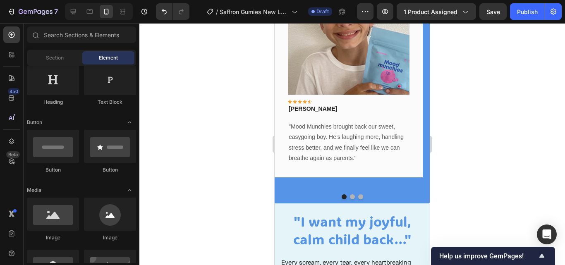
click at [457, 116] on div at bounding box center [351, 144] width 425 height 242
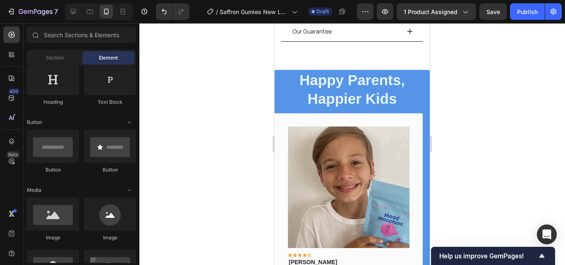
scroll to position [442, 0]
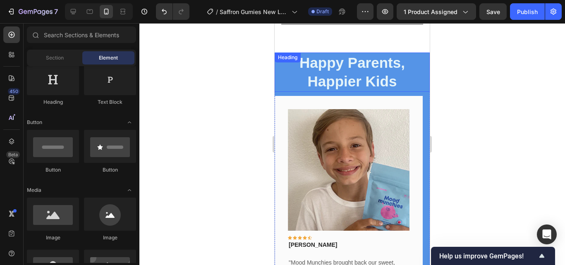
click at [417, 52] on h2 "Happy Parents, Happier Kids" at bounding box center [351, 71] width 155 height 39
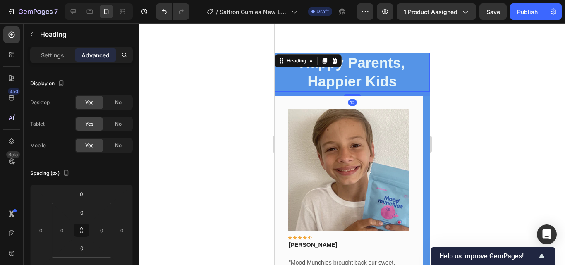
click at [420, 52] on h2 "Happy Parents, Happier Kids" at bounding box center [351, 71] width 155 height 39
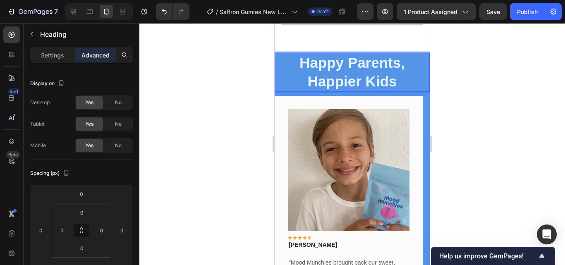
click at [420, 53] on p "Happy Parents, Happier Kids" at bounding box center [351, 72] width 153 height 38
click at [418, 79] on div "Happy Parents, Happier Kids Heading 10 Image Icon Icon Icon Icon Icon Row Rita …" at bounding box center [351, 193] width 155 height 283
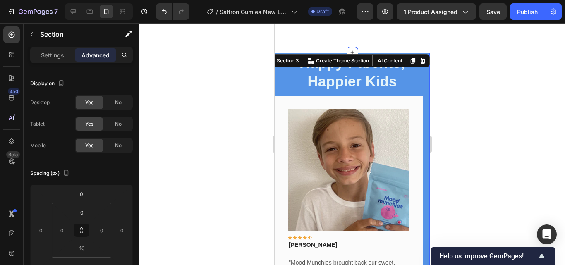
click at [418, 77] on div "Happy Parents, Happier Kids Heading Image Icon Icon Icon Icon Icon Row Rita Car…" at bounding box center [351, 193] width 155 height 283
click at [418, 72] on p "Happy Parents, Happier Kids" at bounding box center [351, 72] width 153 height 38
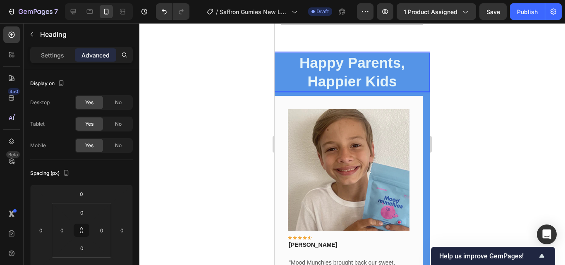
click at [418, 72] on p "Happy Parents, Happier Kids" at bounding box center [351, 72] width 153 height 38
click at [278, 78] on div "Happy Parents, Happier Kids Heading 10 Image Icon Icon Icon Icon Icon Row Rita …" at bounding box center [351, 193] width 155 height 283
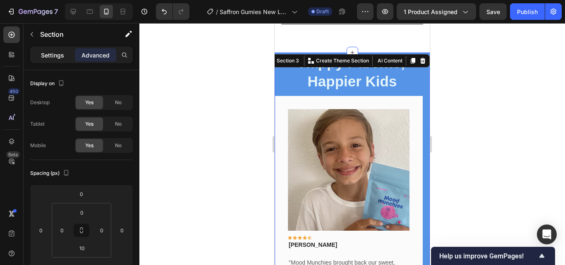
click at [67, 57] on div "Settings" at bounding box center [52, 54] width 41 height 13
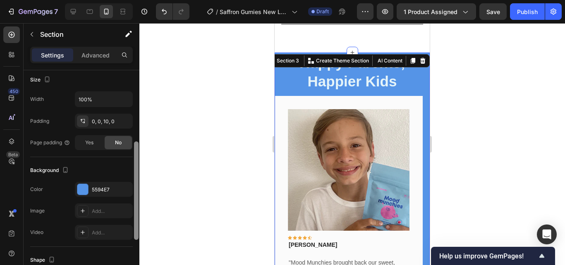
scroll to position [161, 0]
drag, startPoint x: 136, startPoint y: 105, endPoint x: 136, endPoint y: 163, distance: 57.9
click at [136, 163] on div at bounding box center [136, 190] width 5 height 98
click at [98, 193] on div "5594E7" at bounding box center [104, 188] width 58 height 15
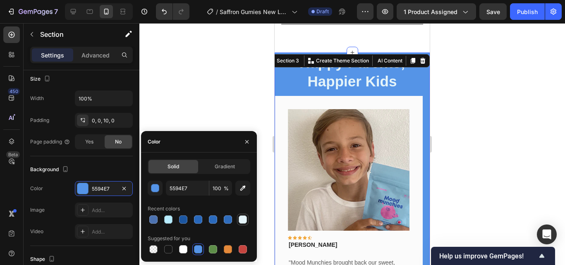
click at [246, 221] on div at bounding box center [243, 219] width 8 height 8
type input "E5F4F9"
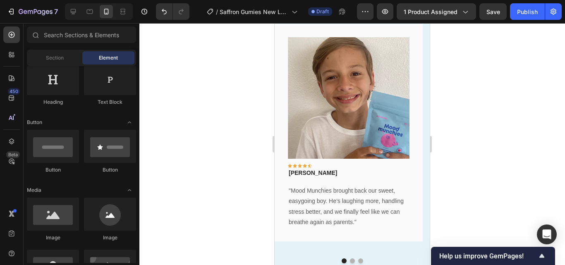
scroll to position [402, 0]
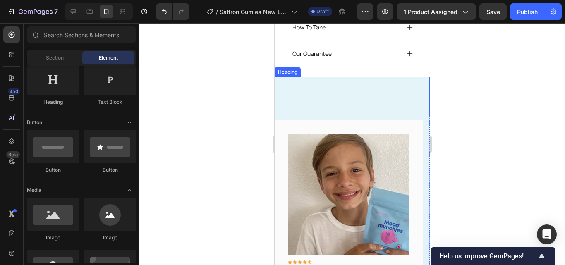
click at [377, 88] on h2 "Happy Parents, Happier Kids" at bounding box center [351, 96] width 155 height 39
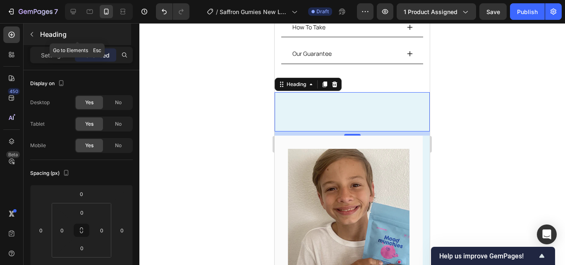
click at [34, 39] on button "button" at bounding box center [31, 34] width 13 height 13
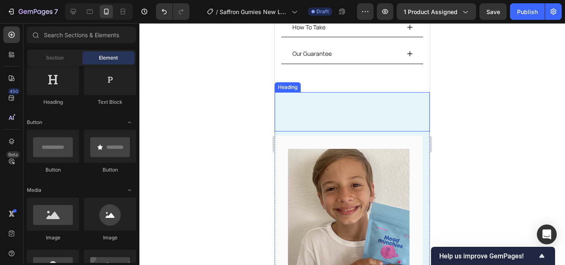
click at [341, 98] on h2 "Happy Parents, Happier Kids" at bounding box center [351, 111] width 155 height 39
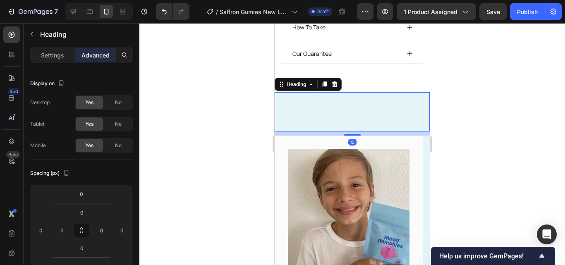
click at [349, 95] on h2 "Happy Parents, Happier Kids" at bounding box center [351, 111] width 155 height 39
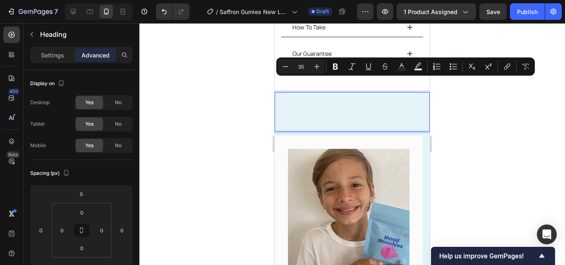
click at [365, 93] on p "Happy Parents, Happier Kids" at bounding box center [351, 112] width 153 height 38
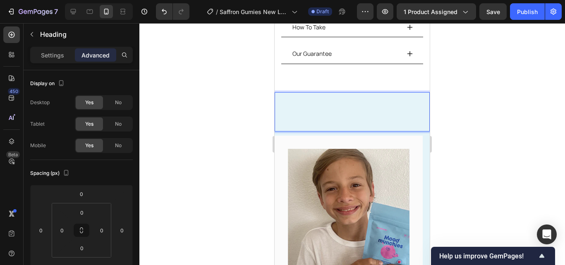
click at [351, 93] on p "Happy Parents, Happier Kids" at bounding box center [351, 112] width 153 height 38
click at [339, 93] on p "Happy Parents, Happier Kids" at bounding box center [351, 112] width 153 height 38
click at [49, 60] on div "Settings" at bounding box center [52, 54] width 41 height 13
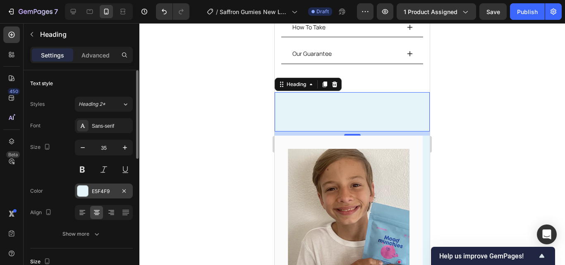
click at [108, 196] on div "E5F4F9" at bounding box center [104, 191] width 58 height 15
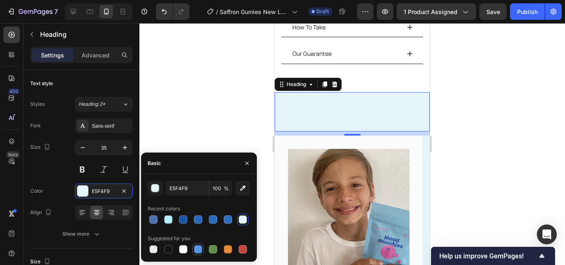
click at [198, 248] on div at bounding box center [198, 249] width 8 height 8
type input "5594E7"
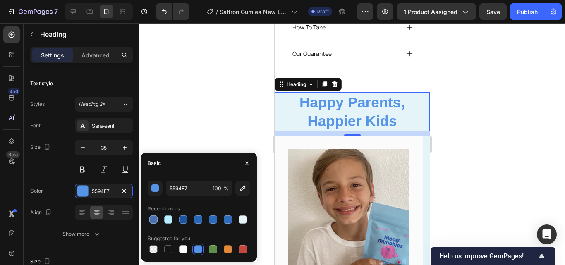
click at [206, 125] on div at bounding box center [351, 144] width 425 height 242
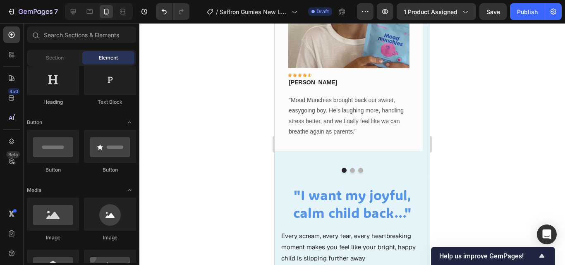
scroll to position [595, 0]
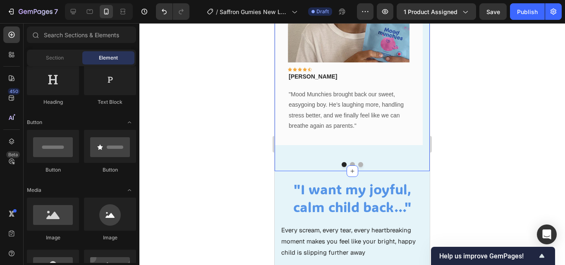
click at [373, 157] on div "Happy Parents, Happier Kids Heading Image Icon Icon Icon Icon Icon Row Rita Car…" at bounding box center [351, 27] width 155 height 287
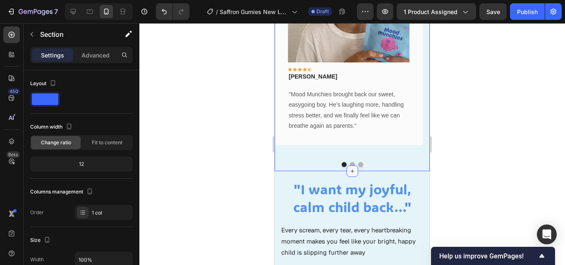
click at [349, 168] on icon at bounding box center [352, 171] width 7 height 7
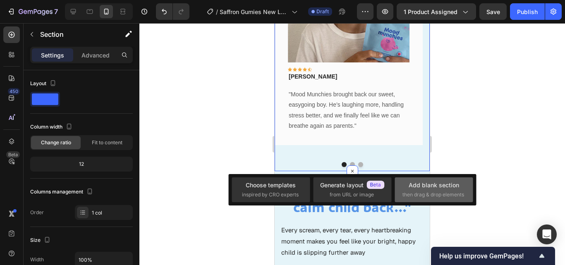
click at [417, 193] on span "then drag & drop elements" at bounding box center [433, 194] width 62 height 7
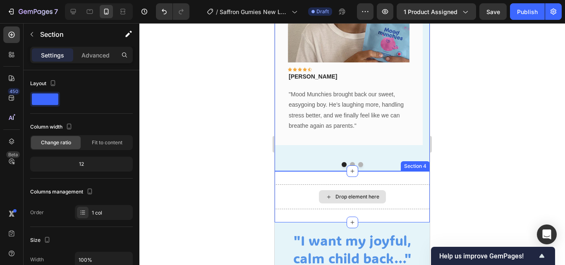
click at [388, 188] on div "Drop element here" at bounding box center [351, 196] width 155 height 25
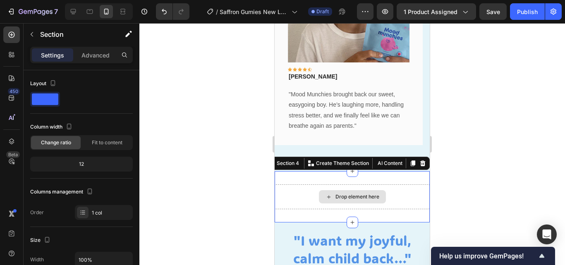
scroll to position [161, 0]
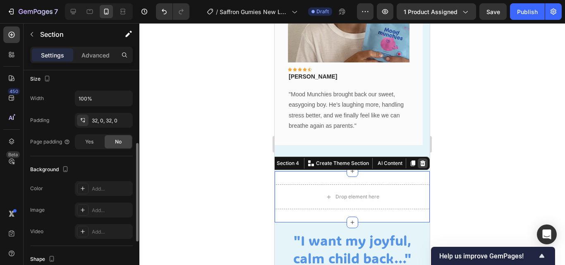
click at [419, 160] on icon at bounding box center [422, 163] width 7 height 7
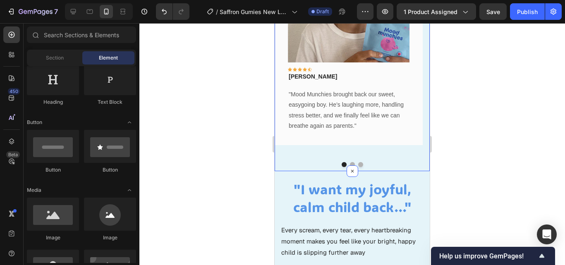
click at [400, 158] on div "Happy Parents, Happier Kids Heading Image Icon Icon Icon Icon Icon Row Rita Car…" at bounding box center [351, 27] width 155 height 287
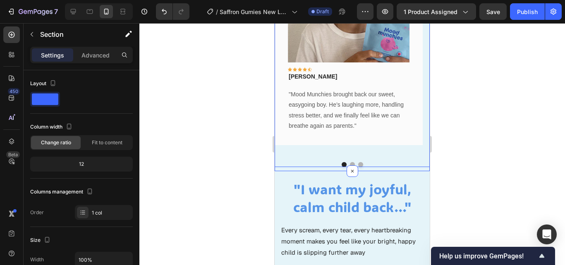
click at [480, 147] on div at bounding box center [351, 144] width 425 height 242
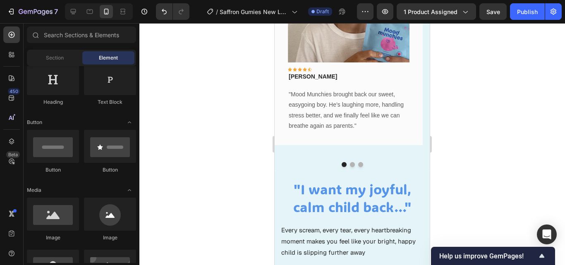
click at [451, 107] on div at bounding box center [351, 144] width 425 height 242
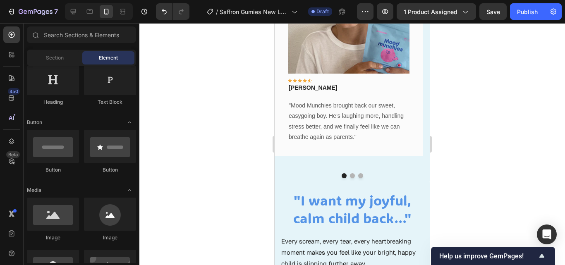
scroll to position [594, 0]
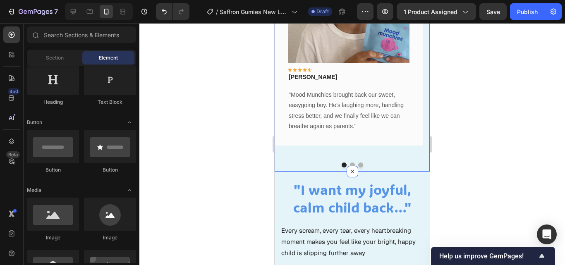
click at [392, 159] on div "Happy Parents, Happier Kids Heading Image Icon Icon Icon Icon Icon Row Rita Car…" at bounding box center [351, 28] width 155 height 287
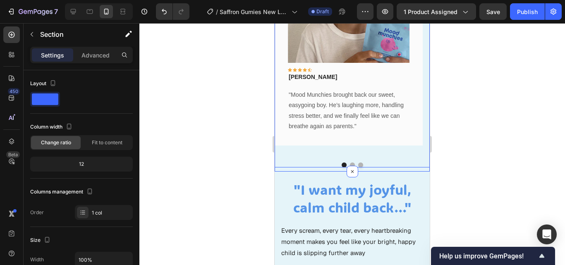
click at [310, 162] on div at bounding box center [351, 164] width 155 height 5
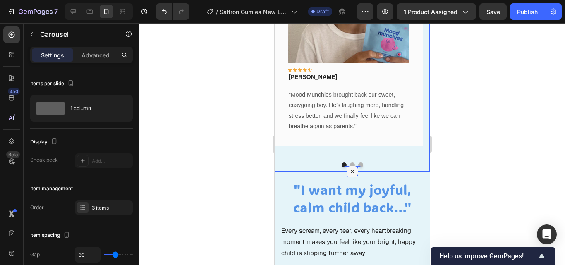
drag, startPoint x: 346, startPoint y: 157, endPoint x: 347, endPoint y: 163, distance: 6.3
click at [347, 166] on div at bounding box center [352, 172] width 12 height 12
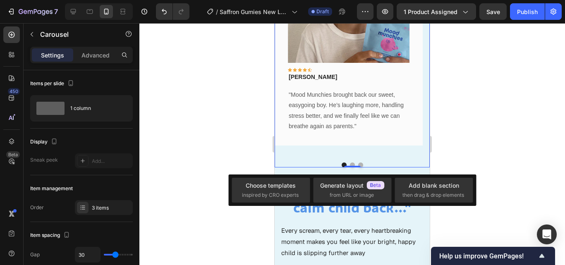
click at [320, 150] on div "Image Icon Icon Icon Icon Icon Row Rita Carroll Text block Row "Mood Munchies b…" at bounding box center [351, 47] width 155 height 239
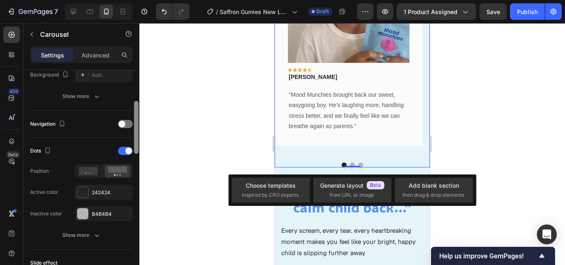
scroll to position [252, 0]
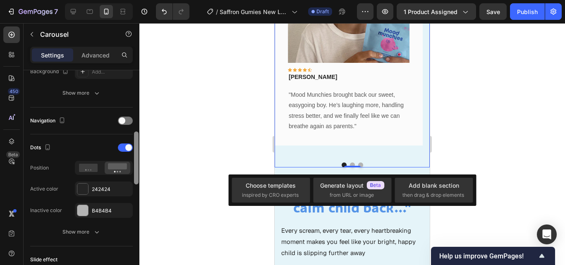
drag, startPoint x: 137, startPoint y: 99, endPoint x: 133, endPoint y: 159, distance: 60.1
click at [133, 159] on div "Items per slide 1 column Display Sneak peek Add... Item management Order 3 item…" at bounding box center [82, 179] width 116 height 218
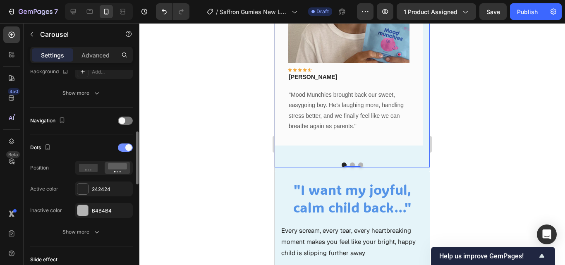
click at [126, 146] on span at bounding box center [128, 147] width 7 height 7
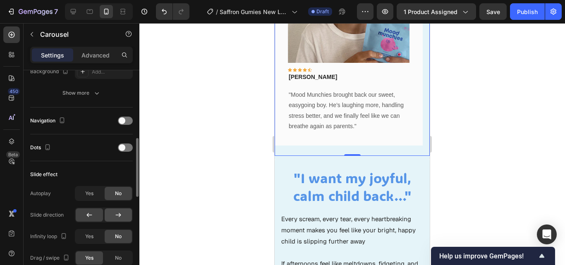
click at [120, 209] on div at bounding box center [118, 214] width 27 height 13
click at [92, 214] on icon at bounding box center [89, 215] width 8 height 8
click at [111, 214] on div at bounding box center [118, 214] width 27 height 13
click at [125, 122] on div at bounding box center [125, 121] width 15 height 8
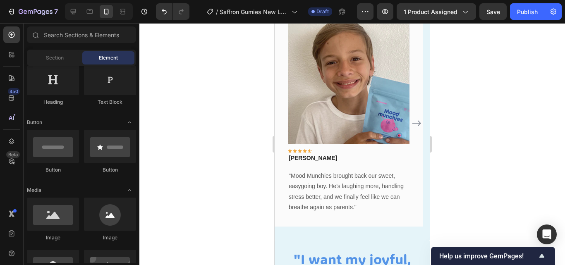
scroll to position [536, 0]
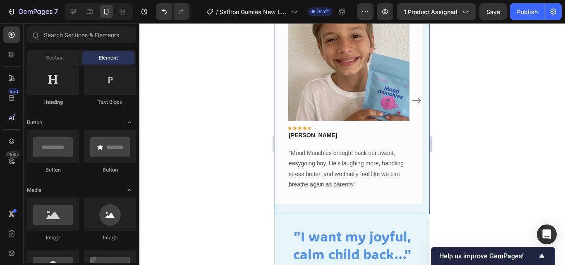
click at [413, 95] on icon "Carousel Next Arrow" at bounding box center [416, 100] width 10 height 10
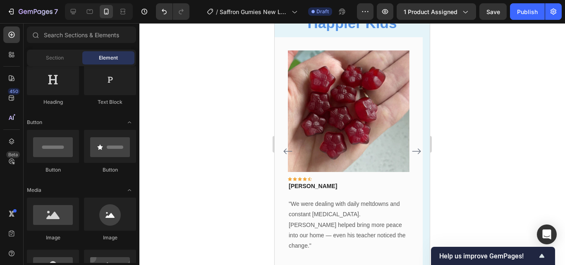
scroll to position [480, 0]
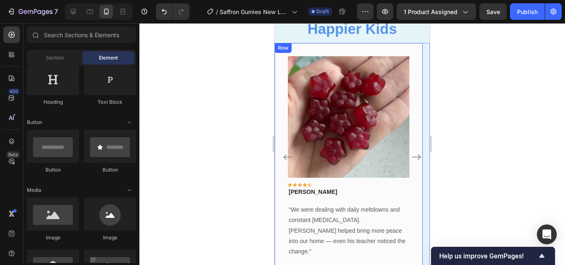
click at [417, 118] on div "Image Icon Icon Icon Icon Icon Row Olivia Rowse Text block Row "We were dealing…" at bounding box center [348, 157] width 148 height 228
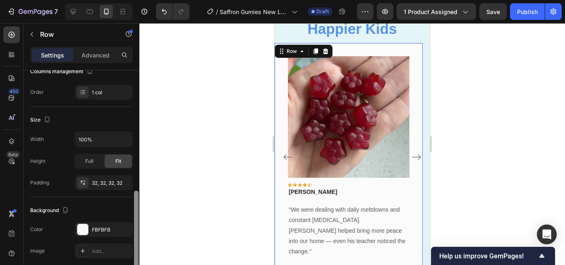
drag, startPoint x: 136, startPoint y: 152, endPoint x: 131, endPoint y: 193, distance: 40.9
click at [131, 194] on div "Layout Column width Change ratio Fit to content 12 Columns management Order 1 c…" at bounding box center [82, 179] width 116 height 218
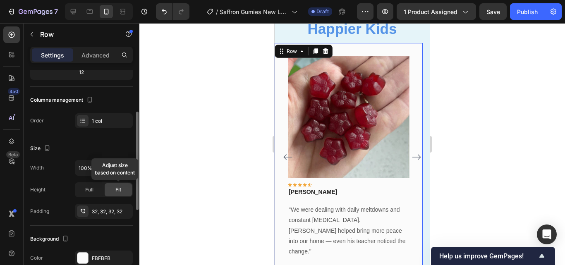
click at [131, 183] on div "Full Fit Adjust size based on content" at bounding box center [104, 189] width 58 height 15
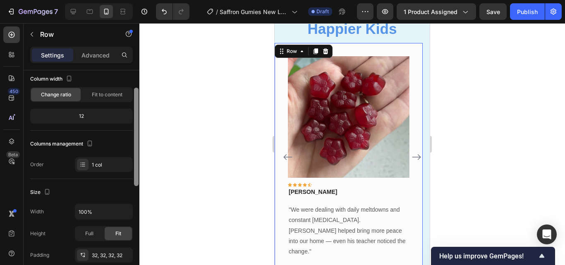
scroll to position [43, 0]
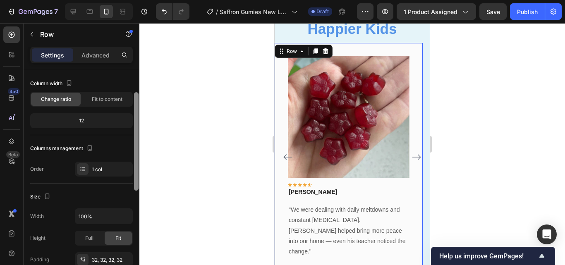
drag, startPoint x: 136, startPoint y: 176, endPoint x: 139, endPoint y: 154, distance: 22.1
click at [139, 154] on div at bounding box center [136, 181] width 6 height 218
click at [286, 153] on icon "Carousel Back Arrow" at bounding box center [288, 157] width 10 height 10
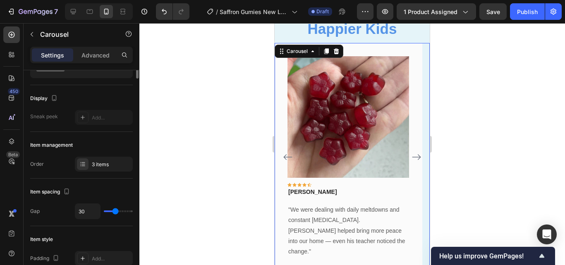
scroll to position [0, 0]
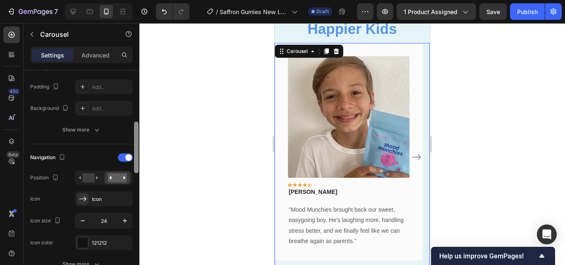
drag, startPoint x: 137, startPoint y: 113, endPoint x: 137, endPoint y: 166, distance: 52.5
click at [137, 165] on div at bounding box center [136, 148] width 5 height 52
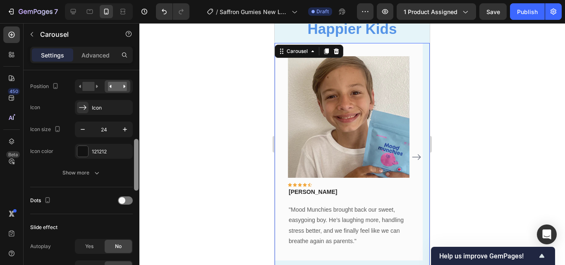
scroll to position [310, 0]
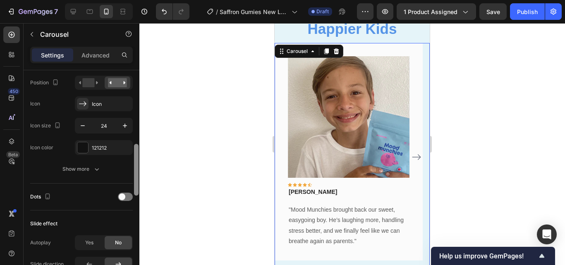
drag, startPoint x: 135, startPoint y: 149, endPoint x: 137, endPoint y: 171, distance: 22.0
click at [137, 171] on div at bounding box center [136, 170] width 5 height 52
click at [104, 100] on div "Icon" at bounding box center [104, 103] width 58 height 15
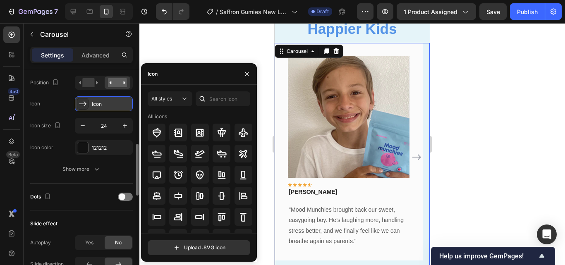
click at [122, 110] on div "Icon" at bounding box center [104, 103] width 58 height 15
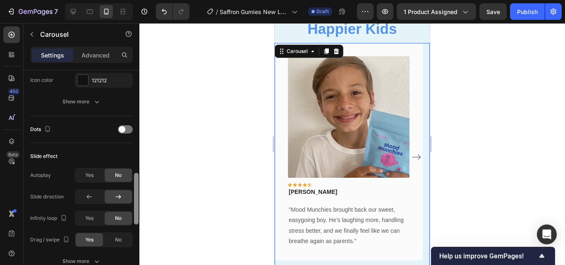
scroll to position [393, 0]
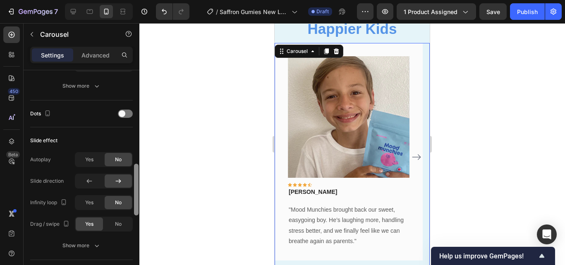
drag, startPoint x: 136, startPoint y: 161, endPoint x: 138, endPoint y: 181, distance: 19.9
click at [138, 181] on div at bounding box center [136, 190] width 5 height 52
click at [95, 177] on div at bounding box center [89, 180] width 27 height 13
click at [95, 207] on div "Yes" at bounding box center [89, 202] width 27 height 13
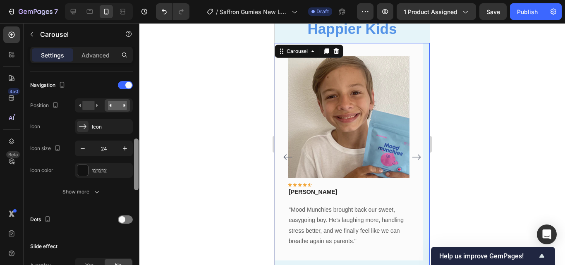
scroll to position [286, 0]
drag, startPoint x: 137, startPoint y: 203, endPoint x: 140, endPoint y: 177, distance: 25.7
click at [140, 0] on div "7 / Saffron Gumies New LP | WIP Draft Preview 1 product assigned Save Publish 4…" at bounding box center [282, 0] width 565 height 0
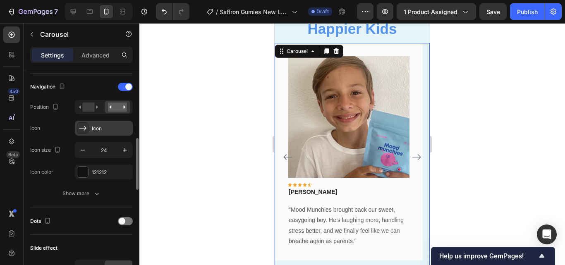
click at [120, 133] on div "Icon" at bounding box center [104, 128] width 58 height 15
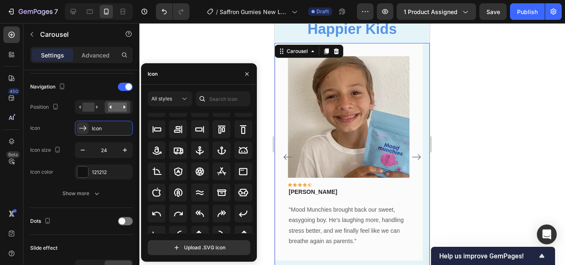
scroll to position [95, 0]
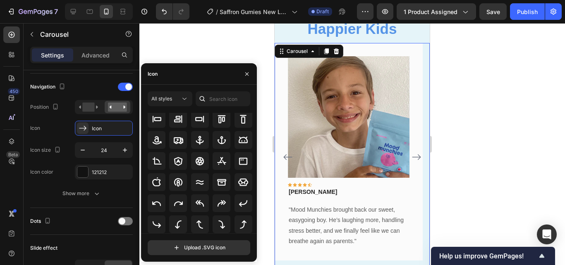
click at [234, 39] on div at bounding box center [351, 144] width 425 height 242
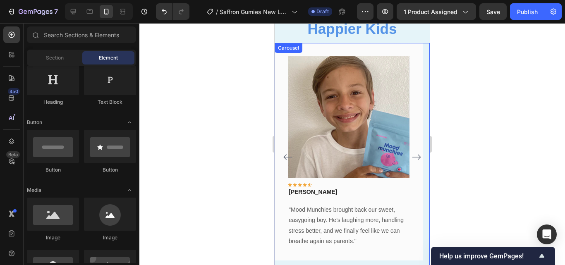
click at [286, 152] on icon "Carousel Back Arrow" at bounding box center [288, 157] width 10 height 10
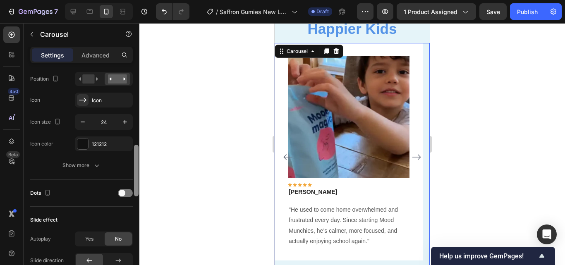
scroll to position [315, 0]
drag, startPoint x: 135, startPoint y: 91, endPoint x: 138, endPoint y: 167, distance: 75.3
click at [138, 167] on div at bounding box center [136, 169] width 5 height 52
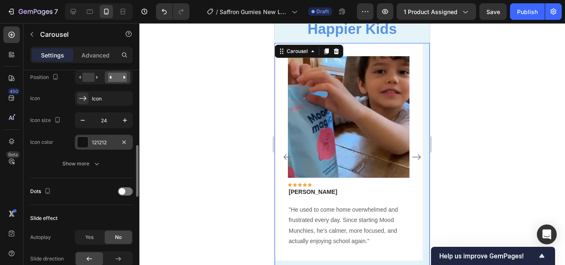
click at [119, 145] on div "121212" at bounding box center [104, 142] width 58 height 15
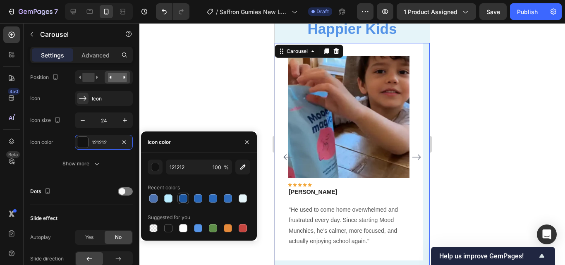
click at [182, 203] on div at bounding box center [183, 198] width 8 height 8
click at [224, 200] on div at bounding box center [228, 198] width 8 height 8
click at [155, 196] on div at bounding box center [153, 198] width 8 height 8
click at [248, 200] on div at bounding box center [199, 199] width 103 height 12
click at [245, 200] on div at bounding box center [243, 198] width 8 height 8
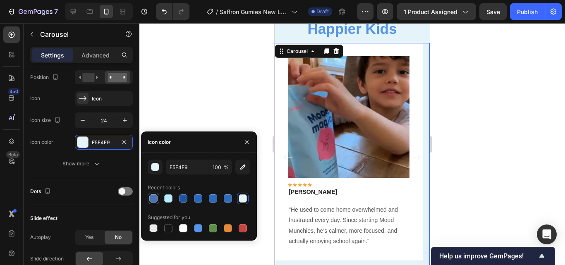
click at [153, 200] on div at bounding box center [153, 198] width 8 height 8
type input "4C72B0"
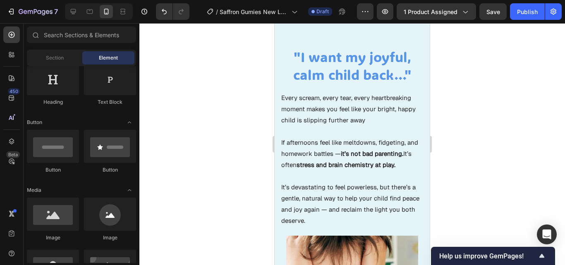
scroll to position [756, 0]
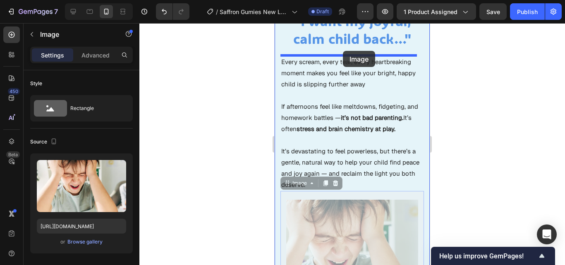
drag, startPoint x: 339, startPoint y: 211, endPoint x: 343, endPoint y: 51, distance: 160.4
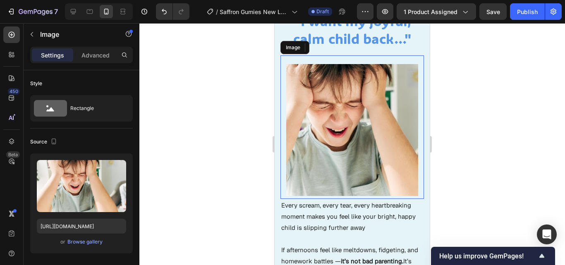
scroll to position [737, 0]
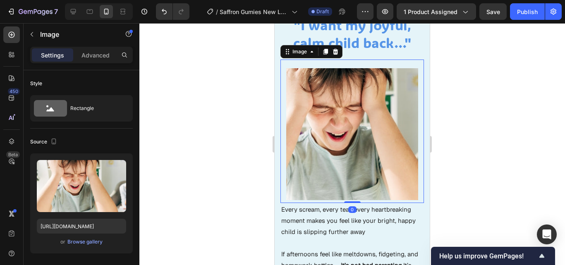
click at [475, 127] on div at bounding box center [351, 144] width 425 height 242
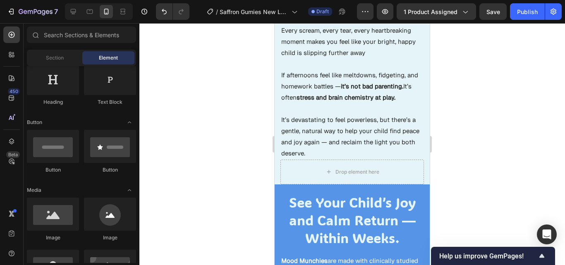
scroll to position [933, 0]
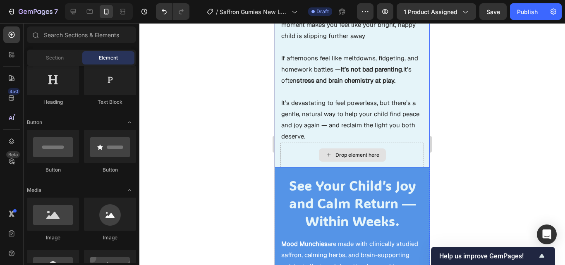
click at [408, 146] on div "Drop element here" at bounding box center [351, 155] width 143 height 25
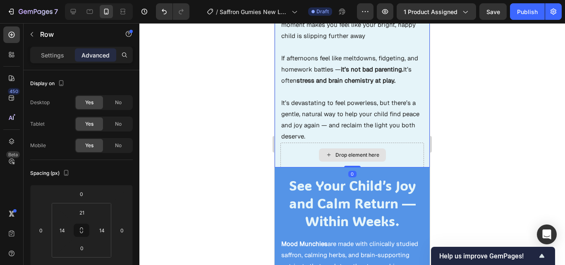
click at [309, 145] on div "Drop element here" at bounding box center [351, 155] width 143 height 25
click at [394, 151] on div "Drop element here" at bounding box center [351, 155] width 143 height 25
click at [388, 145] on div "Drop element here" at bounding box center [351, 155] width 143 height 25
click at [454, 127] on div at bounding box center [351, 144] width 425 height 242
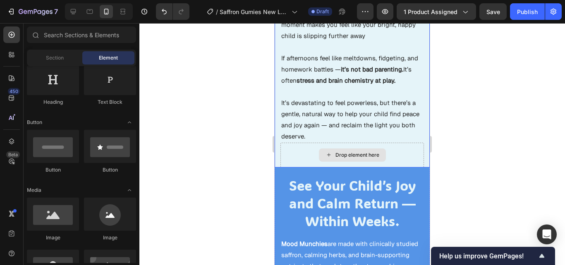
click at [399, 143] on div "Drop element here" at bounding box center [351, 155] width 143 height 25
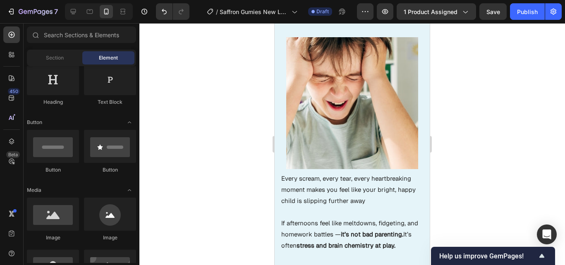
scroll to position [876, 0]
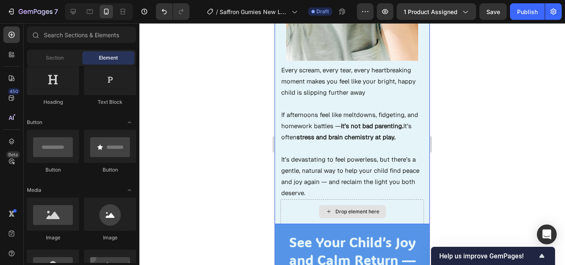
click at [374, 208] on div "Drop element here" at bounding box center [357, 211] width 44 height 7
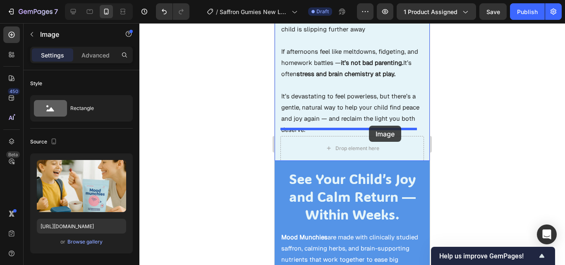
scroll to position [935, 0]
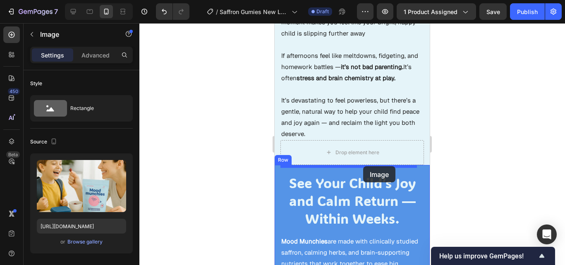
drag, startPoint x: 370, startPoint y: 182, endPoint x: 363, endPoint y: 166, distance: 17.4
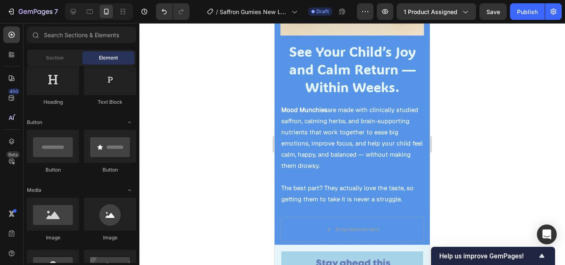
scroll to position [1205, 0]
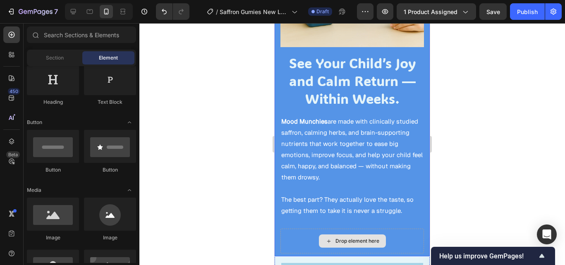
click at [392, 233] on div "Drop element here" at bounding box center [351, 241] width 143 height 25
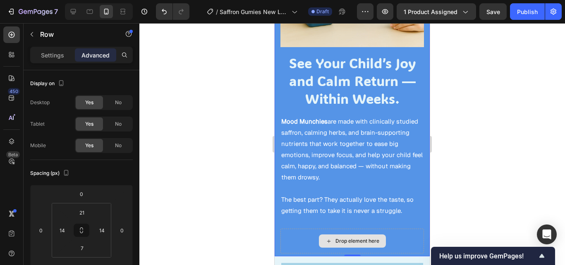
click at [355, 229] on div "Drop element here" at bounding box center [351, 241] width 143 height 25
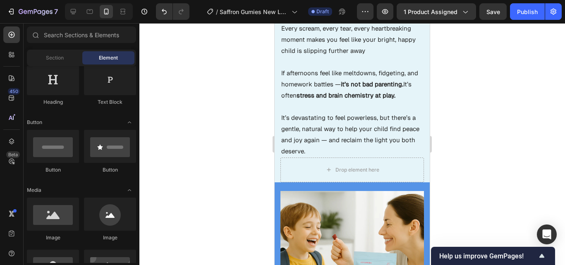
scroll to position [907, 0]
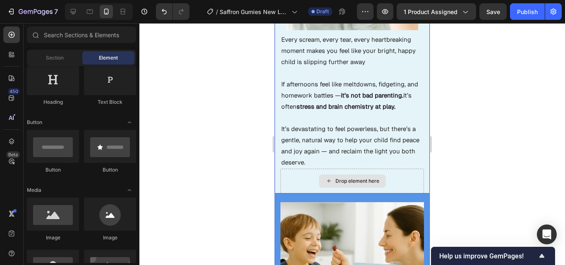
click at [388, 175] on div "Drop element here" at bounding box center [351, 181] width 143 height 25
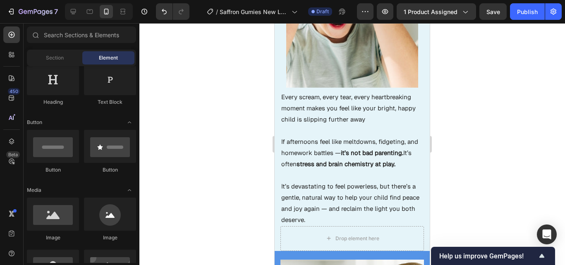
scroll to position [867, 0]
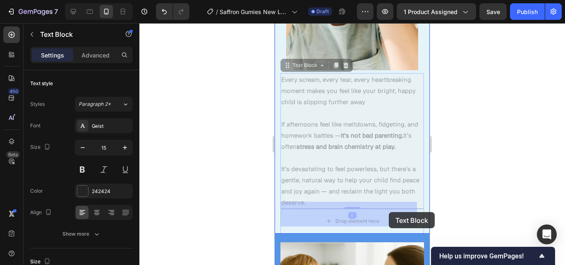
drag, startPoint x: 389, startPoint y: 196, endPoint x: 389, endPoint y: 212, distance: 15.7
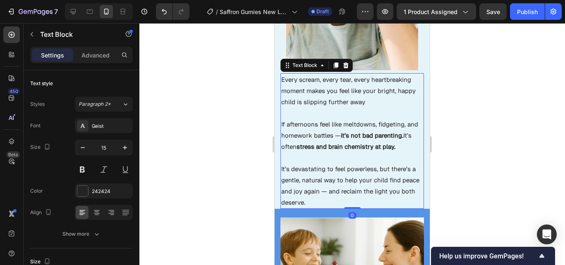
click at [465, 152] on div at bounding box center [351, 144] width 425 height 242
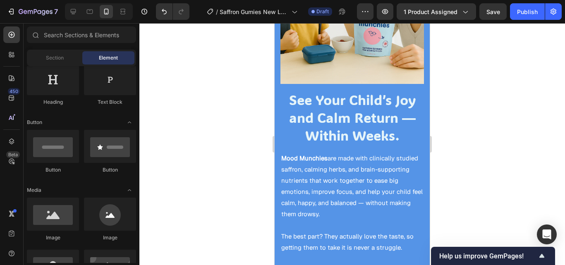
scroll to position [1178, 0]
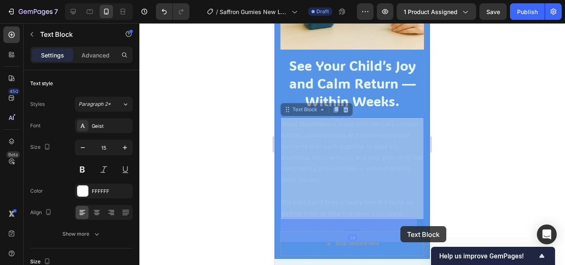
drag, startPoint x: 401, startPoint y: 194, endPoint x: 400, endPoint y: 226, distance: 32.3
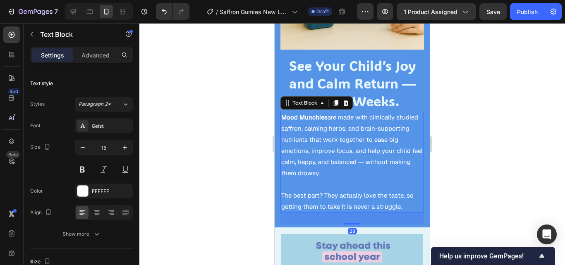
click at [455, 188] on div at bounding box center [351, 144] width 425 height 242
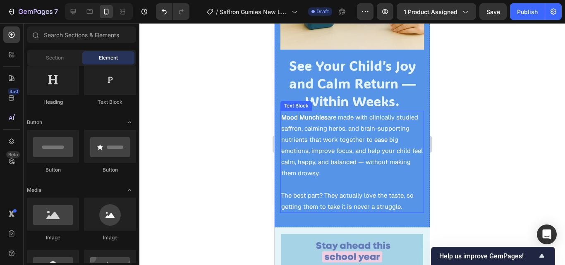
click at [399, 112] on p "Mood Munchies are made with clinically studied saffron, calming herbs, and brai…" at bounding box center [352, 145] width 142 height 67
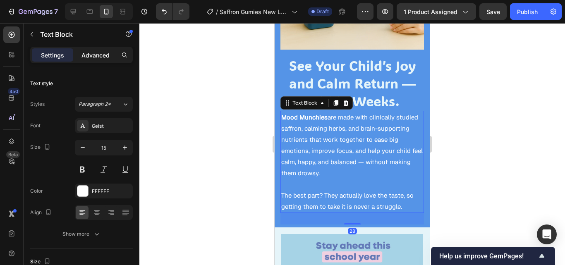
click at [114, 59] on div "Advanced" at bounding box center [95, 54] width 41 height 13
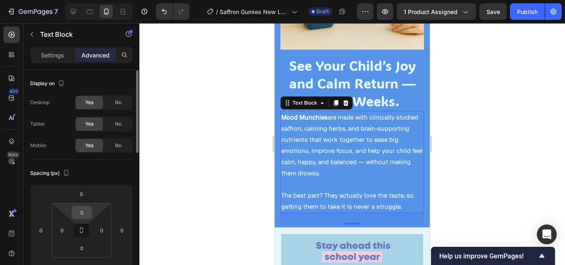
click at [85, 209] on input "0" at bounding box center [82, 212] width 17 height 12
type input "10"
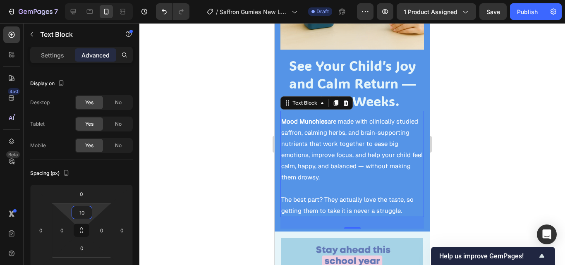
click at [470, 172] on div at bounding box center [351, 144] width 425 height 242
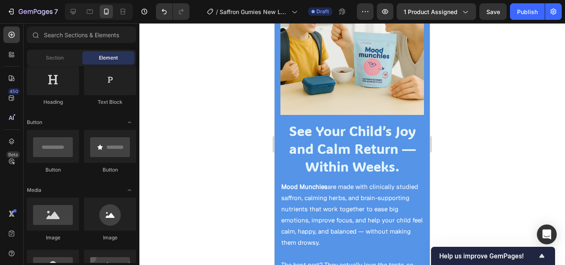
scroll to position [1175, 0]
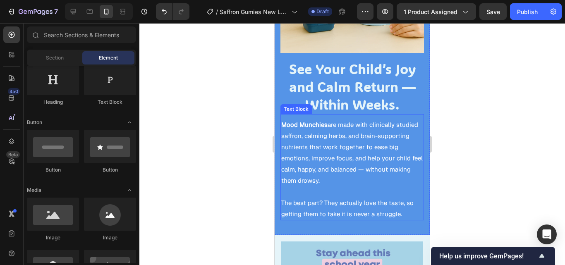
click at [355, 119] on p "Mood Munchies are made with clinically studied saffron, calming herbs, and brai…" at bounding box center [352, 152] width 142 height 67
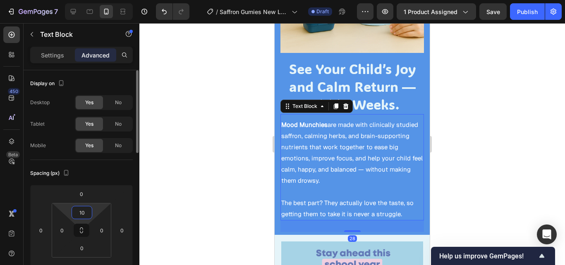
click at [88, 212] on input "10" at bounding box center [82, 212] width 17 height 12
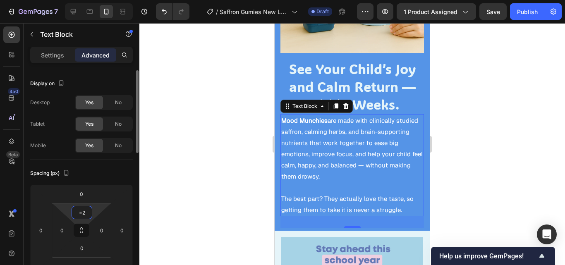
type input "="
type input "0"
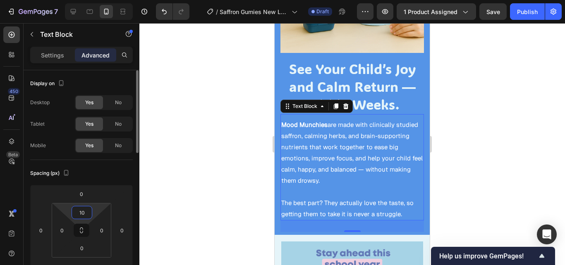
type input "1"
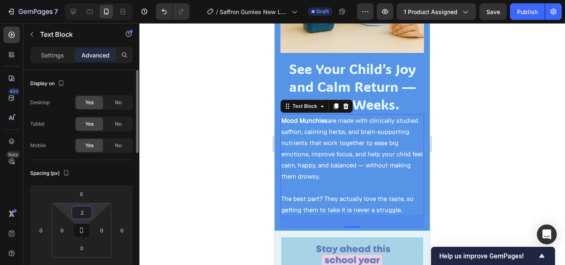
type input "20"
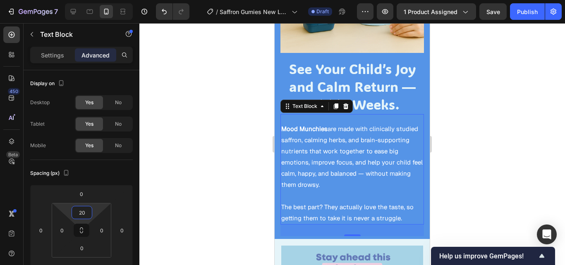
click at [497, 137] on div at bounding box center [351, 144] width 425 height 242
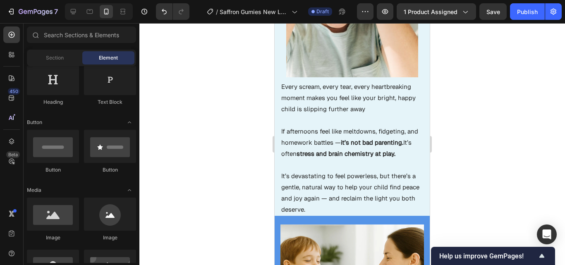
scroll to position [877, 0]
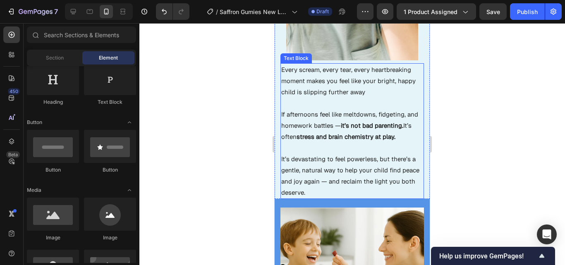
click at [389, 181] on p "It’s devastating to feel powerless, but there’s a gentle, natural way to help y…" at bounding box center [352, 175] width 142 height 45
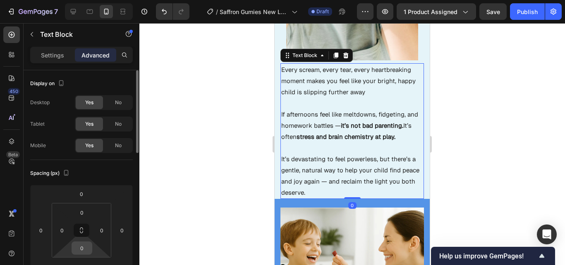
click at [83, 251] on input "0" at bounding box center [82, 248] width 17 height 12
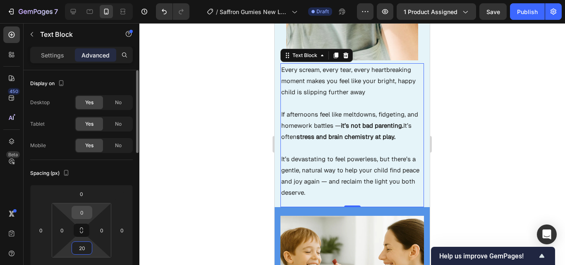
type input "20"
click at [90, 210] on input "0" at bounding box center [82, 212] width 17 height 12
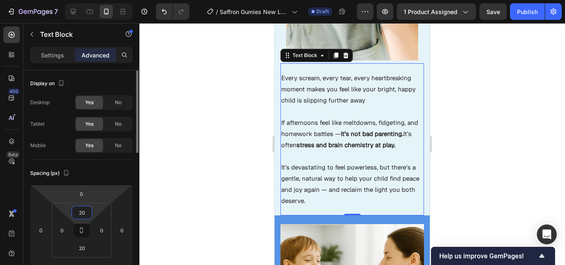
type input "2"
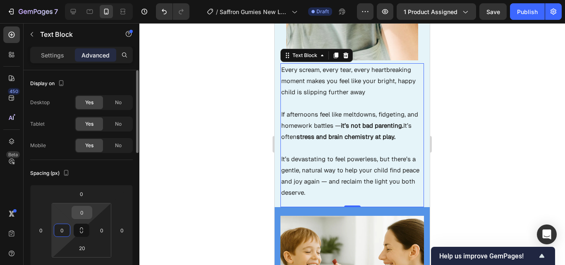
click at [84, 216] on input "0" at bounding box center [82, 212] width 17 height 12
type input "10"
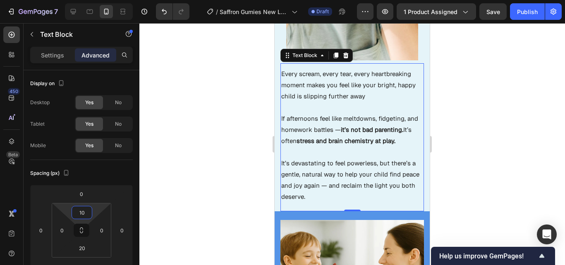
click at [162, 195] on div at bounding box center [351, 144] width 425 height 242
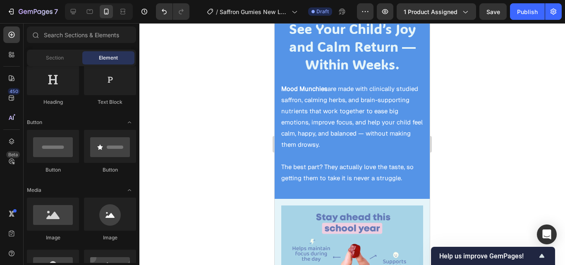
scroll to position [1278, 0]
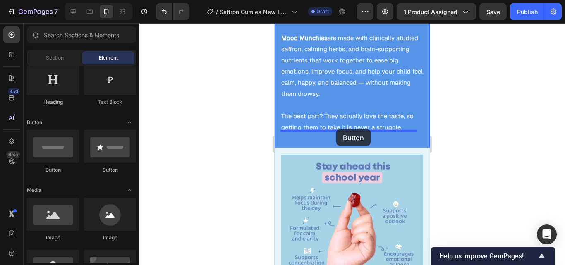
drag, startPoint x: 329, startPoint y: 178, endPoint x: 336, endPoint y: 129, distance: 49.3
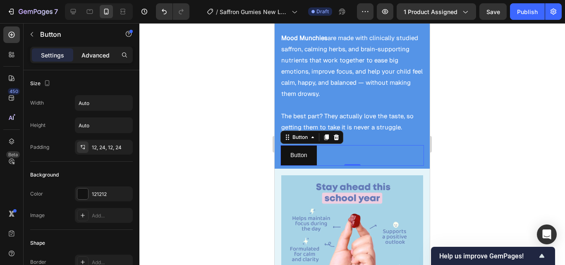
click at [93, 56] on p "Advanced" at bounding box center [95, 55] width 28 height 9
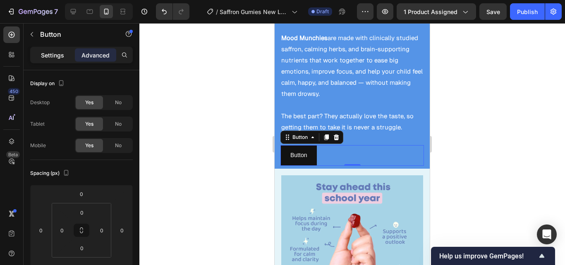
click at [57, 57] on p "Settings" at bounding box center [52, 55] width 23 height 9
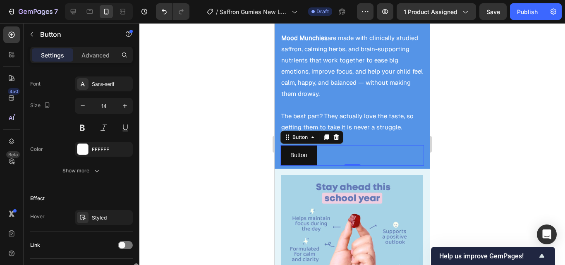
scroll to position [375, 0]
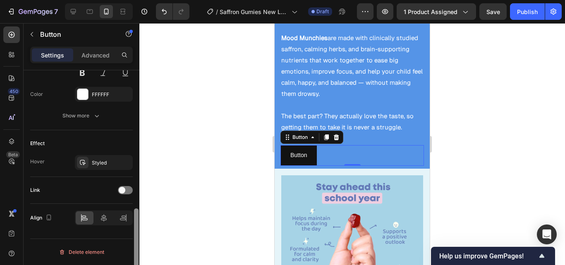
drag, startPoint x: 136, startPoint y: 84, endPoint x: 140, endPoint y: 235, distance: 150.5
click at [140, 0] on div "7 / Saffron Gumies New LP | WIP Draft Preview 1 product assigned Save Publish 4…" at bounding box center [282, 0] width 565 height 0
click at [104, 220] on icon at bounding box center [104, 217] width 6 height 7
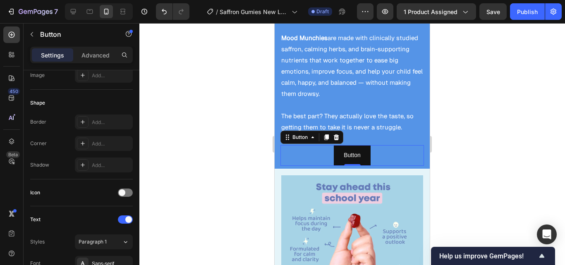
scroll to position [0, 0]
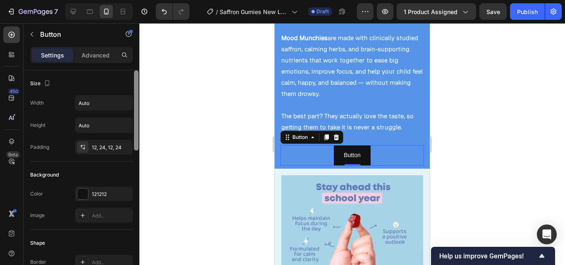
drag, startPoint x: 138, startPoint y: 220, endPoint x: 137, endPoint y: 60, distance: 159.6
click at [138, 58] on div "Settings Advanced Size Width Auto Height Auto Padding 12, 24, 12, 24 Background…" at bounding box center [82, 168] width 116 height 242
click at [357, 150] on p "Button" at bounding box center [352, 155] width 17 height 10
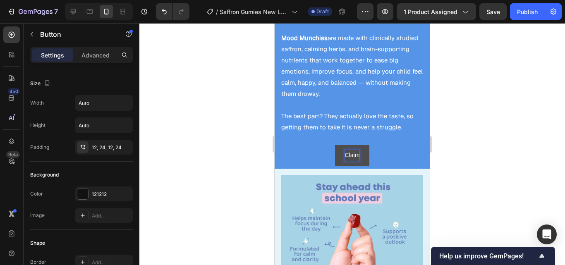
click at [335, 145] on button "Claim" at bounding box center [352, 155] width 35 height 20
click at [337, 145] on button "Buy" at bounding box center [352, 155] width 30 height 20
click at [335, 145] on button "Buy It" at bounding box center [352, 155] width 35 height 20
click at [335, 145] on button "Buy it" at bounding box center [352, 155] width 34 height 20
click at [369, 148] on button "Buy it Now" at bounding box center [352, 155] width 48 height 20
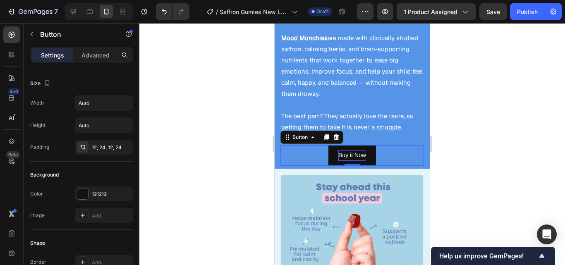
click at [303, 146] on div "Buy it Now Button 0" at bounding box center [351, 155] width 143 height 20
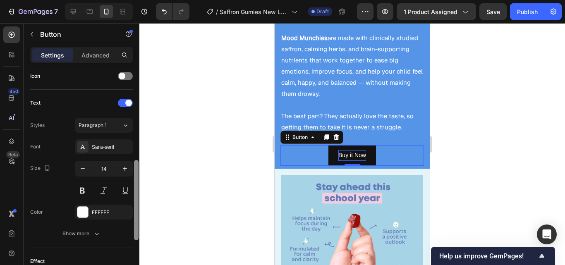
drag, startPoint x: 136, startPoint y: 110, endPoint x: 131, endPoint y: 199, distance: 89.0
click at [131, 199] on div "Size Width Auto Height Auto Padding 12, 24, 12, 24 Background Color 121212 Imag…" at bounding box center [82, 179] width 116 height 218
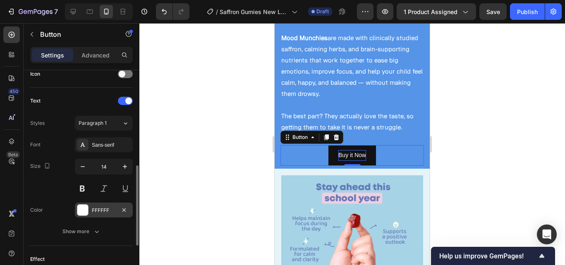
click at [115, 212] on div "FFFFFF" at bounding box center [104, 210] width 24 height 7
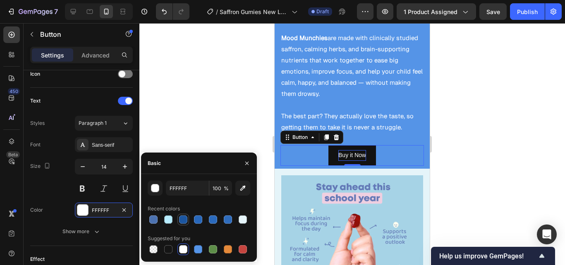
click at [182, 218] on div at bounding box center [183, 219] width 8 height 8
type input "1C56A0"
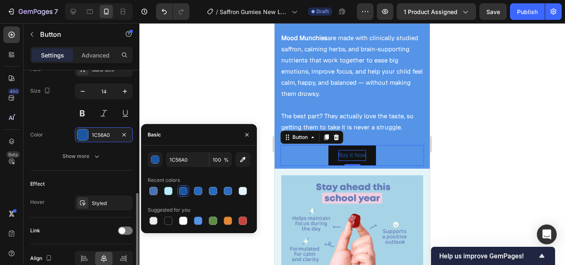
scroll to position [375, 0]
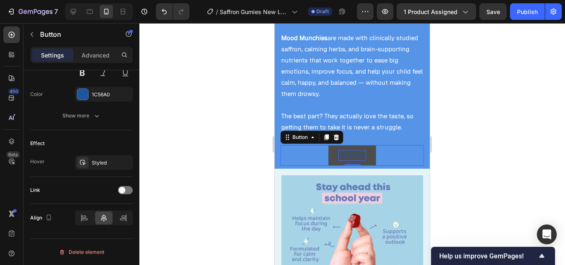
click at [328, 145] on button "Buy it Now" at bounding box center [352, 155] width 48 height 20
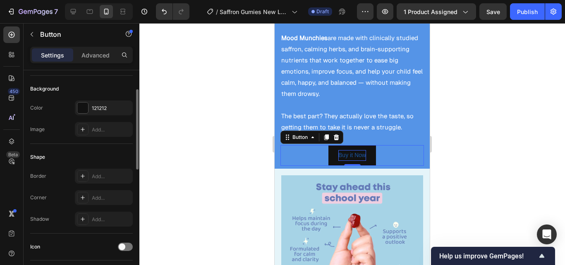
scroll to position [76, 0]
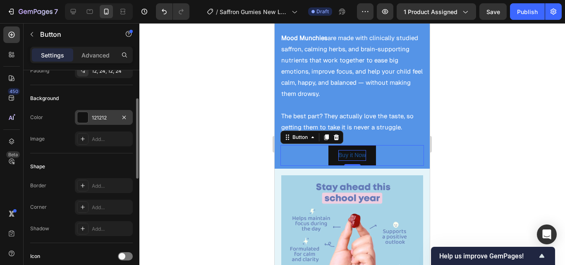
click at [97, 122] on div "121212" at bounding box center [104, 117] width 58 height 15
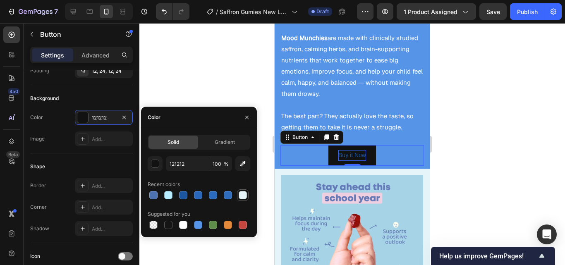
click at [241, 196] on div at bounding box center [243, 195] width 8 height 8
type input "E5F4F9"
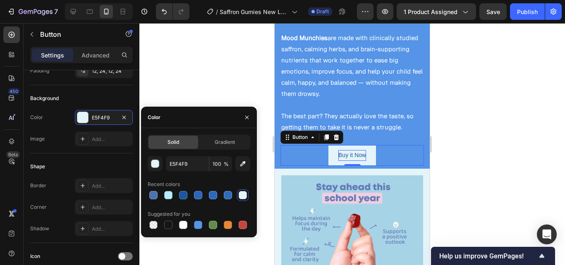
click at [460, 160] on div at bounding box center [351, 144] width 425 height 242
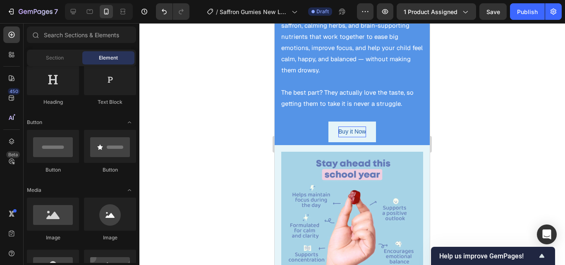
scroll to position [1319, 0]
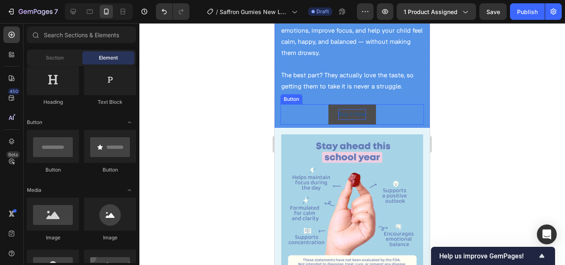
click at [369, 106] on button "Buy it Now" at bounding box center [352, 114] width 48 height 20
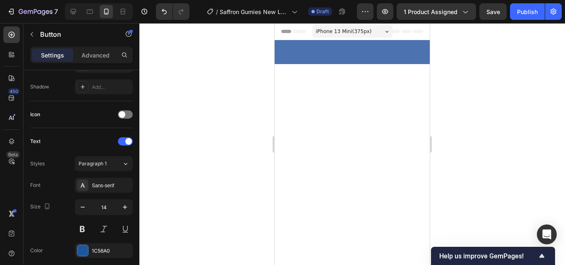
scroll to position [1319, 0]
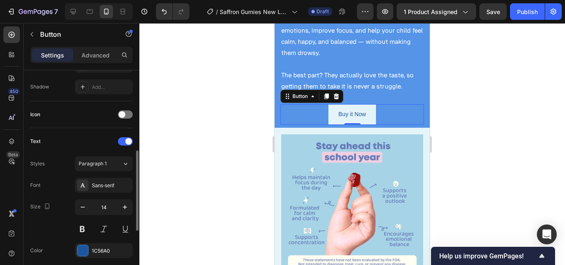
drag, startPoint x: 139, startPoint y: 128, endPoint x: 140, endPoint y: 138, distance: 10.3
click at [140, 0] on div "7 / Saffron Gumies New LP | WIP Draft Preview 1 product assigned Save Publish 4…" at bounding box center [282, 0] width 565 height 0
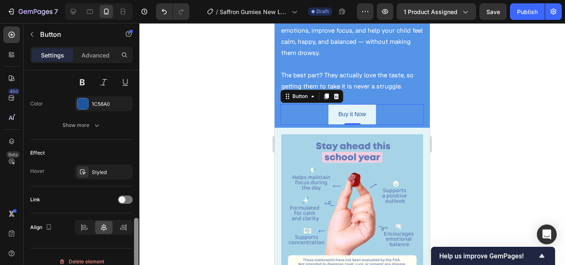
scroll to position [375, 0]
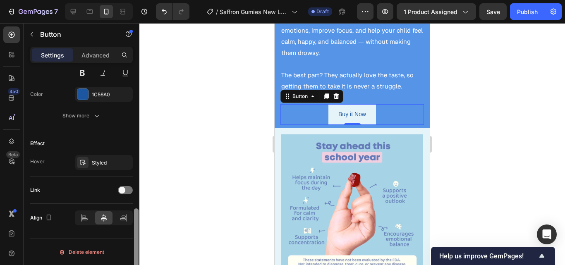
drag, startPoint x: 136, startPoint y: 180, endPoint x: 137, endPoint y: 244, distance: 64.1
click at [137, 244] on div at bounding box center [136, 248] width 5 height 80
click at [122, 189] on span at bounding box center [122, 190] width 7 height 7
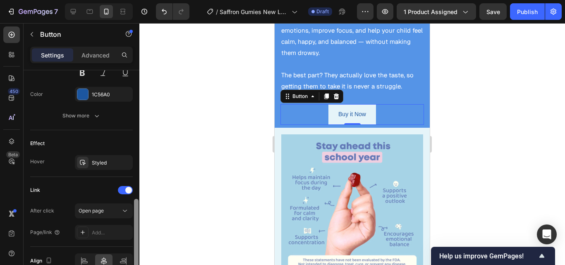
scroll to position [418, 0]
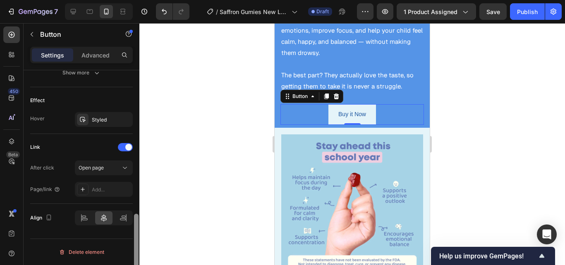
drag, startPoint x: 134, startPoint y: 220, endPoint x: 134, endPoint y: 228, distance: 7.9
click at [134, 228] on div at bounding box center [136, 179] width 6 height 218
click at [116, 169] on div "Open page" at bounding box center [100, 167] width 42 height 7
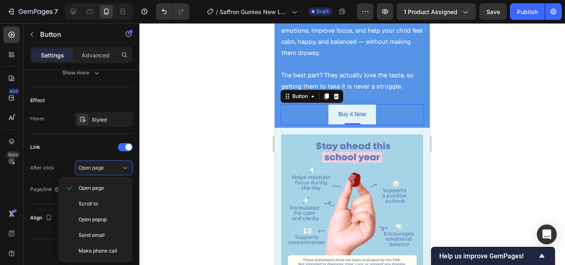
click at [158, 192] on div at bounding box center [351, 144] width 425 height 242
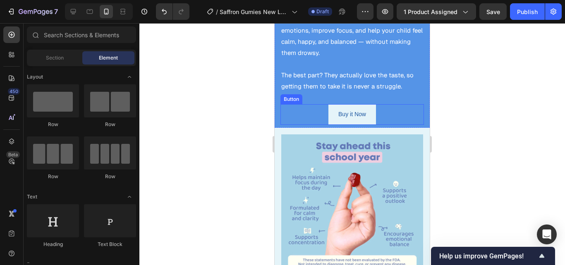
click at [376, 104] on div "Buy it Now Button" at bounding box center [351, 114] width 143 height 20
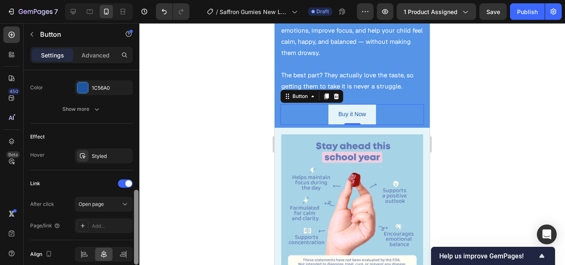
scroll to position [408, 0]
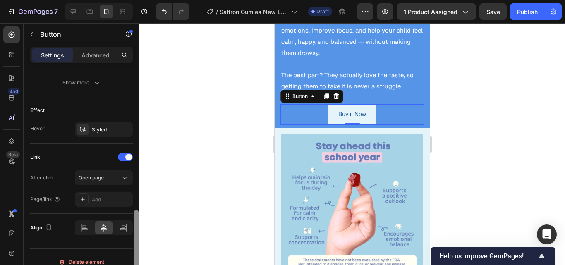
drag, startPoint x: 136, startPoint y: 141, endPoint x: 136, endPoint y: 281, distance: 140.1
click at [136, 0] on html "7 / Saffron Gumies New LP | WIP Draft Preview 1 product assigned Save Publish 4…" at bounding box center [282, 0] width 565 height 0
click at [113, 200] on div "Add..." at bounding box center [111, 199] width 39 height 7
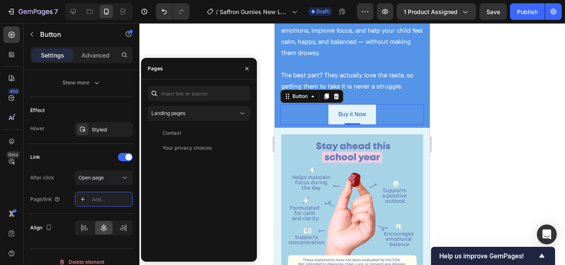
click at [191, 41] on div at bounding box center [351, 144] width 425 height 242
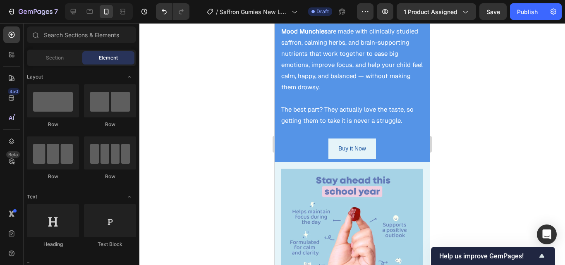
scroll to position [1319, 0]
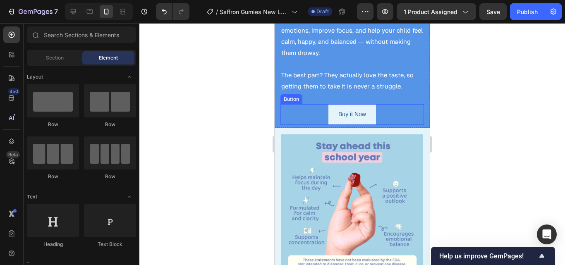
click at [377, 105] on div "Buy it Now Button" at bounding box center [351, 114] width 143 height 20
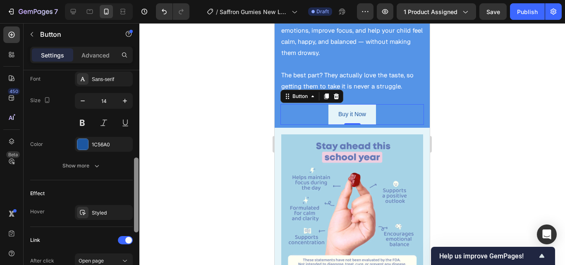
scroll to position [340, 0]
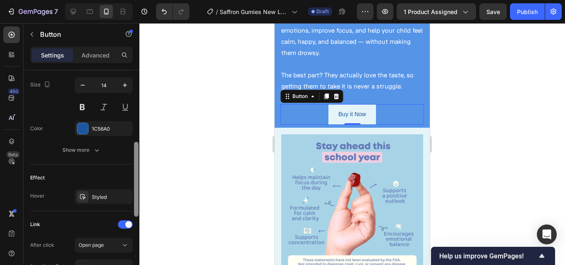
drag, startPoint x: 137, startPoint y: 134, endPoint x: 139, endPoint y: 251, distance: 117.0
click at [139, 0] on div "7 / Saffron Gumies New LP | WIP Draft Preview 1 product assigned Save Publish 4…" at bounding box center [282, 0] width 565 height 0
click at [92, 57] on p "Advanced" at bounding box center [95, 55] width 28 height 9
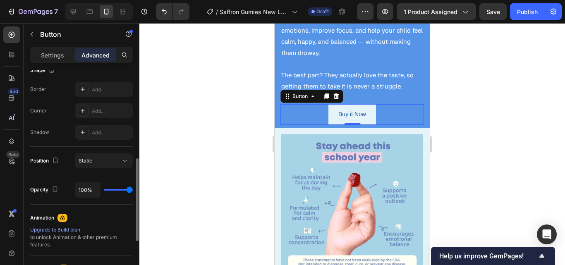
scroll to position [231, 0]
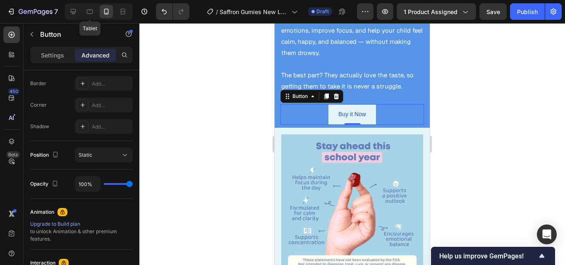
click at [86, 7] on div at bounding box center [89, 11] width 13 height 13
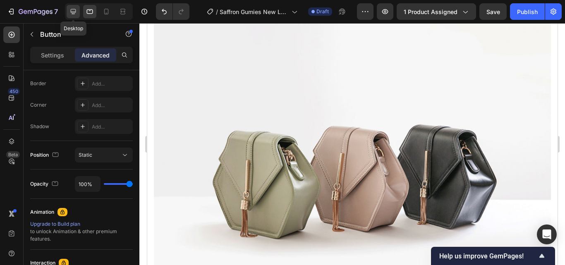
click at [74, 12] on icon at bounding box center [73, 11] width 5 height 5
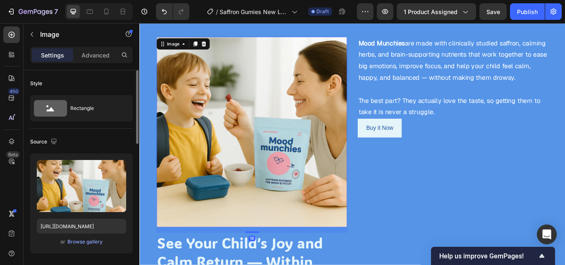
scroll to position [1019, 0]
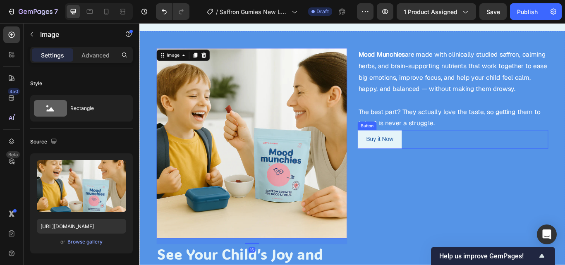
click at [469, 170] on div "Buy it Now Button" at bounding box center [505, 159] width 222 height 22
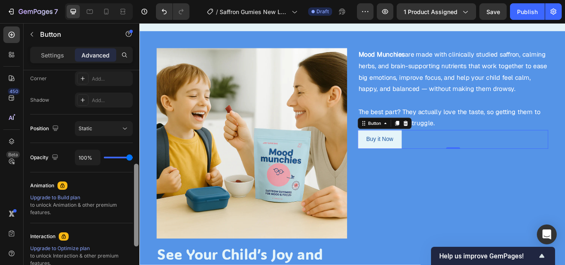
scroll to position [296, 0]
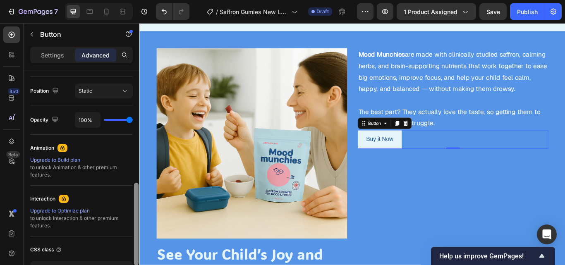
drag, startPoint x: 135, startPoint y: 121, endPoint x: 137, endPoint y: 234, distance: 112.9
click at [137, 234] on div at bounding box center [136, 224] width 5 height 83
click at [58, 52] on p "Settings" at bounding box center [52, 55] width 23 height 9
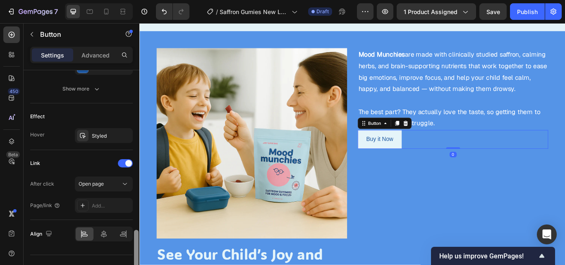
scroll to position [418, 0]
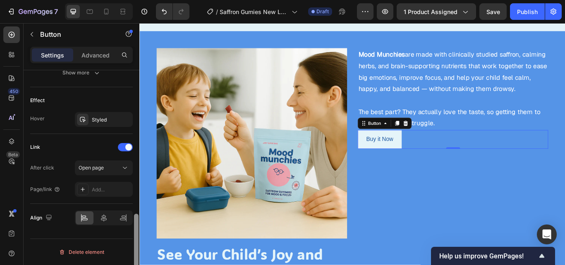
drag, startPoint x: 138, startPoint y: 194, endPoint x: 138, endPoint y: 251, distance: 57.0
click at [138, 252] on div at bounding box center [136, 179] width 6 height 218
click at [104, 220] on icon at bounding box center [104, 217] width 6 height 7
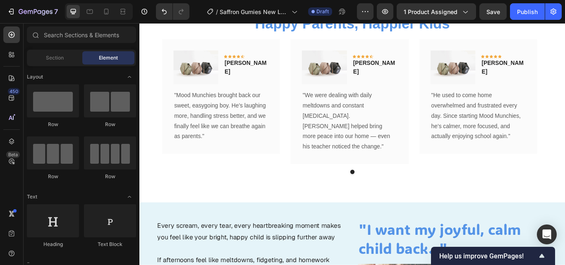
scroll to position [398, 0]
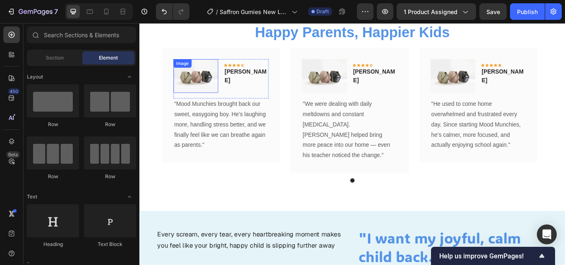
click at [225, 92] on img at bounding box center [205, 84] width 52 height 39
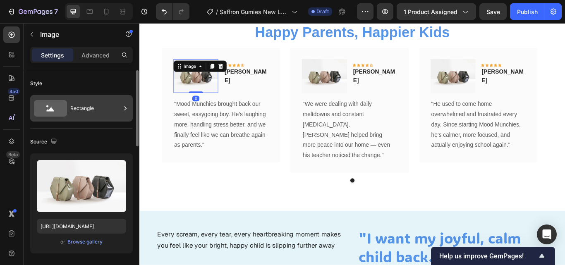
click at [109, 104] on div "Rectangle" at bounding box center [95, 108] width 50 height 19
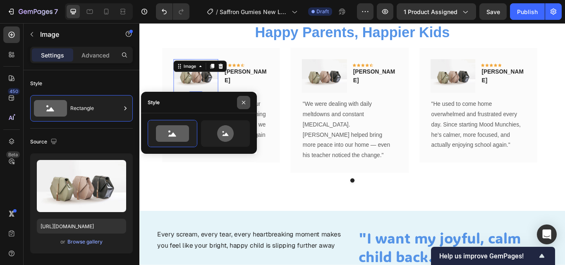
click at [246, 100] on icon "button" at bounding box center [243, 102] width 7 height 7
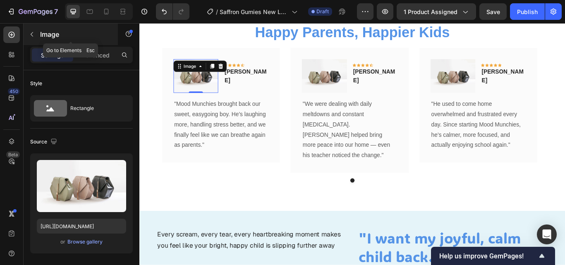
click at [33, 36] on icon "button" at bounding box center [32, 34] width 2 height 5
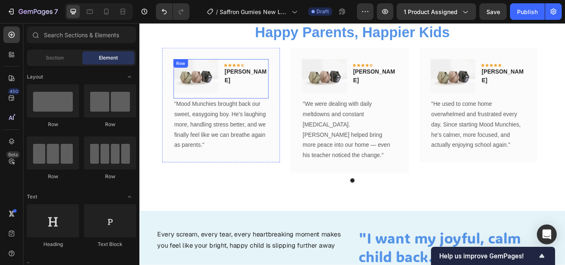
click at [276, 104] on div "Icon Icon Icon Icon Icon Row [PERSON_NAME] Text block" at bounding box center [263, 84] width 52 height 39
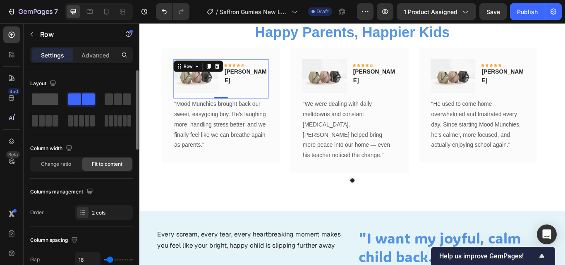
click at [51, 104] on span at bounding box center [45, 99] width 26 height 12
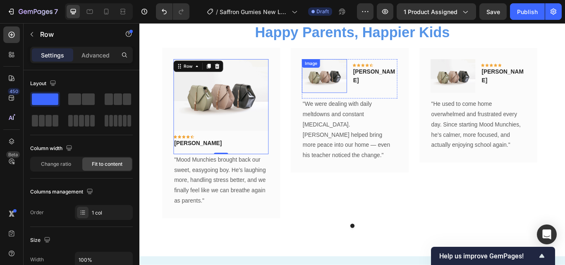
click at [407, 105] on div "Icon Icon Icon Icon Icon Row [PERSON_NAME] Text block" at bounding box center [413, 84] width 52 height 39
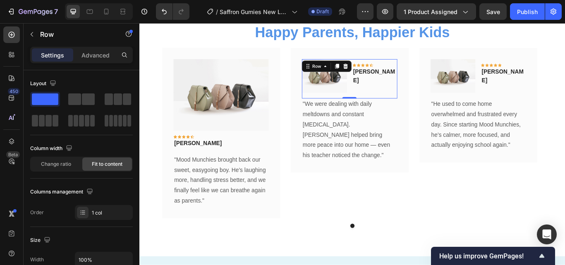
scroll to position [311, 0]
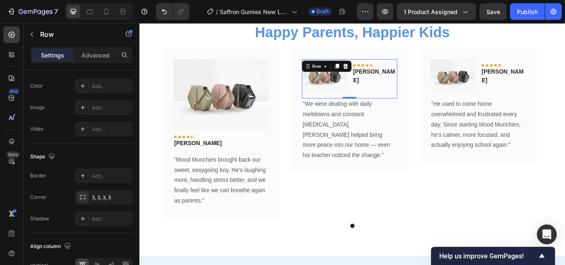
click at [93, 64] on div "Settings Advanced" at bounding box center [82, 59] width 116 height 24
click at [93, 60] on div "Advanced" at bounding box center [95, 54] width 41 height 13
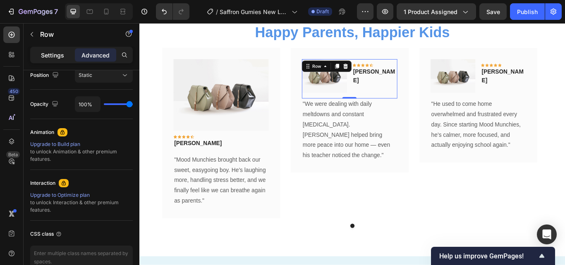
click at [60, 61] on div "Settings" at bounding box center [52, 54] width 41 height 13
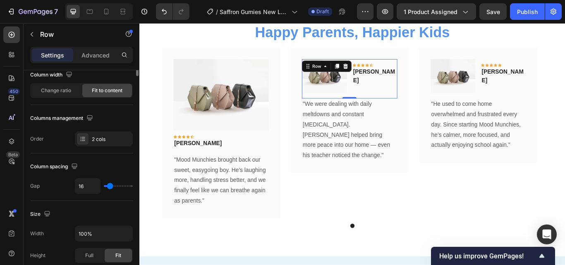
scroll to position [0, 0]
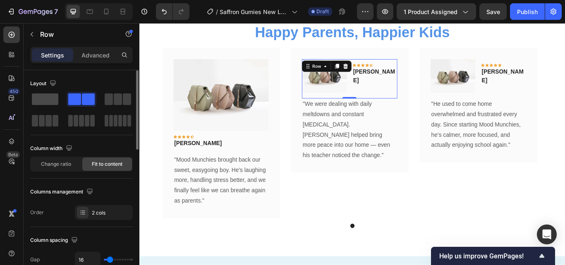
click at [49, 101] on span at bounding box center [45, 99] width 26 height 12
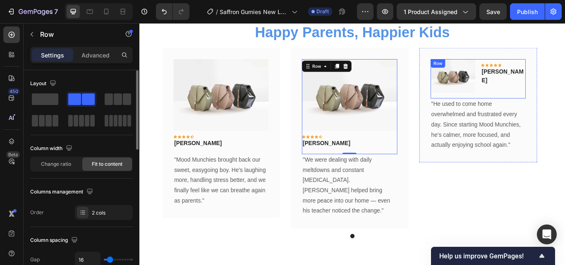
click at [558, 107] on div "Image Icon Icon Icon Icon Icon Row [PERSON_NAME] Text block Row" at bounding box center [533, 88] width 111 height 46
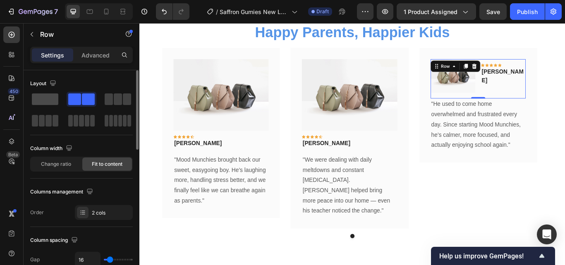
click at [46, 100] on span at bounding box center [45, 99] width 26 height 12
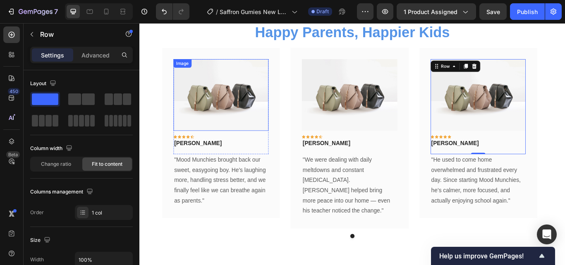
click at [245, 117] on img at bounding box center [234, 106] width 111 height 83
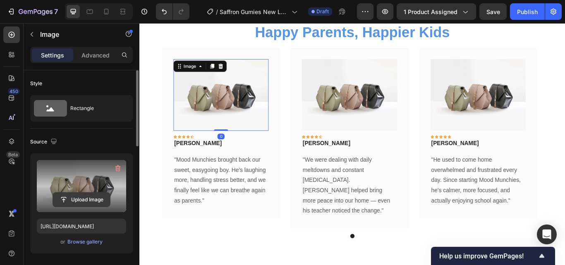
click at [87, 199] on input "file" at bounding box center [81, 200] width 57 height 14
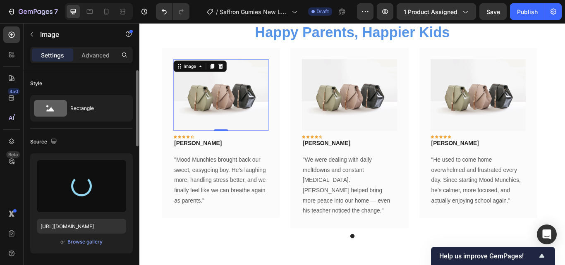
type input "[URL][DOMAIN_NAME]"
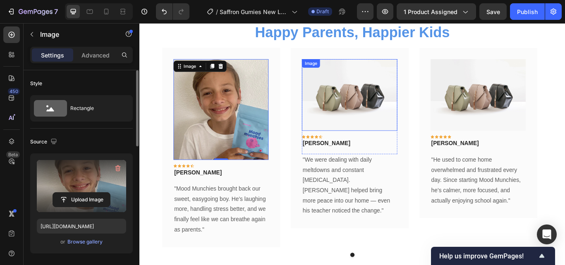
click at [375, 107] on img at bounding box center [383, 106] width 111 height 83
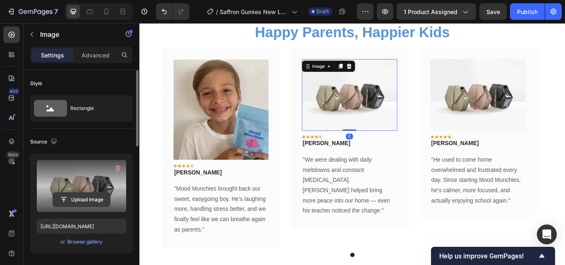
click at [88, 198] on input "file" at bounding box center [81, 200] width 57 height 14
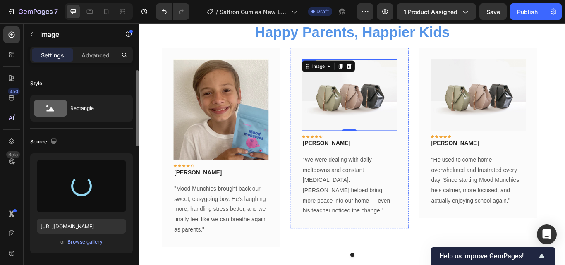
type input "[URL][DOMAIN_NAME]"
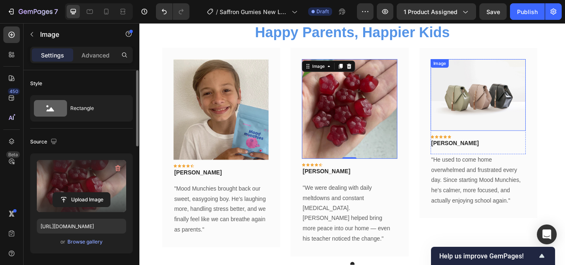
click at [516, 117] on img at bounding box center [533, 106] width 111 height 83
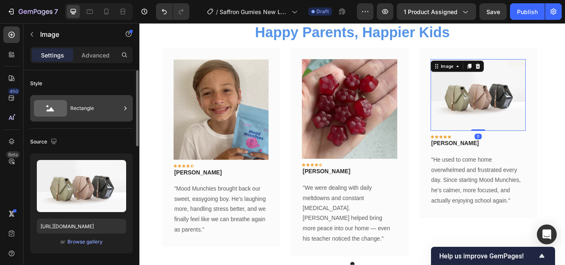
click at [95, 112] on div "Rectangle" at bounding box center [95, 108] width 50 height 19
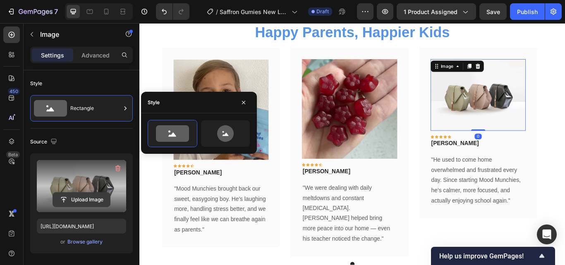
click at [95, 193] on input "file" at bounding box center [81, 200] width 57 height 14
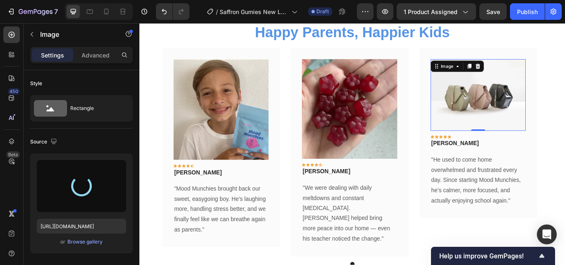
type input "[URL][DOMAIN_NAME]"
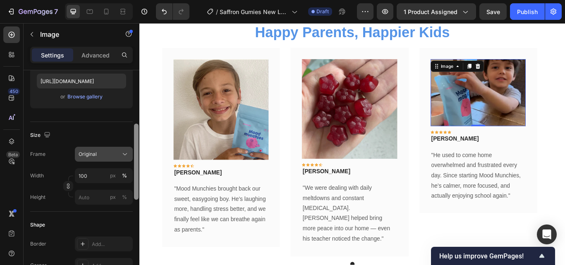
scroll to position [148, 0]
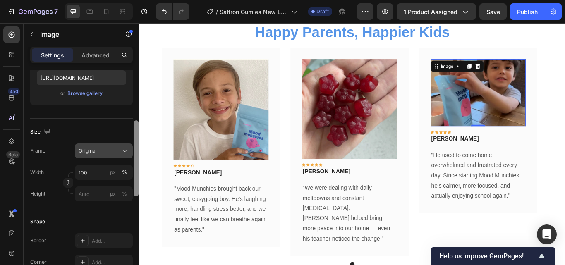
drag, startPoint x: 134, startPoint y: 107, endPoint x: 128, endPoint y: 155, distance: 48.4
click at [133, 159] on div at bounding box center [136, 178] width 6 height 218
click at [125, 150] on icon at bounding box center [125, 151] width 8 height 8
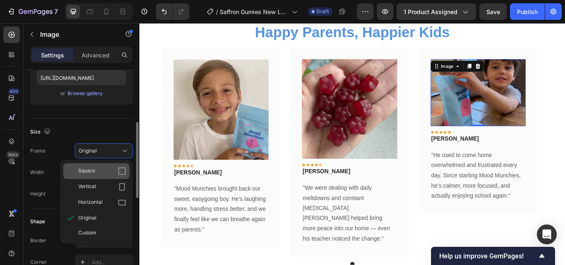
click at [113, 169] on div "Square" at bounding box center [102, 171] width 48 height 8
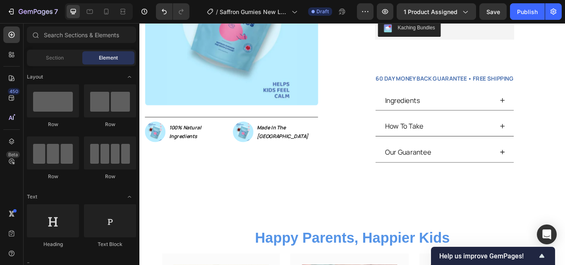
scroll to position [239, 0]
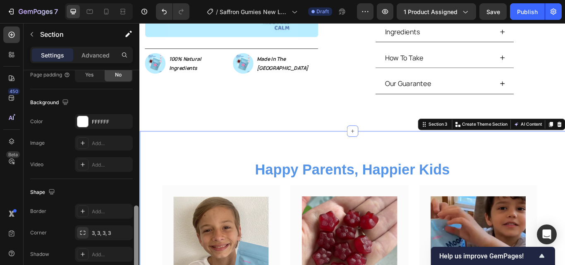
scroll to position [286, 0]
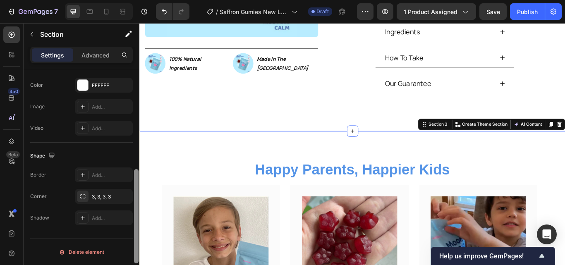
drag, startPoint x: 136, startPoint y: 128, endPoint x: 133, endPoint y: 255, distance: 127.8
click at [133, 255] on div at bounding box center [136, 162] width 6 height 218
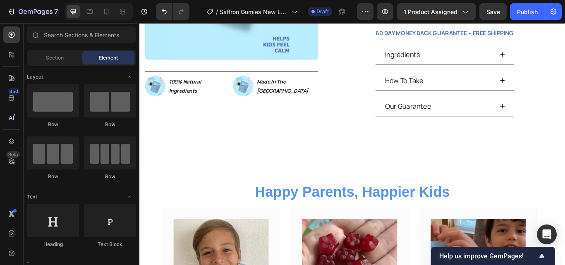
scroll to position [170, 0]
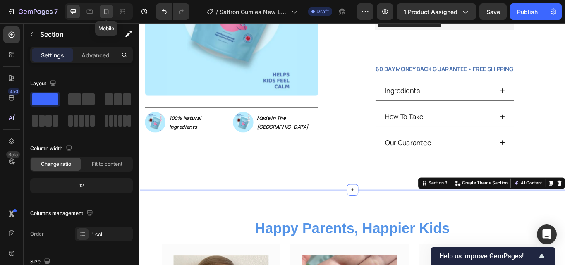
click at [106, 16] on div at bounding box center [106, 11] width 13 height 13
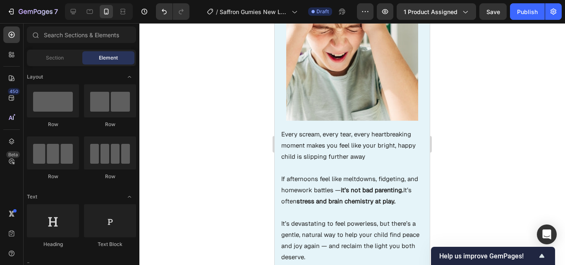
scroll to position [748, 0]
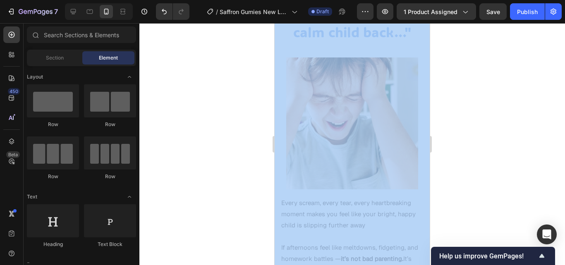
drag, startPoint x: 709, startPoint y: 113, endPoint x: 429, endPoint y: 87, distance: 281.5
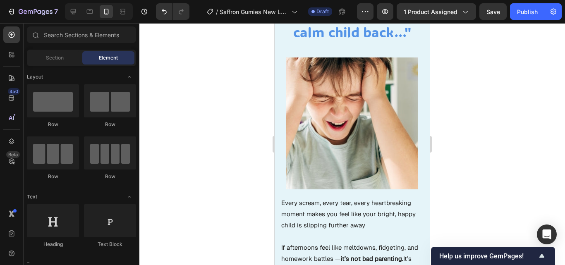
scroll to position [839, 0]
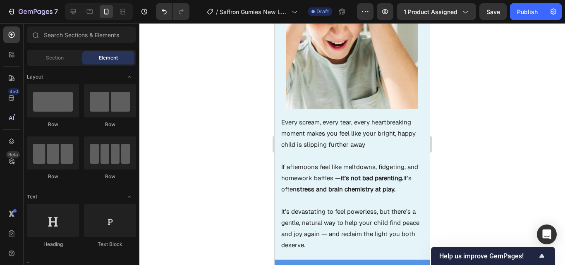
drag, startPoint x: 429, startPoint y: 87, endPoint x: 714, endPoint y: 117, distance: 287.2
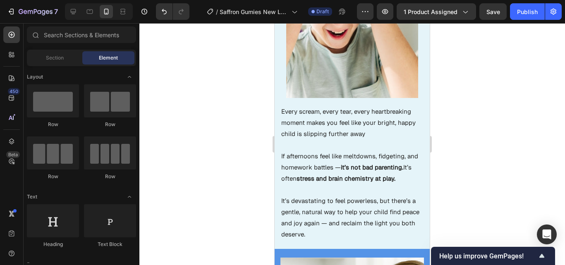
click at [440, 95] on div at bounding box center [351, 144] width 425 height 242
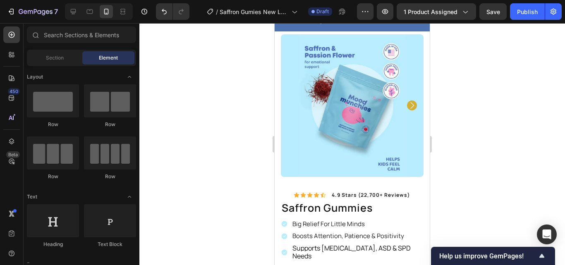
scroll to position [17, 0]
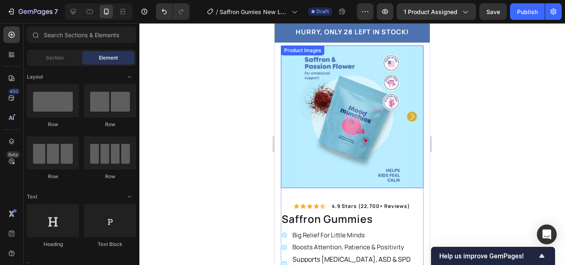
click at [407, 114] on icon "Carousel Next Arrow" at bounding box center [412, 117] width 10 height 10
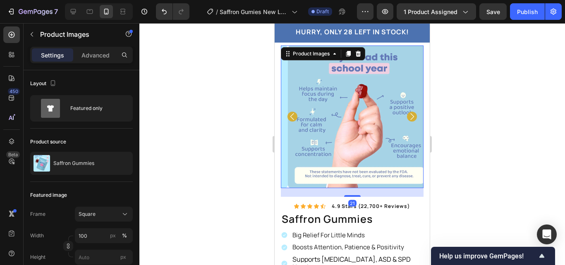
click at [407, 114] on icon "Carousel Next Arrow" at bounding box center [412, 117] width 10 height 10
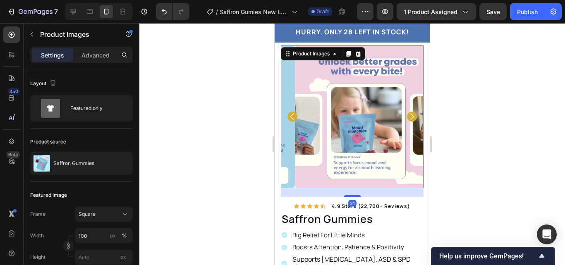
click at [407, 114] on icon "Carousel Next Arrow" at bounding box center [412, 117] width 10 height 10
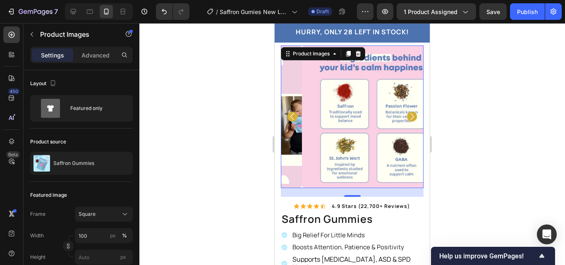
click at [407, 114] on icon "Carousel Next Arrow" at bounding box center [412, 117] width 10 height 10
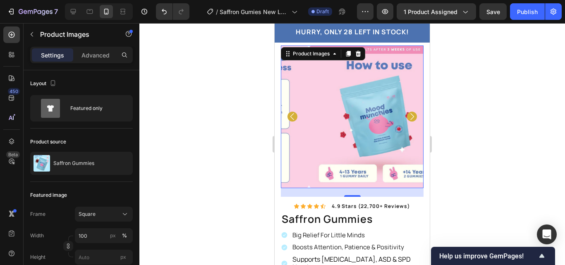
click at [293, 115] on icon "Carousel Back Arrow" at bounding box center [292, 117] width 10 height 10
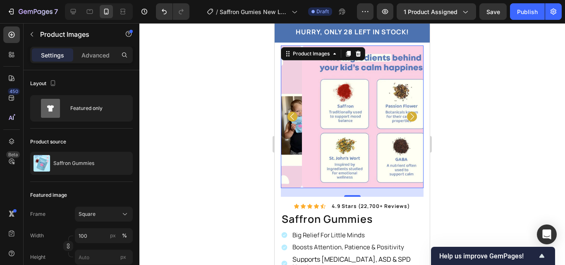
click at [293, 115] on icon "Carousel Back Arrow" at bounding box center [292, 117] width 10 height 10
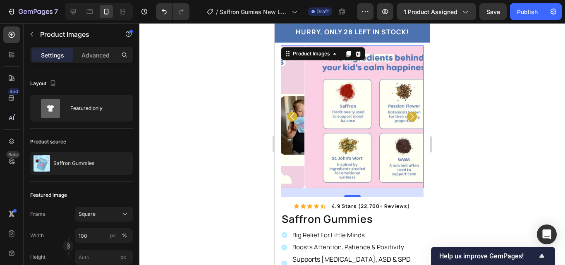
click at [293, 115] on icon "Carousel Back Arrow" at bounding box center [292, 117] width 10 height 10
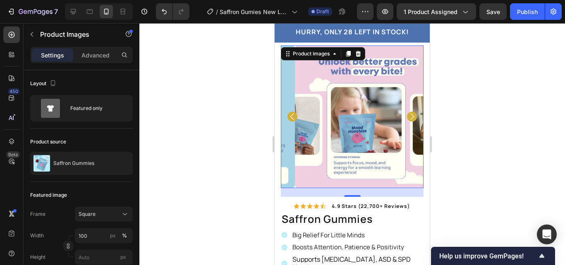
click at [293, 115] on icon "Carousel Back Arrow" at bounding box center [292, 117] width 10 height 10
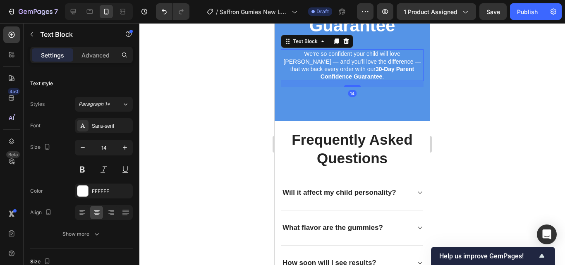
scroll to position [1937, 0]
